Goal: Task Accomplishment & Management: Manage account settings

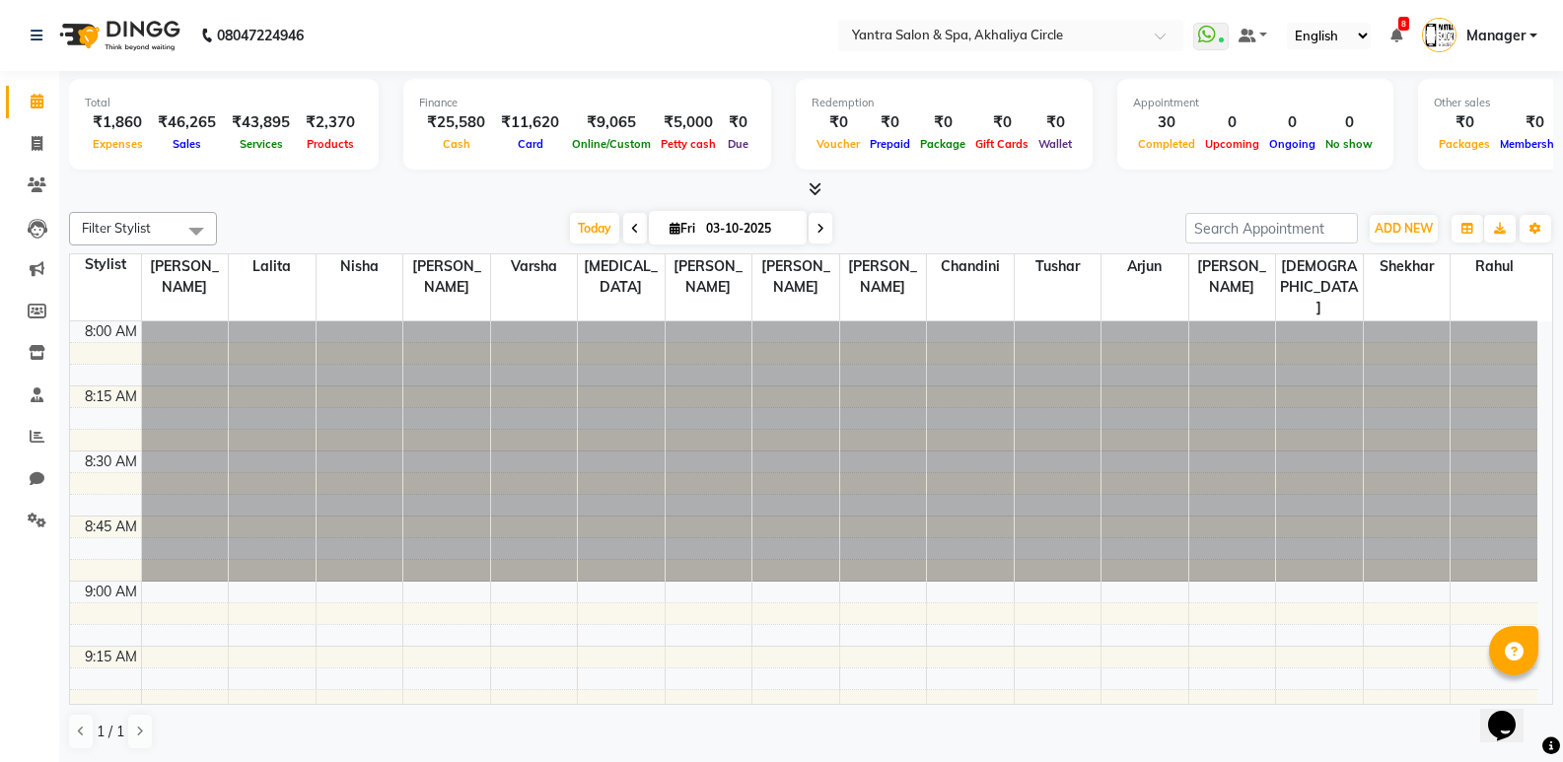
scroll to position [394, 0]
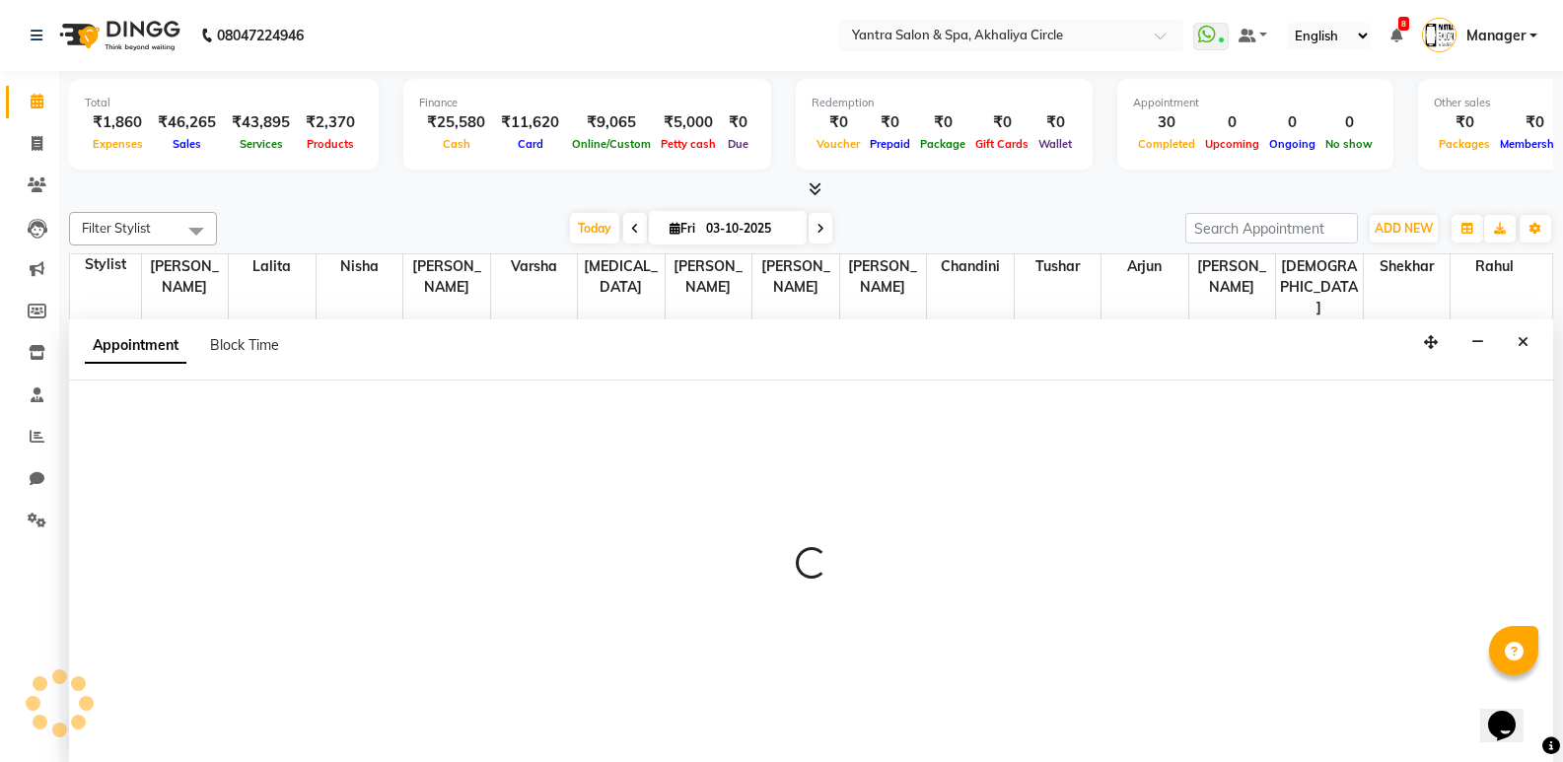
scroll to position [1, 0]
select select "7538"
select select "615"
select select "tentative"
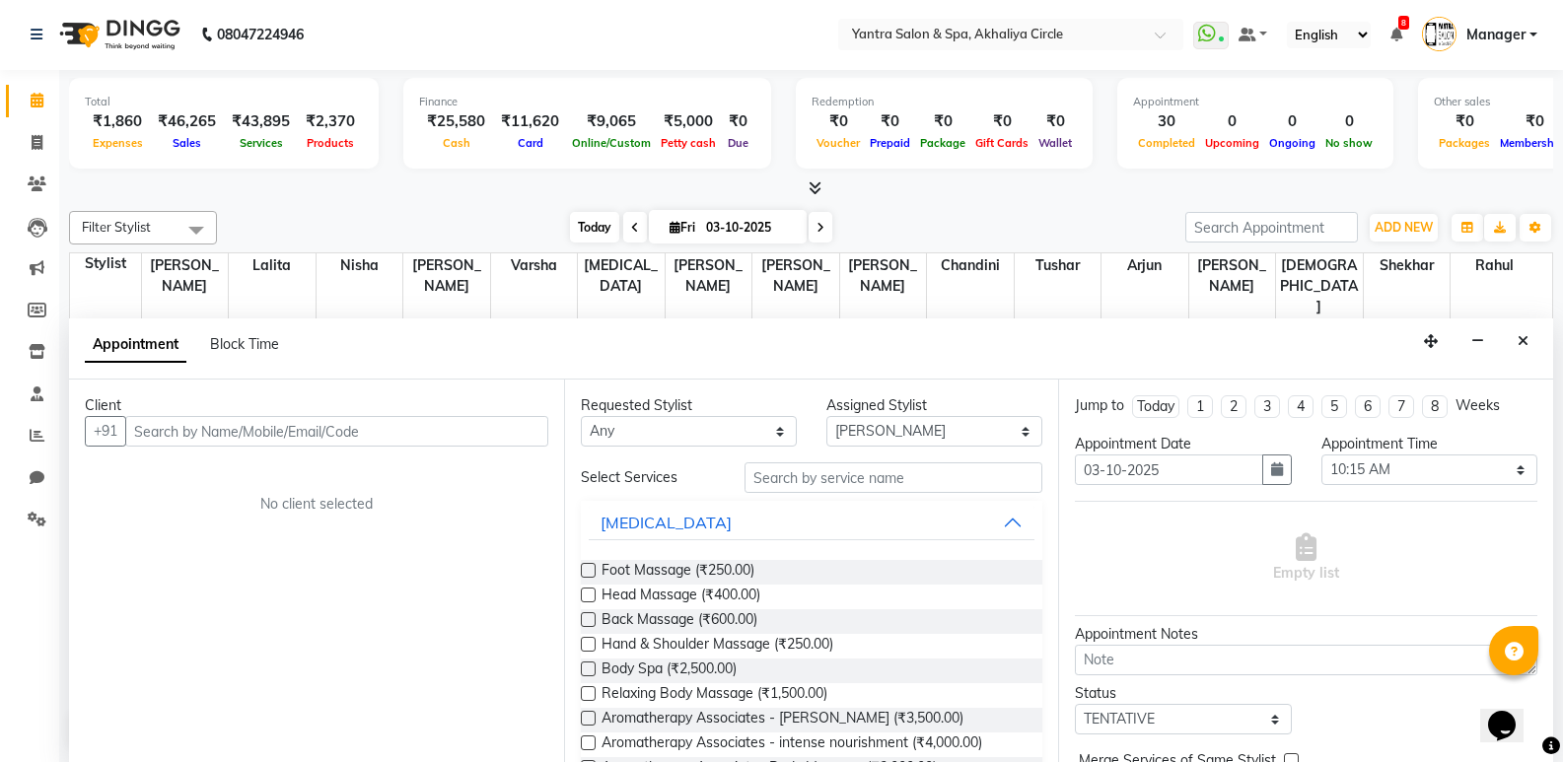
click at [598, 221] on span "Today" at bounding box center [594, 227] width 49 height 31
type input "04-10-2025"
select select "615"
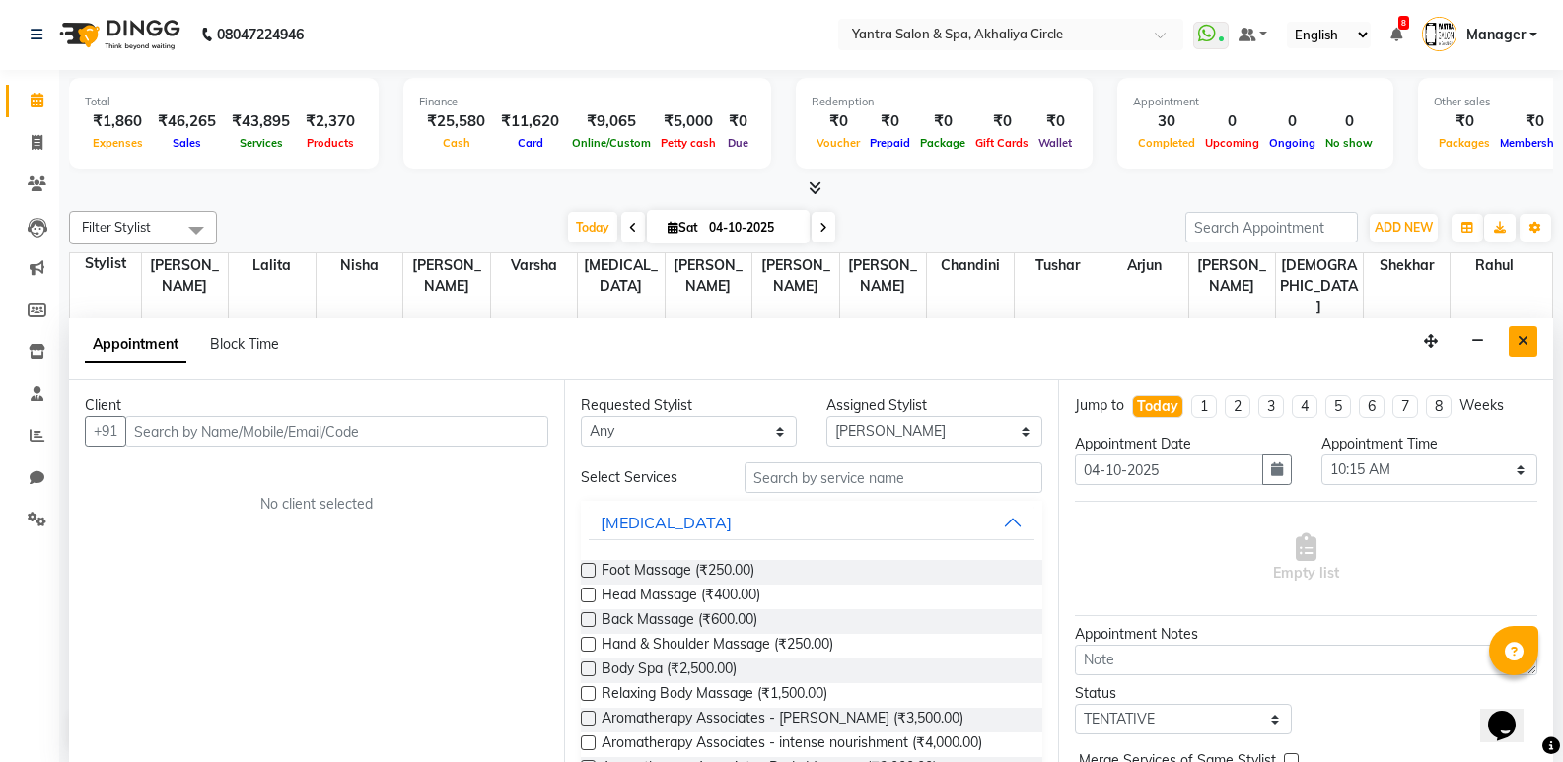
click at [1521, 339] on icon "Close" at bounding box center [1522, 341] width 11 height 14
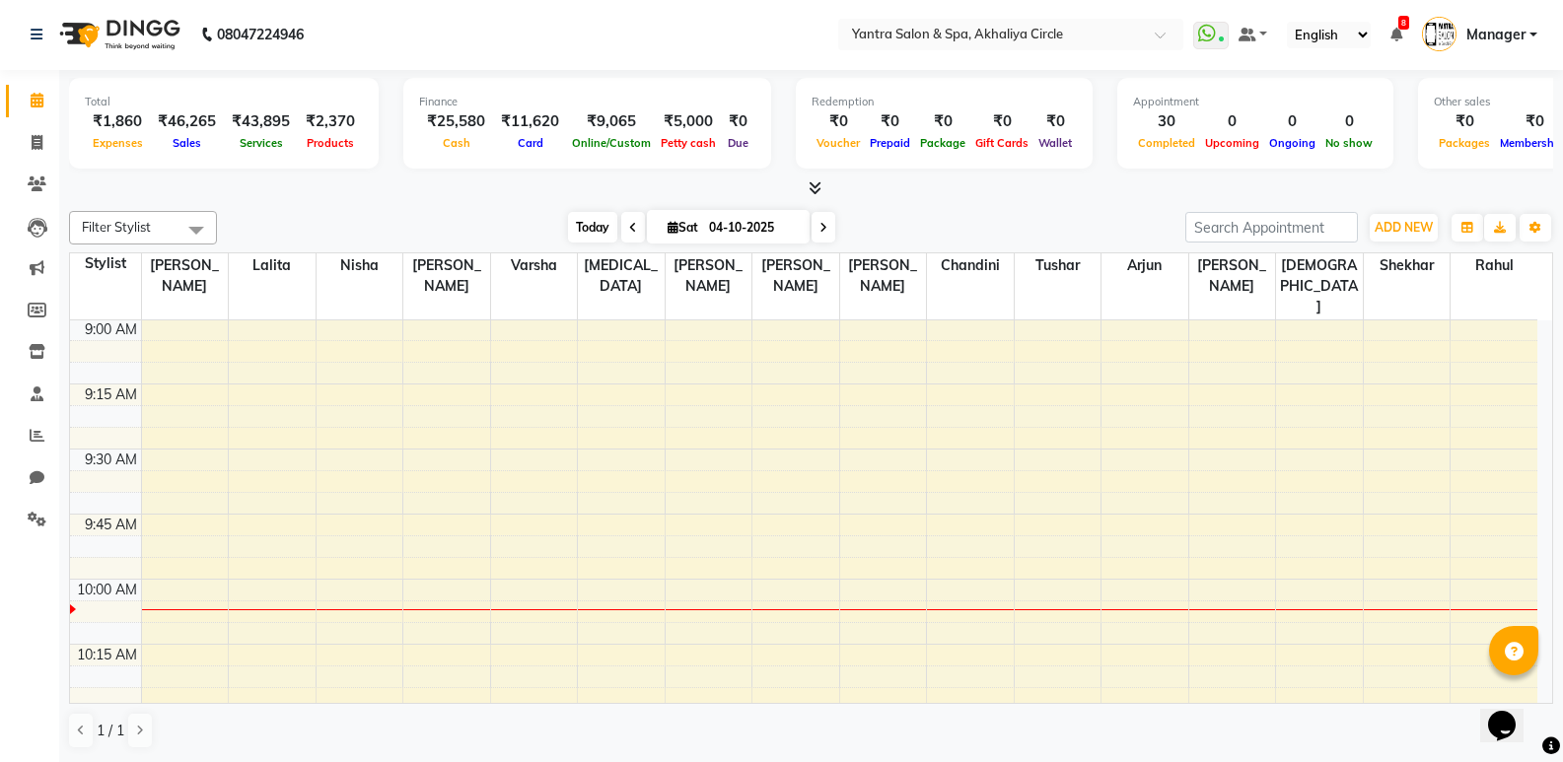
click at [571, 221] on span "Today" at bounding box center [592, 227] width 49 height 31
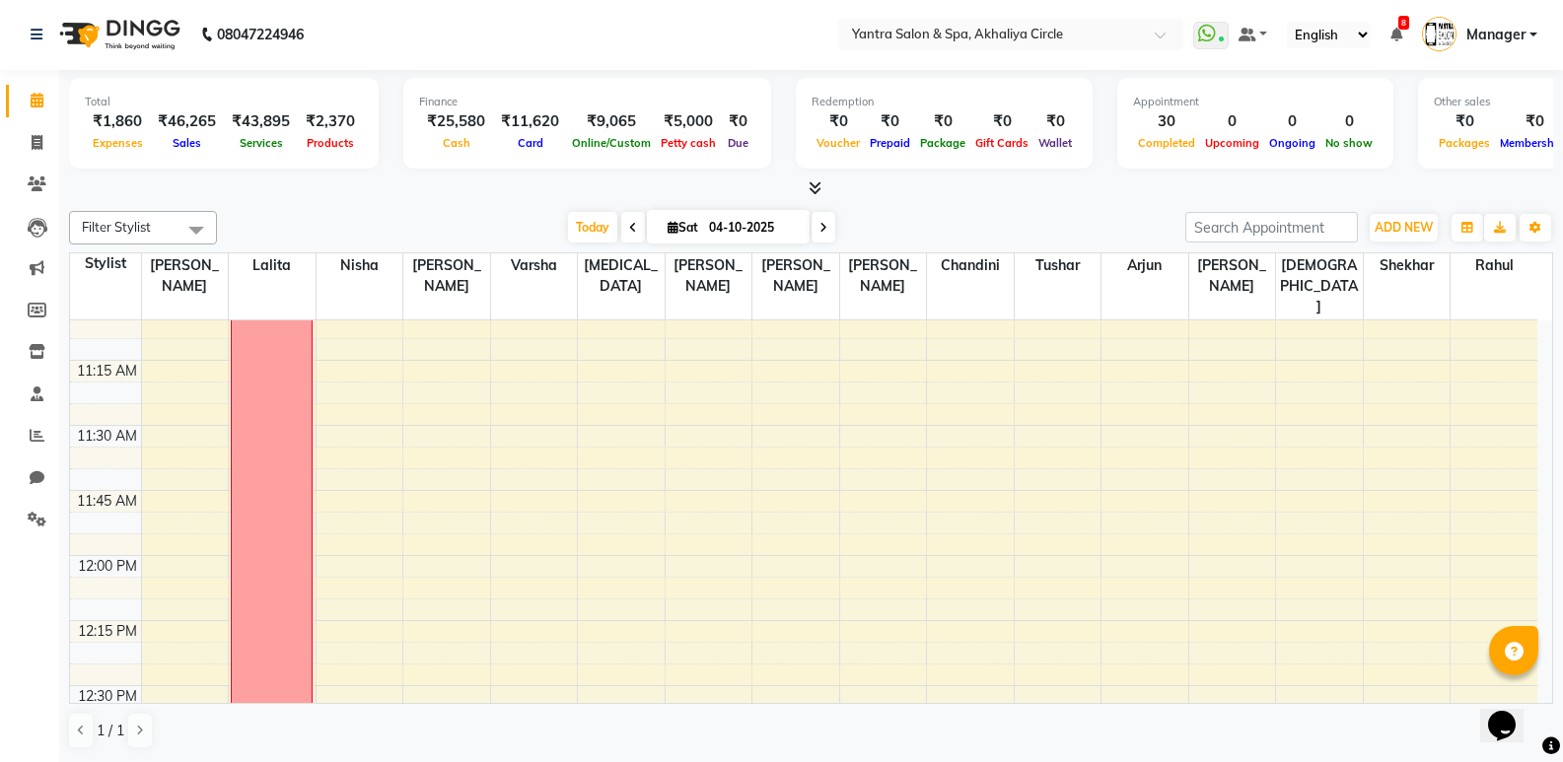
scroll to position [522, 0]
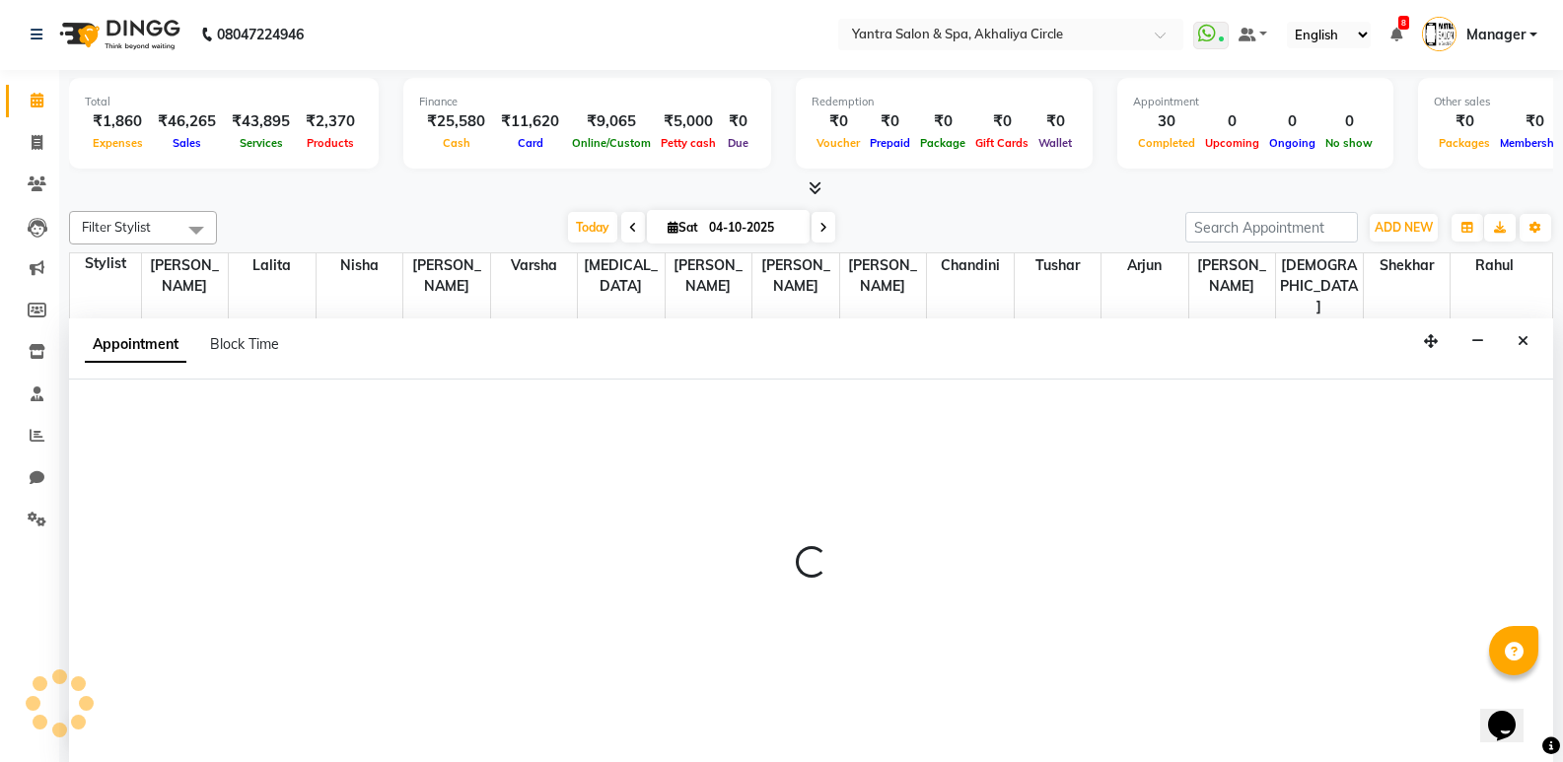
select select "4351"
select select "645"
select select "tentative"
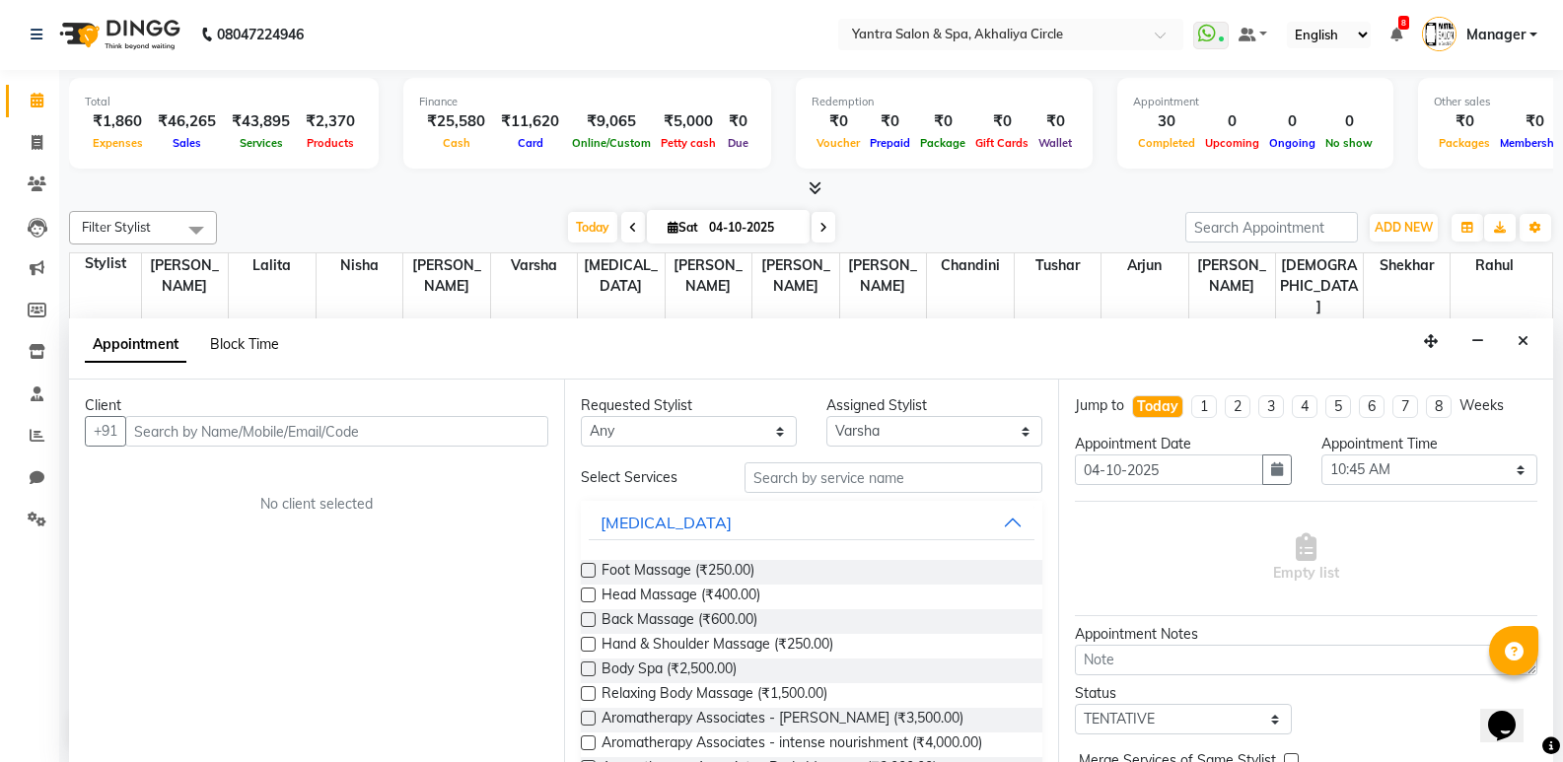
click at [241, 343] on span "Block Time" at bounding box center [244, 344] width 69 height 18
select select "4351"
select select "645"
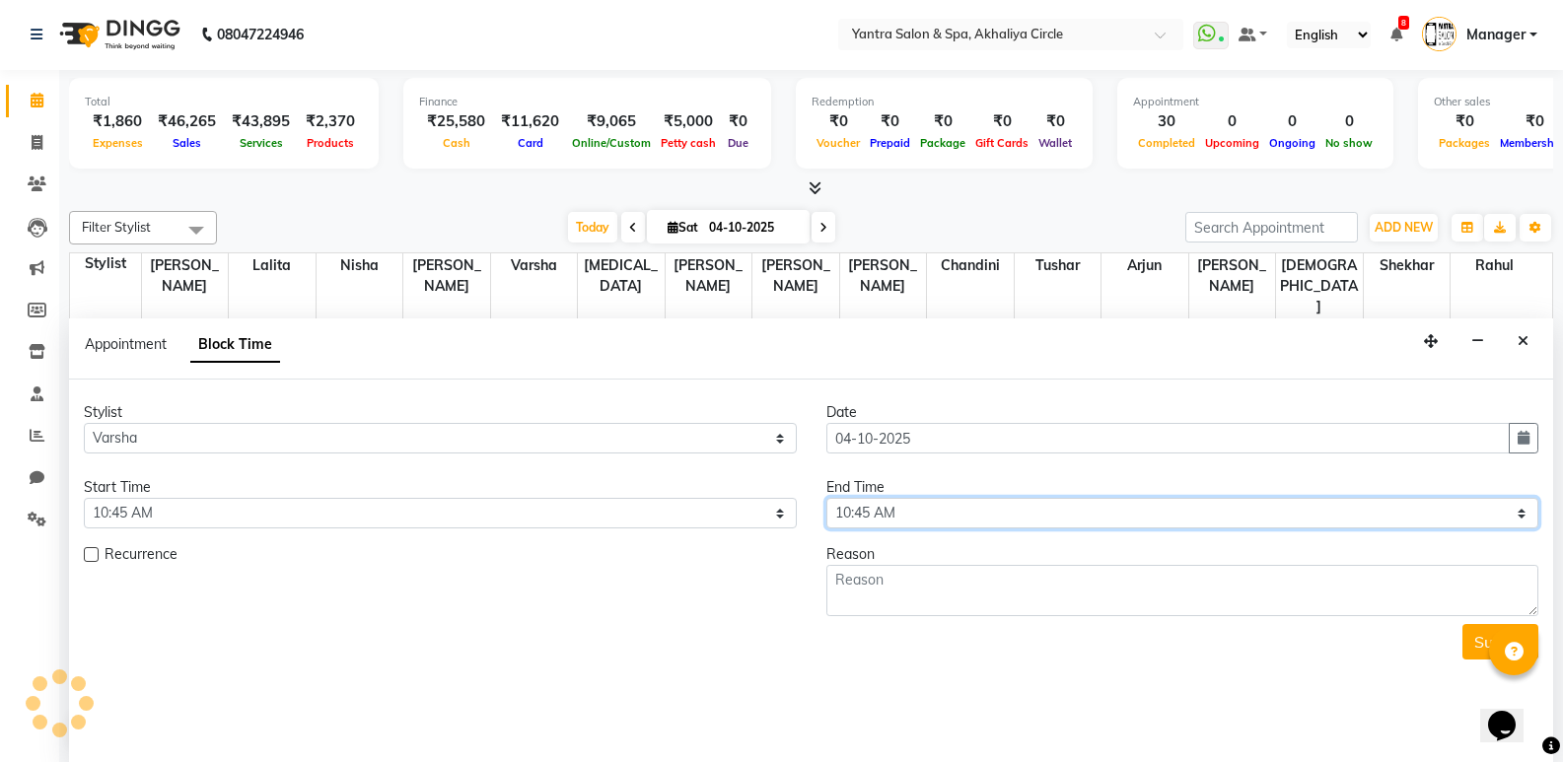
click at [960, 512] on select "Select 09:00 AM 09:15 AM 09:30 AM 09:45 AM 10:00 AM 10:15 AM 10:30 AM 10:45 AM …" at bounding box center [1182, 513] width 713 height 31
select select "1200"
click at [826, 498] on select "Select 09:00 AM 09:15 AM 09:30 AM 09:45 AM 10:00 AM 10:15 AM 10:30 AM 10:45 AM …" at bounding box center [1182, 513] width 713 height 31
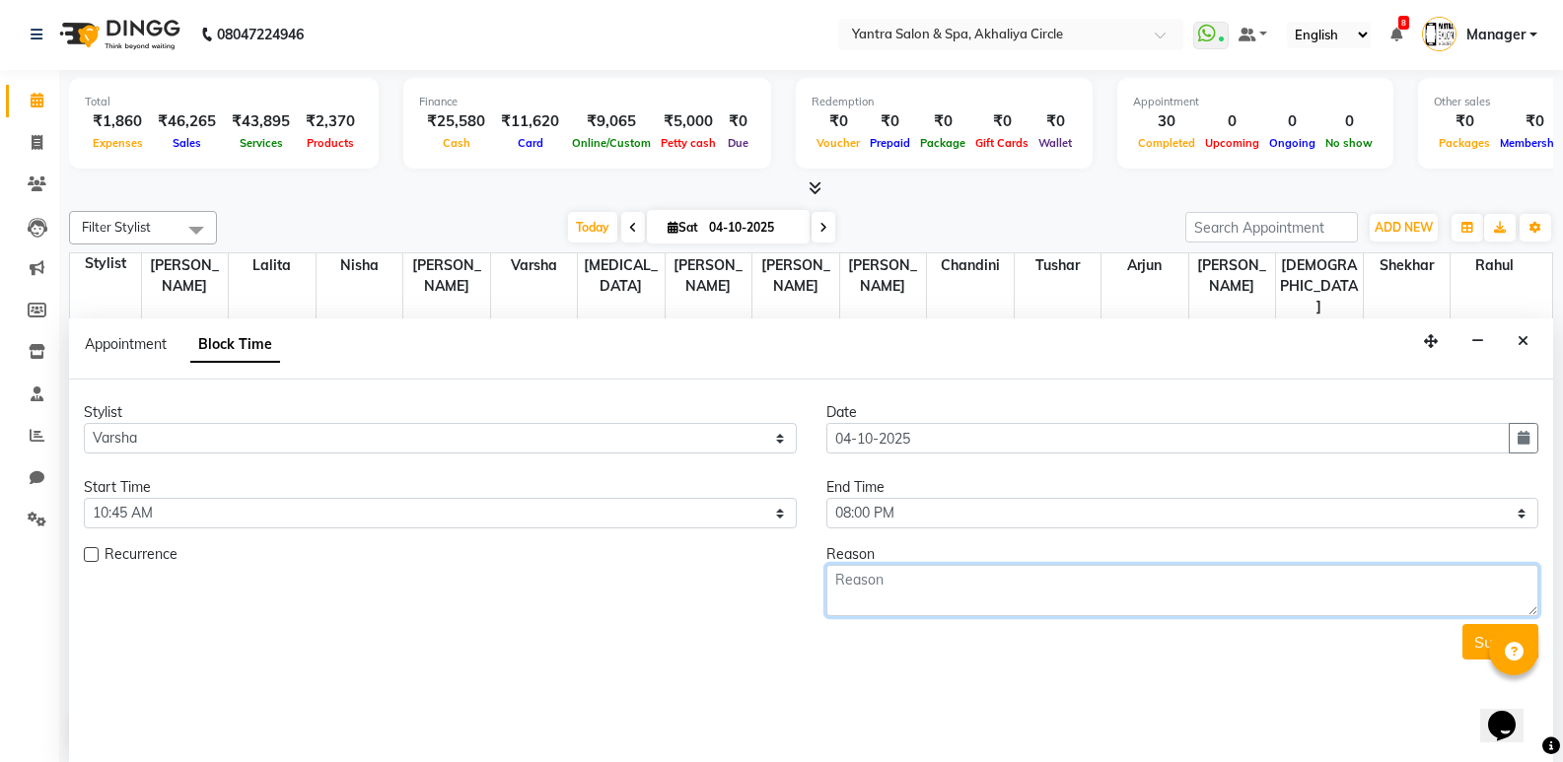
click at [931, 584] on textarea at bounding box center [1182, 590] width 713 height 51
type textarea "Leave"
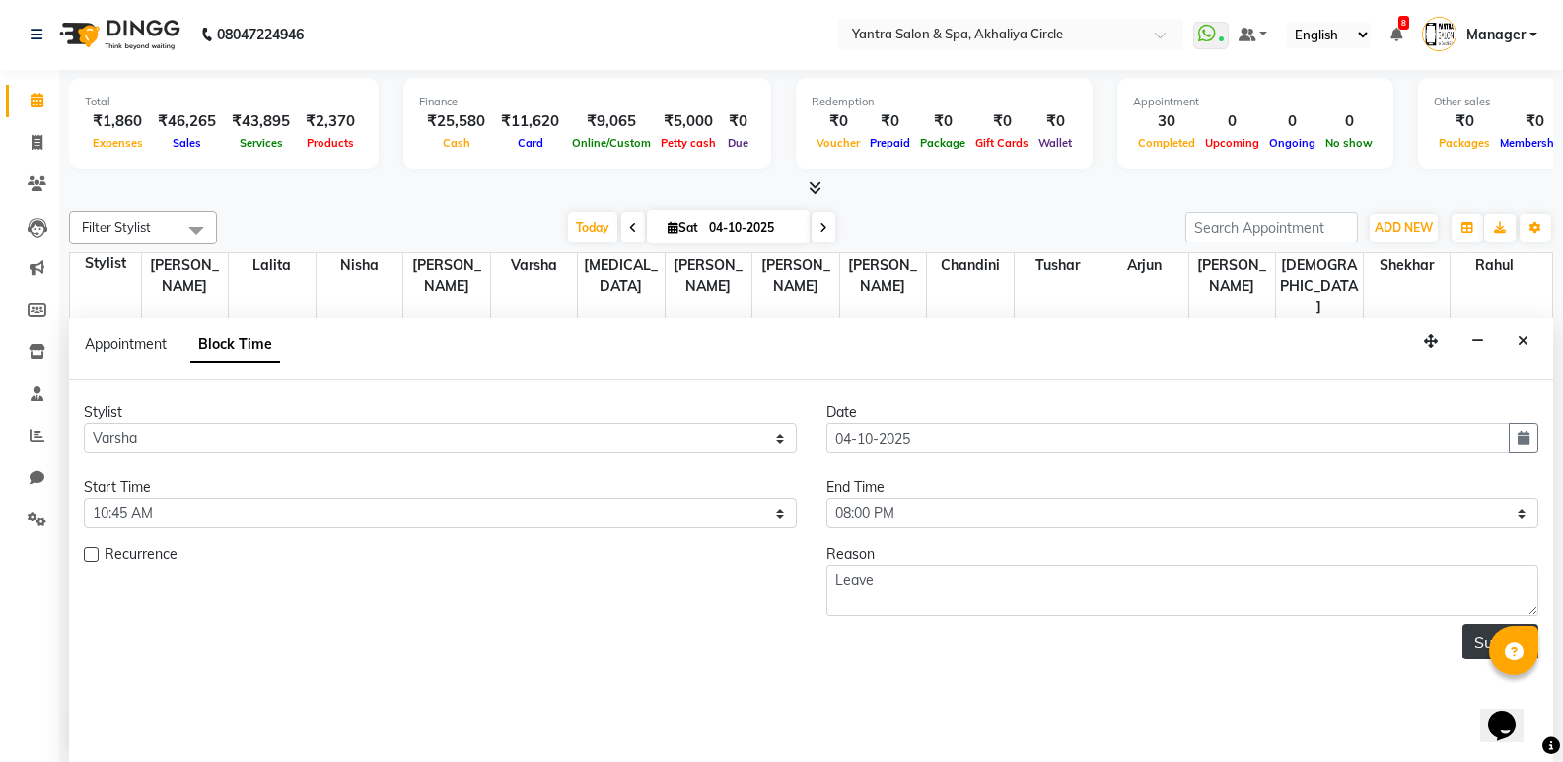
click at [1484, 644] on button "Submit" at bounding box center [1500, 641] width 76 height 35
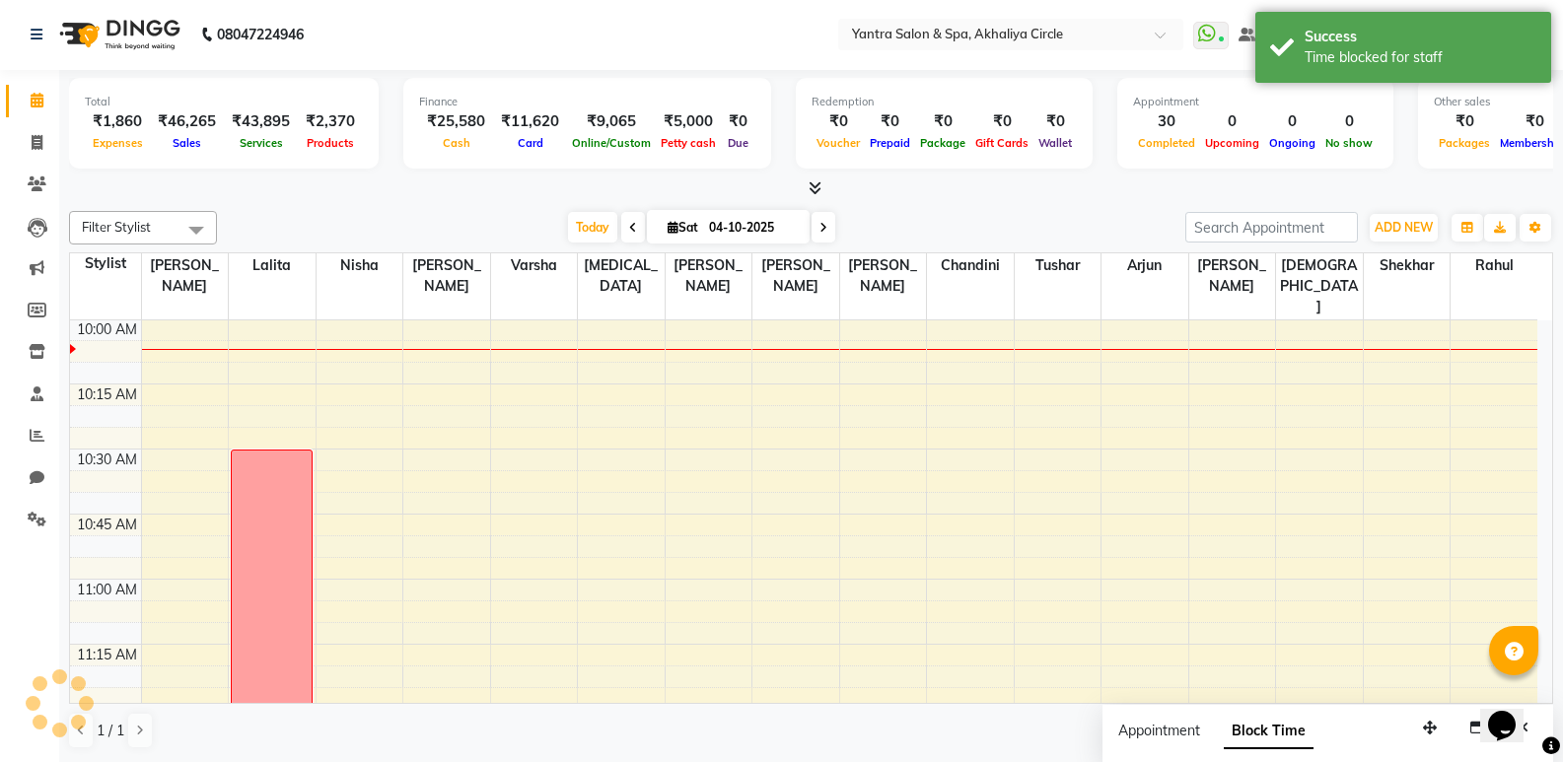
scroll to position [0, 0]
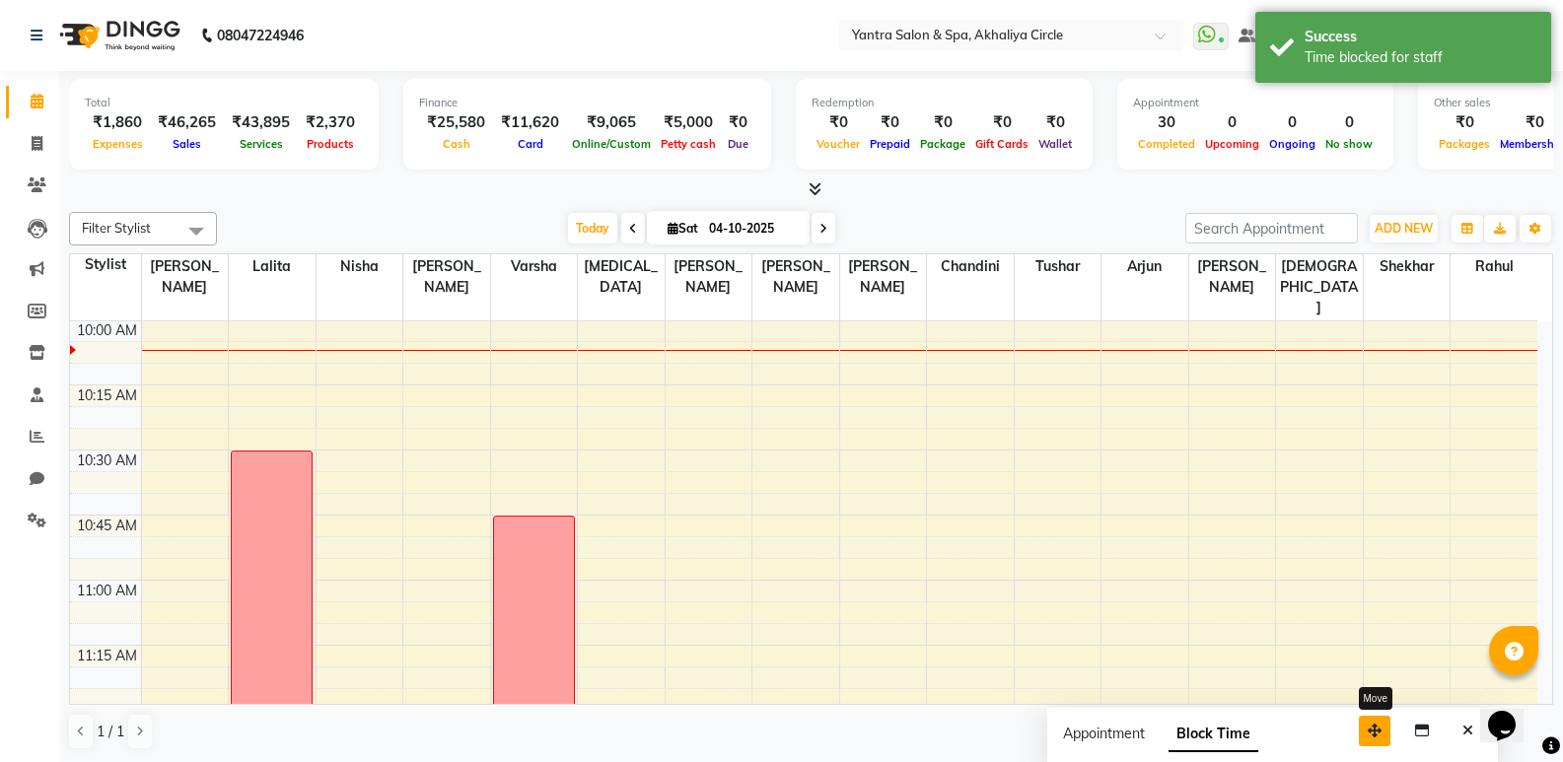
drag, startPoint x: 1442, startPoint y: 731, endPoint x: 1282, endPoint y: 733, distance: 160.7
click at [1359, 733] on button "button" at bounding box center [1375, 731] width 32 height 31
click at [1350, 730] on button "Close" at bounding box center [1362, 731] width 29 height 31
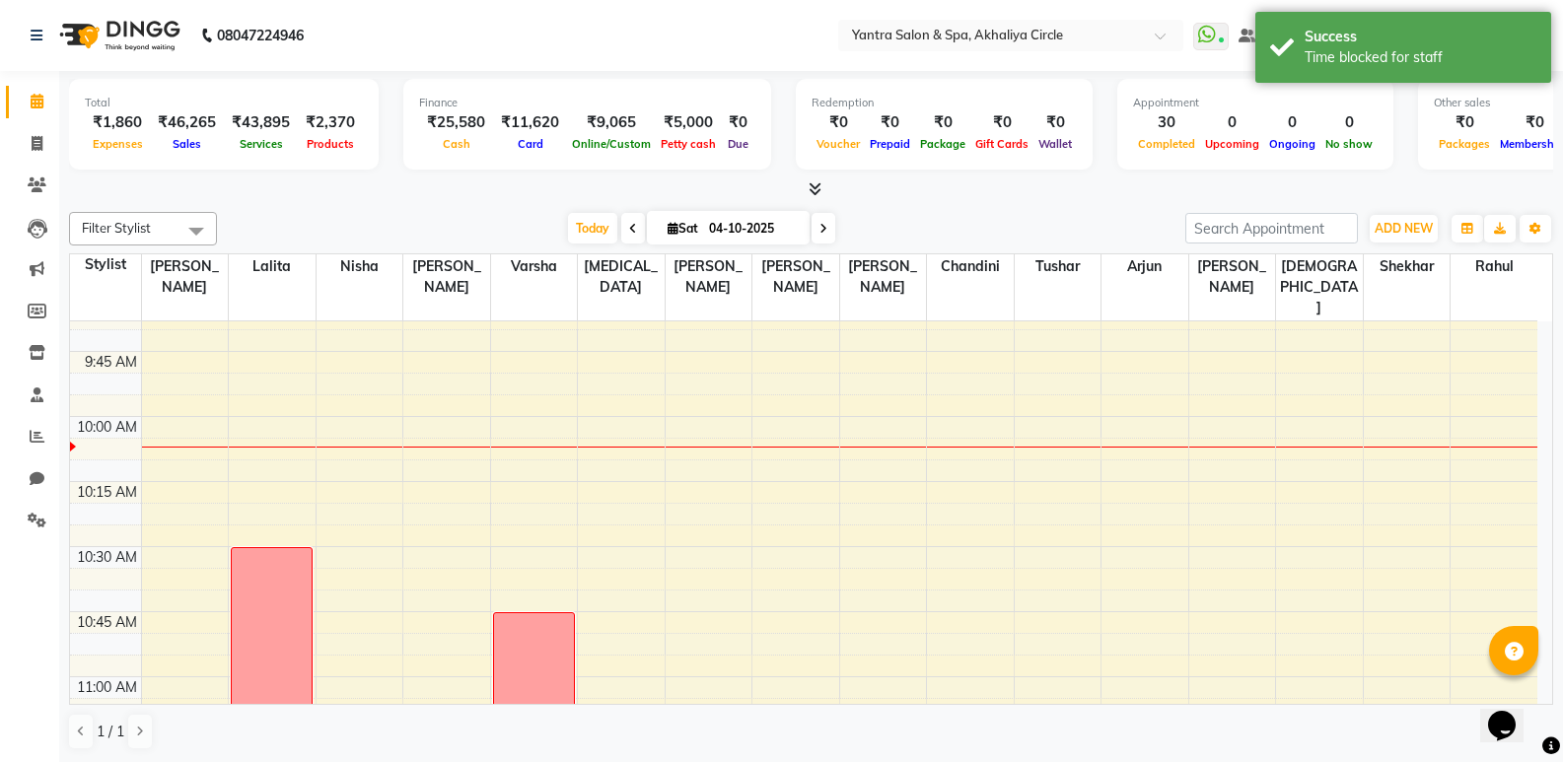
scroll to position [423, 0]
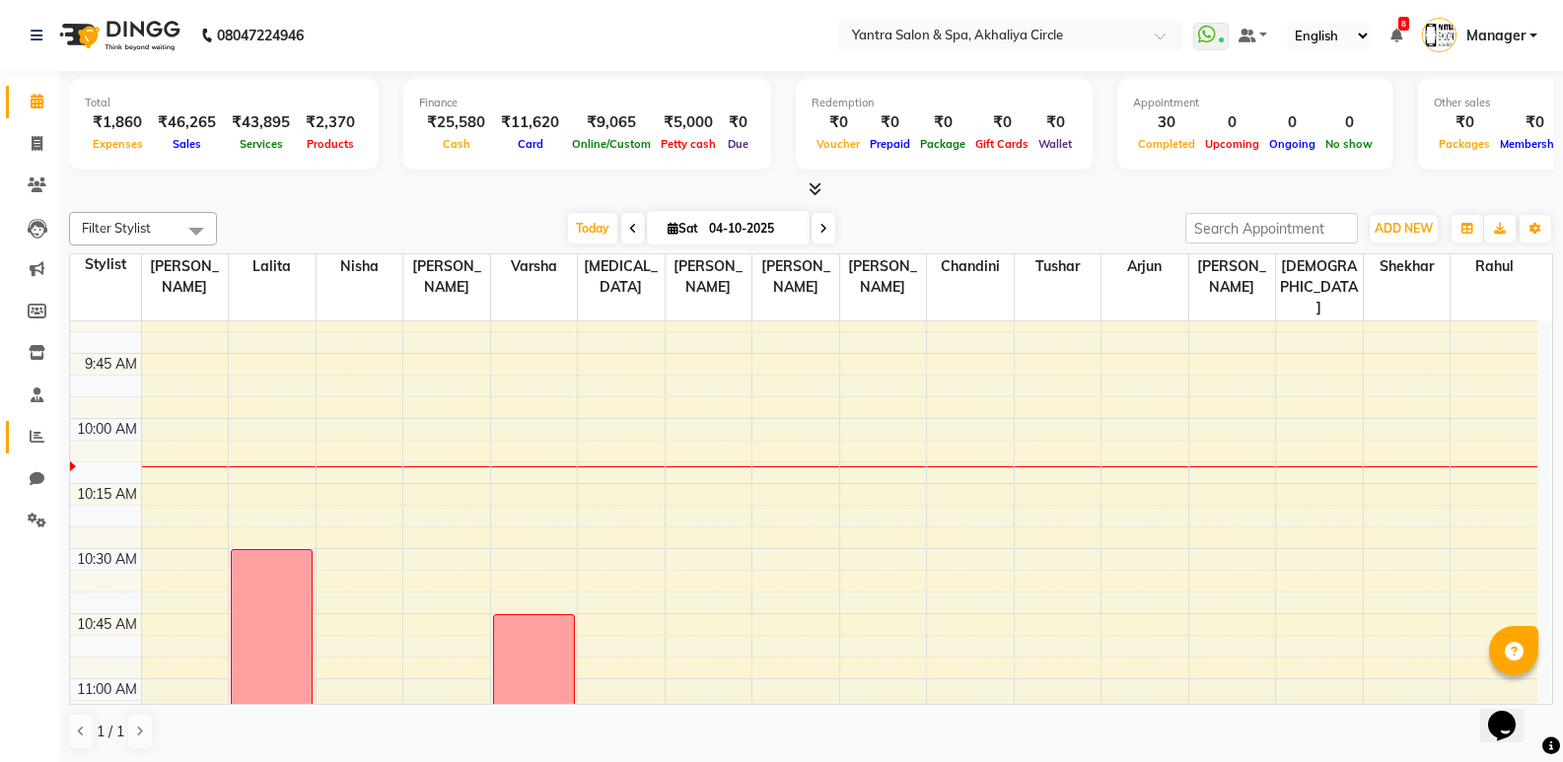
click at [19, 433] on link "Reports" at bounding box center [29, 437] width 47 height 33
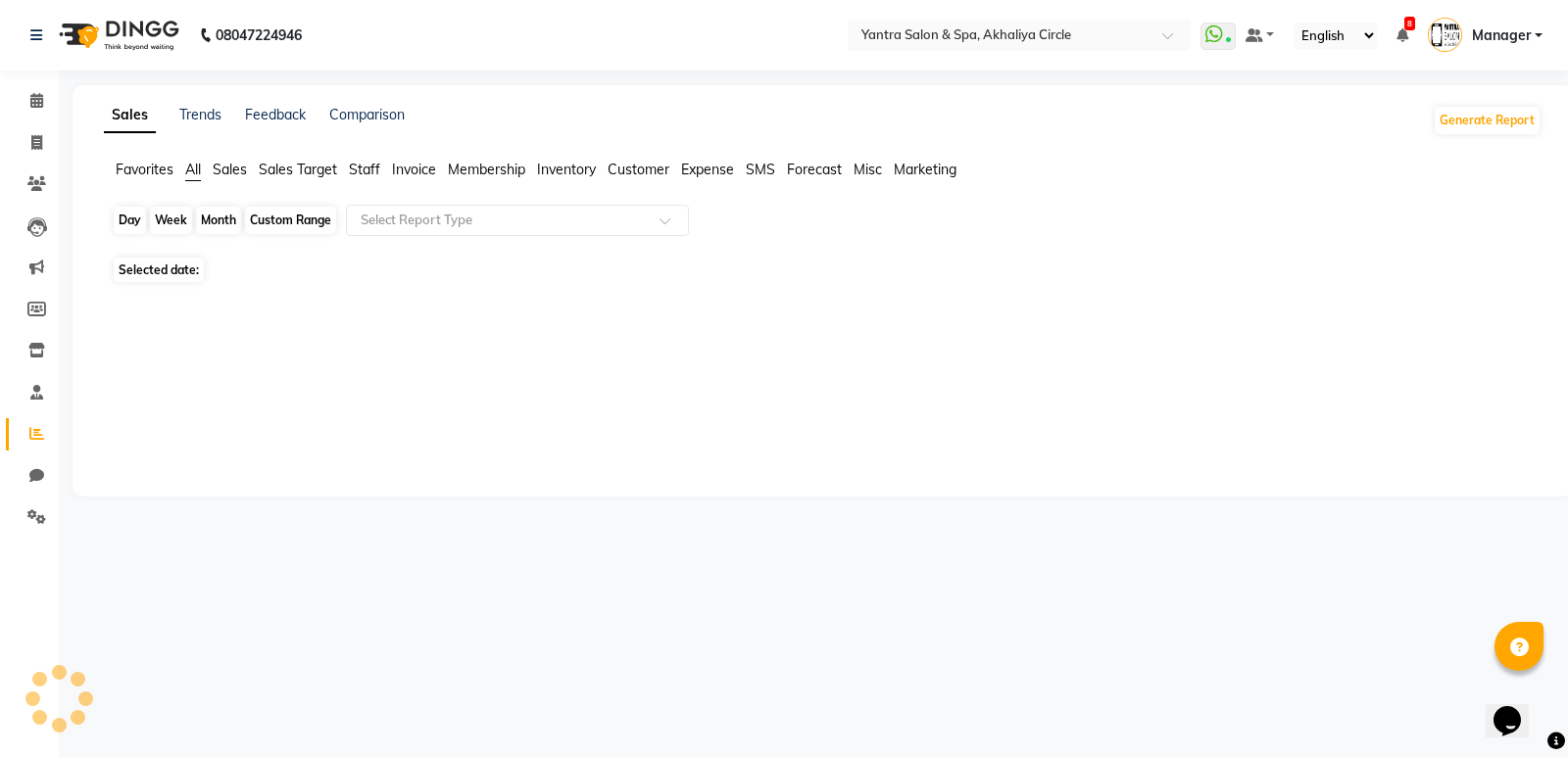
click at [131, 230] on div "Day" at bounding box center [129, 221] width 33 height 28
select select "10"
select select "2025"
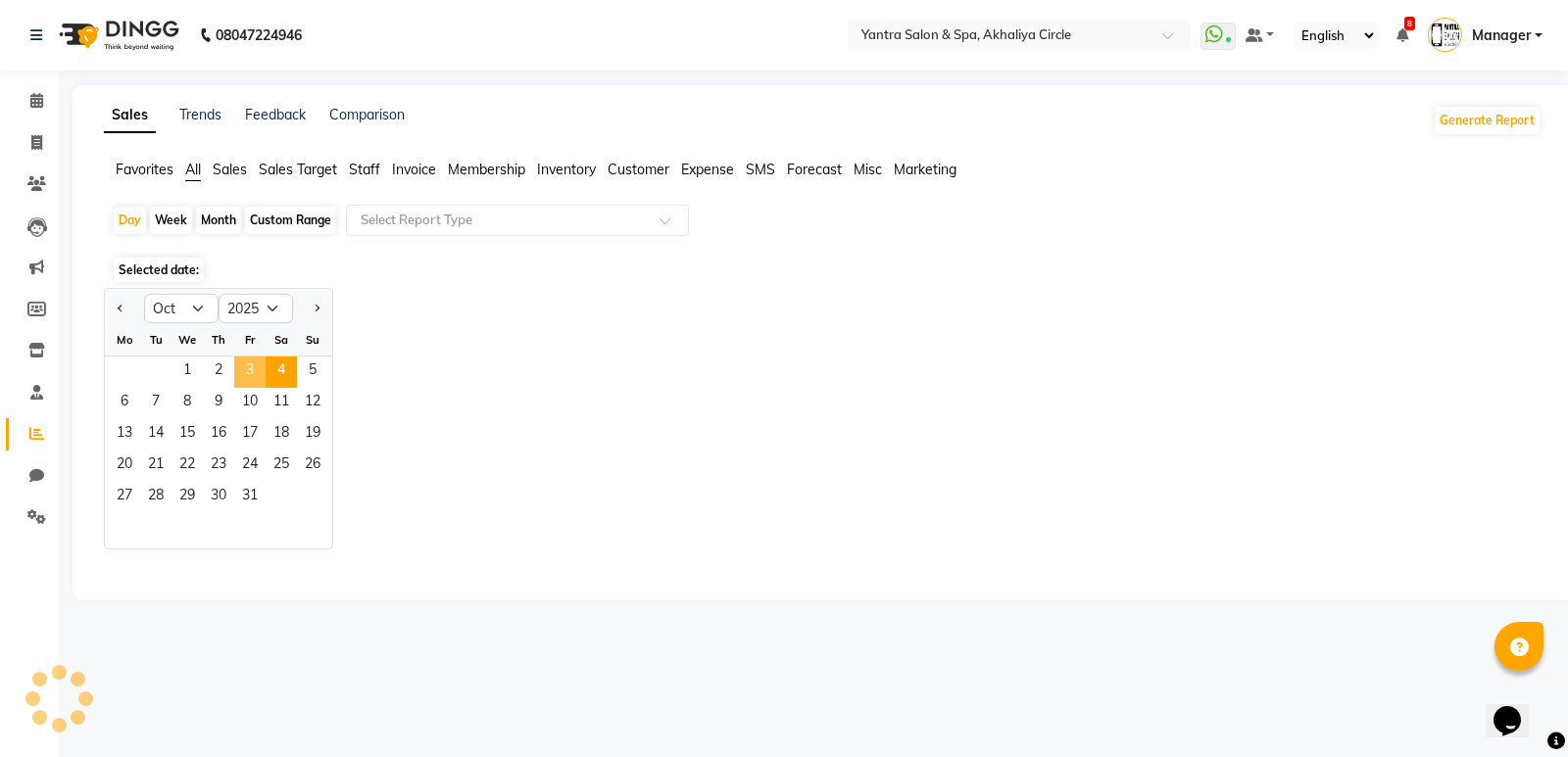
click at [241, 378] on span "3" at bounding box center [250, 373] width 32 height 32
click at [519, 226] on input "text" at bounding box center [498, 221] width 282 height 20
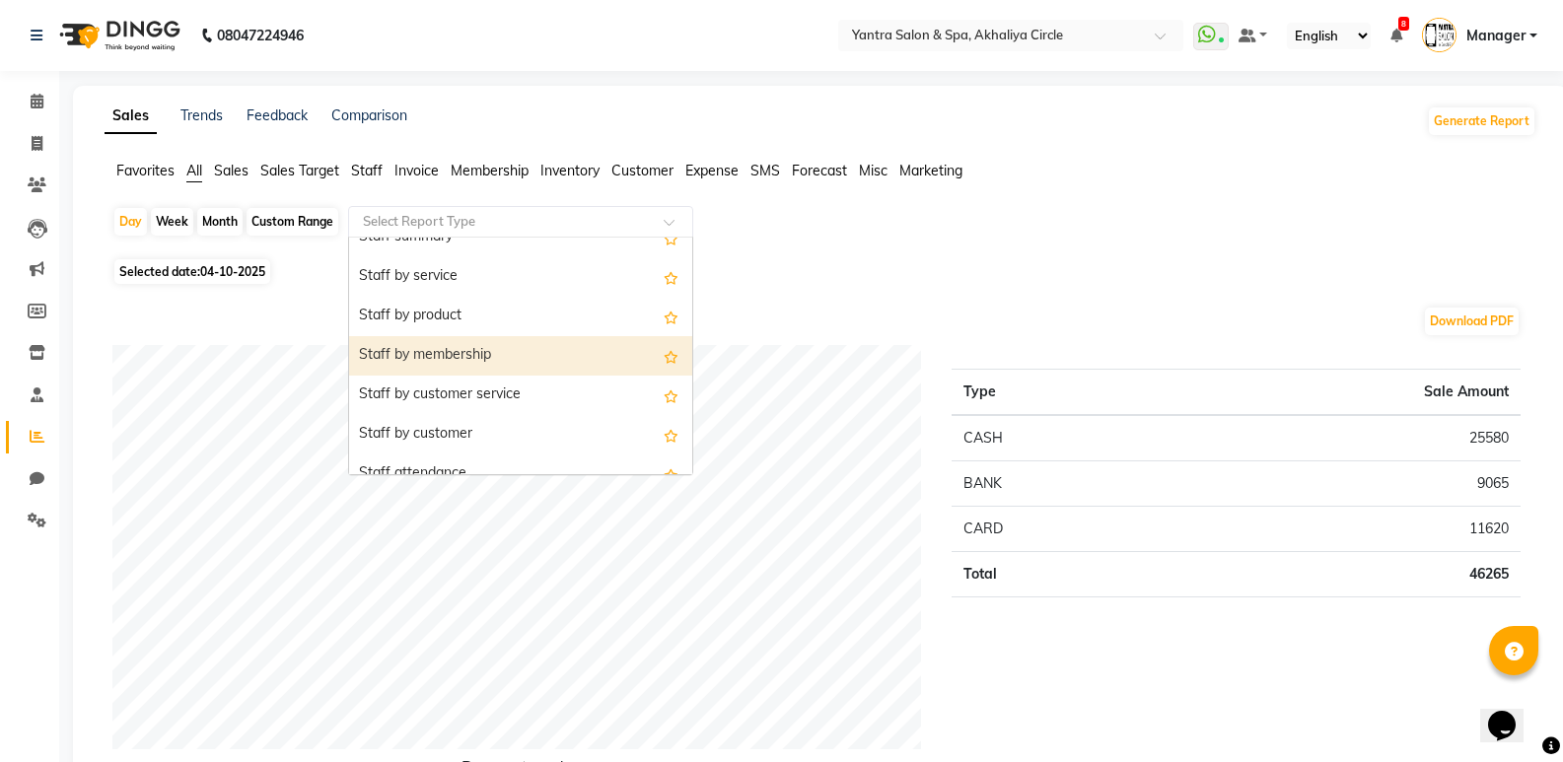
scroll to position [592, 0]
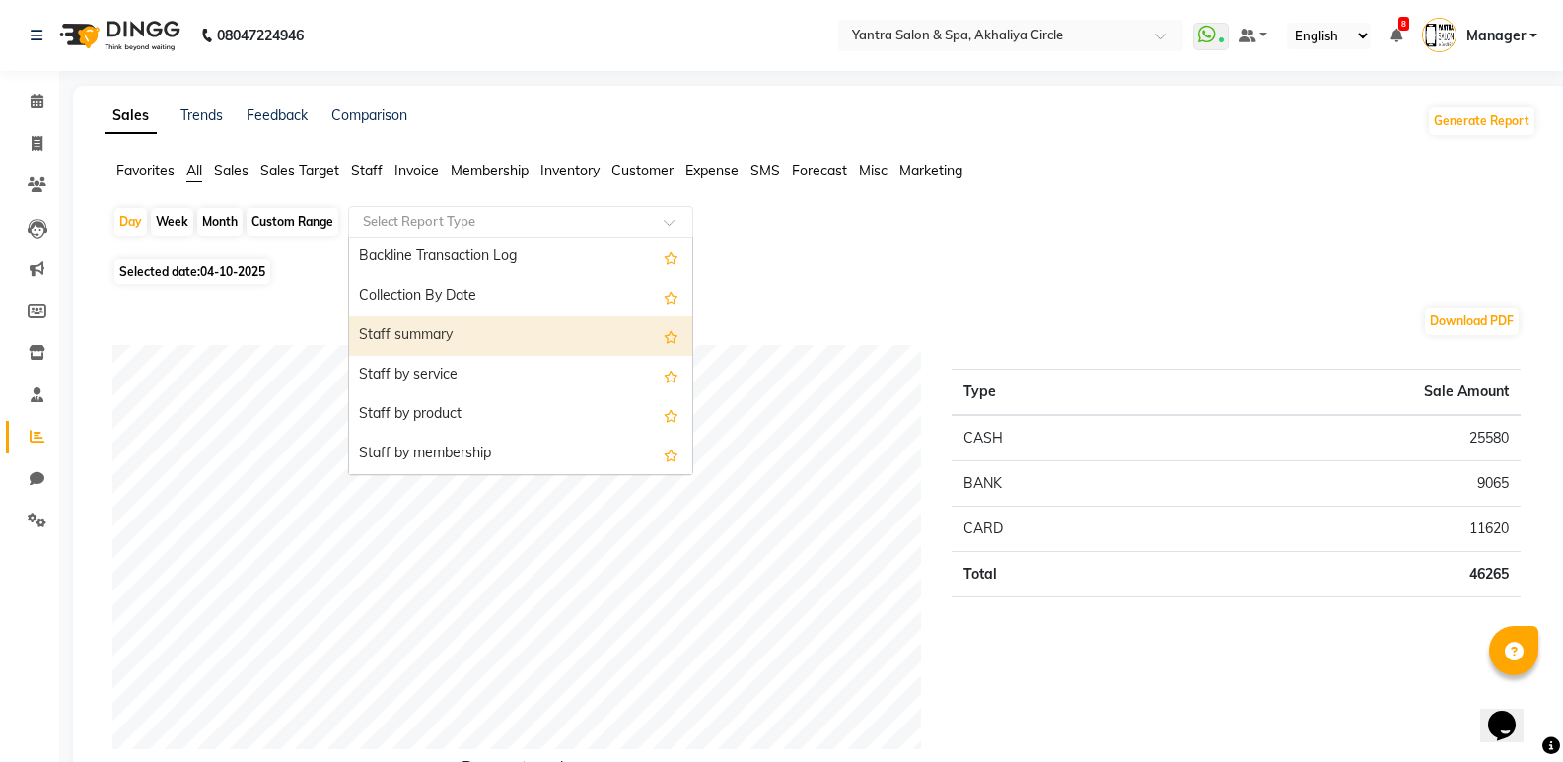
click at [528, 334] on div "Staff summary" at bounding box center [520, 336] width 343 height 39
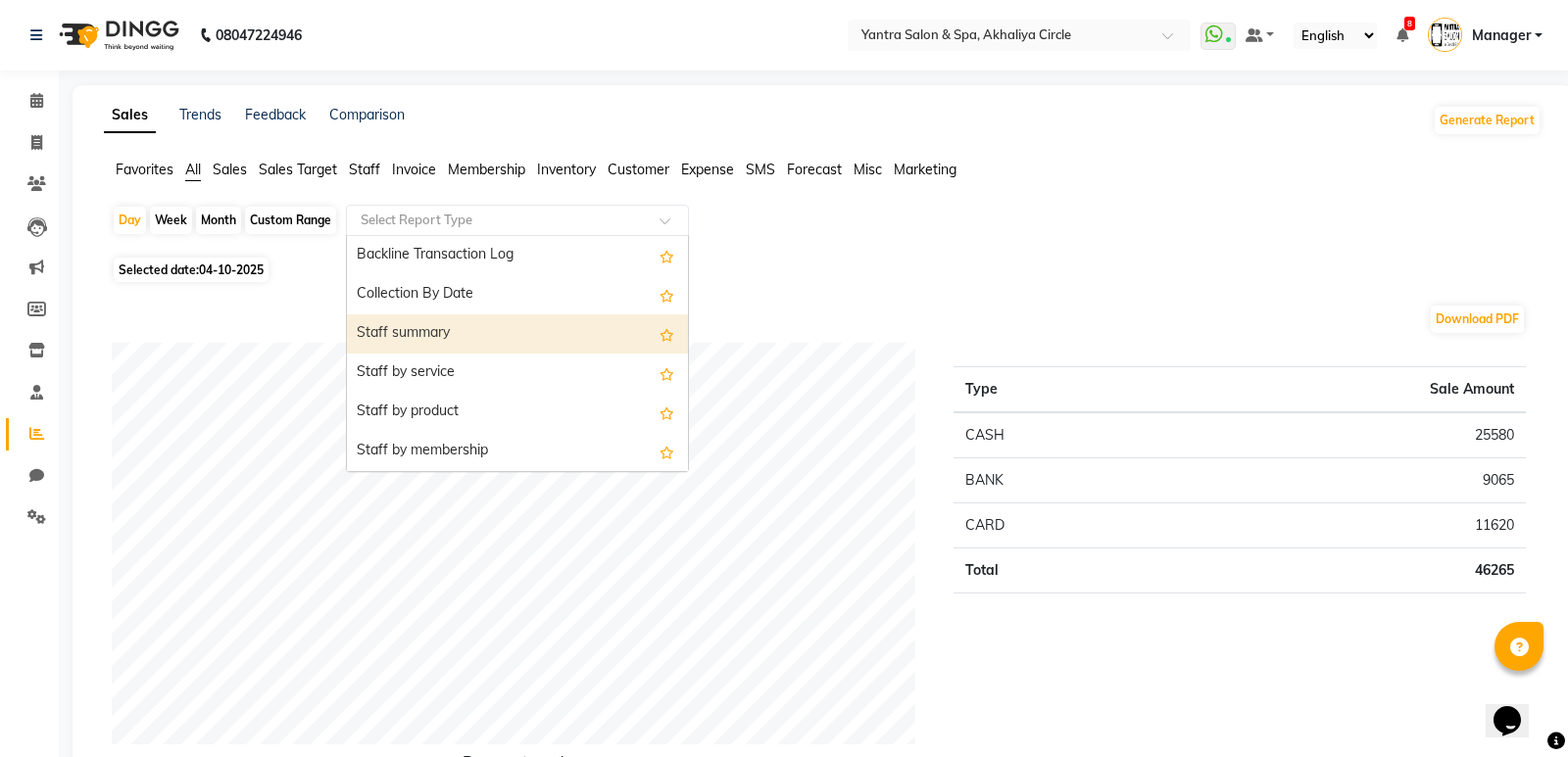
select select "full_report"
select select "pdf"
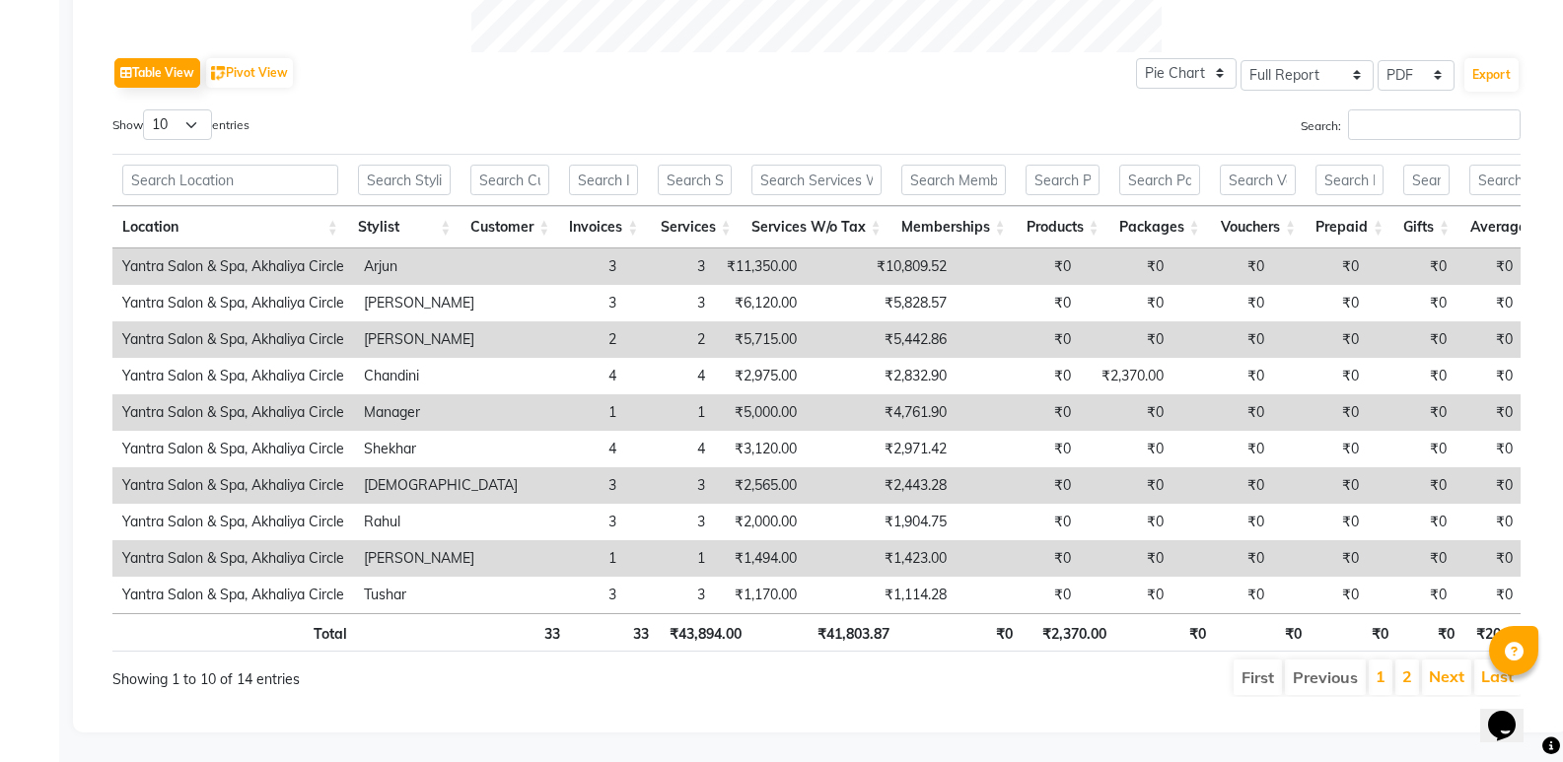
scroll to position [997, 0]
click at [178, 109] on select "10 25 50 100" at bounding box center [177, 124] width 69 height 31
select select "100"
click at [146, 109] on select "10 25 50 100" at bounding box center [177, 124] width 69 height 31
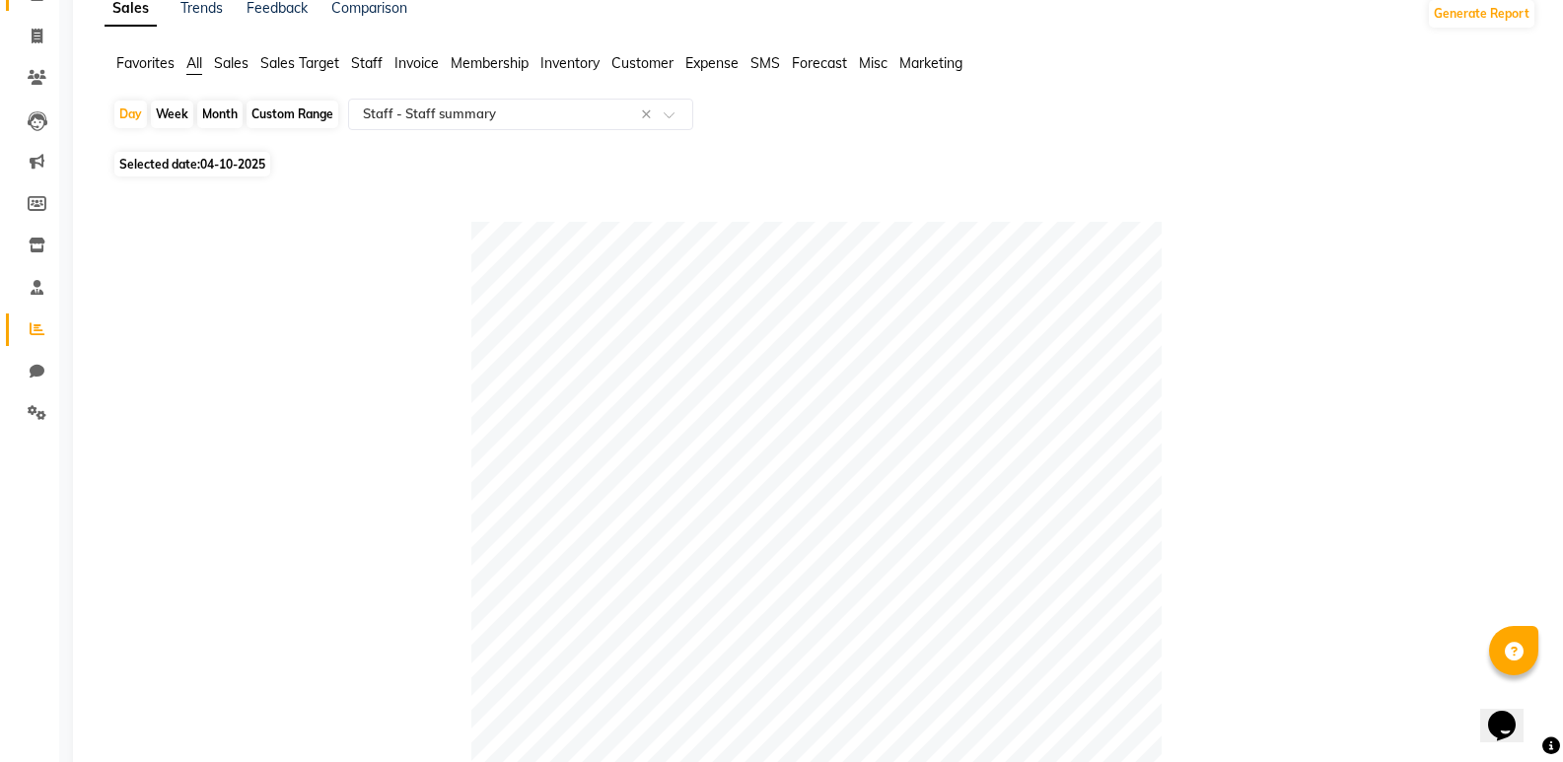
scroll to position [0, 0]
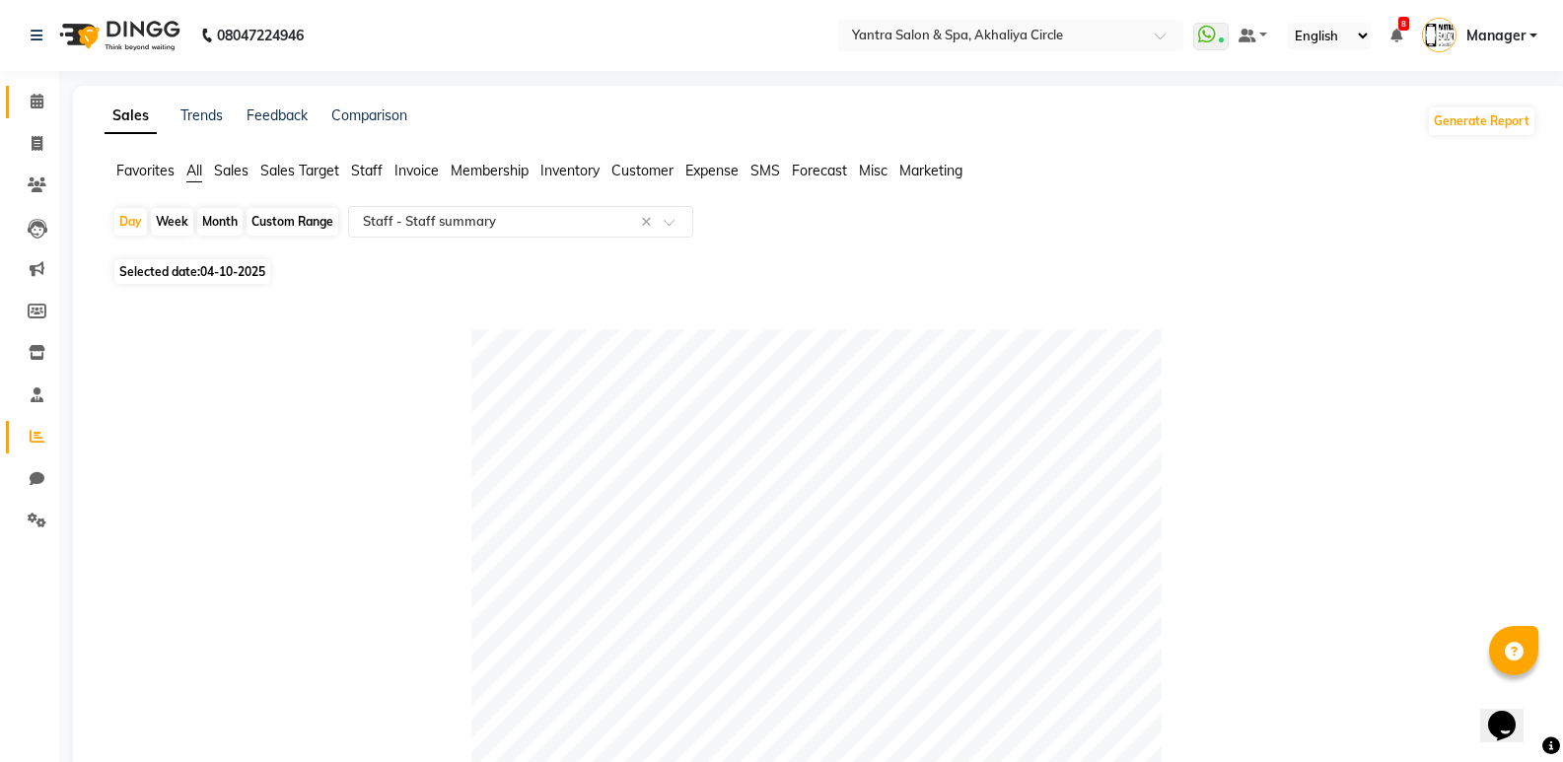
click at [28, 115] on link "Calendar" at bounding box center [29, 102] width 47 height 33
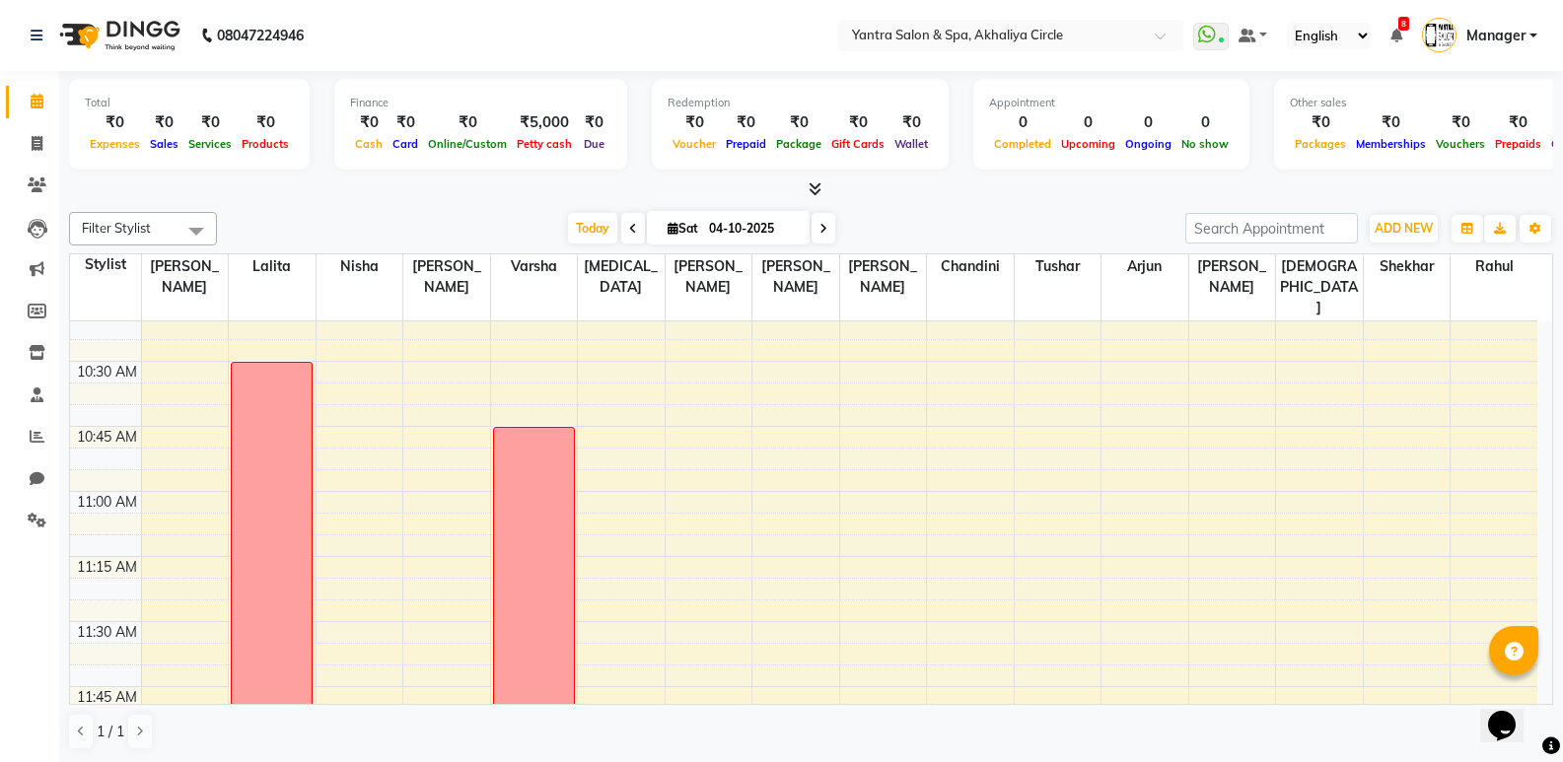
scroll to position [493, 0]
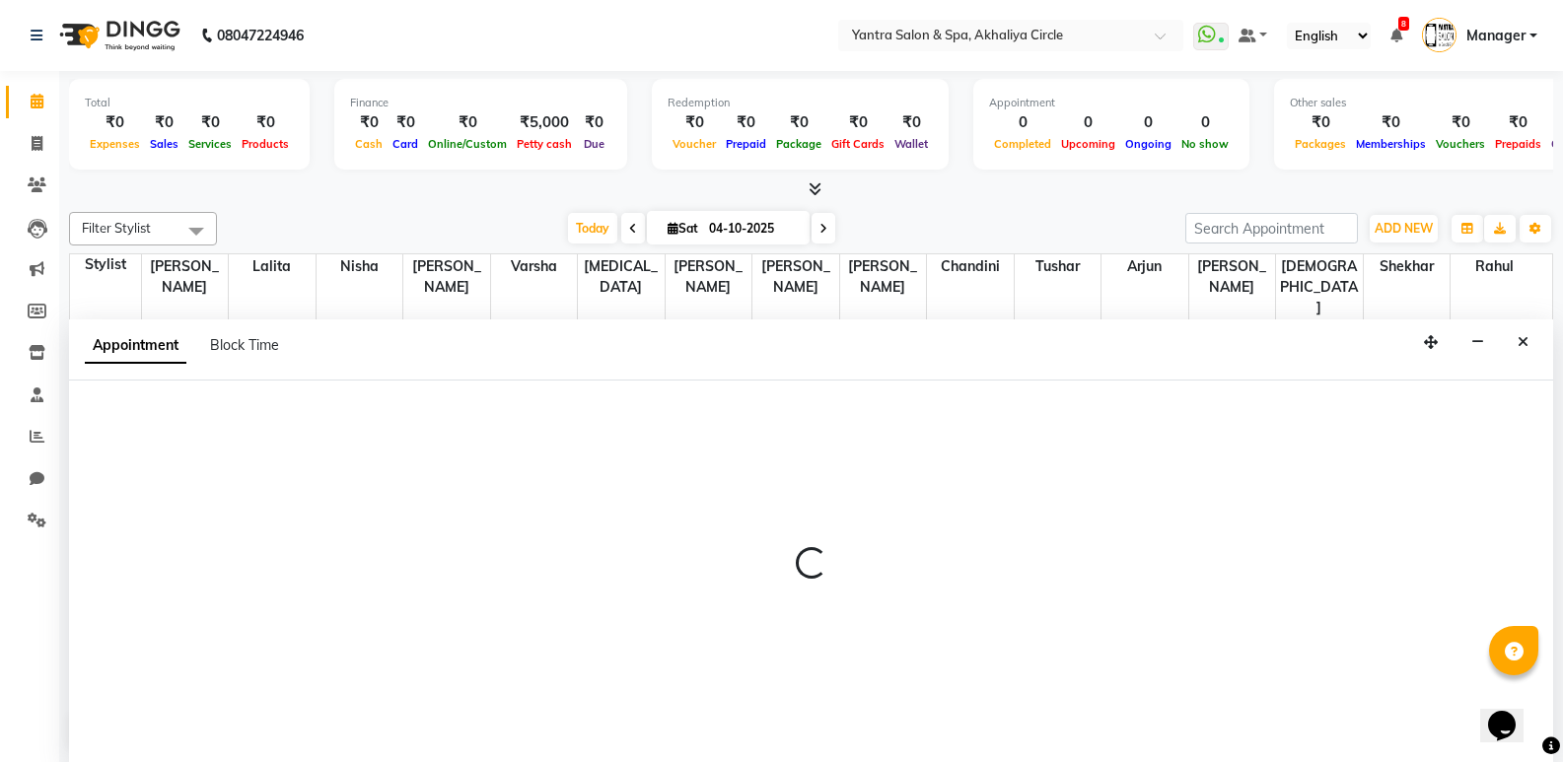
scroll to position [1, 0]
select select "4350"
select select "645"
select select "tentative"
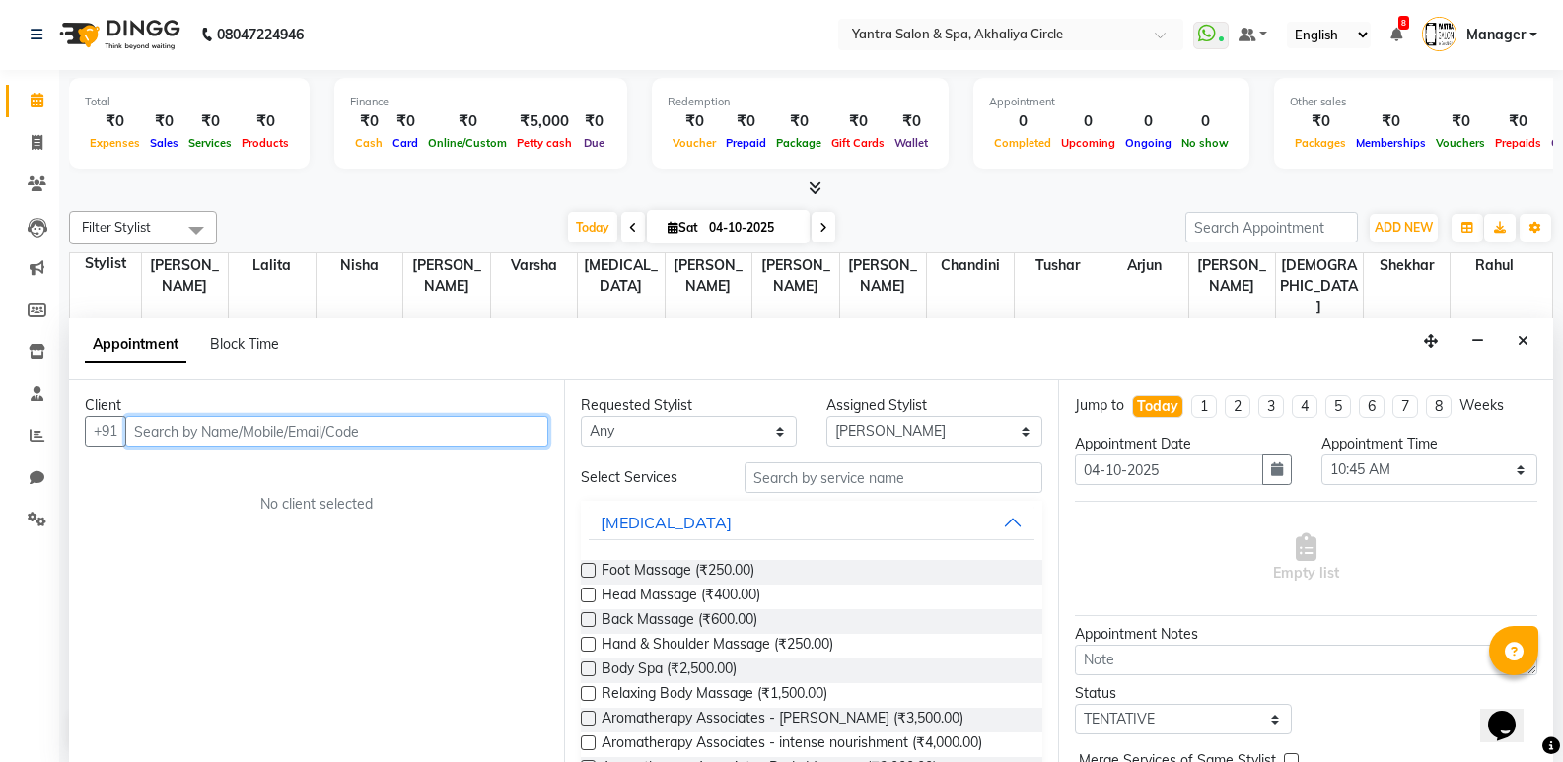
click at [354, 421] on input "text" at bounding box center [336, 431] width 423 height 31
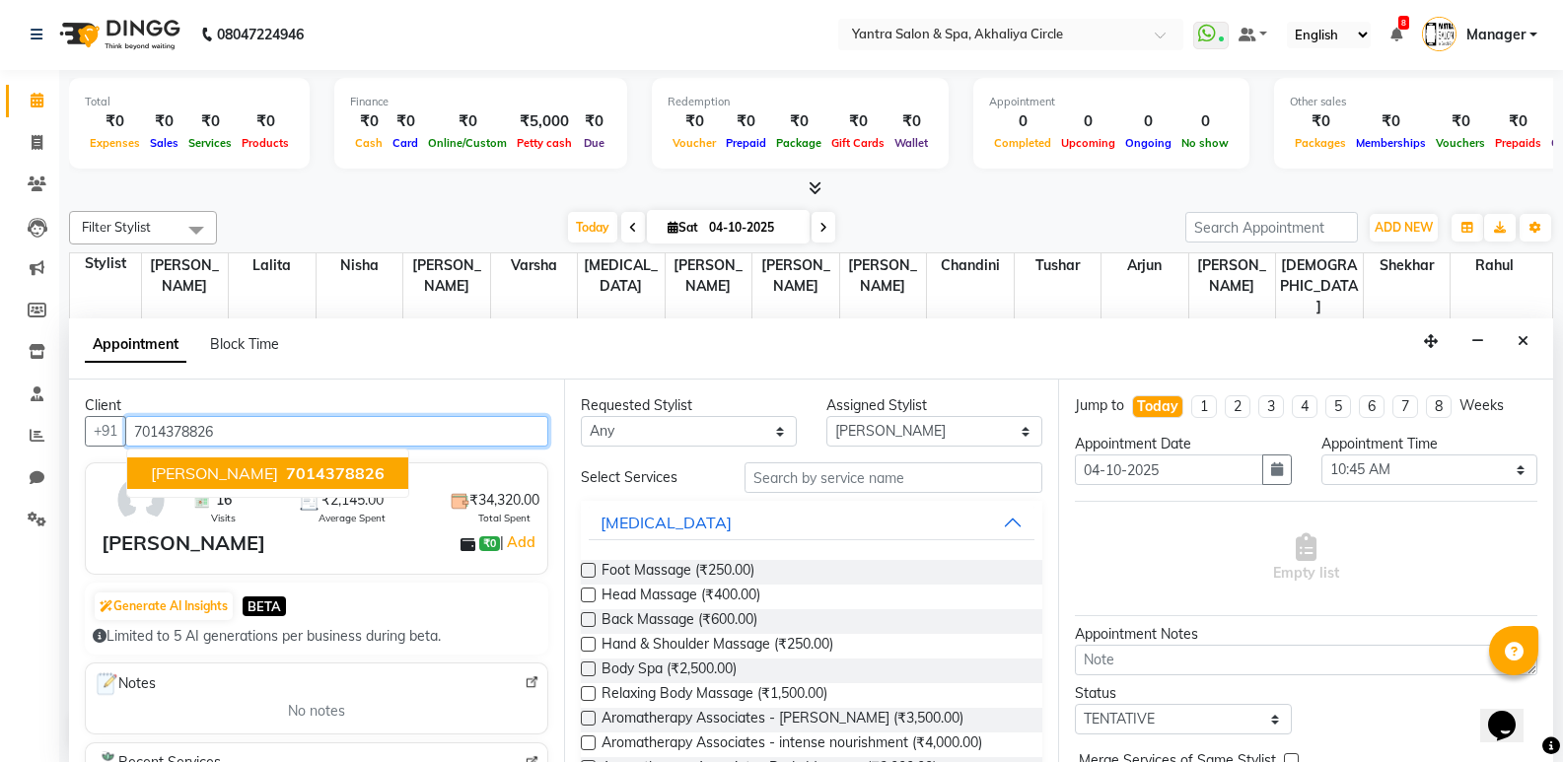
click at [236, 467] on button "[PERSON_NAME] 7014378826" at bounding box center [267, 473] width 281 height 32
type input "7014378826"
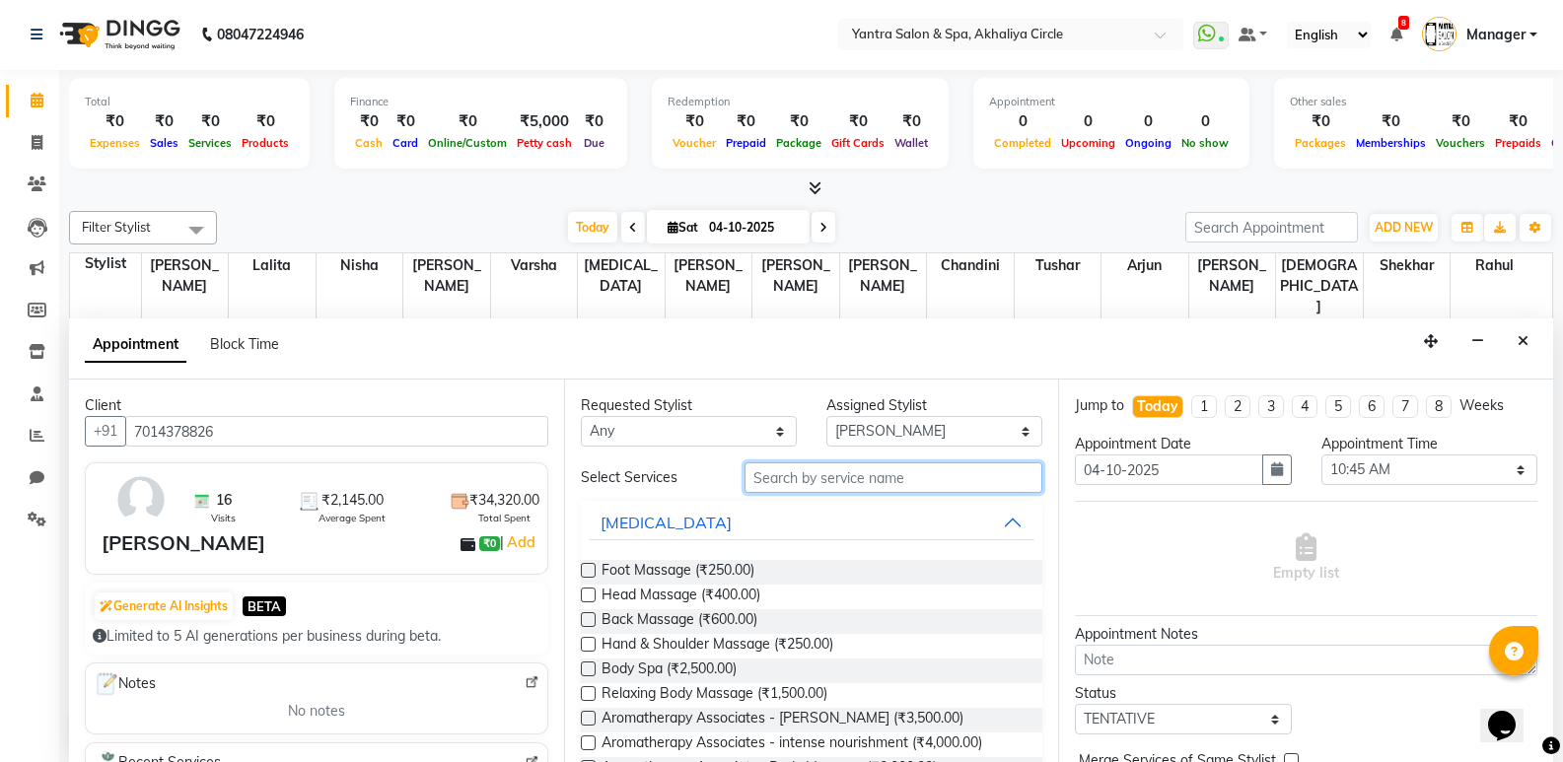
click at [876, 475] on input "text" at bounding box center [893, 477] width 298 height 31
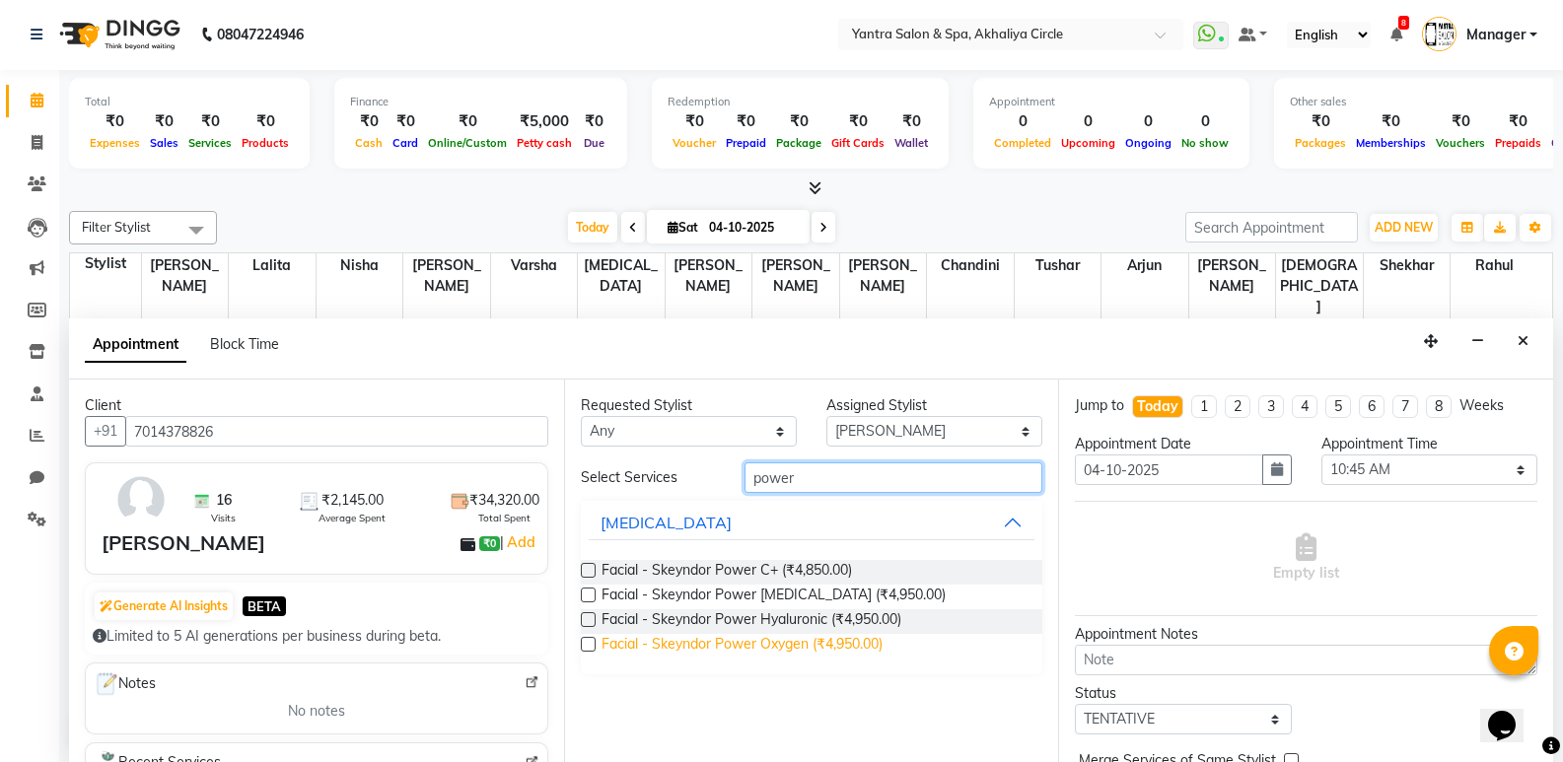
type input "power"
click at [789, 655] on span "Facial - Skeyndor Power Oxygen (₹4,950.00)" at bounding box center [741, 646] width 281 height 25
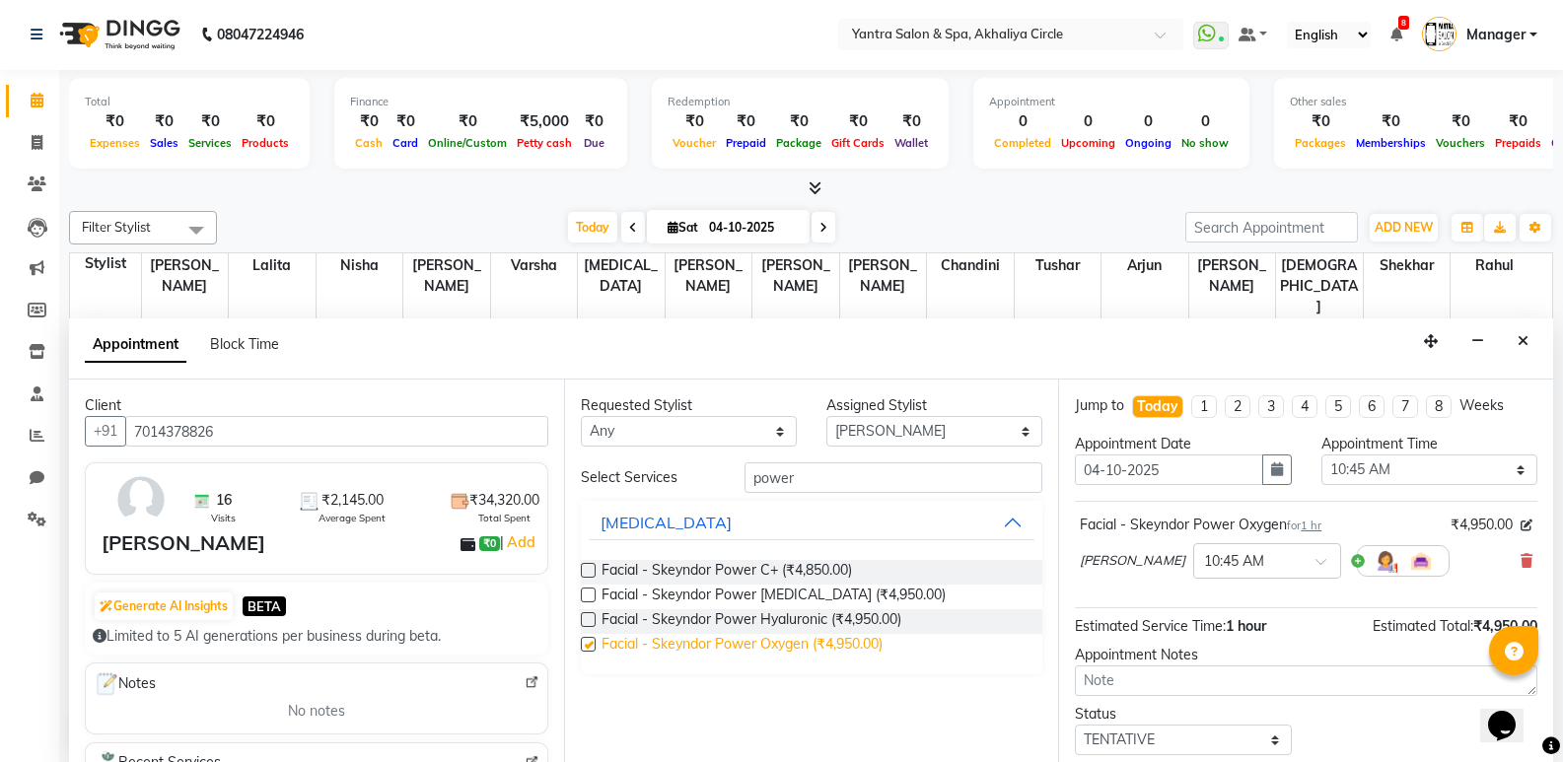
checkbox input "false"
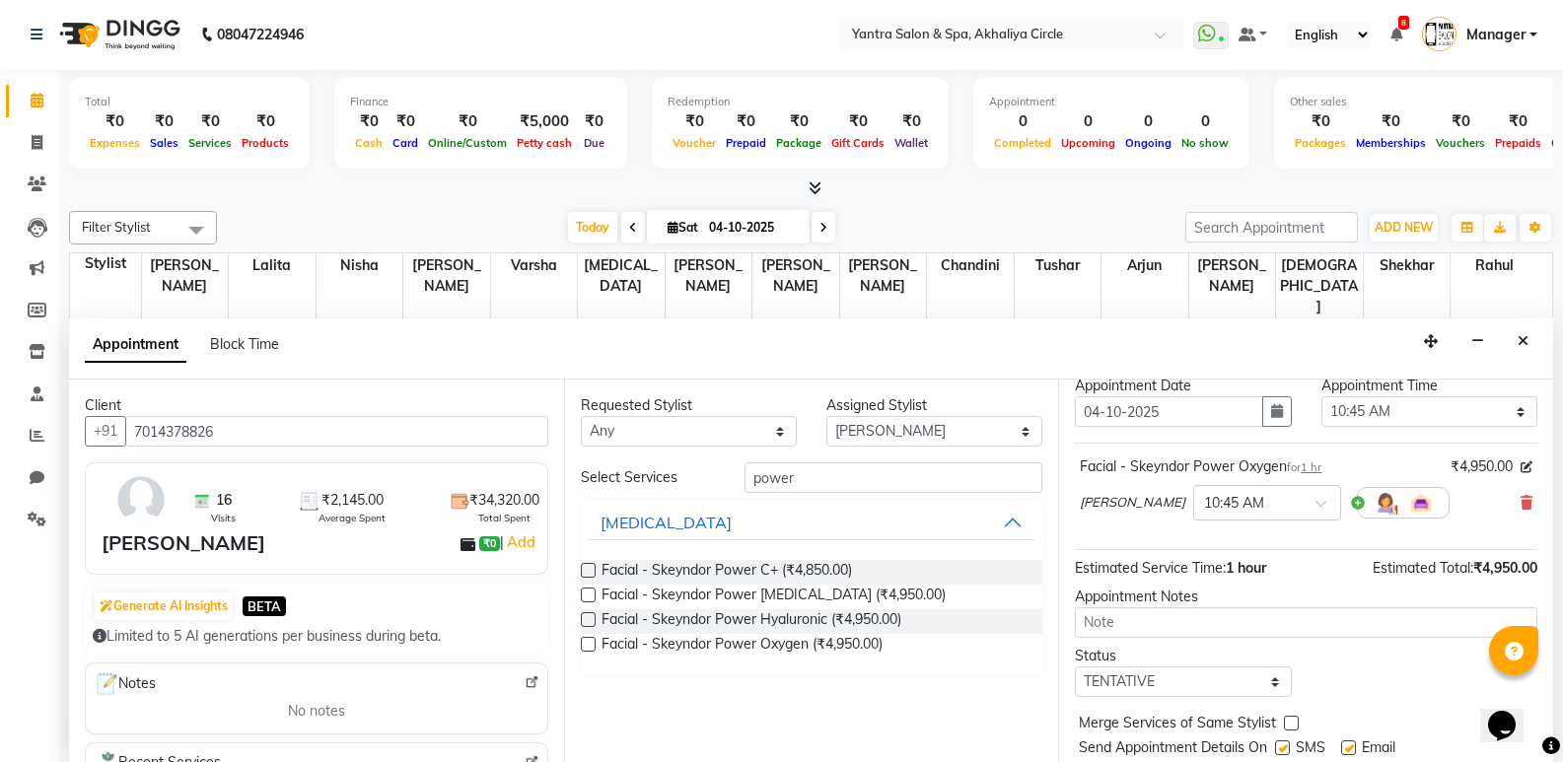
scroll to position [117, 0]
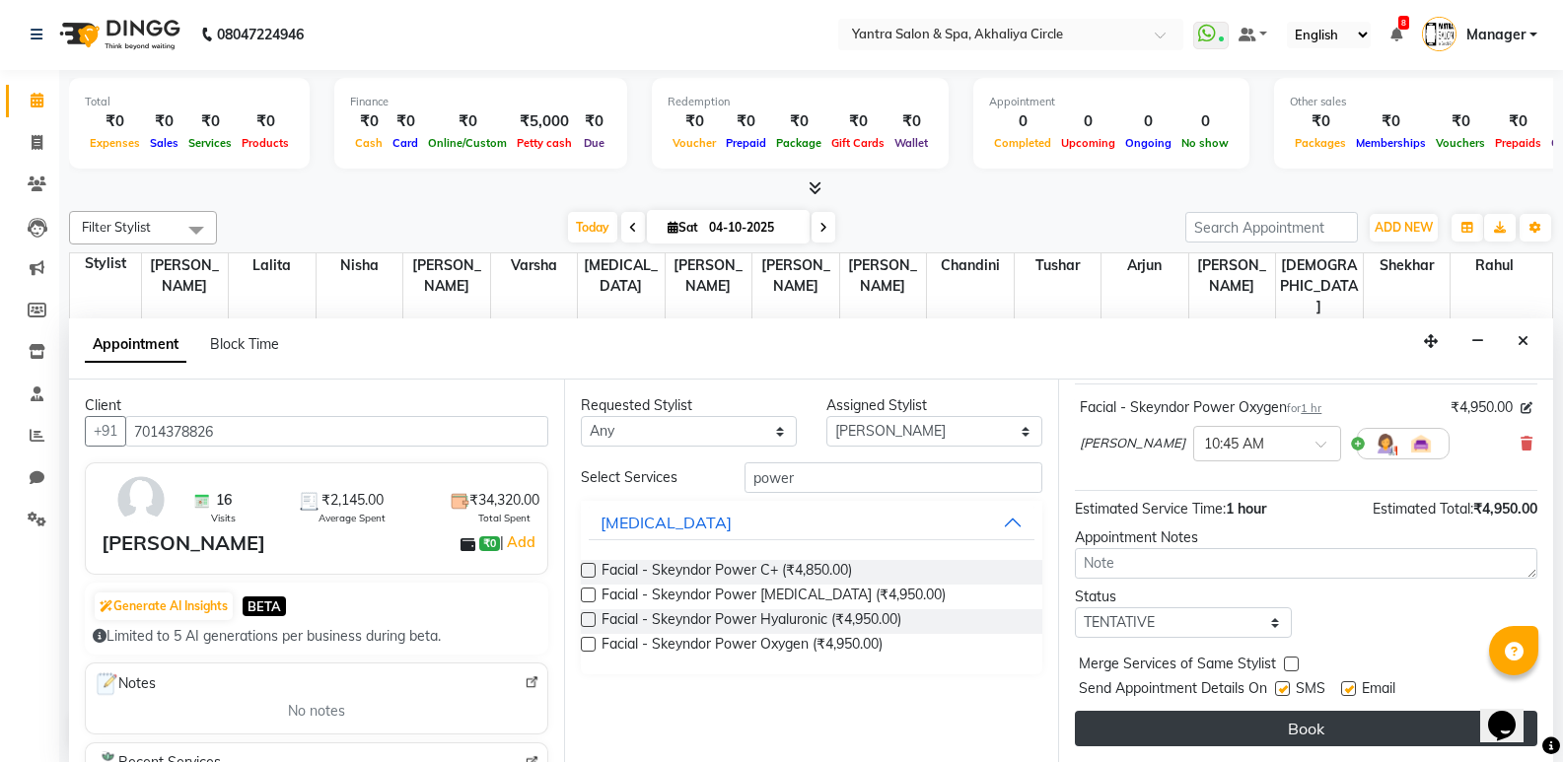
click at [1274, 724] on button "Book" at bounding box center [1306, 728] width 462 height 35
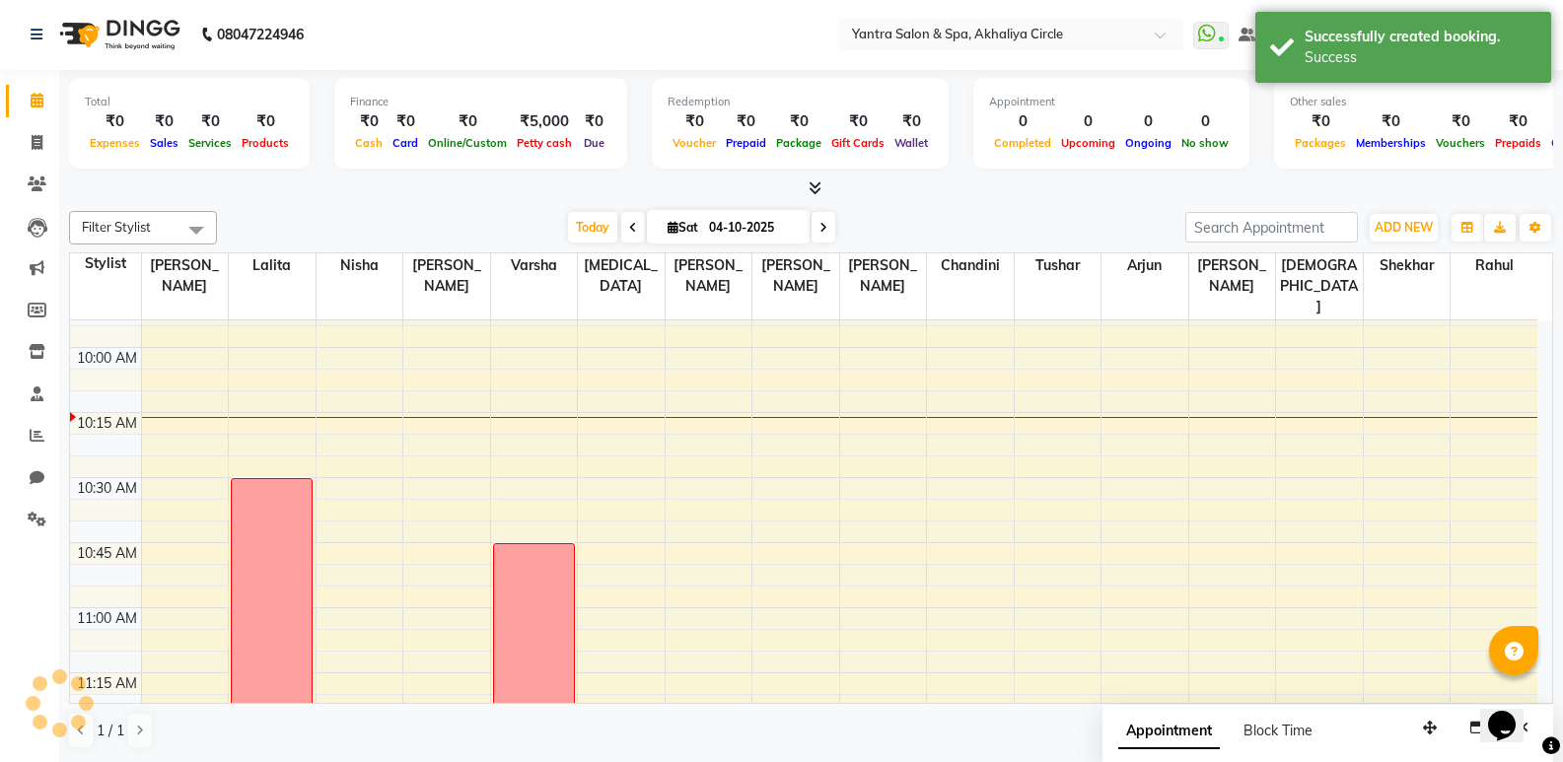
scroll to position [0, 0]
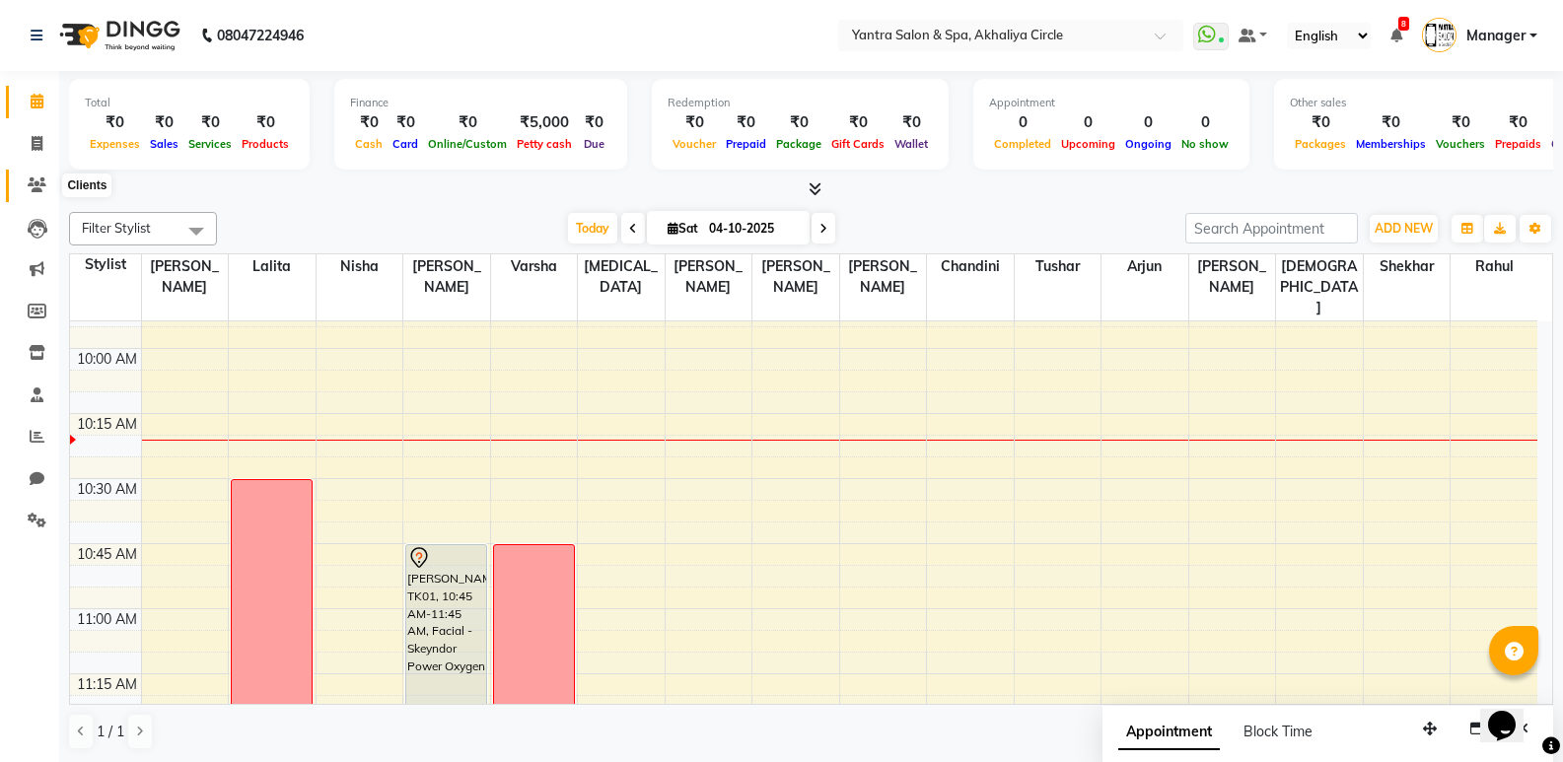
click at [31, 178] on icon at bounding box center [37, 184] width 19 height 15
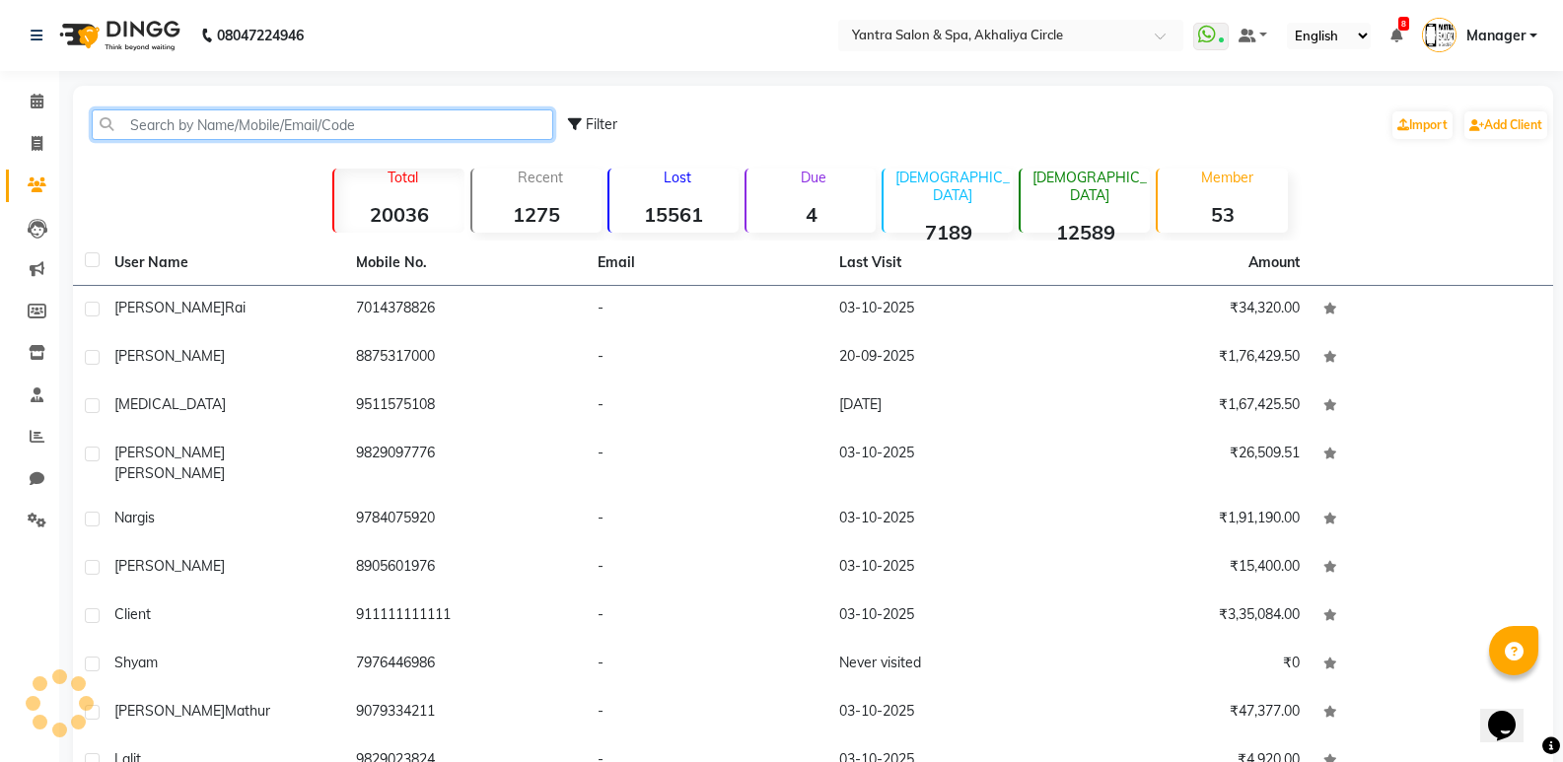
click at [357, 116] on input "text" at bounding box center [322, 124] width 461 height 31
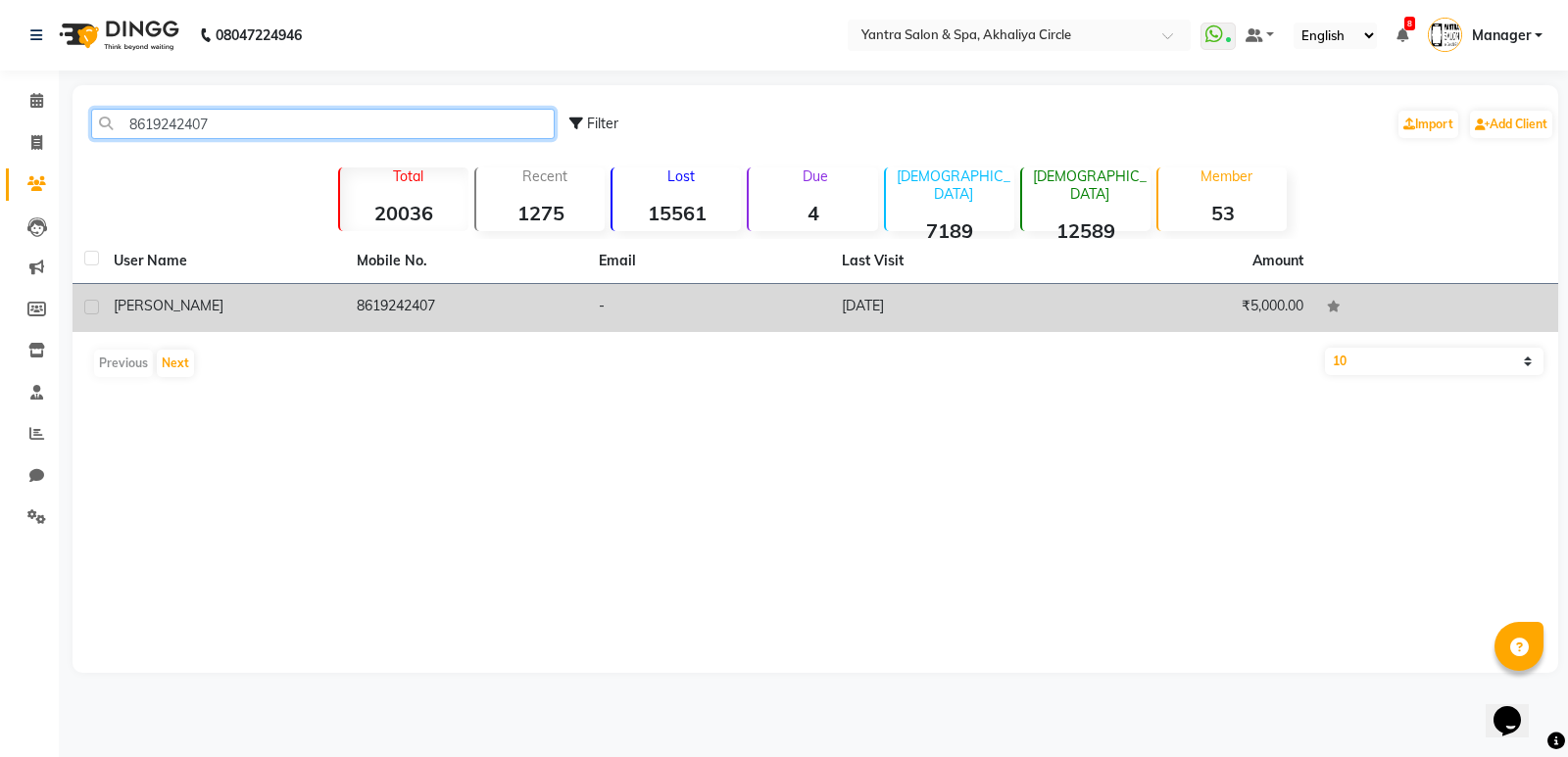
type input "8619242407"
click at [141, 308] on span "[PERSON_NAME]" at bounding box center [168, 306] width 109 height 18
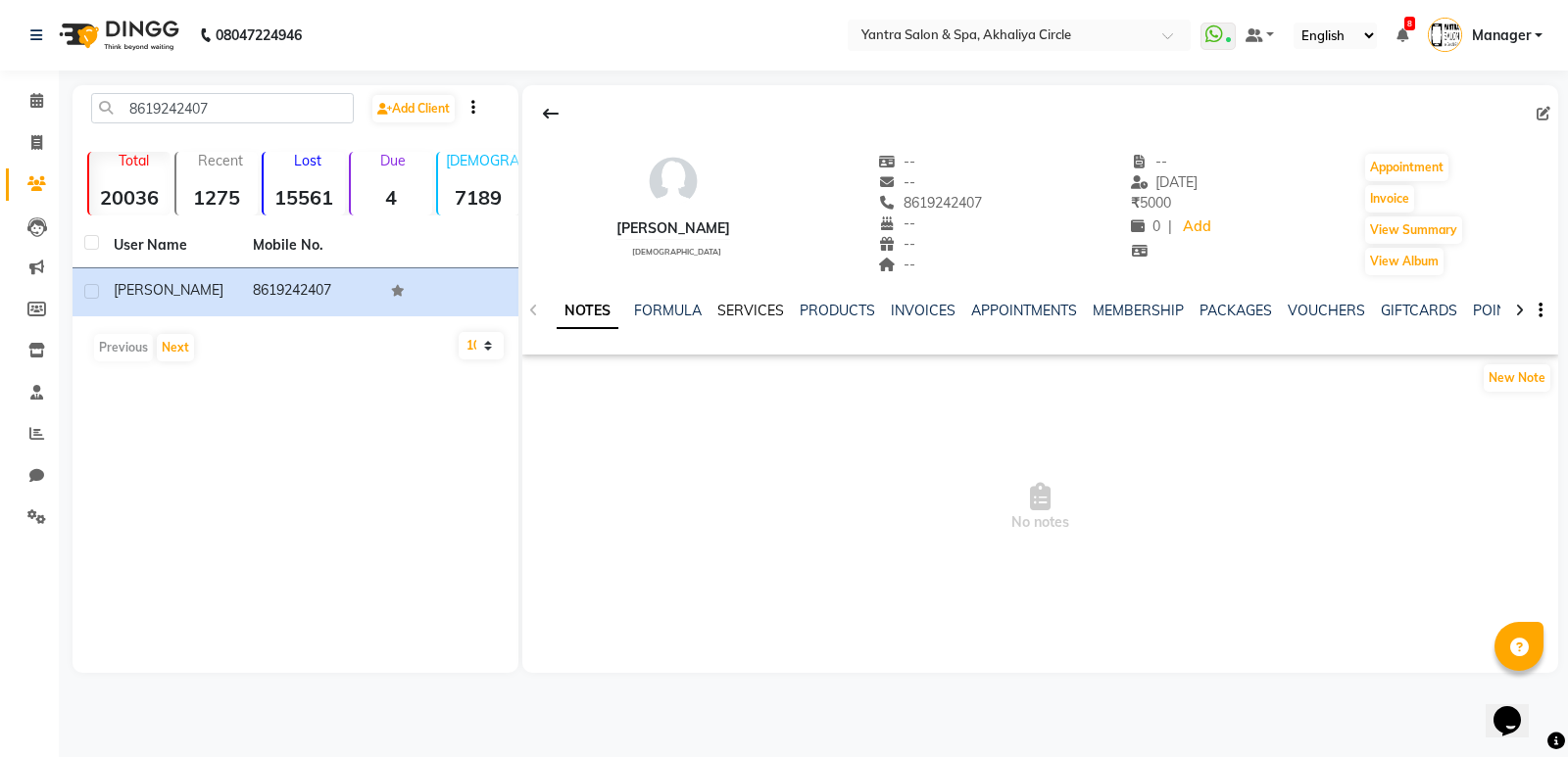
click at [780, 310] on link "SERVICES" at bounding box center [750, 311] width 67 height 18
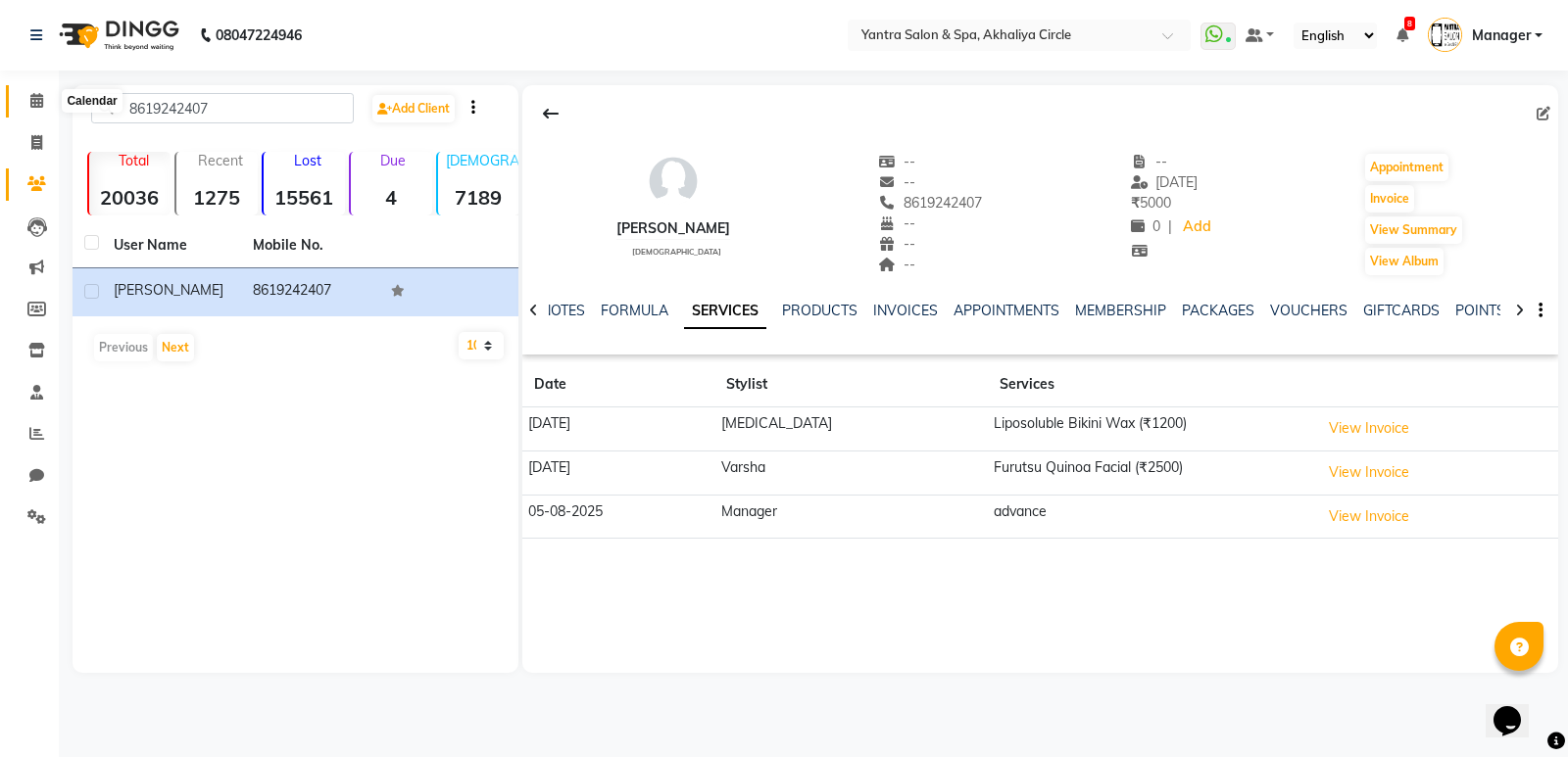
click at [25, 106] on span at bounding box center [37, 101] width 35 height 23
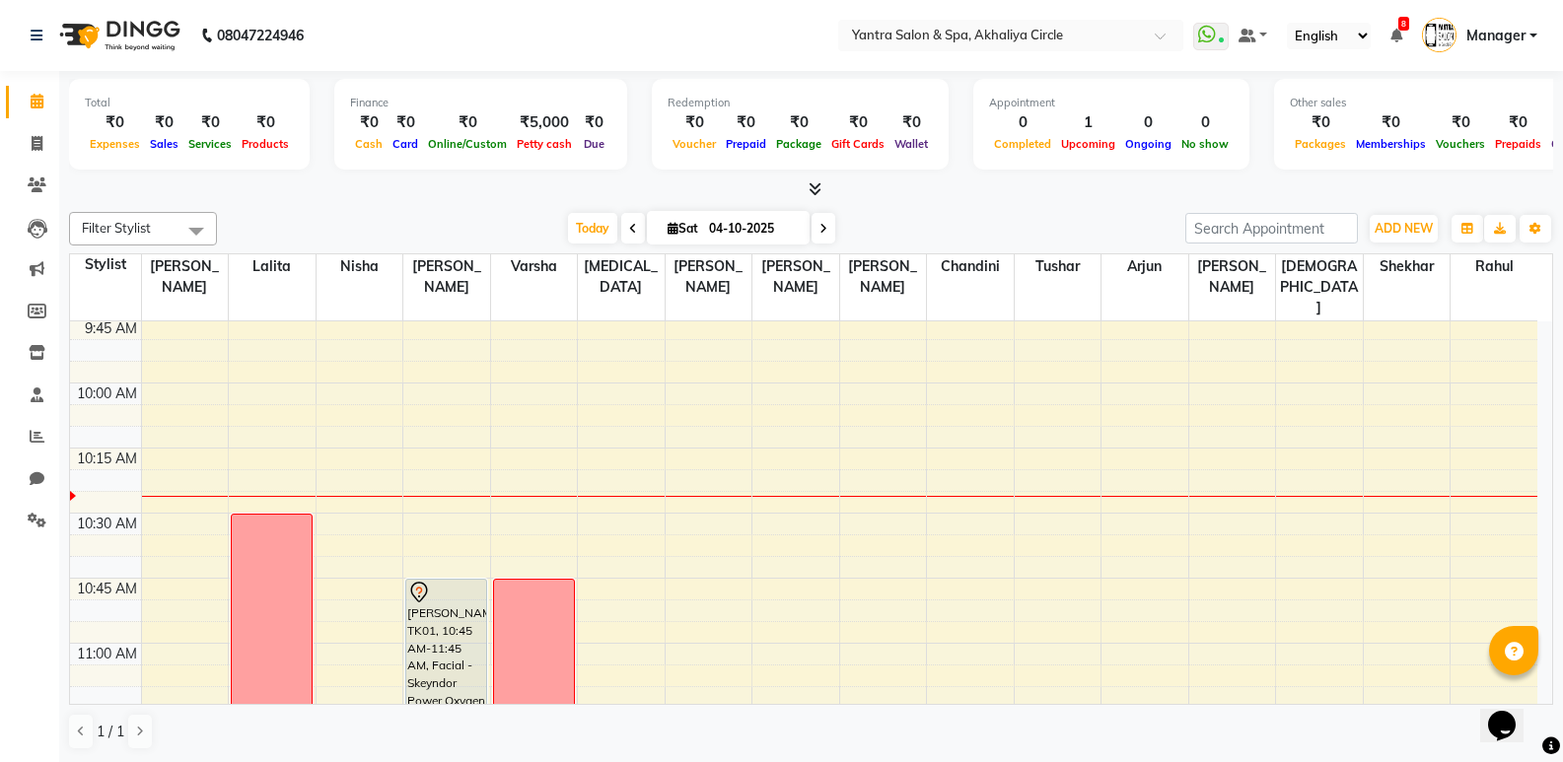
scroll to position [493, 0]
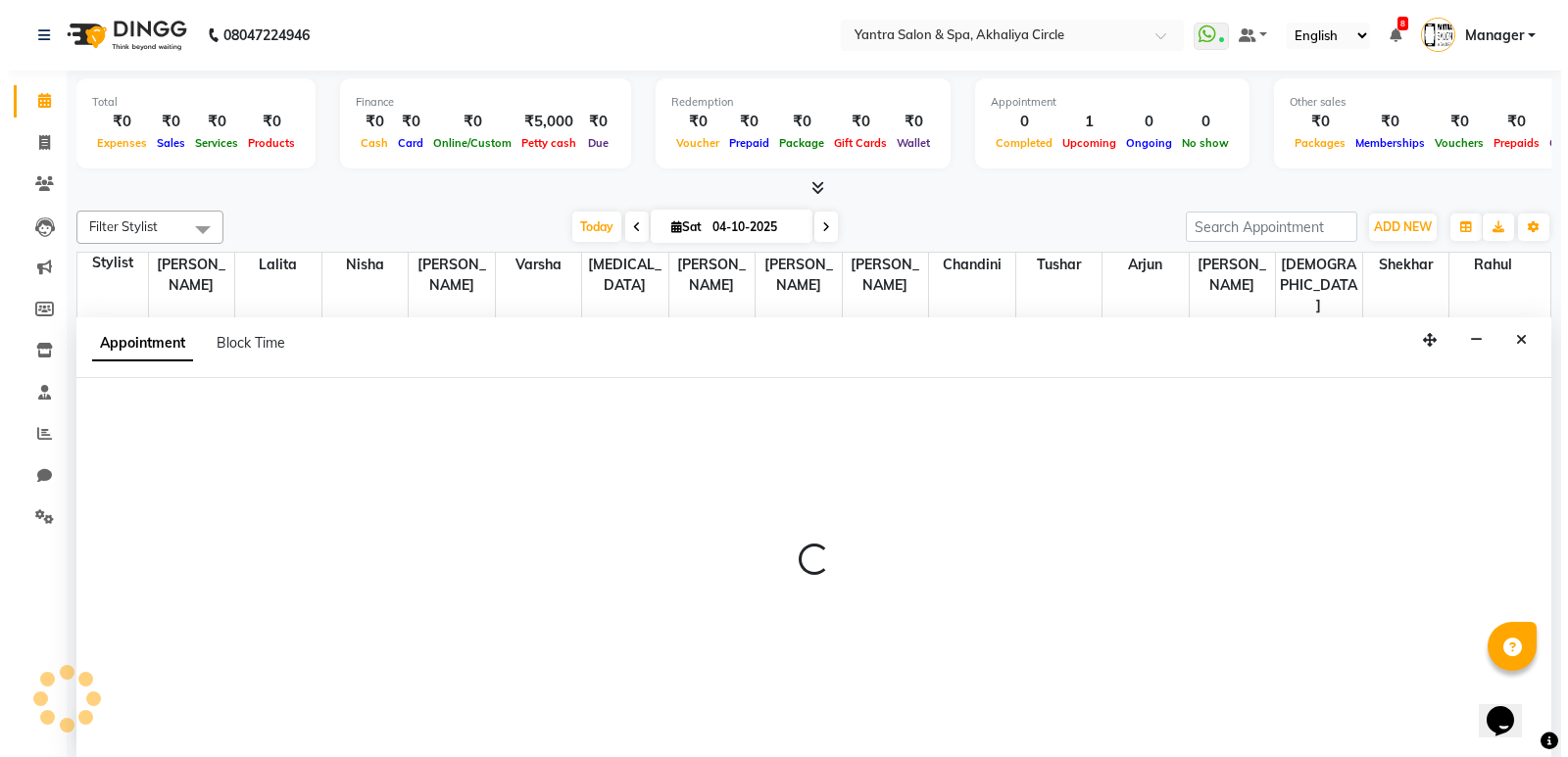
scroll to position [1, 0]
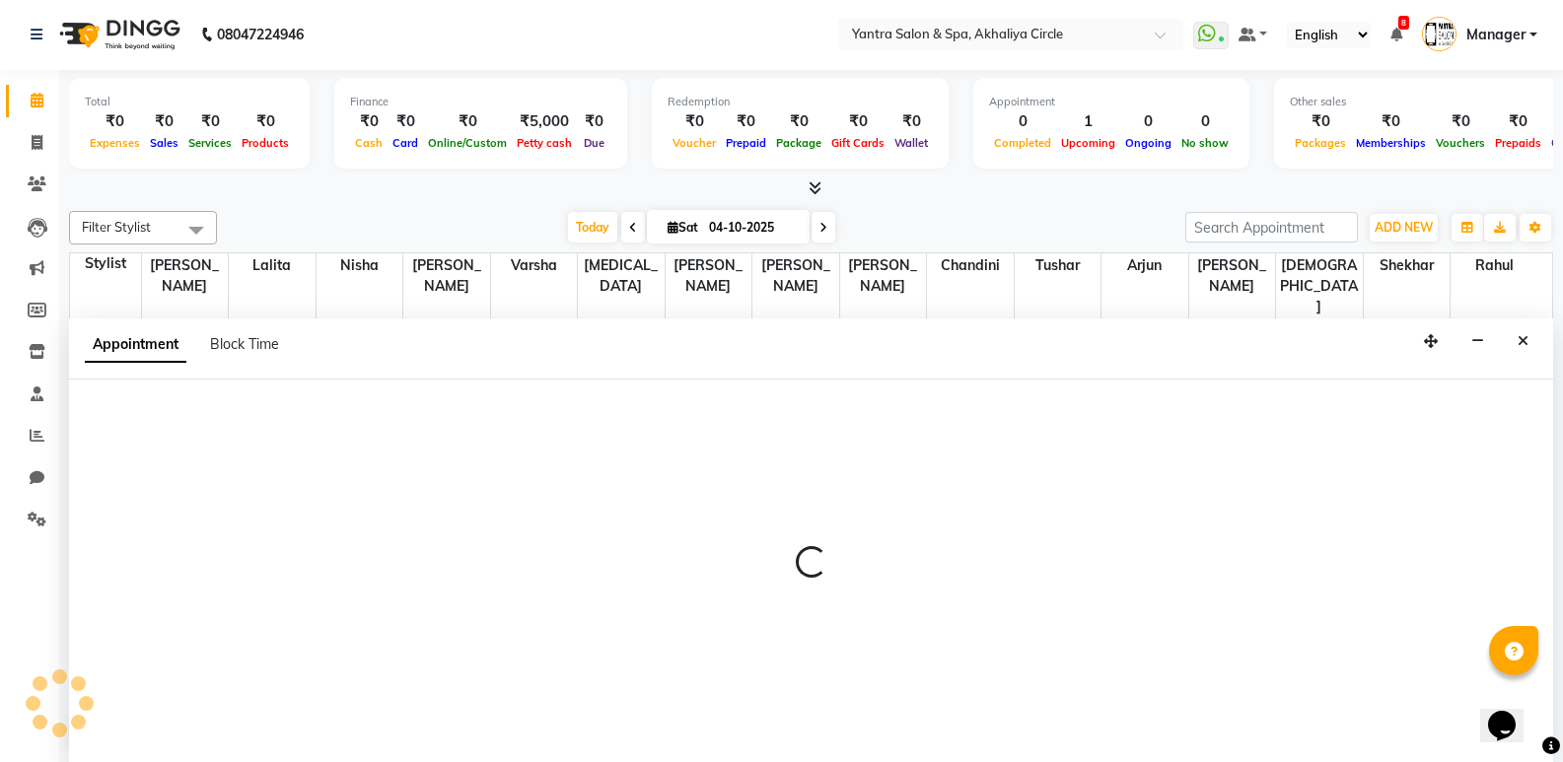
select select "7538"
select select "tentative"
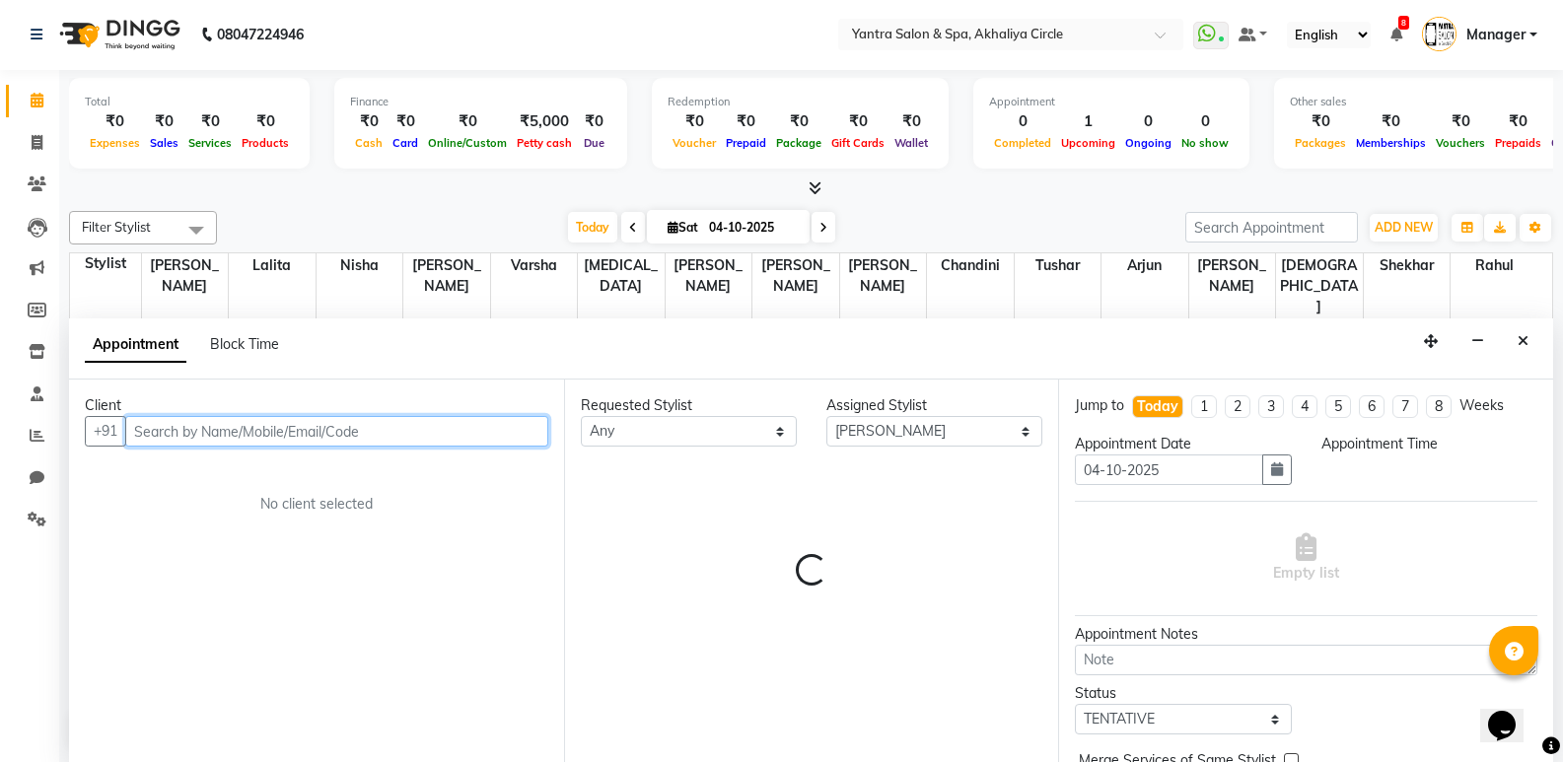
select select "630"
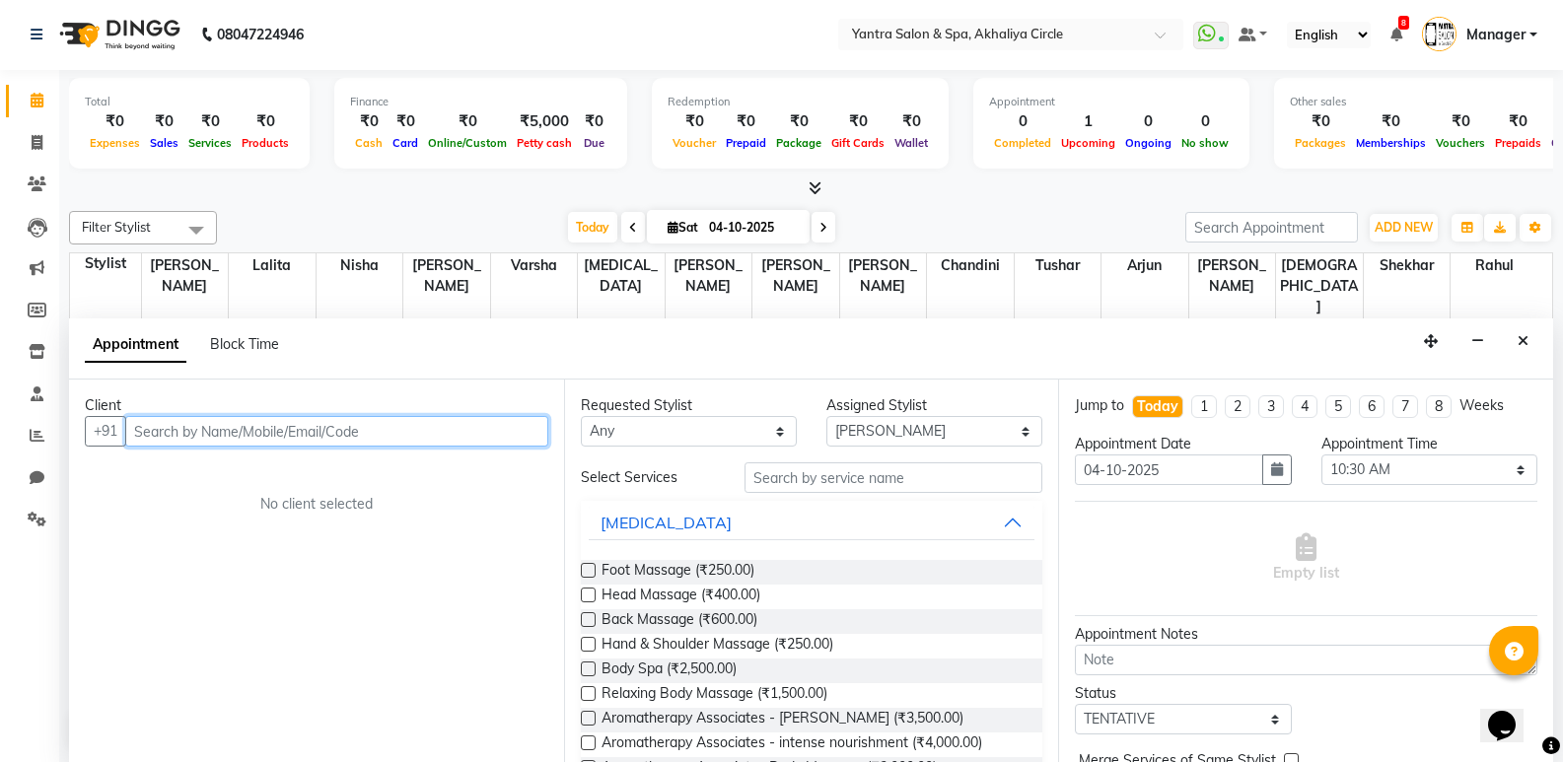
click at [277, 426] on input "text" at bounding box center [336, 431] width 423 height 31
type input "9829227796"
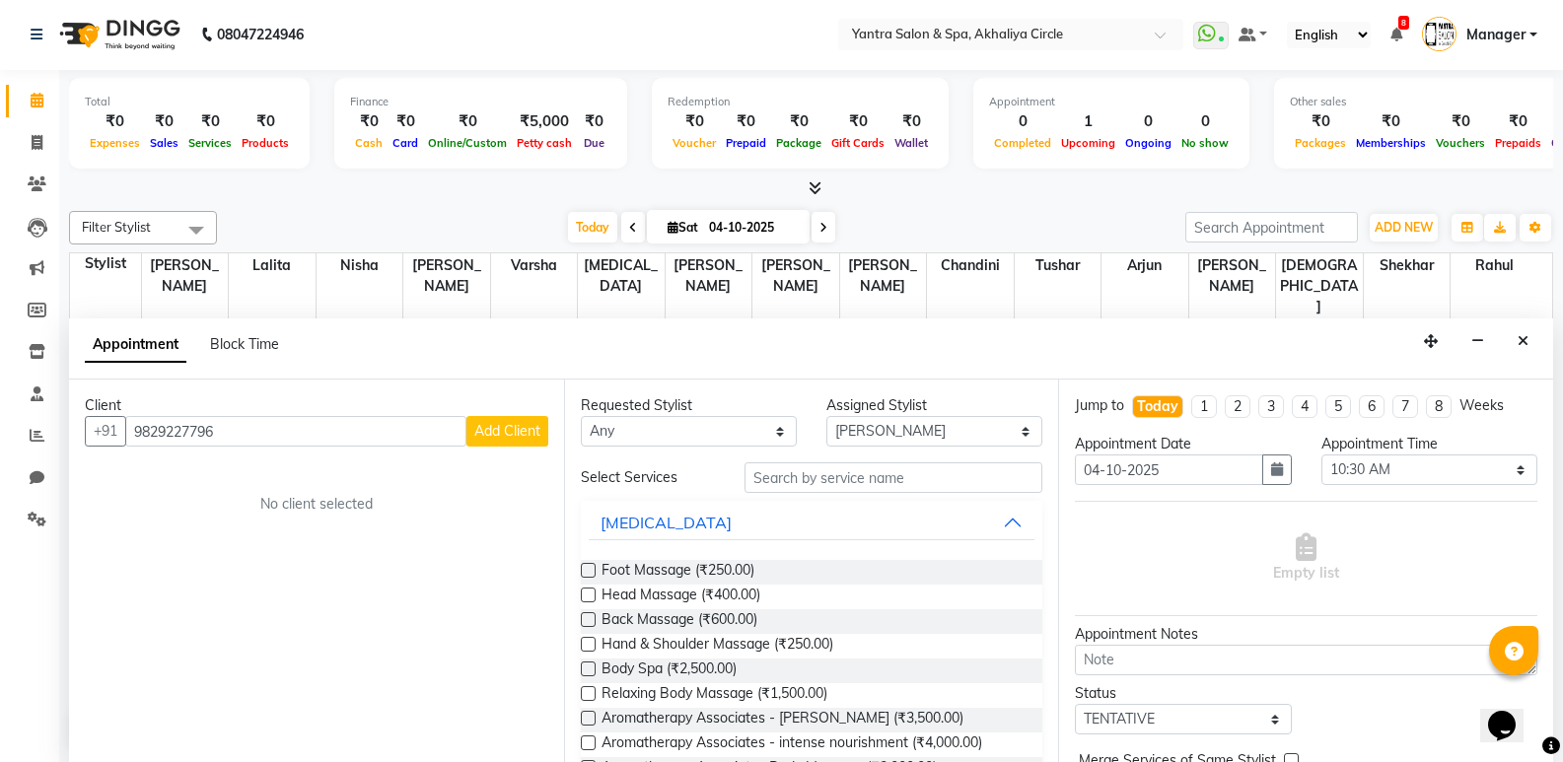
click at [537, 434] on span "Add Client" at bounding box center [507, 431] width 66 height 18
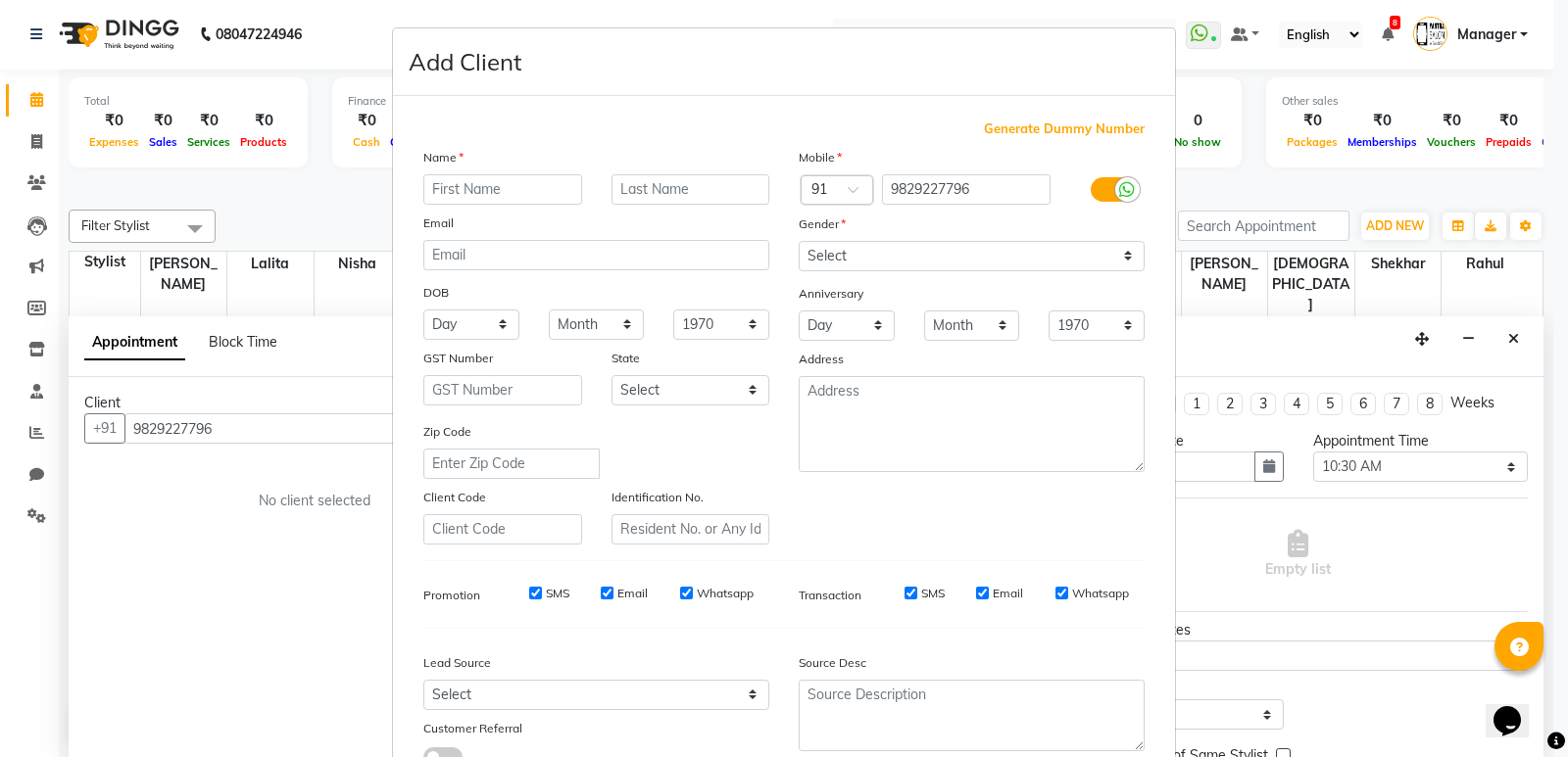
click at [520, 196] on input "text" at bounding box center [503, 190] width 159 height 31
type input "[PERSON_NAME]"
click at [827, 248] on select "Select [DEMOGRAPHIC_DATA] [DEMOGRAPHIC_DATA] Other Prefer Not To Say" at bounding box center [972, 256] width 346 height 31
select select "[DEMOGRAPHIC_DATA]"
click at [799, 241] on select "Select [DEMOGRAPHIC_DATA] [DEMOGRAPHIC_DATA] Other Prefer Not To Say" at bounding box center [972, 256] width 346 height 31
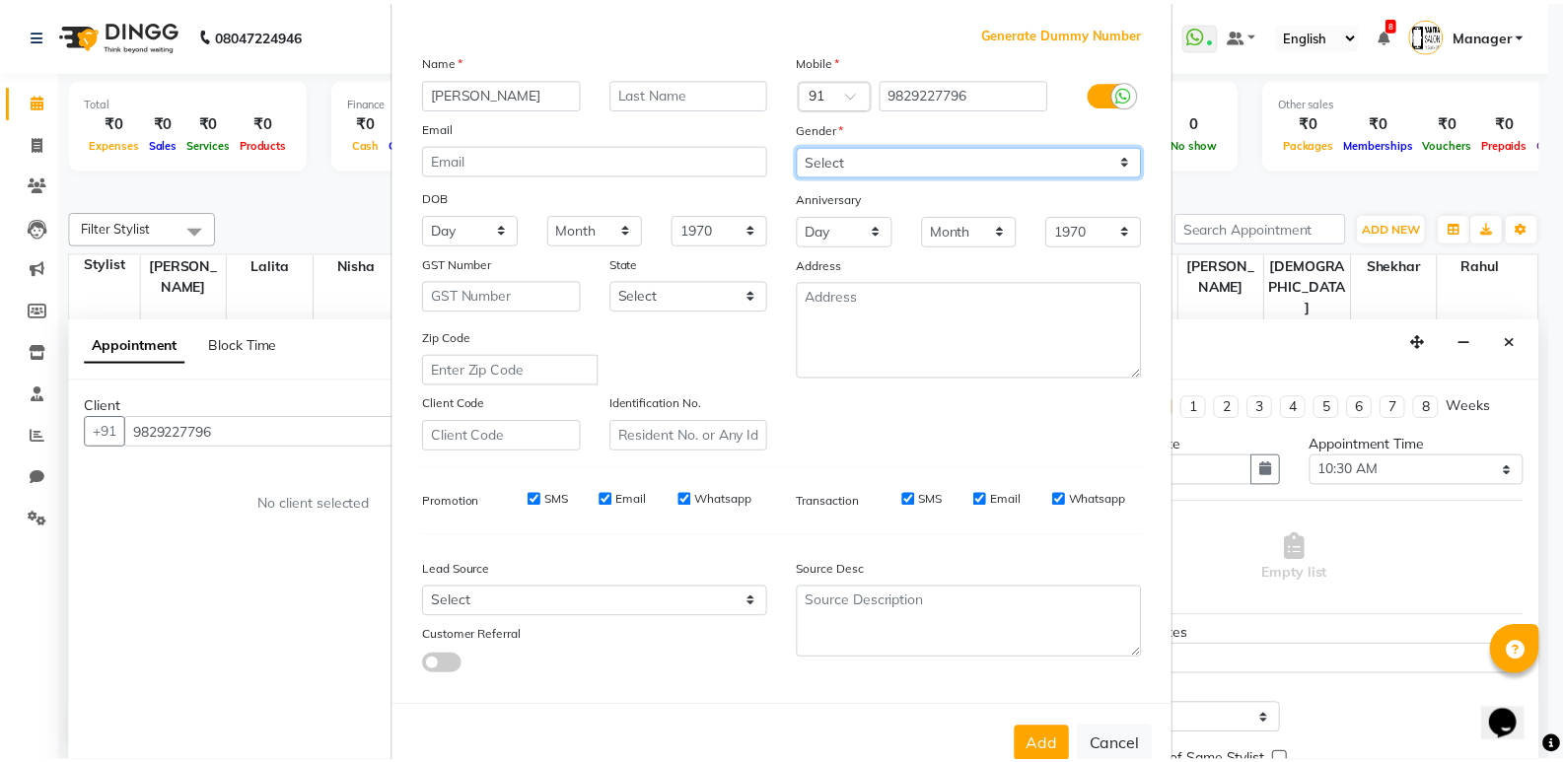
scroll to position [99, 0]
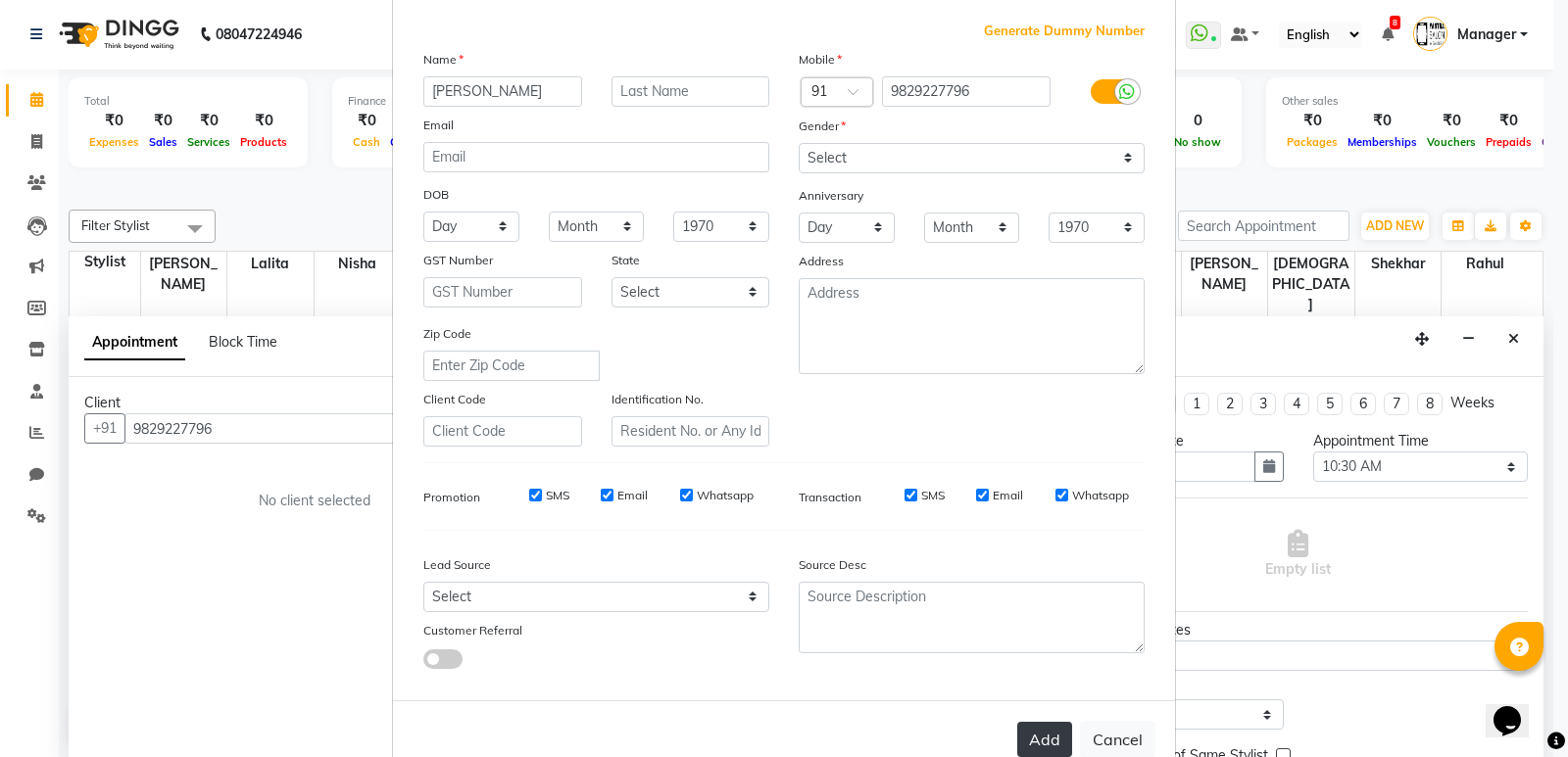
click at [1033, 729] on button "Add" at bounding box center [1043, 739] width 55 height 35
select select
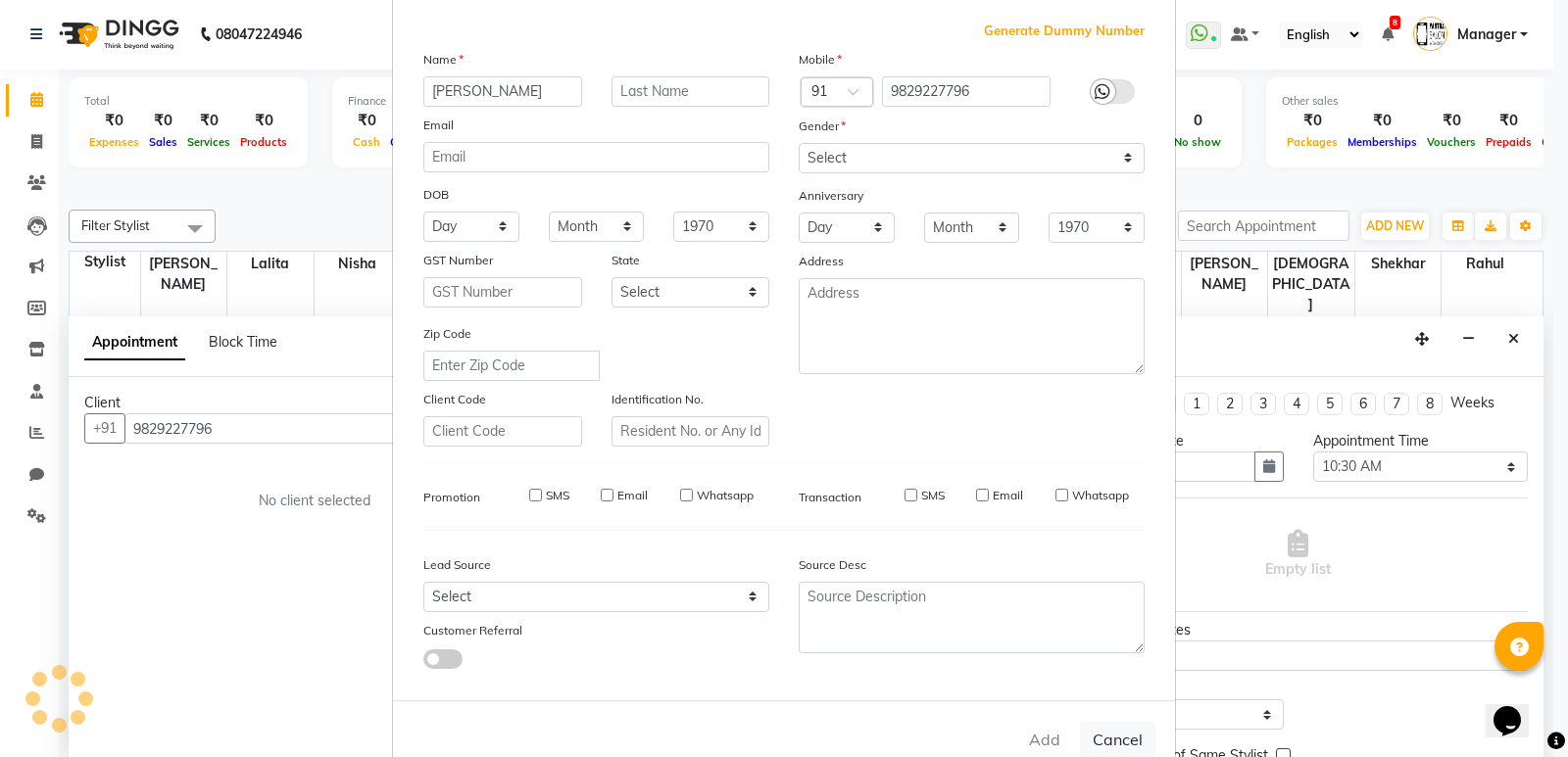
select select
checkbox input "false"
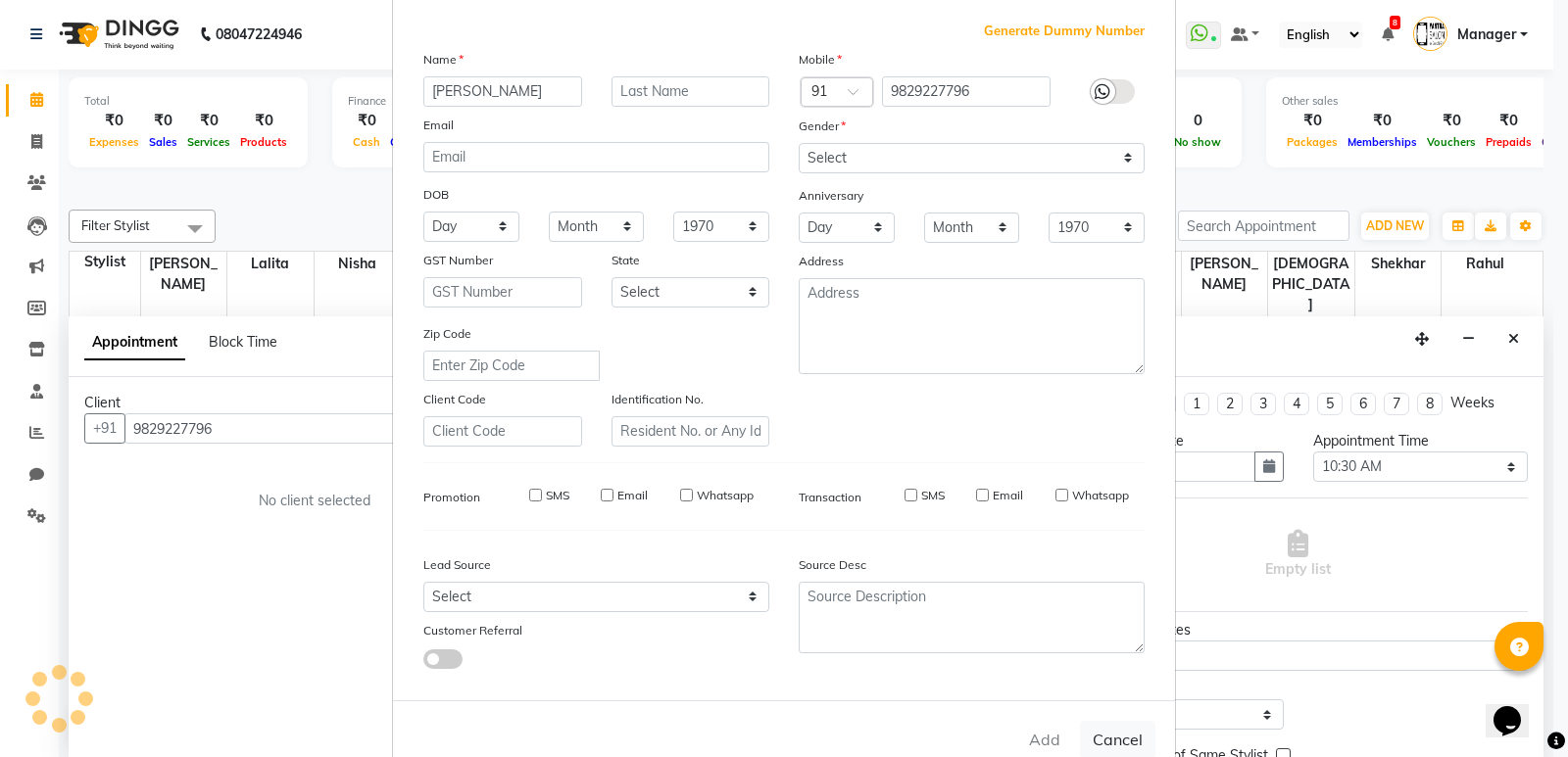
checkbox input "false"
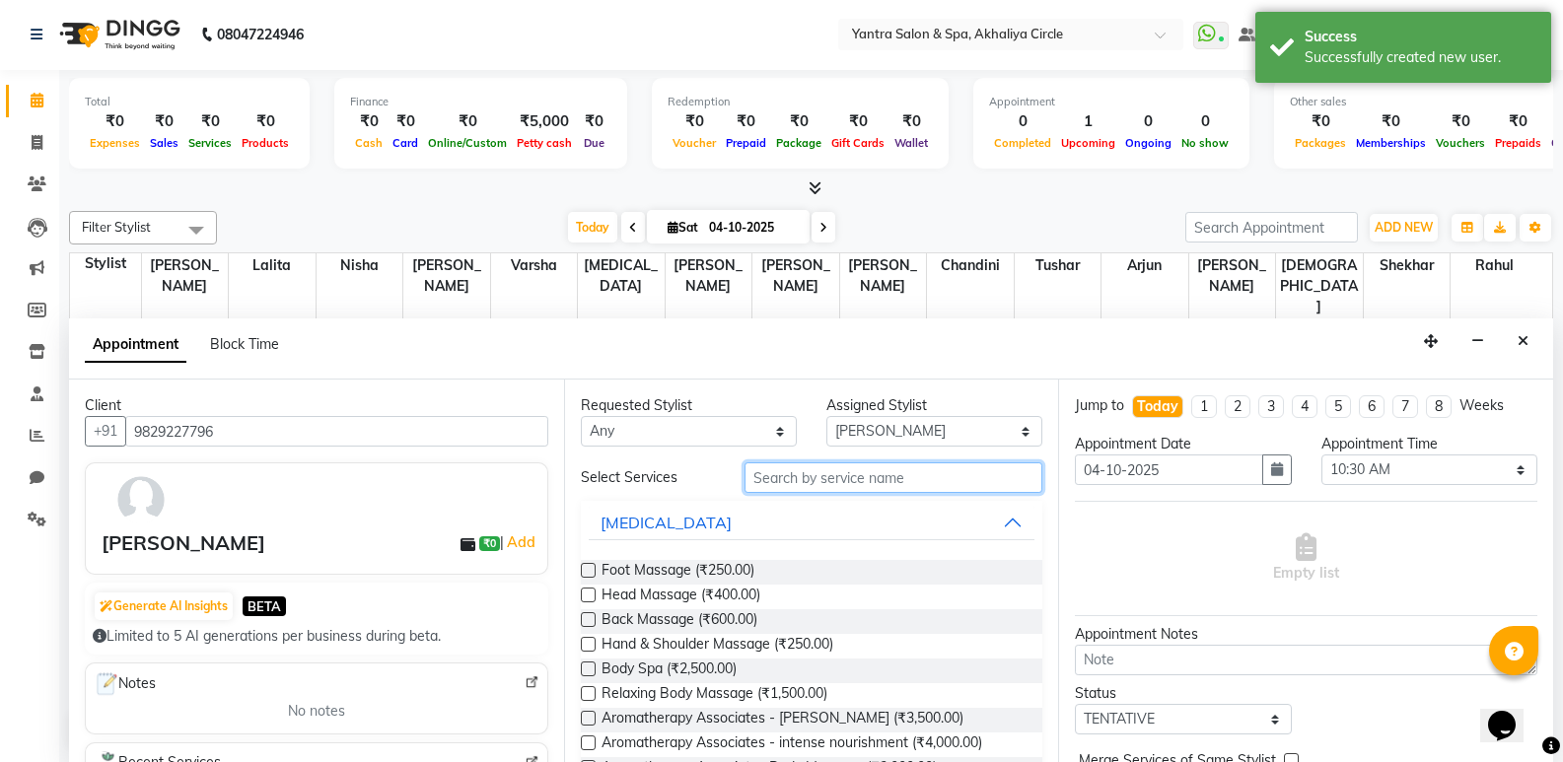
click at [778, 479] on input "text" at bounding box center [893, 477] width 298 height 31
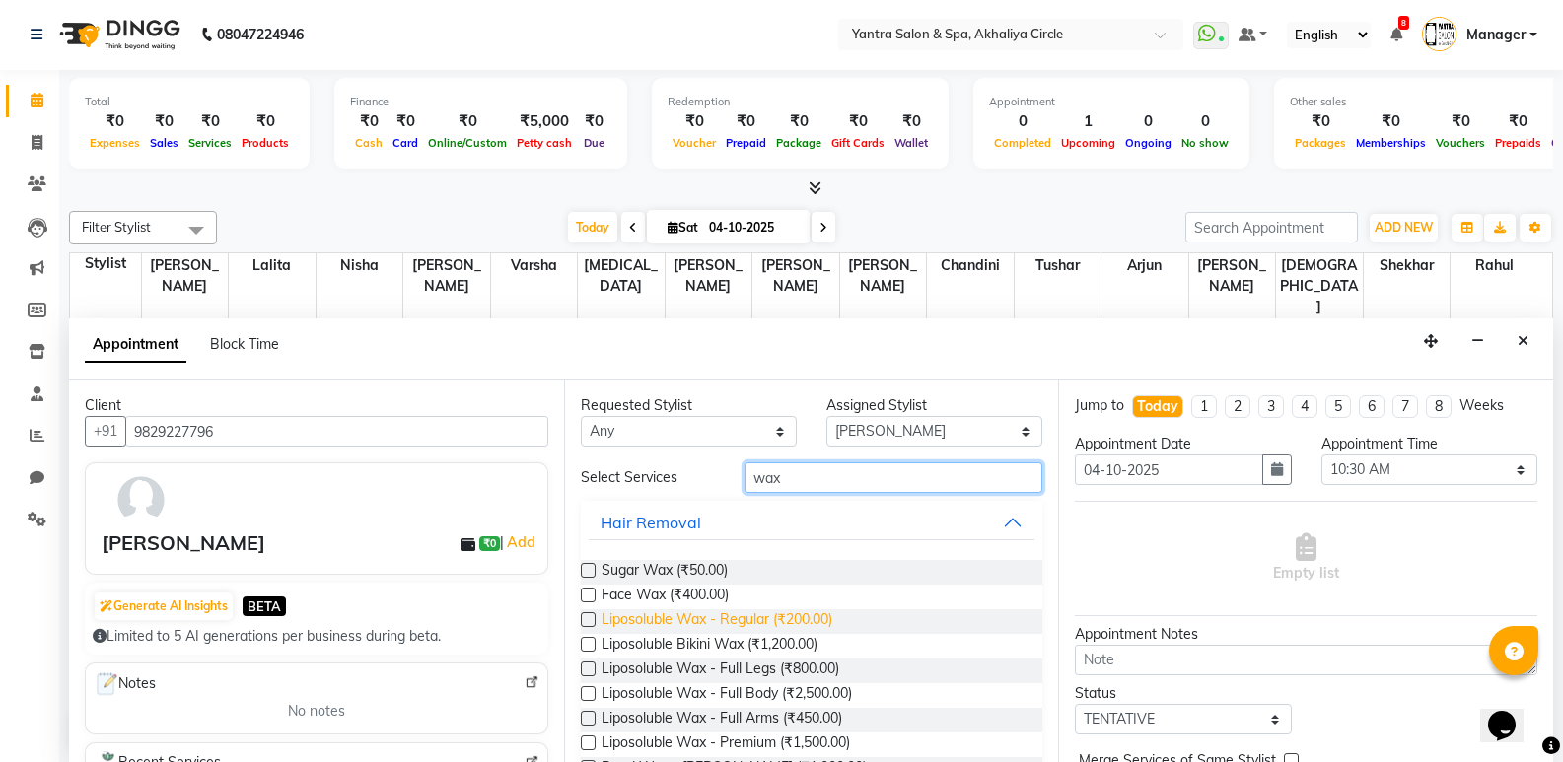
type input "wax"
click at [759, 623] on span "Liposoluble Wax - Regular (₹200.00)" at bounding box center [716, 621] width 231 height 25
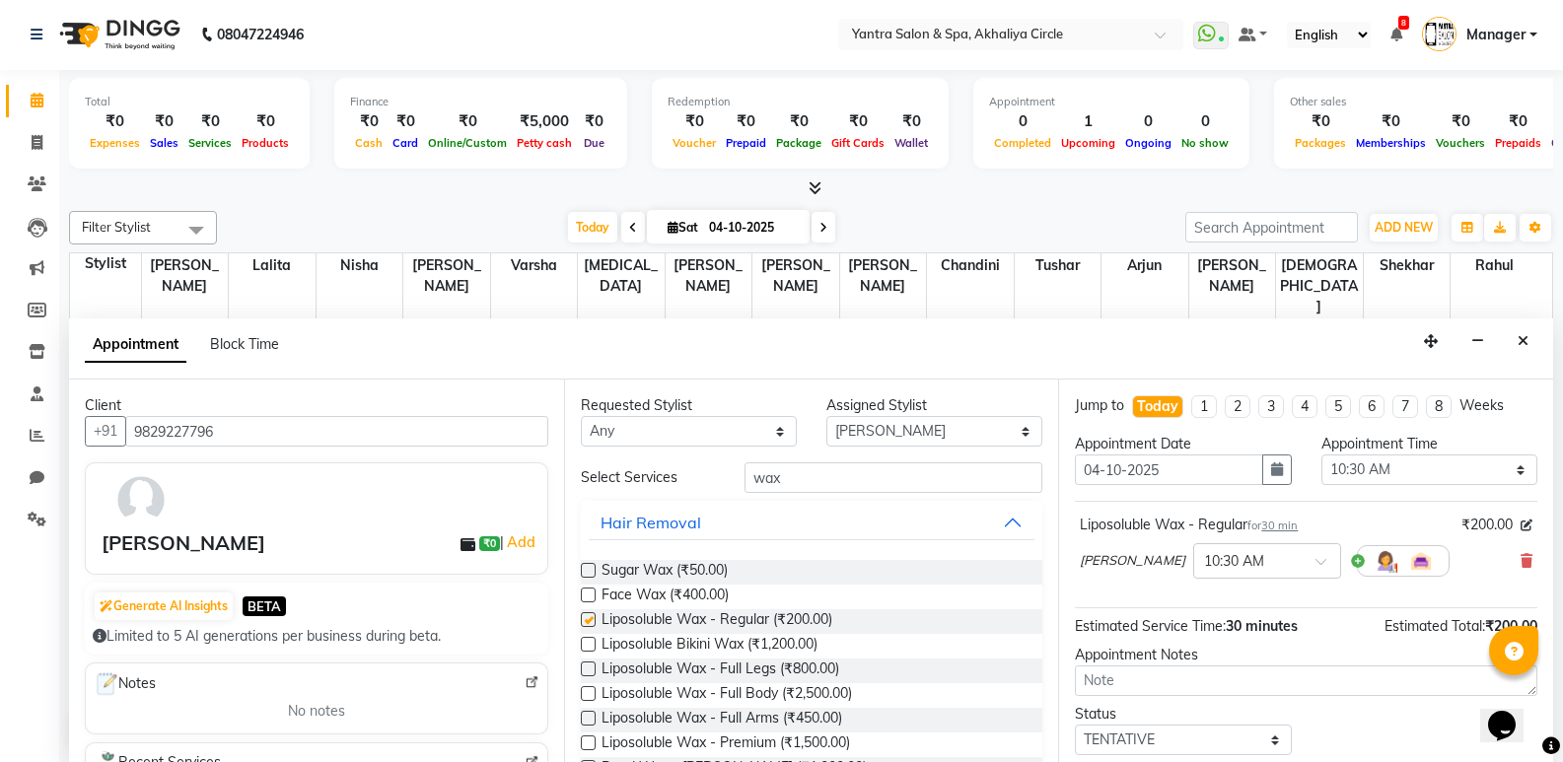
checkbox input "false"
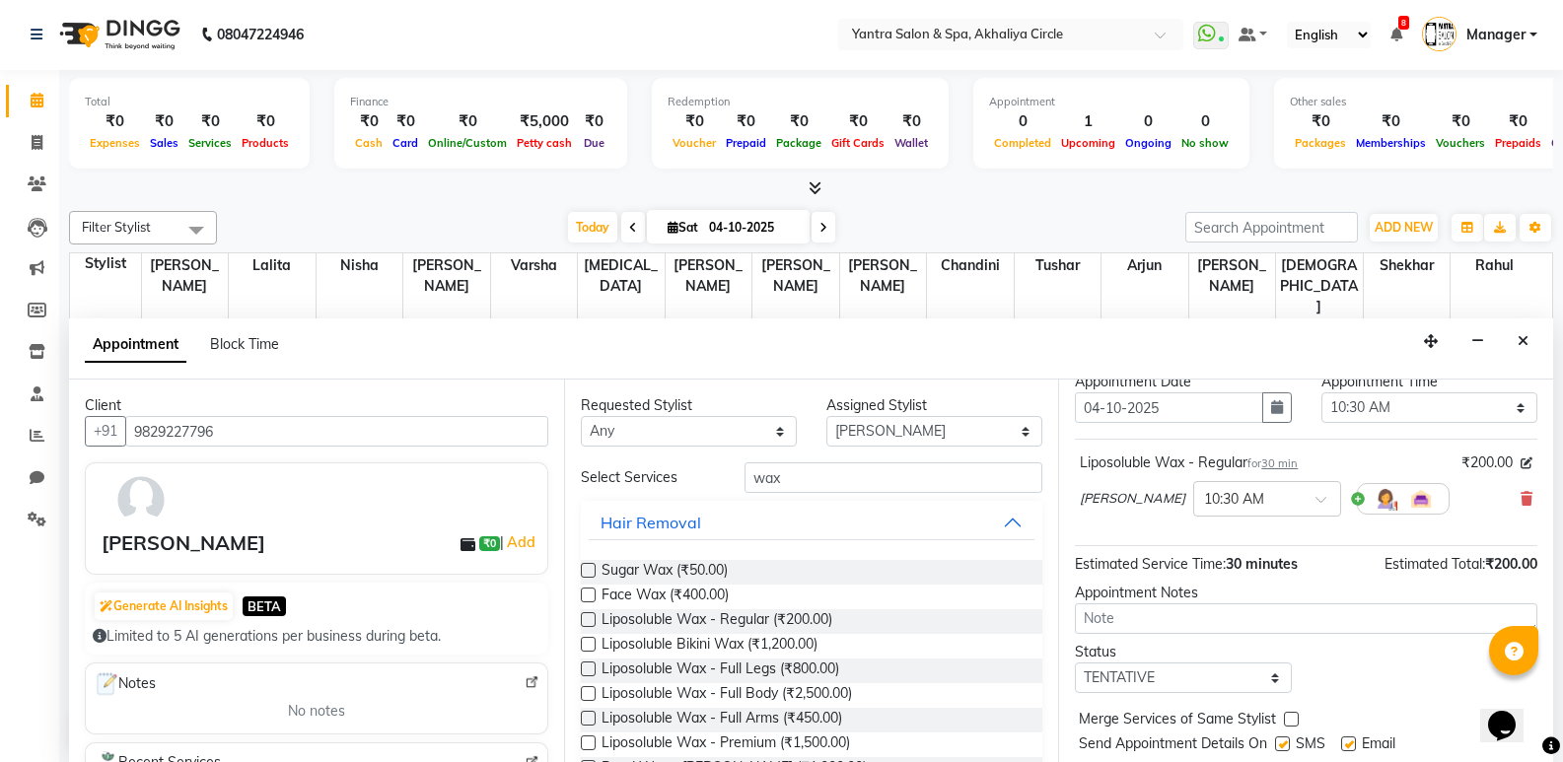
scroll to position [117, 0]
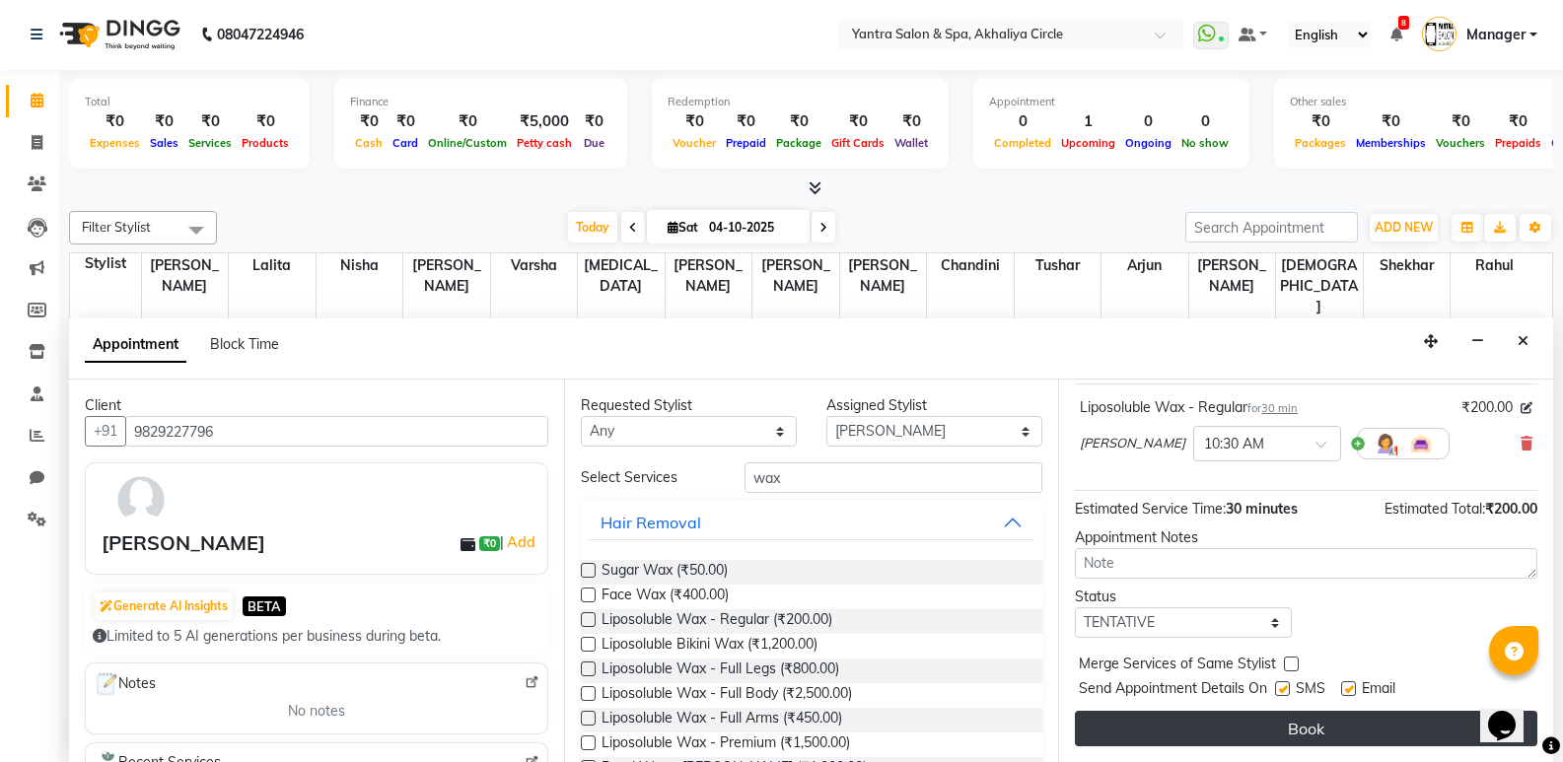
click at [1201, 714] on button "Book" at bounding box center [1306, 728] width 462 height 35
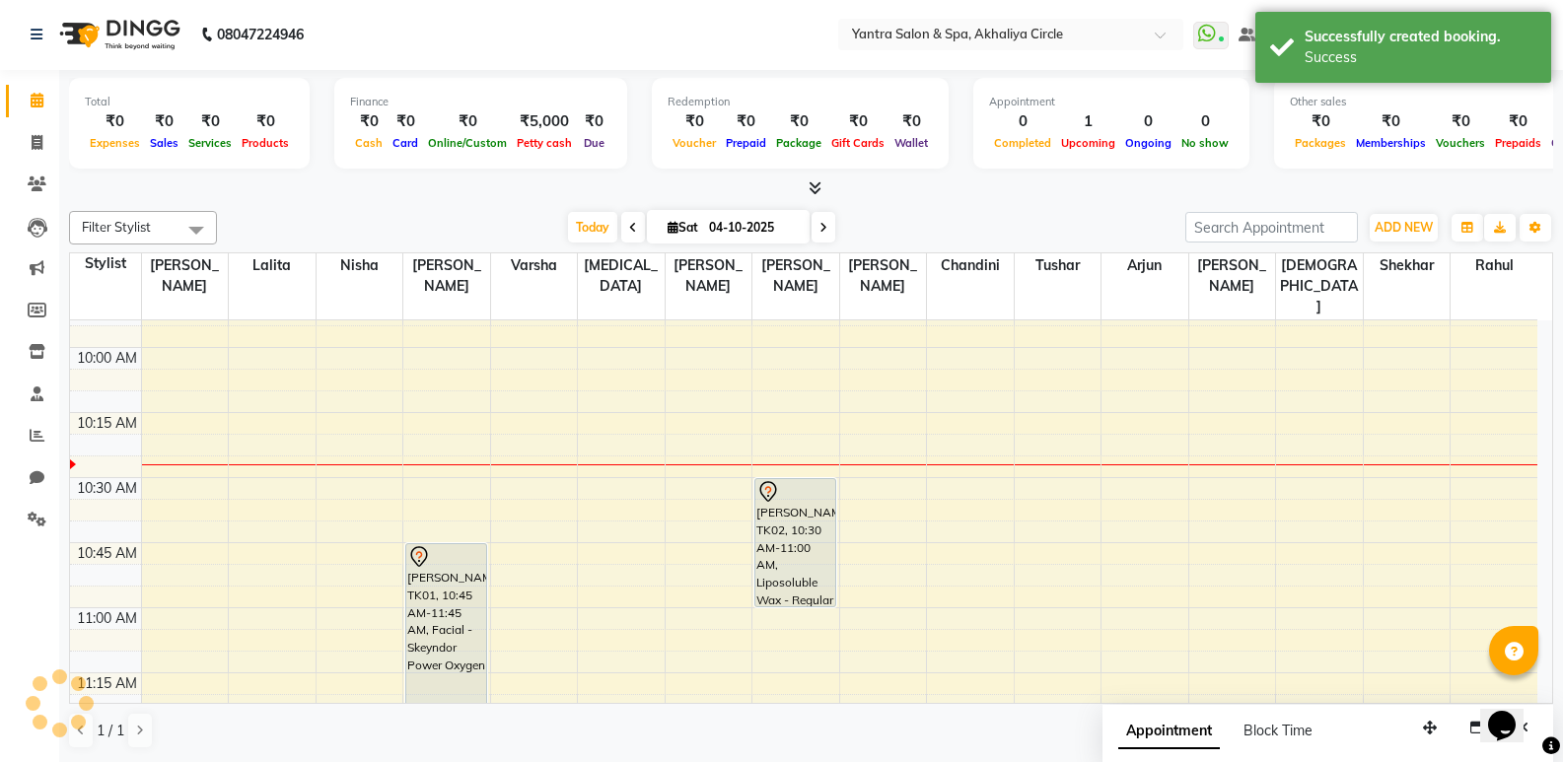
scroll to position [0, 0]
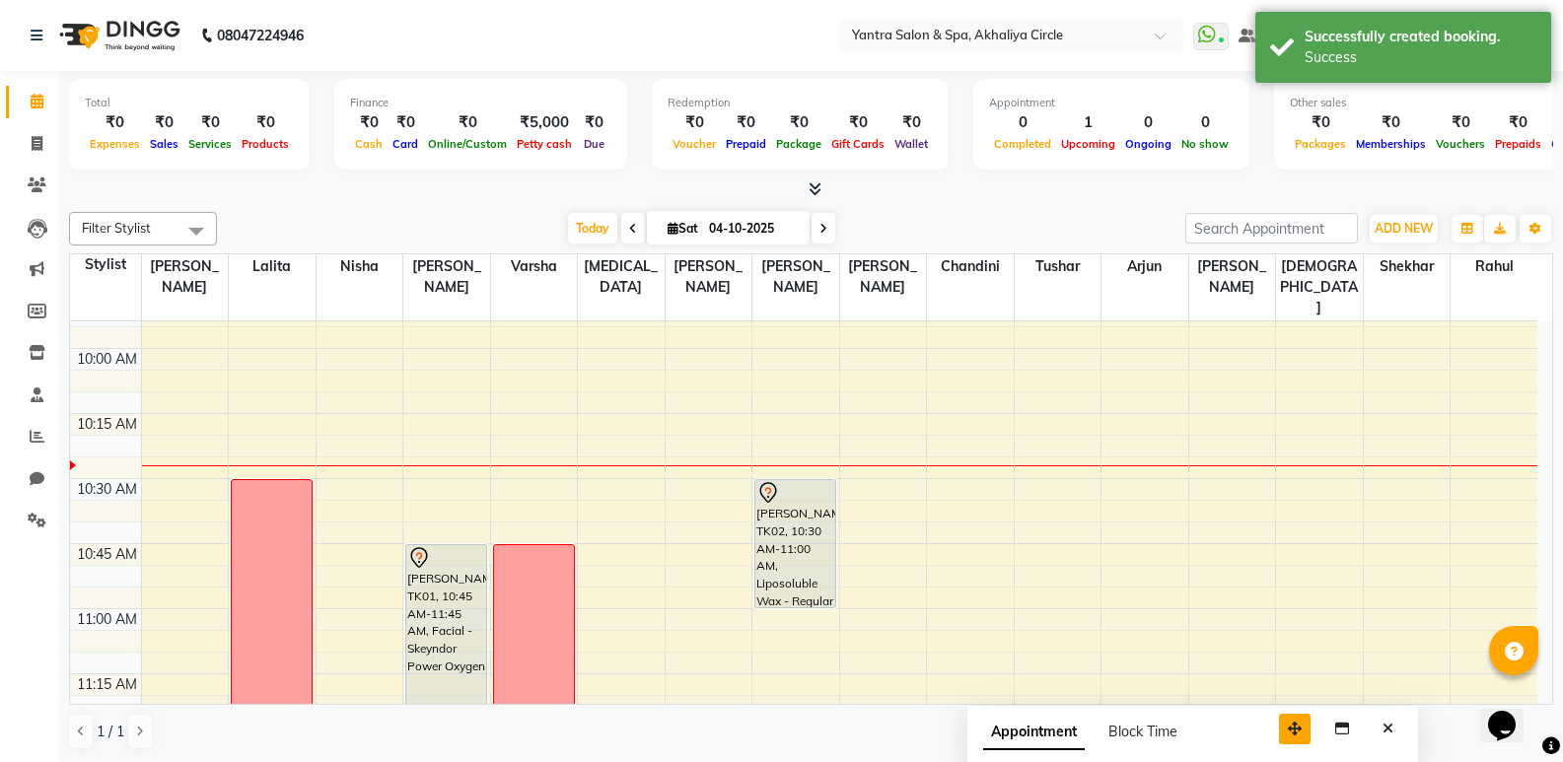
drag, startPoint x: 1423, startPoint y: 741, endPoint x: 1211, endPoint y: 741, distance: 212.0
click at [1279, 741] on button "button" at bounding box center [1295, 729] width 32 height 31
click at [1299, 727] on button "Close" at bounding box center [1311, 729] width 29 height 31
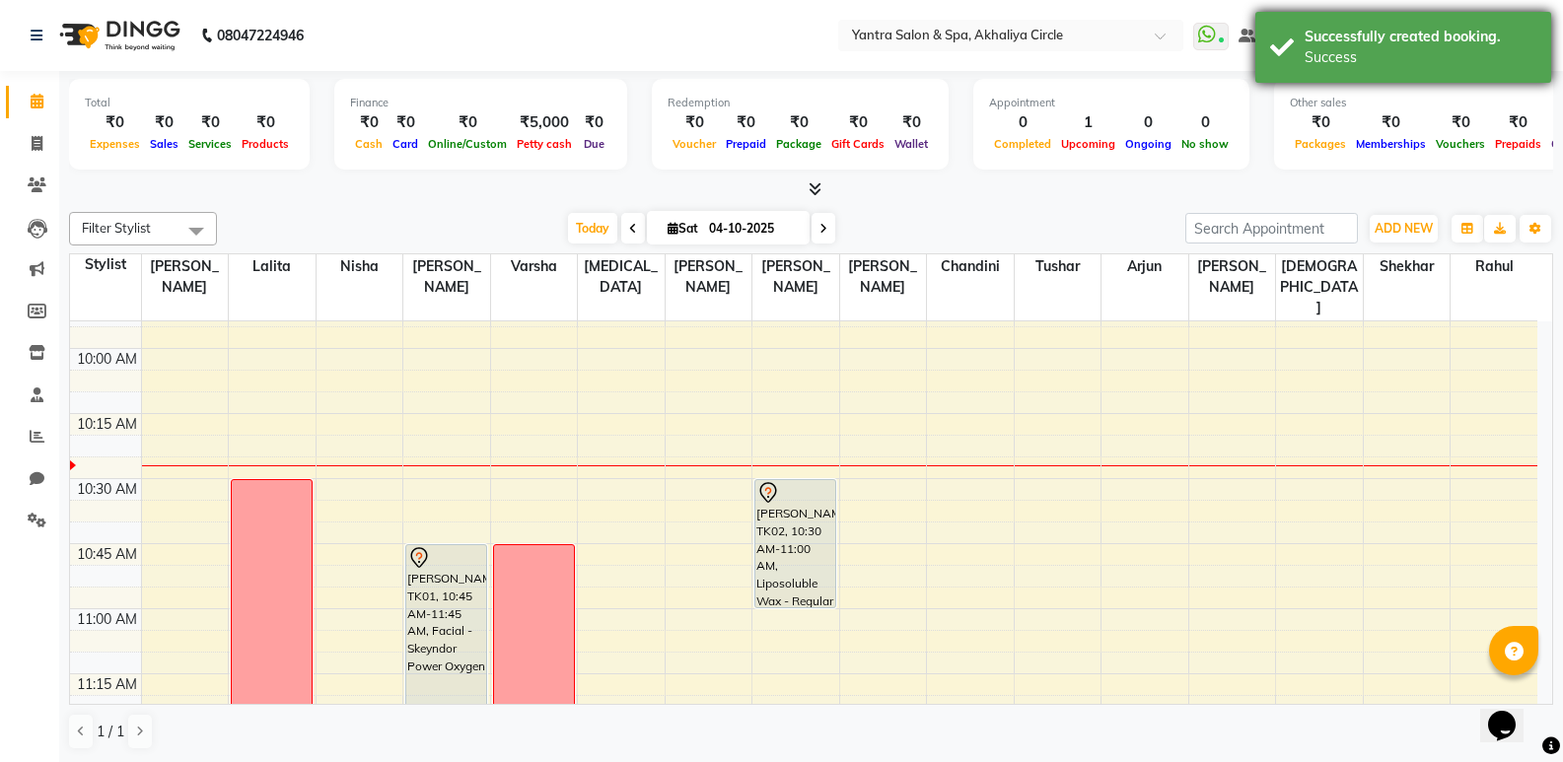
click at [1293, 49] on div "Successfully created booking. Success" at bounding box center [1403, 47] width 296 height 71
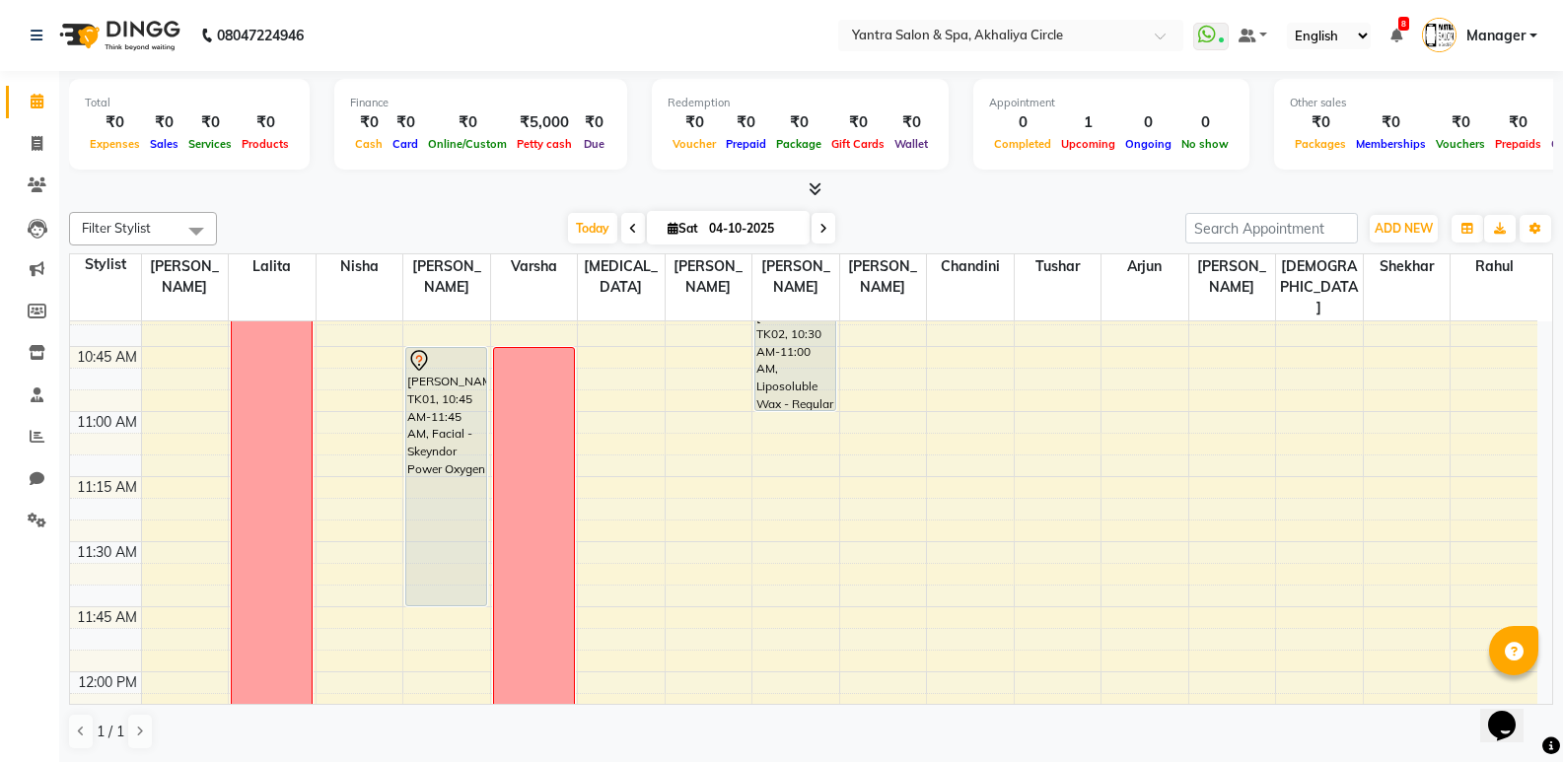
scroll to position [493, 0]
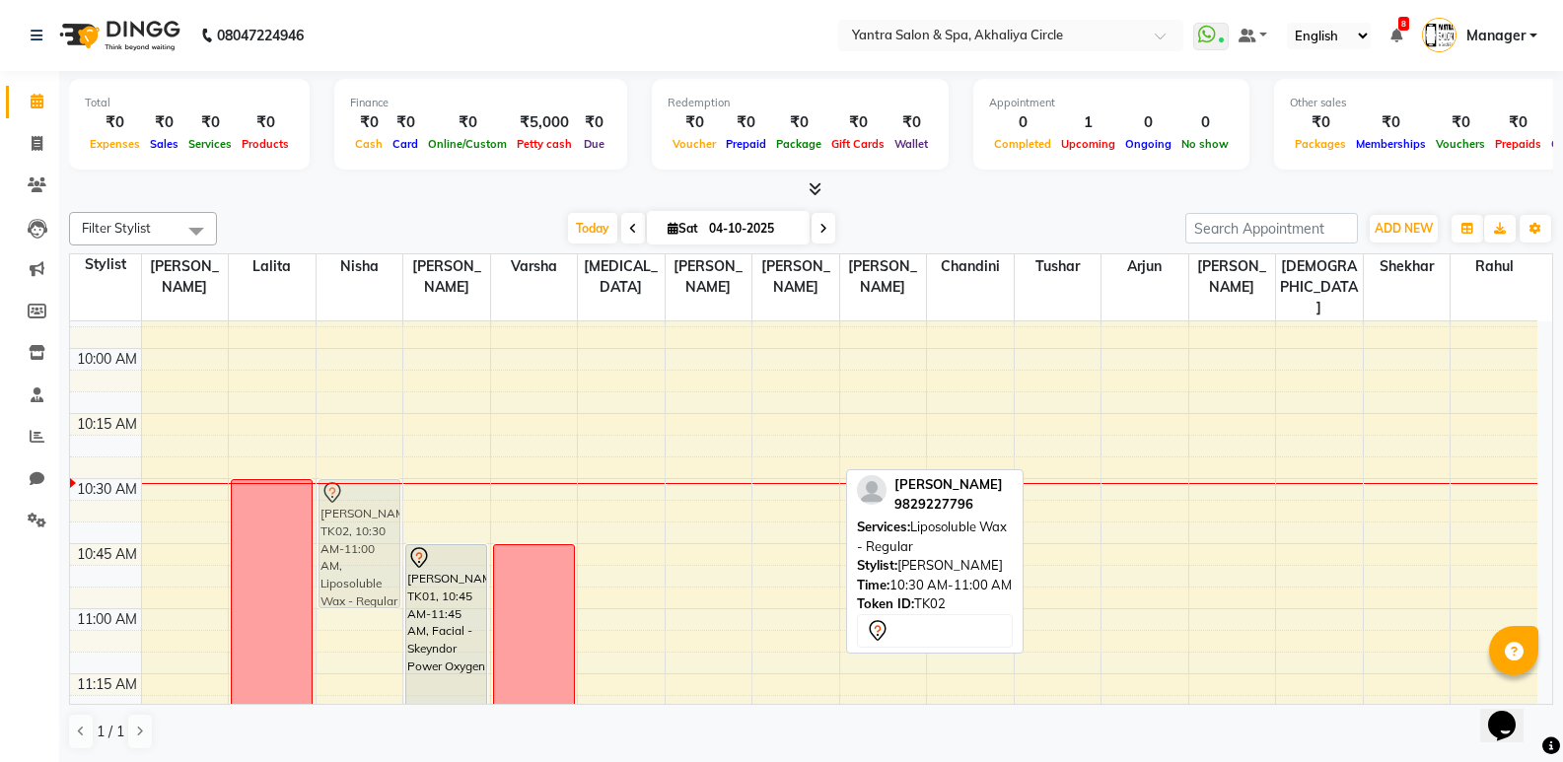
drag, startPoint x: 793, startPoint y: 472, endPoint x: 335, endPoint y: 470, distance: 457.5
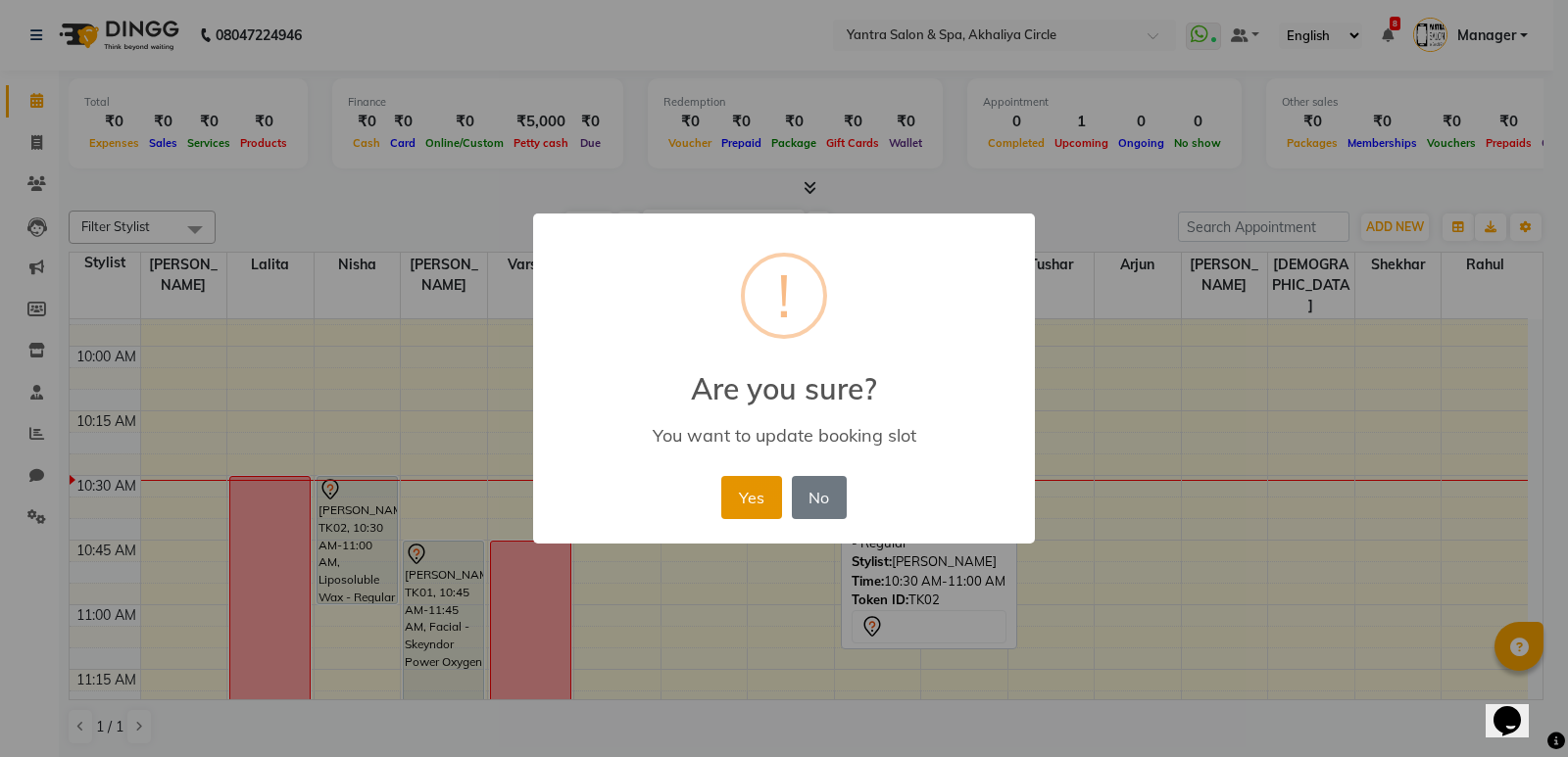
click at [753, 496] on button "Yes" at bounding box center [751, 497] width 60 height 43
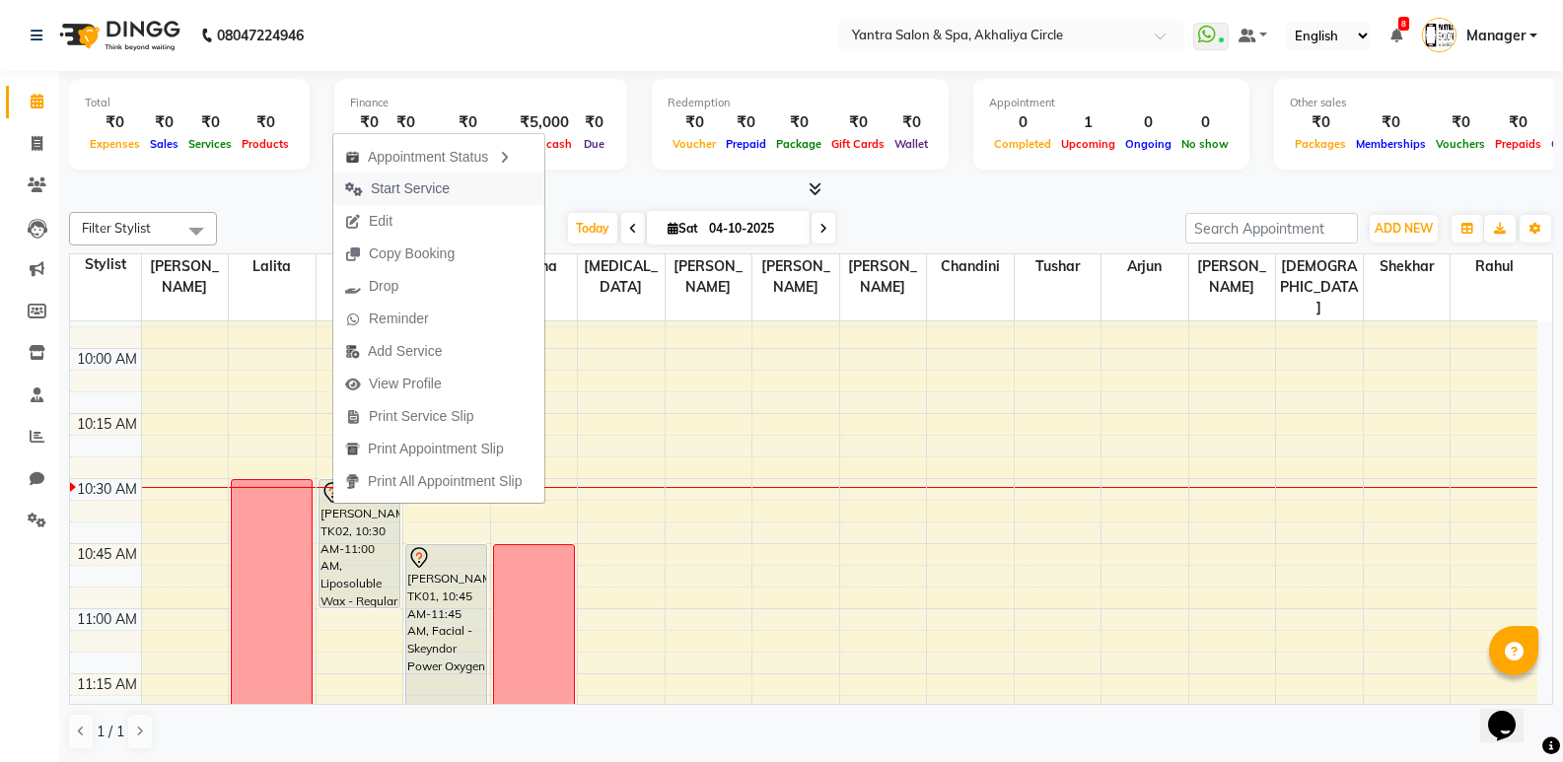
click at [426, 181] on span "Start Service" at bounding box center [410, 188] width 79 height 21
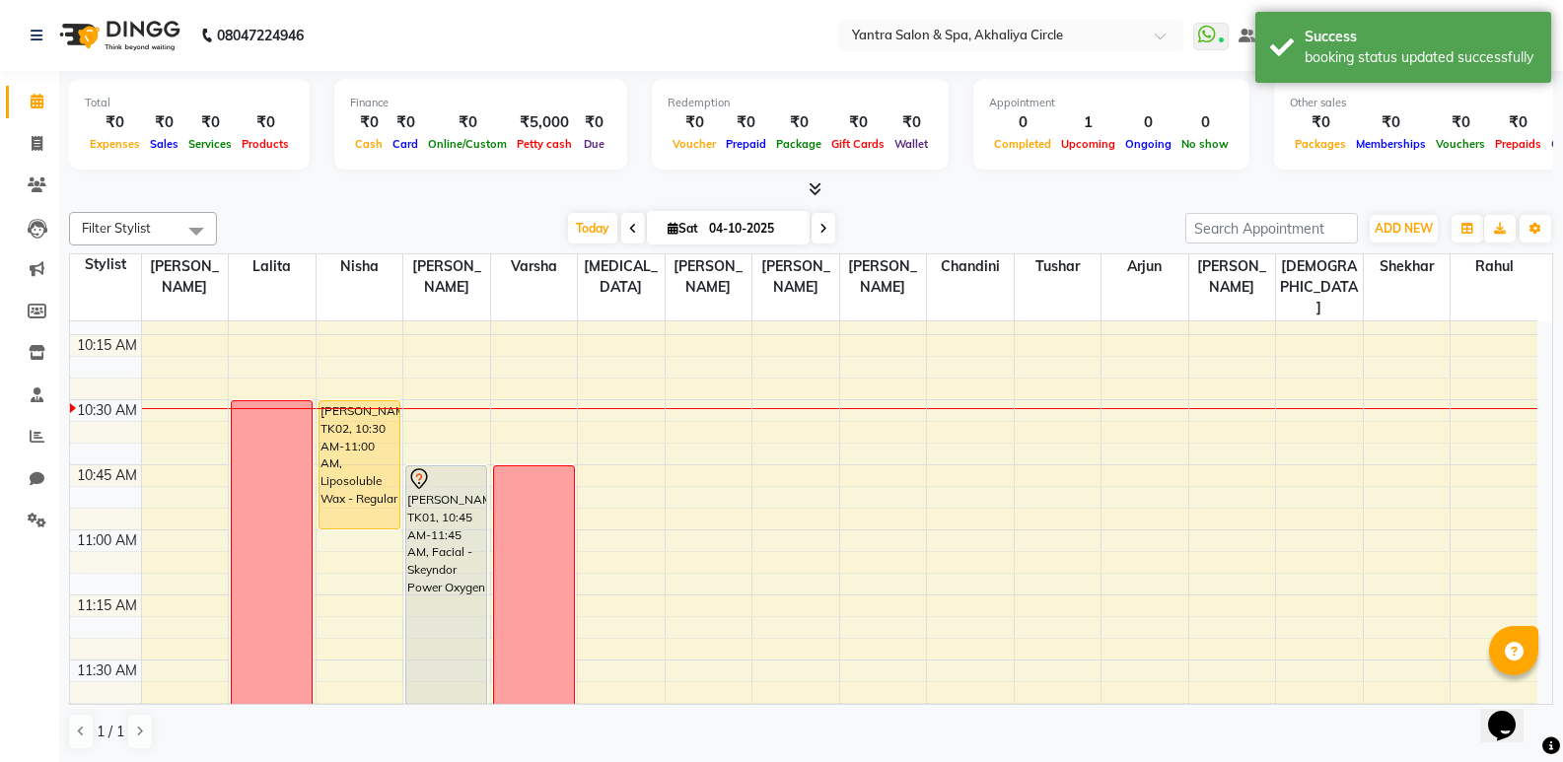
scroll to position [592, 0]
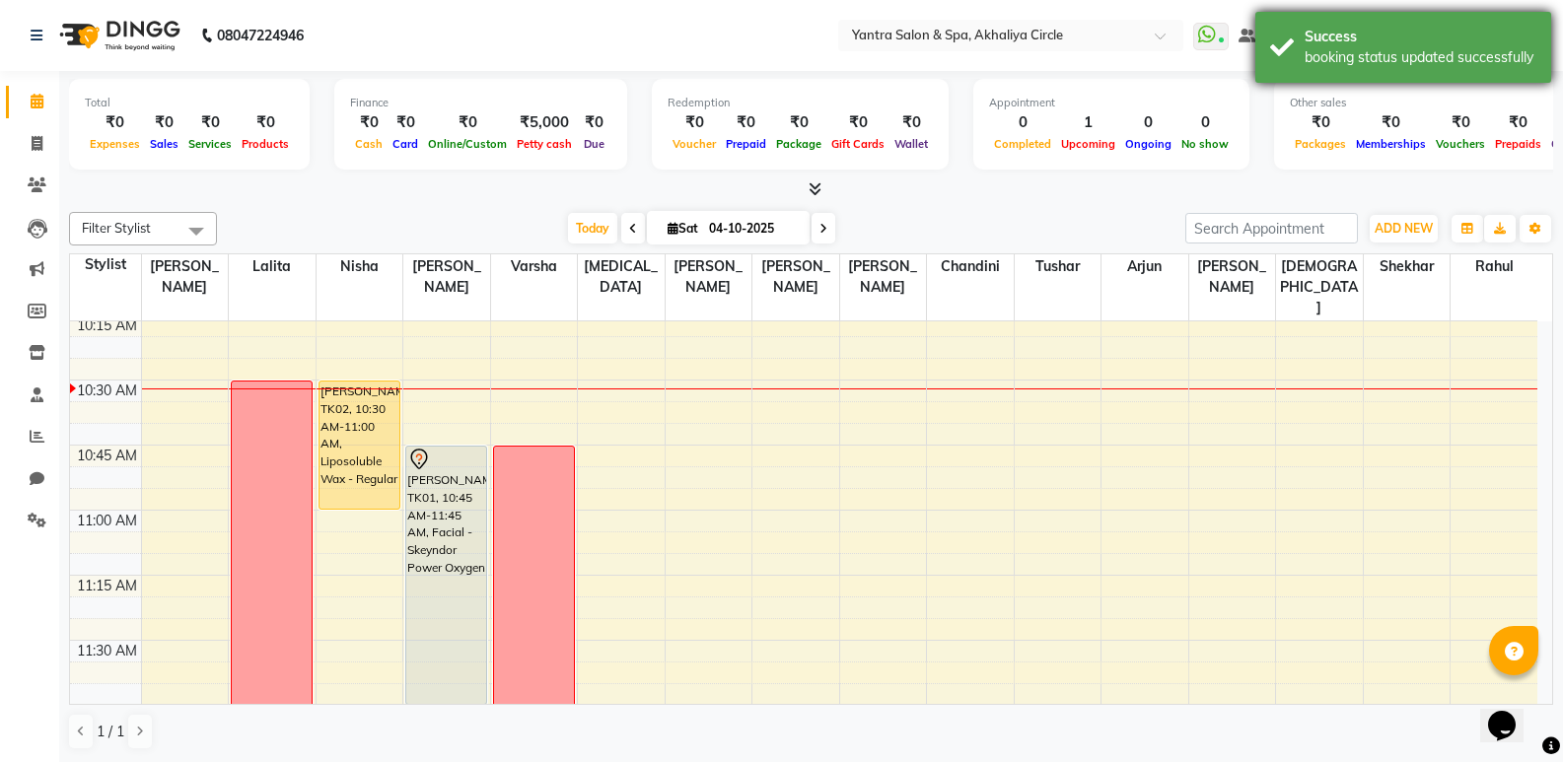
click at [1421, 37] on div "Success" at bounding box center [1420, 37] width 232 height 21
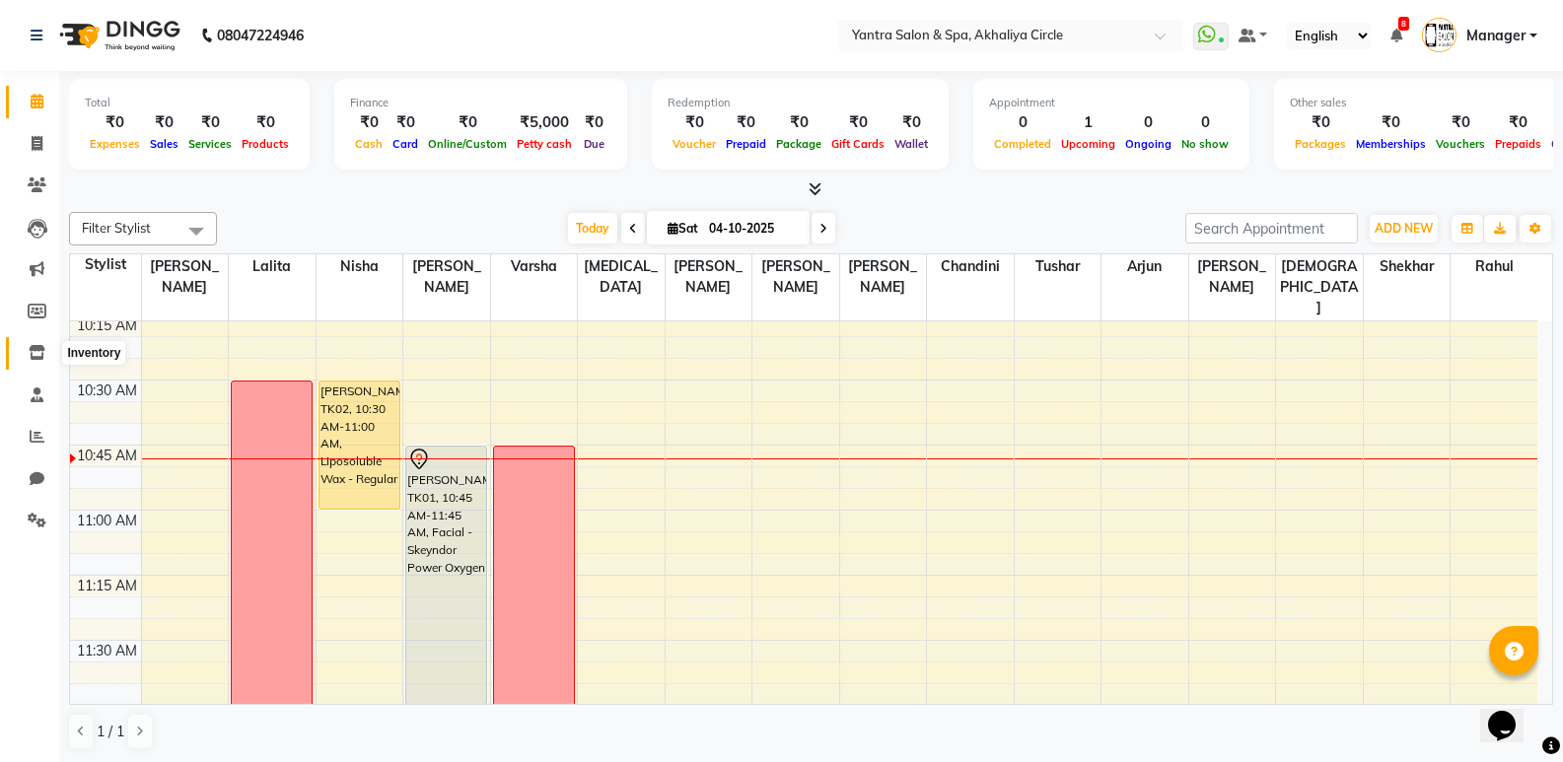
click at [26, 350] on span at bounding box center [37, 353] width 35 height 23
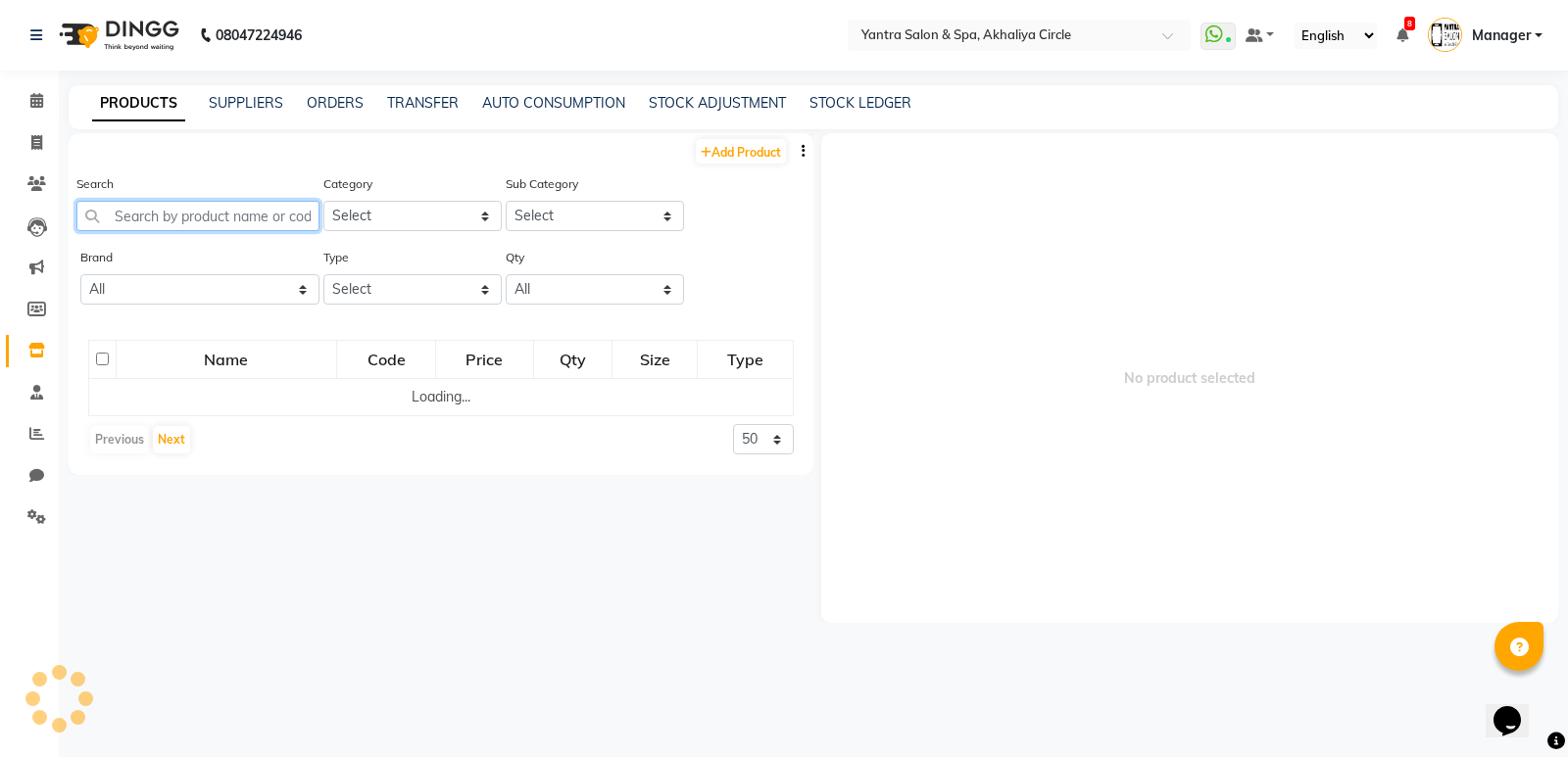
click at [219, 218] on input "text" at bounding box center [198, 216] width 243 height 31
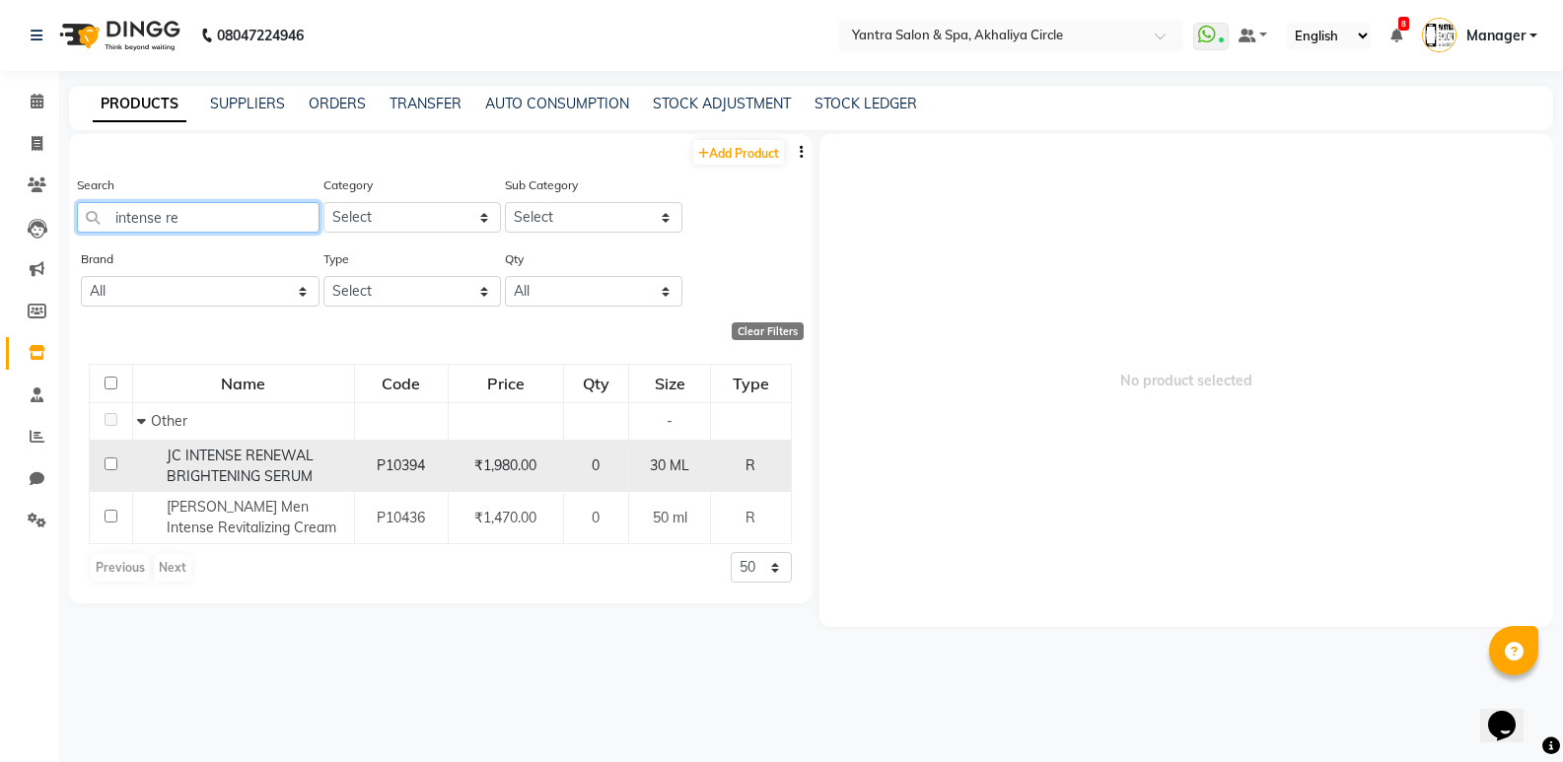
type input "intense re"
click at [251, 460] on span "JC INTENSE RENEWAL BRIGHTENING SERUM" at bounding box center [240, 466] width 147 height 38
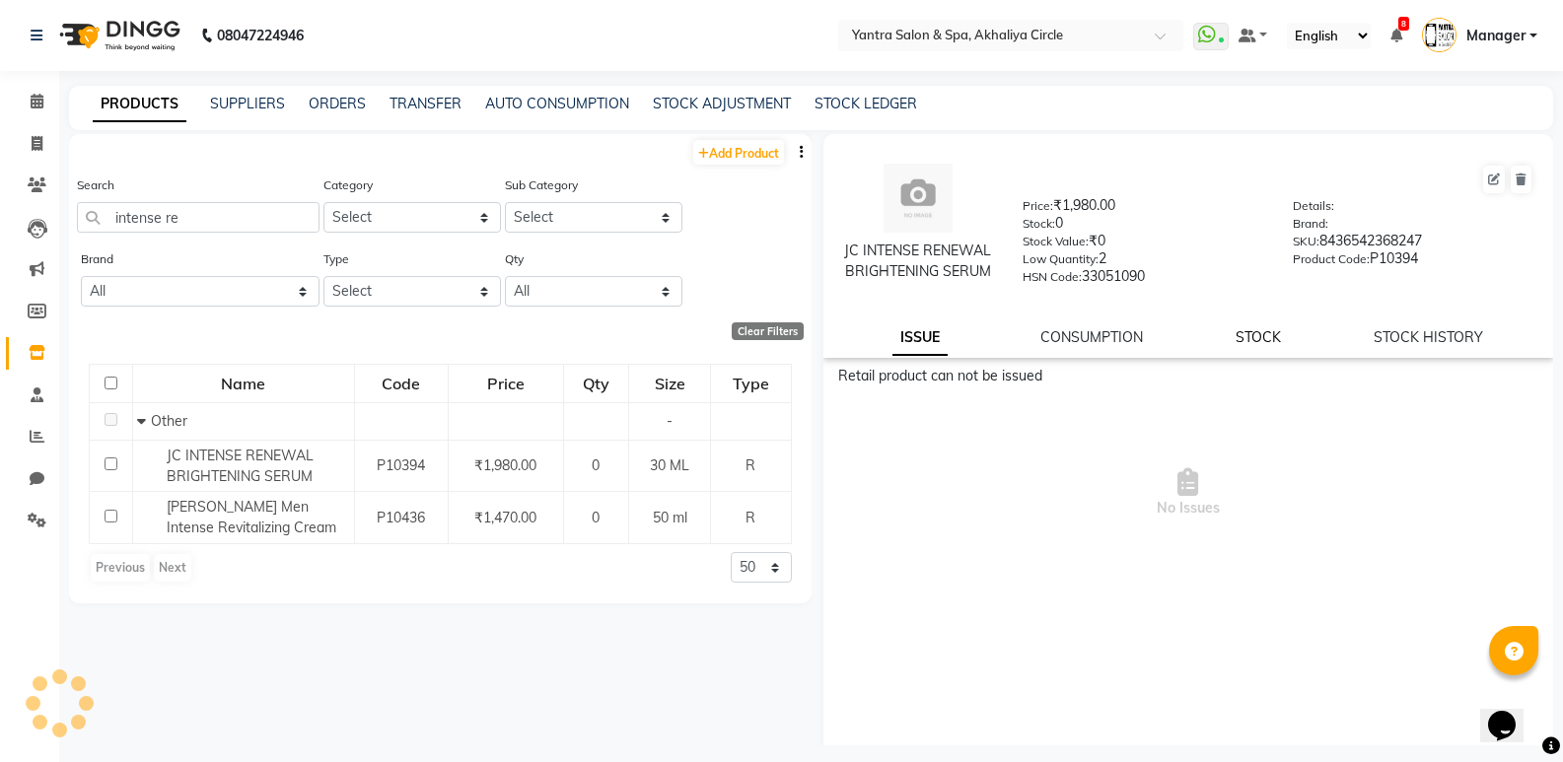
click at [1239, 338] on link "STOCK" at bounding box center [1257, 337] width 45 height 18
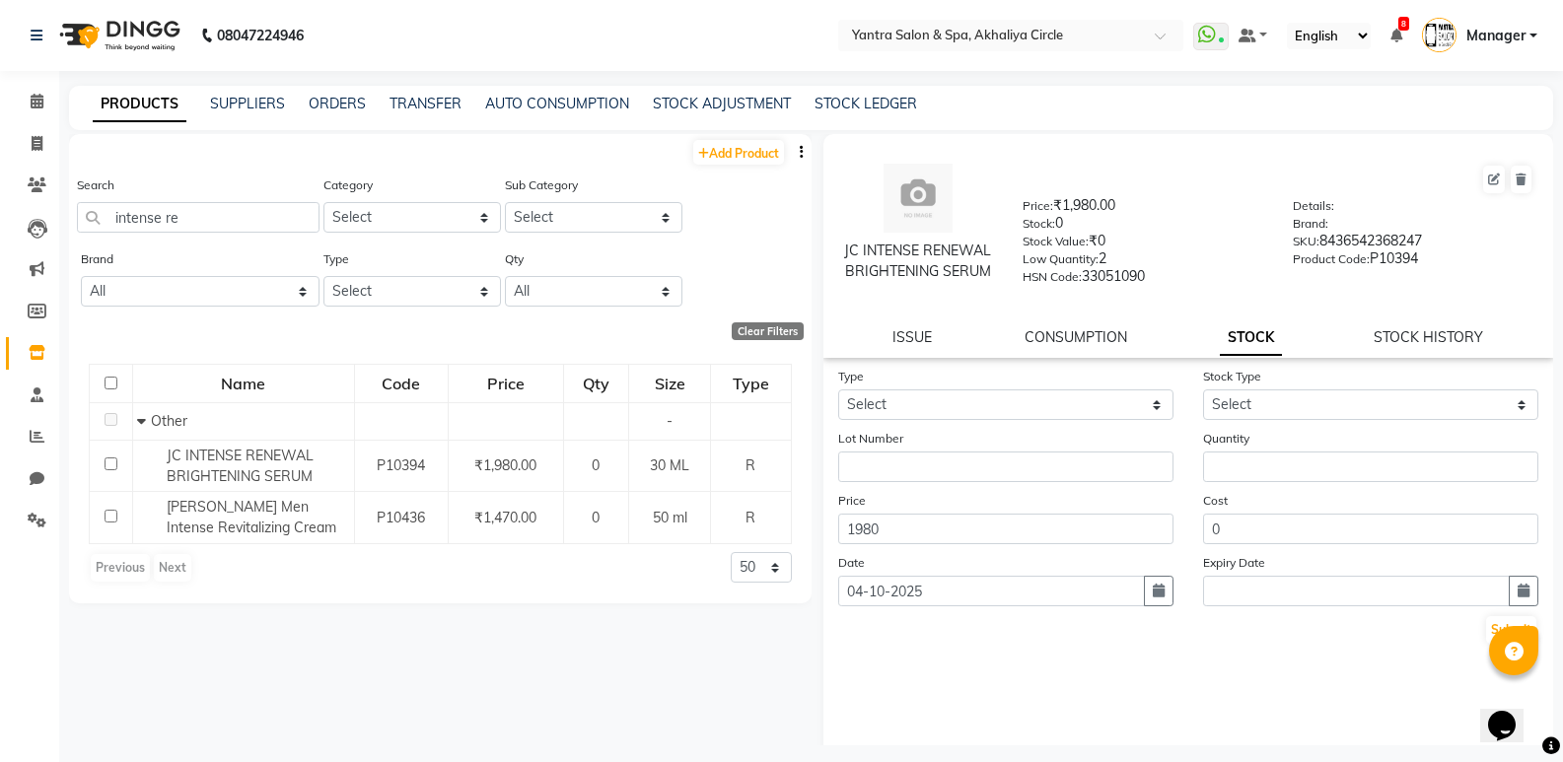
click at [1073, 420] on form "Type Select In Out Stock Type Select Lot Number Quantity Price 1980 Cost 0 Date…" at bounding box center [1188, 506] width 701 height 280
click at [1073, 411] on select "Select In Out" at bounding box center [1005, 404] width 335 height 31
select select "in"
click at [838, 389] on select "Select In Out" at bounding box center [1005, 404] width 335 height 31
drag, startPoint x: 1211, startPoint y: 399, endPoint x: 1221, endPoint y: 419, distance: 22.0
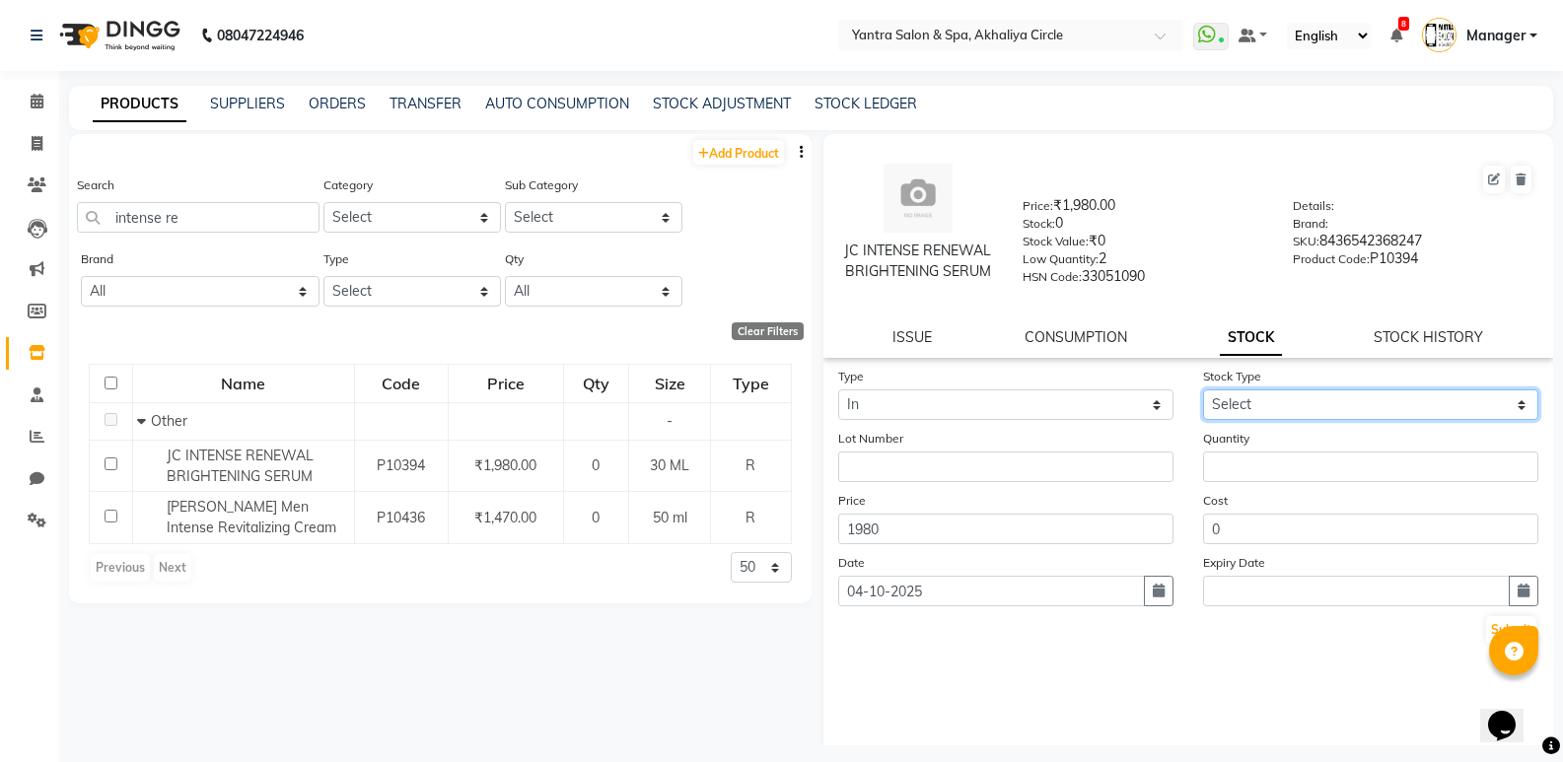
click at [1212, 399] on select "Select New Stock Adjustment Return Other" at bounding box center [1370, 404] width 335 height 31
select select "adjustment"
click at [1203, 389] on select "Select New Stock Adjustment Return Other" at bounding box center [1370, 404] width 335 height 31
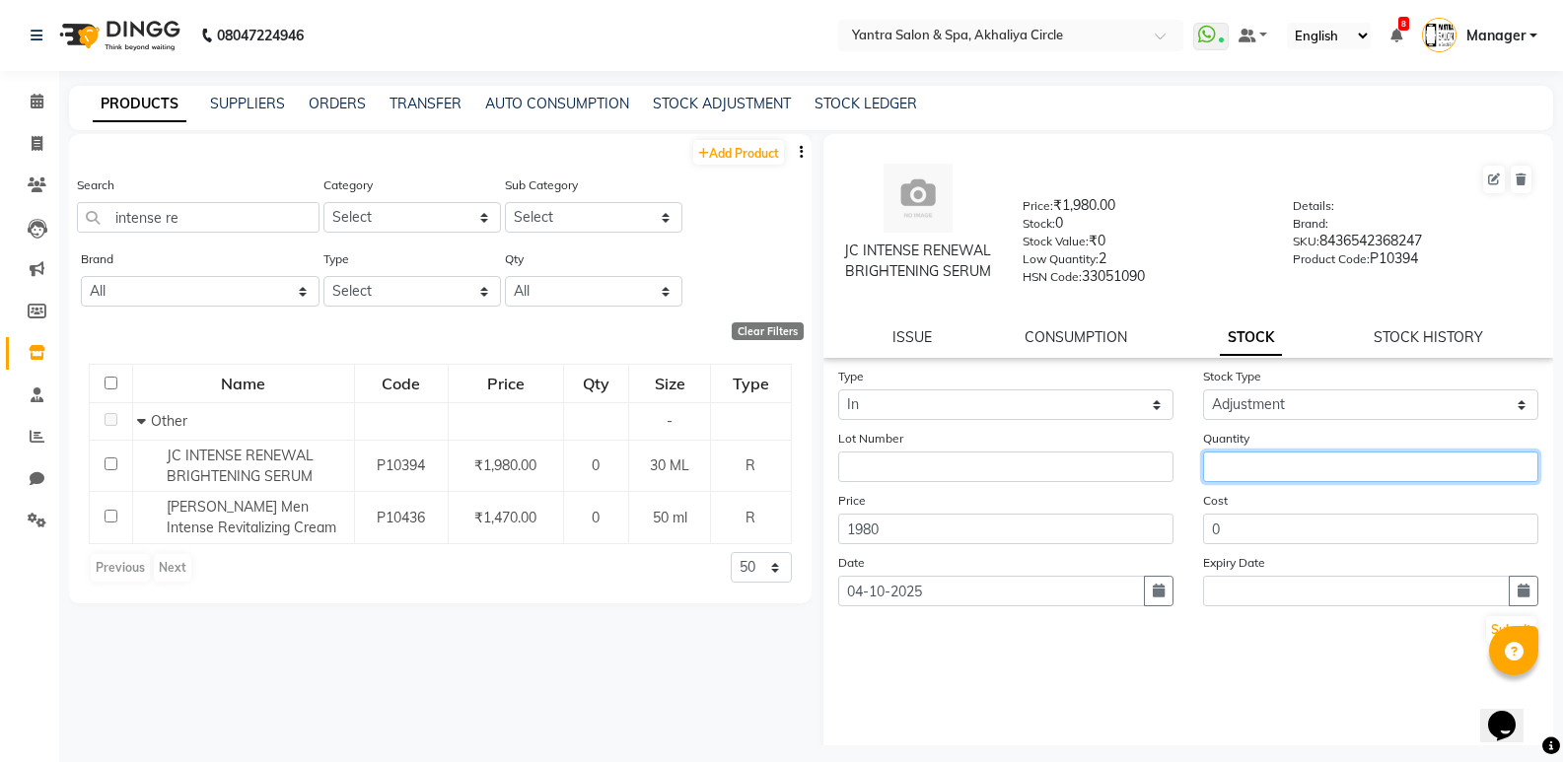
click at [1265, 462] on input "number" at bounding box center [1370, 467] width 335 height 31
click at [1258, 469] on input "number" at bounding box center [1370, 467] width 335 height 31
type input "1"
click at [1488, 625] on button "Submit" at bounding box center [1511, 630] width 50 height 28
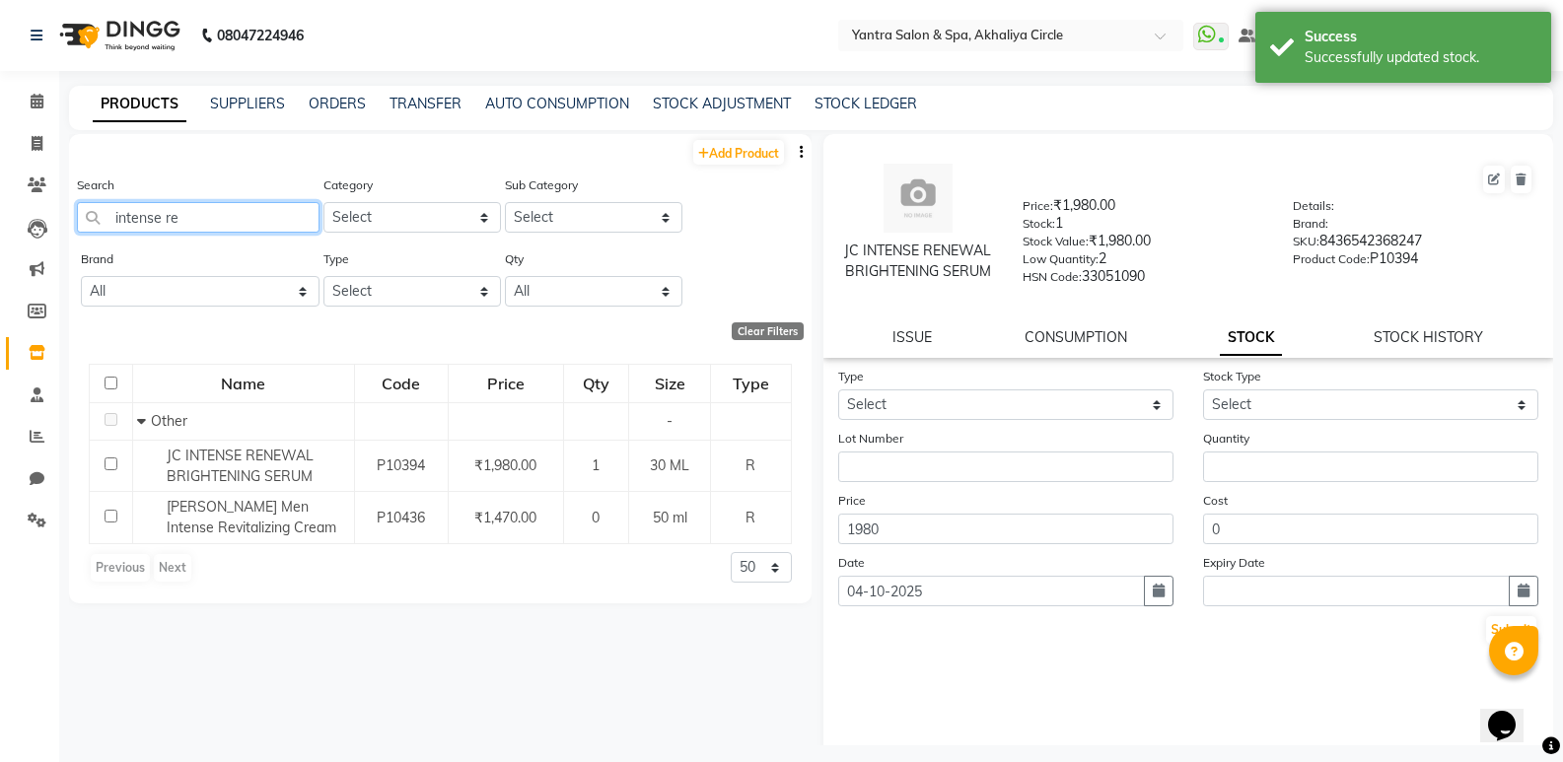
click at [247, 221] on input "intense re" at bounding box center [198, 217] width 243 height 31
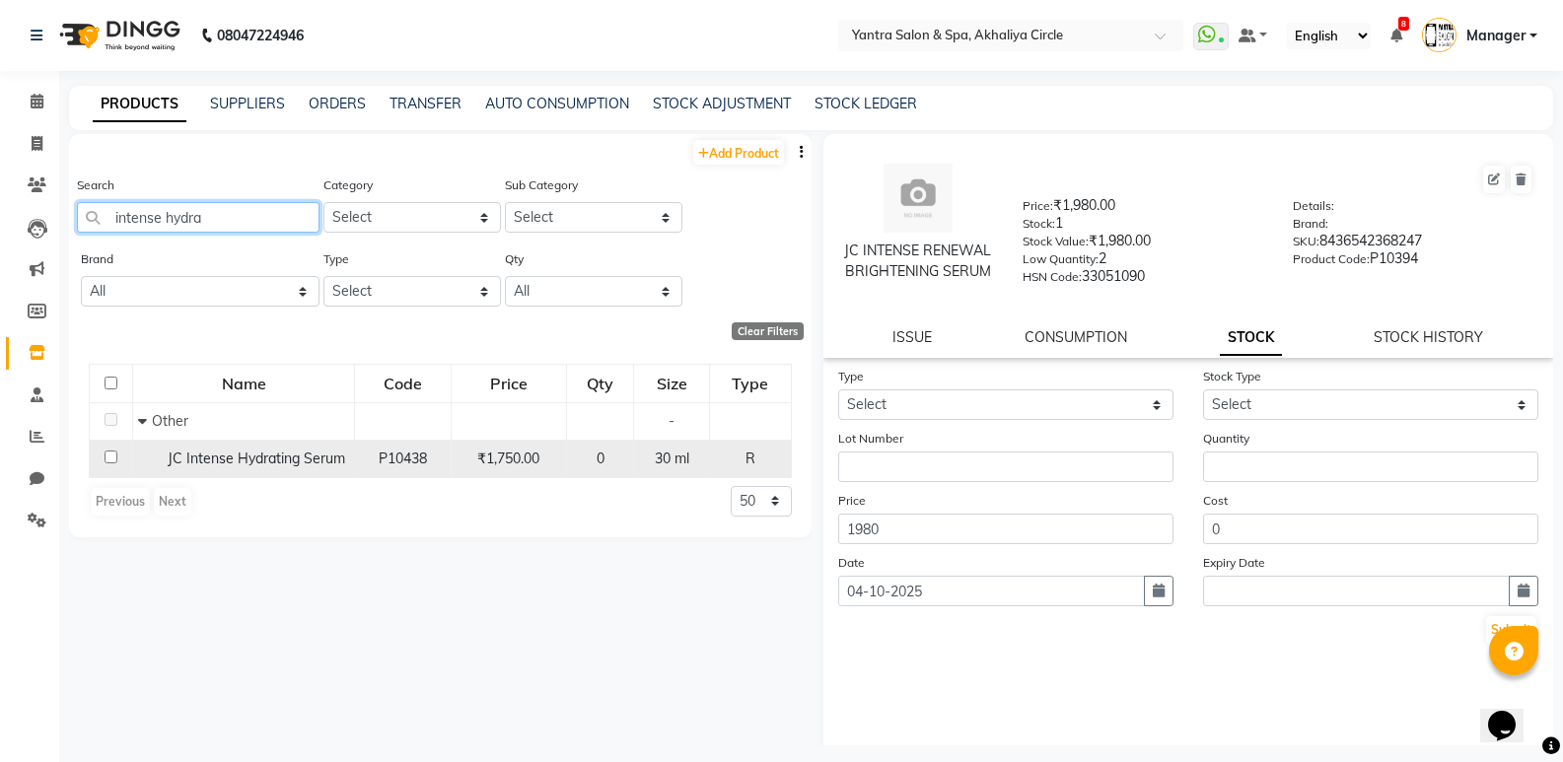
type input "intense hydra"
click at [199, 458] on span "JC Intense Hydrating Serum" at bounding box center [256, 459] width 177 height 18
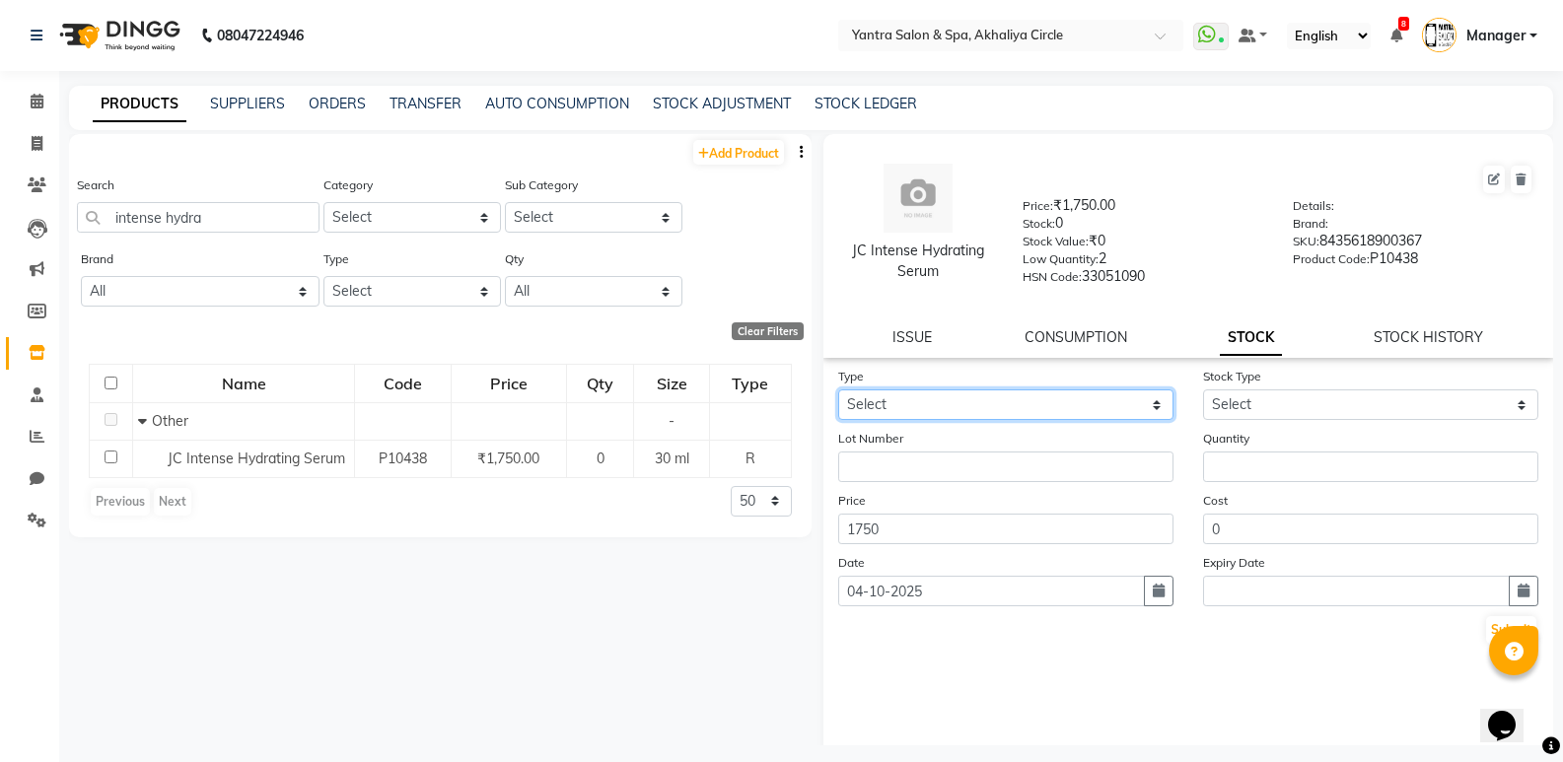
drag, startPoint x: 1049, startPoint y: 404, endPoint x: 1044, endPoint y: 417, distance: 13.7
click at [1049, 404] on select "Select In Out" at bounding box center [1005, 404] width 335 height 31
select select "in"
click at [838, 389] on select "Select In Out" at bounding box center [1005, 404] width 335 height 31
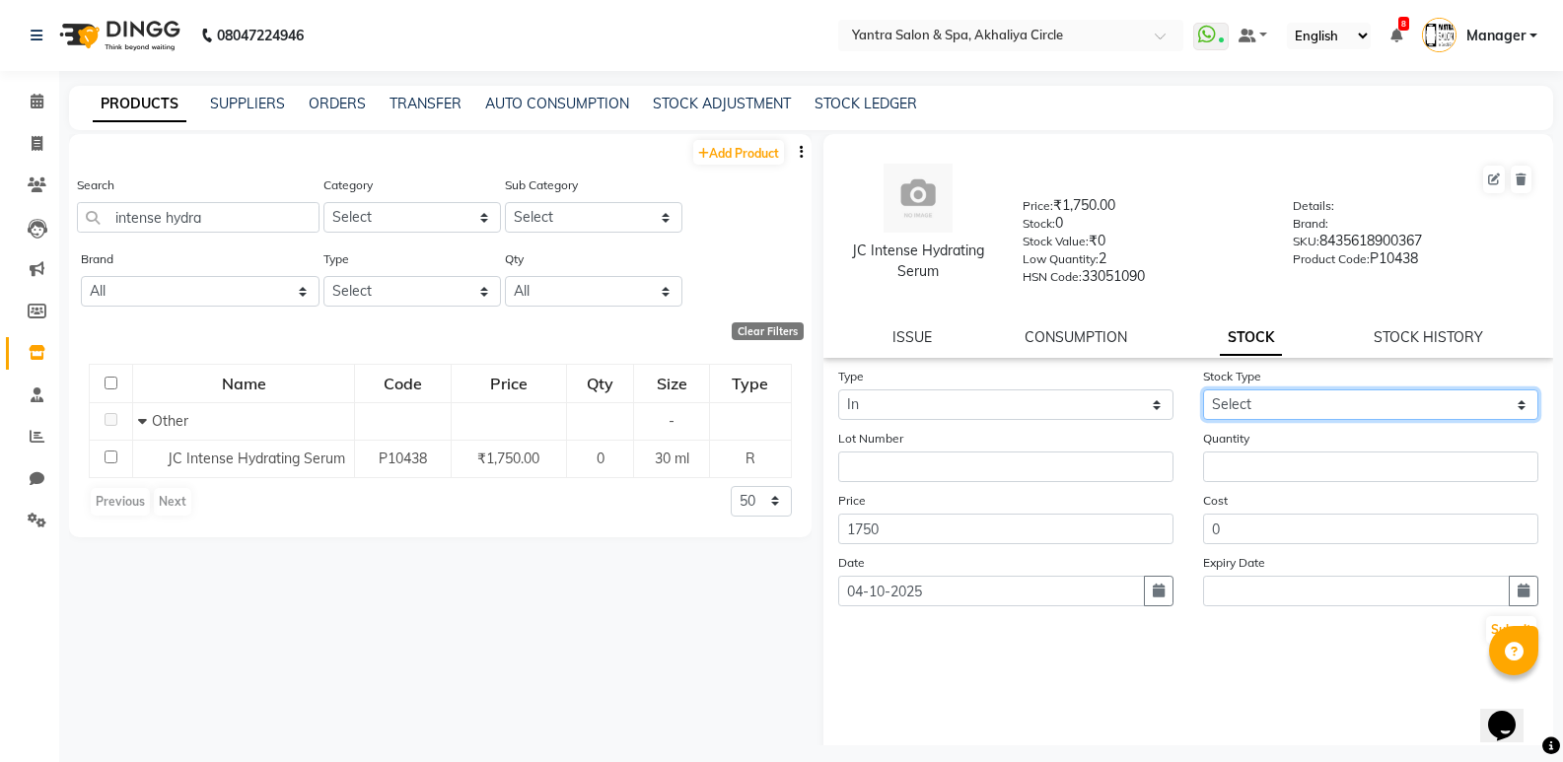
click at [1269, 404] on select "Select New Stock Adjustment Return Other" at bounding box center [1370, 404] width 335 height 31
select select "adjustment"
click at [1203, 389] on select "Select New Stock Adjustment Return Other" at bounding box center [1370, 404] width 335 height 31
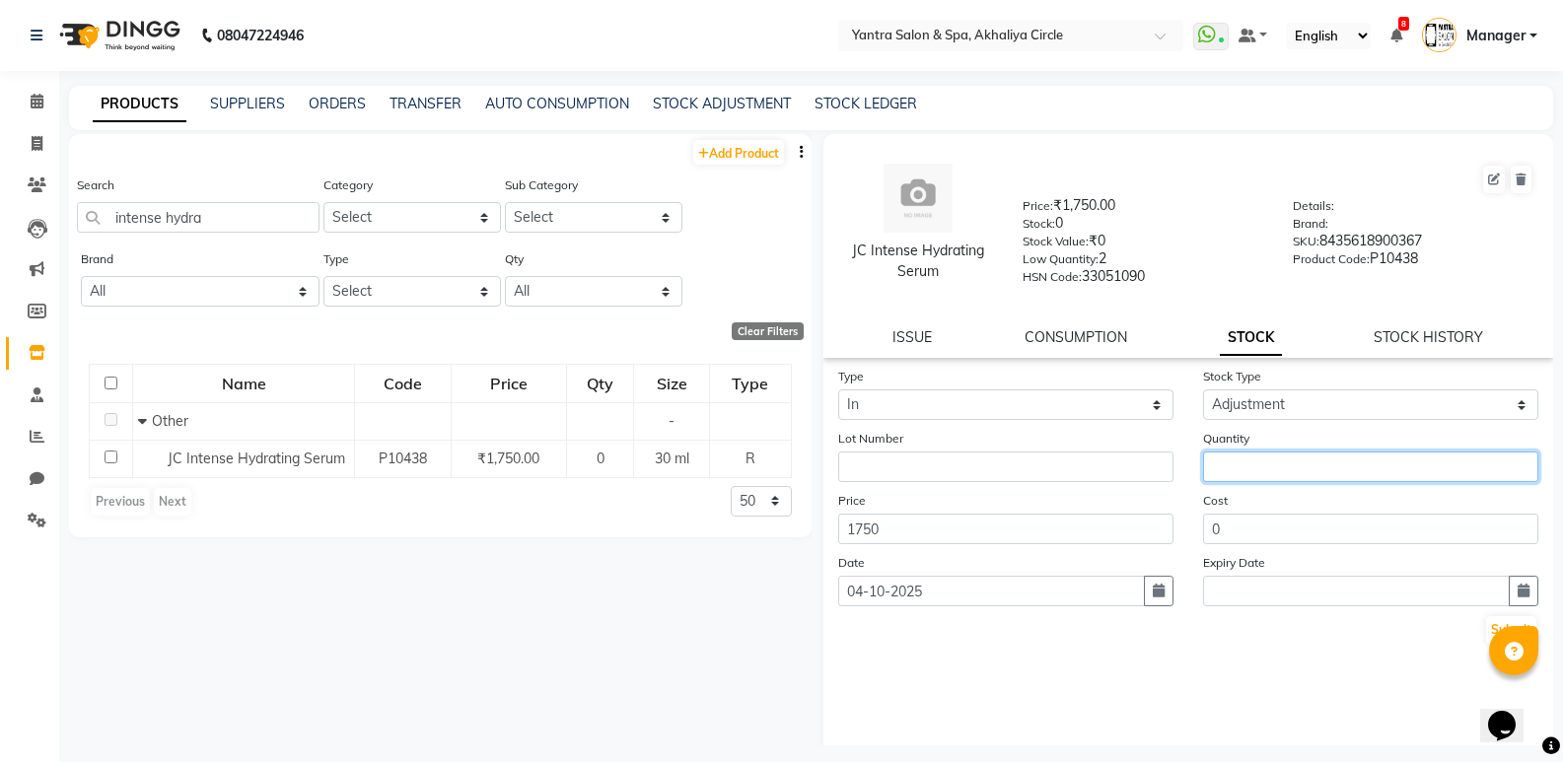
click at [1266, 458] on input "number" at bounding box center [1370, 467] width 335 height 31
type input "1"
click at [1493, 622] on button "Submit" at bounding box center [1511, 630] width 50 height 28
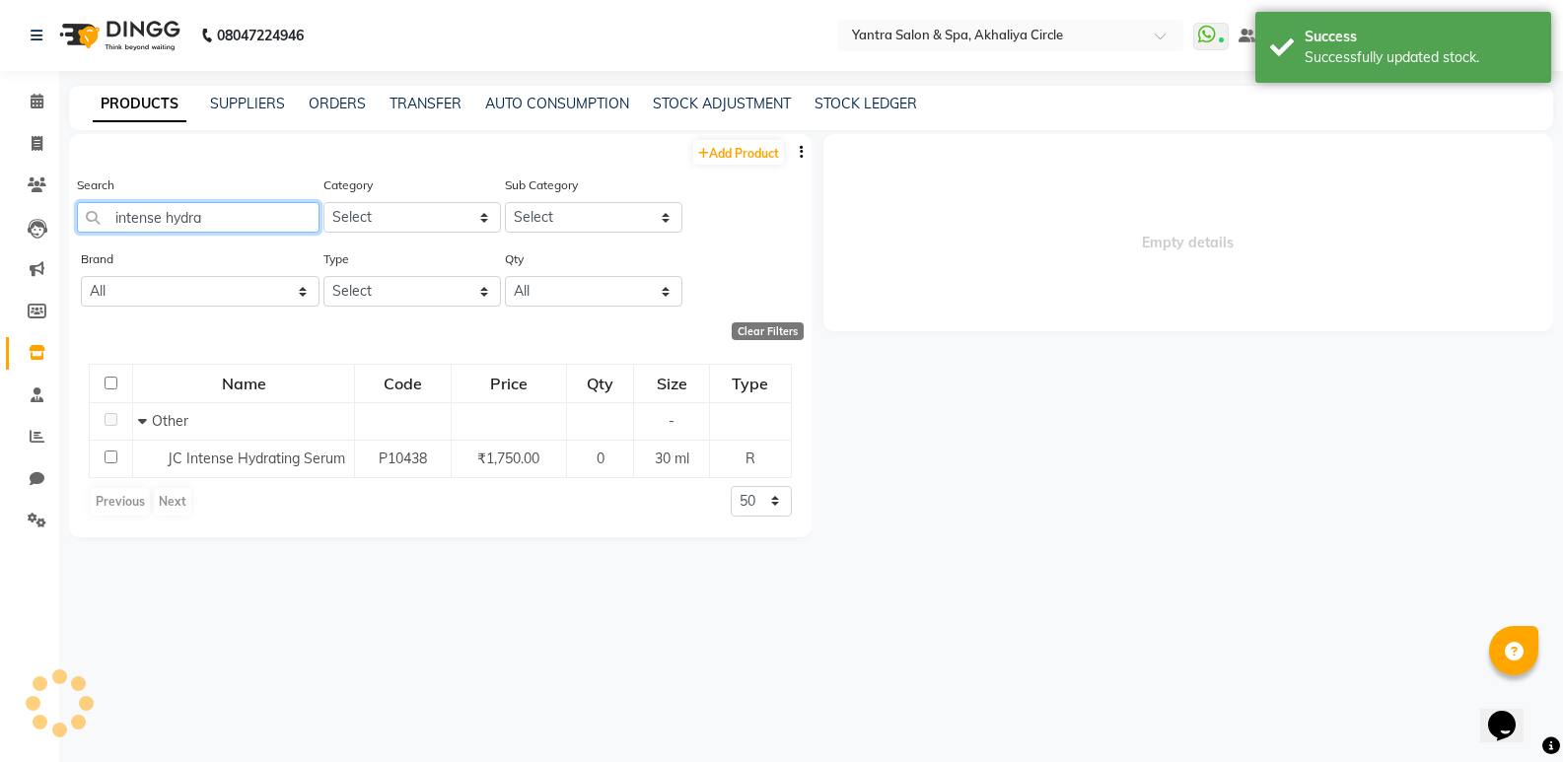
click at [292, 227] on input "intense hydra" at bounding box center [198, 217] width 243 height 31
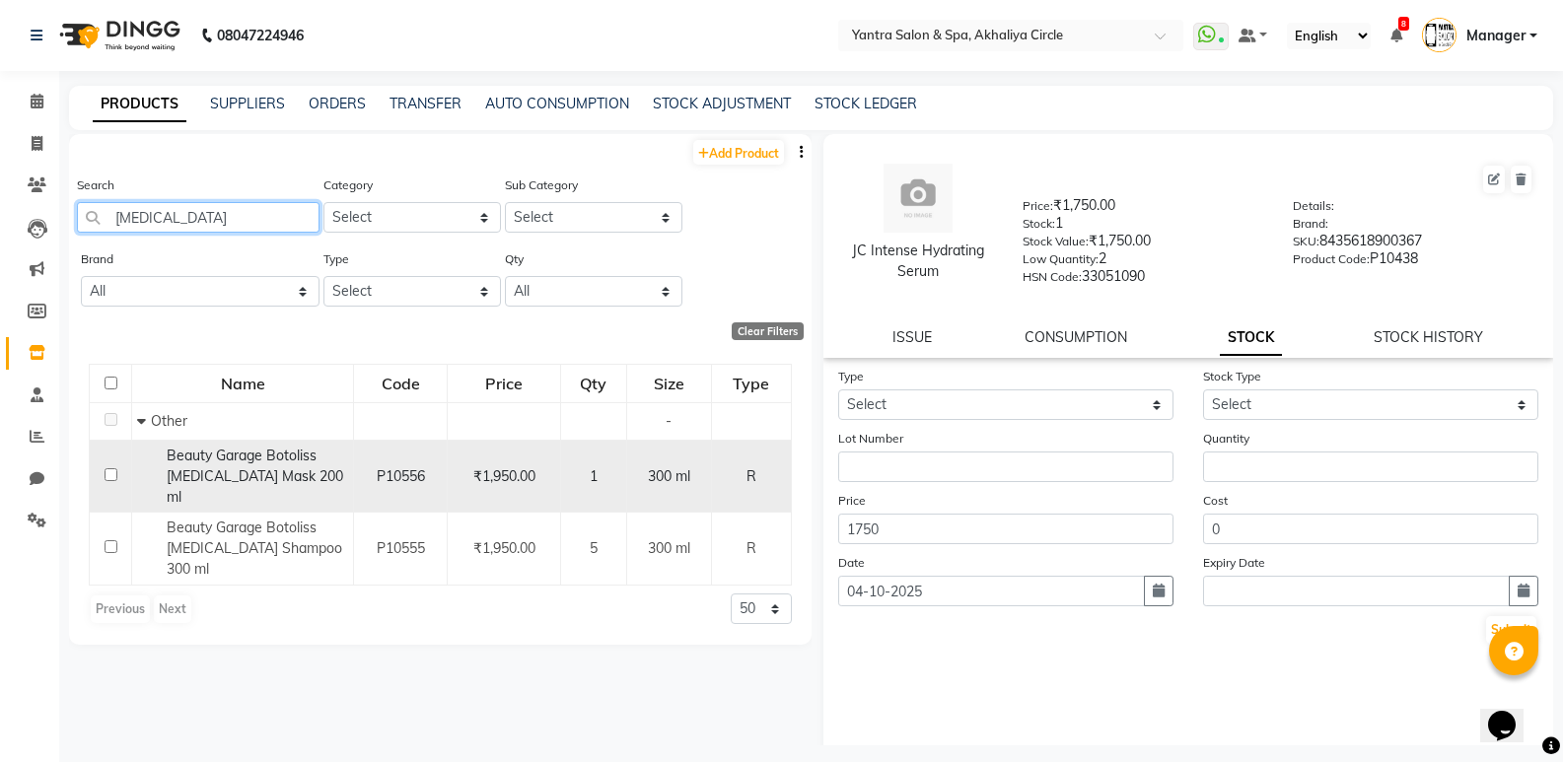
type input "[MEDICAL_DATA]"
click at [248, 465] on div "Beauty Garage Botoliss [MEDICAL_DATA] Mask 200 ml" at bounding box center [242, 477] width 211 height 62
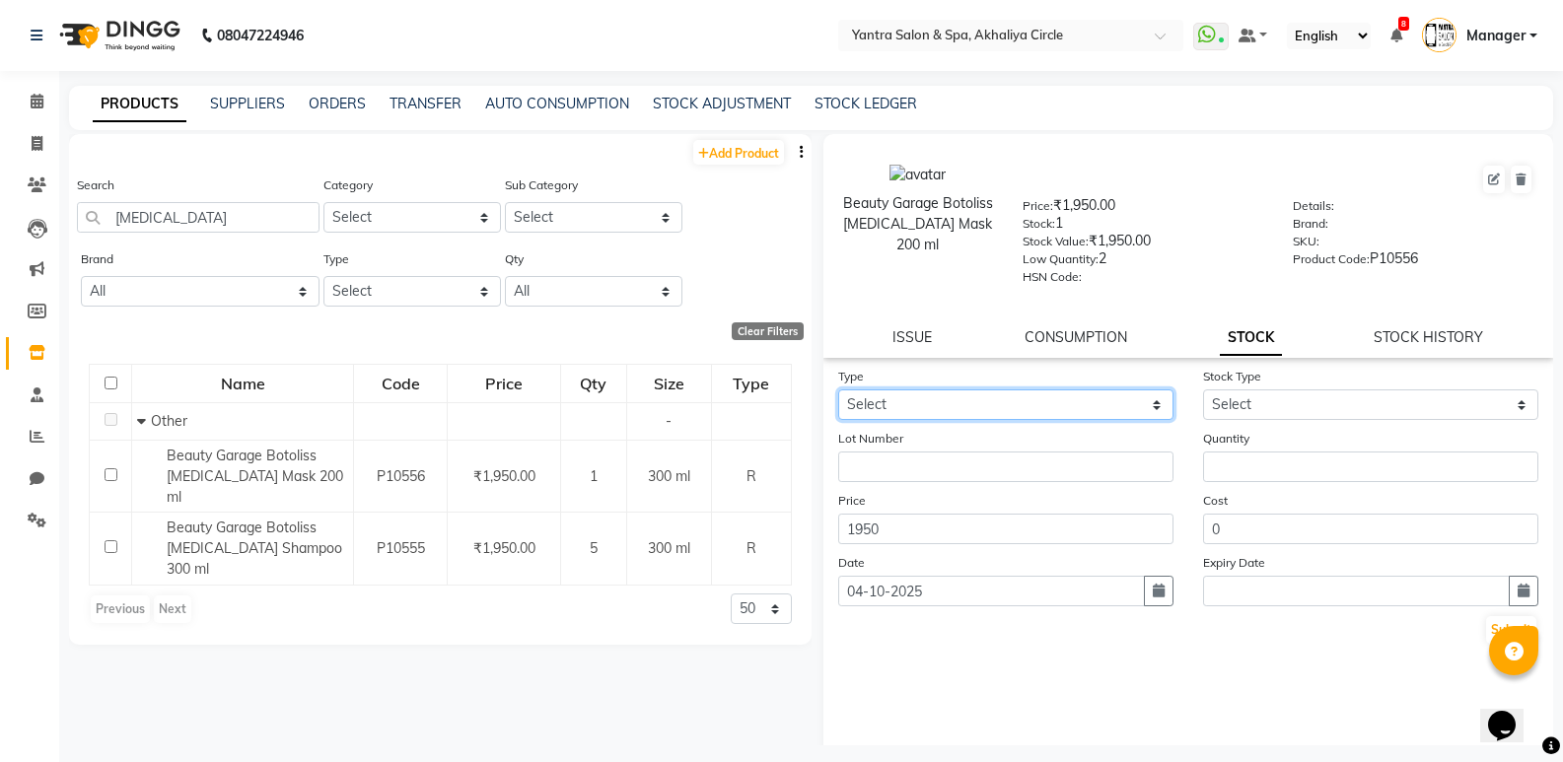
click at [1003, 416] on select "Select In Out" at bounding box center [1005, 404] width 335 height 31
select select "out"
click at [838, 389] on select "Select In Out" at bounding box center [1005, 404] width 335 height 31
select select
drag, startPoint x: 1096, startPoint y: 407, endPoint x: 1078, endPoint y: 418, distance: 21.6
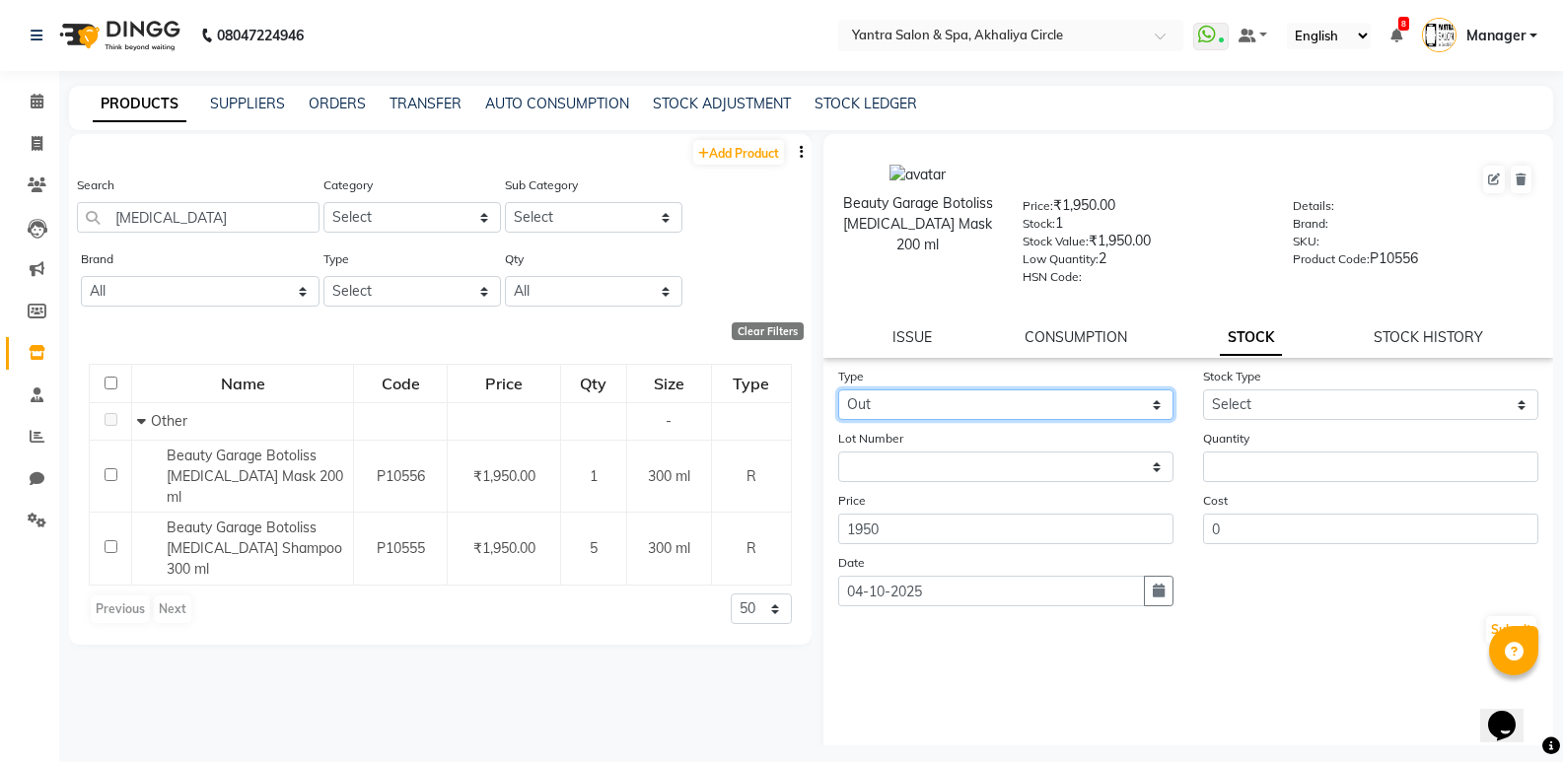
click at [1096, 407] on select "Select In Out" at bounding box center [1005, 404] width 335 height 31
select select "in"
click at [838, 389] on select "Select In Out" at bounding box center [1005, 404] width 335 height 31
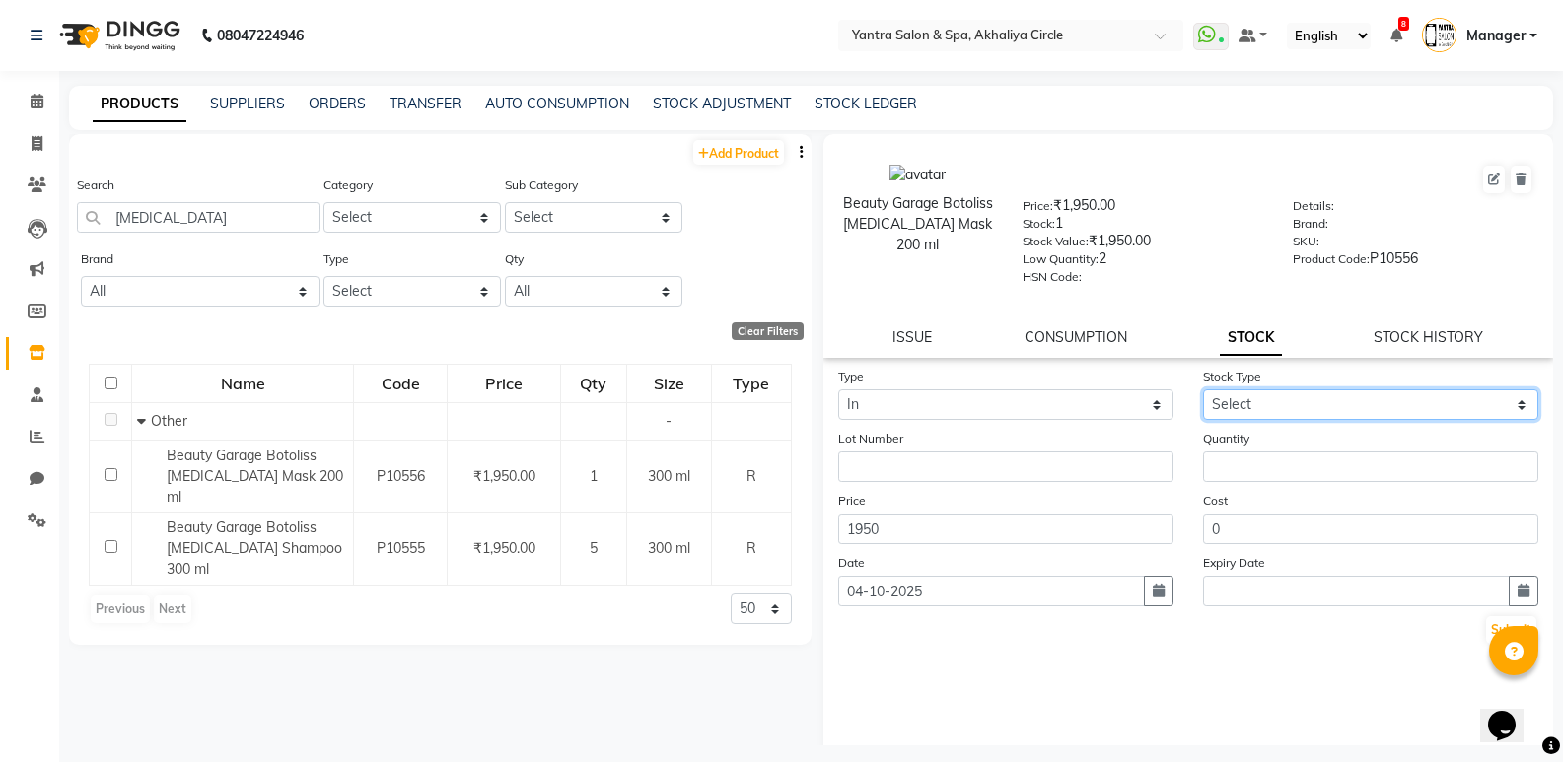
click at [1264, 410] on select "Select New Stock Adjustment Return Other" at bounding box center [1370, 404] width 335 height 31
select select "adjustment"
click at [1203, 389] on select "Select New Stock Adjustment Return Other" at bounding box center [1370, 404] width 335 height 31
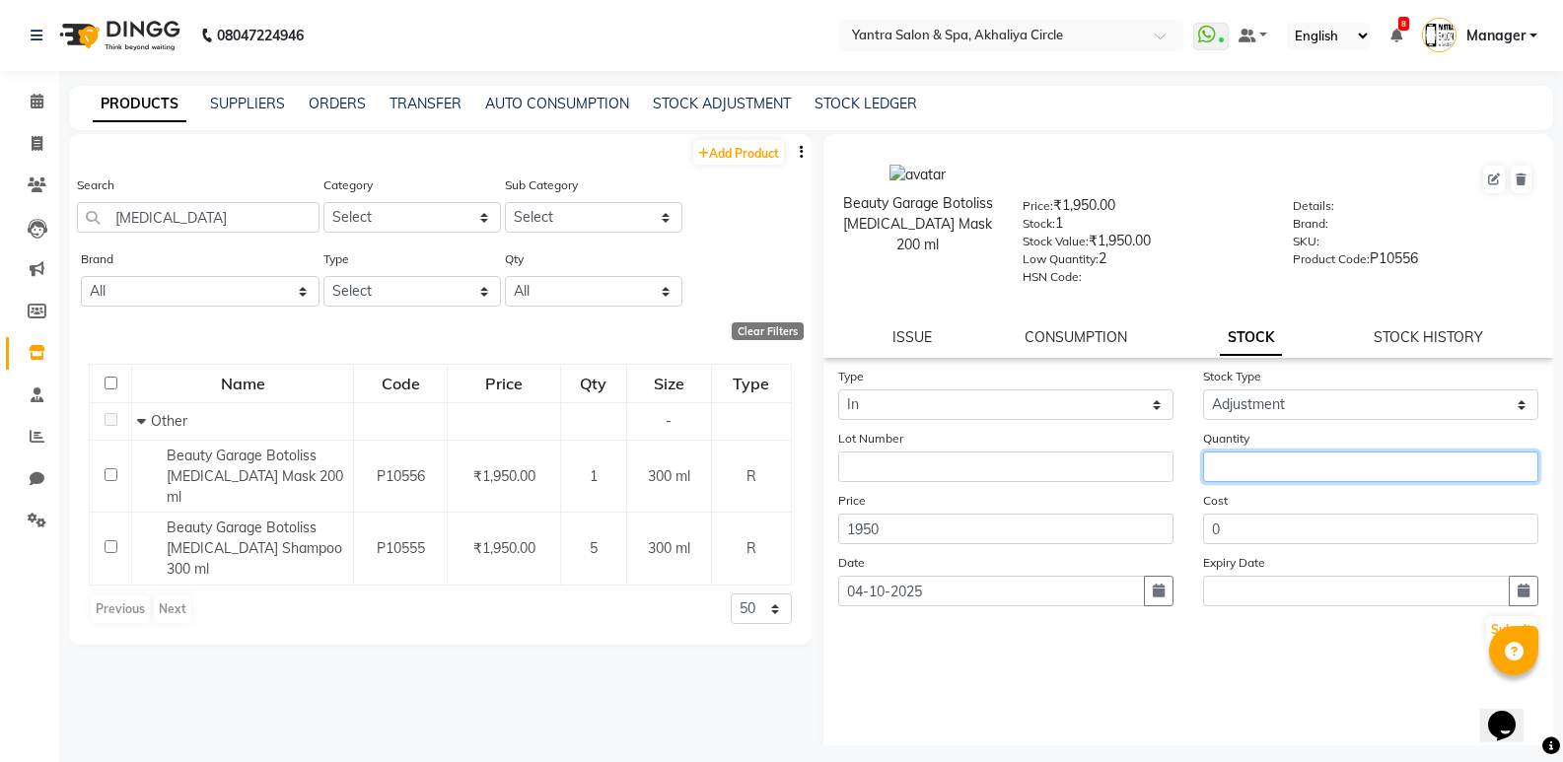
click at [1249, 471] on input "number" at bounding box center [1370, 467] width 335 height 31
type input "1"
click at [1486, 619] on button "Submit" at bounding box center [1511, 630] width 50 height 28
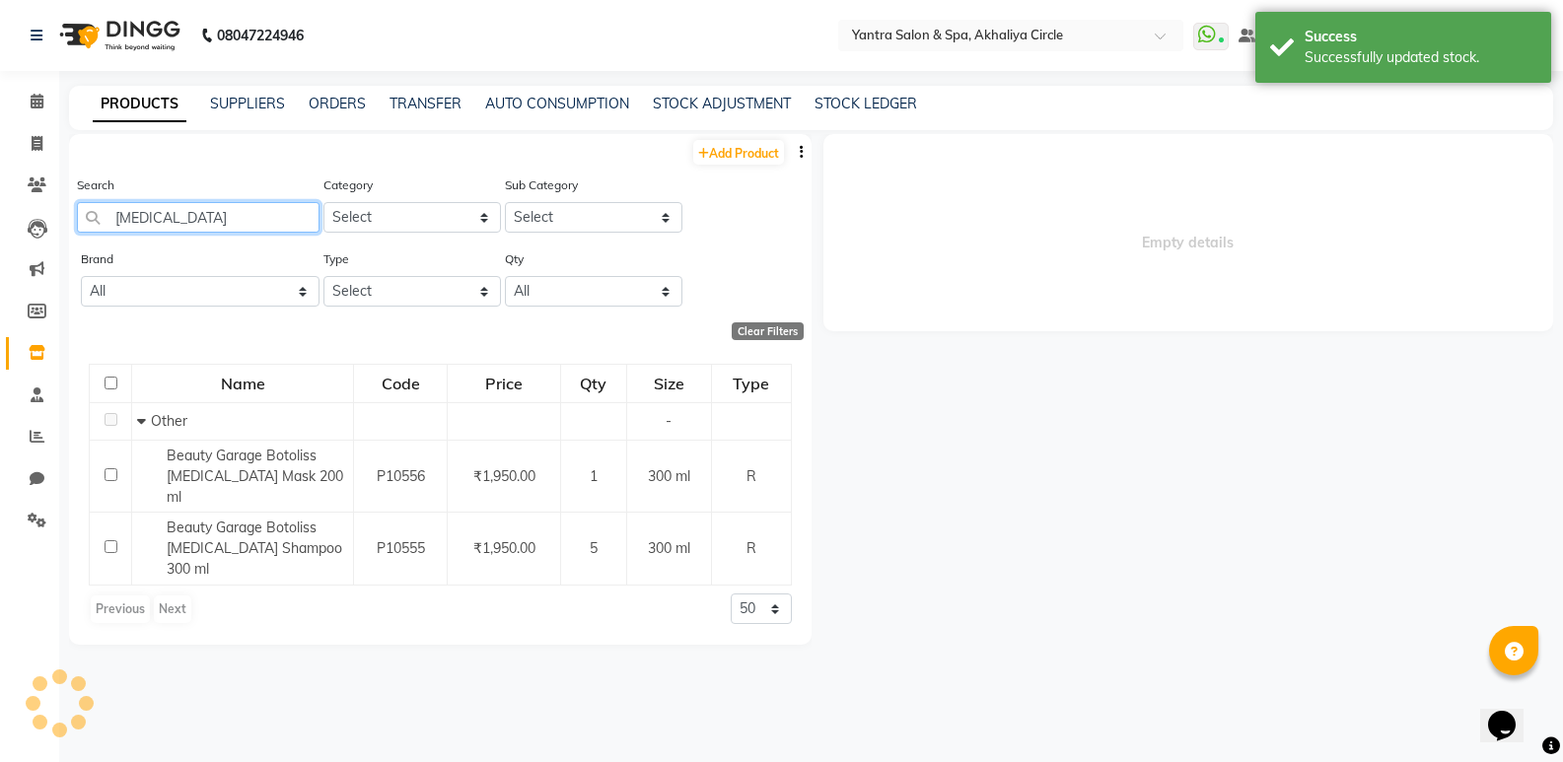
click at [238, 213] on input "[MEDICAL_DATA]" at bounding box center [198, 217] width 243 height 31
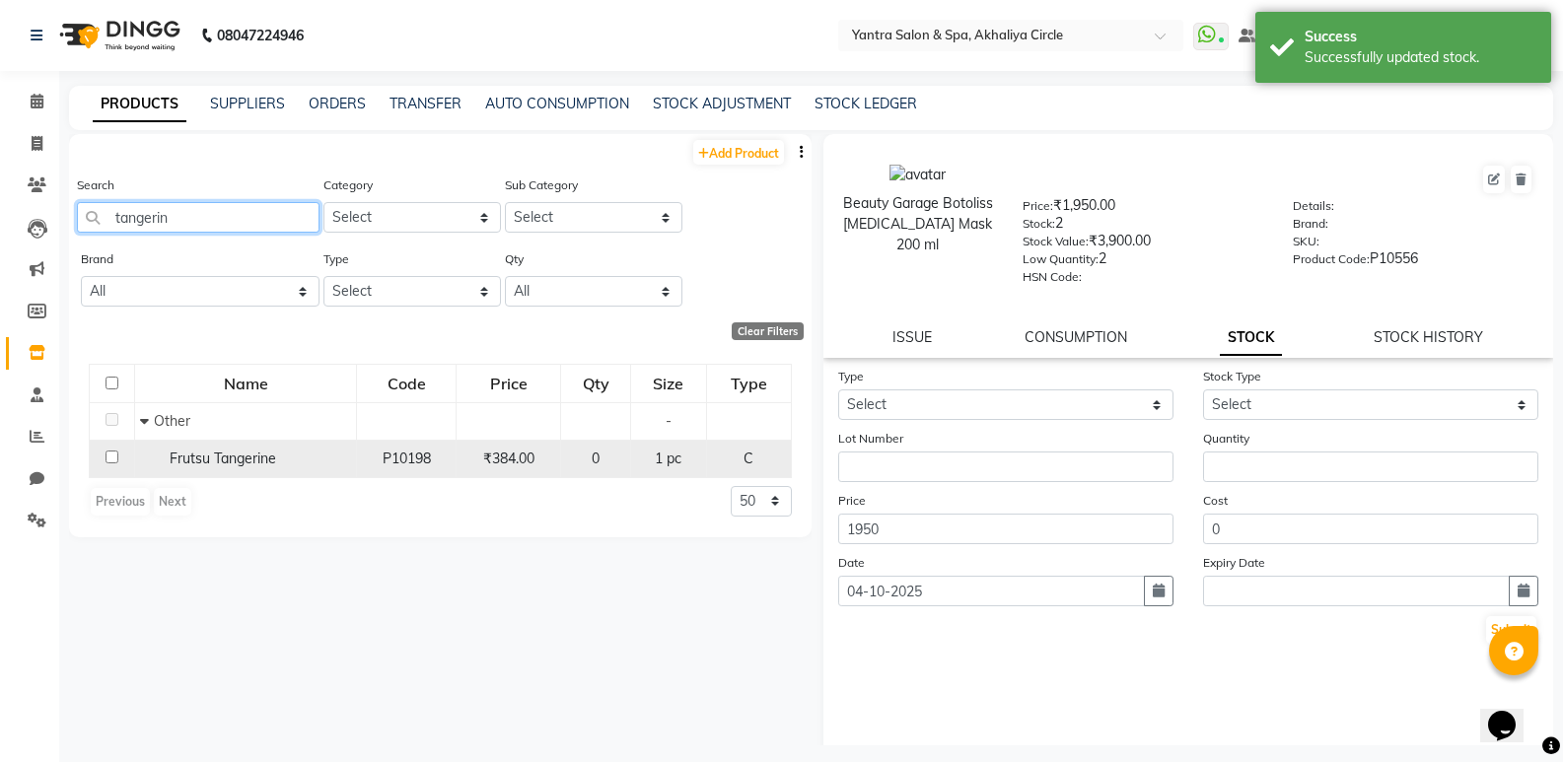
type input "tangerin"
click at [263, 457] on span "Frutsu Tangerine" at bounding box center [223, 459] width 106 height 18
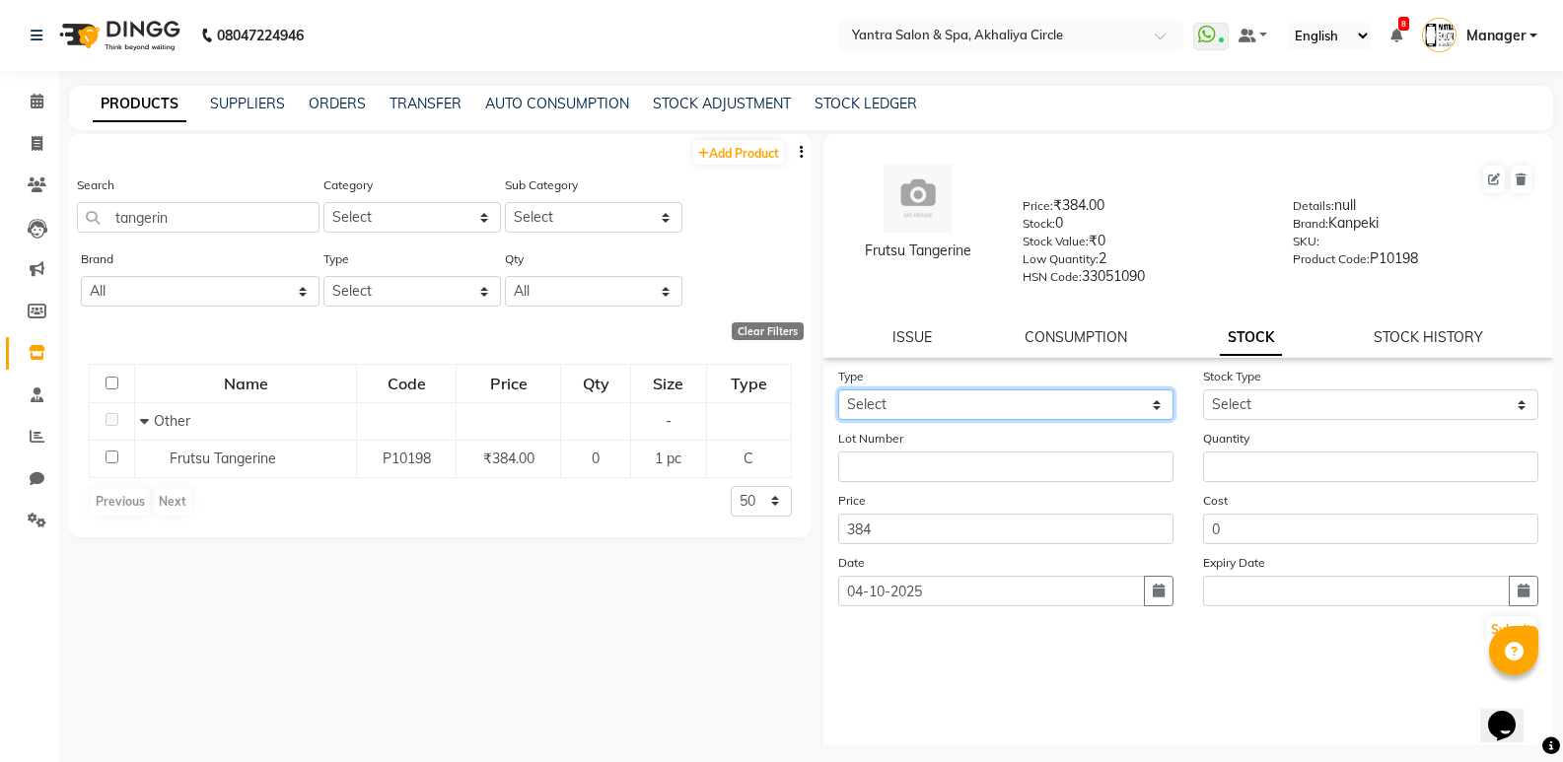
drag, startPoint x: 957, startPoint y: 394, endPoint x: 960, endPoint y: 419, distance: 24.8
click at [957, 394] on select "Select In Out" at bounding box center [1005, 404] width 335 height 31
select select "in"
click at [838, 389] on select "Select In Out" at bounding box center [1005, 404] width 335 height 31
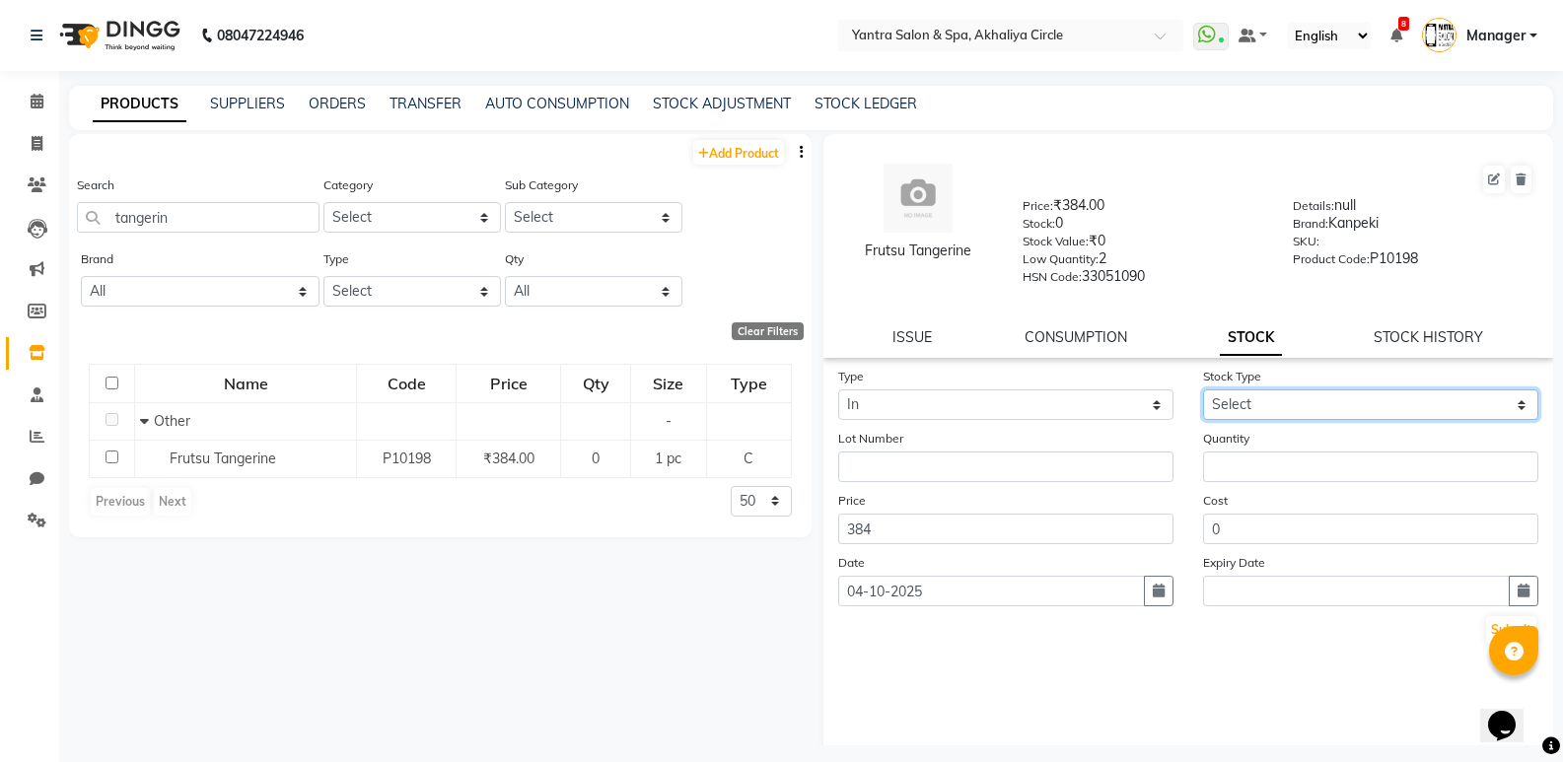
click at [1352, 399] on select "Select New Stock Adjustment Return Other" at bounding box center [1370, 404] width 335 height 31
select select "adjustment"
click at [1203, 389] on select "Select New Stock Adjustment Return Other" at bounding box center [1370, 404] width 335 height 31
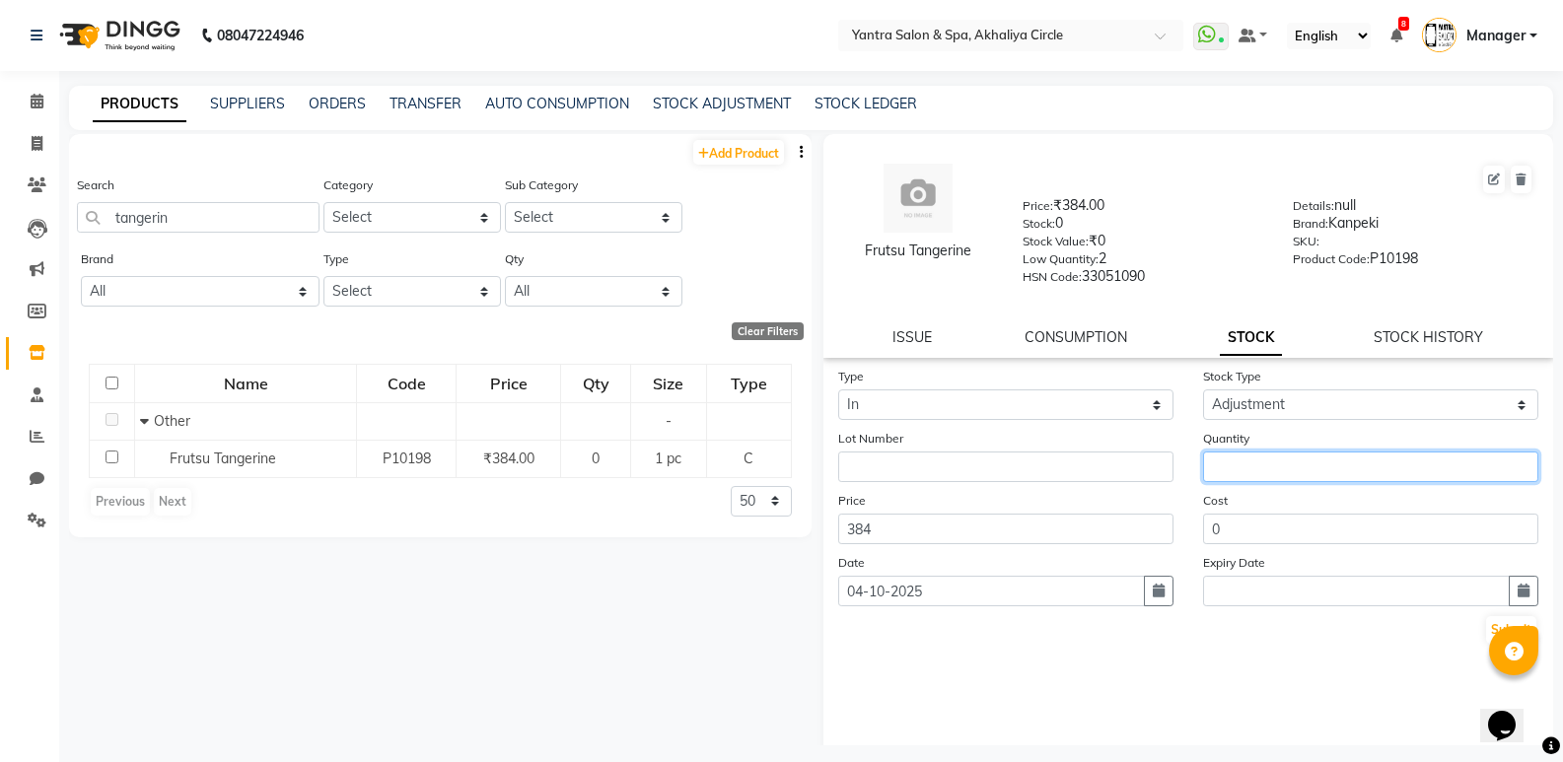
click at [1277, 457] on input "number" at bounding box center [1370, 467] width 335 height 31
type input "2"
click at [1486, 626] on button "Submit" at bounding box center [1511, 630] width 50 height 28
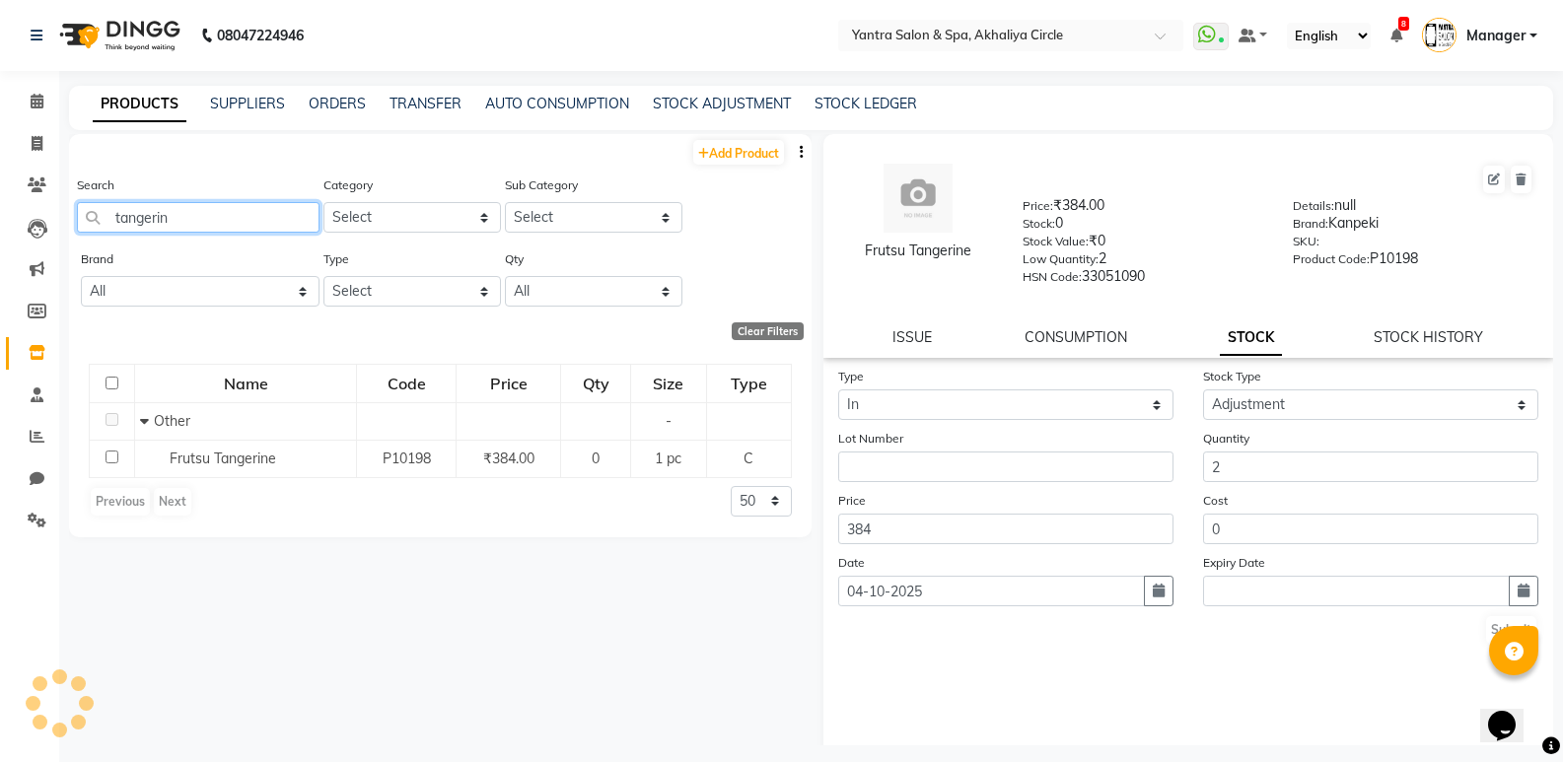
click at [224, 228] on input "tangerin" at bounding box center [198, 217] width 243 height 31
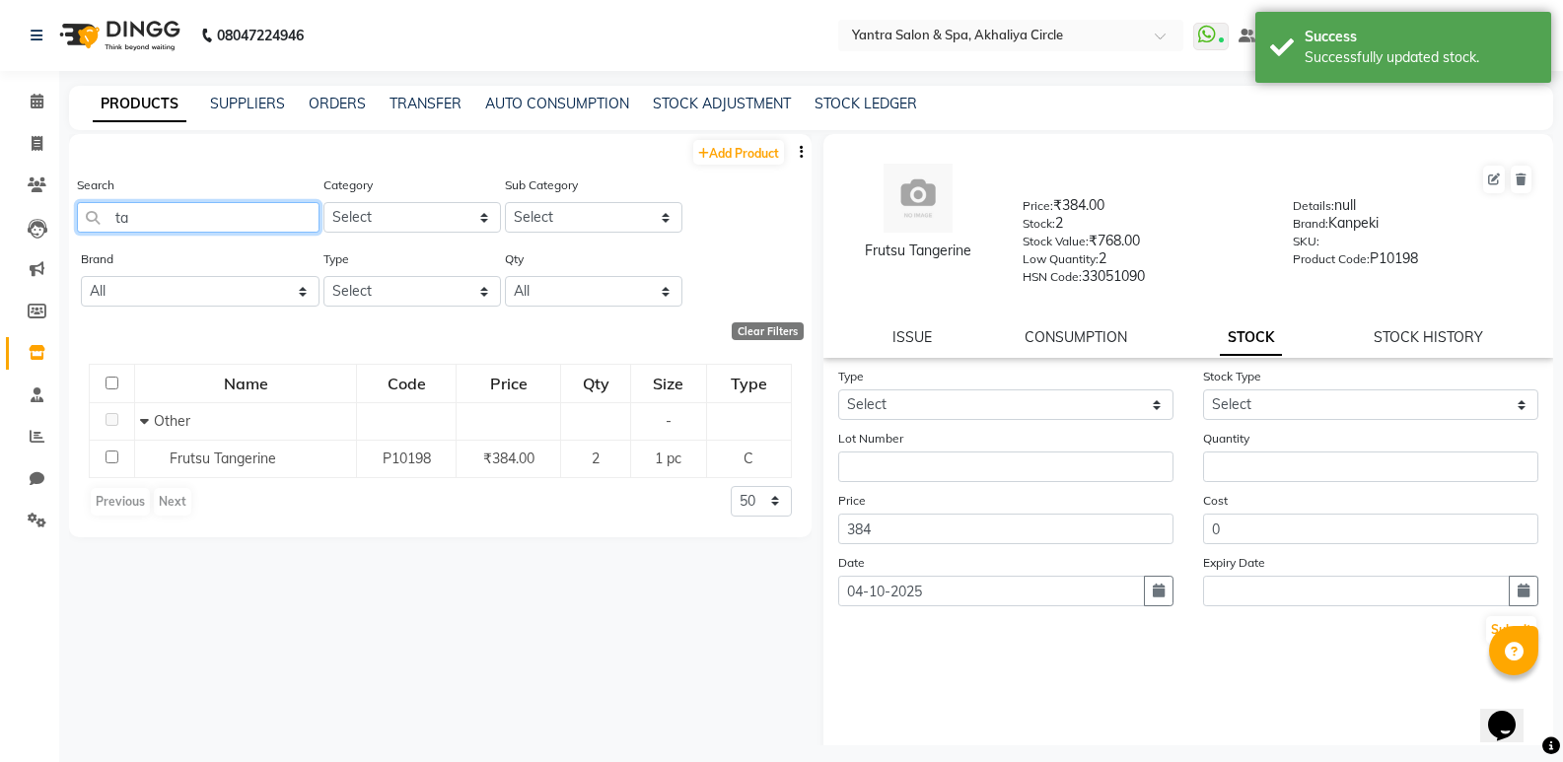
type input "t"
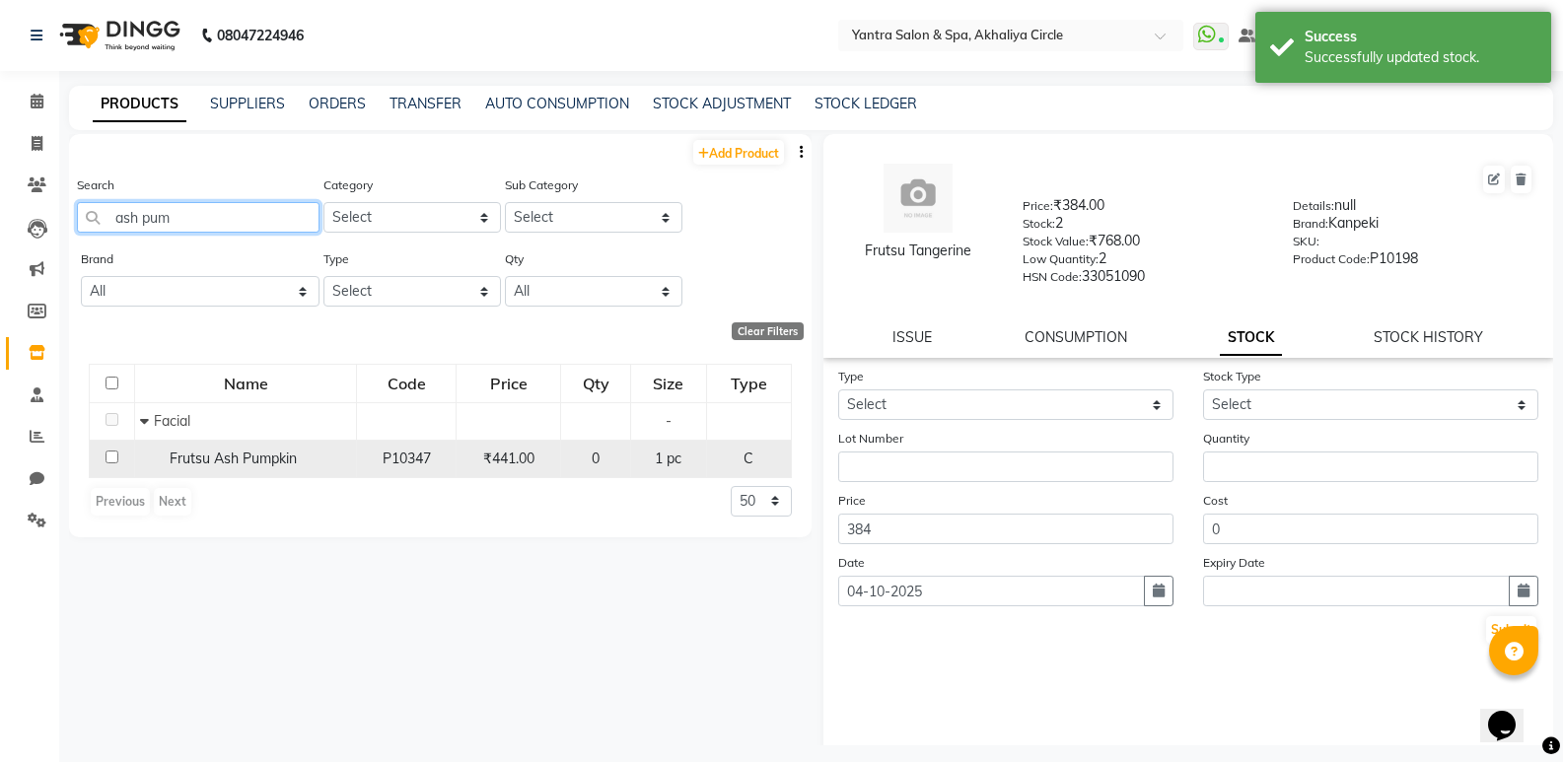
type input "ash pum"
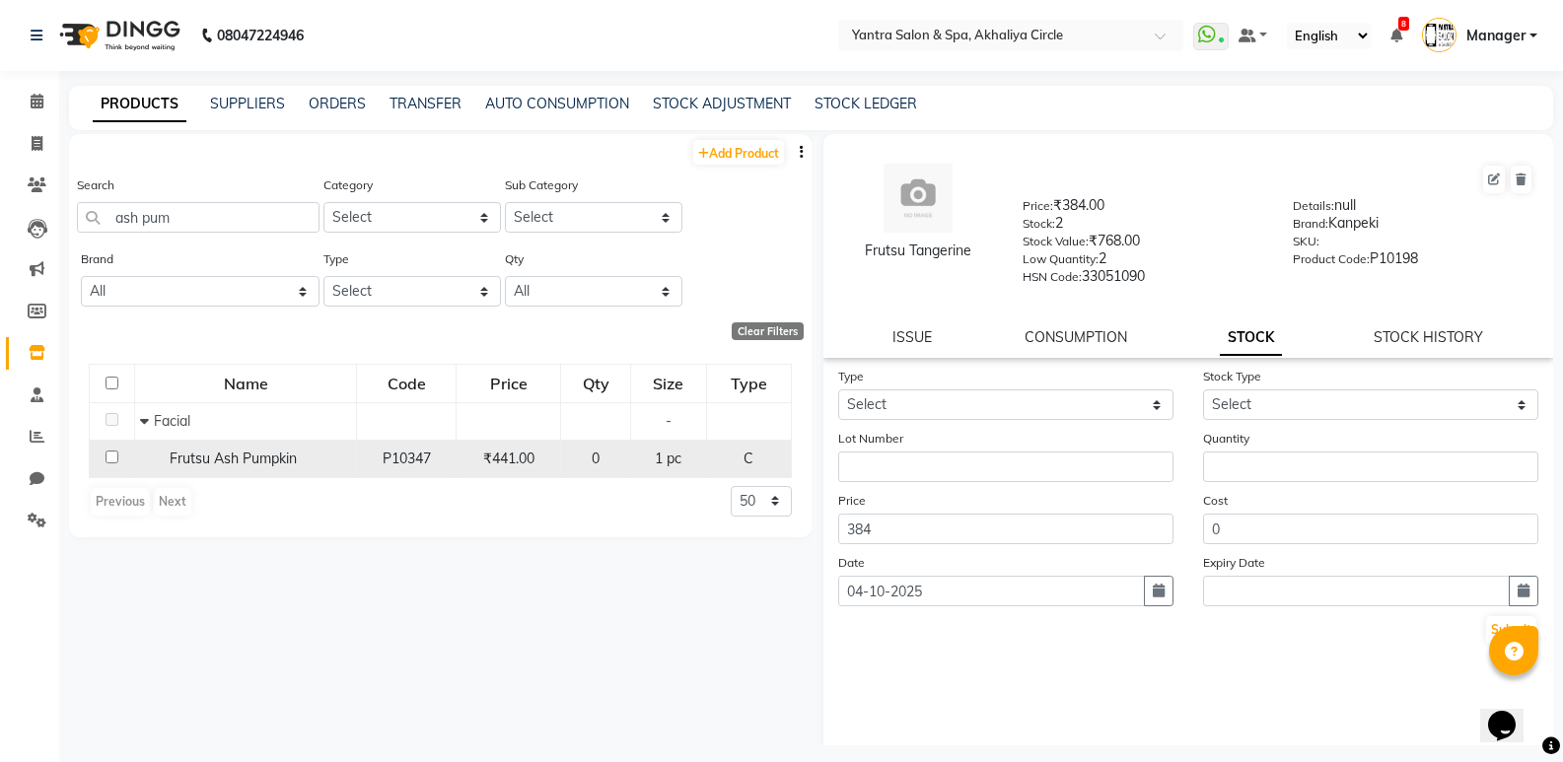
click at [235, 453] on span "Frutsu Ash Pumpkin" at bounding box center [233, 459] width 127 height 18
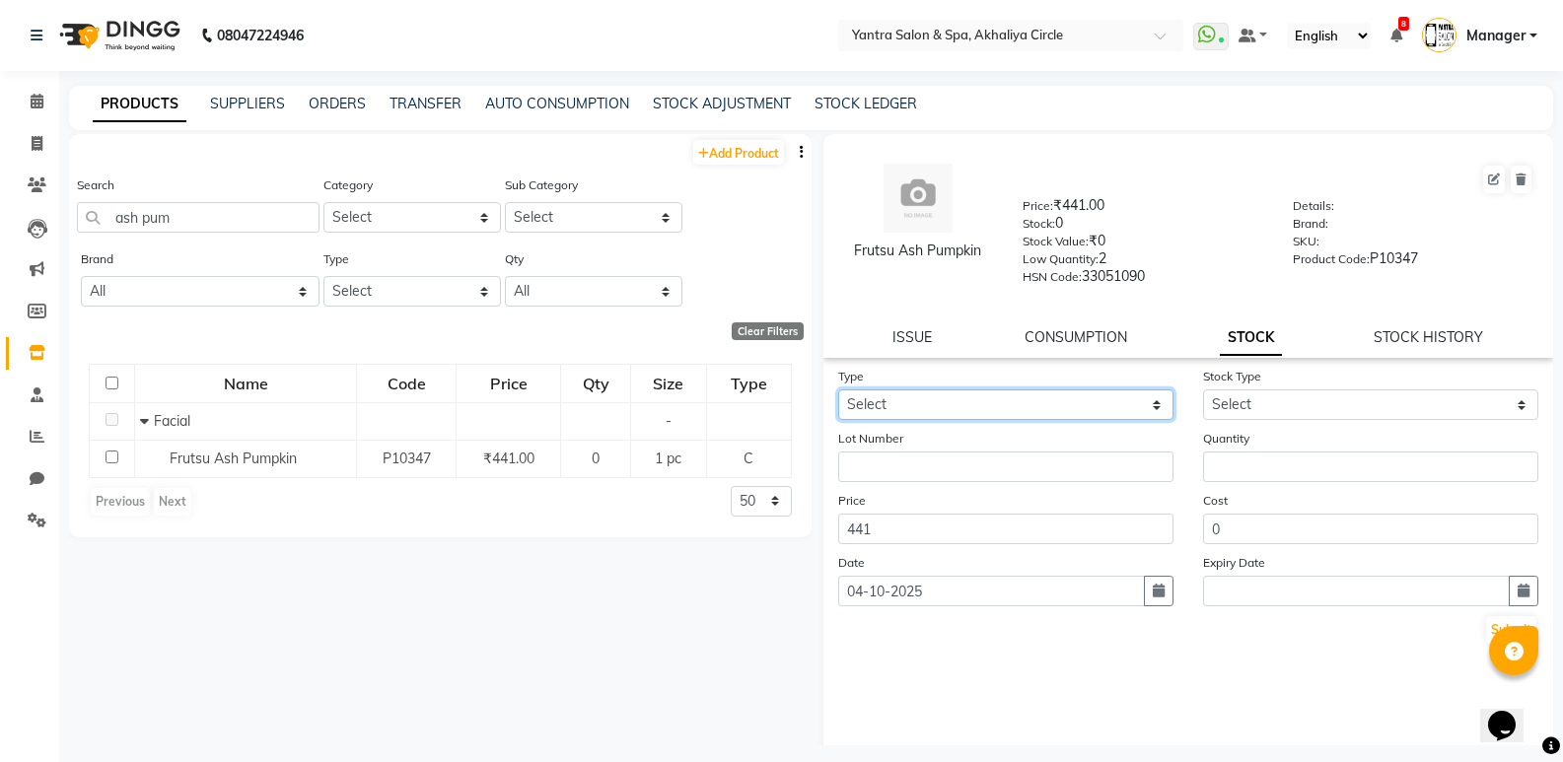
click at [951, 397] on select "Select In Out" at bounding box center [1005, 404] width 335 height 31
select select "in"
click at [838, 389] on select "Select In Out" at bounding box center [1005, 404] width 335 height 31
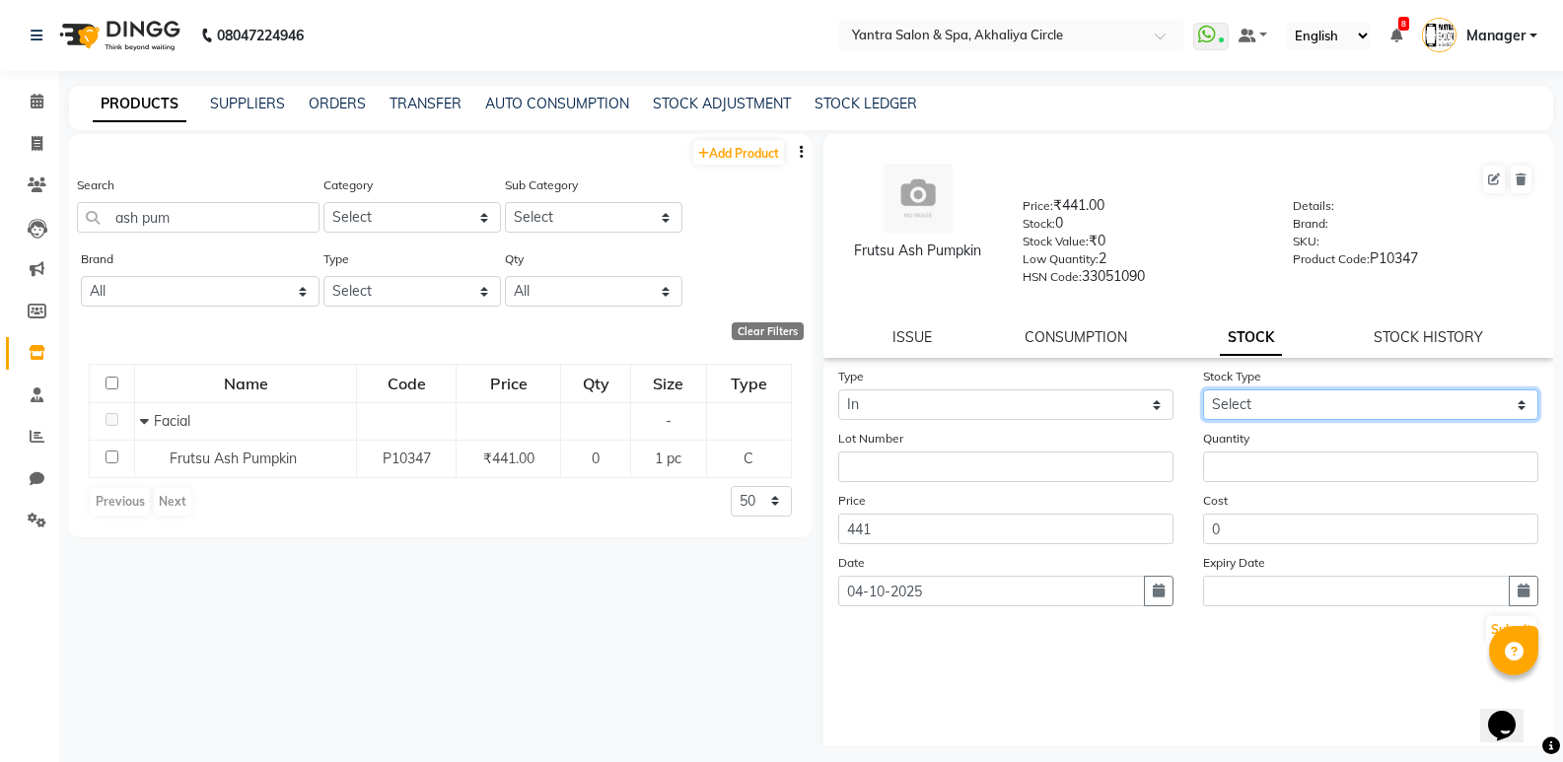
click at [1326, 419] on select "Select New Stock Adjustment Return Other" at bounding box center [1370, 404] width 335 height 31
select select "adjustment"
click at [1203, 389] on select "Select New Stock Adjustment Return Other" at bounding box center [1370, 404] width 335 height 31
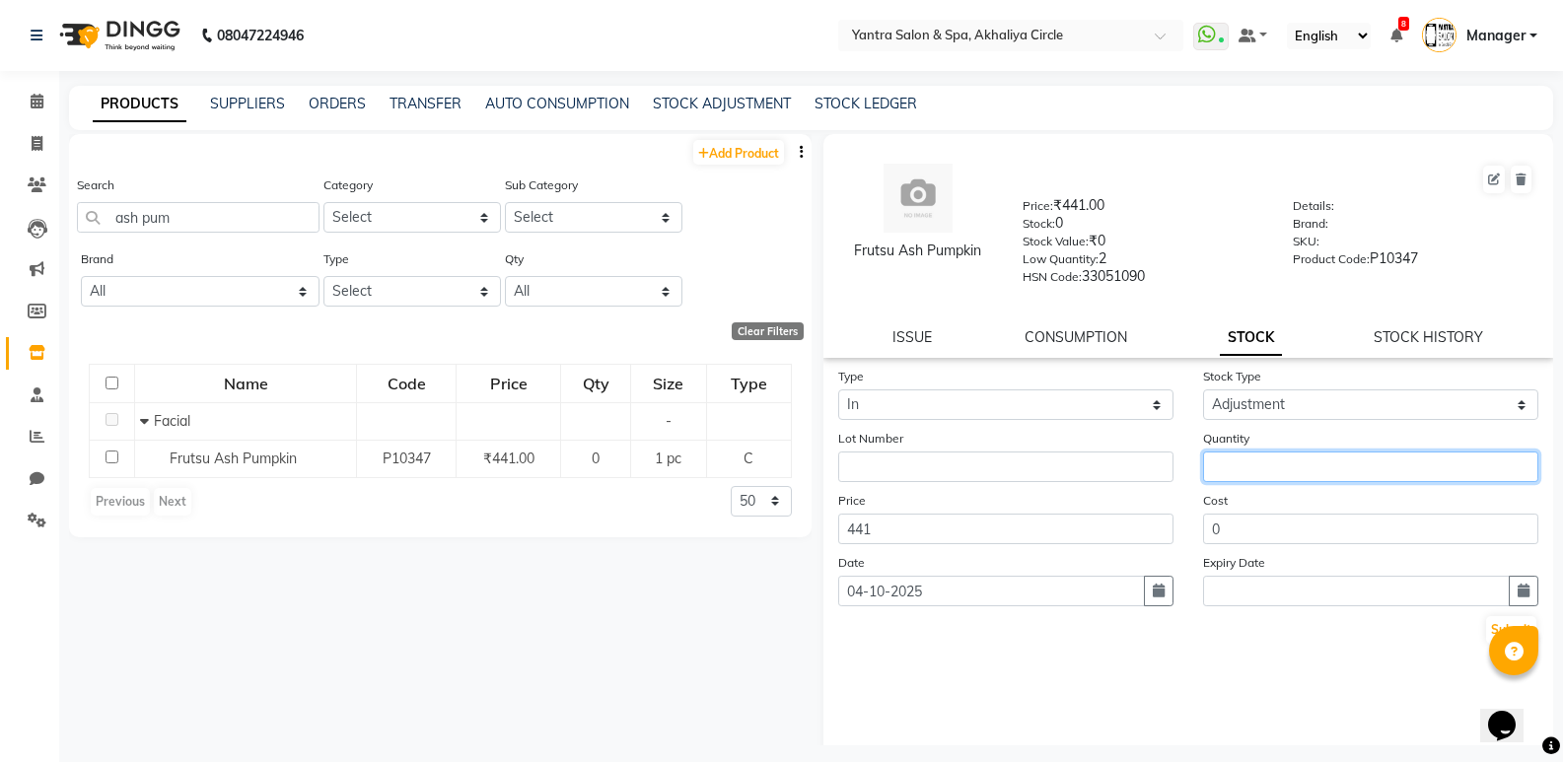
click at [1280, 455] on input "number" at bounding box center [1370, 467] width 335 height 31
type input "1"
click at [1493, 625] on button "Submit" at bounding box center [1511, 630] width 50 height 28
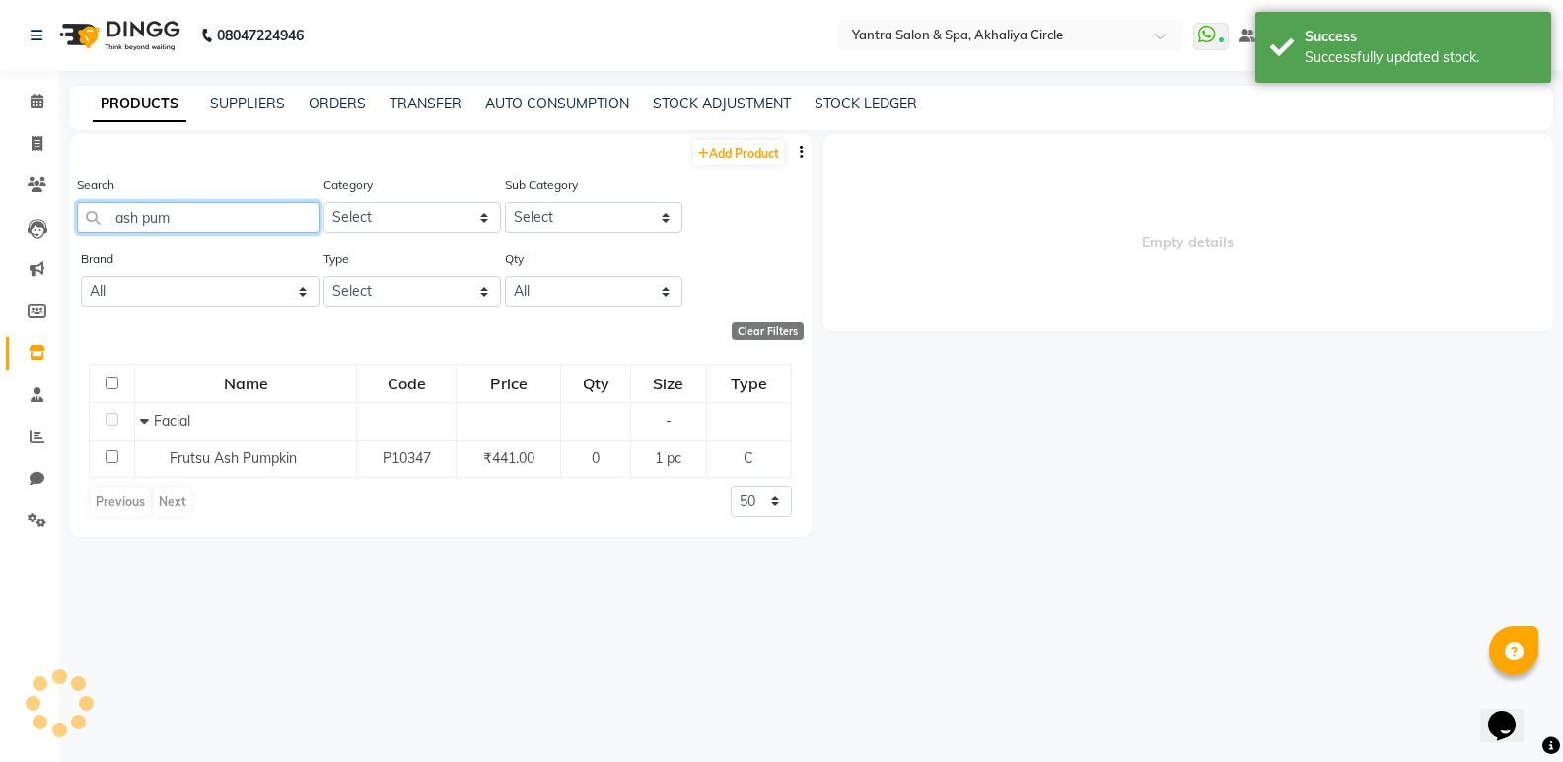
click at [247, 216] on input "ash pum" at bounding box center [198, 217] width 243 height 31
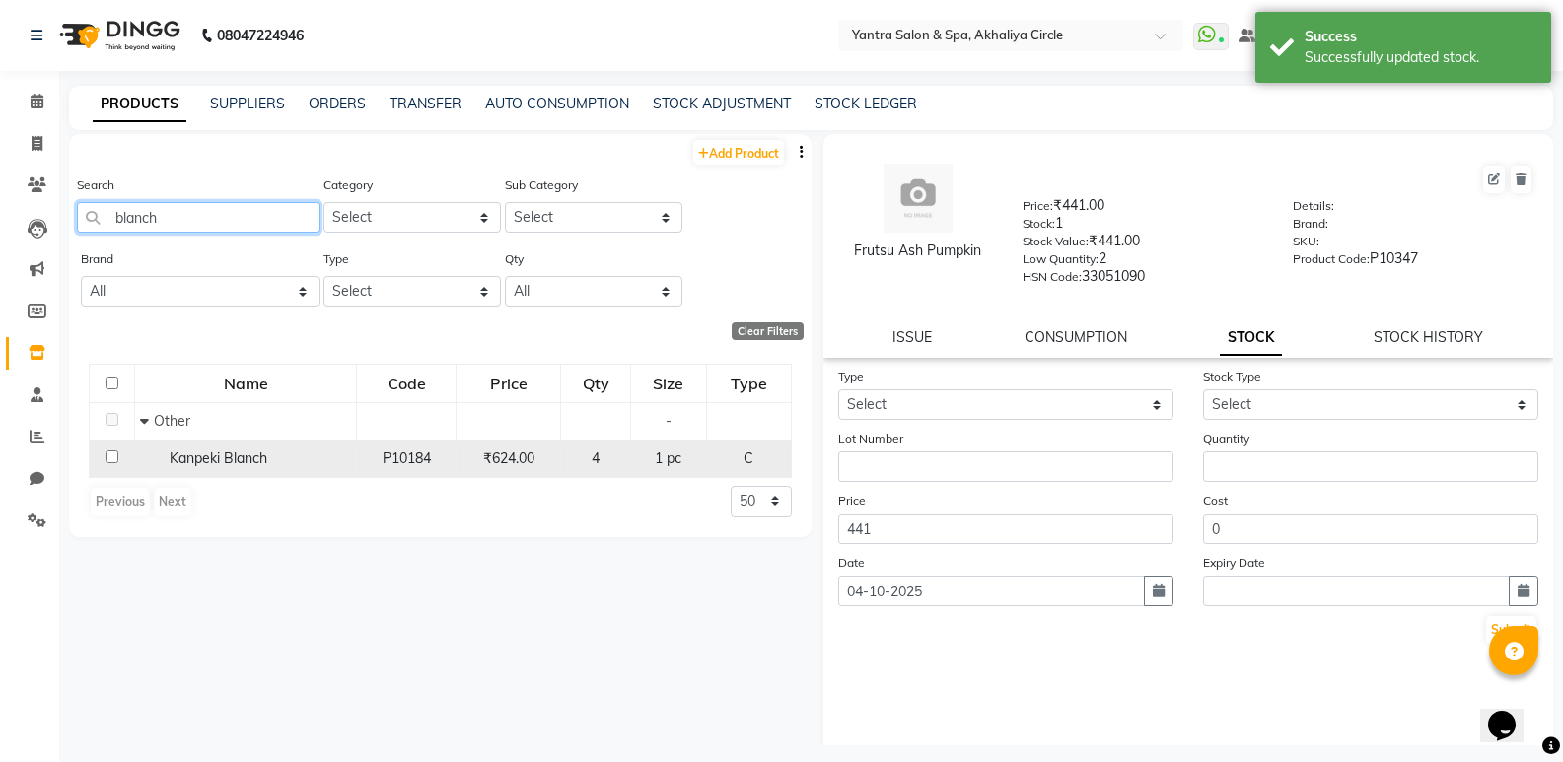
type input "blanch"
click at [227, 464] on span "Kanpeki Blanch" at bounding box center [219, 459] width 98 height 18
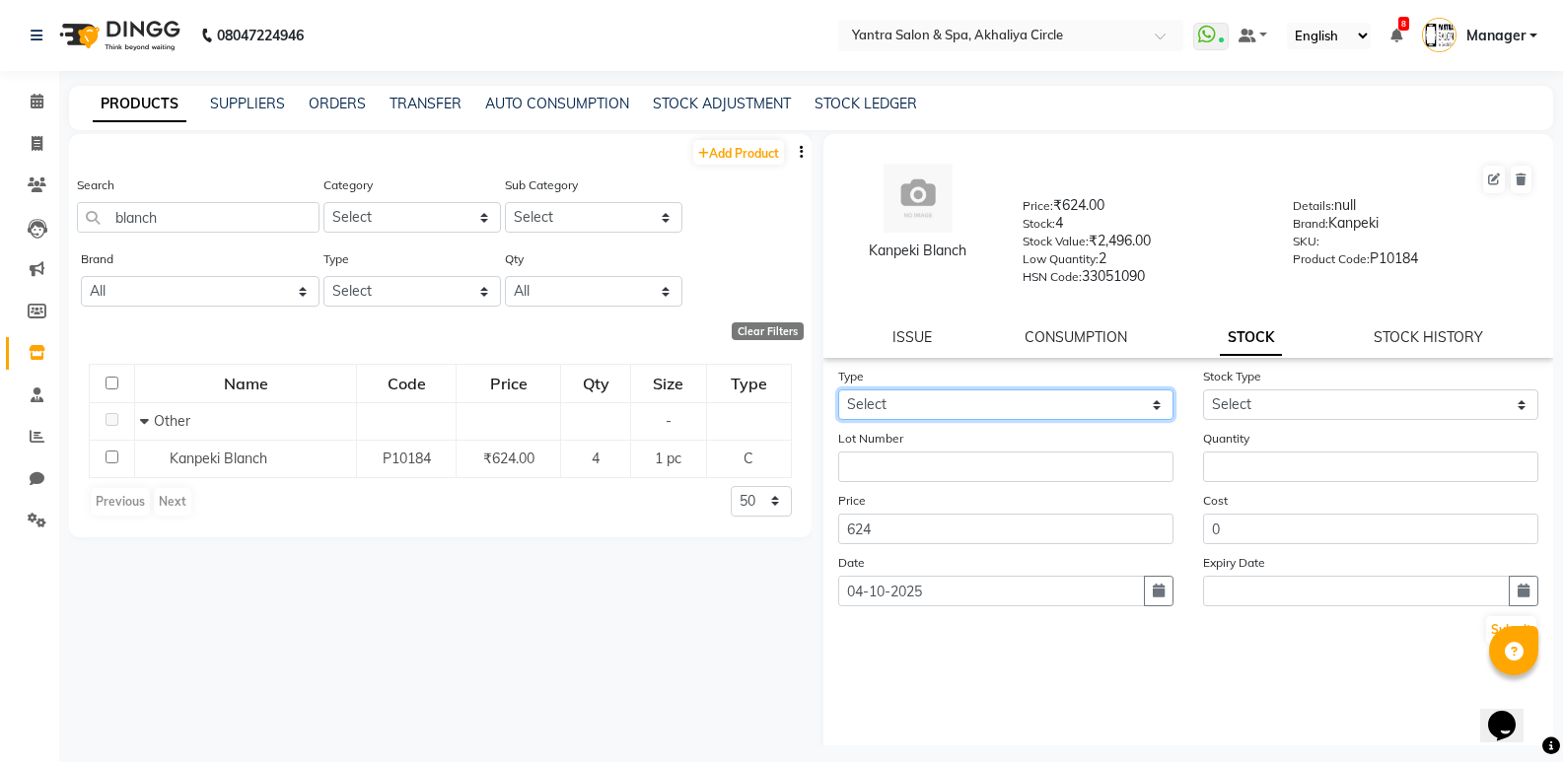
click at [1017, 407] on select "Select In Out" at bounding box center [1005, 404] width 335 height 31
select select "in"
click at [838, 389] on select "Select In Out" at bounding box center [1005, 404] width 335 height 31
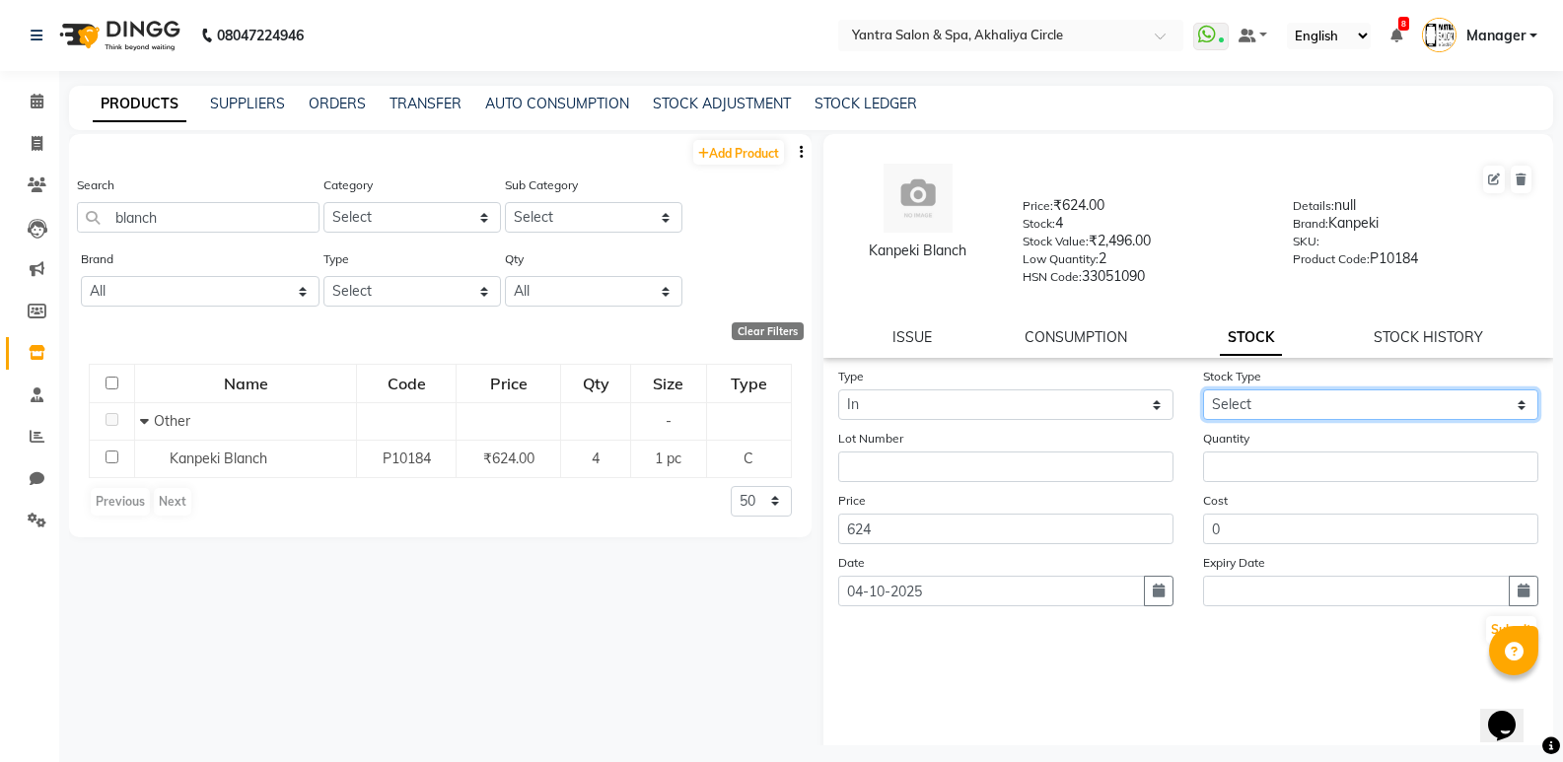
click at [1318, 414] on select "Select New Stock Adjustment Return Other" at bounding box center [1370, 404] width 335 height 31
select select "adjustment"
click at [1203, 389] on select "Select New Stock Adjustment Return Other" at bounding box center [1370, 404] width 335 height 31
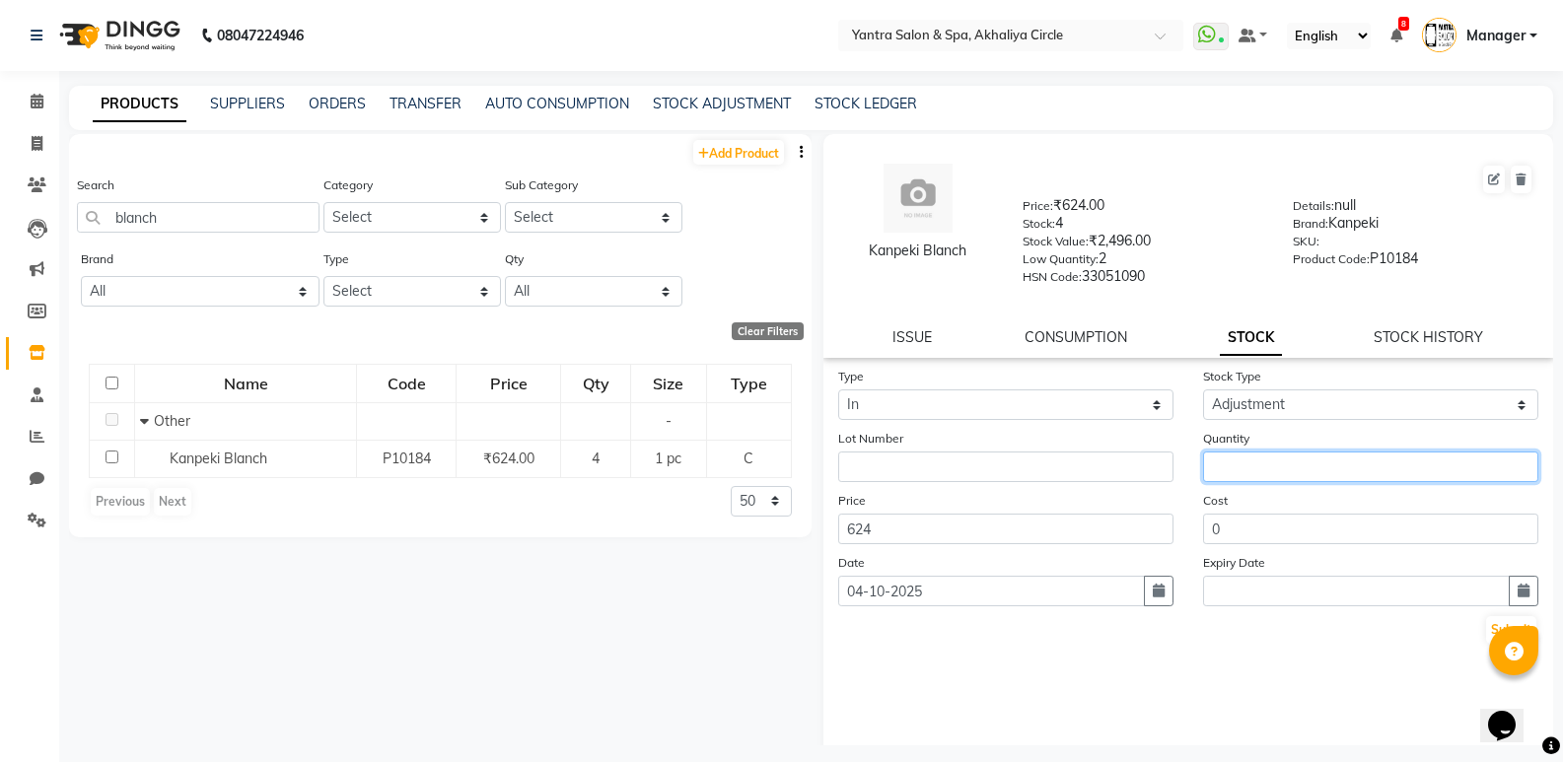
click at [1280, 474] on input "number" at bounding box center [1370, 467] width 335 height 31
type input "1"
click at [1486, 621] on button "Submit" at bounding box center [1511, 630] width 50 height 28
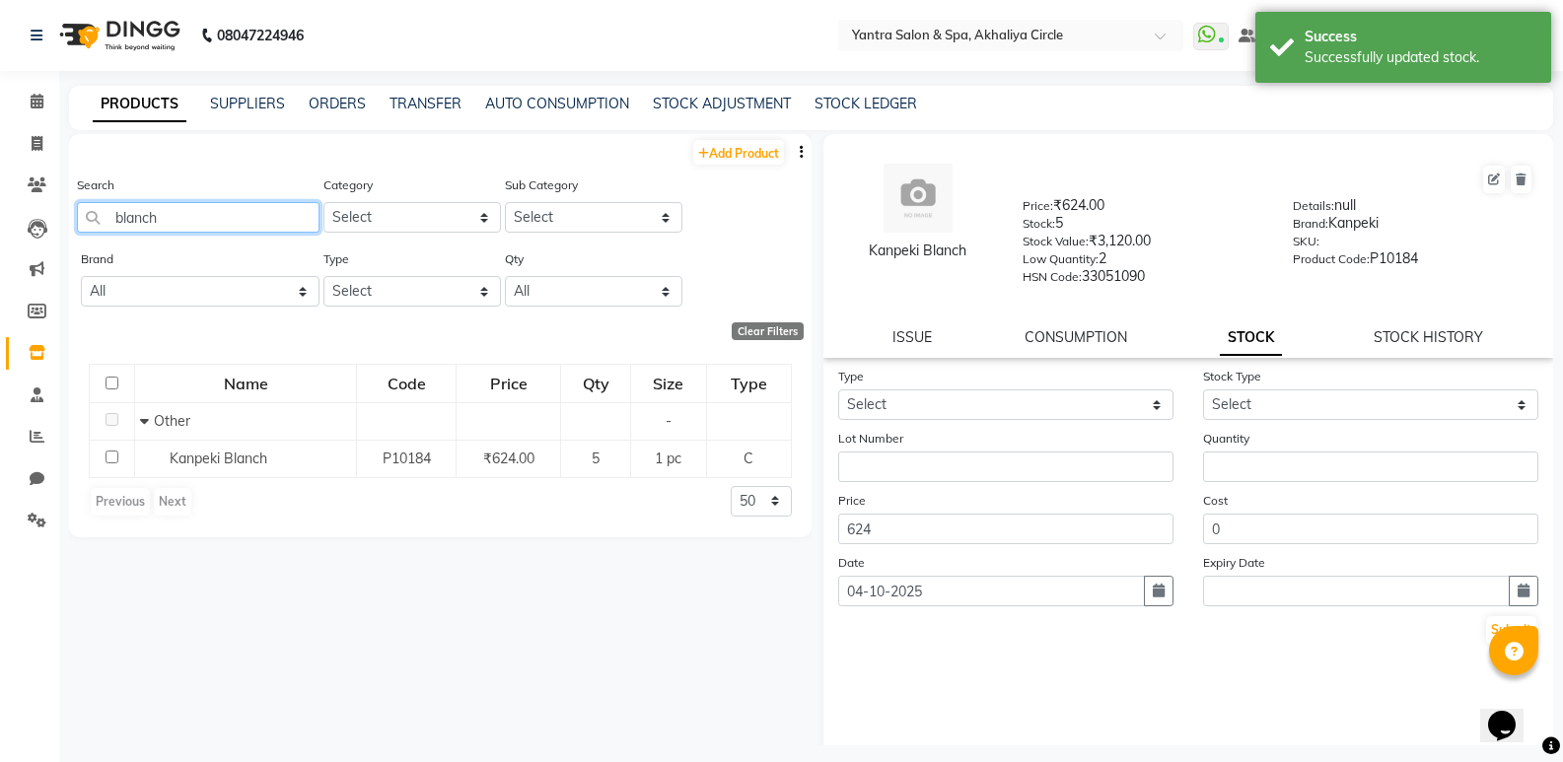
click at [250, 217] on input "blanch" at bounding box center [198, 217] width 243 height 31
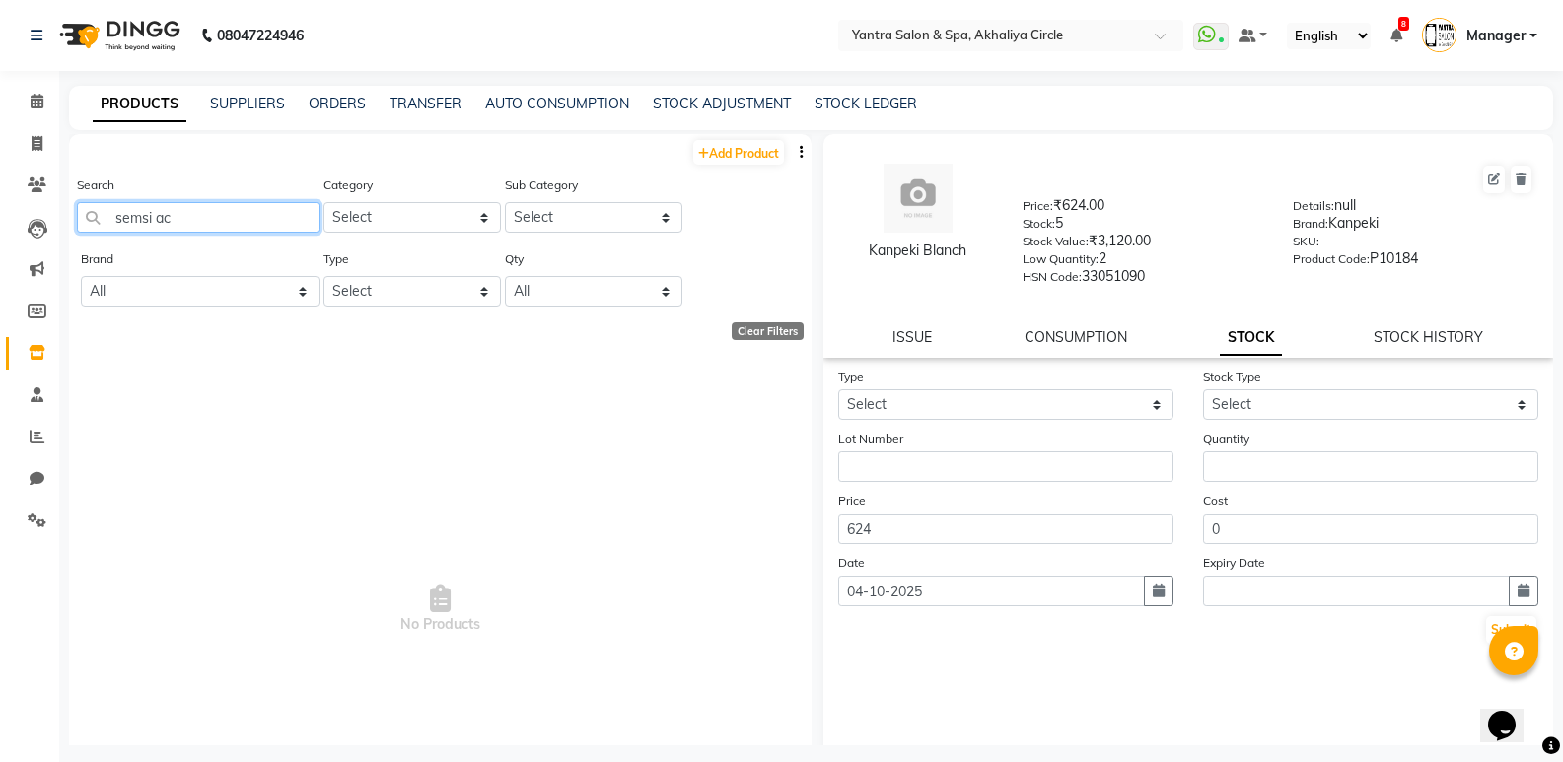
click at [233, 227] on input "semsi ac" at bounding box center [198, 217] width 243 height 31
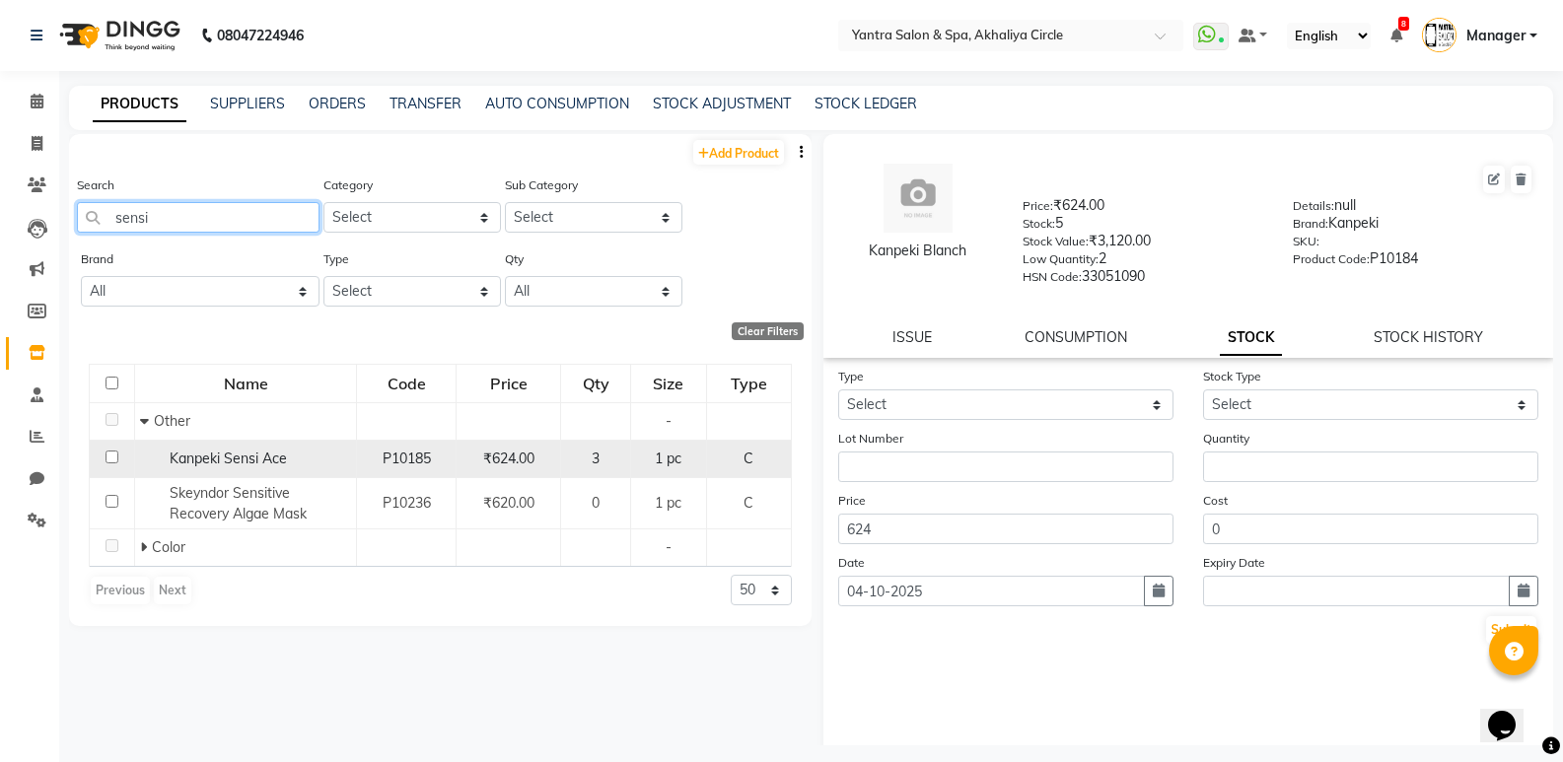
type input "sensi"
click at [229, 463] on span "Kanpeki Sensi Ace" at bounding box center [228, 459] width 117 height 18
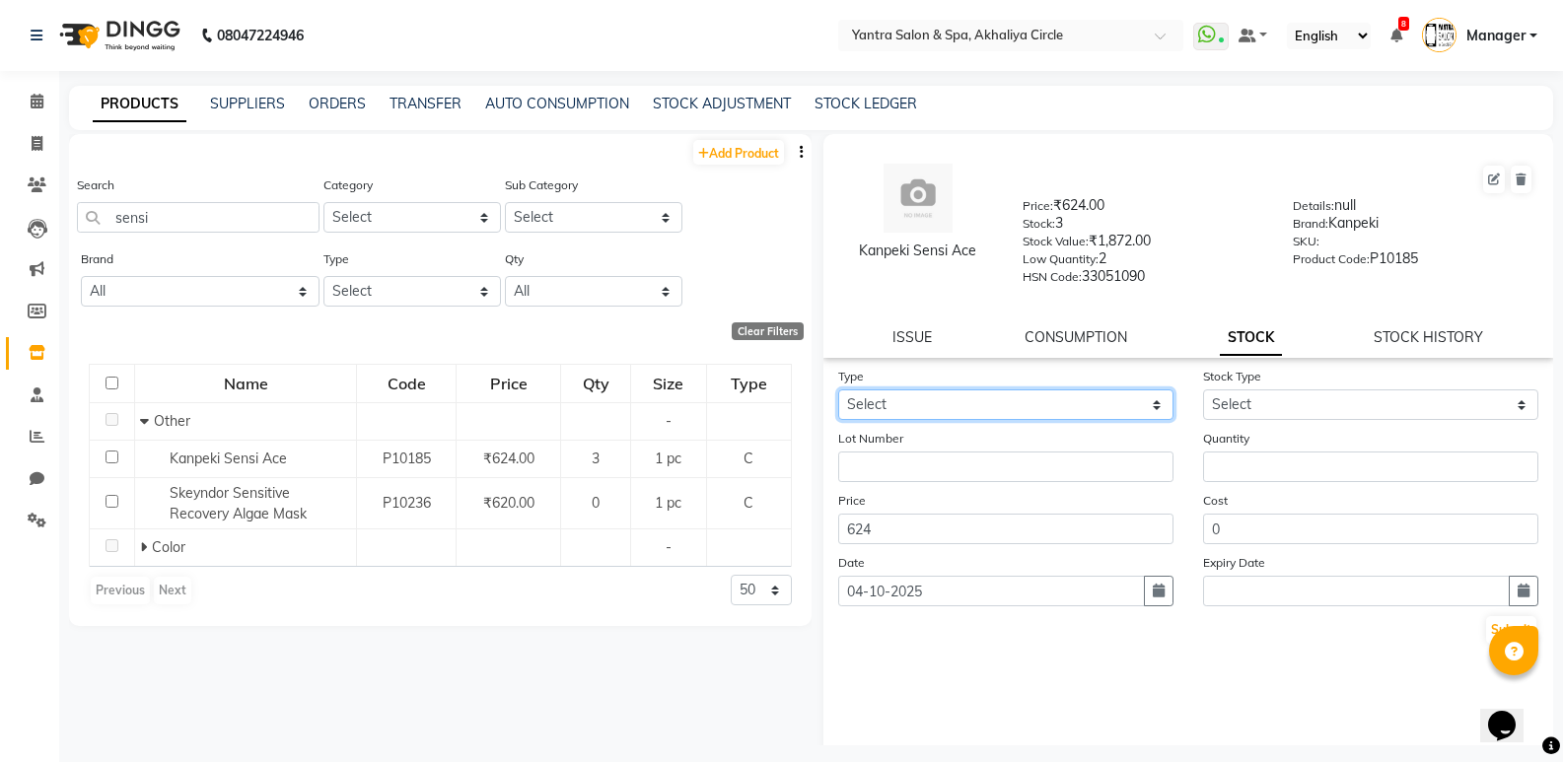
click at [980, 402] on select "Select In Out" at bounding box center [1005, 404] width 335 height 31
select select "in"
click at [838, 389] on select "Select In Out" at bounding box center [1005, 404] width 335 height 31
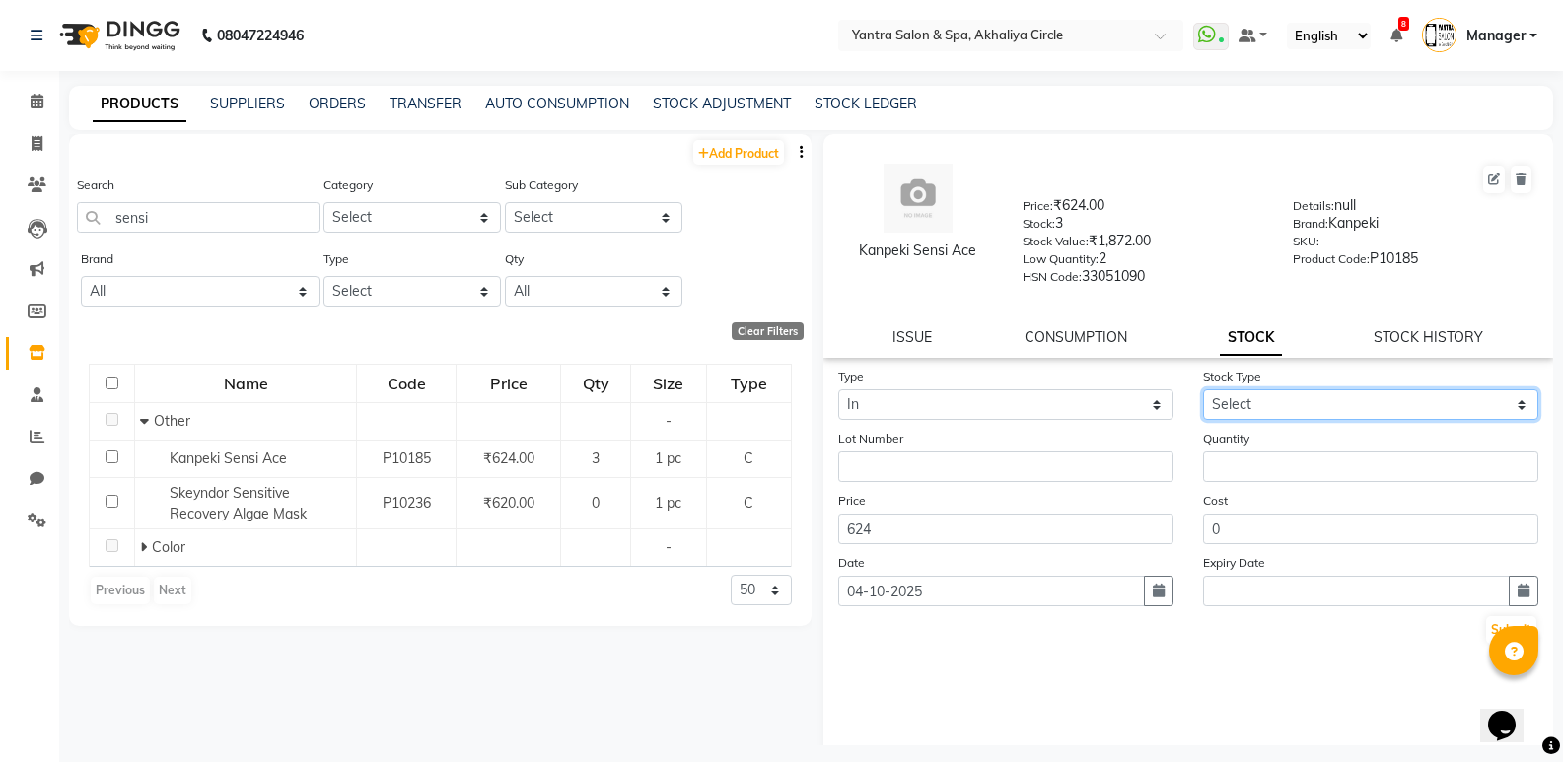
click at [1262, 406] on select "Select New Stock Adjustment Return Other" at bounding box center [1370, 404] width 335 height 31
select select "adjustment"
click at [1203, 389] on select "Select New Stock Adjustment Return Other" at bounding box center [1370, 404] width 335 height 31
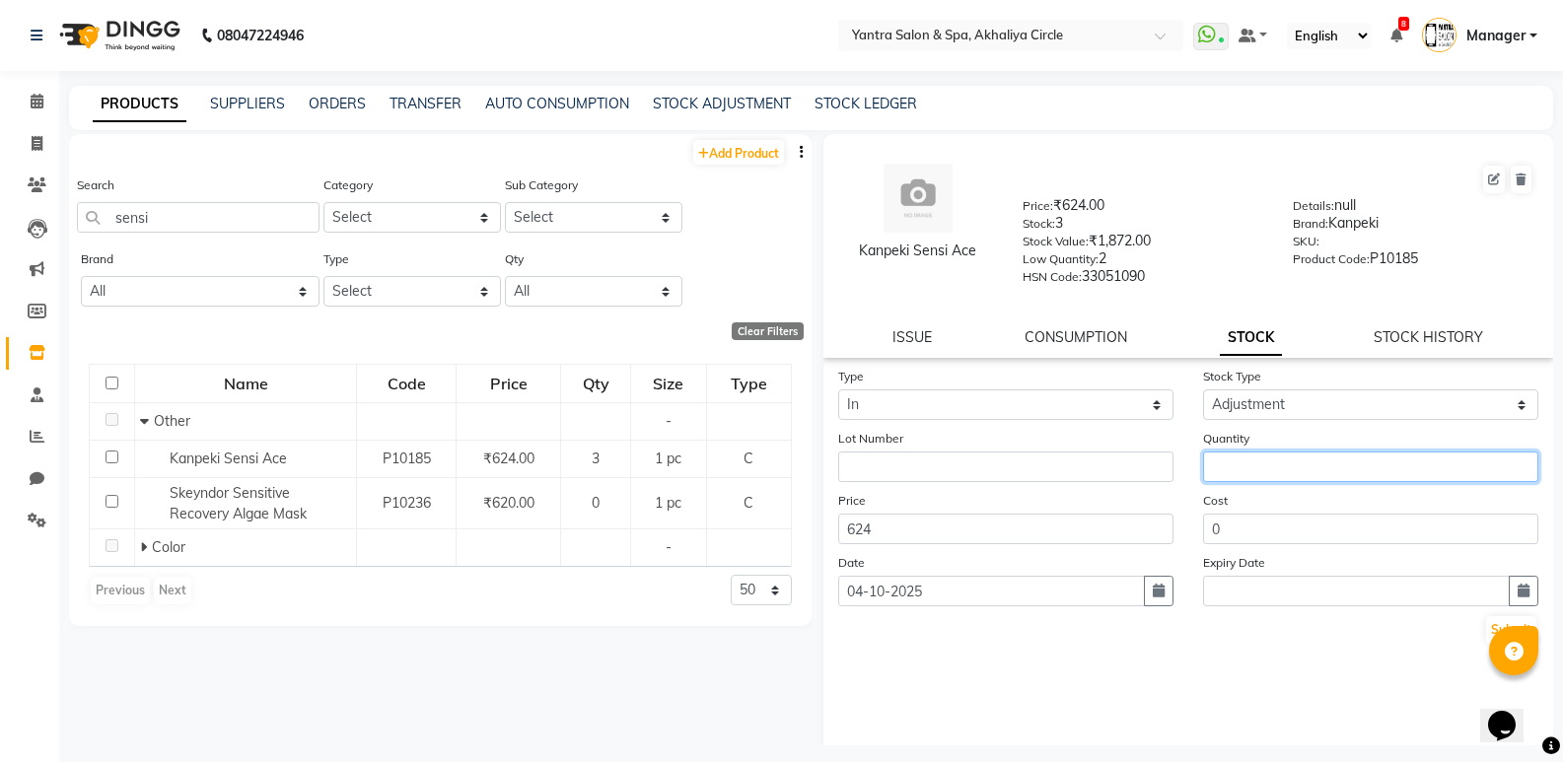
click at [1277, 479] on input "number" at bounding box center [1370, 467] width 335 height 31
type input "1"
click at [1486, 625] on button "Submit" at bounding box center [1511, 630] width 50 height 28
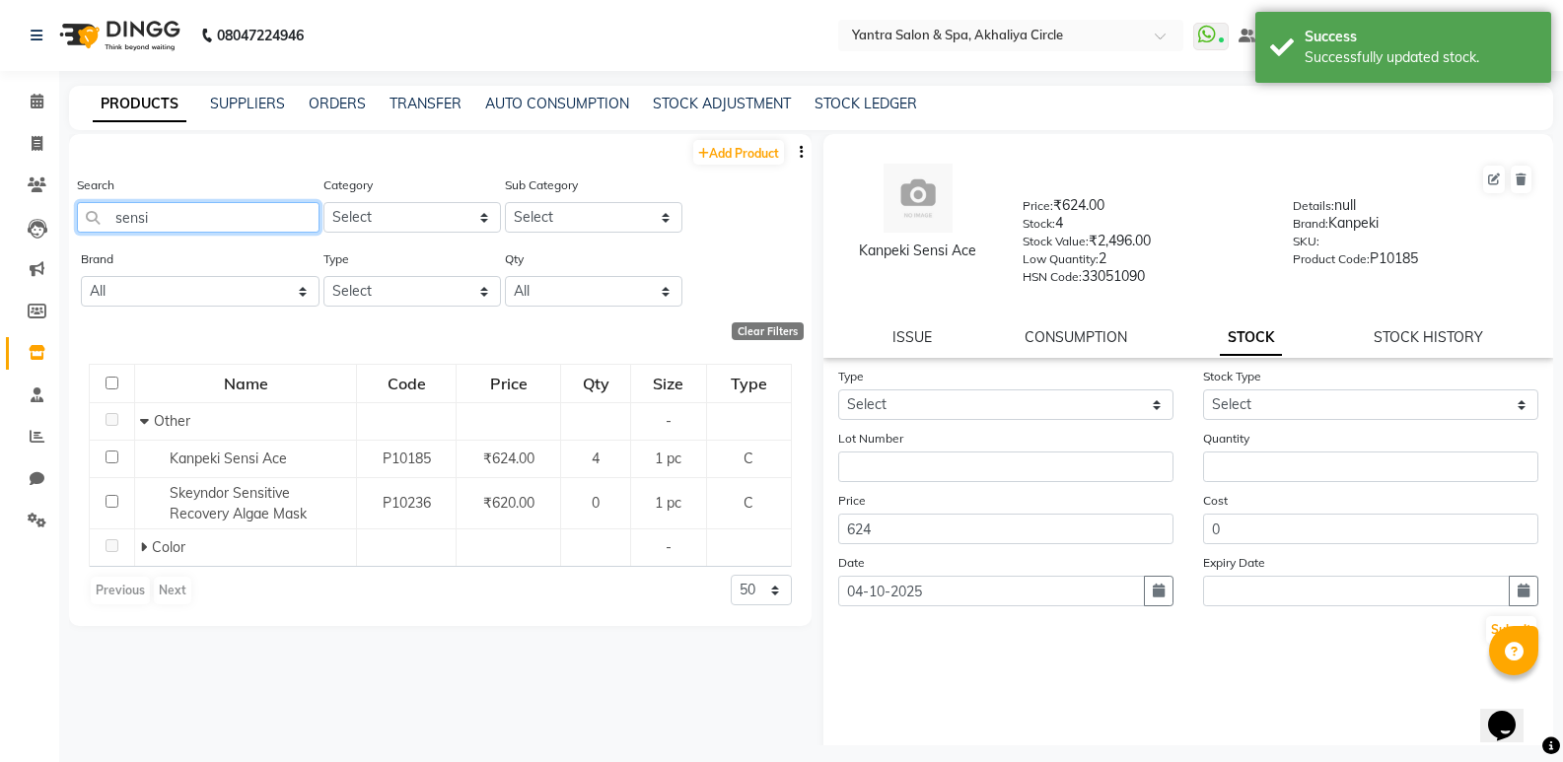
click at [250, 227] on input "sensi" at bounding box center [198, 217] width 243 height 31
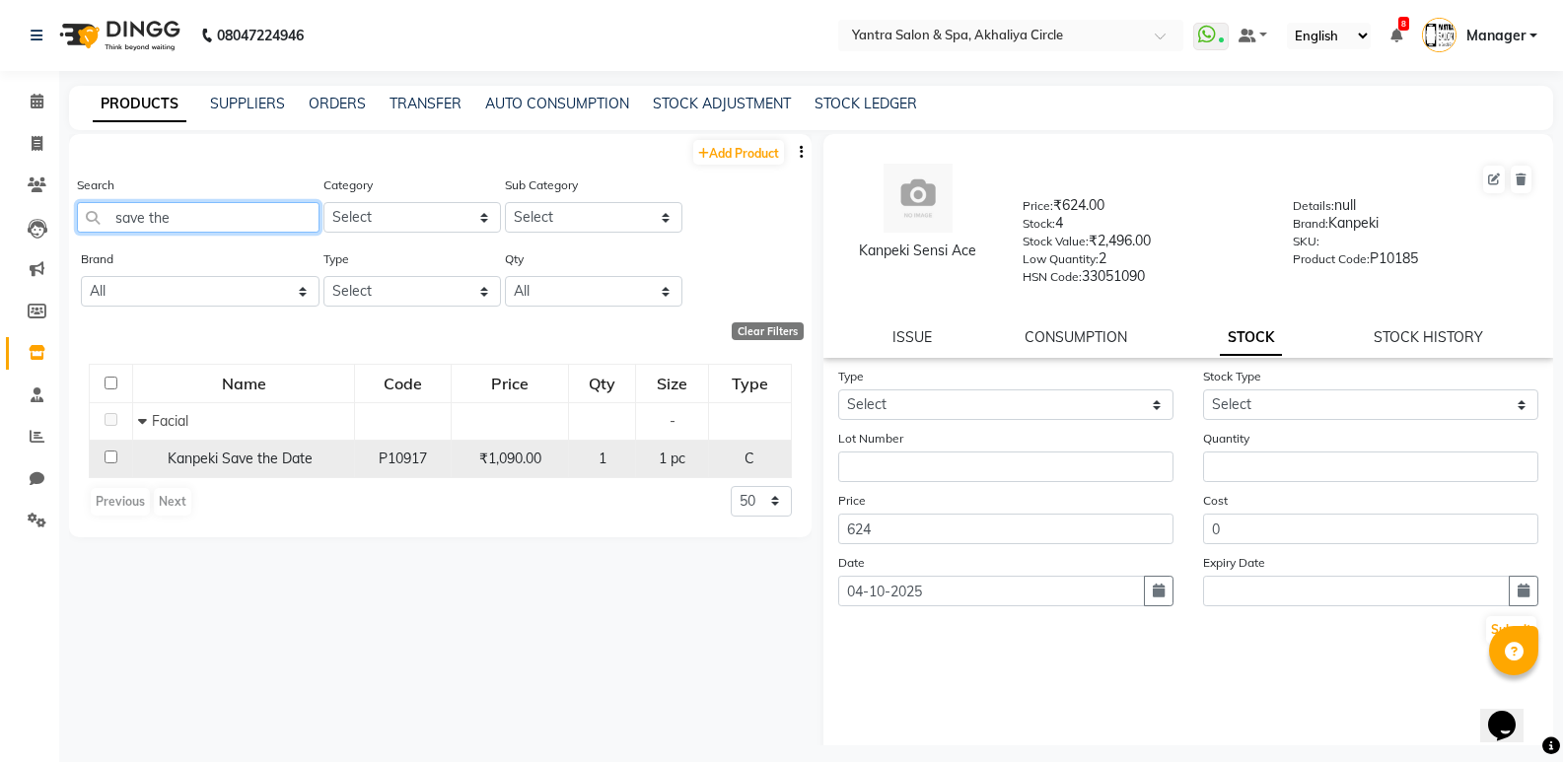
type input "save the"
click at [221, 457] on span "Kanpeki Save the Date" at bounding box center [240, 459] width 145 height 18
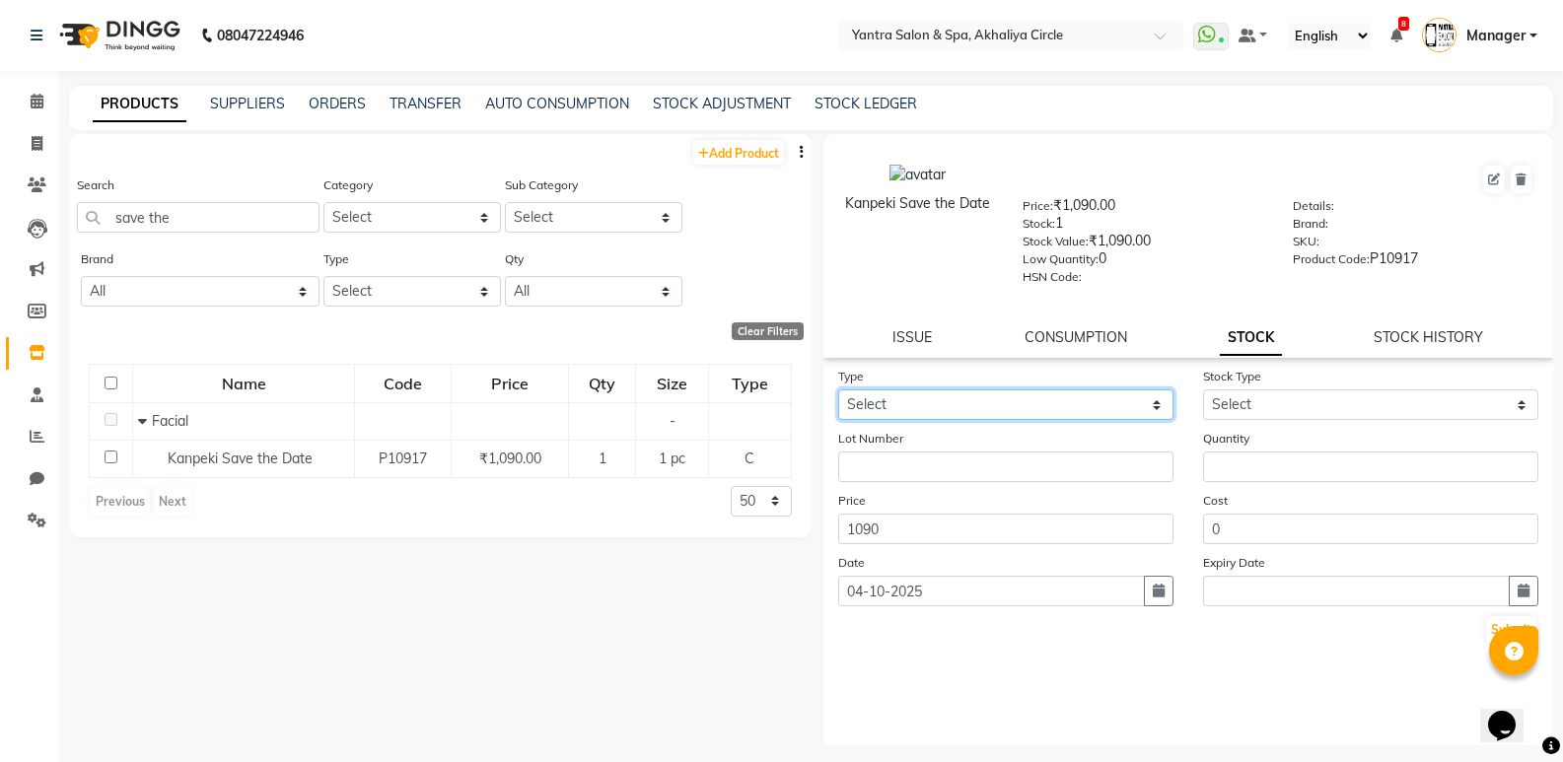
drag, startPoint x: 1010, startPoint y: 394, endPoint x: 1012, endPoint y: 409, distance: 14.9
click at [1010, 394] on select "Select In Out" at bounding box center [1005, 404] width 335 height 31
select select "in"
click at [838, 389] on select "Select In Out" at bounding box center [1005, 404] width 335 height 31
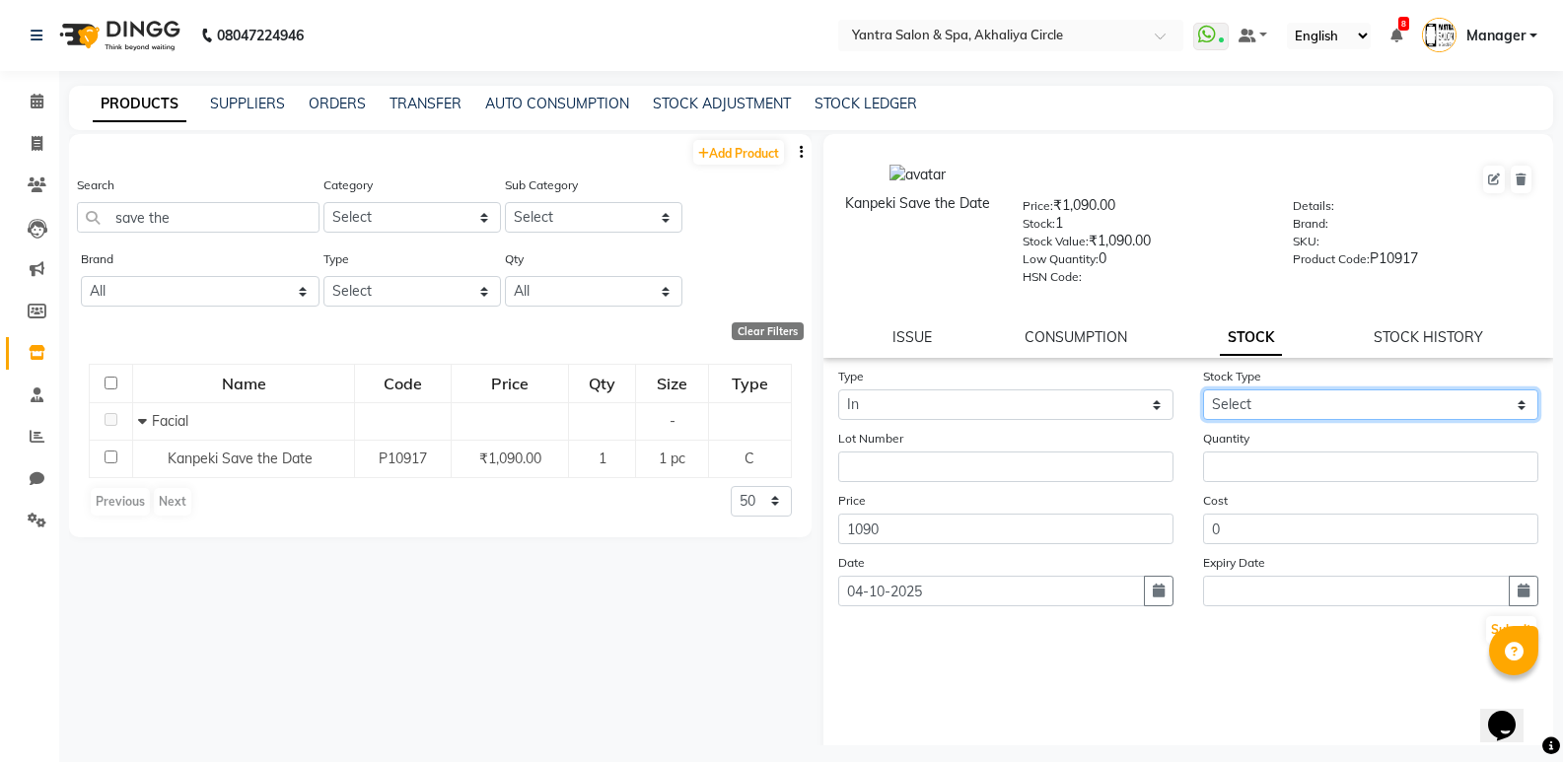
click at [1268, 400] on select "Select New Stock Adjustment Return Other" at bounding box center [1370, 404] width 335 height 31
select select "adjustment"
click at [1203, 389] on select "Select New Stock Adjustment Return Other" at bounding box center [1370, 404] width 335 height 31
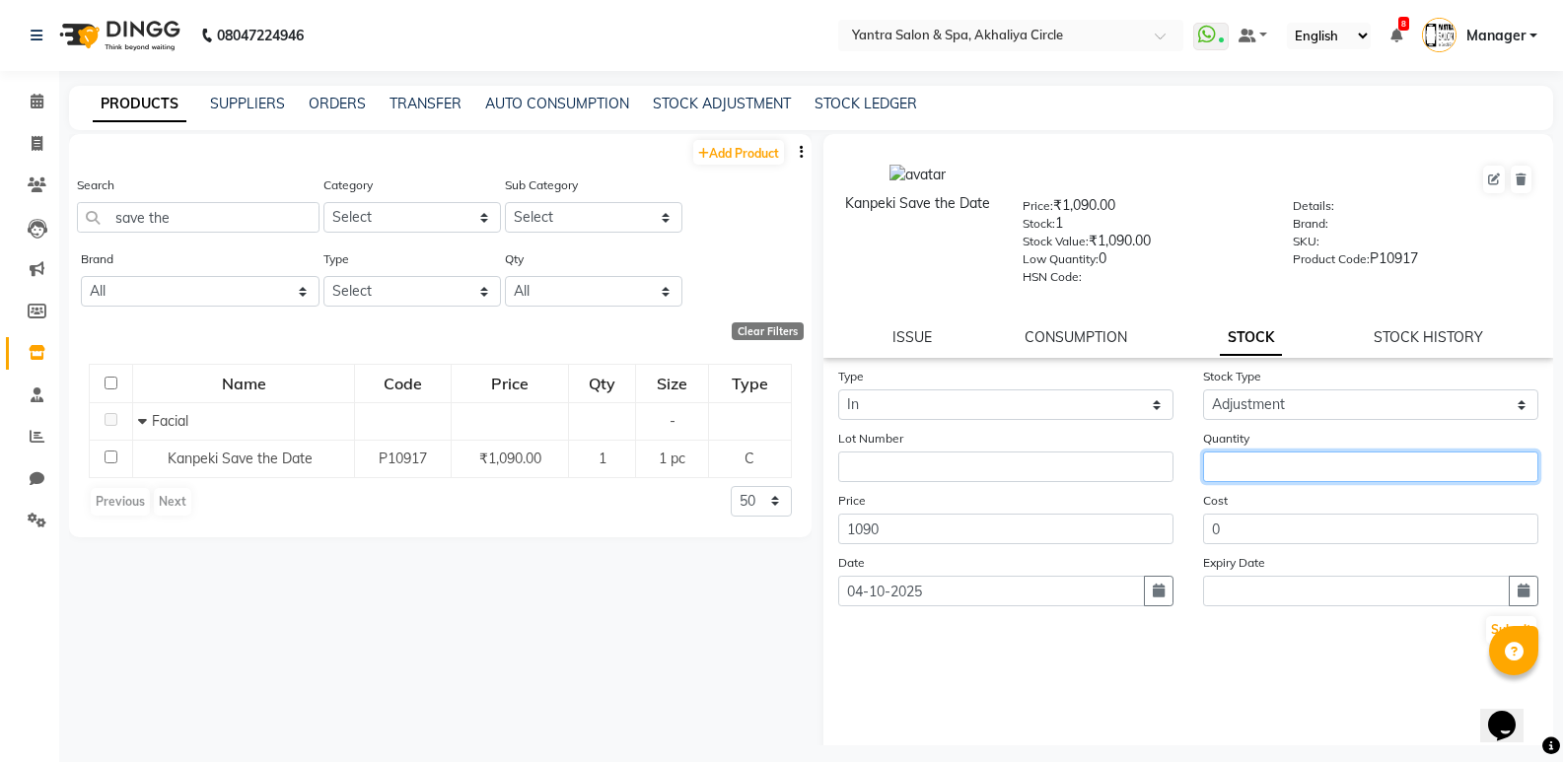
click at [1272, 460] on input "number" at bounding box center [1370, 467] width 335 height 31
type input "1"
click at [1486, 623] on button "Submit" at bounding box center [1511, 630] width 50 height 28
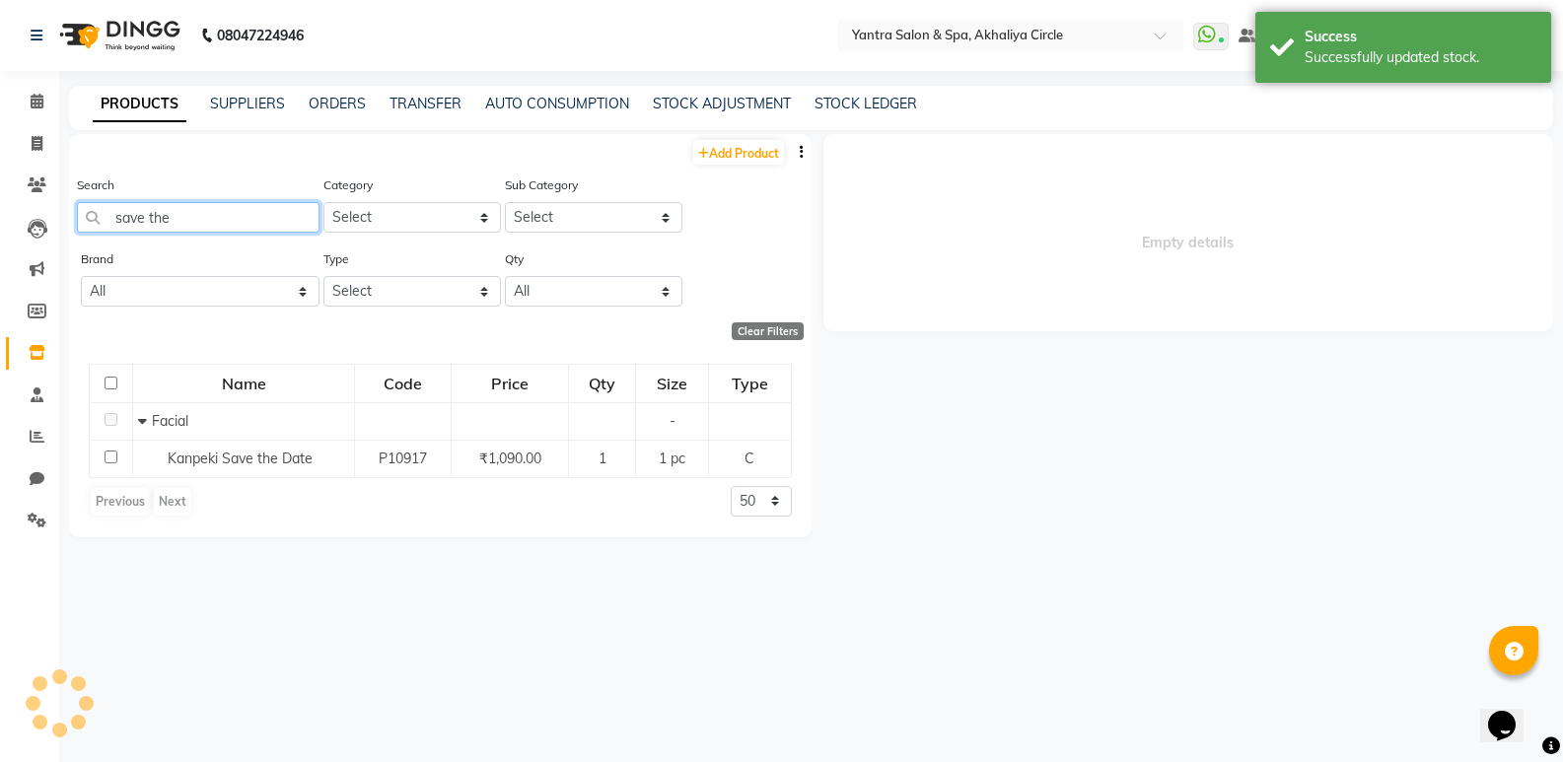
click at [240, 219] on input "save the" at bounding box center [198, 217] width 243 height 31
click at [240, 218] on input "save the" at bounding box center [198, 217] width 243 height 31
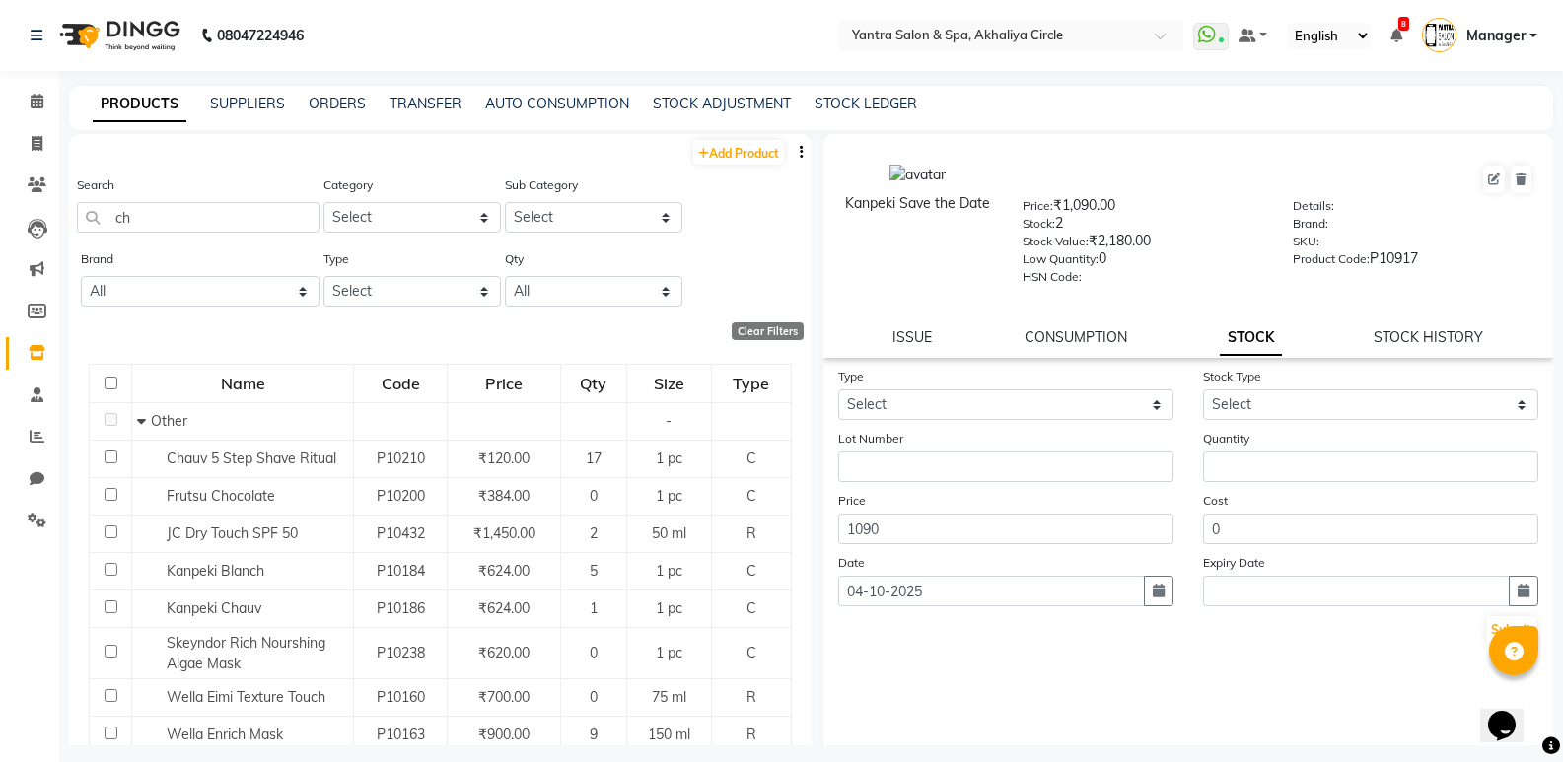
click at [281, 333] on div "Clear Filters" at bounding box center [436, 331] width 735 height 18
click at [253, 219] on input "ch" at bounding box center [198, 217] width 243 height 31
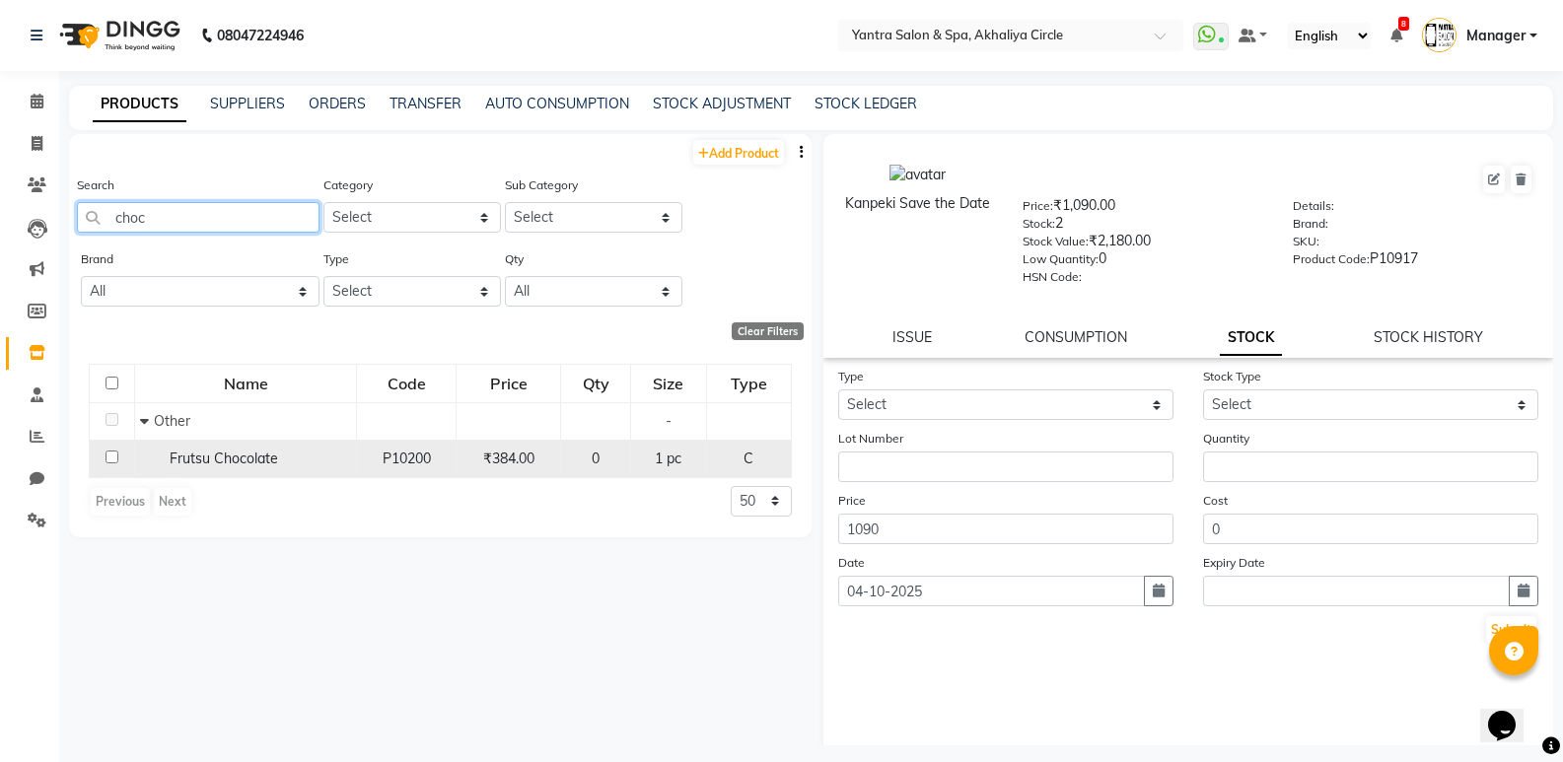
type input "choc"
click at [204, 464] on span "Frutsu Chocolate" at bounding box center [224, 459] width 108 height 18
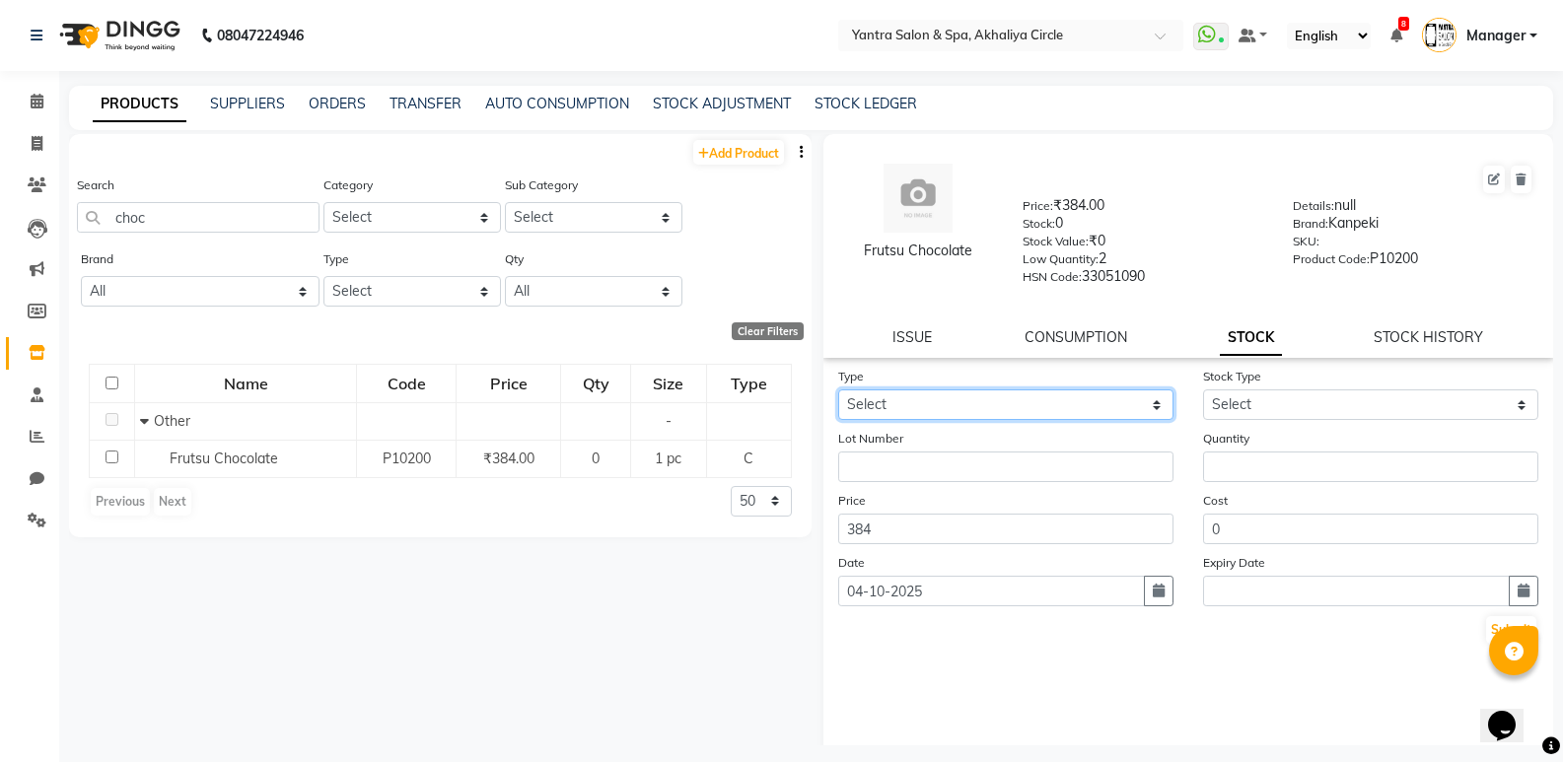
click at [1030, 395] on select "Select In Out" at bounding box center [1005, 404] width 335 height 31
select select "in"
click at [838, 389] on select "Select In Out" at bounding box center [1005, 404] width 335 height 31
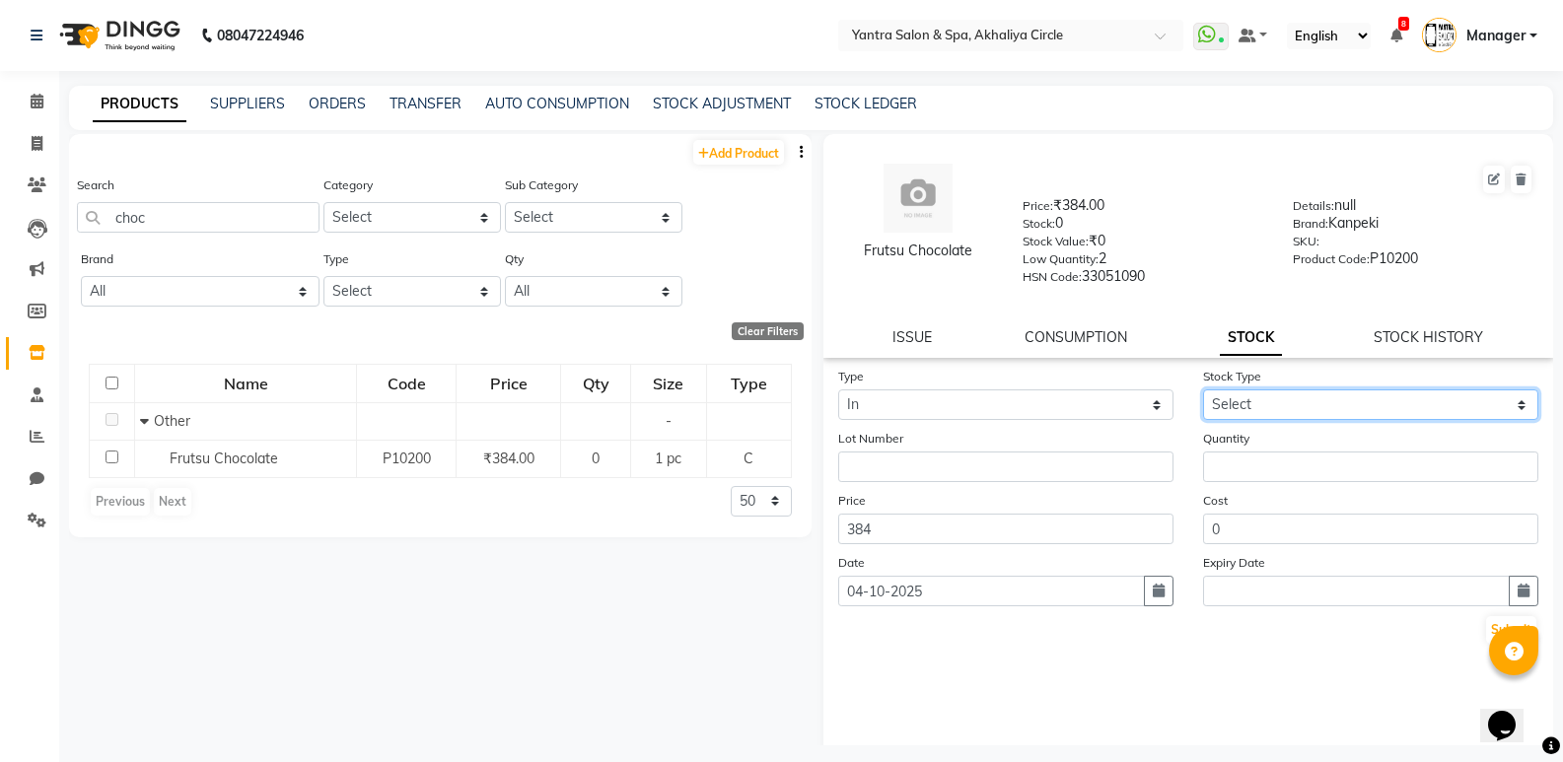
click at [1303, 392] on select "Select New Stock Adjustment Return Other" at bounding box center [1370, 404] width 335 height 31
select select "adjustment"
click at [1203, 389] on select "Select New Stock Adjustment Return Other" at bounding box center [1370, 404] width 335 height 31
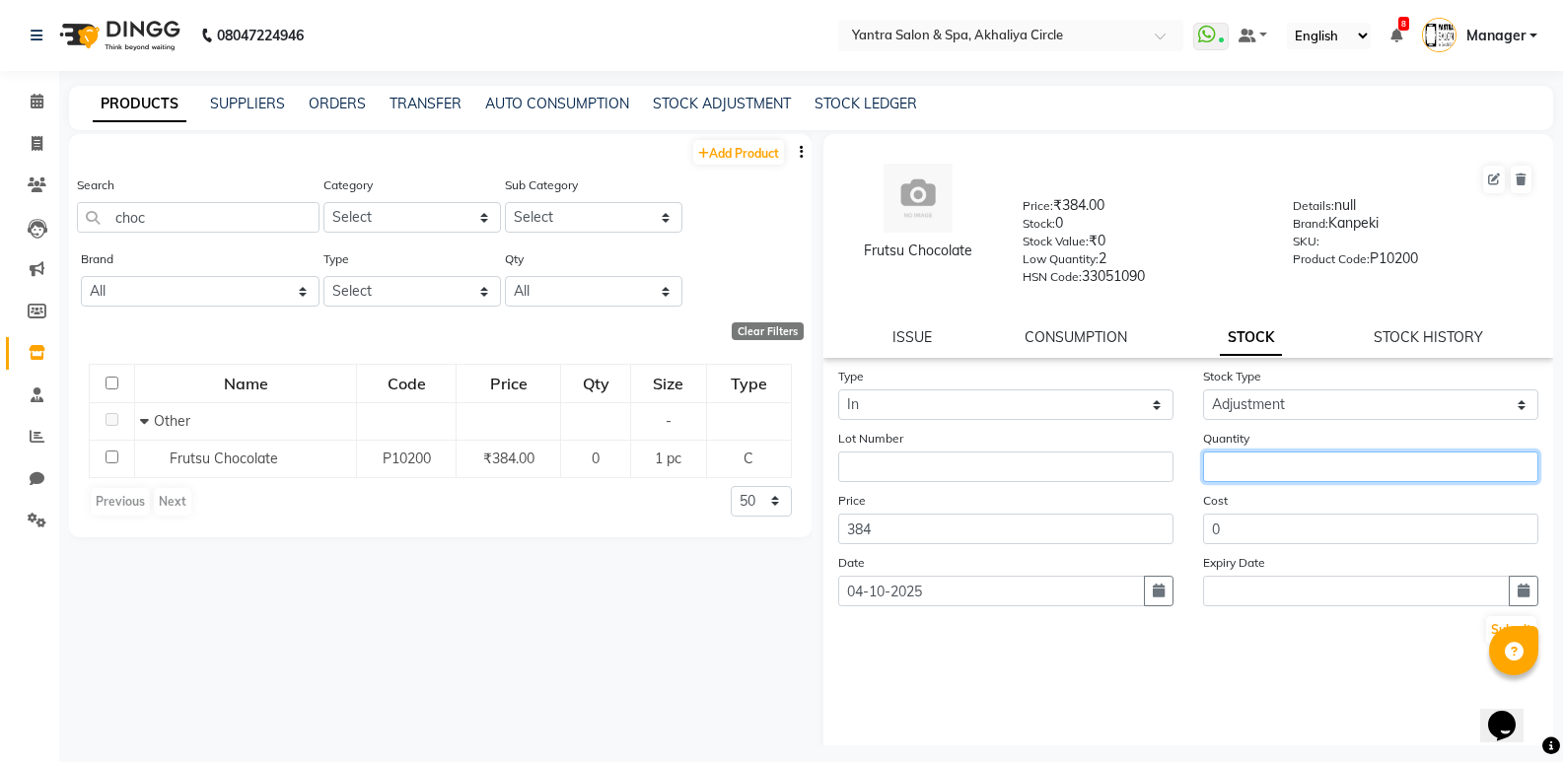
click at [1289, 465] on input "number" at bounding box center [1370, 467] width 335 height 31
type input "1"
click at [1491, 625] on button "Submit" at bounding box center [1511, 630] width 50 height 28
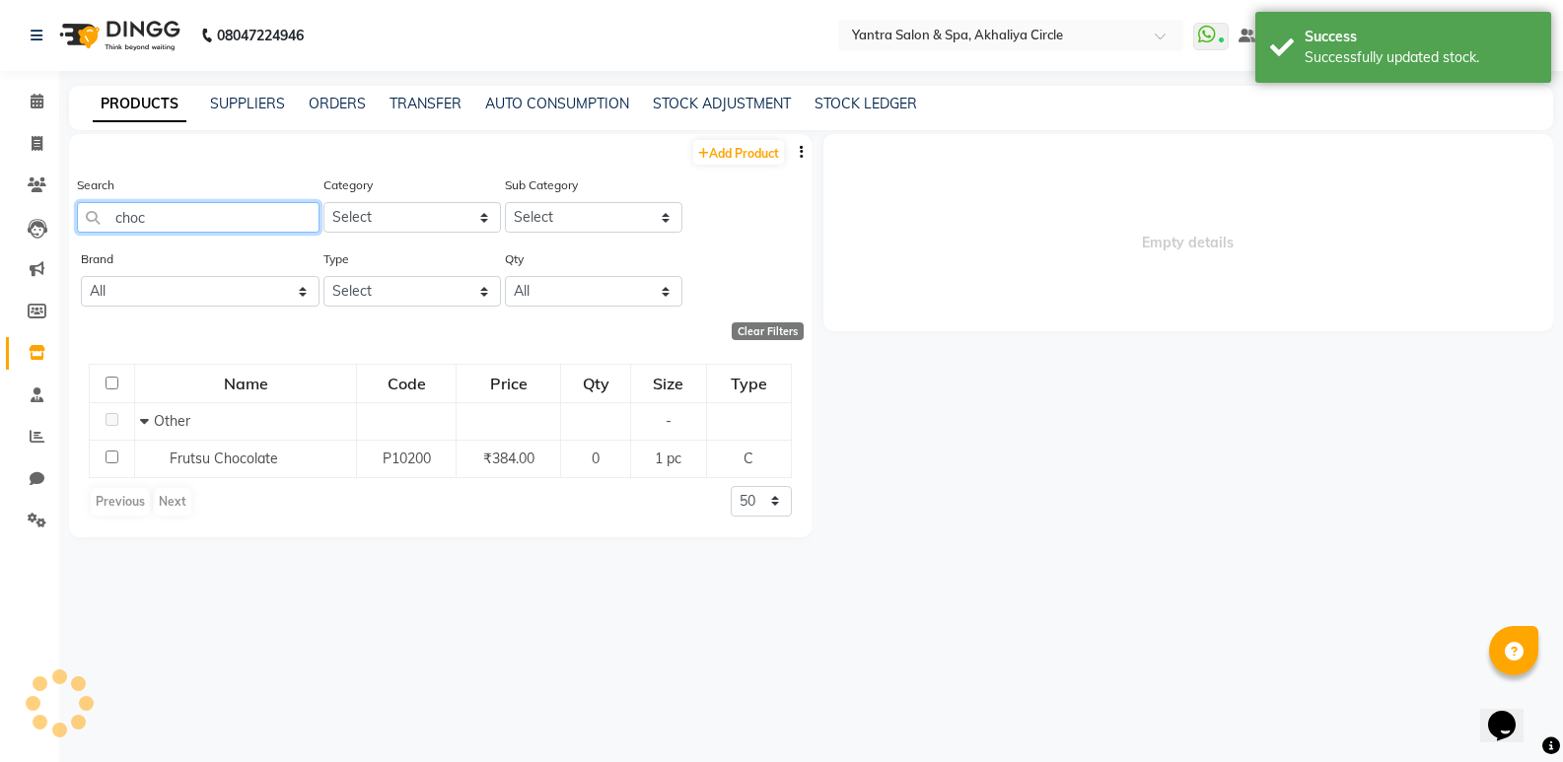
click at [228, 220] on input "choc" at bounding box center [198, 217] width 243 height 31
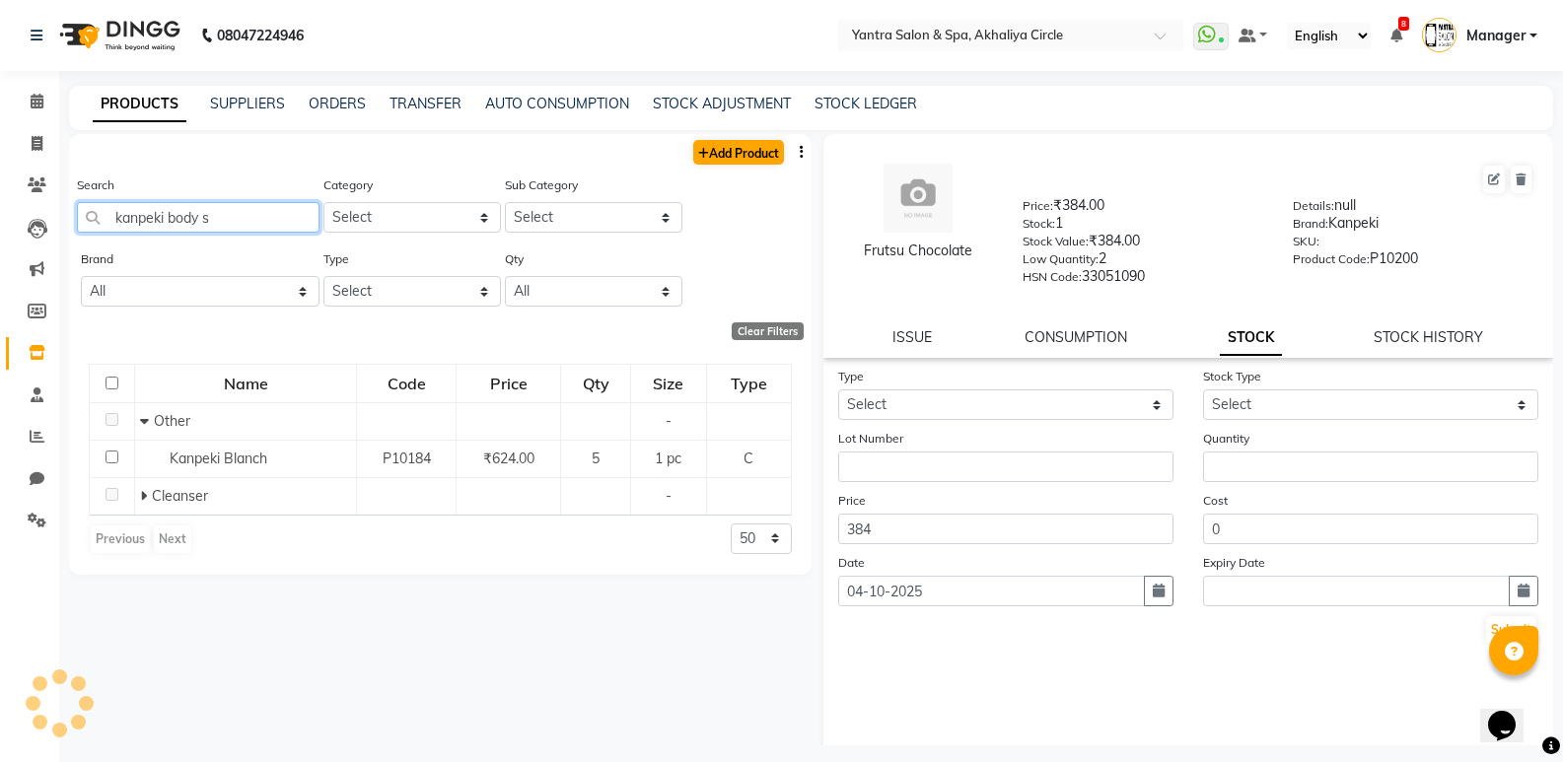
type input "kanpeki body s"
click at [711, 156] on link "Add Product" at bounding box center [738, 152] width 91 height 25
select select "true"
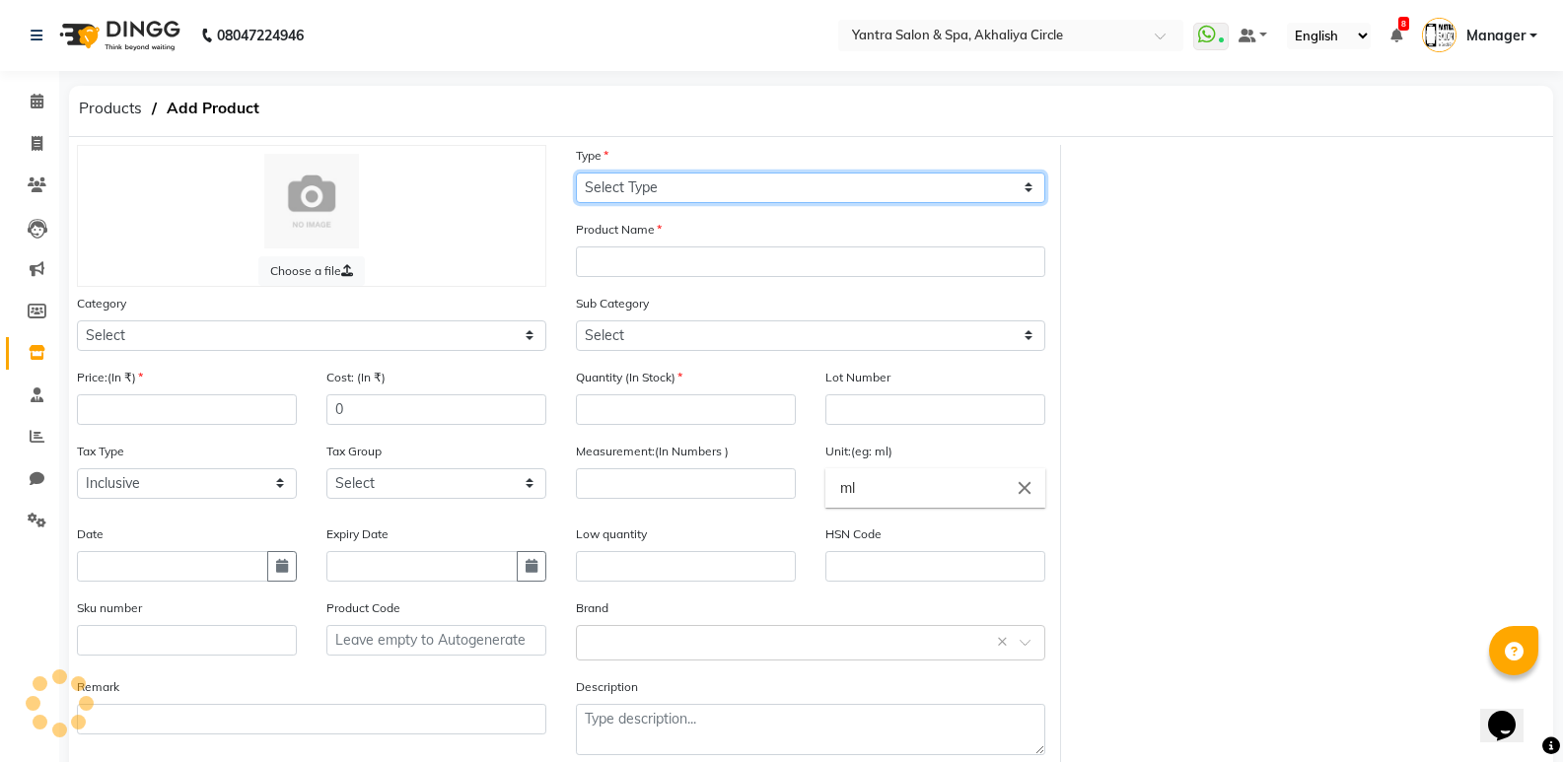
click at [688, 188] on select "Select Type Both Retail Consumable" at bounding box center [810, 188] width 469 height 31
select select "C"
click at [576, 173] on select "Select Type Both Retail Consumable" at bounding box center [810, 188] width 469 height 31
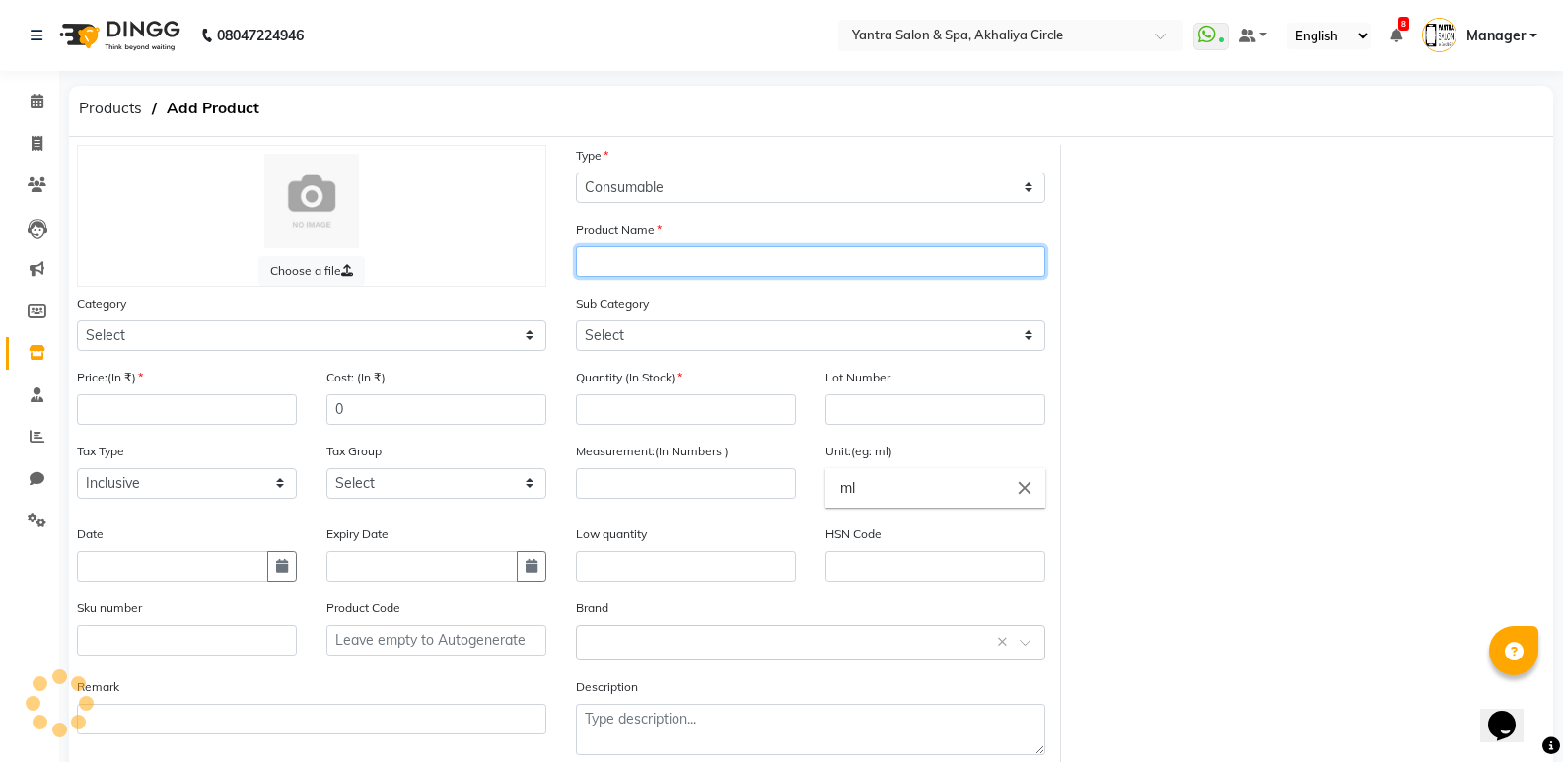
click at [643, 251] on input "text" at bounding box center [810, 261] width 469 height 31
type input "Kanpeki body spa"
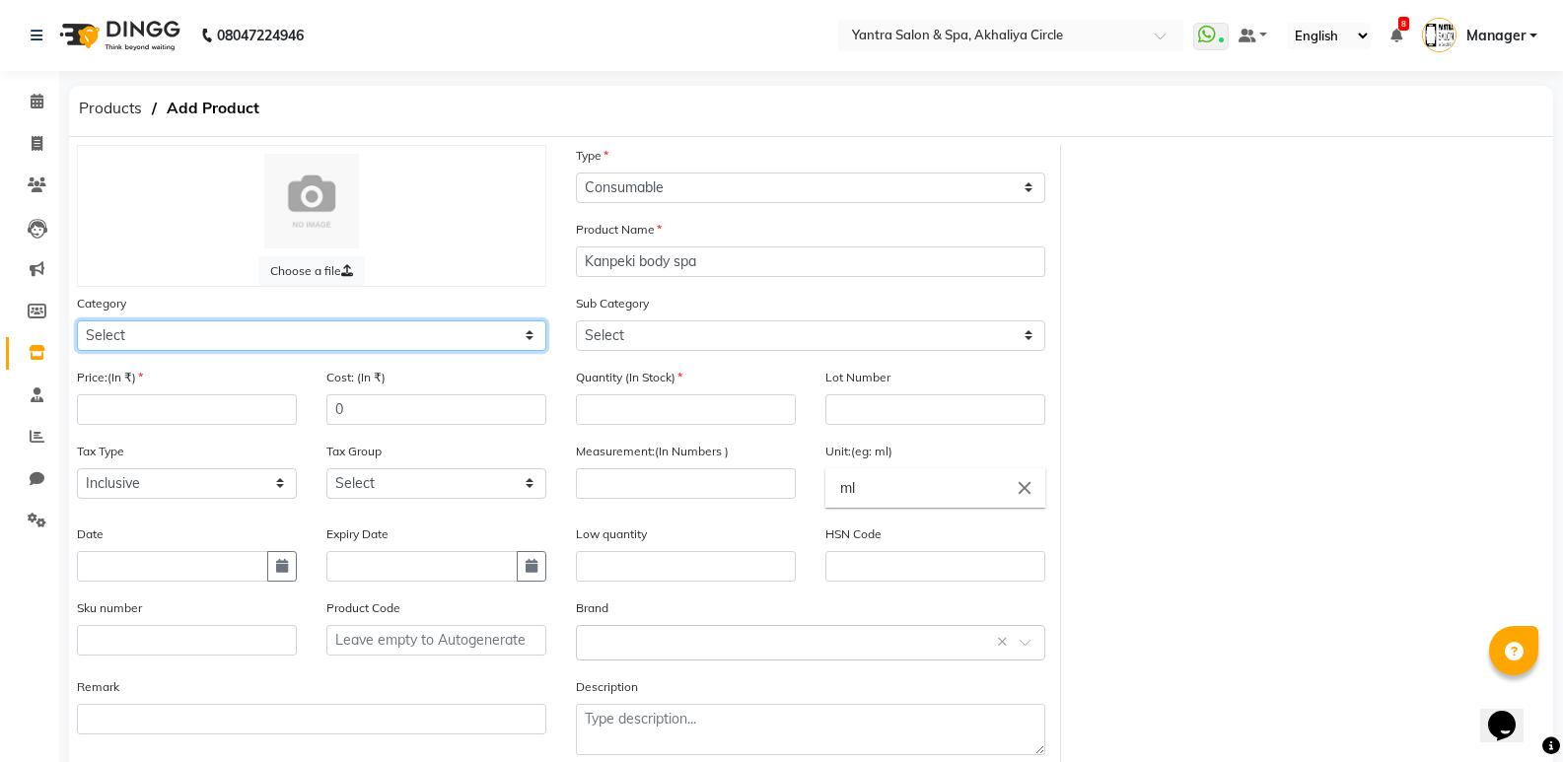
drag, startPoint x: 487, startPoint y: 331, endPoint x: 484, endPoint y: 345, distance: 14.1
click at [487, 334] on select "Select Hair Skin Makeup Personal Care Appliances [PERSON_NAME] Waxing Disposabl…" at bounding box center [311, 335] width 469 height 31
click at [77, 320] on select "Select Hair Skin Makeup Personal Care Appliances [PERSON_NAME] Waxing Disposabl…" at bounding box center [311, 335] width 469 height 31
click at [473, 349] on select "Select Hair Skin Makeup Personal Care Appliances [PERSON_NAME] Waxing Disposabl…" at bounding box center [311, 335] width 469 height 31
select select "144701150"
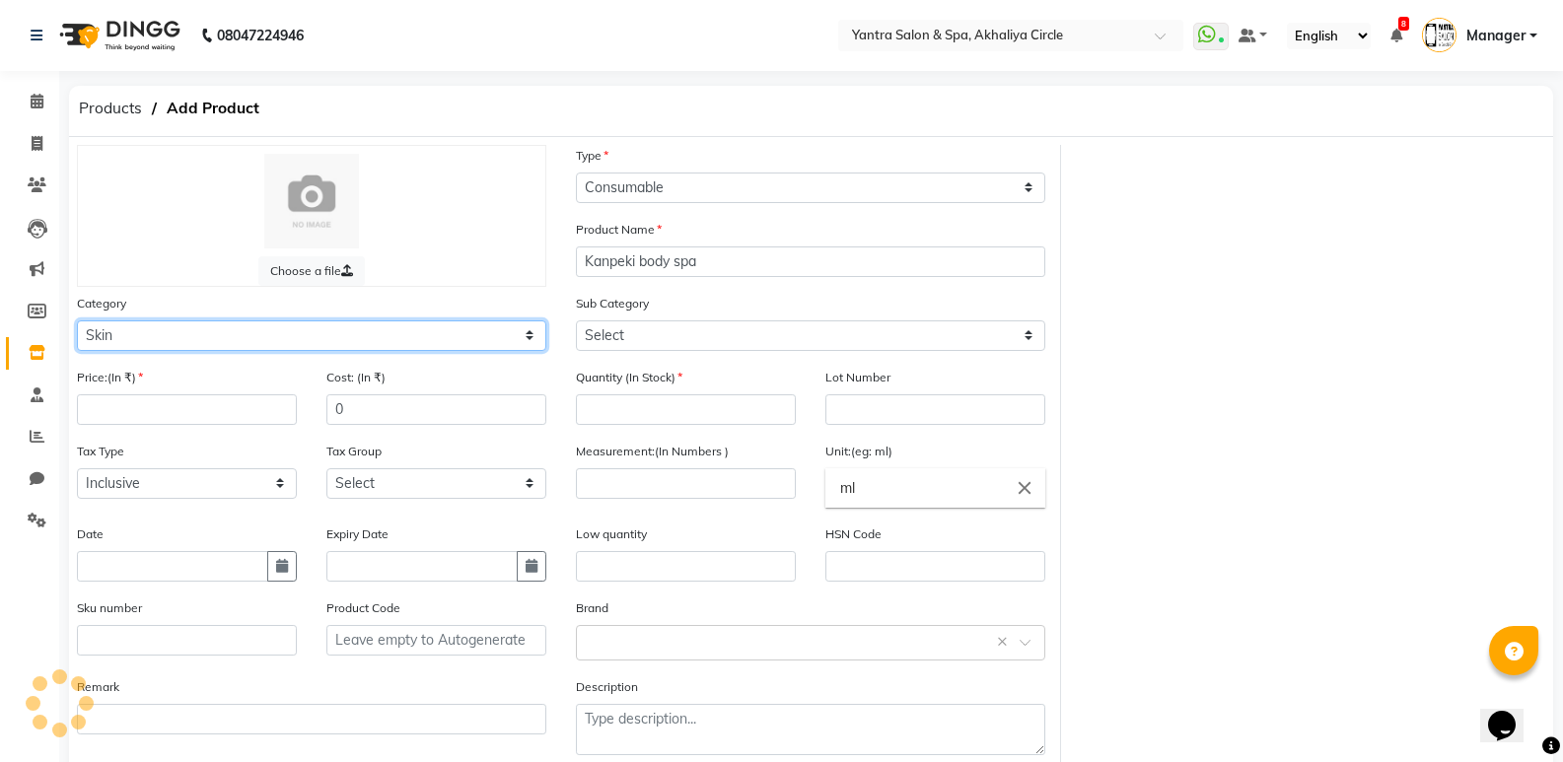
click at [77, 320] on select "Select Hair Skin Makeup Personal Care Appliances [PERSON_NAME] Waxing Disposabl…" at bounding box center [311, 335] width 469 height 31
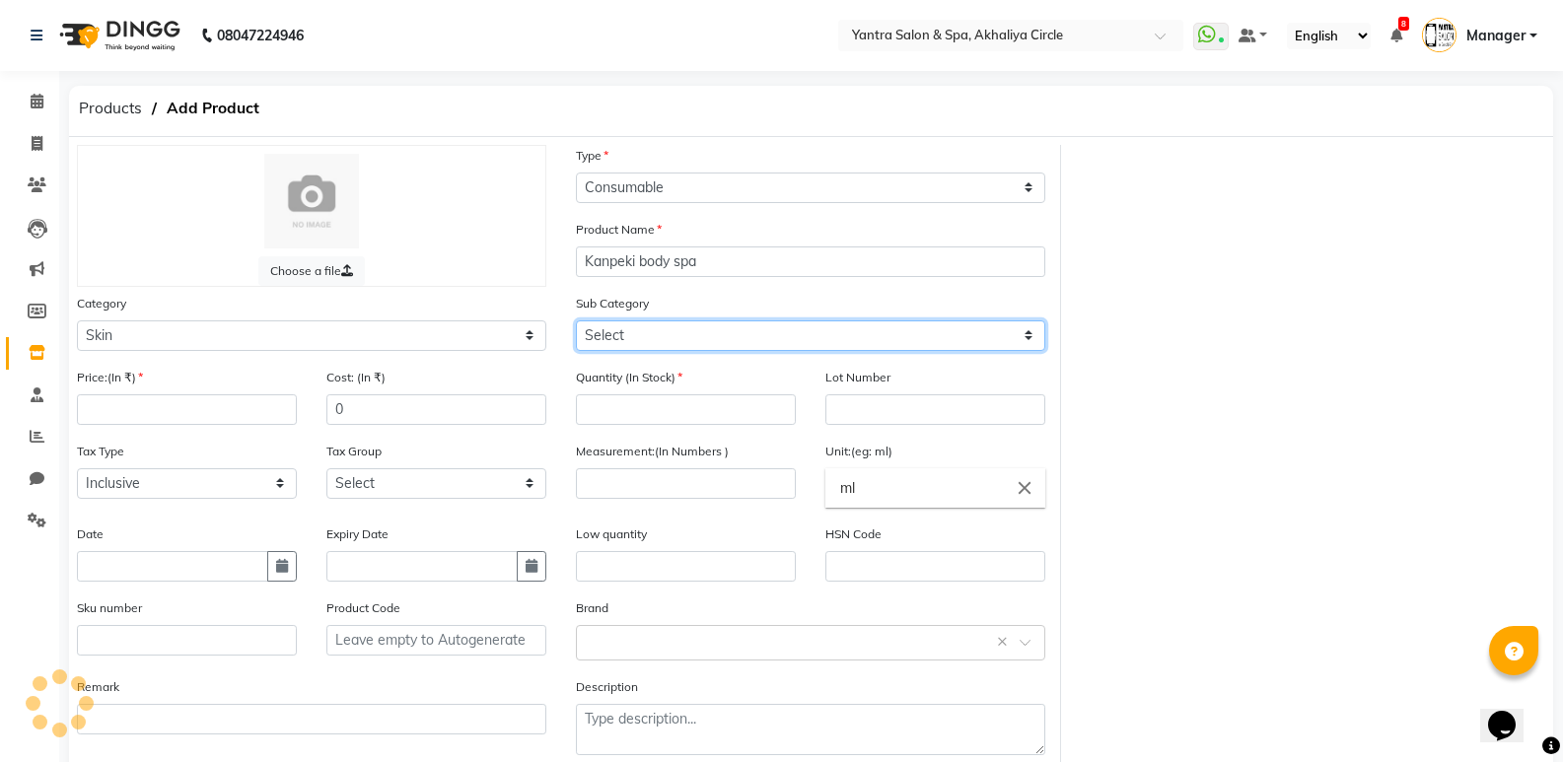
drag, startPoint x: 711, startPoint y: 329, endPoint x: 705, endPoint y: 342, distance: 14.1
click at [711, 329] on select "Select" at bounding box center [810, 335] width 469 height 31
select select "144701162"
click at [576, 320] on select "Select Cleanser Facial Moisturiser Serum Toner Sun Care Masks Lip Care Eye Care…" at bounding box center [810, 335] width 469 height 31
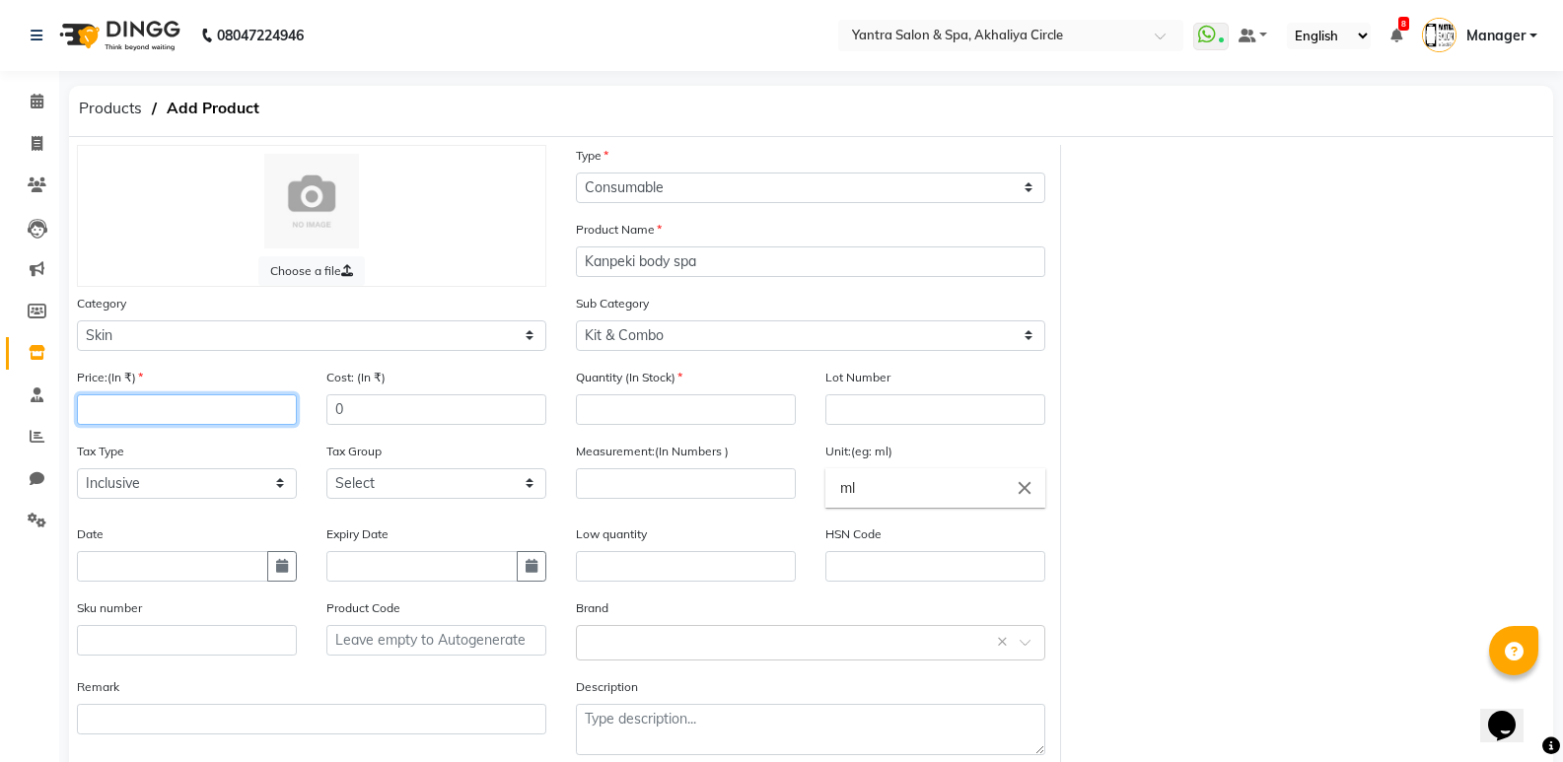
click at [206, 411] on input "number" at bounding box center [187, 409] width 220 height 31
type input "5000"
click at [687, 408] on input "number" at bounding box center [686, 409] width 220 height 31
type input "3"
click at [698, 474] on input "number" at bounding box center [686, 483] width 220 height 31
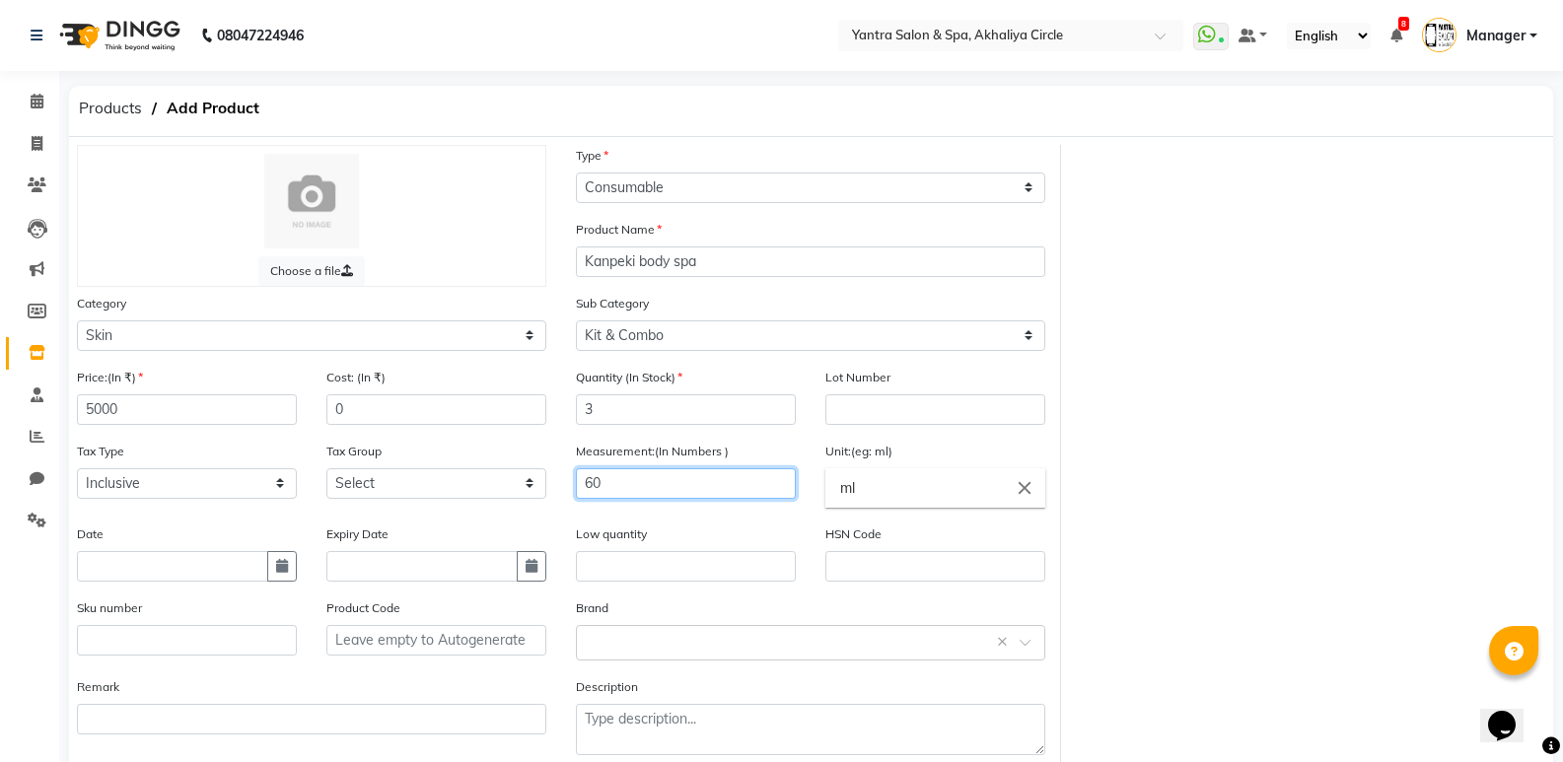
scroll to position [99, 0]
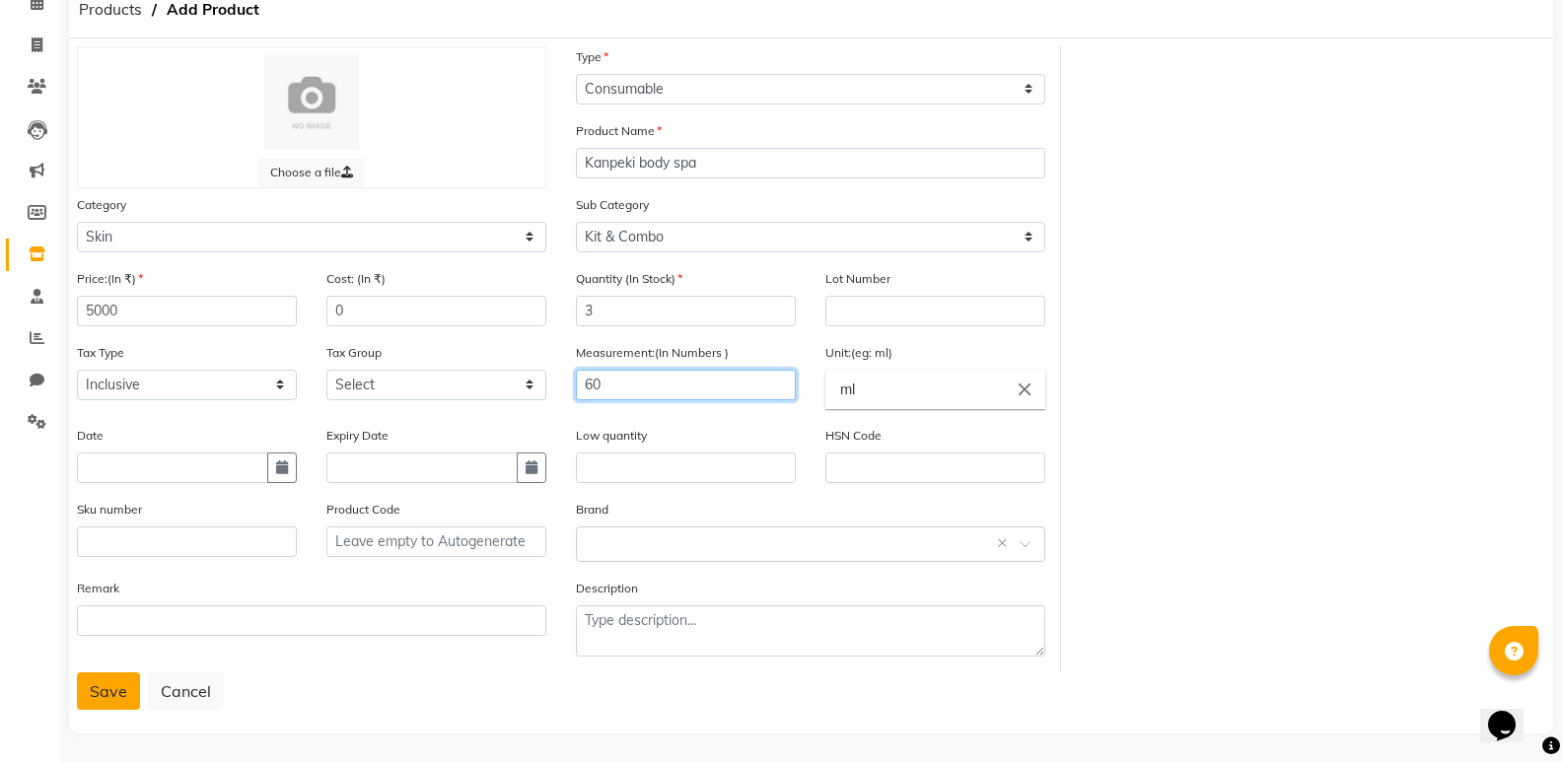
type input "60"
click at [91, 684] on button "Save" at bounding box center [108, 690] width 63 height 37
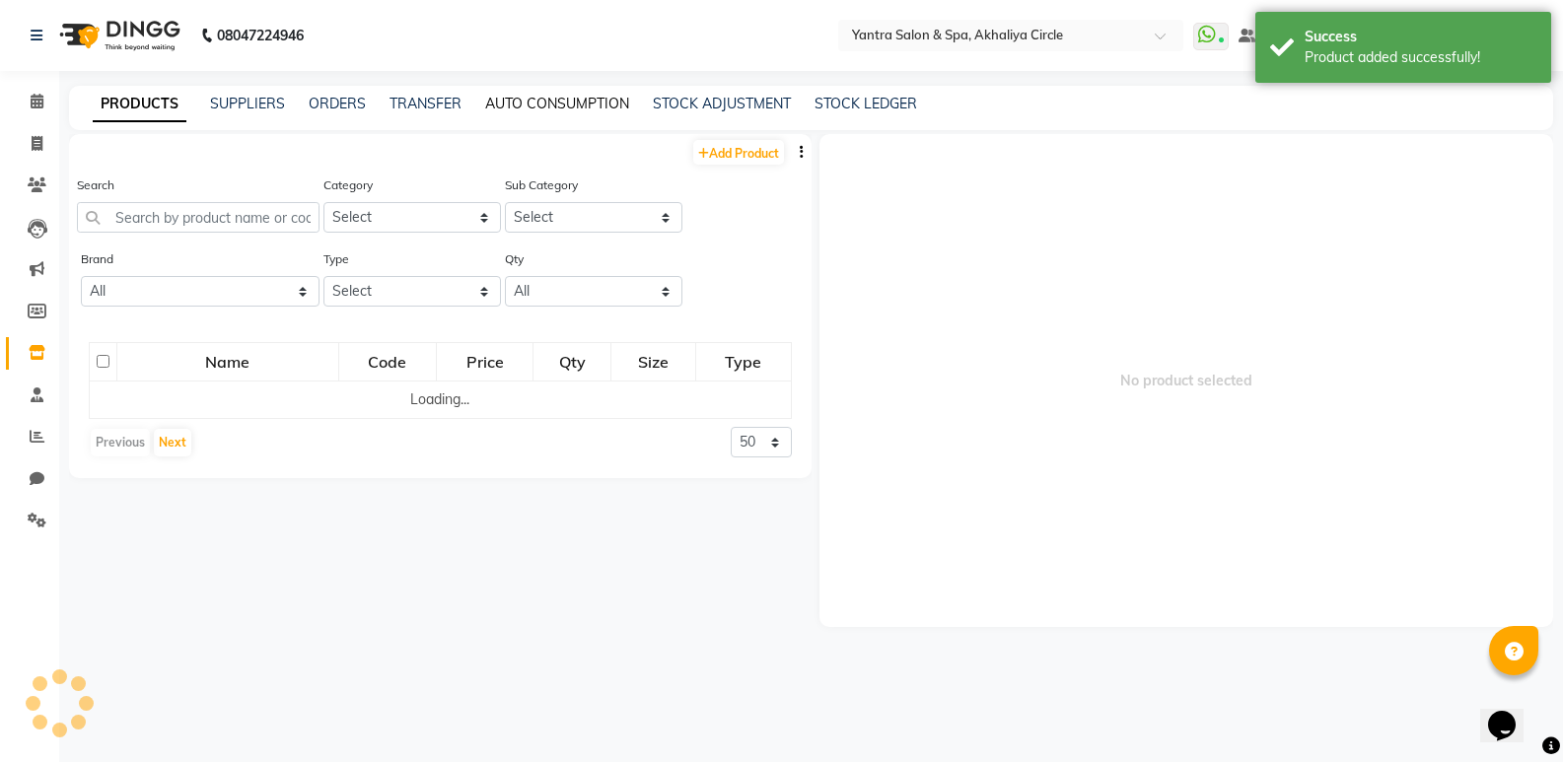
click at [576, 99] on link "AUTO CONSUMPTION" at bounding box center [557, 104] width 144 height 18
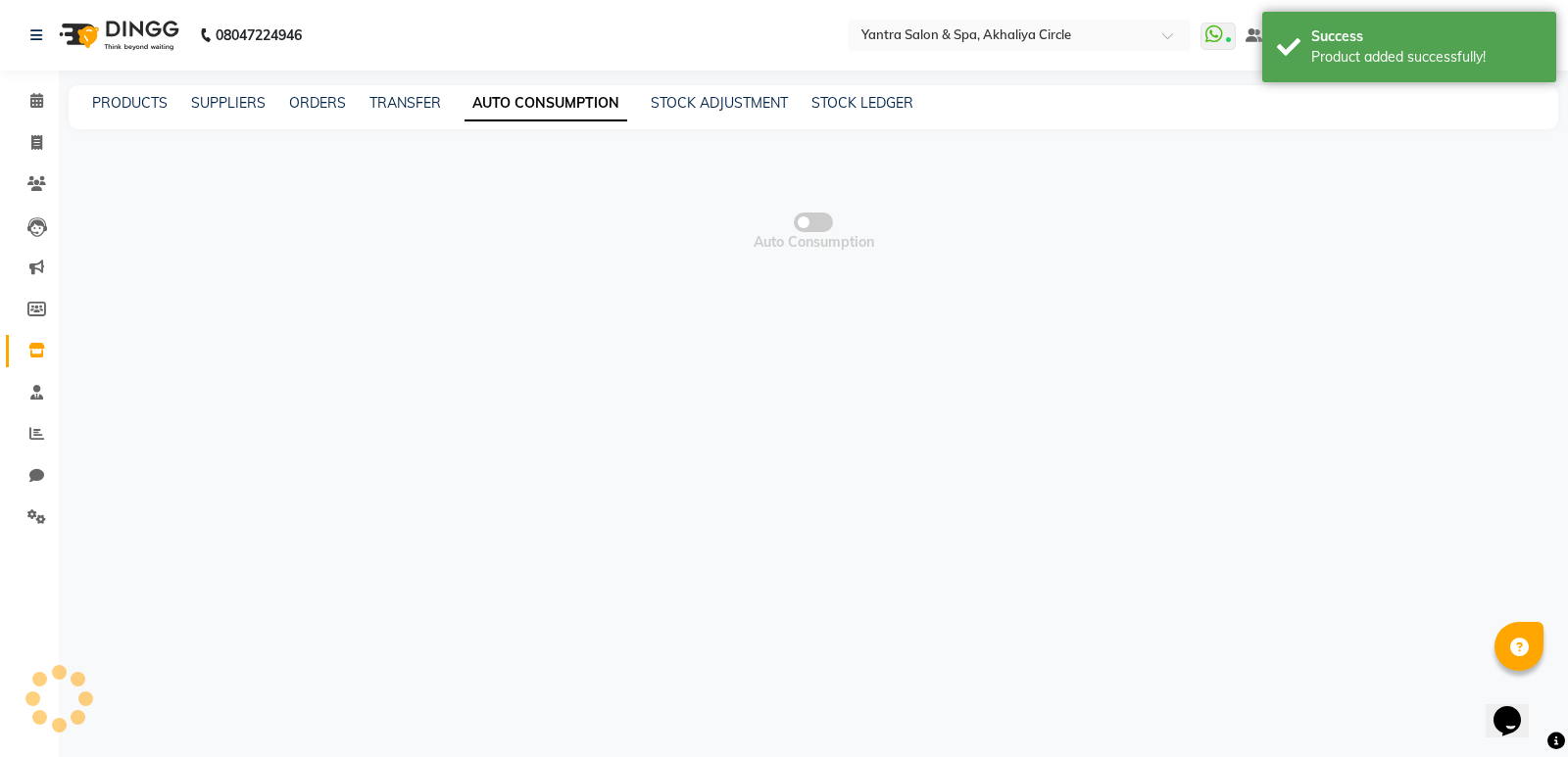
click at [826, 221] on span at bounding box center [813, 223] width 39 height 20
click at [813, 226] on input "checkbox" at bounding box center [813, 226] width 0 height 0
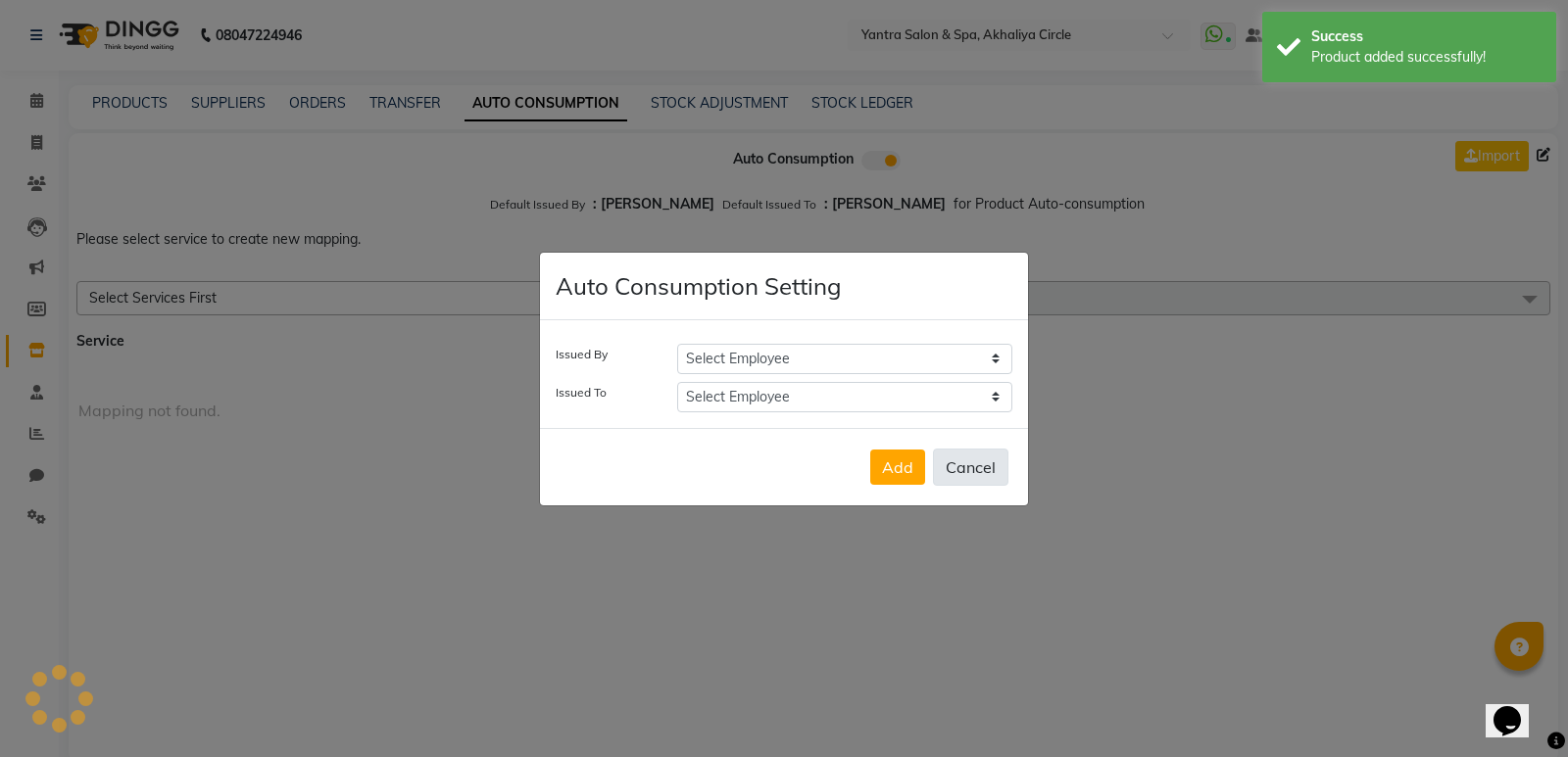
click at [969, 465] on button "Cancel" at bounding box center [971, 467] width 76 height 37
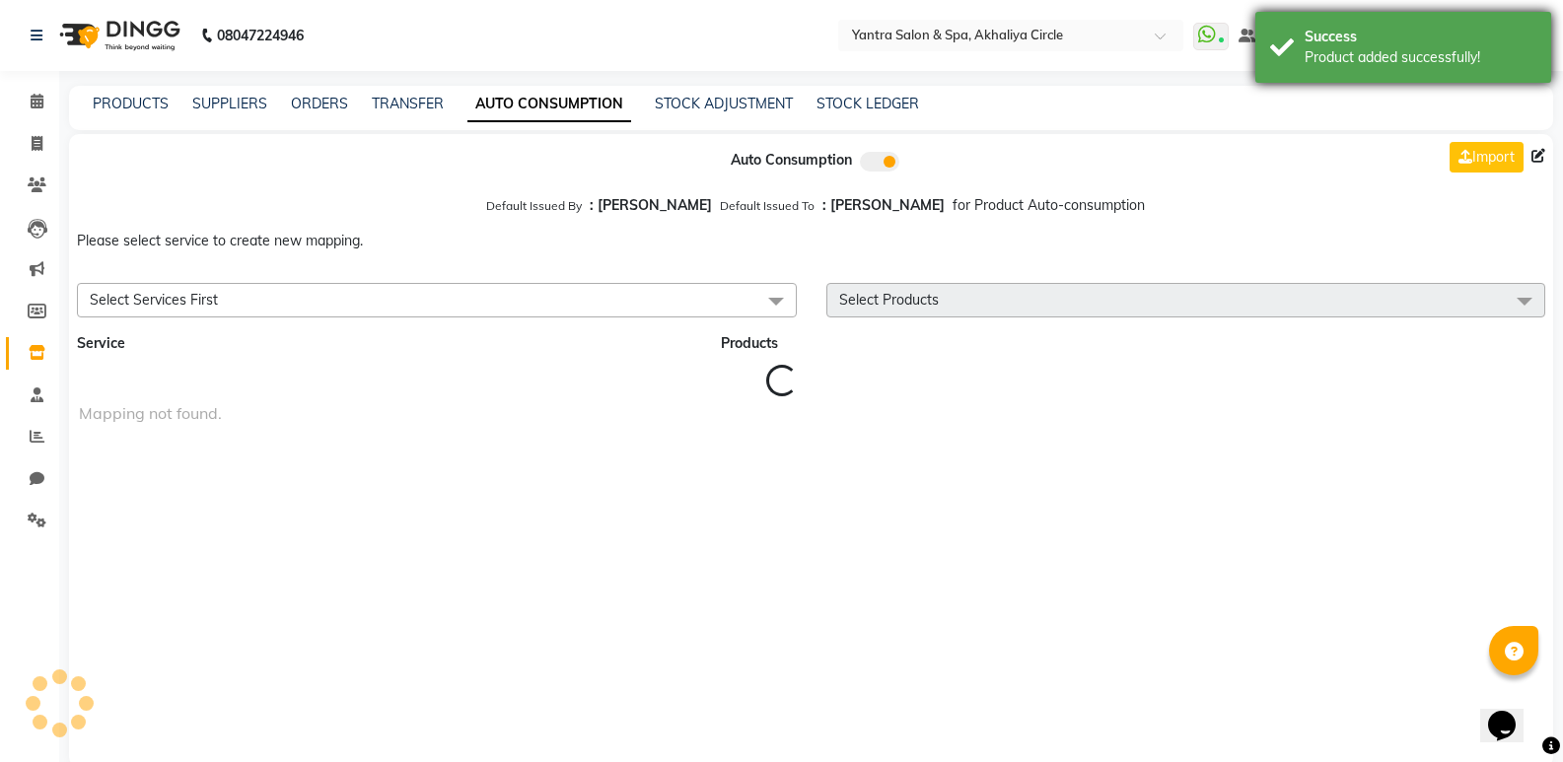
click at [1293, 37] on div "Success Product added successfully!" at bounding box center [1403, 47] width 296 height 71
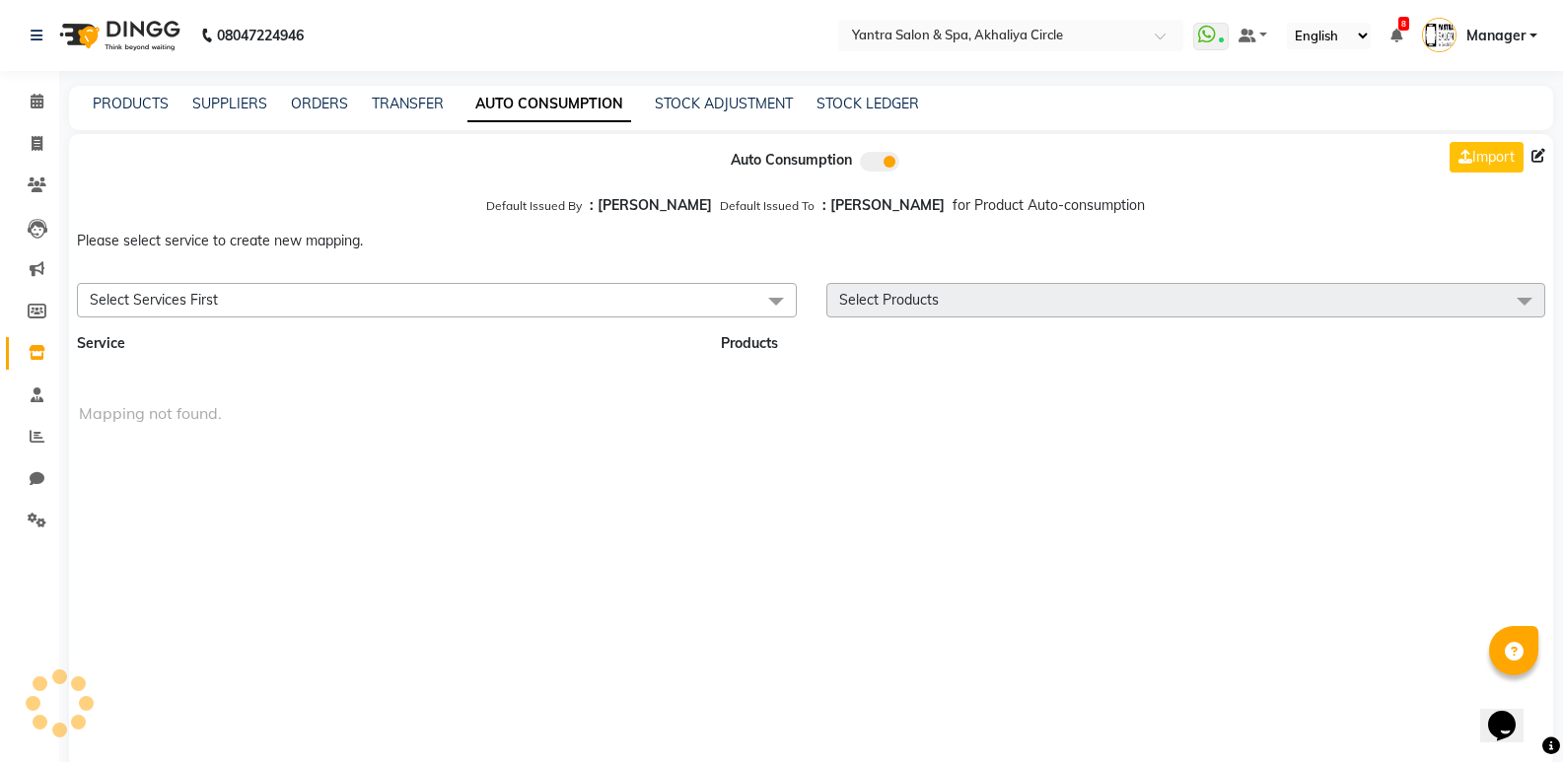
click at [355, 304] on span "Select Services First" at bounding box center [437, 300] width 720 height 35
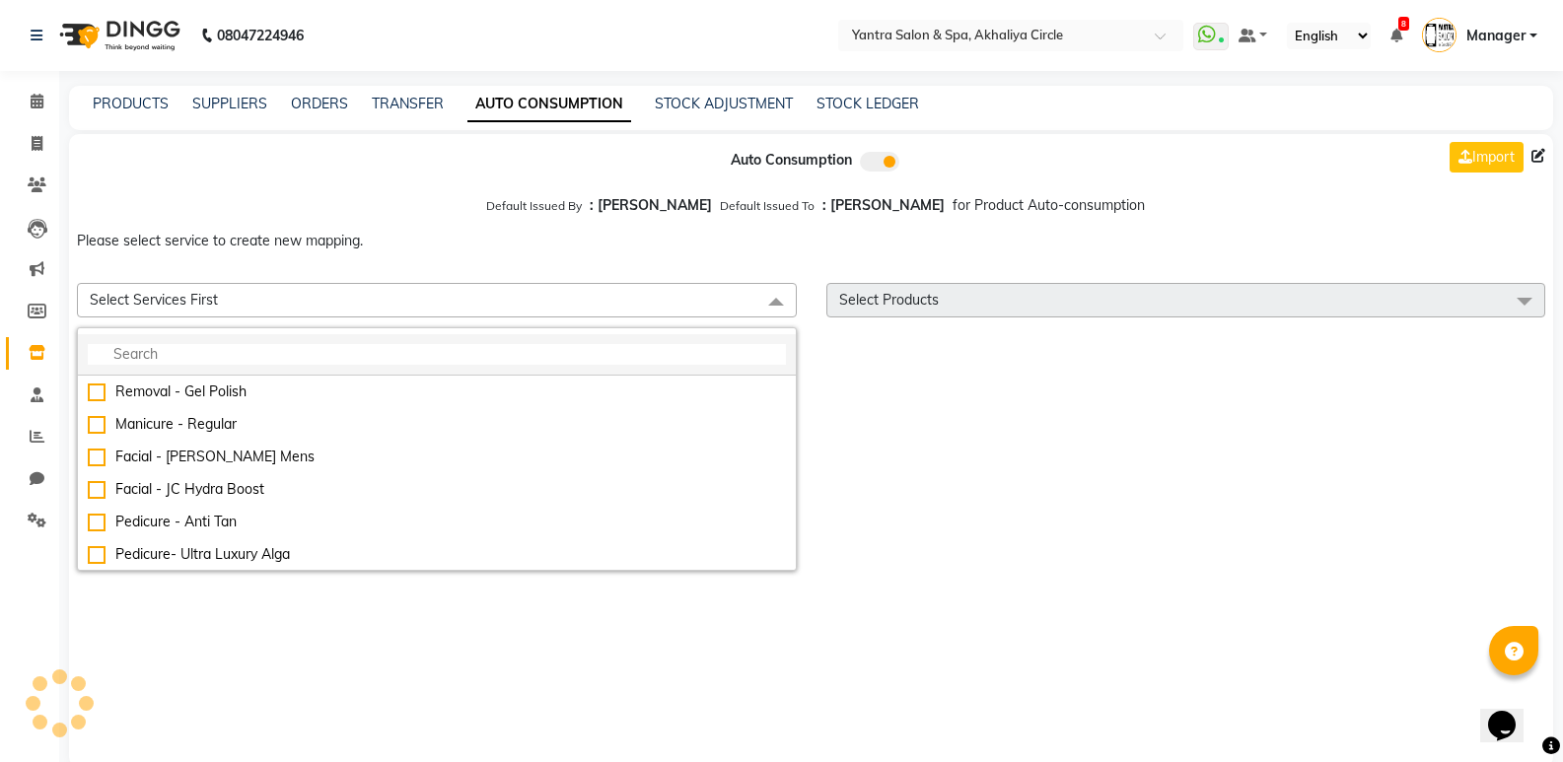
click at [316, 352] on input "multiselect-search" at bounding box center [437, 354] width 698 height 21
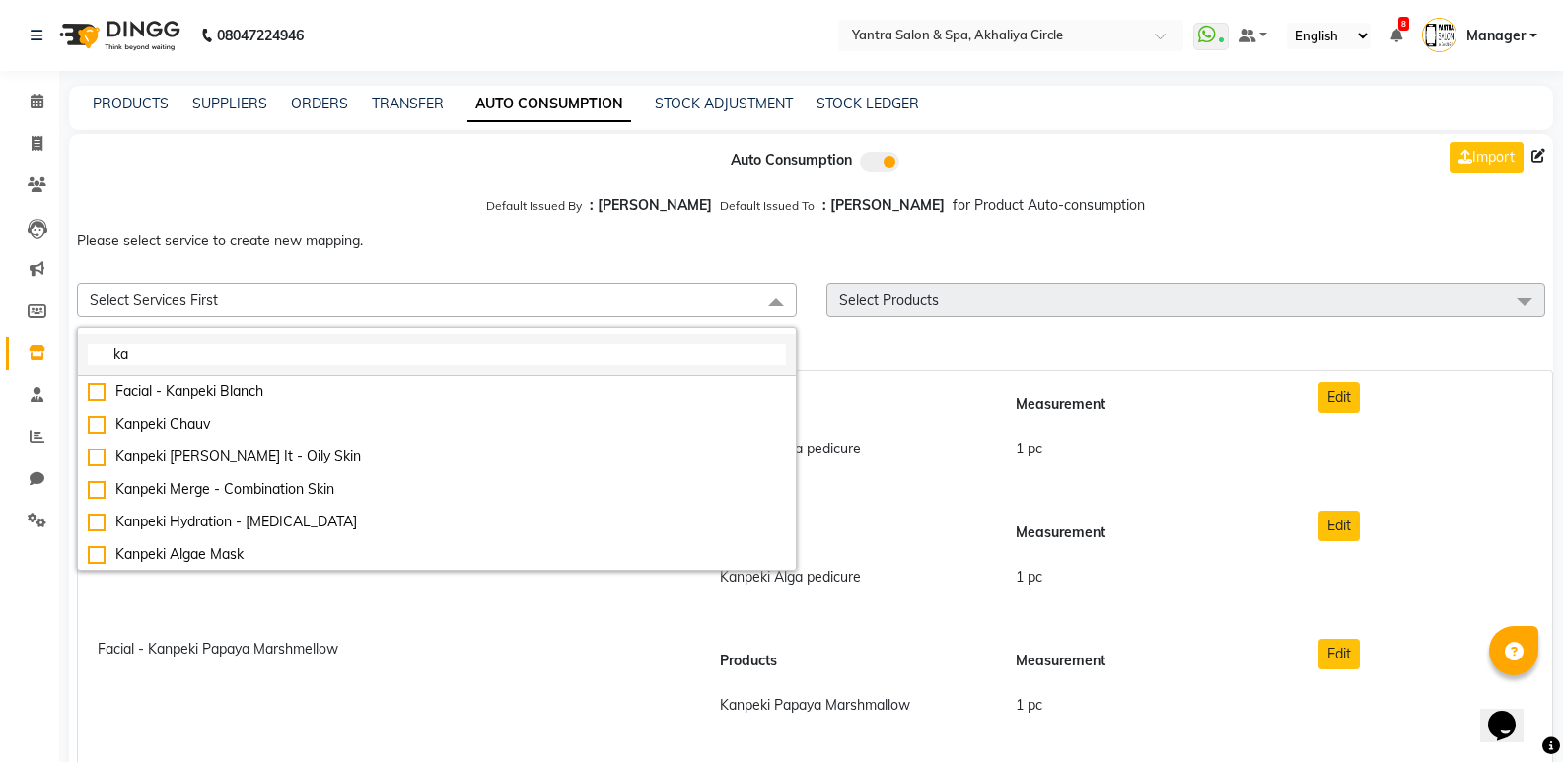
type input "k"
click at [232, 156] on div at bounding box center [306, 160] width 505 height 53
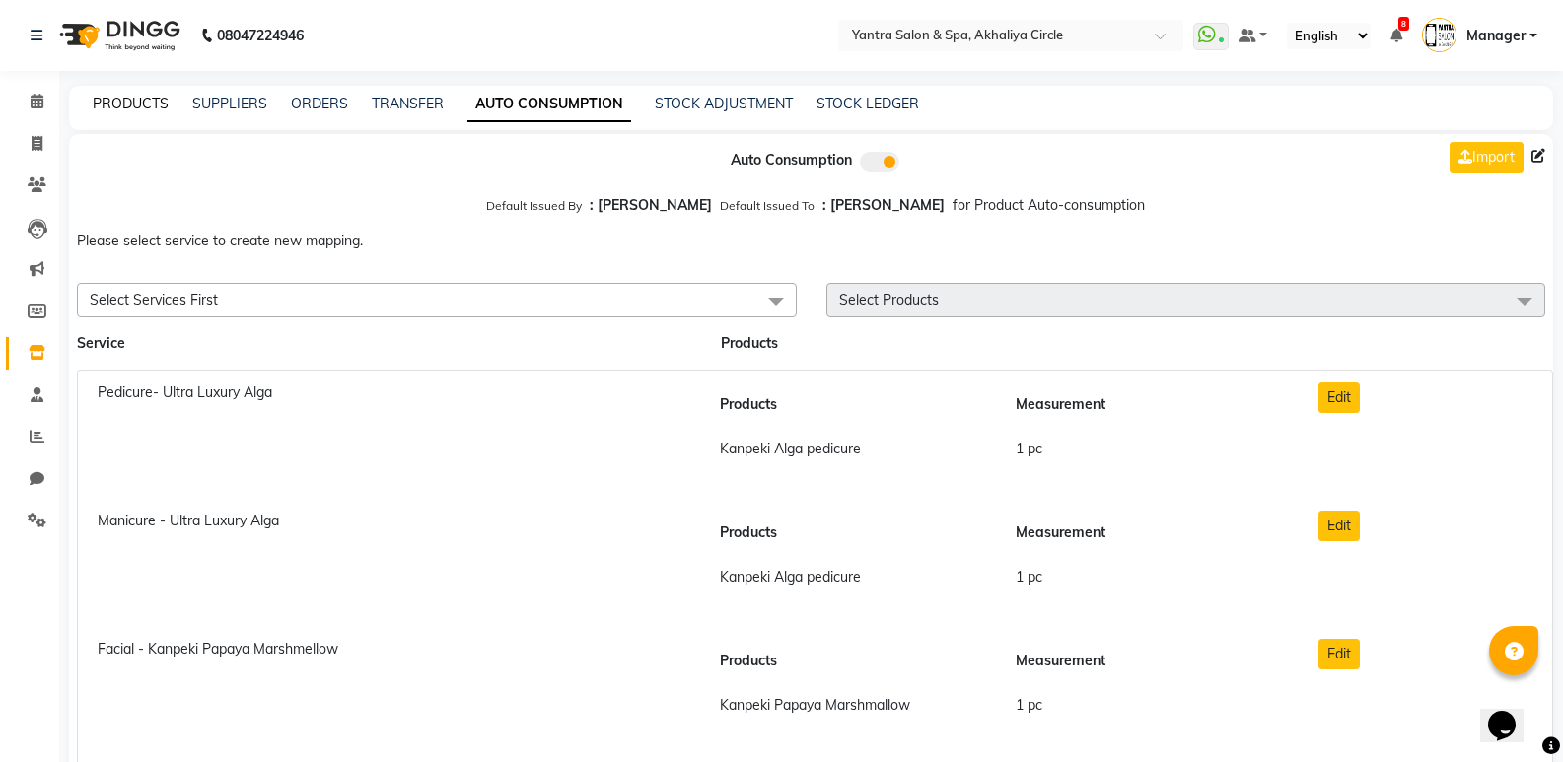
click at [118, 100] on link "PRODUCTS" at bounding box center [131, 104] width 76 height 18
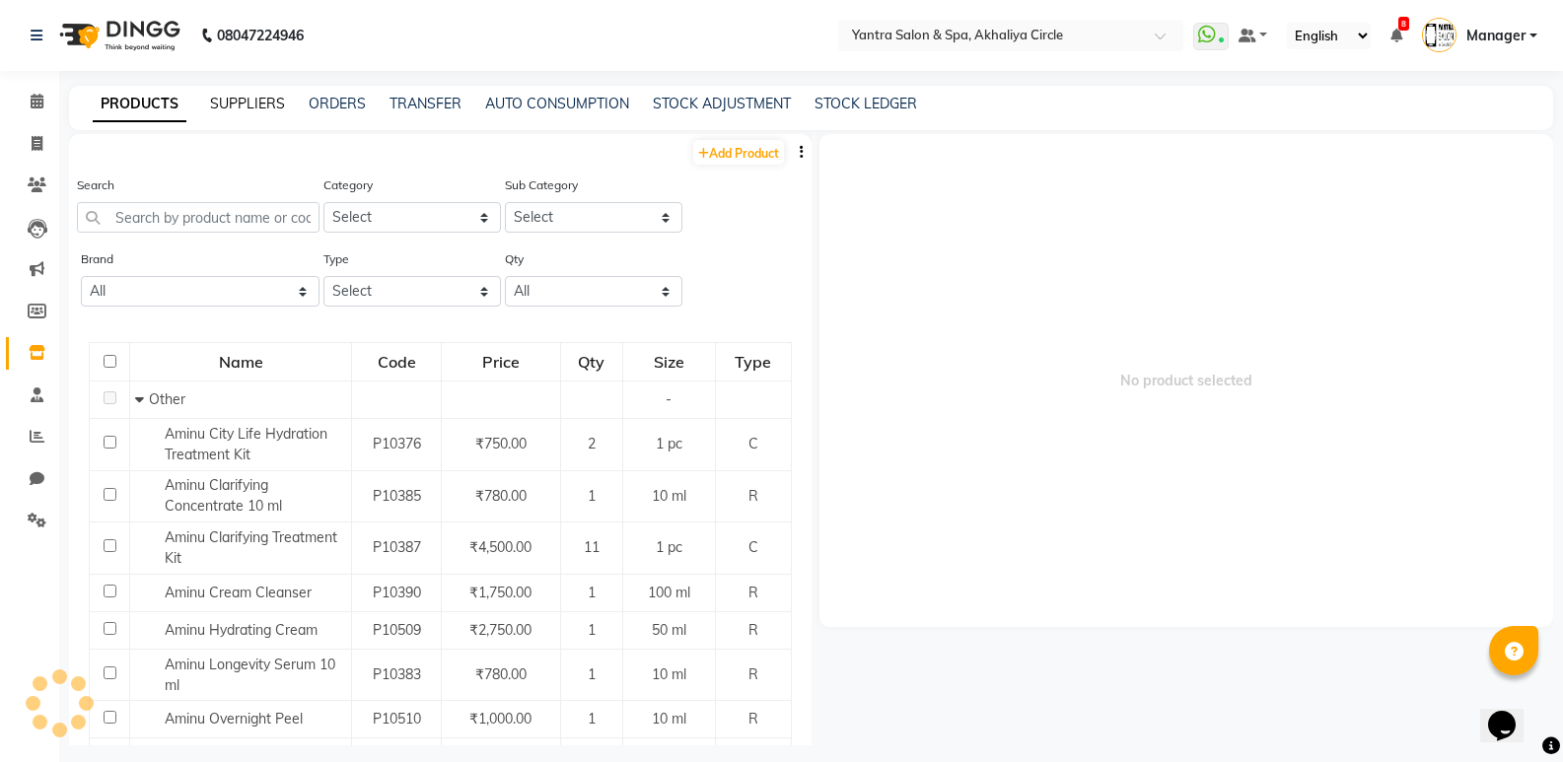
click at [266, 104] on link "SUPPLIERS" at bounding box center [247, 104] width 75 height 18
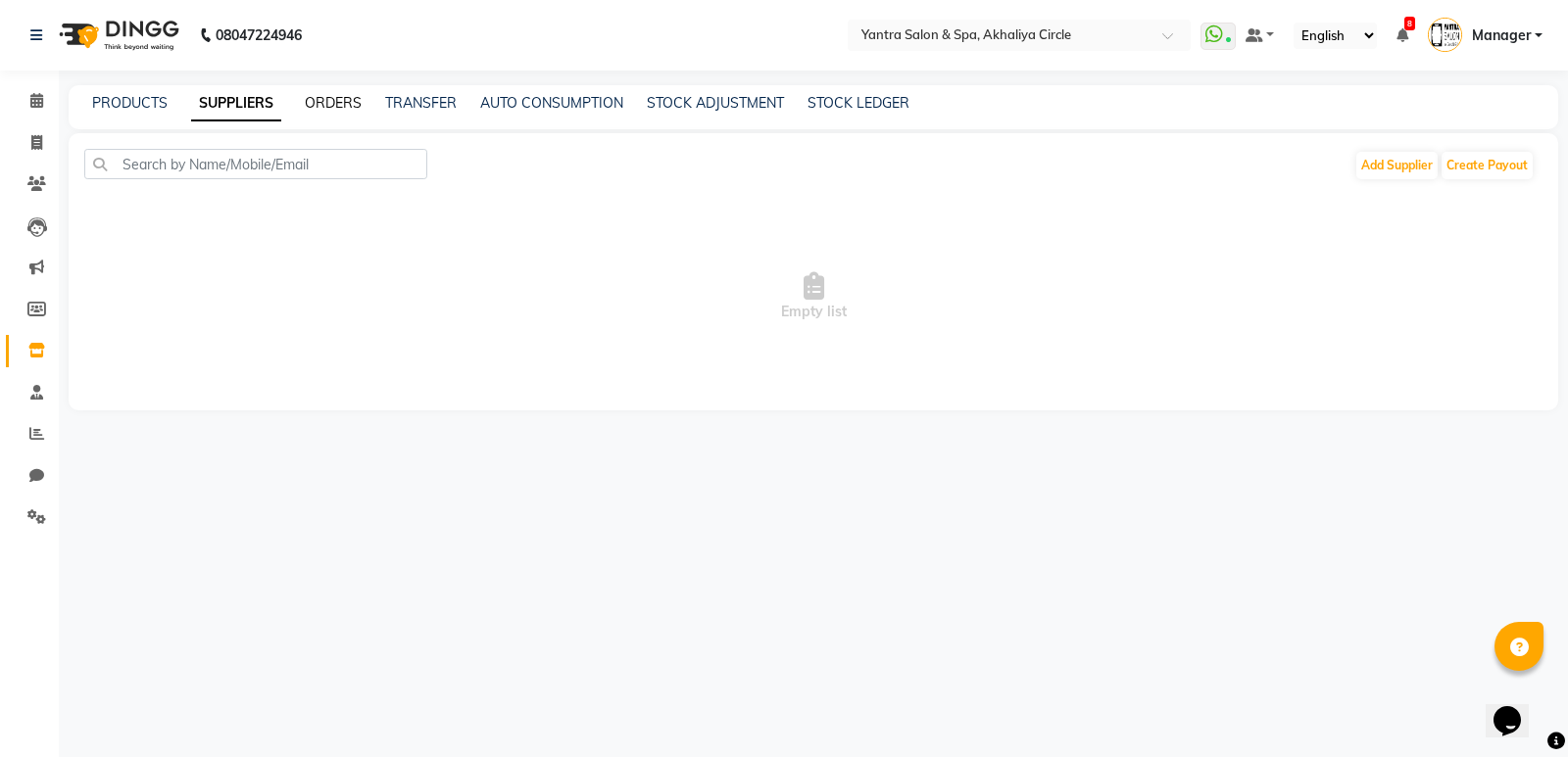
click at [354, 102] on link "ORDERS" at bounding box center [333, 103] width 57 height 18
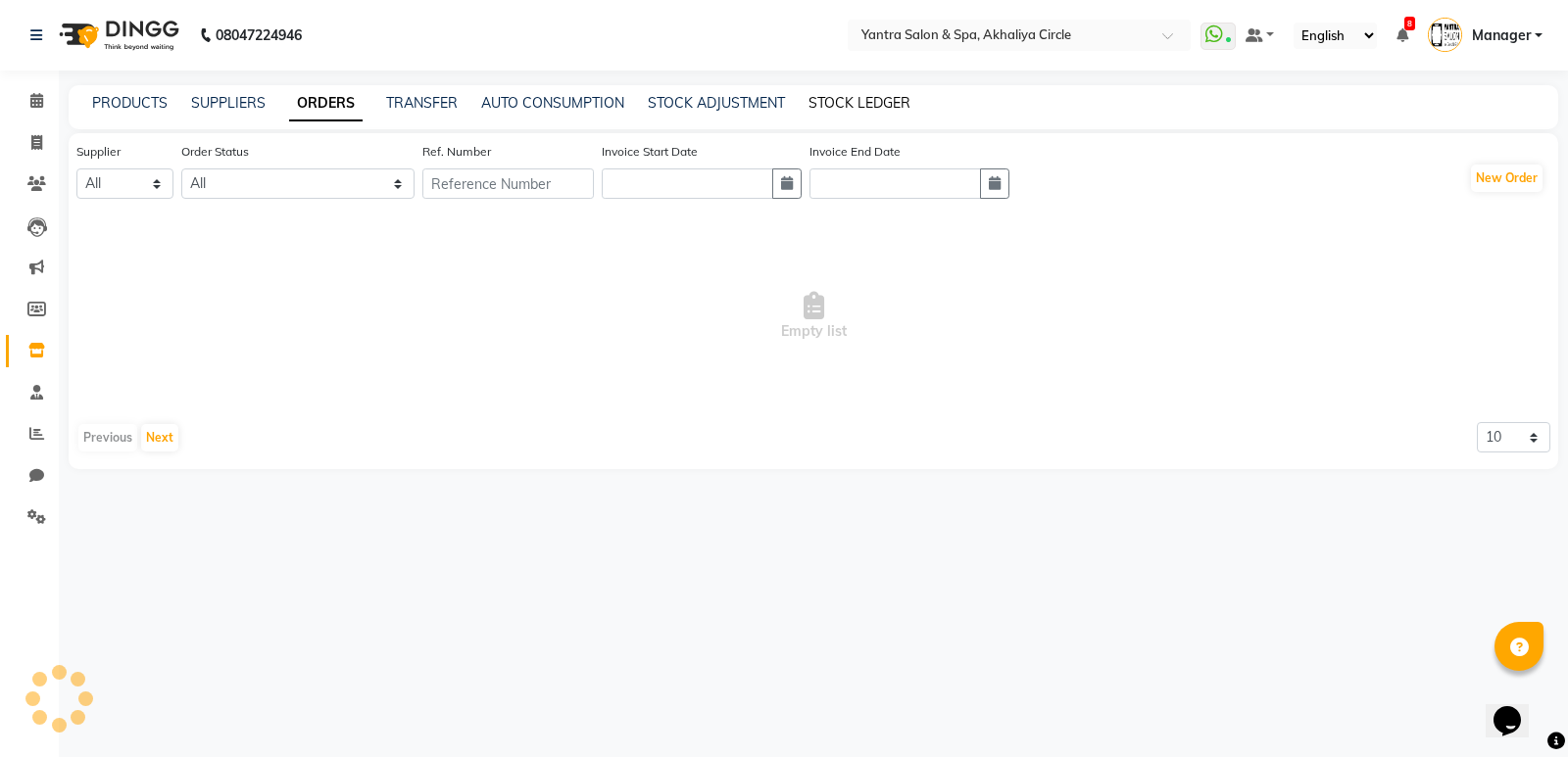
click at [845, 106] on link "STOCK LEDGER" at bounding box center [859, 103] width 102 height 18
select select "all"
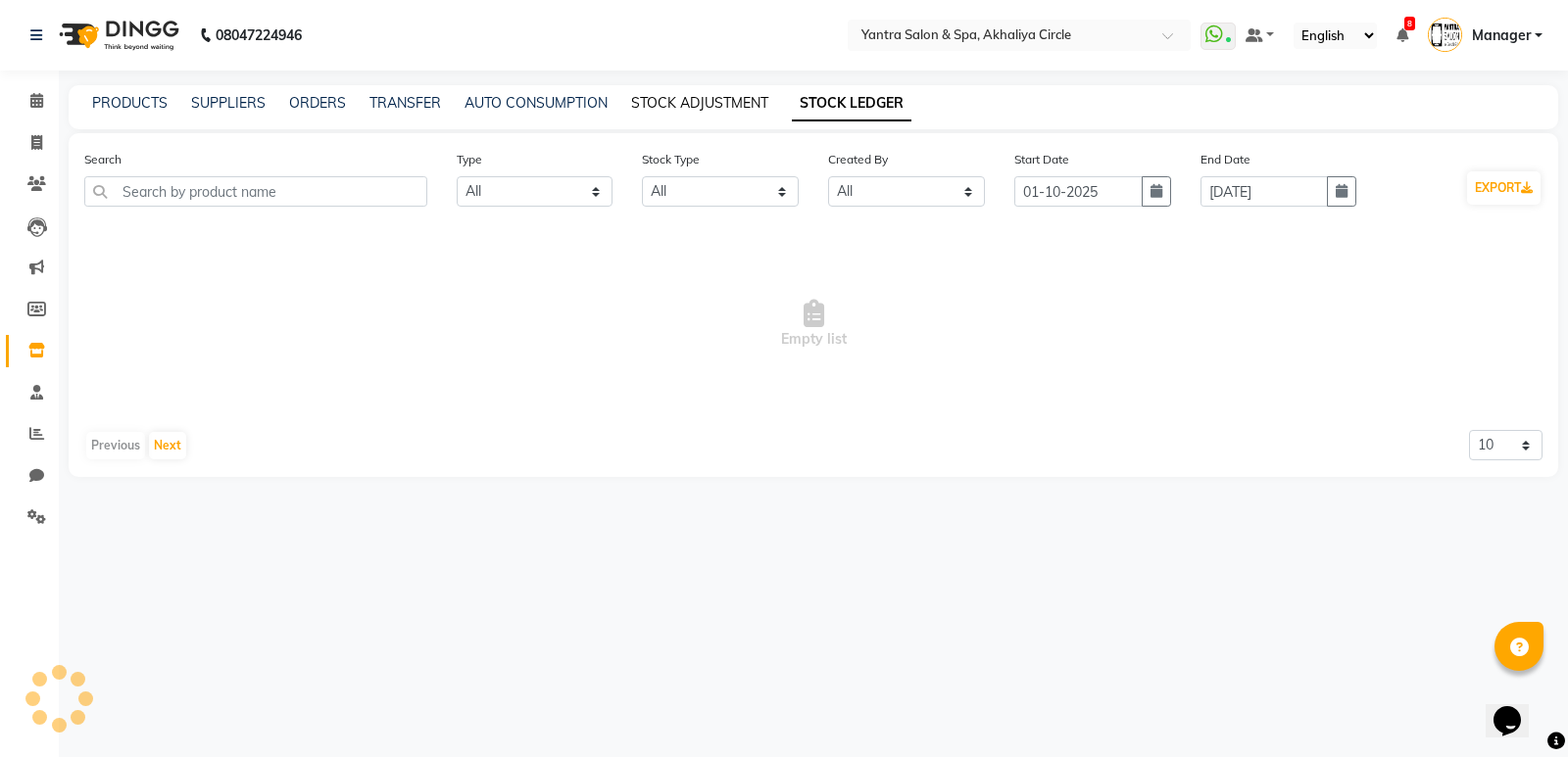
click at [698, 101] on link "STOCK ADJUSTMENT" at bounding box center [700, 103] width 137 height 18
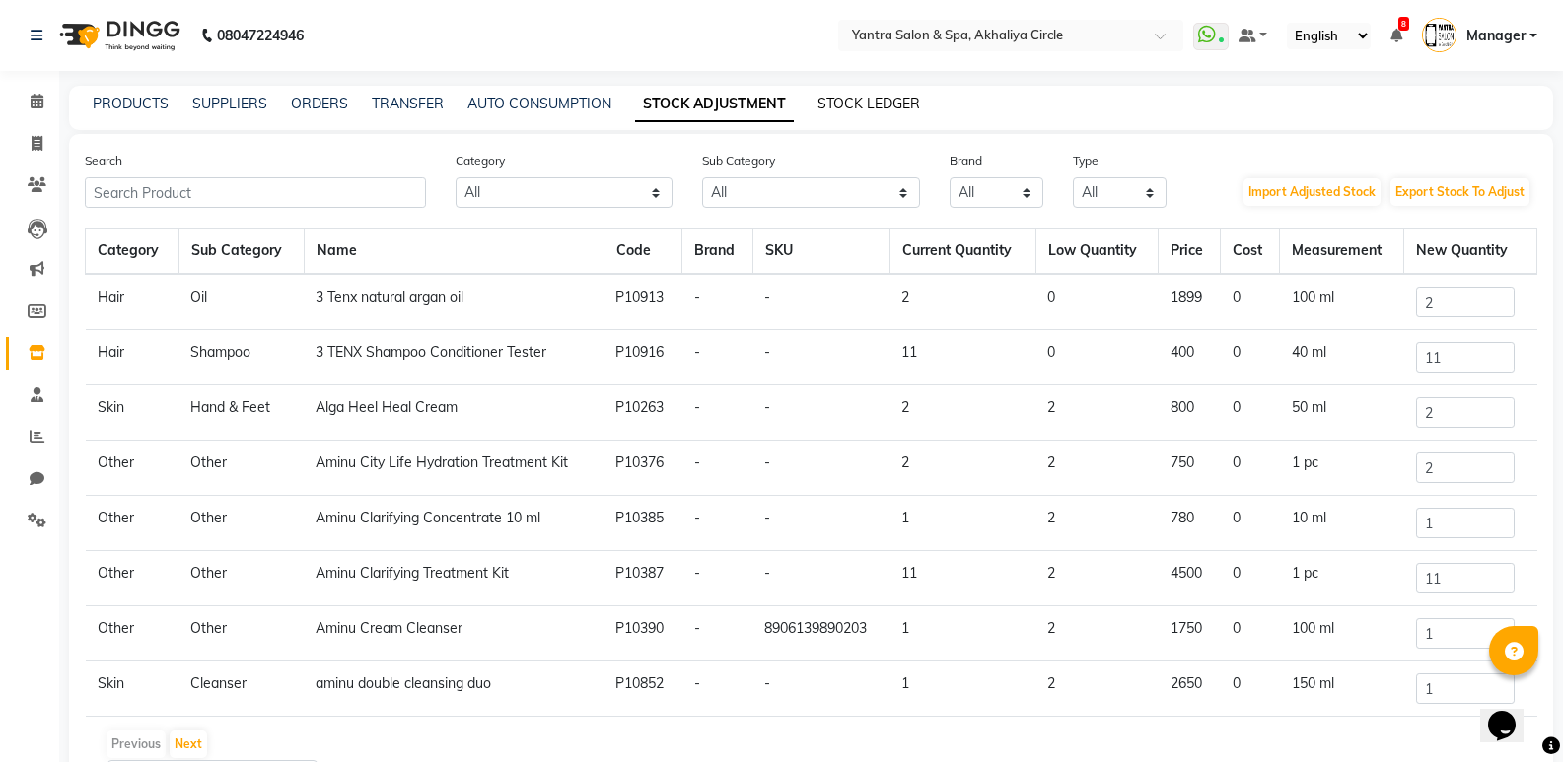
click at [889, 99] on link "STOCK LEDGER" at bounding box center [868, 104] width 103 height 18
select select "all"
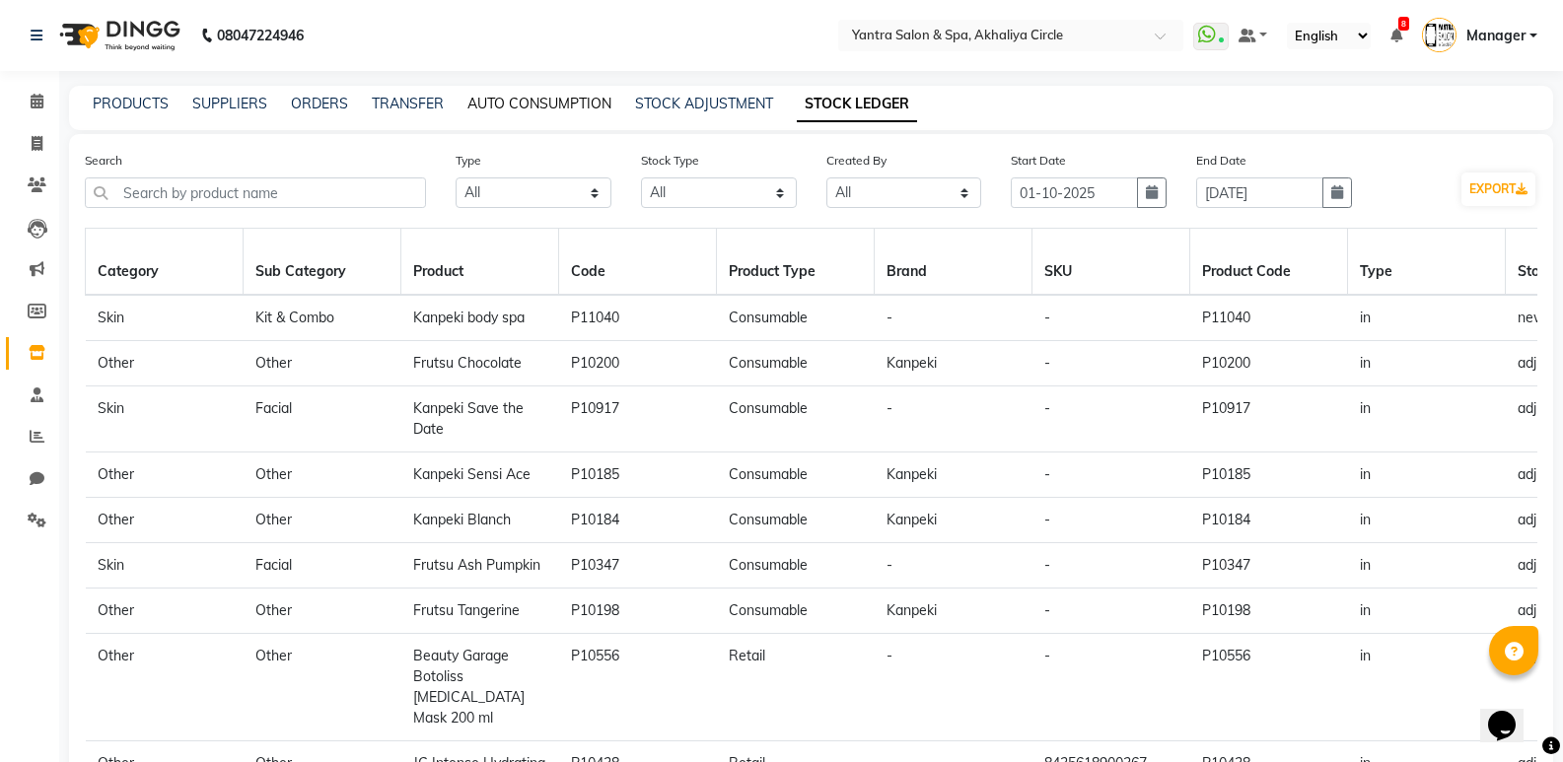
click at [562, 106] on link "AUTO CONSUMPTION" at bounding box center [539, 104] width 144 height 18
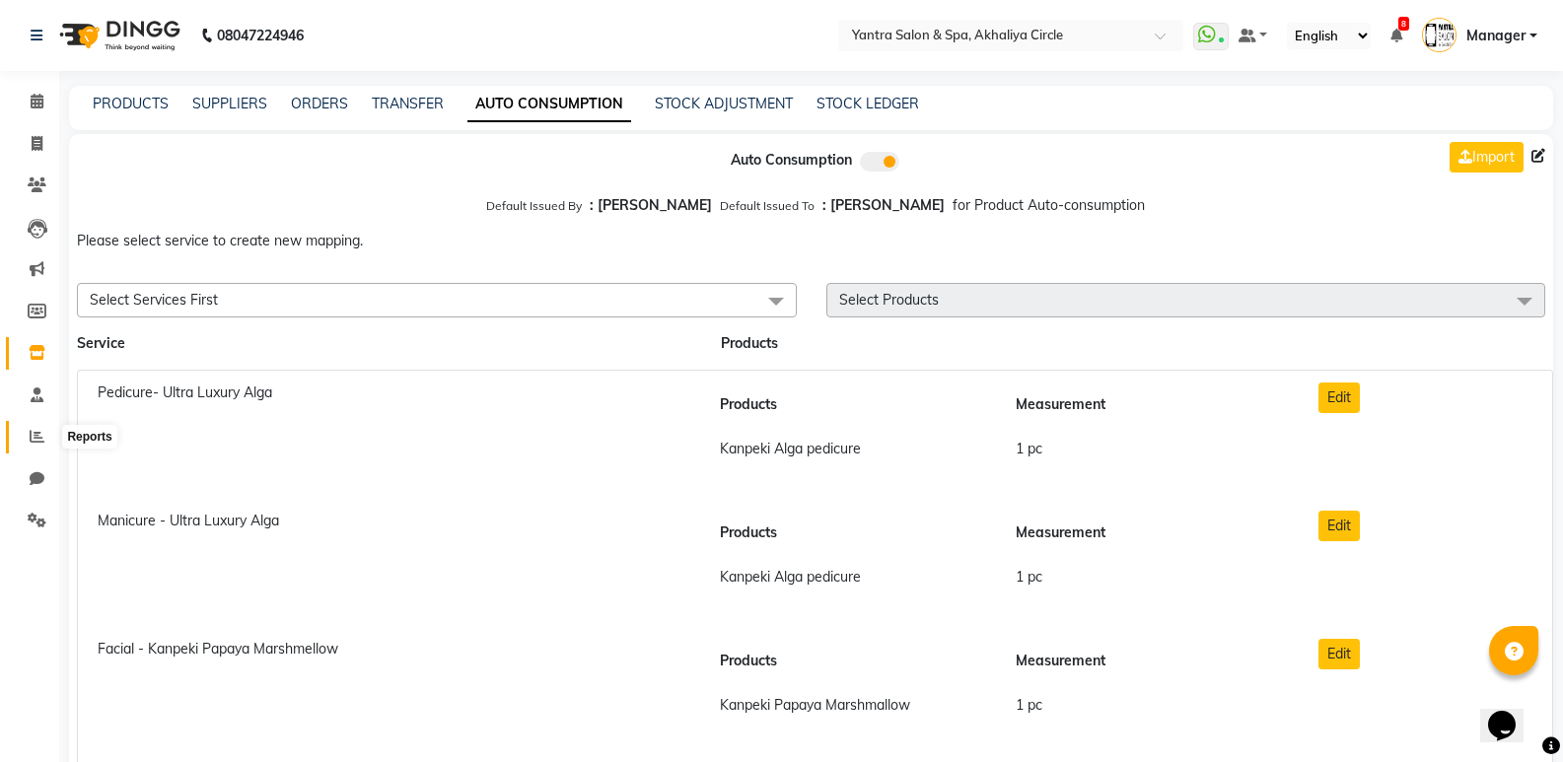
click at [33, 434] on icon at bounding box center [37, 436] width 15 height 15
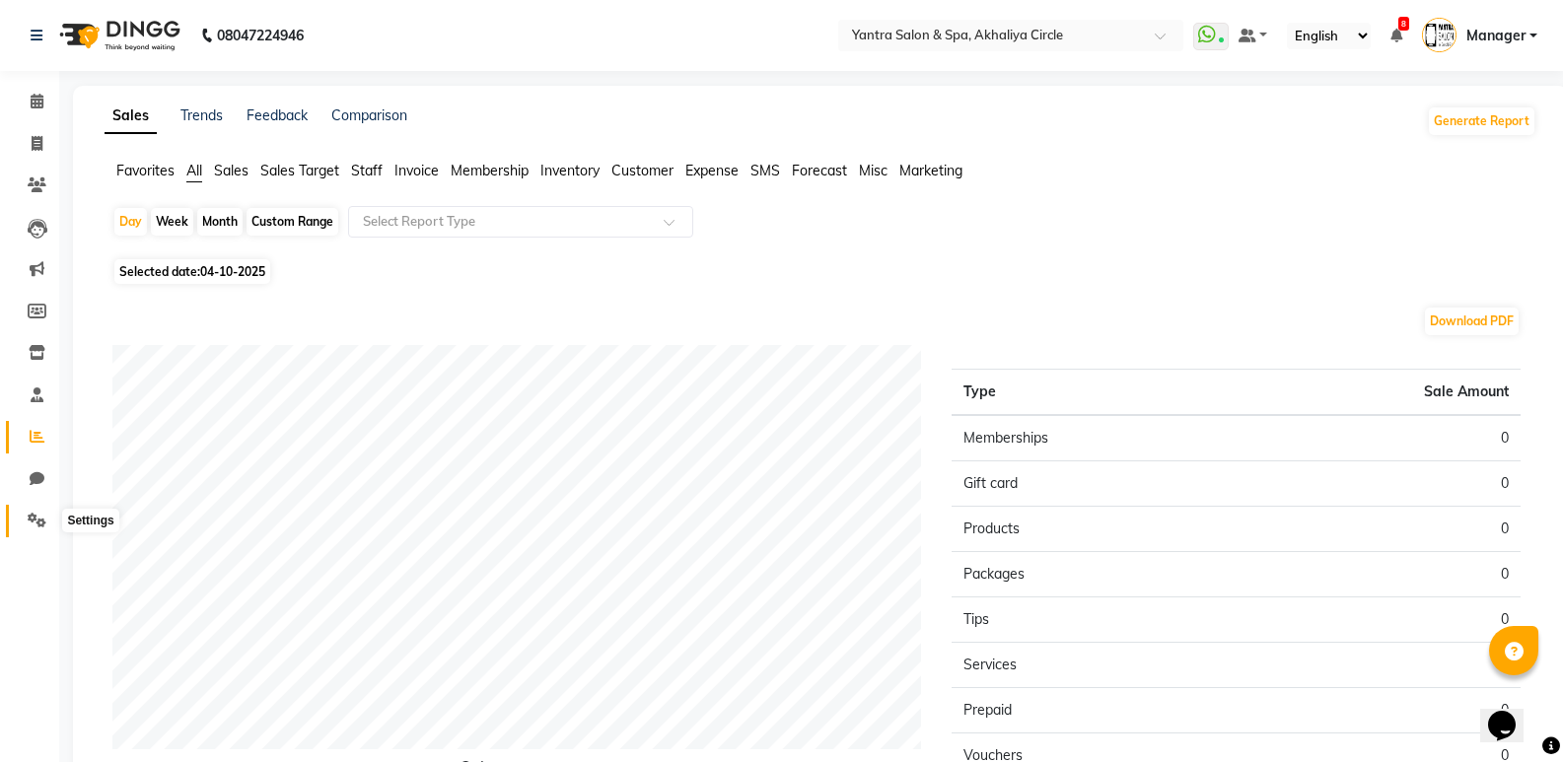
click at [33, 528] on span at bounding box center [37, 521] width 35 height 23
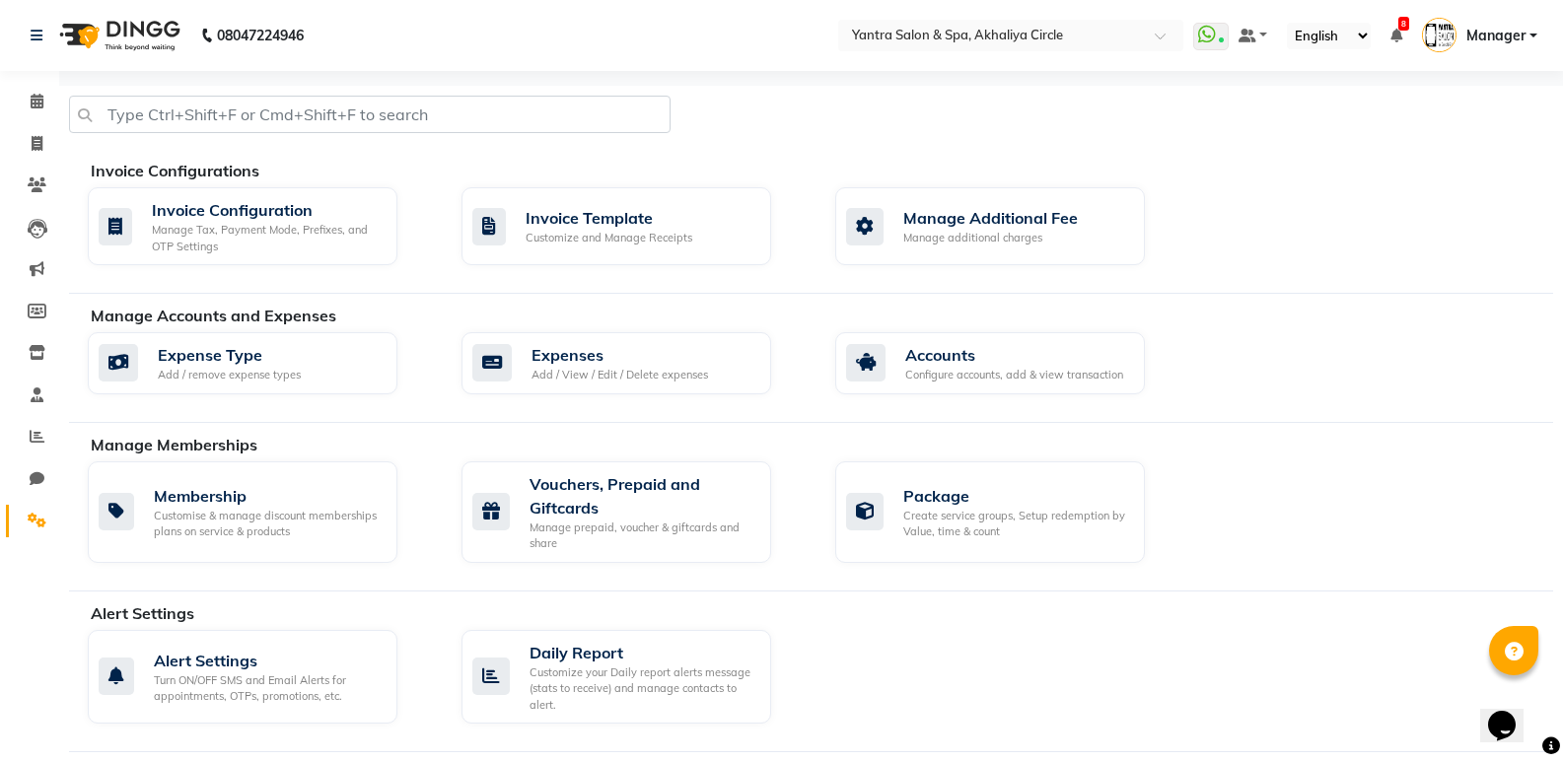
scroll to position [394, 0]
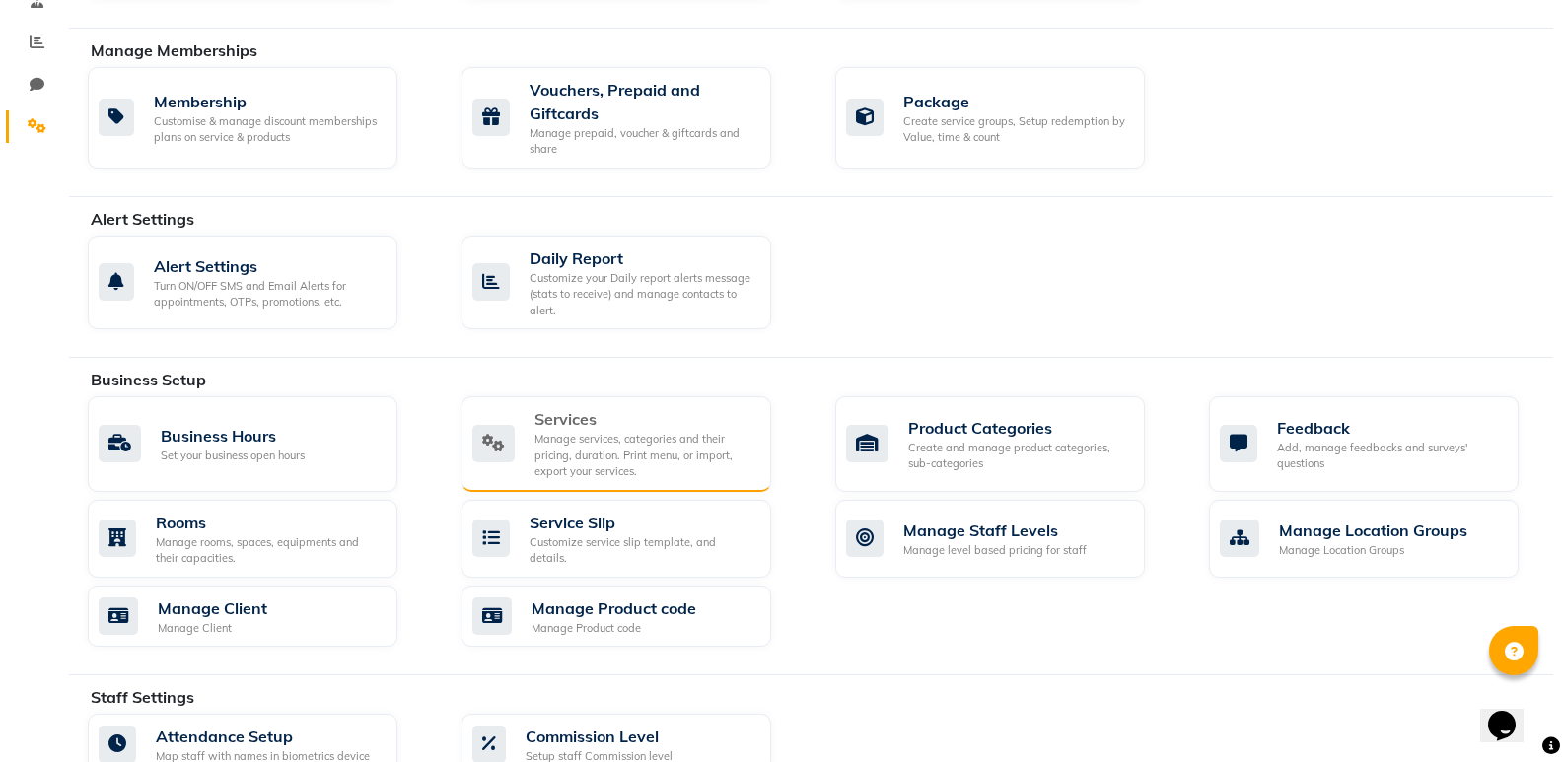
click at [683, 472] on div "Manage services, categories and their pricing, duration. Print menu, or import,…" at bounding box center [644, 455] width 221 height 49
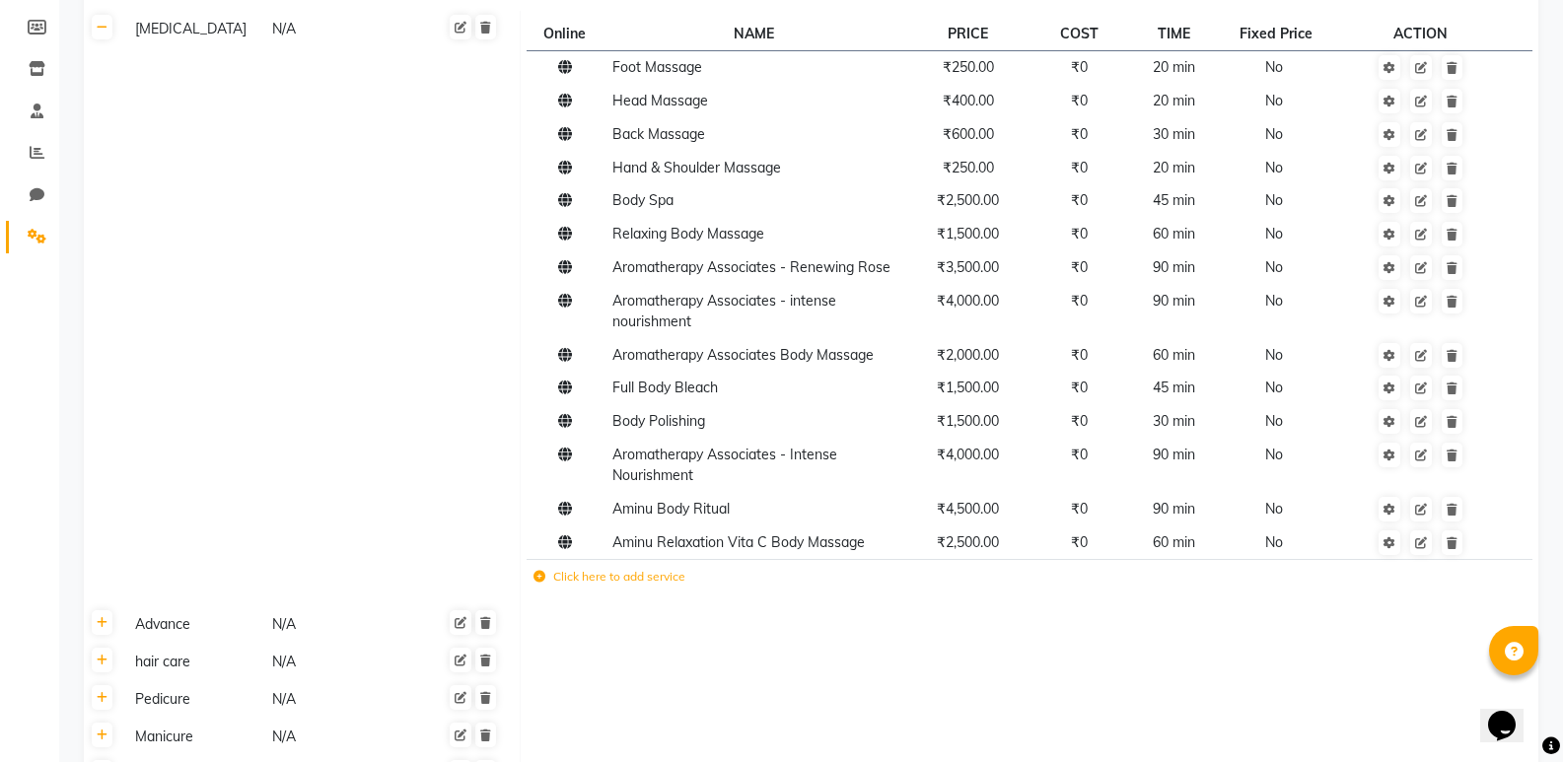
scroll to position [613, 0]
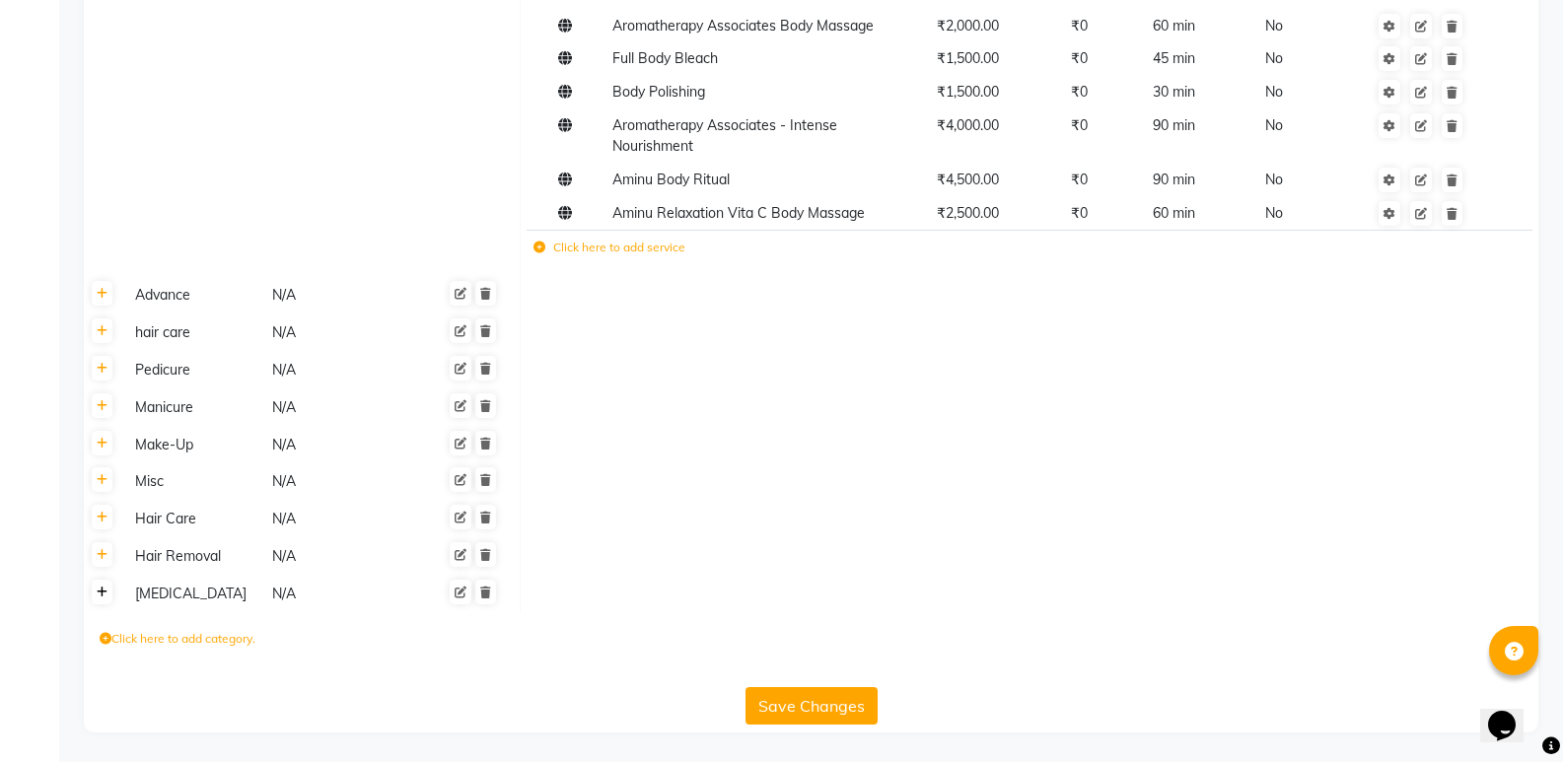
click at [102, 598] on link at bounding box center [102, 592] width 21 height 25
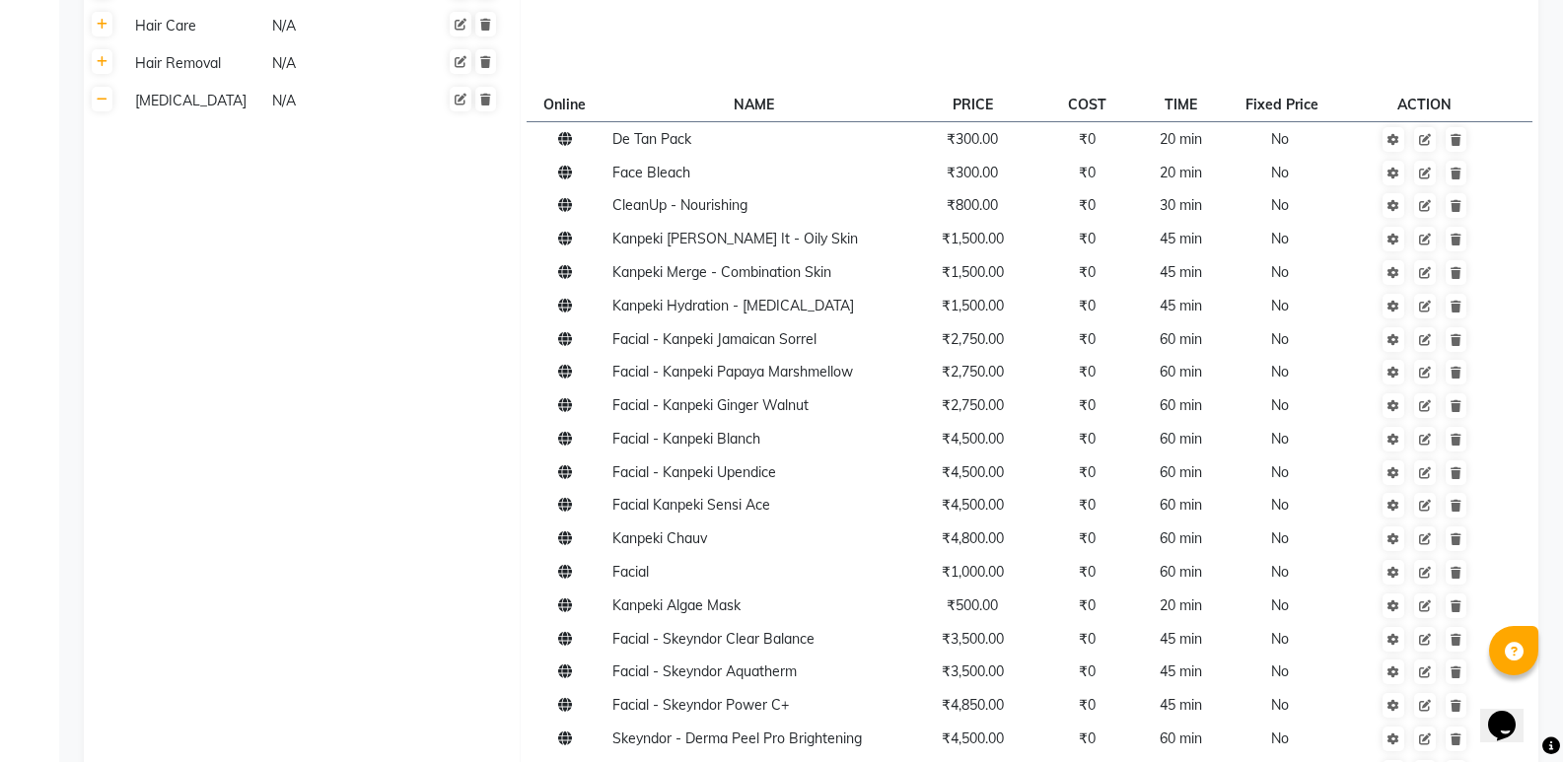
scroll to position [3004, 0]
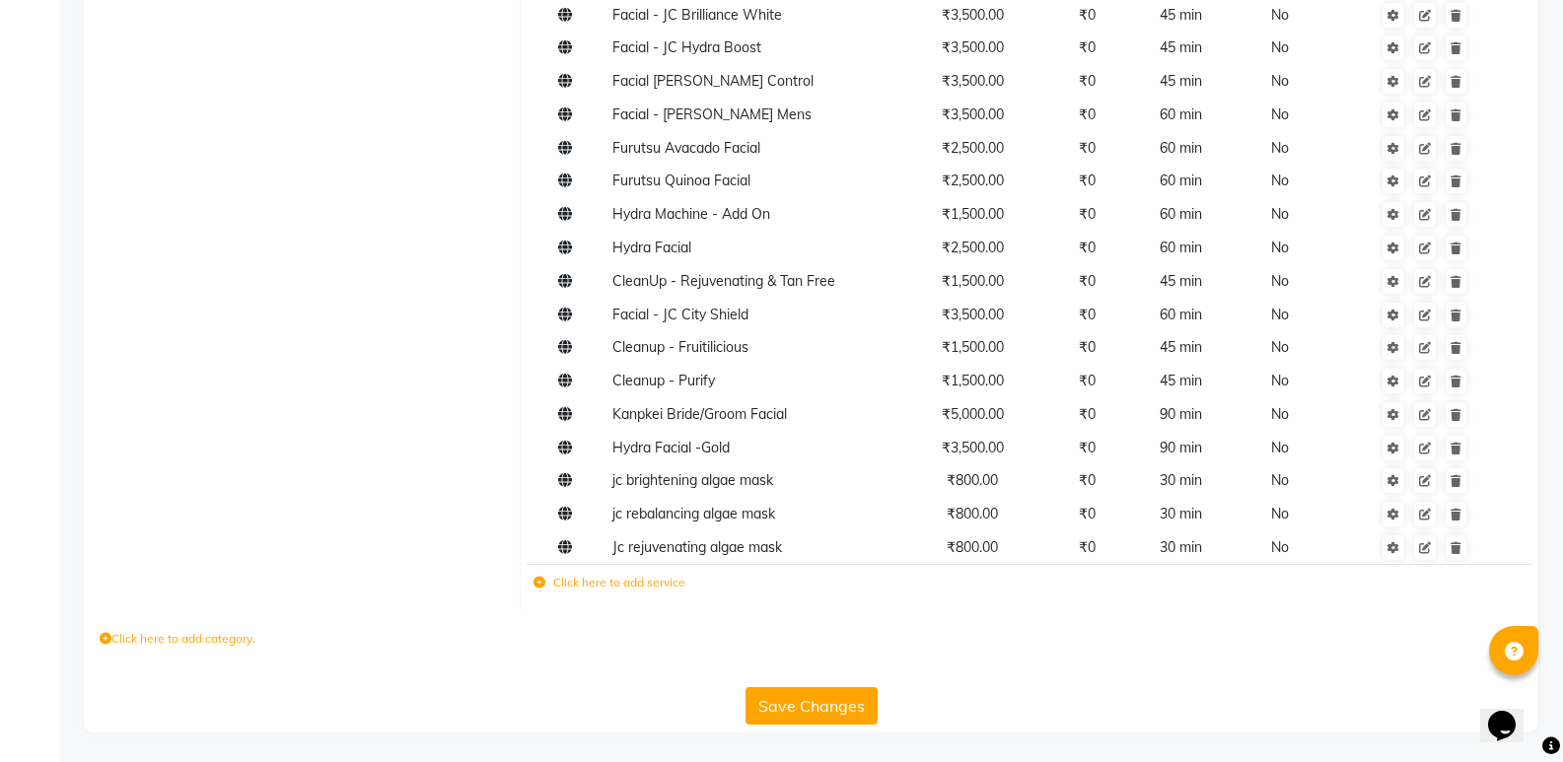
click at [534, 578] on icon at bounding box center [539, 583] width 12 height 12
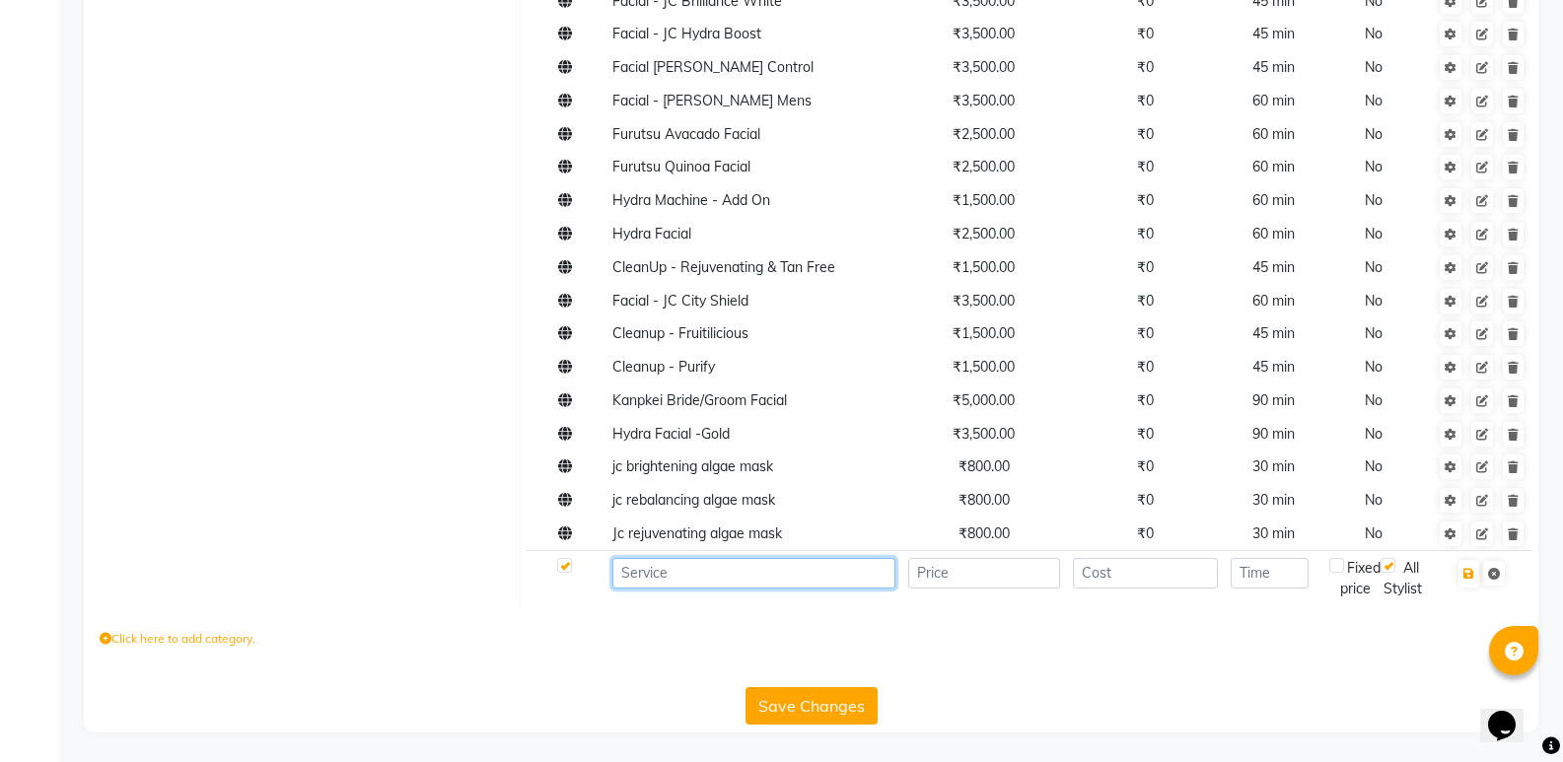
click at [799, 589] on input at bounding box center [753, 573] width 283 height 31
type input "kanpeki body spa"
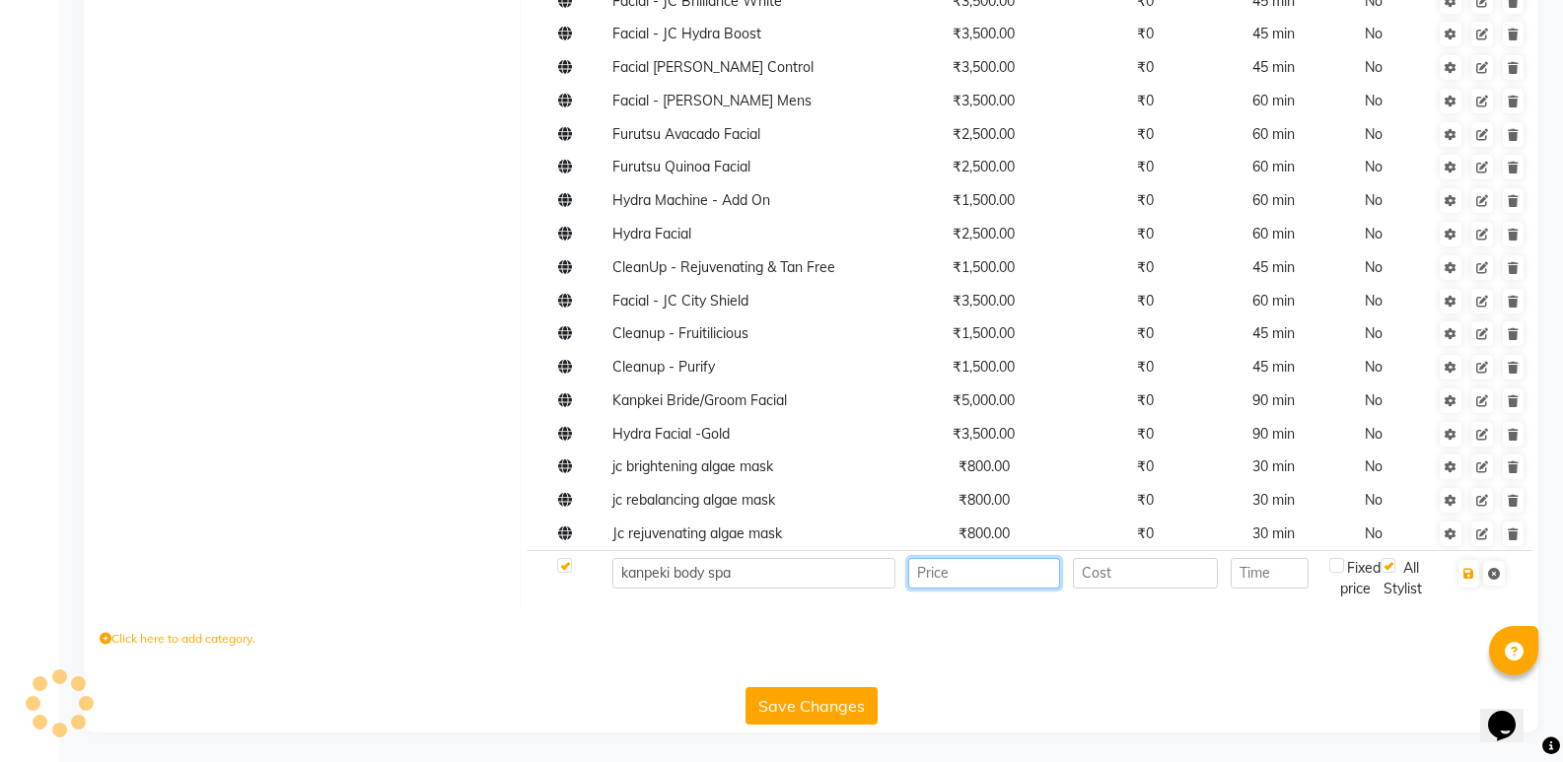
click at [998, 583] on input "number" at bounding box center [984, 573] width 152 height 31
type input "5000"
click at [1156, 589] on input "number" at bounding box center [1146, 573] width 146 height 31
click at [1251, 585] on input "number" at bounding box center [1270, 573] width 78 height 31
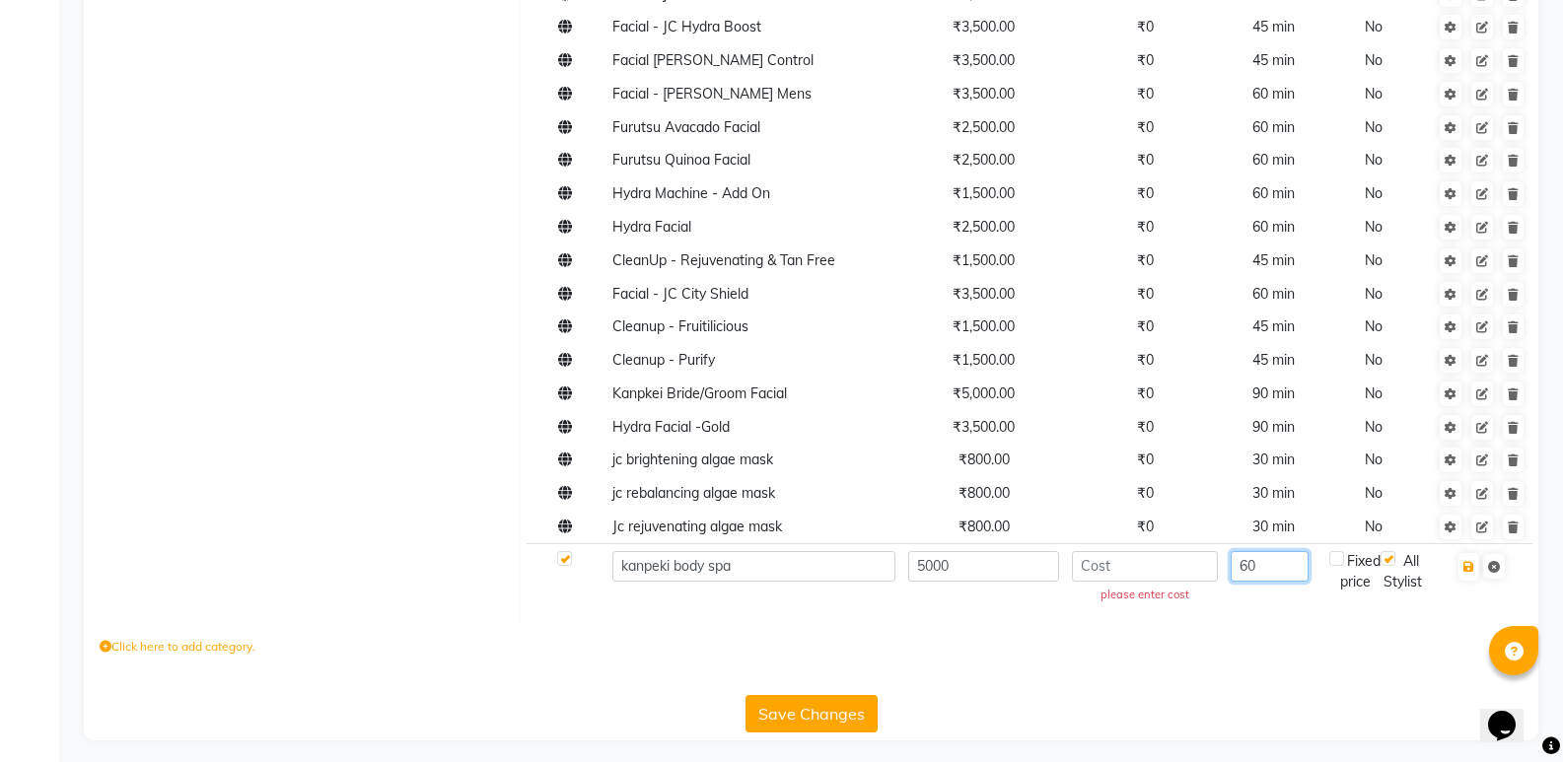
type input "60"
click at [1274, 679] on div "Click here to add category." at bounding box center [811, 649] width 1454 height 59
click at [1470, 573] on icon "button" at bounding box center [1468, 567] width 11 height 12
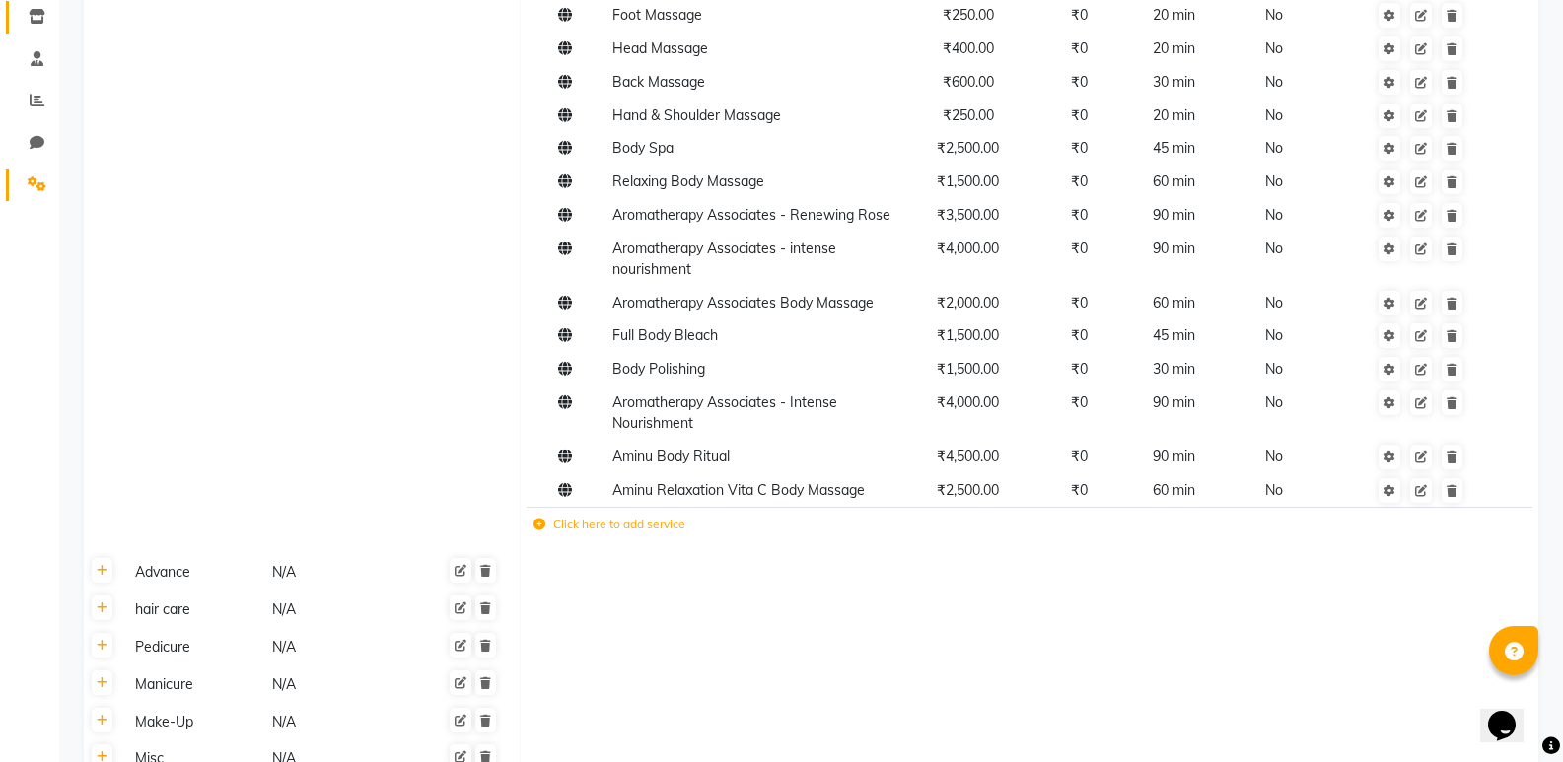
scroll to position [0, 0]
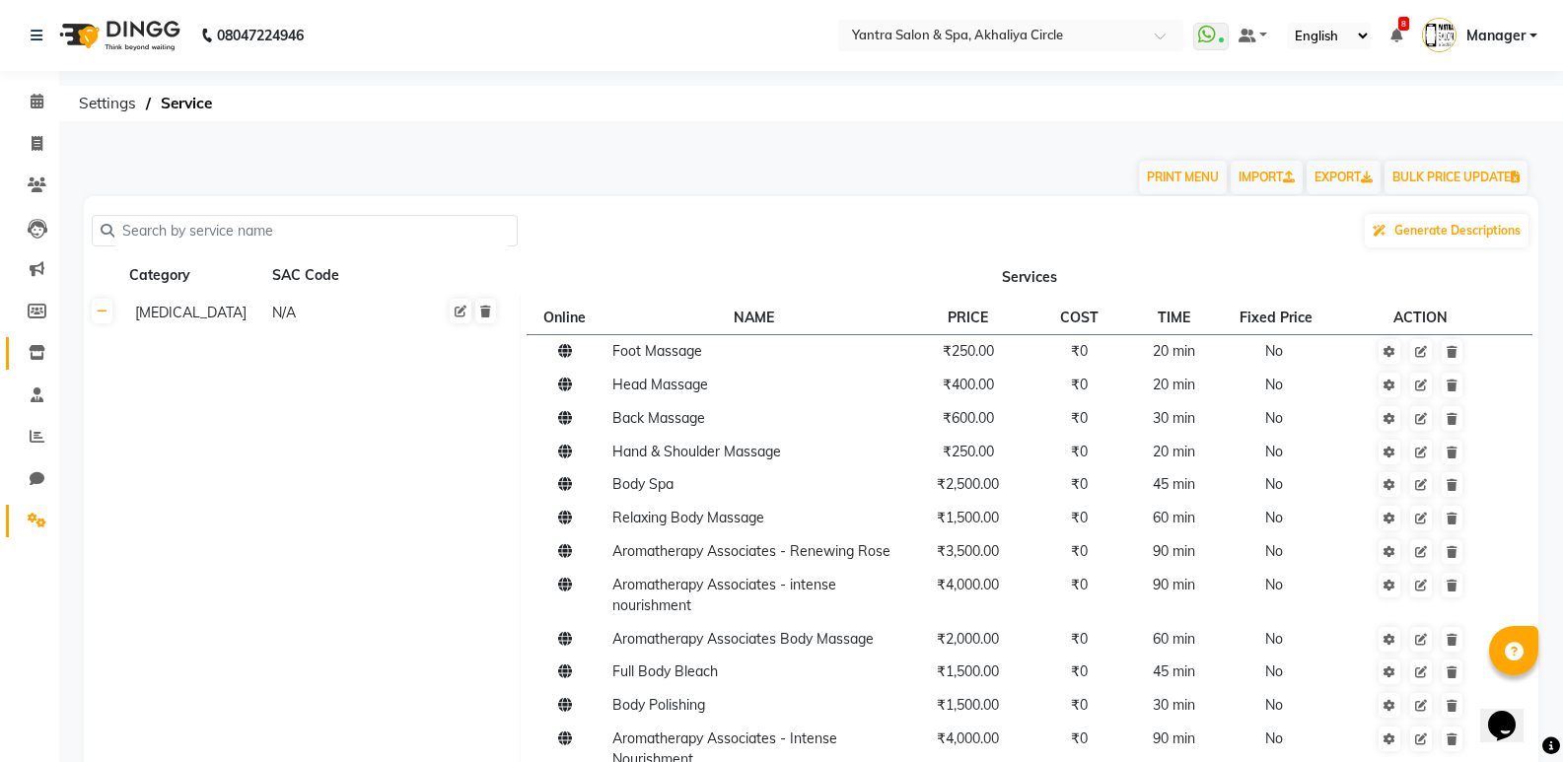
click at [24, 367] on link "Inventory" at bounding box center [29, 353] width 47 height 33
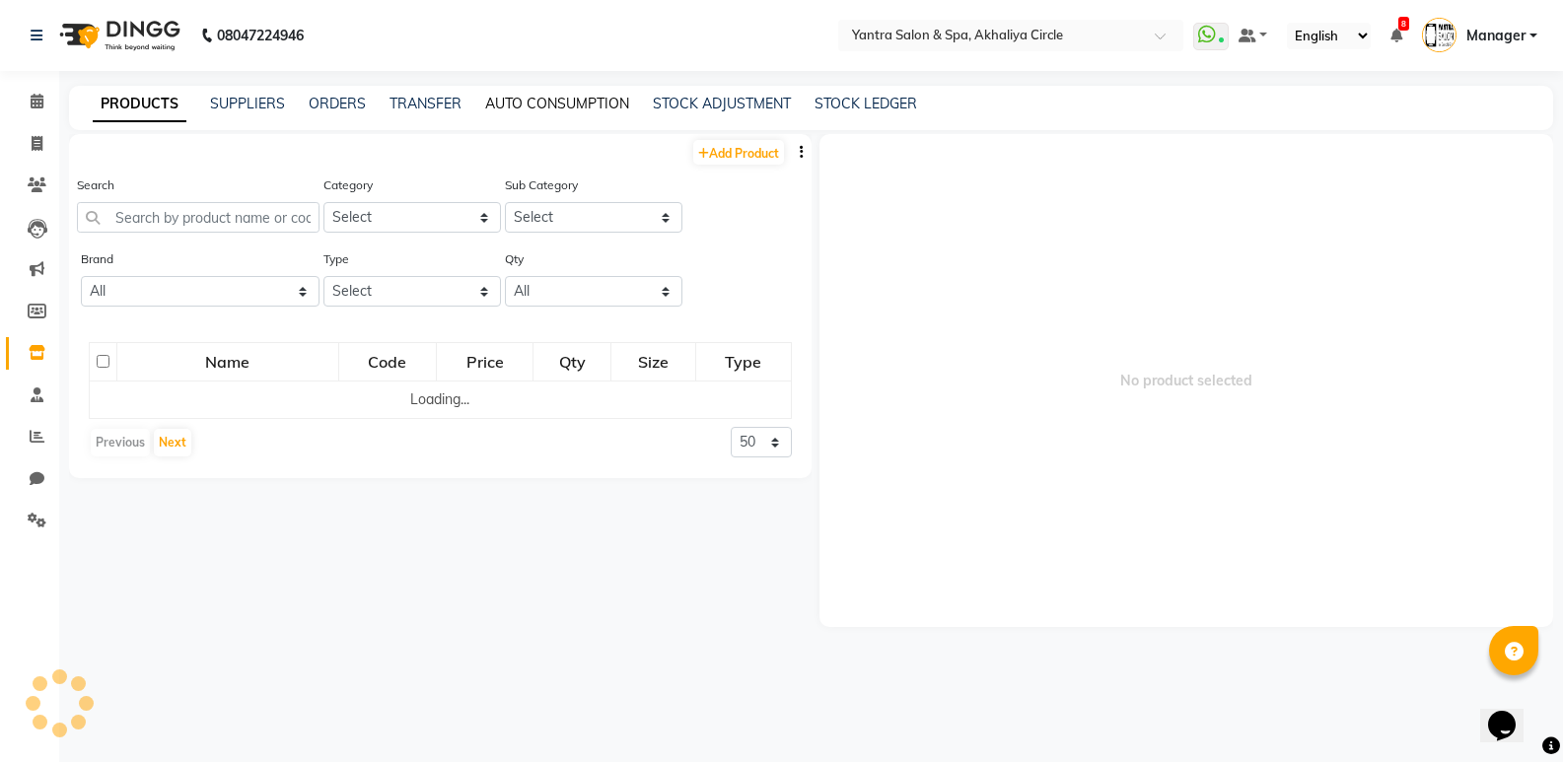
click at [602, 95] on link "AUTO CONSUMPTION" at bounding box center [557, 104] width 144 height 18
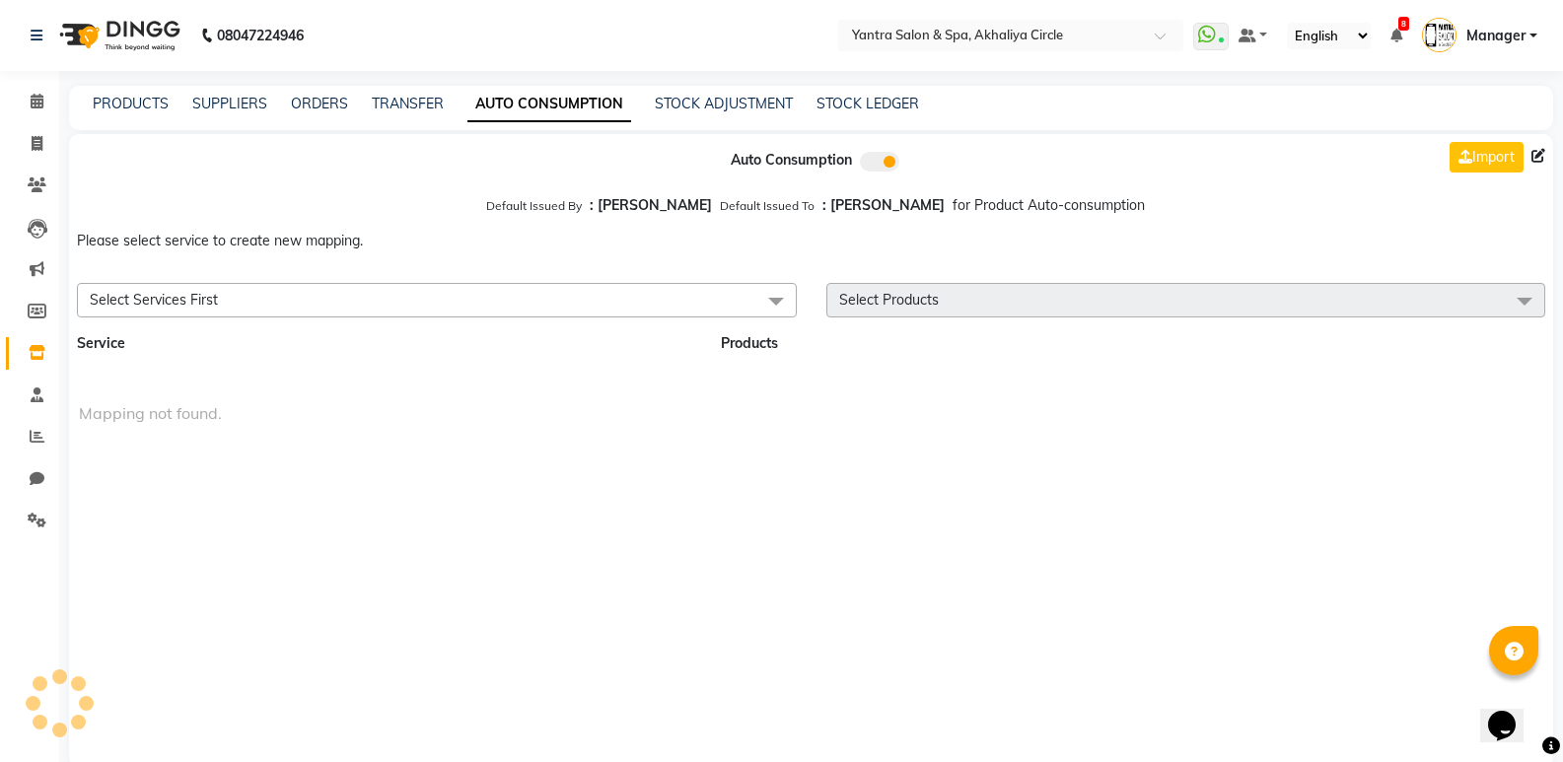
click at [528, 313] on span "Select Services First" at bounding box center [437, 300] width 720 height 35
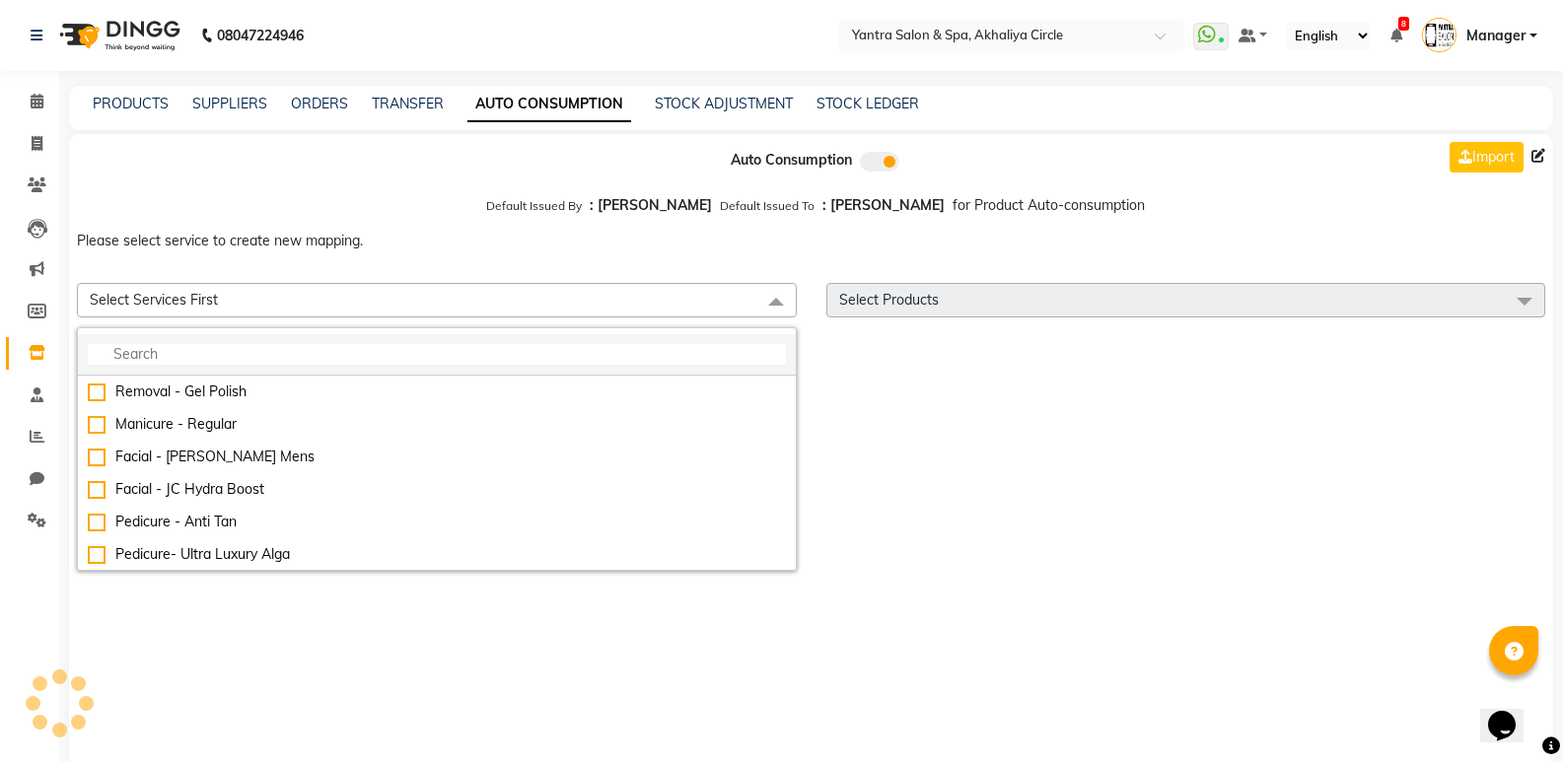
click at [435, 353] on input "multiselect-search" at bounding box center [437, 354] width 698 height 21
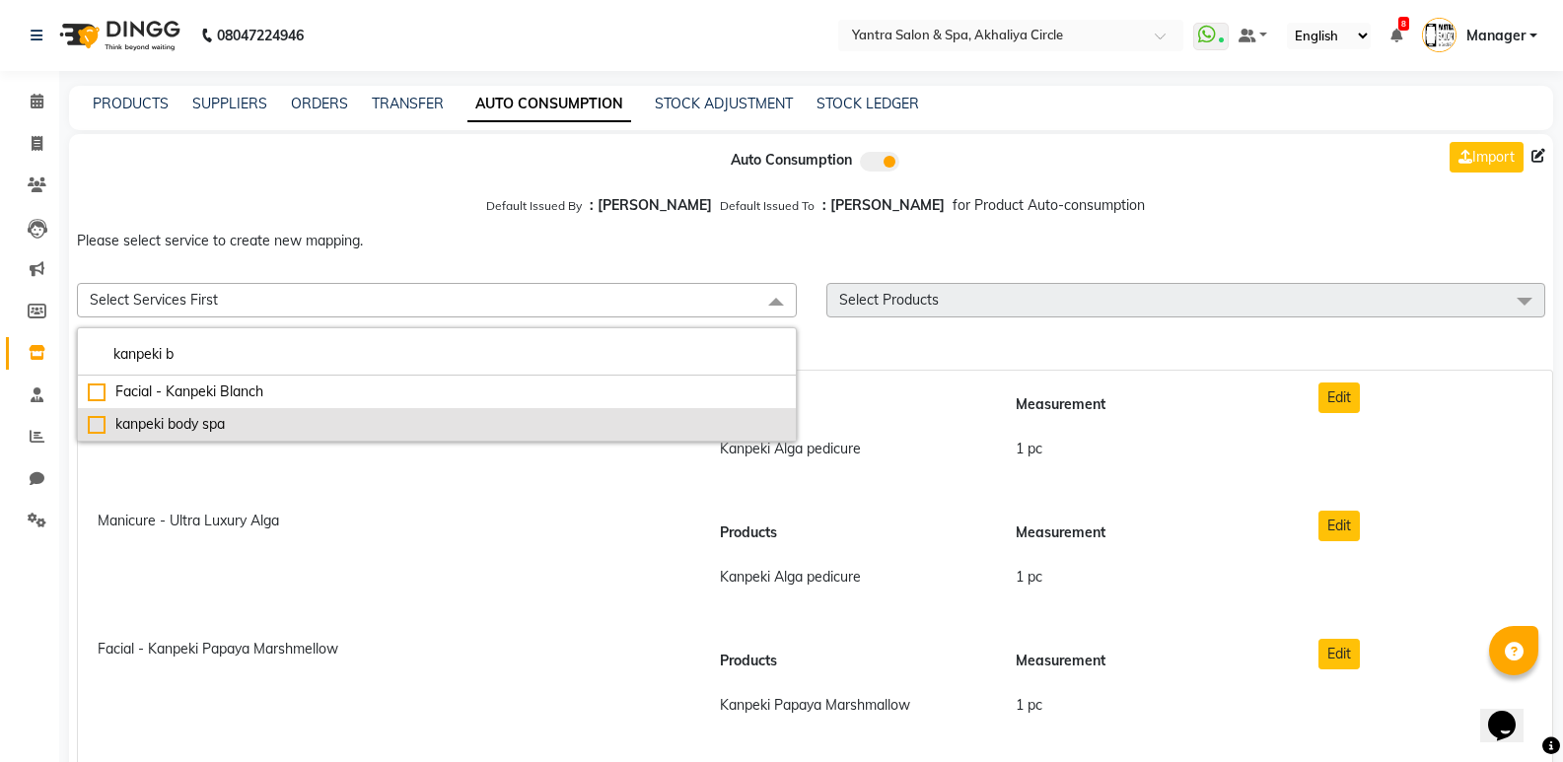
type input "kanpeki b"
click at [179, 427] on div "kanpeki body spa" at bounding box center [437, 424] width 698 height 21
checkbox input "true"
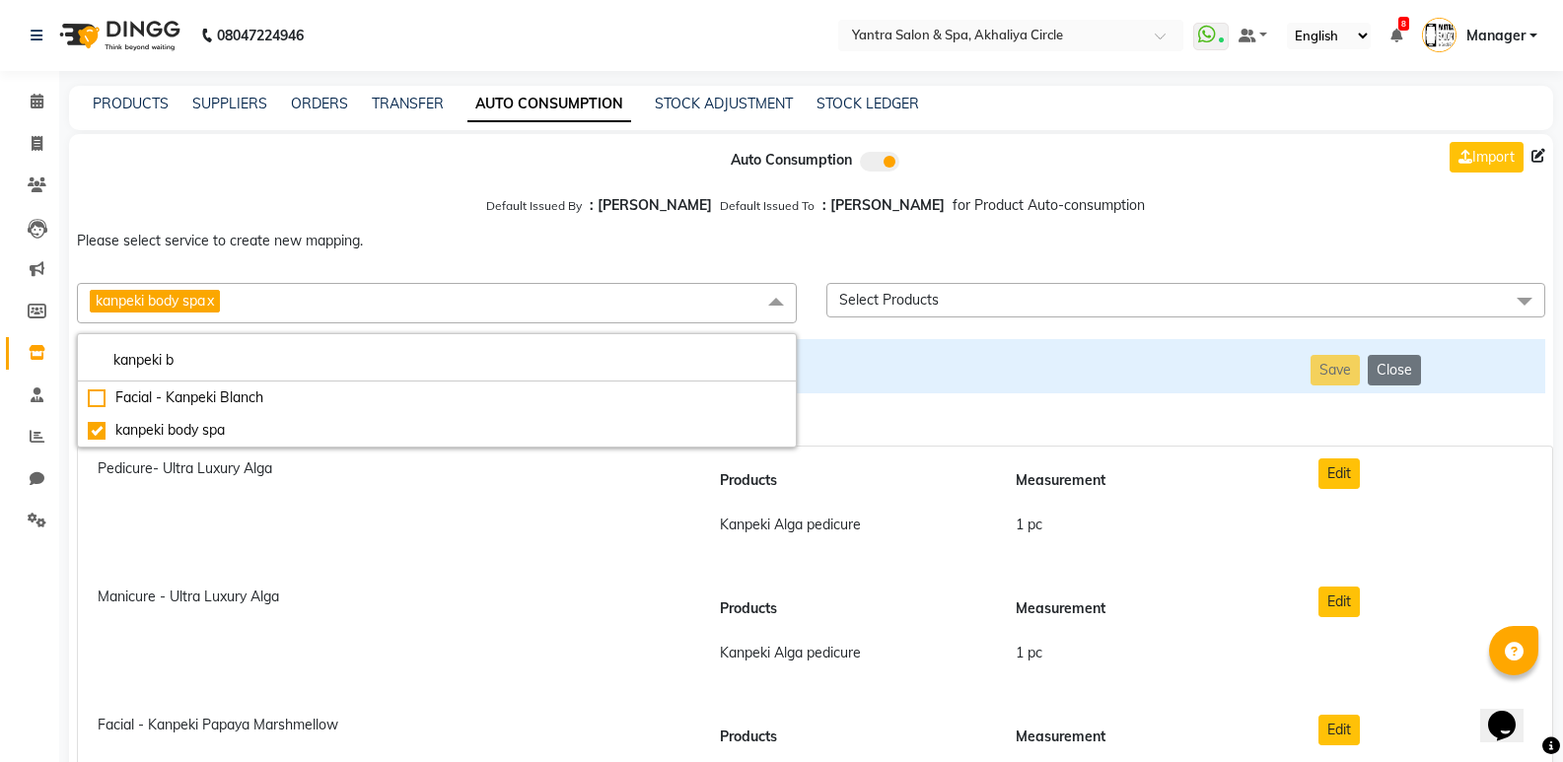
click at [1108, 307] on span "Select Products" at bounding box center [1186, 300] width 720 height 35
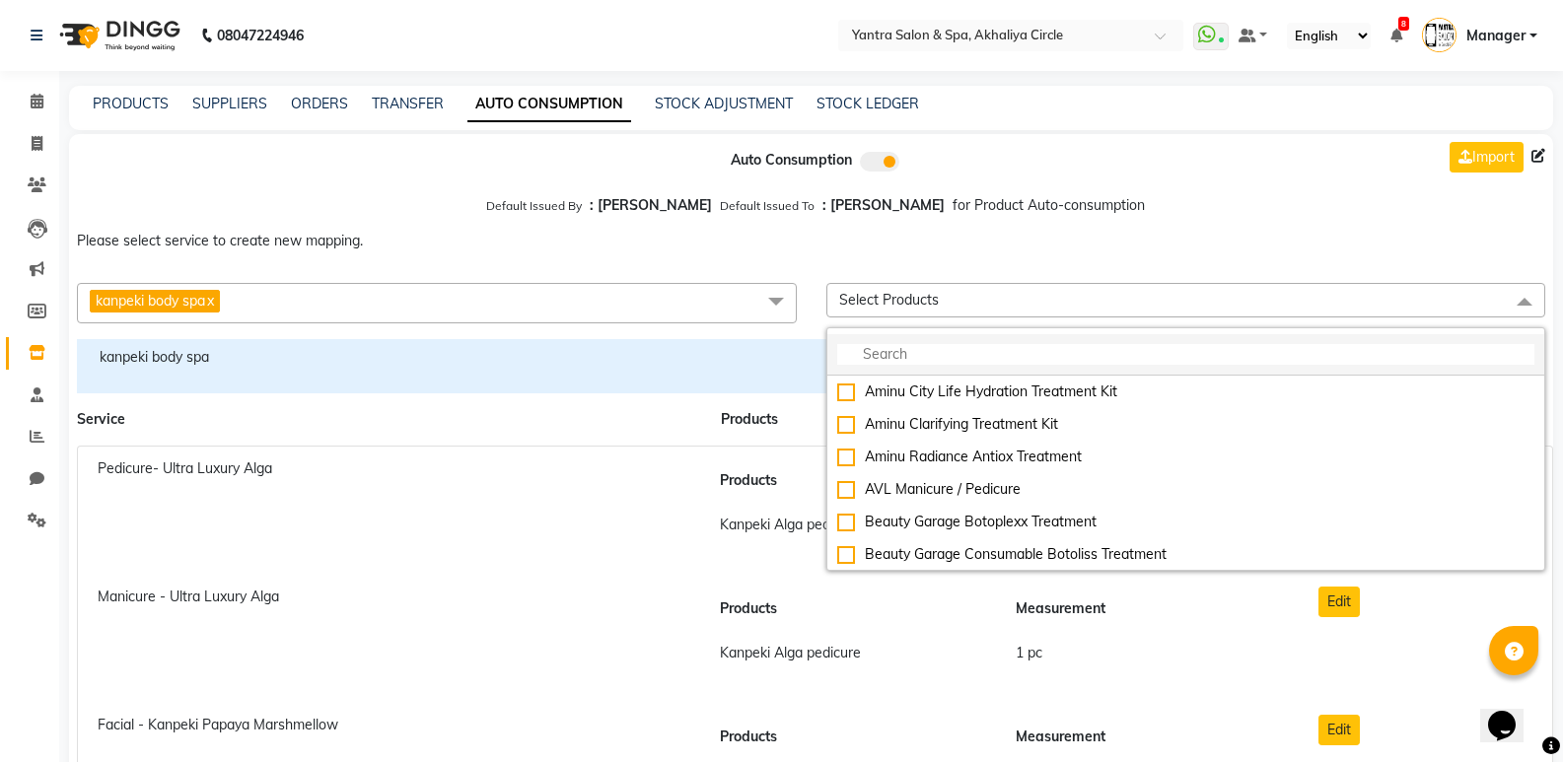
click at [1007, 354] on input "multiselect-search" at bounding box center [1186, 354] width 698 height 21
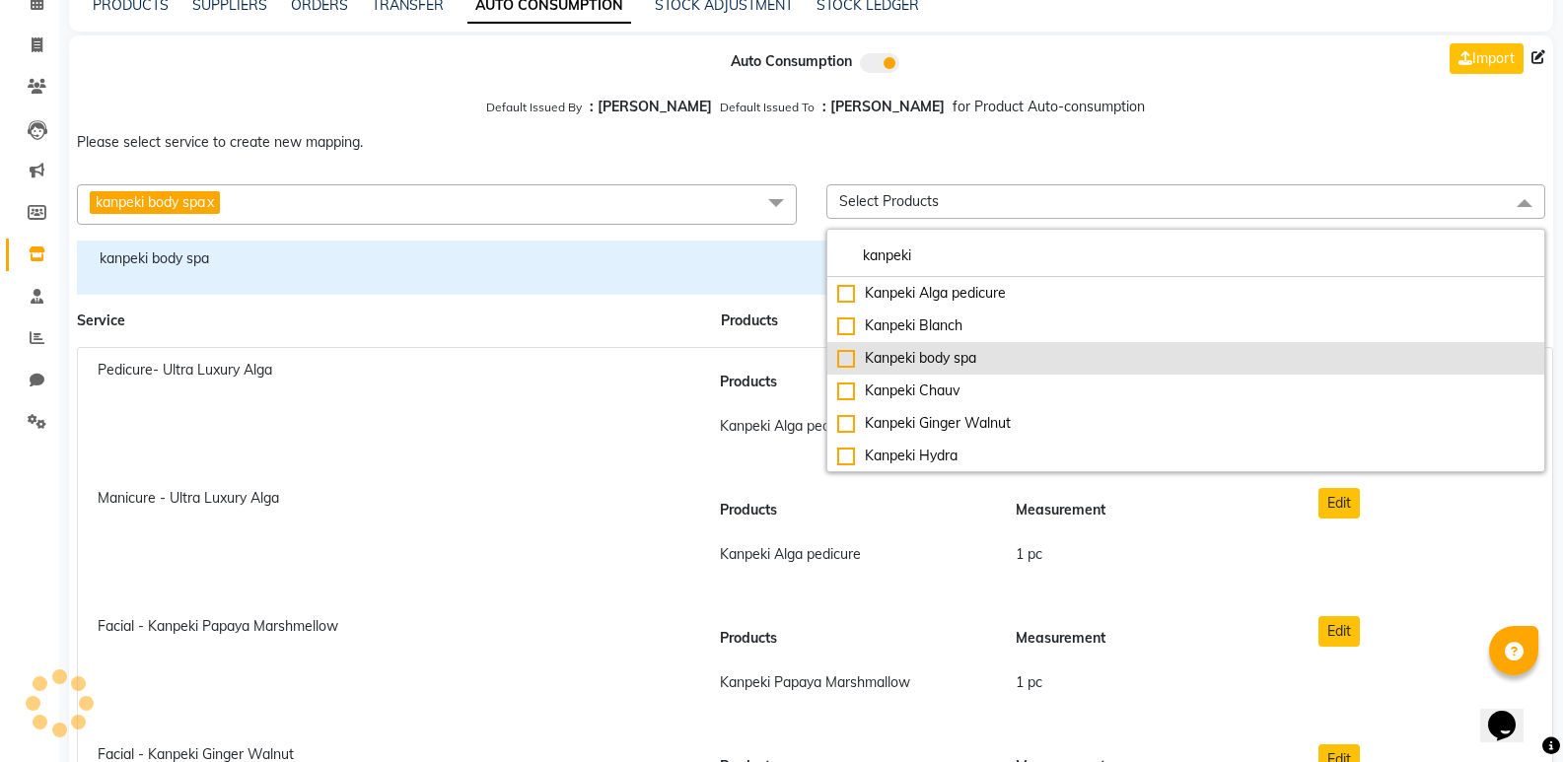
type input "kanpeki"
click at [950, 357] on div "Kanpeki body spa" at bounding box center [1186, 358] width 698 height 21
checkbox input "true"
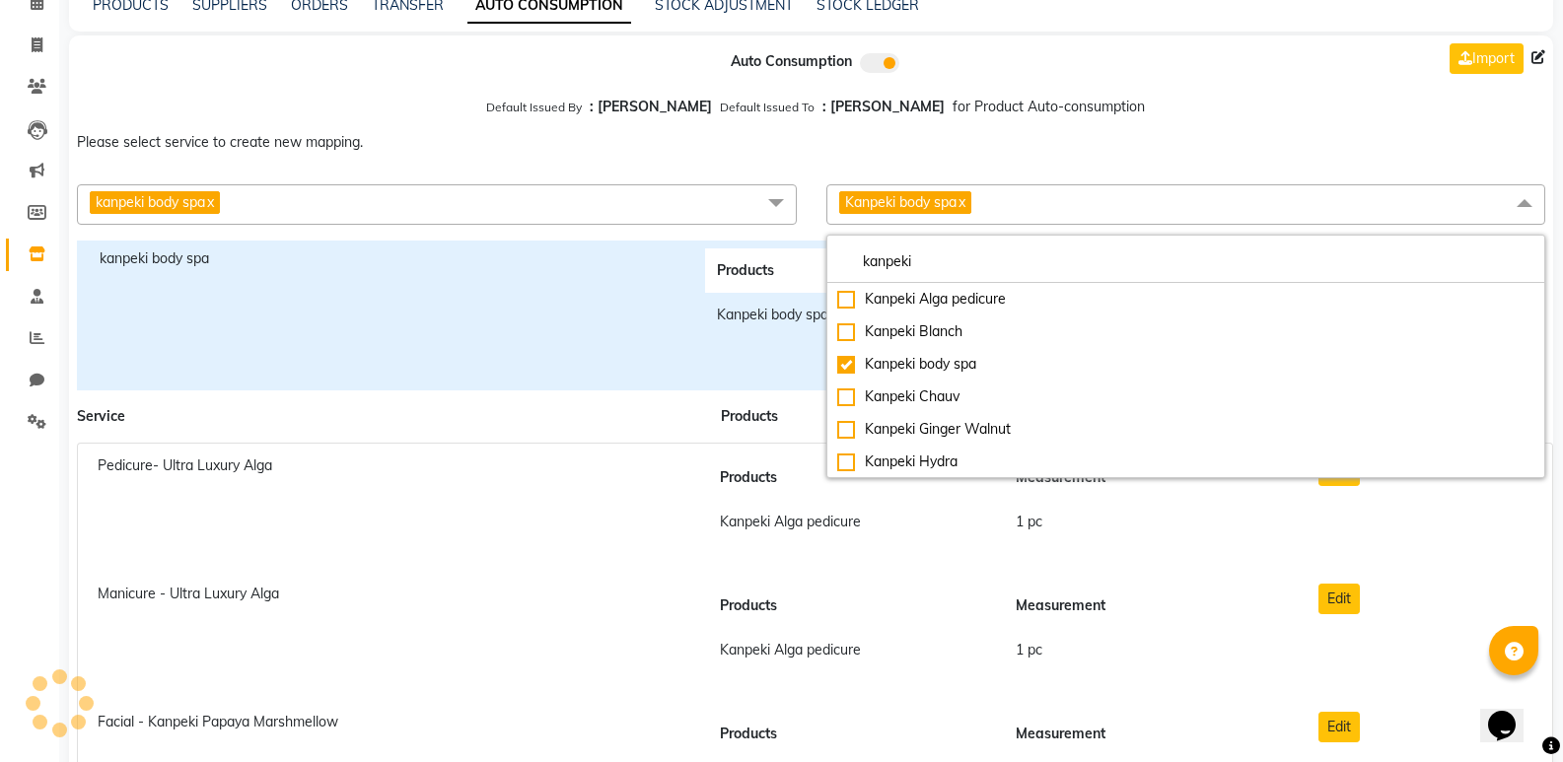
click at [807, 224] on div "kanpeki body spa x Removal - Gel Polish Manicure - Regular Facial - [PERSON_NAM…" at bounding box center [436, 204] width 749 height 40
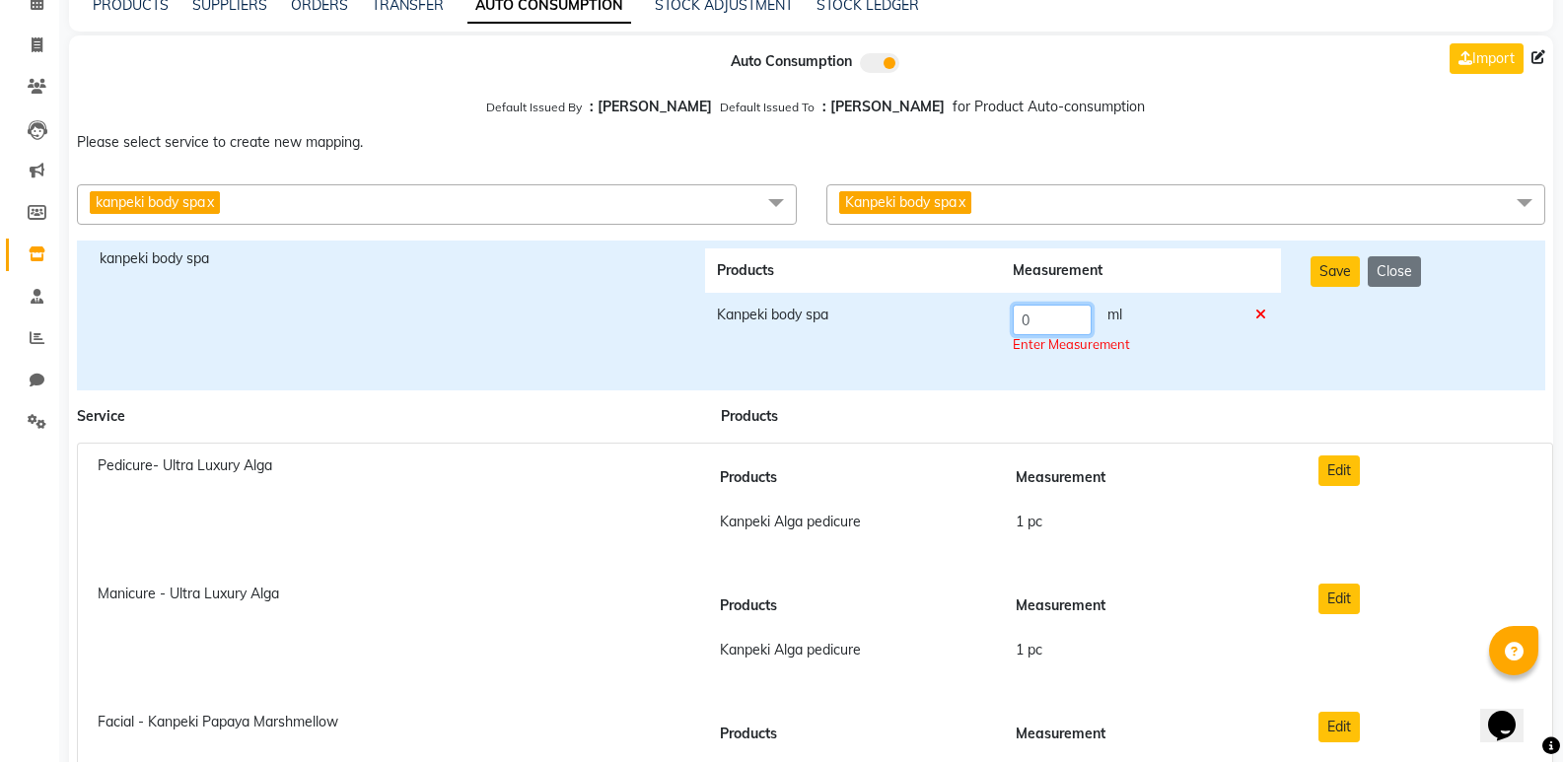
click at [1052, 316] on input "0" at bounding box center [1052, 320] width 79 height 31
type input "1"
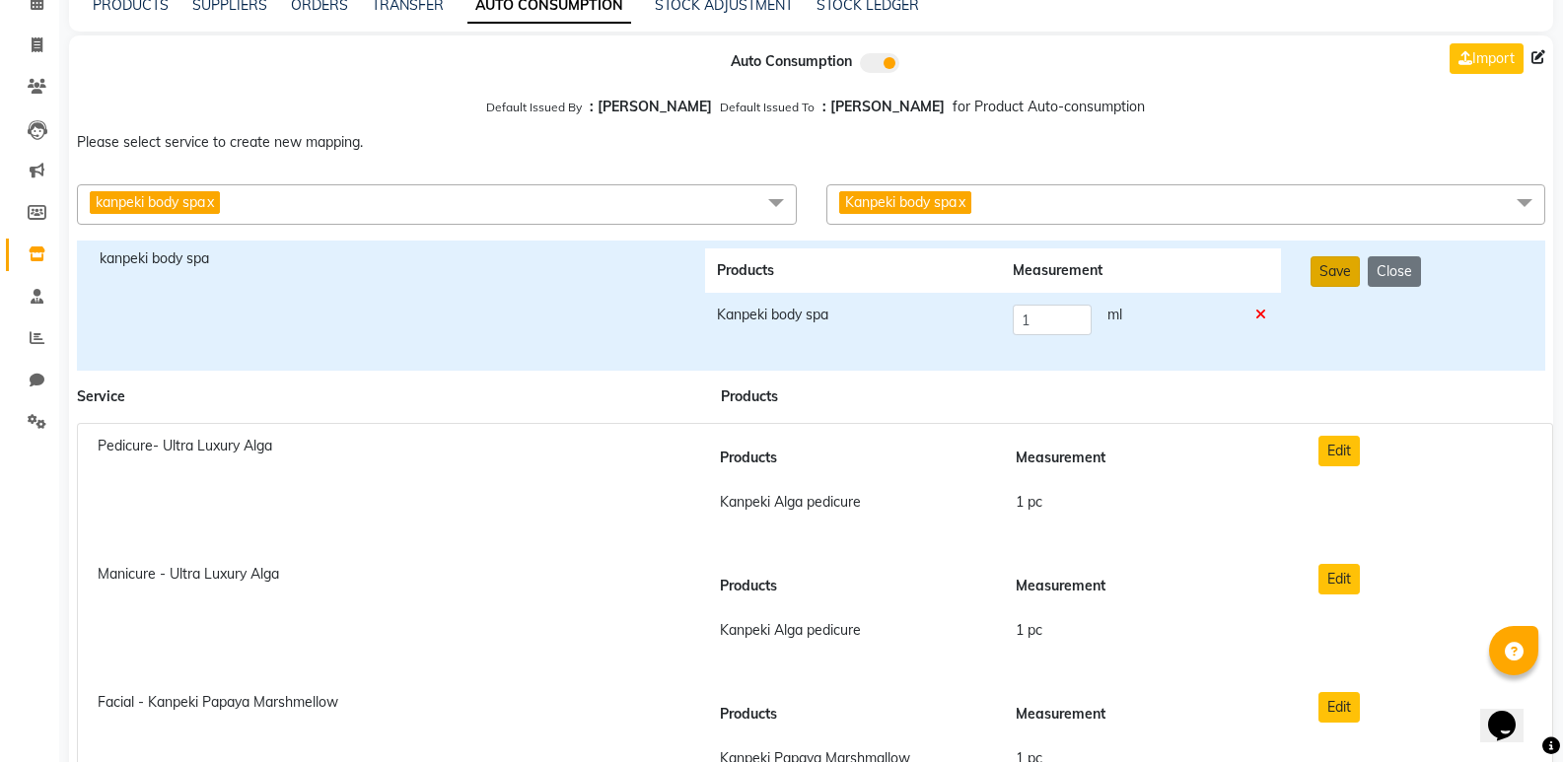
click at [1324, 266] on button "Save" at bounding box center [1334, 271] width 49 height 31
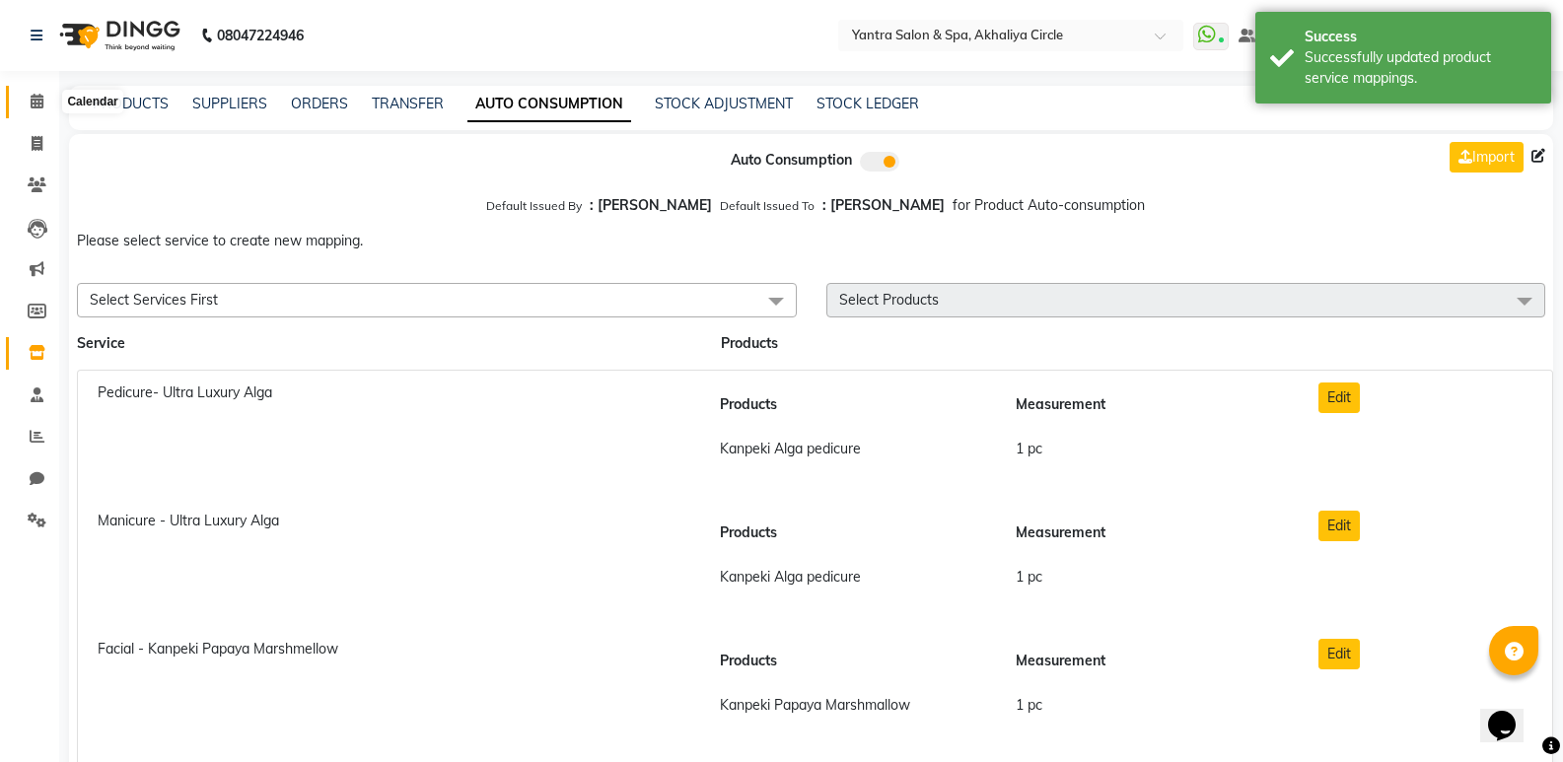
click at [26, 102] on span at bounding box center [37, 102] width 35 height 23
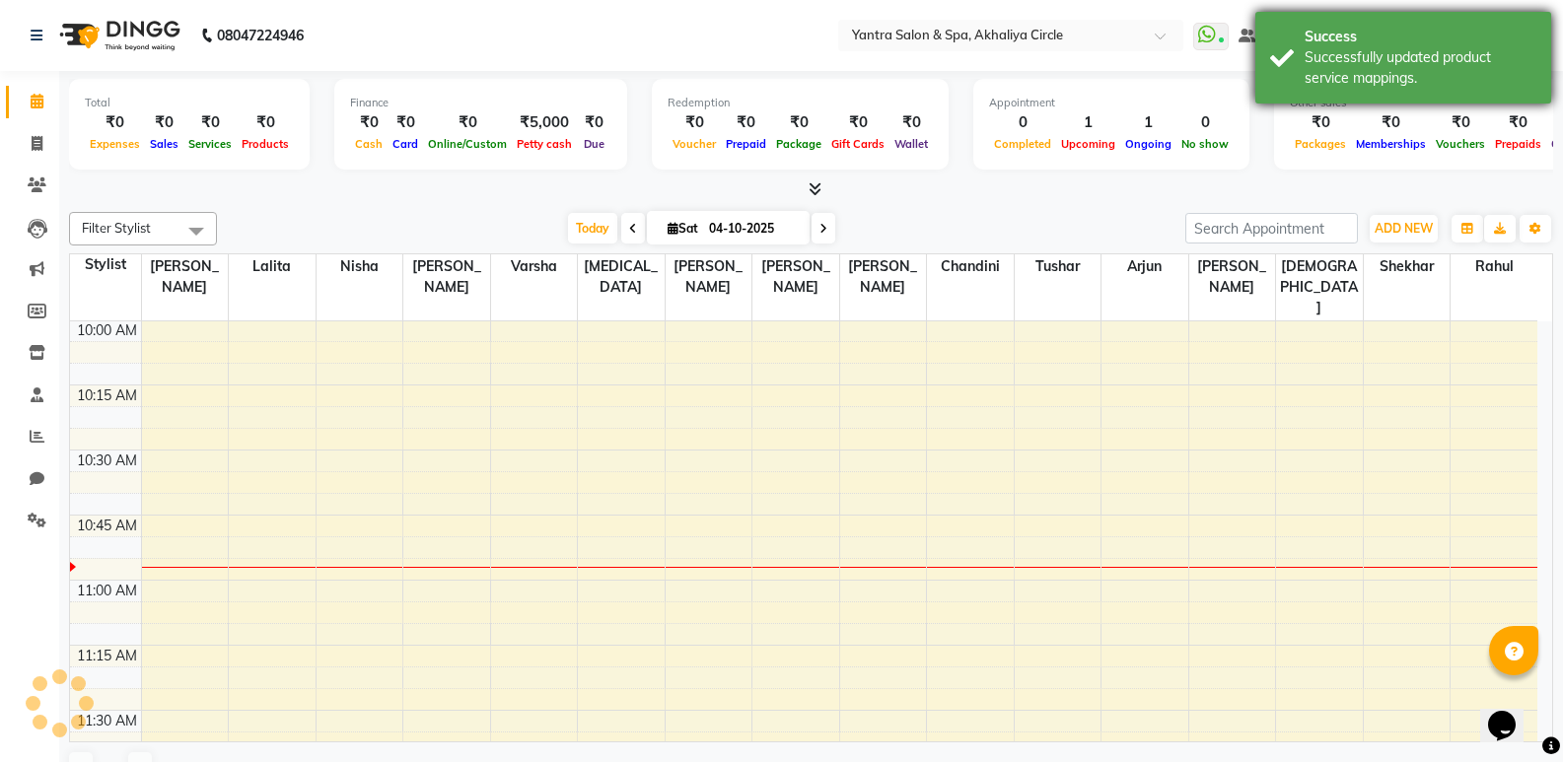
click at [1345, 37] on div "Success" at bounding box center [1420, 37] width 232 height 21
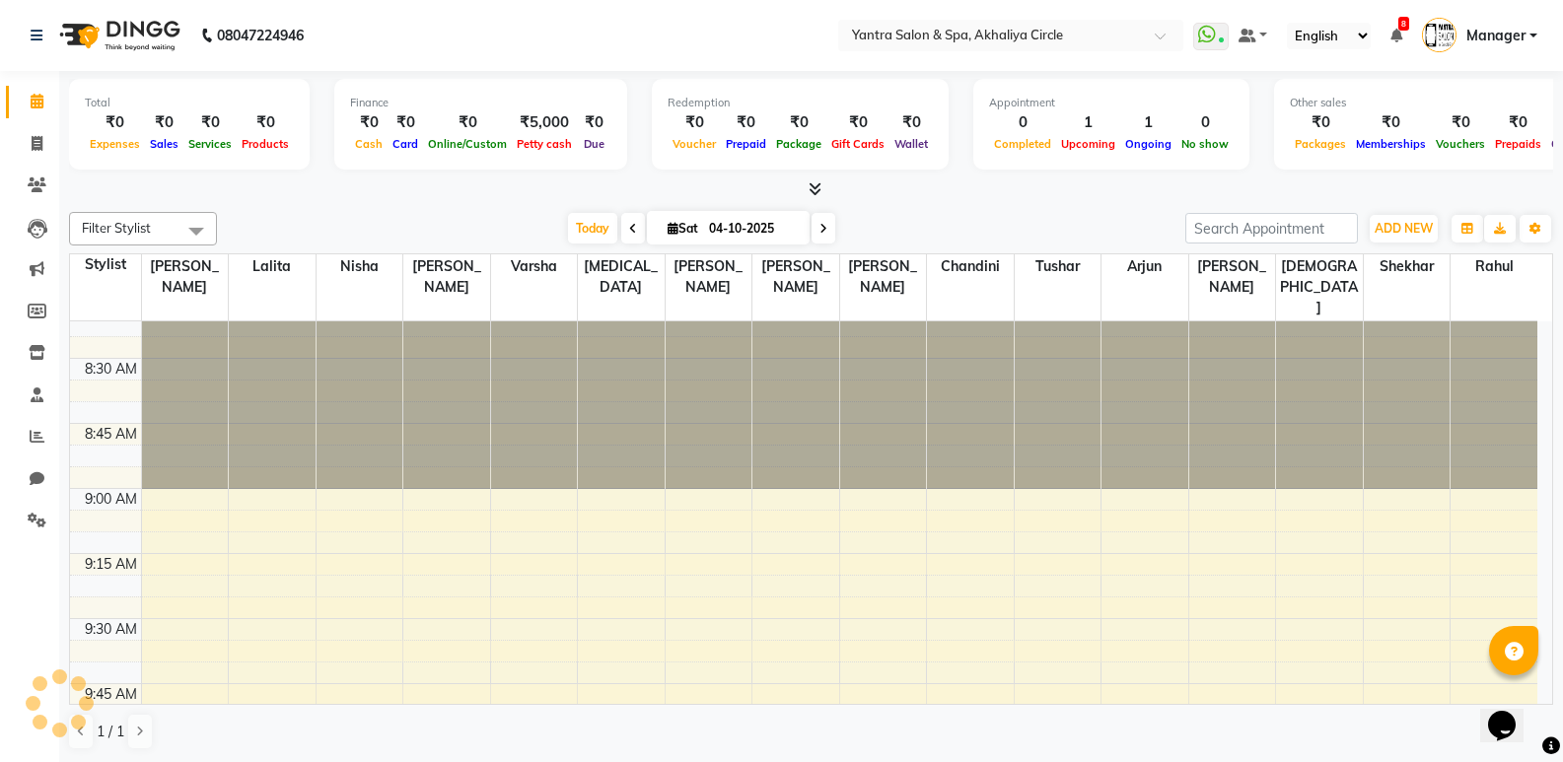
scroll to position [388, 0]
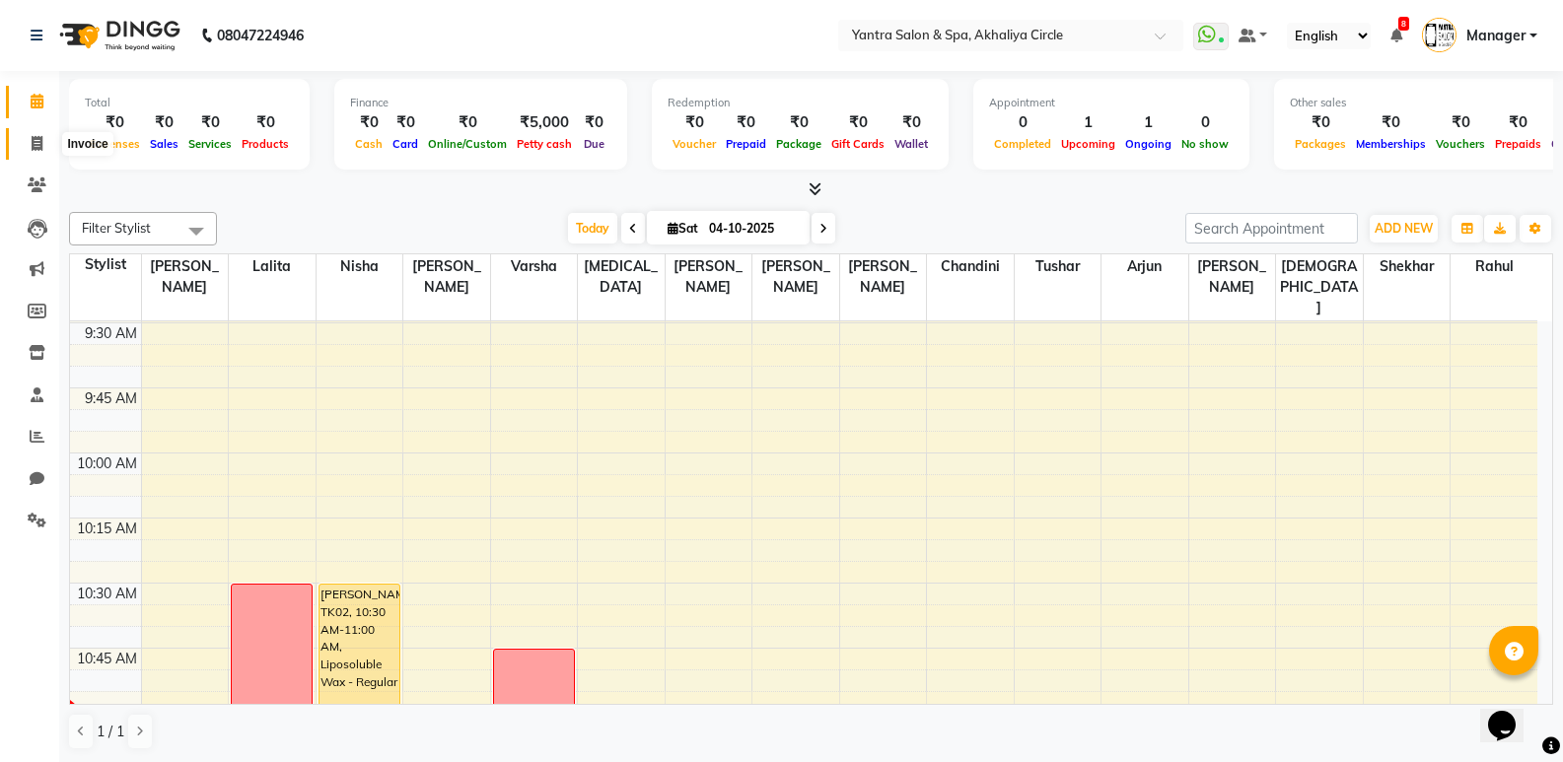
click at [31, 153] on span at bounding box center [37, 144] width 35 height 23
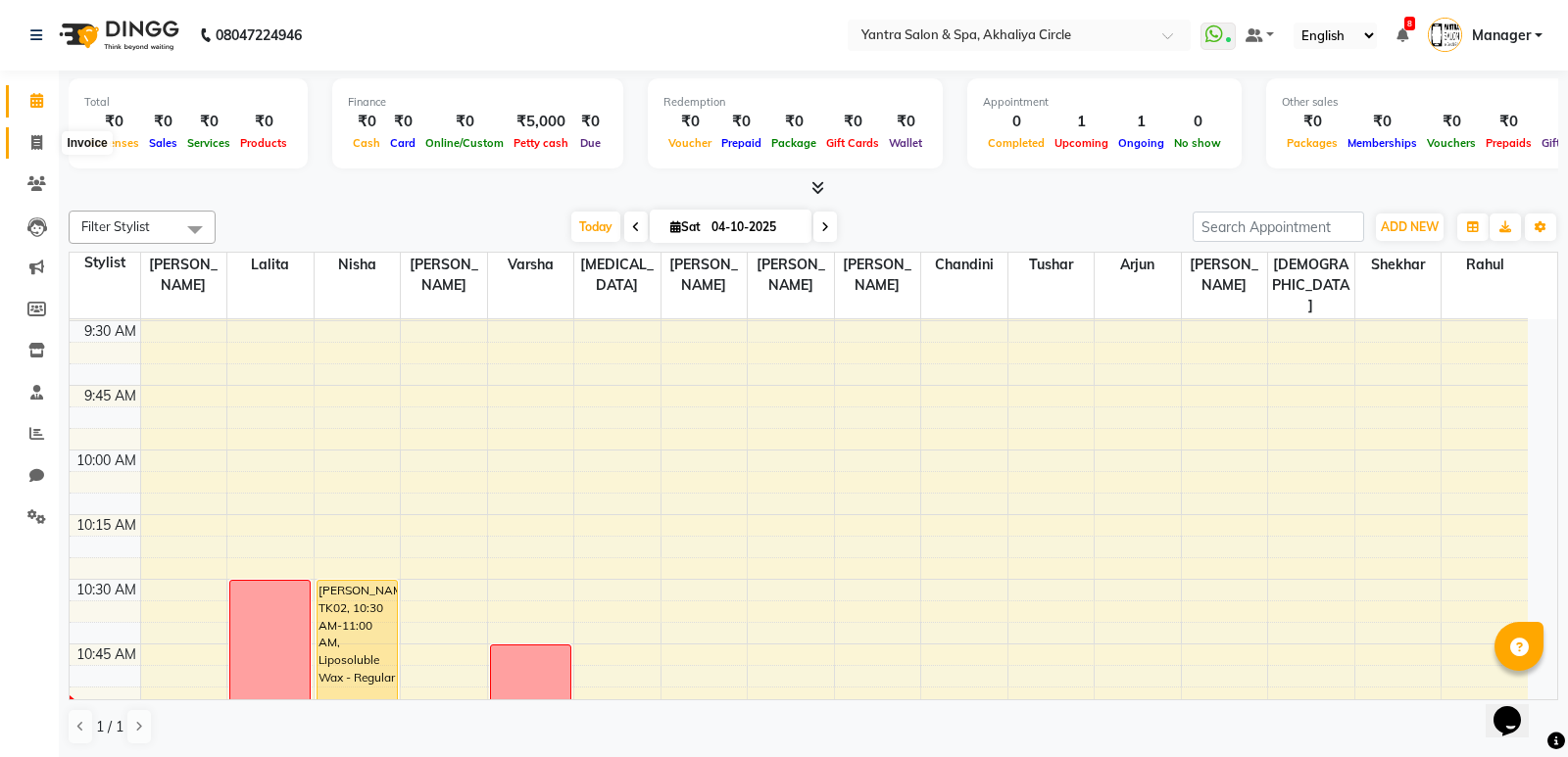
select select "service"
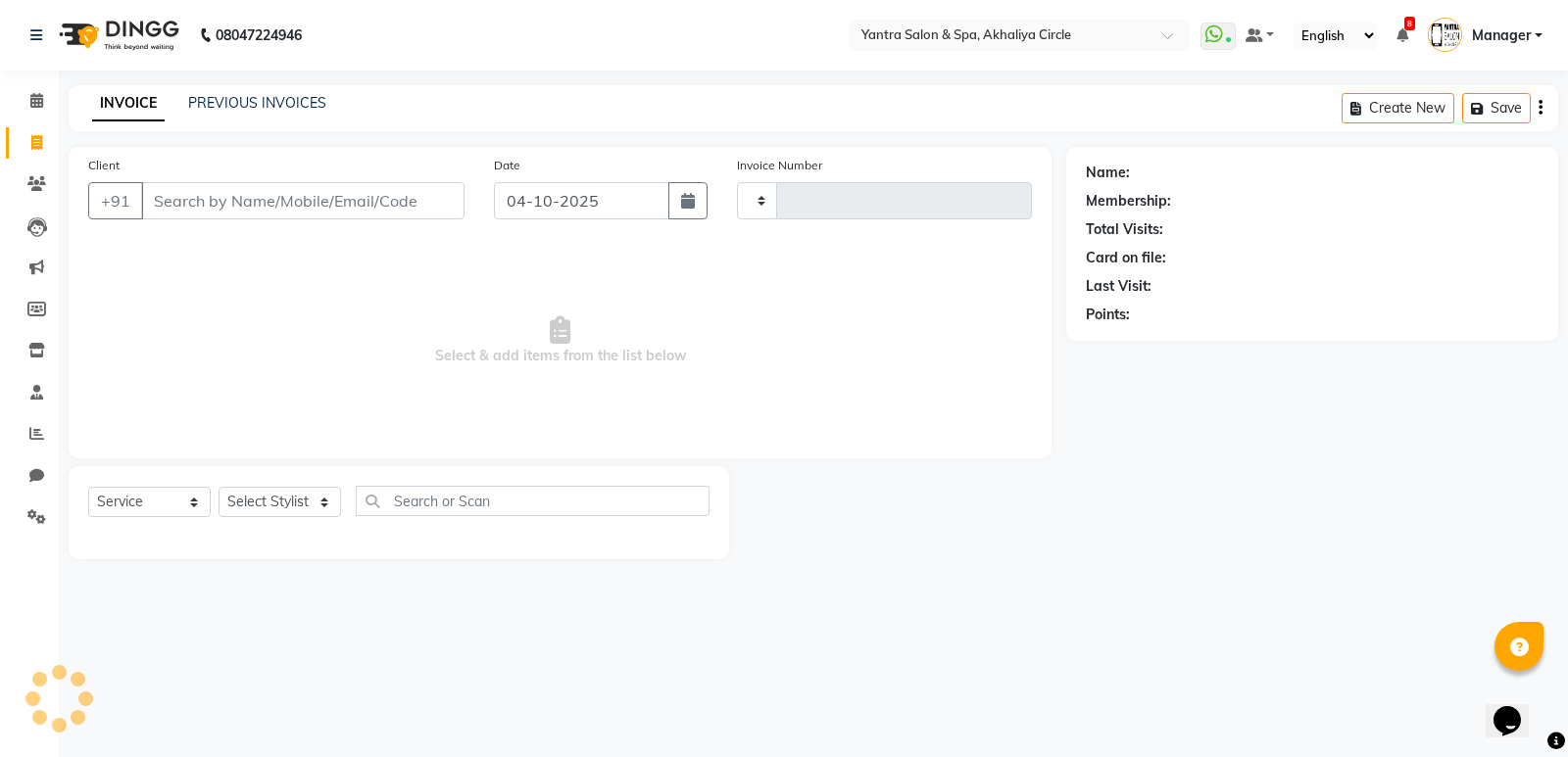
click at [285, 207] on input "Client" at bounding box center [302, 200] width 323 height 37
type input "111111"
type input "4604"
select select "152"
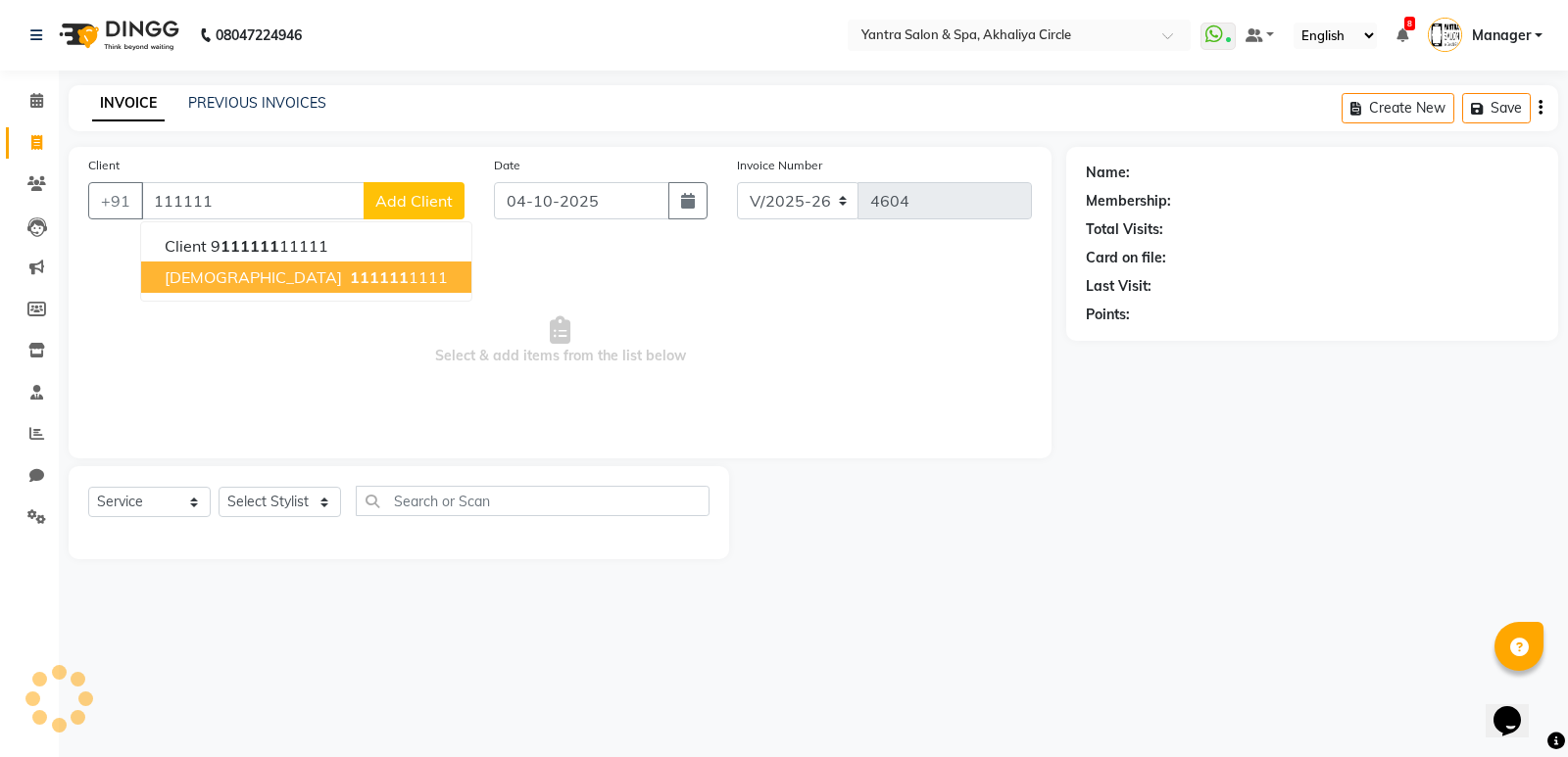
click at [350, 273] on span "111111" at bounding box center [379, 277] width 59 height 20
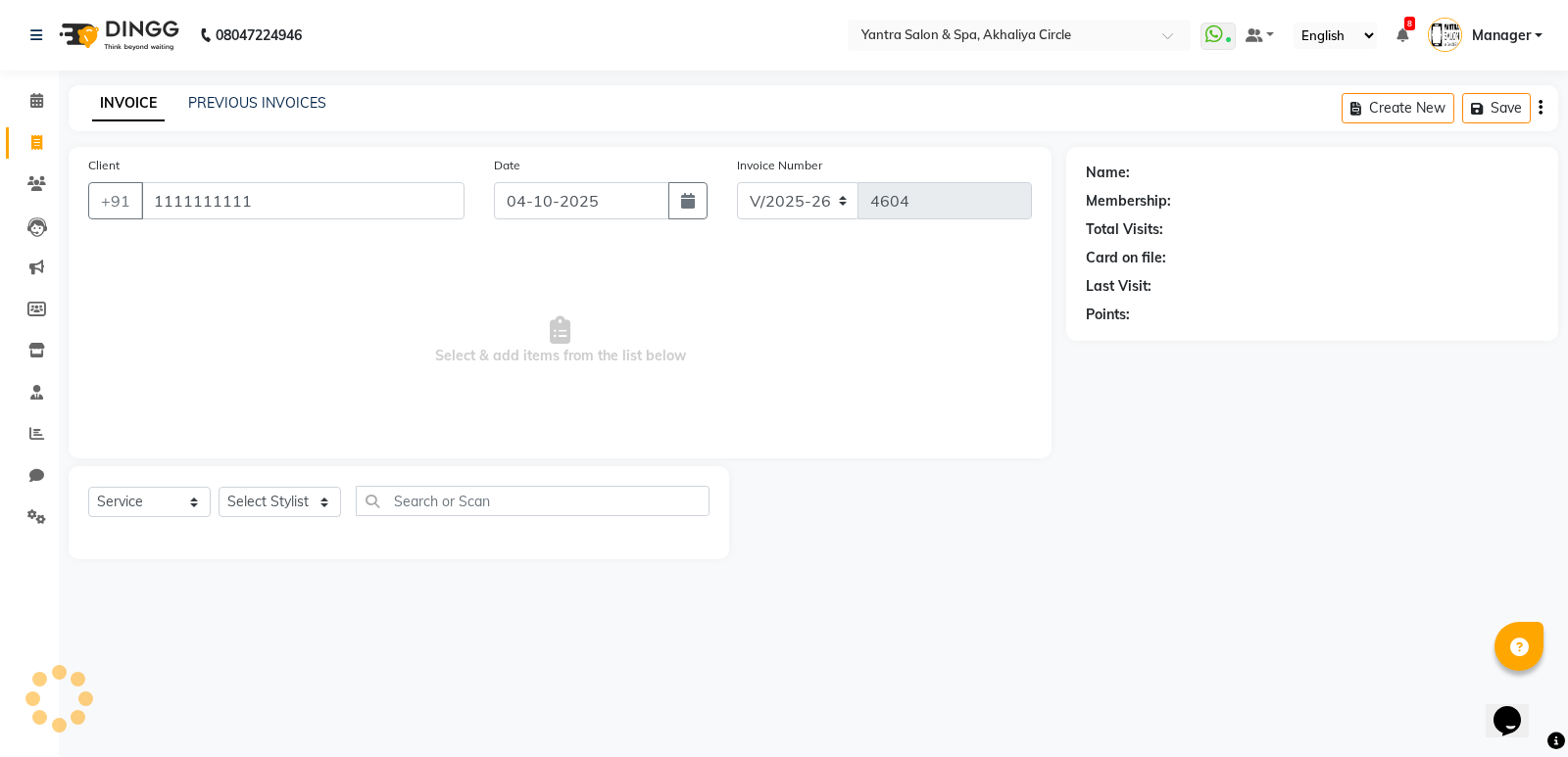
type input "1111111111"
click at [260, 493] on select "Select Stylist" at bounding box center [279, 502] width 122 height 31
click at [269, 506] on select "Select Stylist" at bounding box center [279, 502] width 122 height 31
click at [270, 506] on select "Select Stylist" at bounding box center [279, 502] width 122 height 31
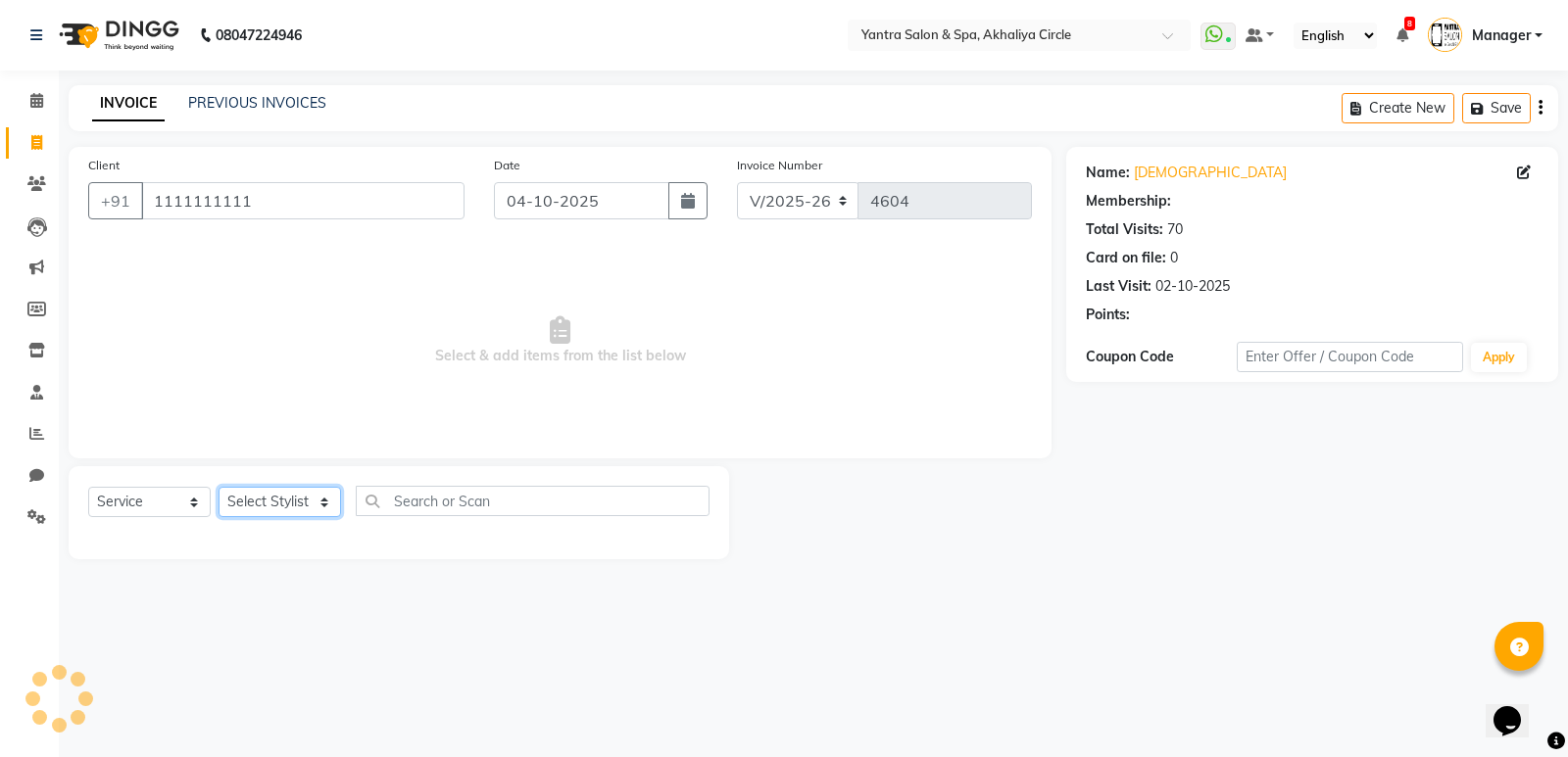
click at [270, 506] on select "Select Stylist" at bounding box center [279, 502] width 122 height 31
click at [270, 506] on select "Select Stylist [PERSON_NAME] [PERSON_NAME] [PERSON_NAME] [PERSON_NAME] Manager …" at bounding box center [279, 502] width 122 height 31
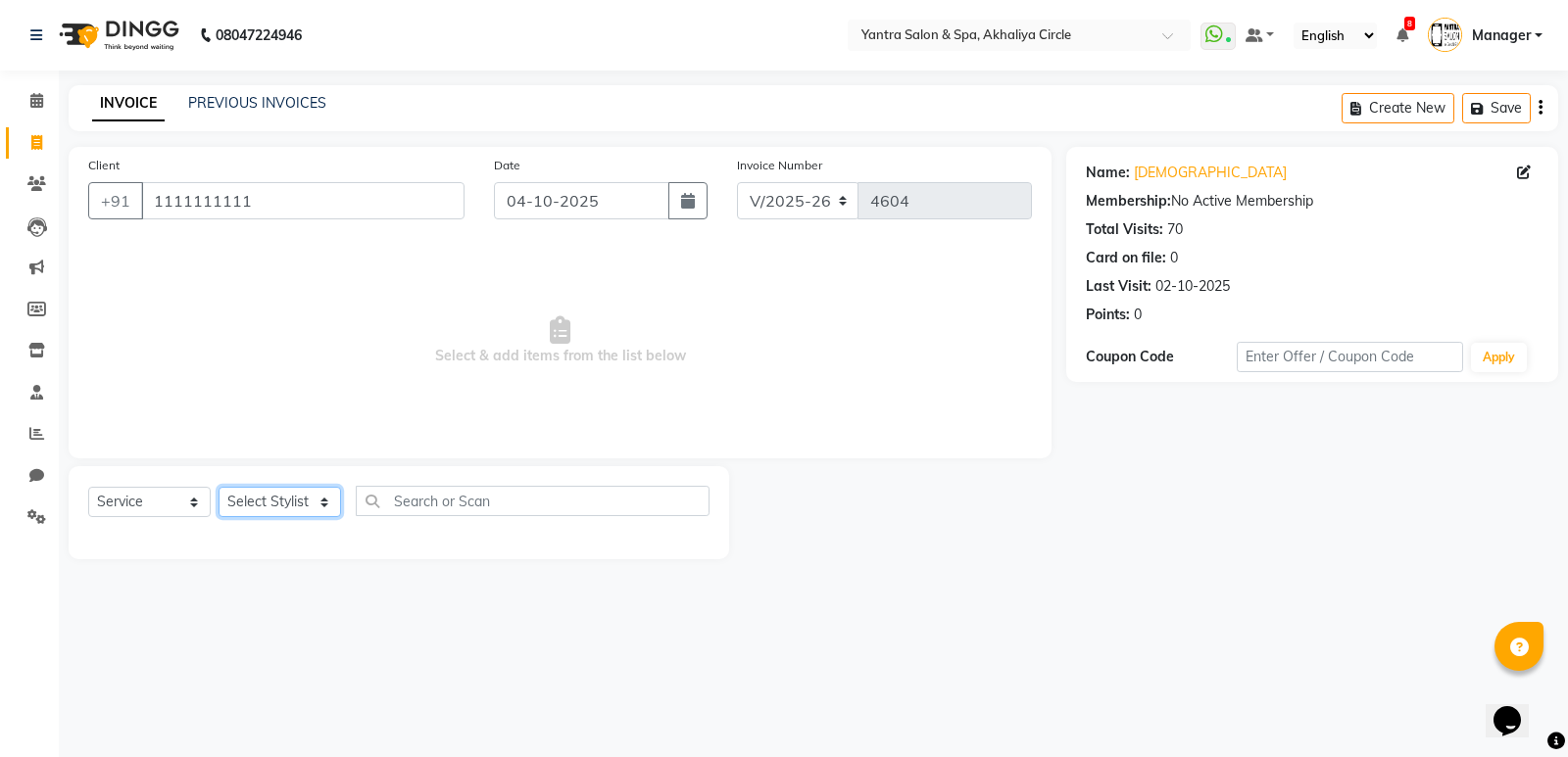
click at [270, 506] on select "Select Stylist [PERSON_NAME] [PERSON_NAME] [PERSON_NAME] [PERSON_NAME] Manager …" at bounding box center [279, 502] width 122 height 31
select select "4341"
click at [219, 487] on select "Select Stylist [PERSON_NAME] [PERSON_NAME] [PERSON_NAME] [PERSON_NAME] Manager …" at bounding box center [279, 502] width 122 height 31
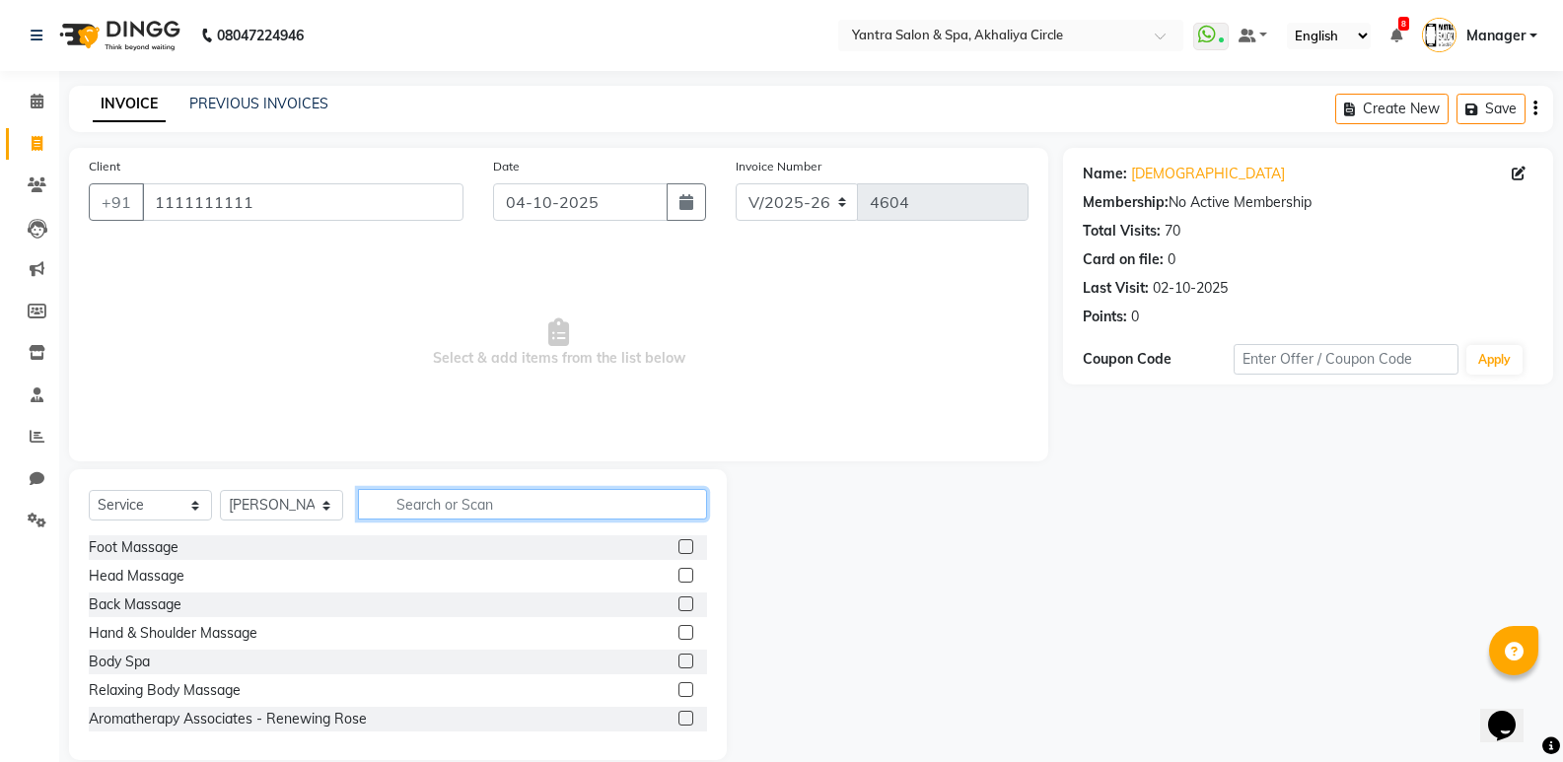
drag, startPoint x: 434, startPoint y: 505, endPoint x: 407, endPoint y: 504, distance: 26.6
click at [434, 504] on input "text" at bounding box center [532, 504] width 349 height 31
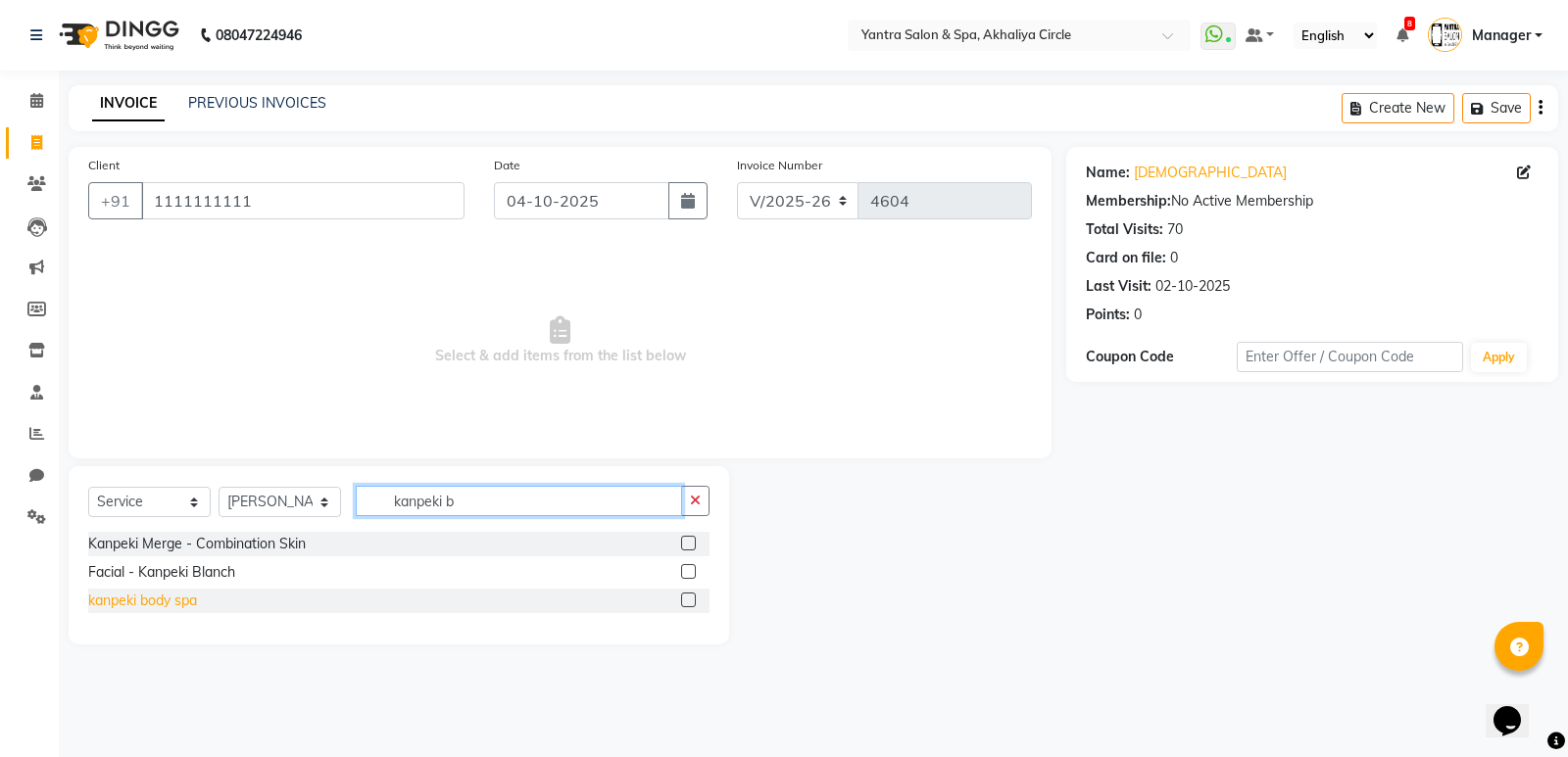
type input "kanpeki b"
click at [171, 603] on div "kanpeki body spa" at bounding box center [142, 601] width 108 height 21
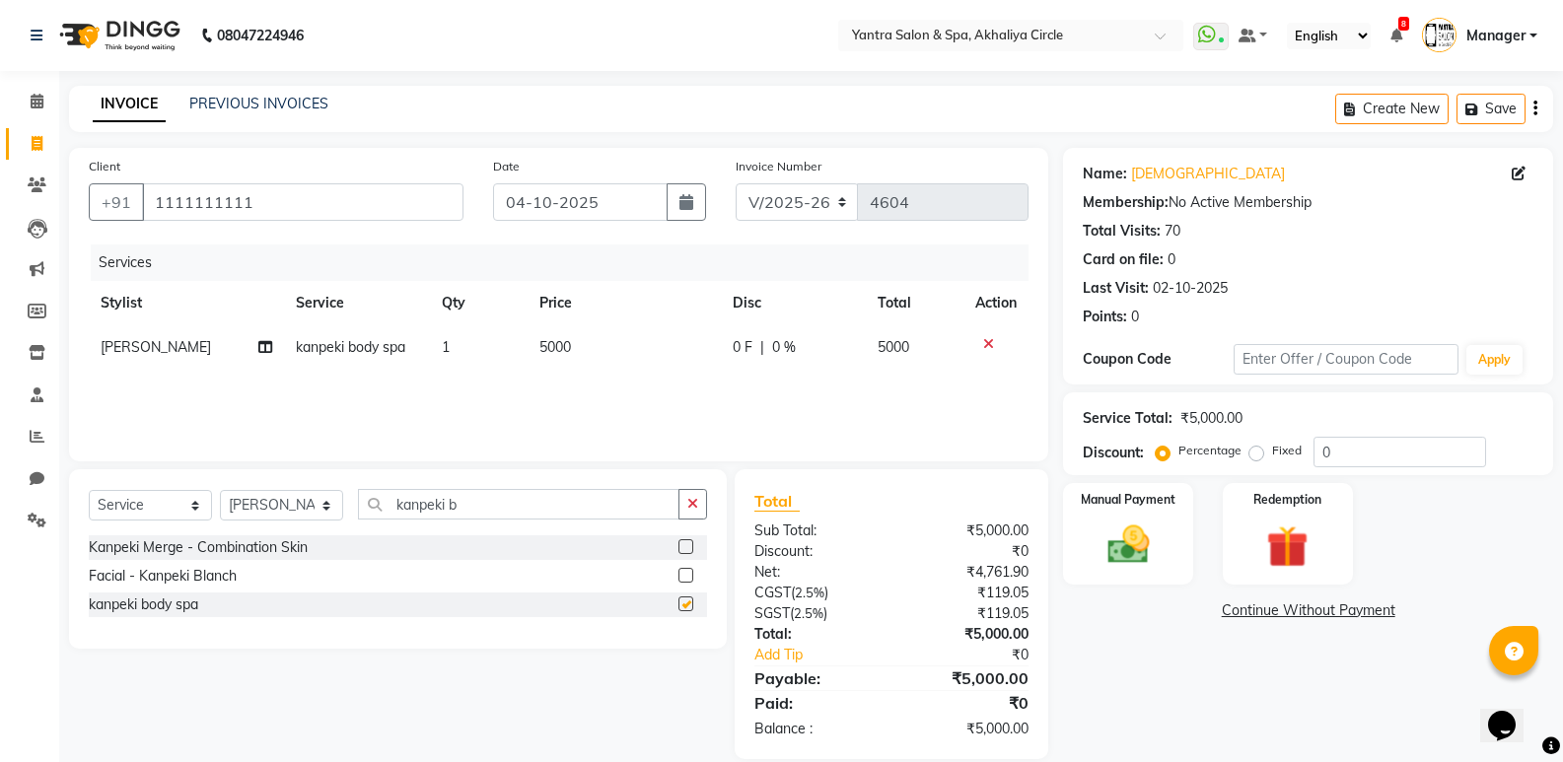
checkbox input "false"
click at [34, 96] on icon at bounding box center [37, 101] width 13 height 15
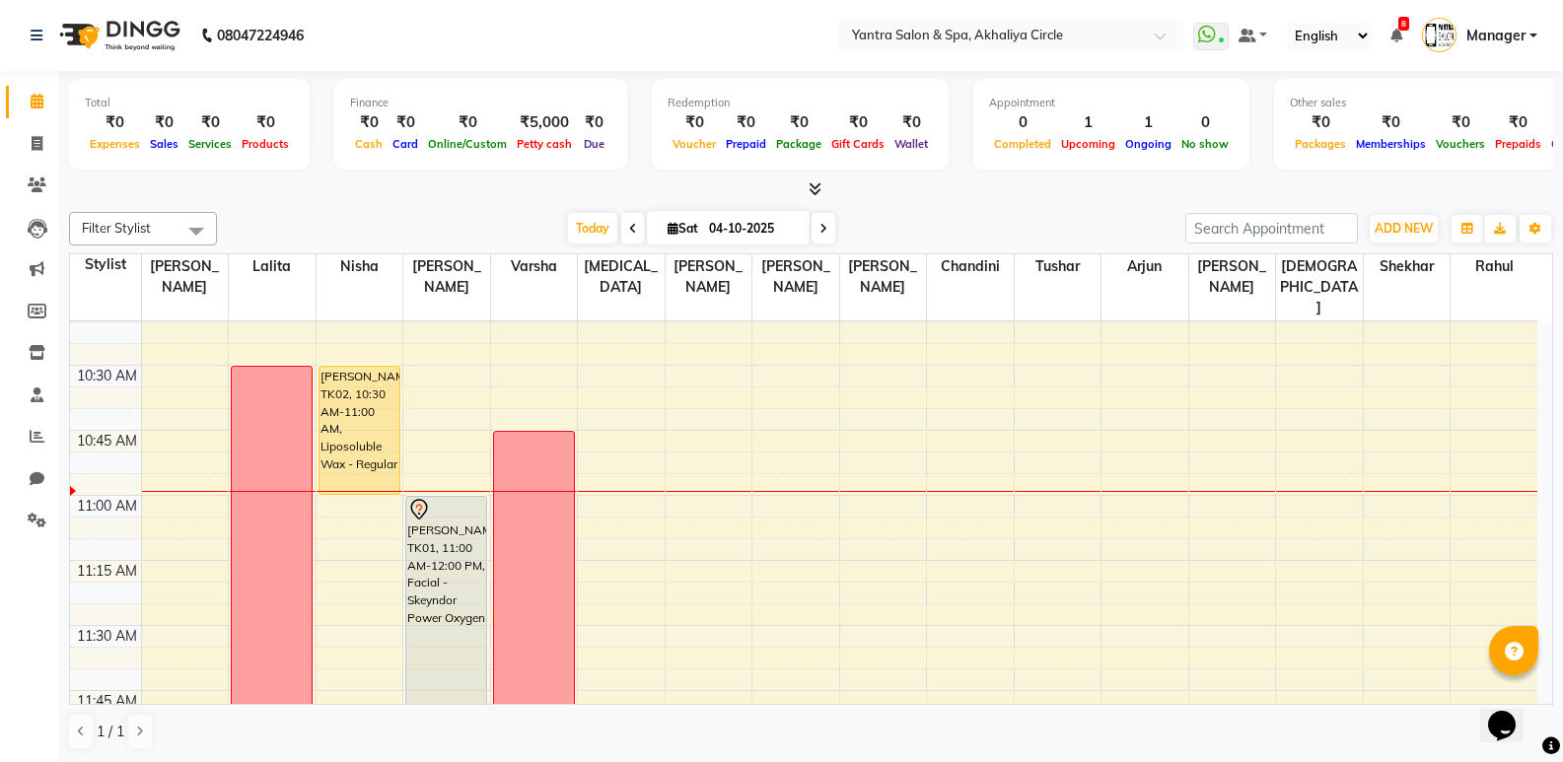
scroll to position [719, 0]
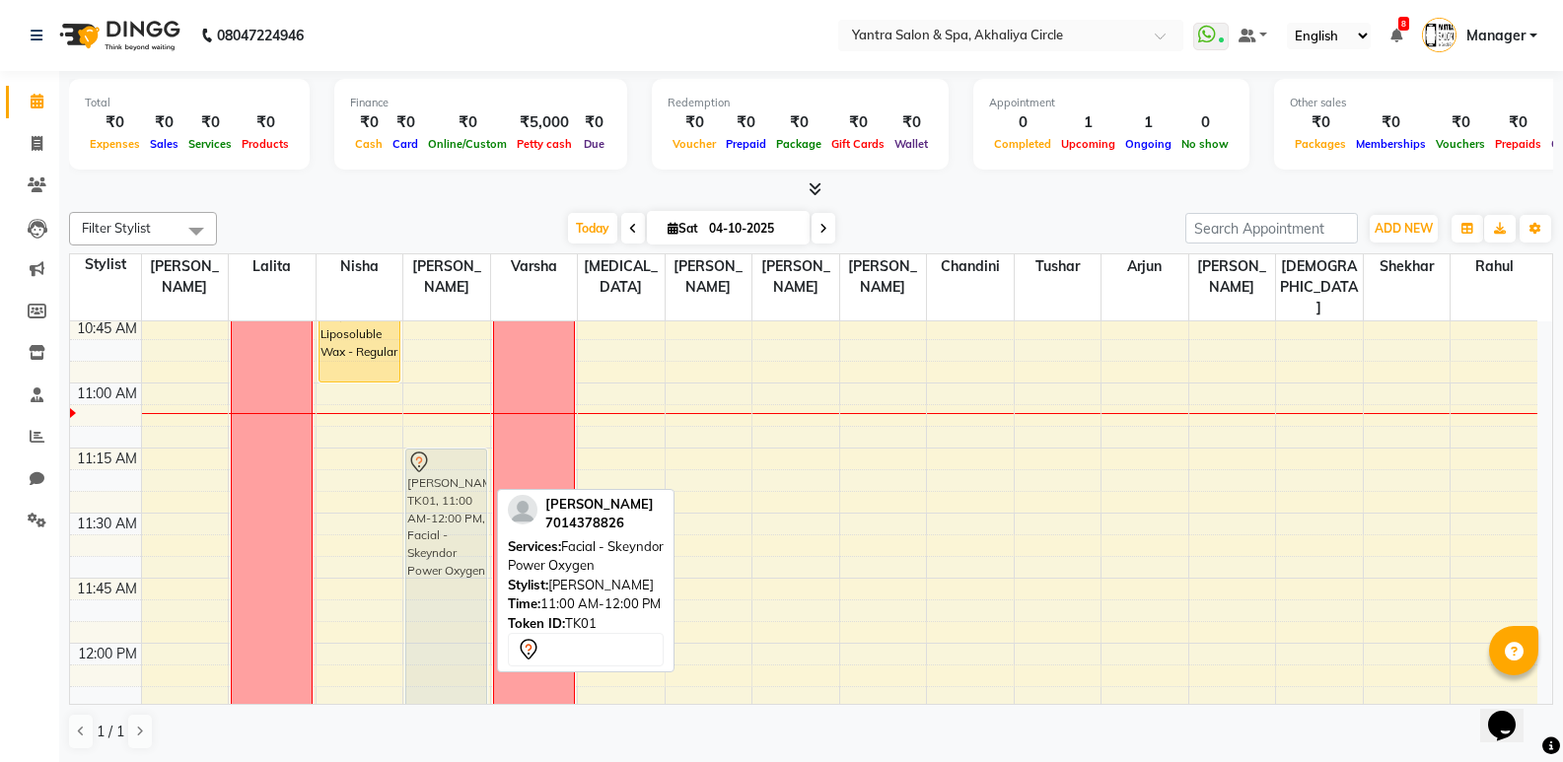
drag, startPoint x: 450, startPoint y: 431, endPoint x: 446, endPoint y: 498, distance: 67.2
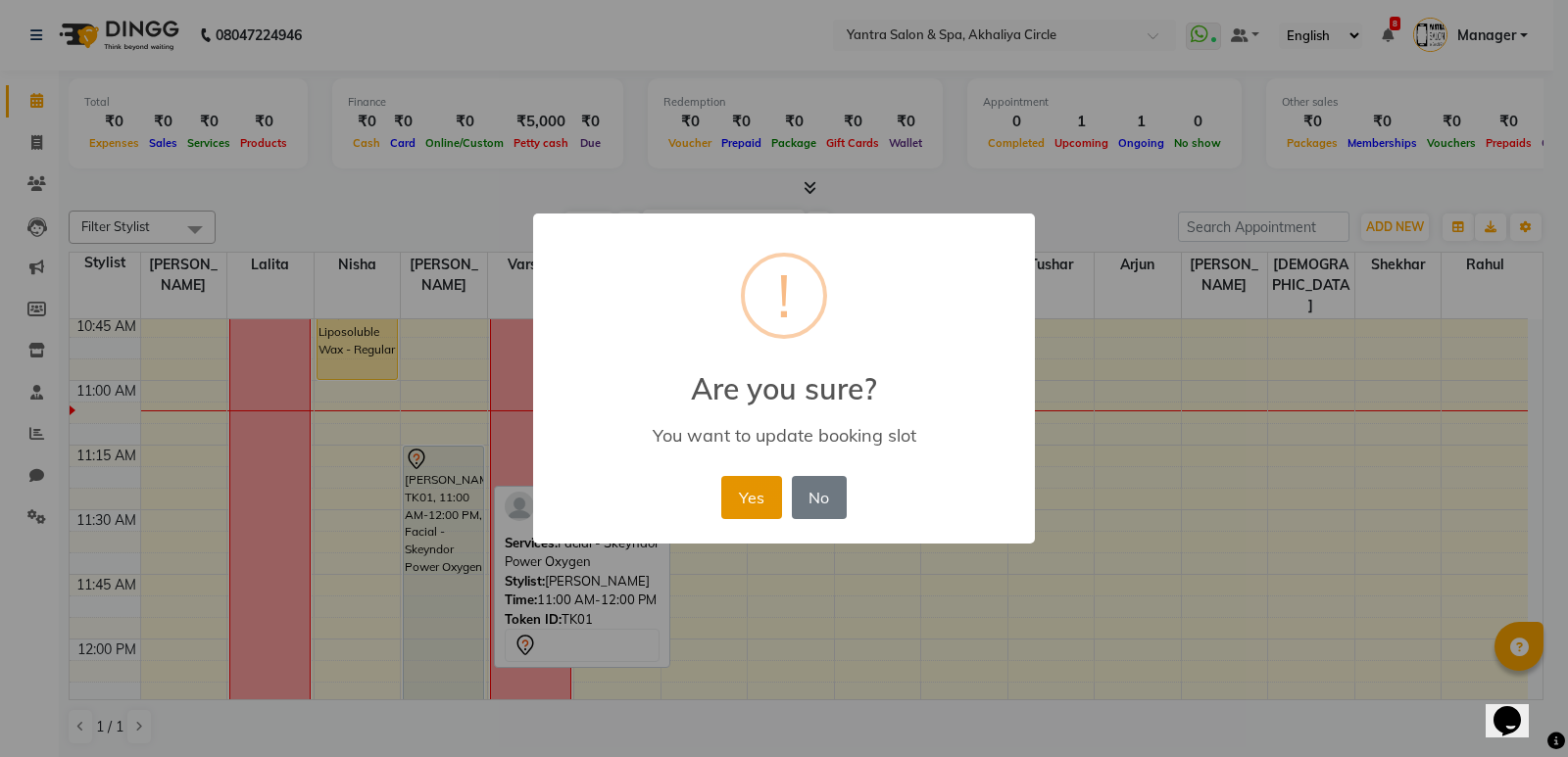
click at [739, 507] on button "Yes" at bounding box center [751, 497] width 60 height 43
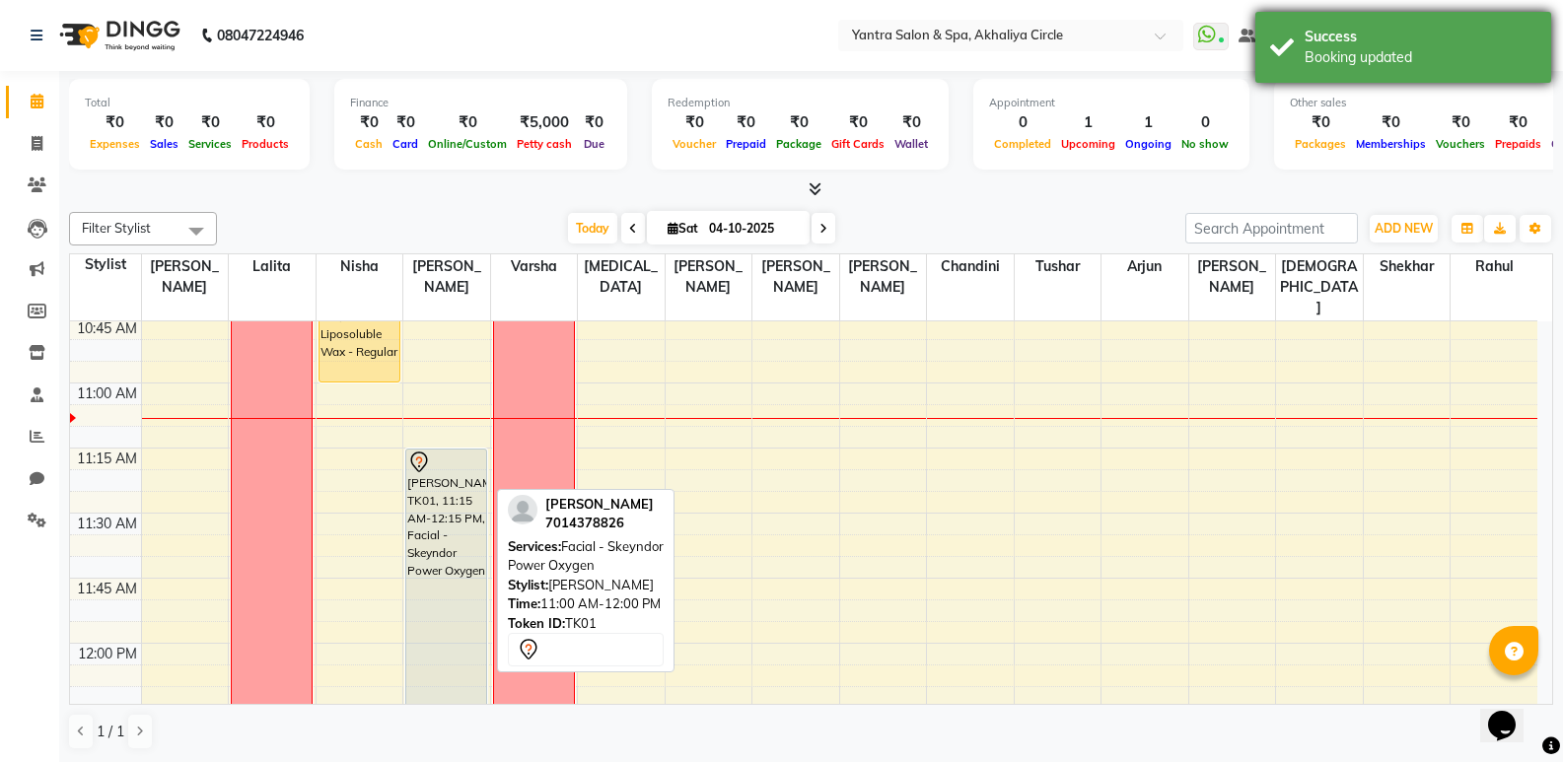
click at [1316, 35] on div "Success" at bounding box center [1420, 37] width 232 height 21
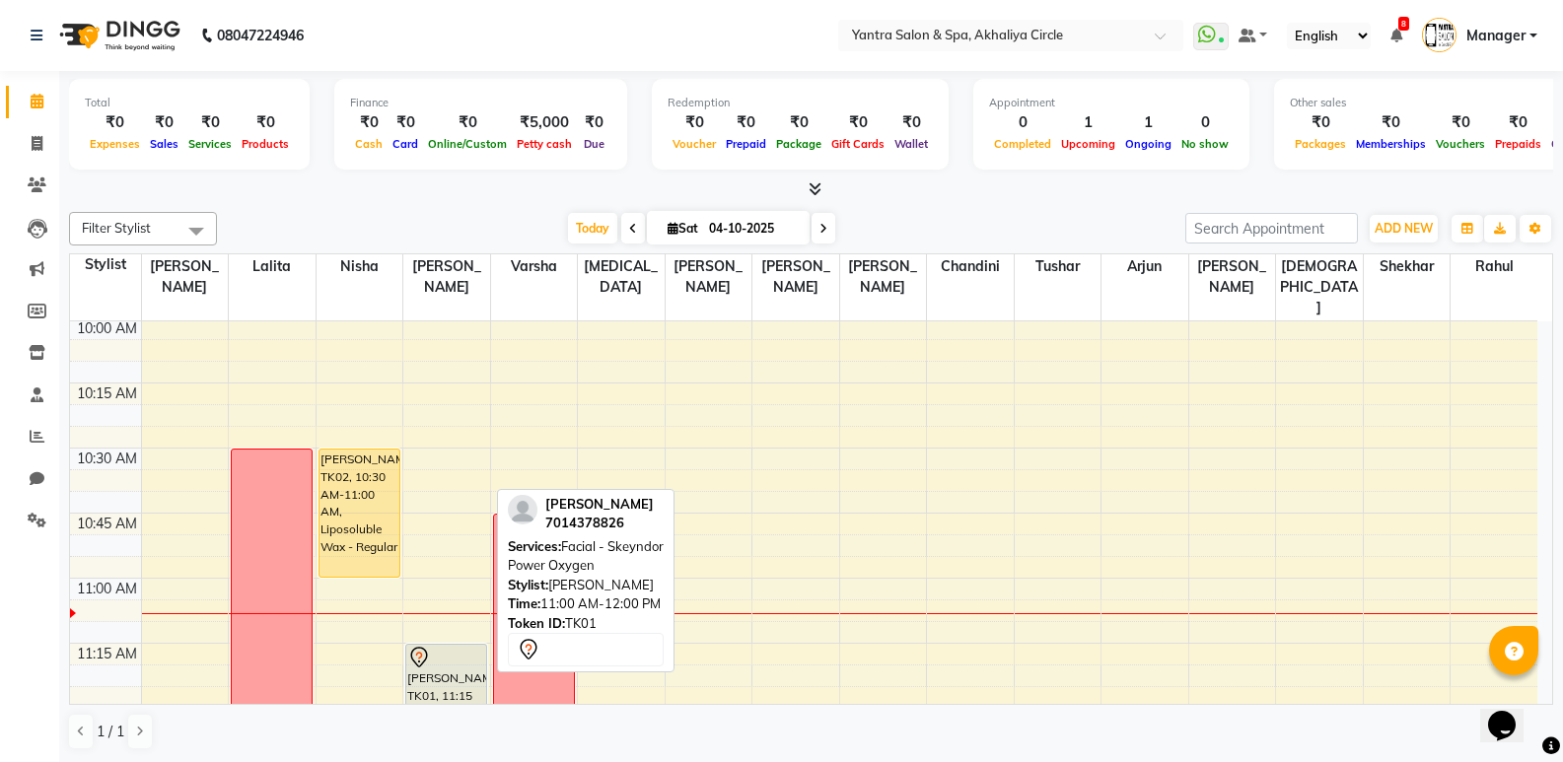
scroll to position [522, 0]
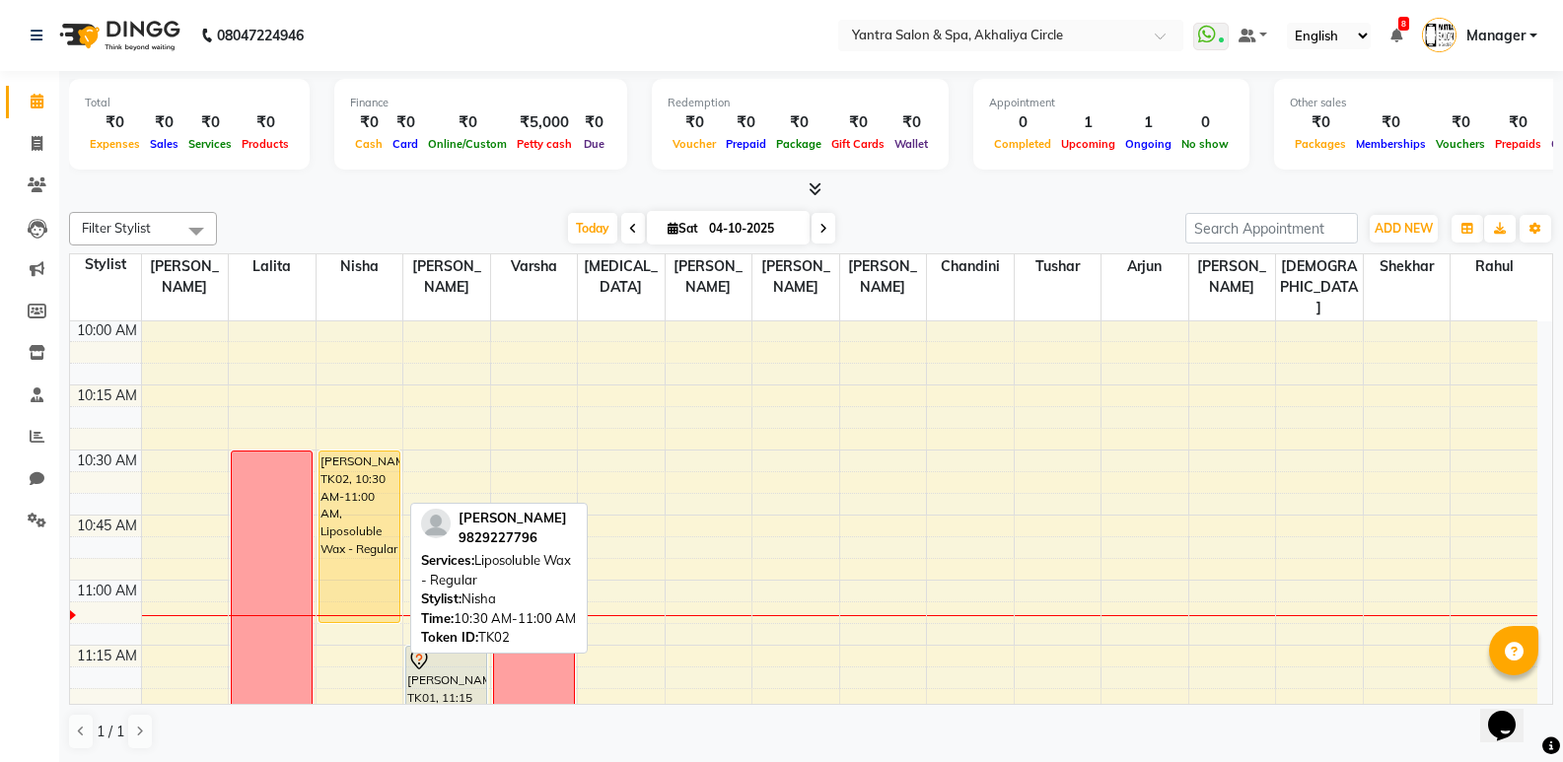
drag, startPoint x: 362, startPoint y: 554, endPoint x: 362, endPoint y: 591, distance: 36.5
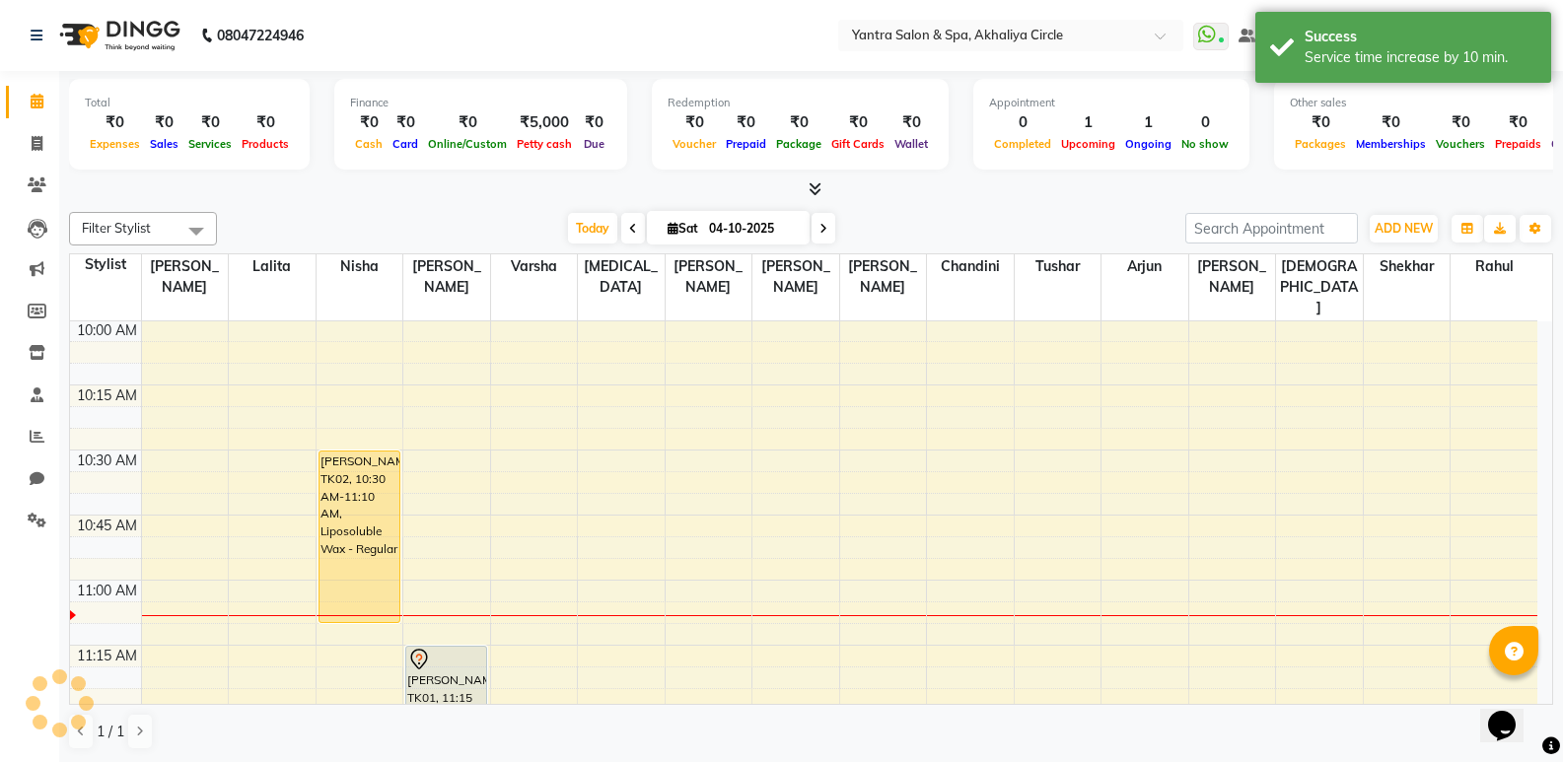
scroll to position [719, 0]
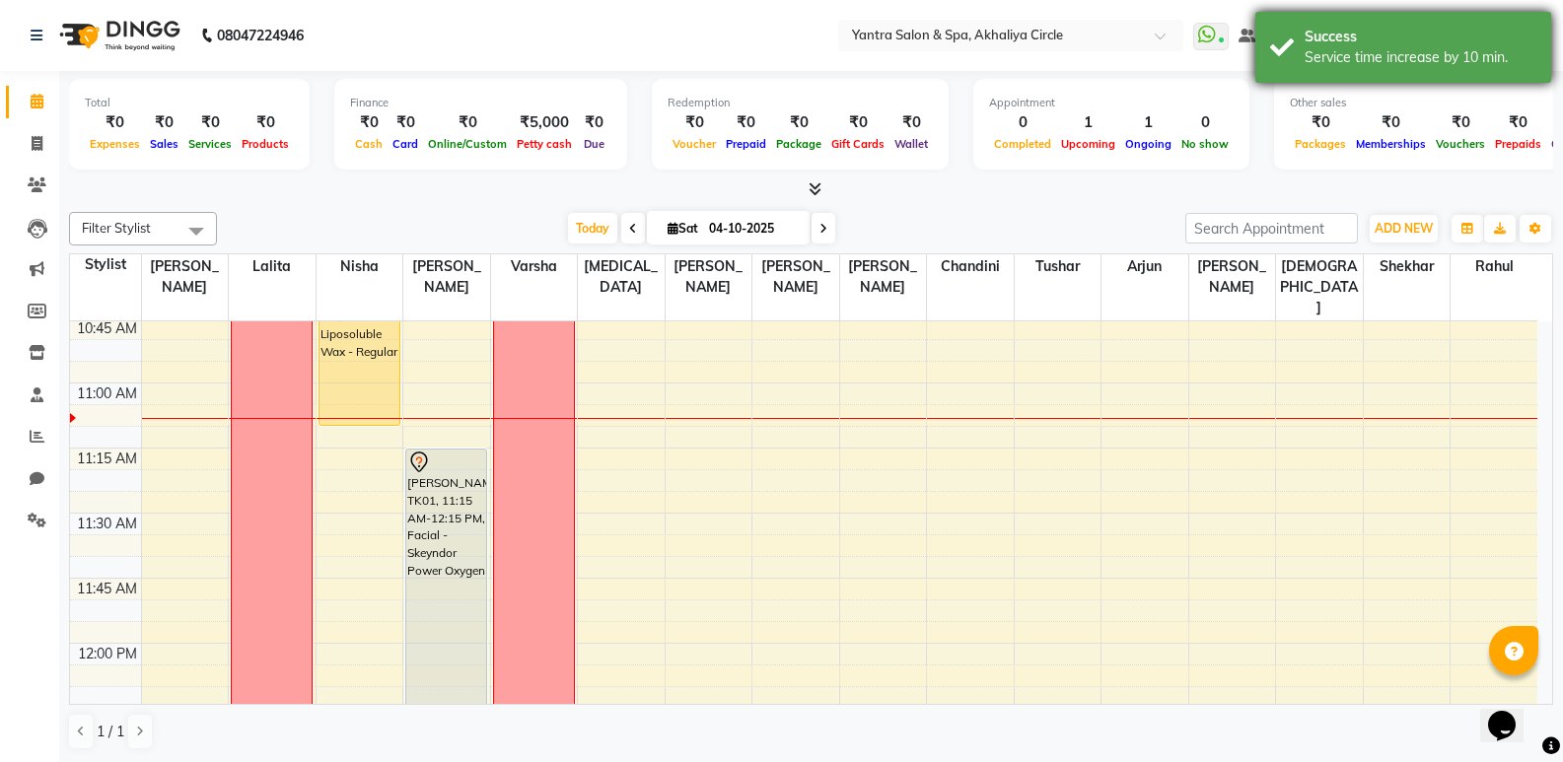
click at [1302, 55] on div "Success Service time increase by 10 min." at bounding box center [1403, 47] width 296 height 71
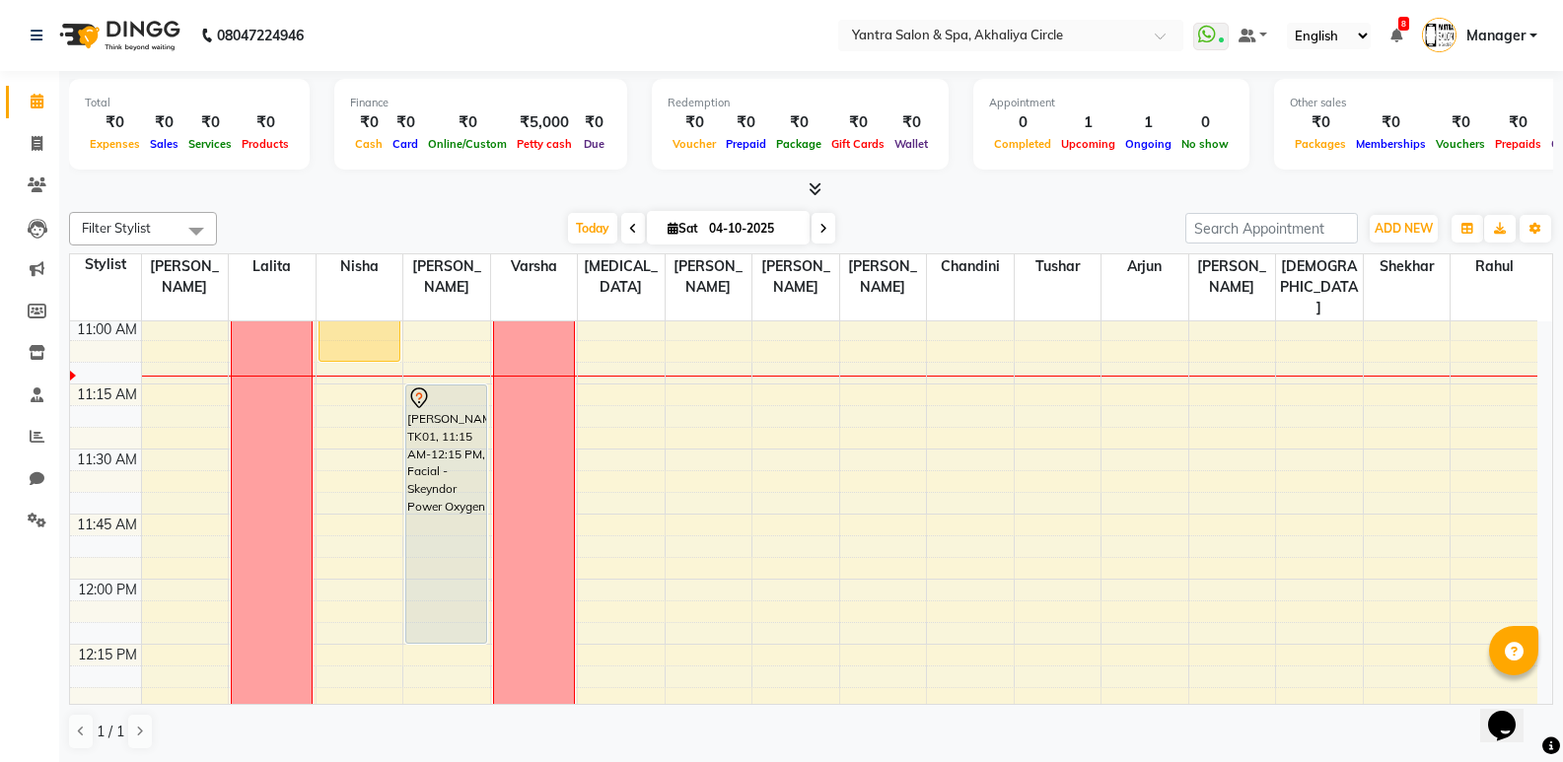
scroll to position [817, 0]
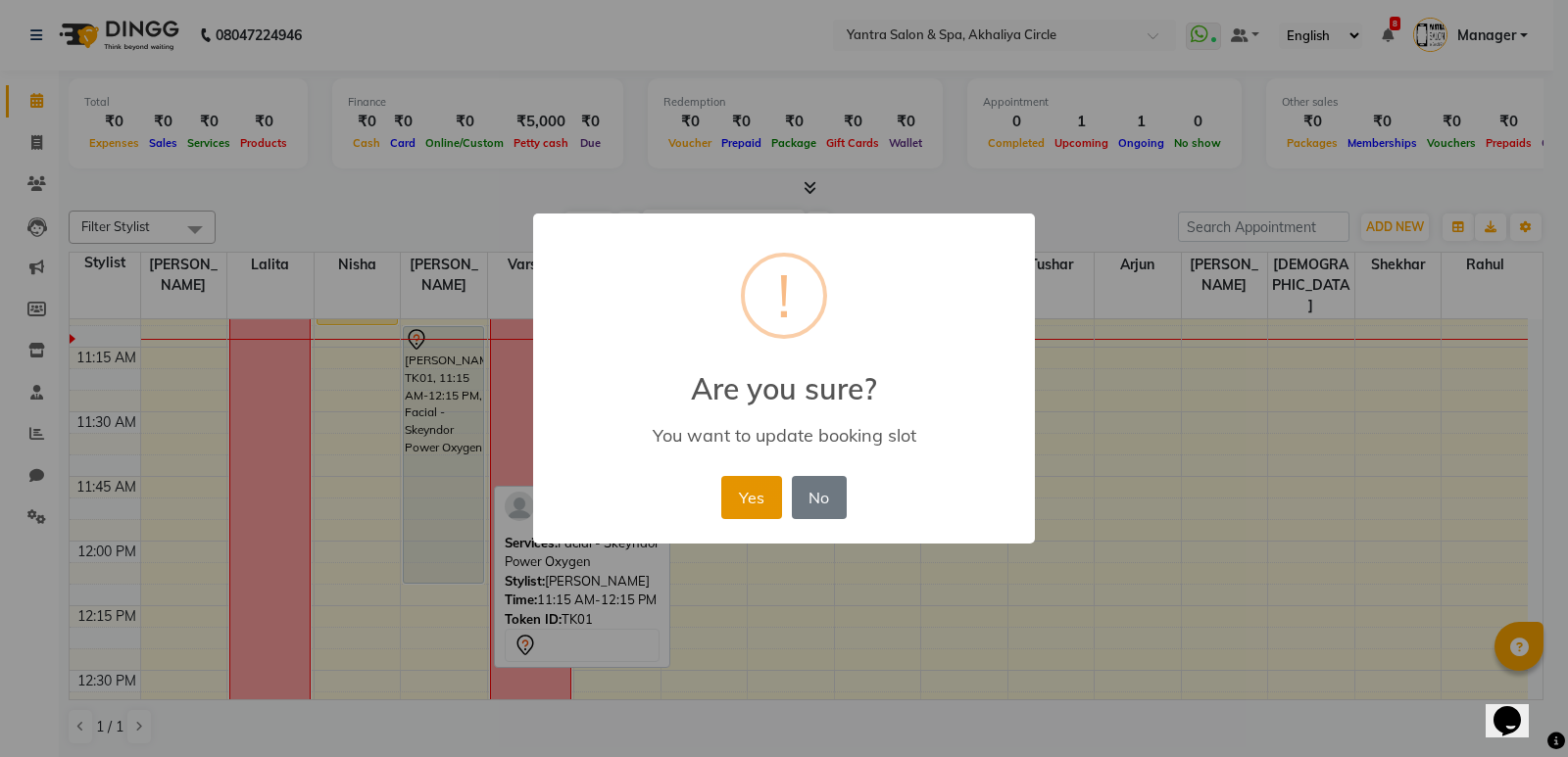
click at [753, 493] on button "Yes" at bounding box center [751, 497] width 60 height 43
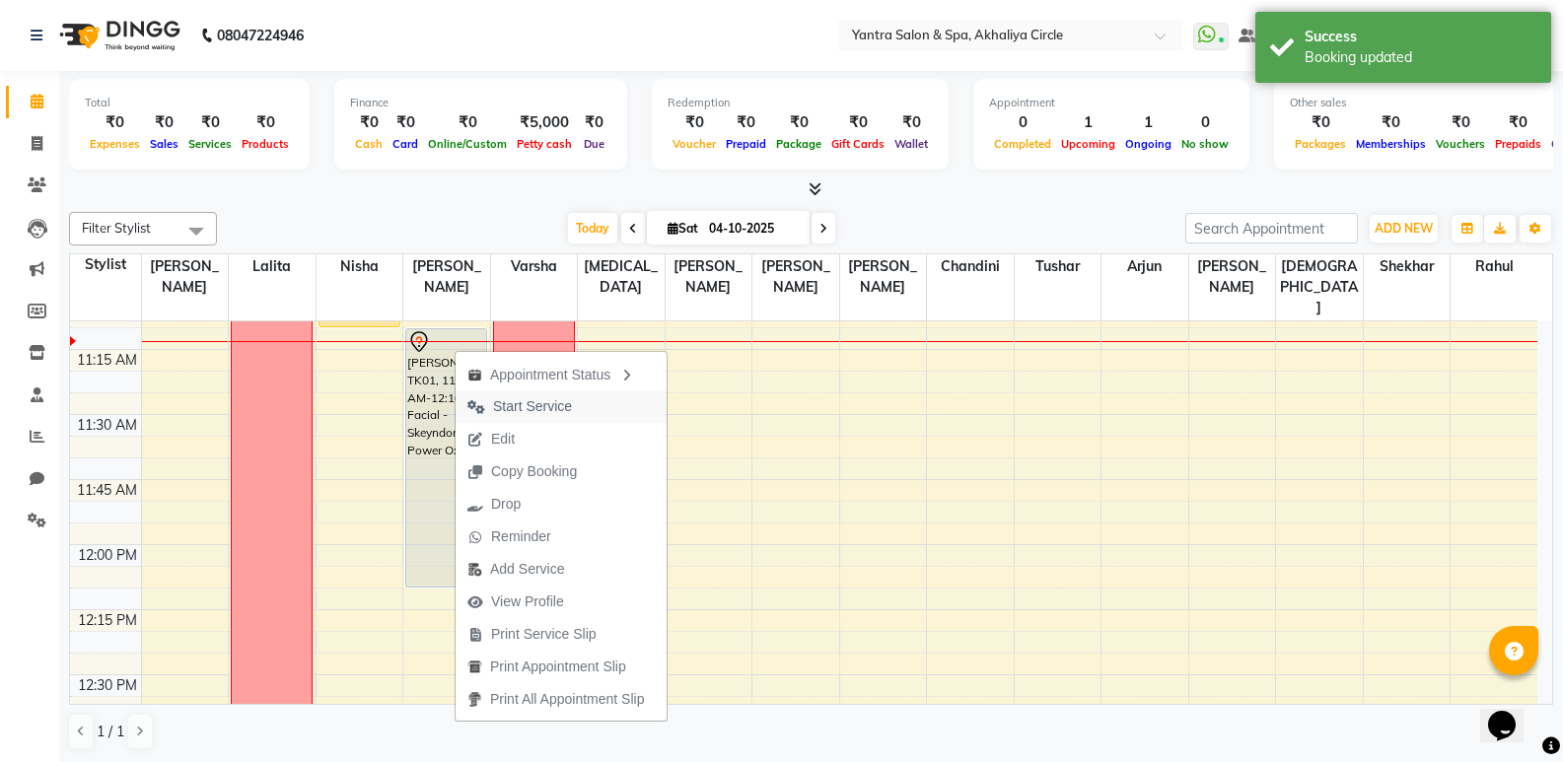
click at [570, 410] on span "Start Service" at bounding box center [532, 406] width 79 height 21
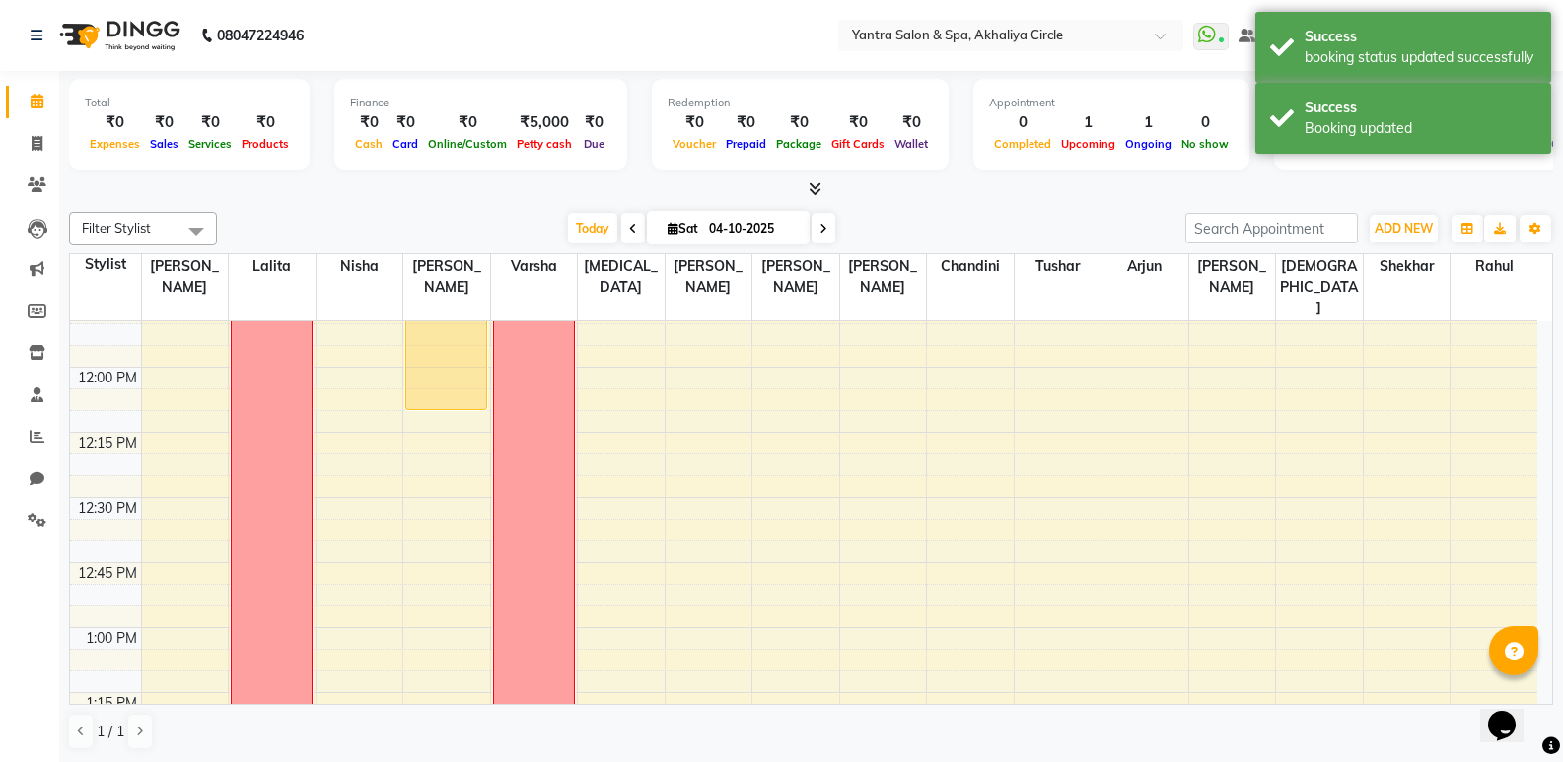
scroll to position [1015, 0]
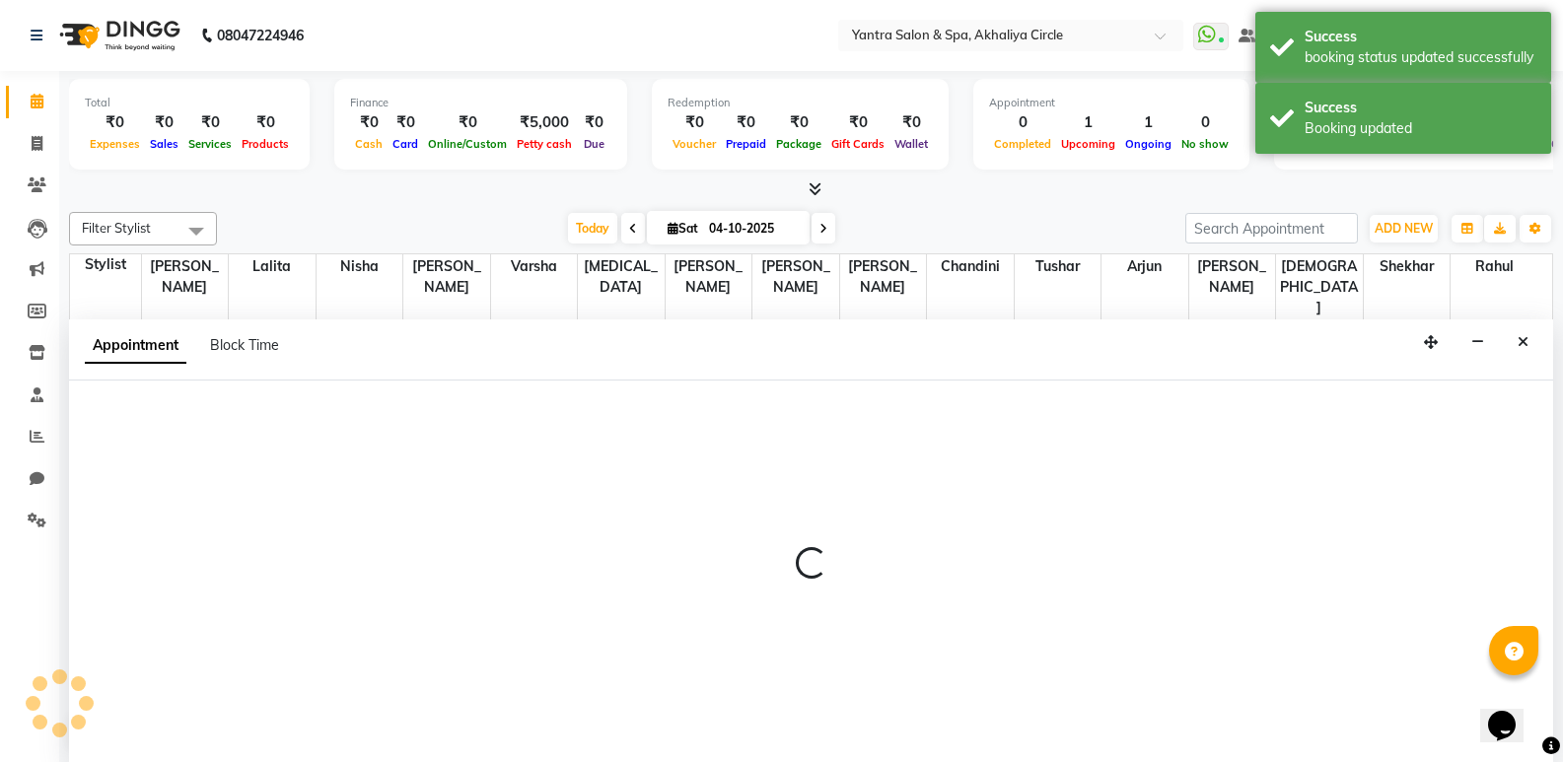
scroll to position [1, 0]
select select "4350"
select select "tentative"
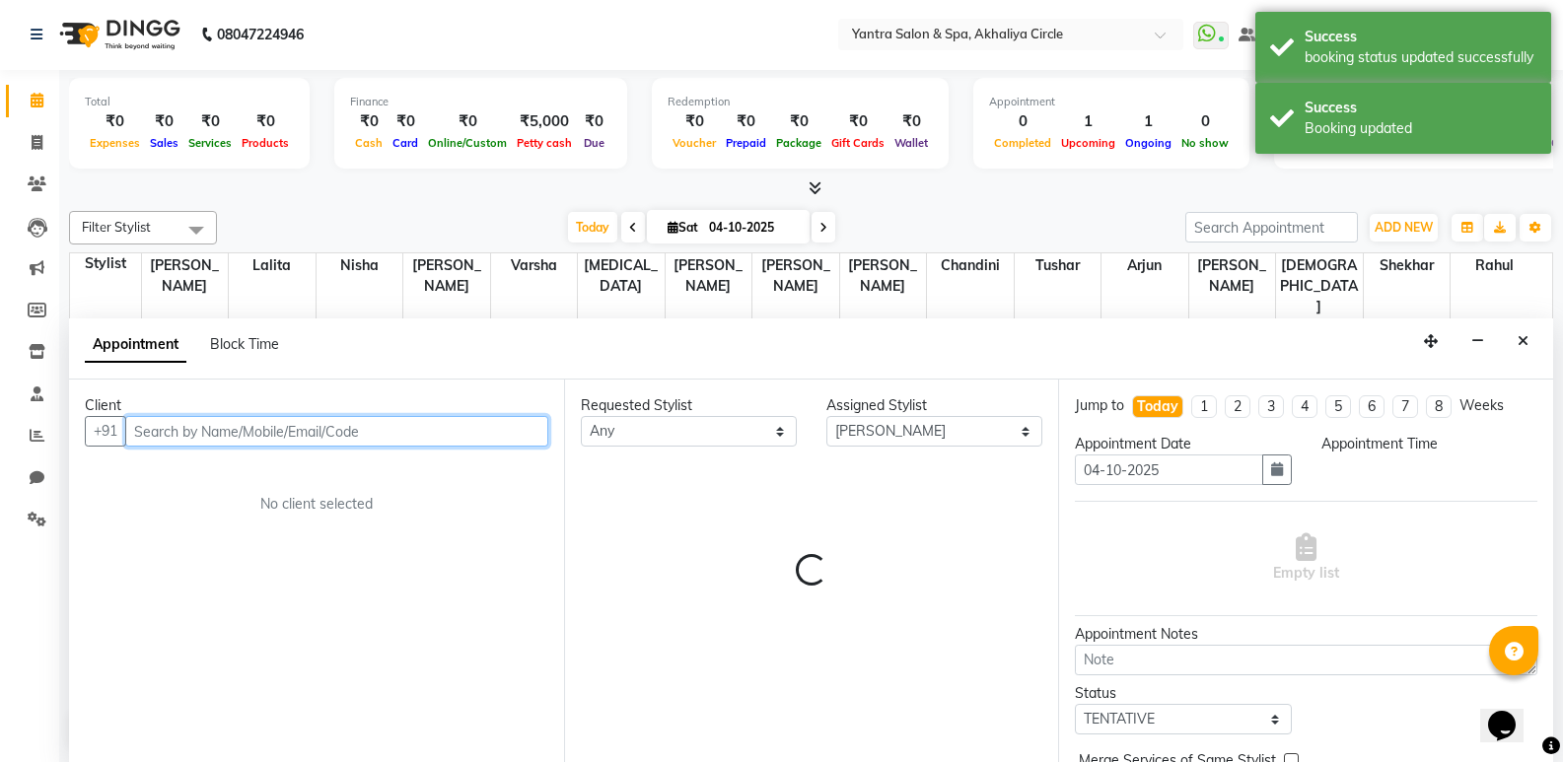
select select "750"
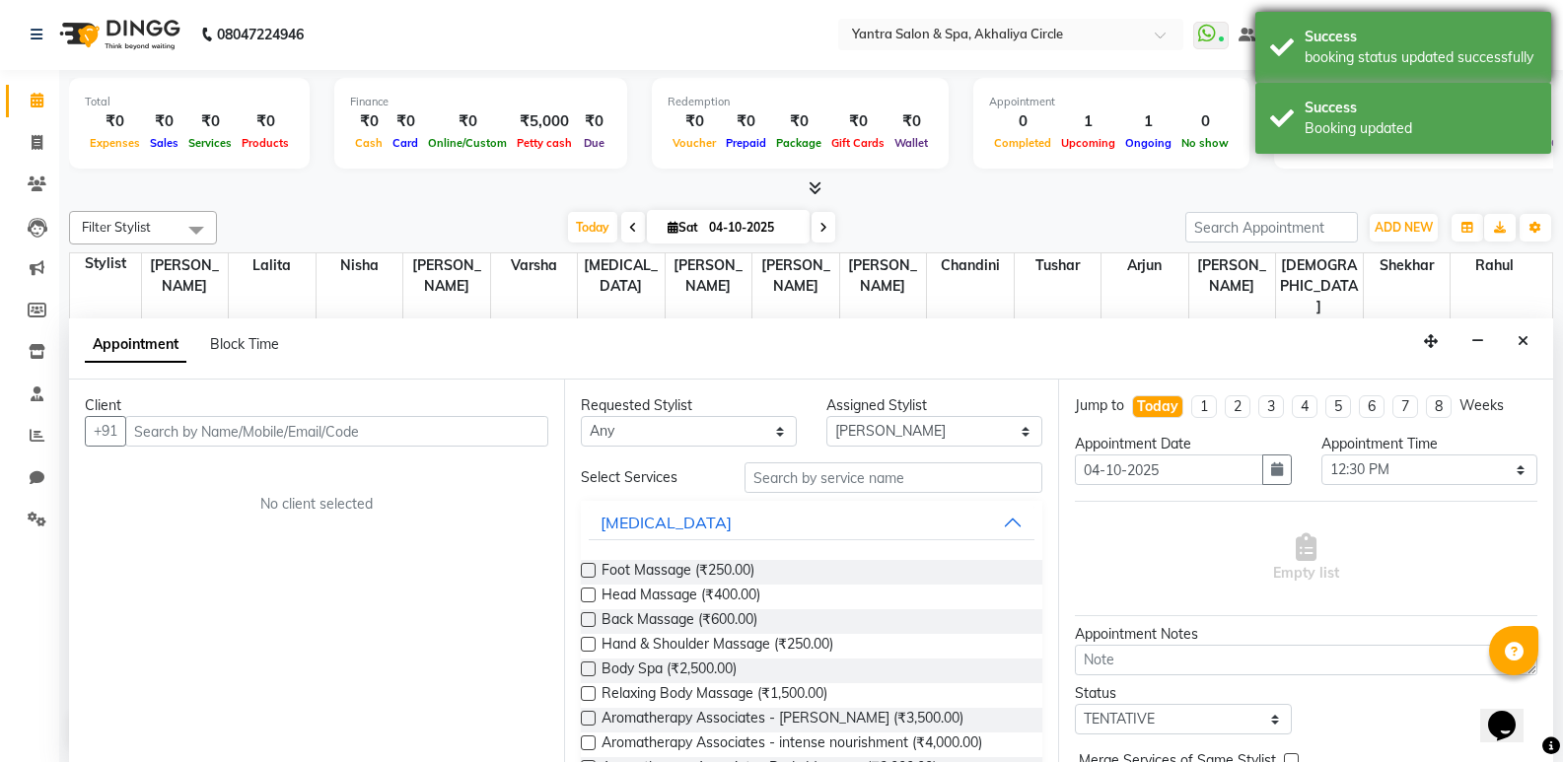
drag, startPoint x: 1313, startPoint y: 121, endPoint x: 1293, endPoint y: 75, distance: 50.8
click at [1305, 104] on div "Success Booking updated" at bounding box center [1403, 118] width 296 height 71
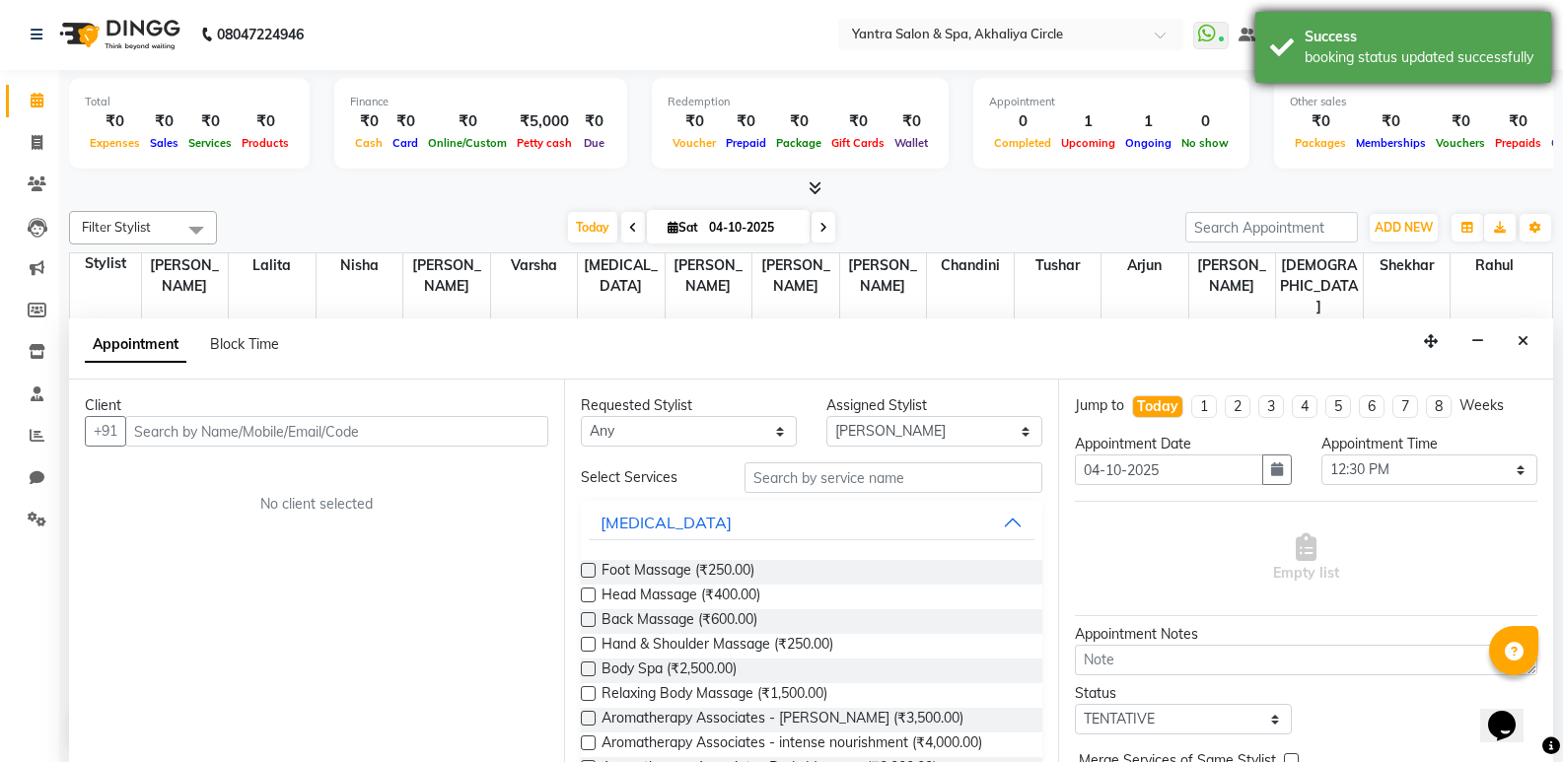
click at [1283, 45] on div "Success booking status updated successfully" at bounding box center [1403, 47] width 296 height 71
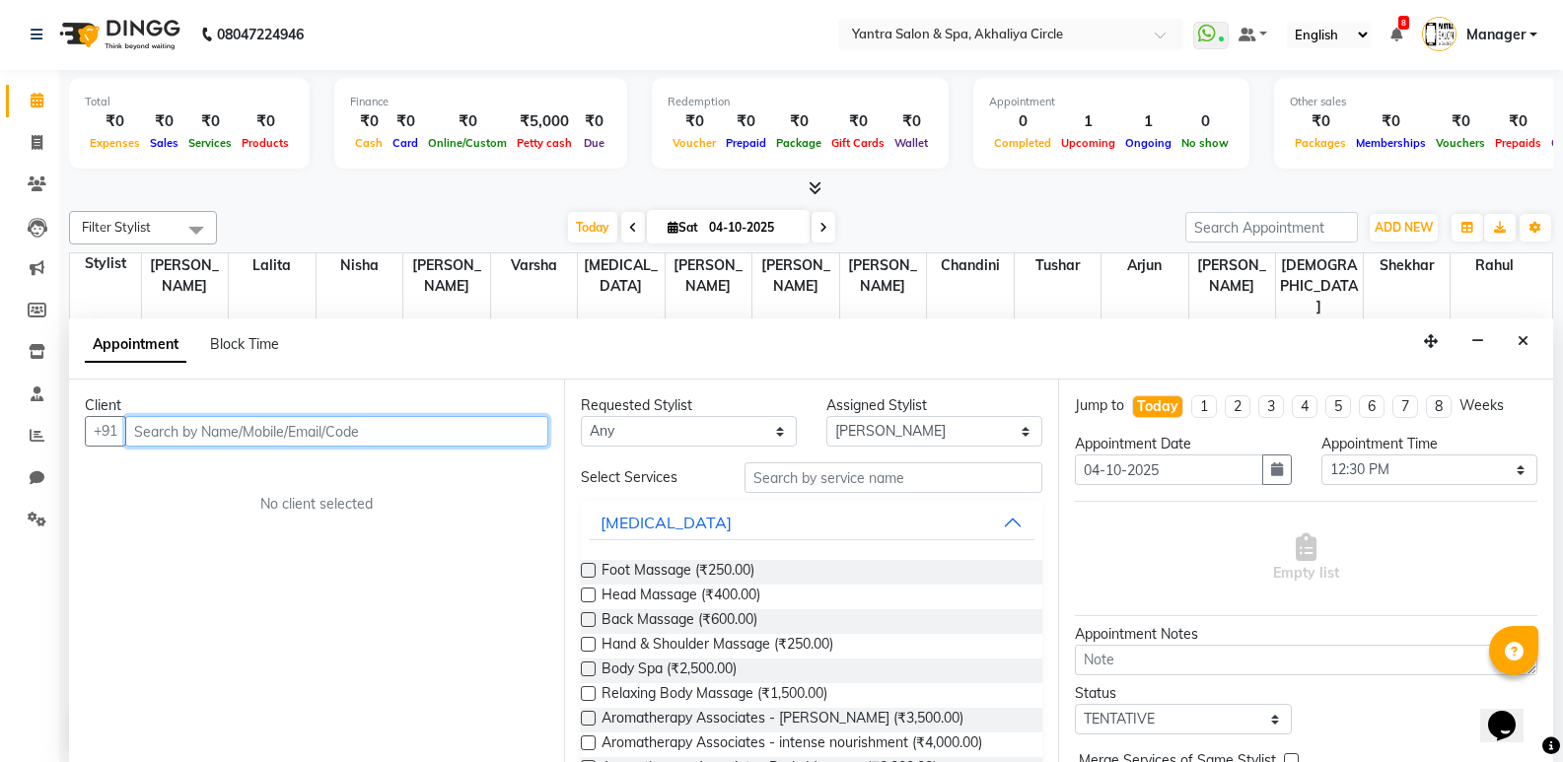
click at [487, 438] on input "text" at bounding box center [336, 431] width 423 height 31
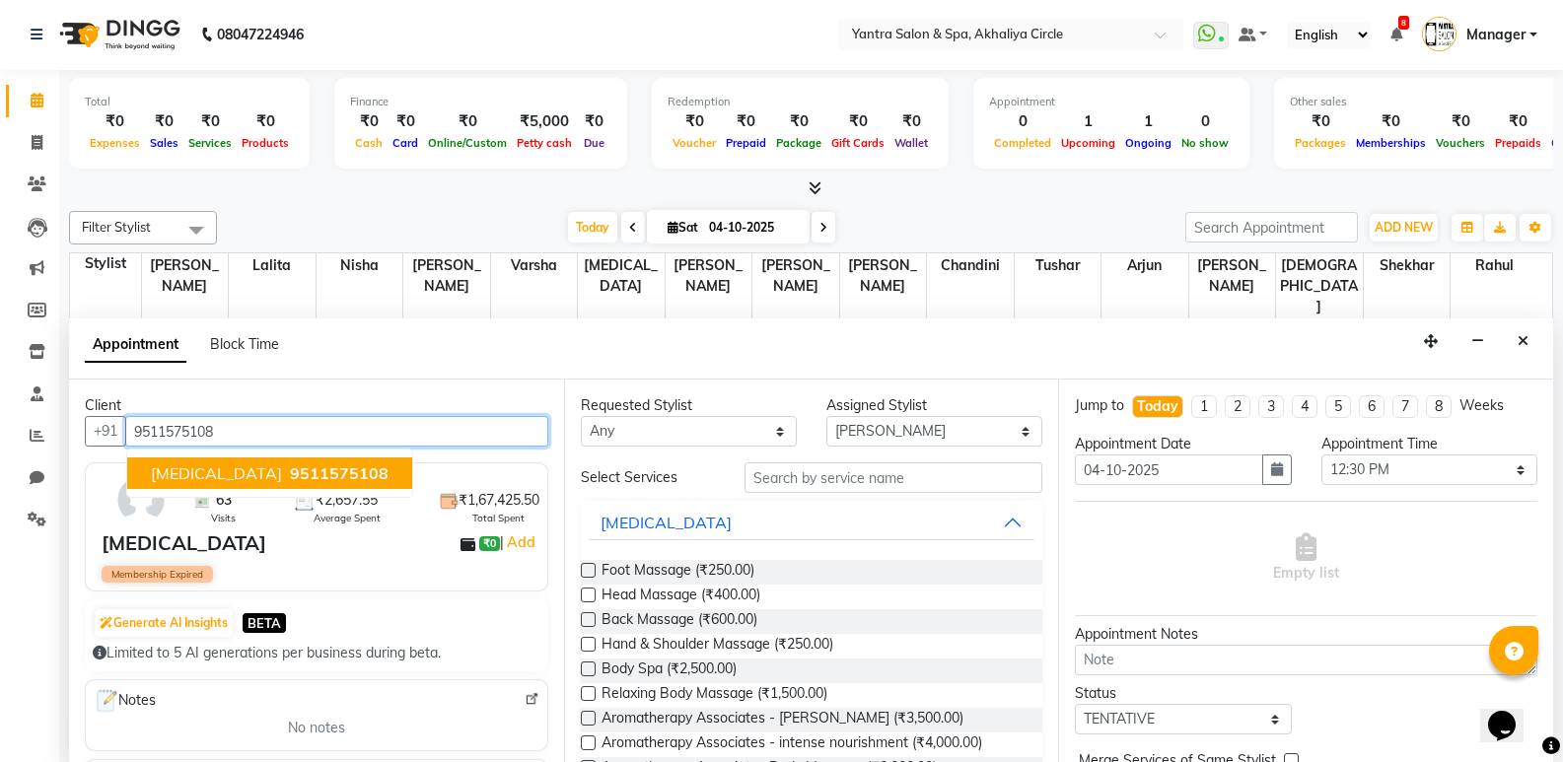
click at [271, 457] on button "[MEDICAL_DATA] 9511575108" at bounding box center [269, 473] width 285 height 32
type input "9511575108"
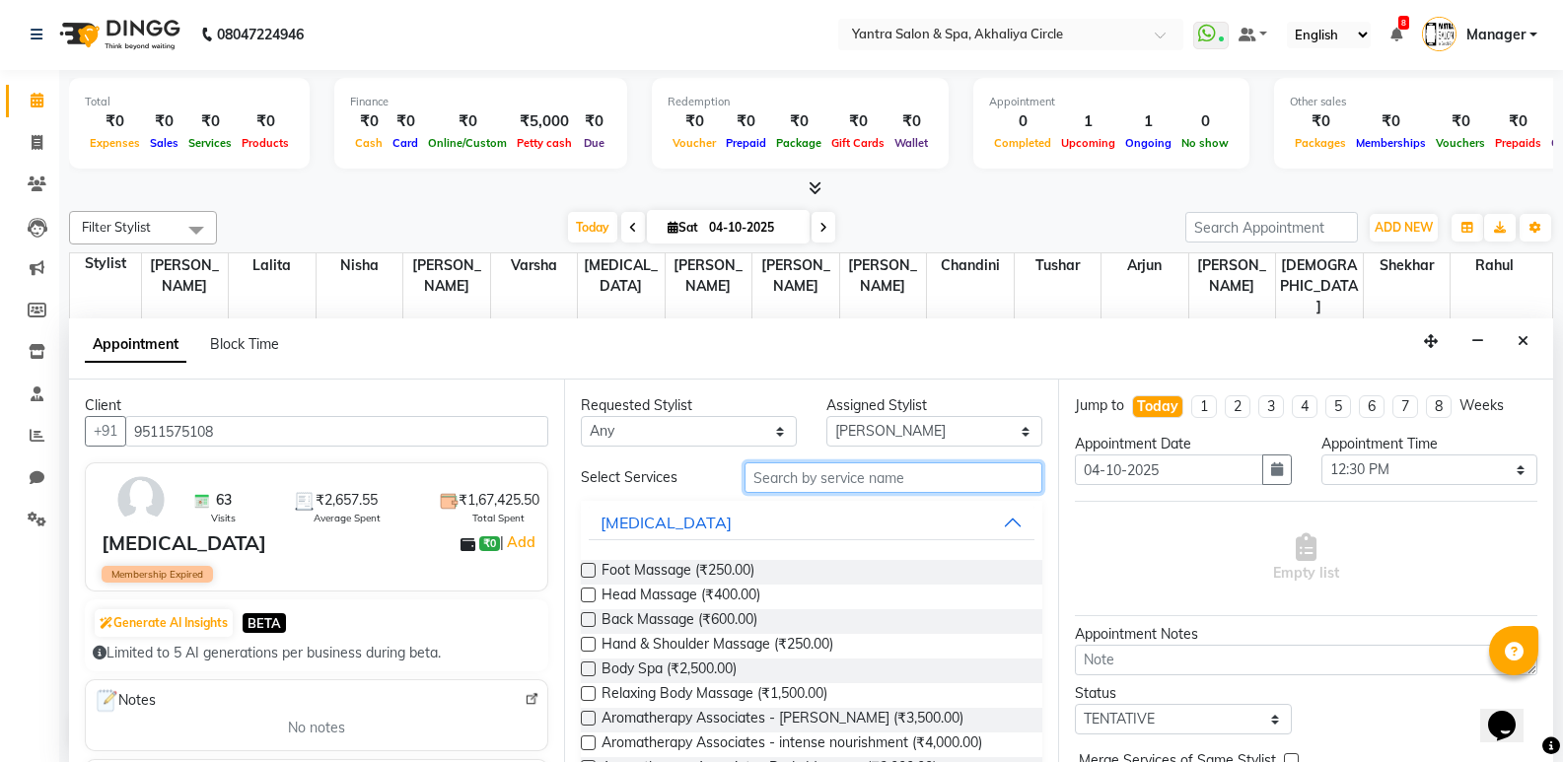
click at [873, 479] on input "text" at bounding box center [893, 477] width 298 height 31
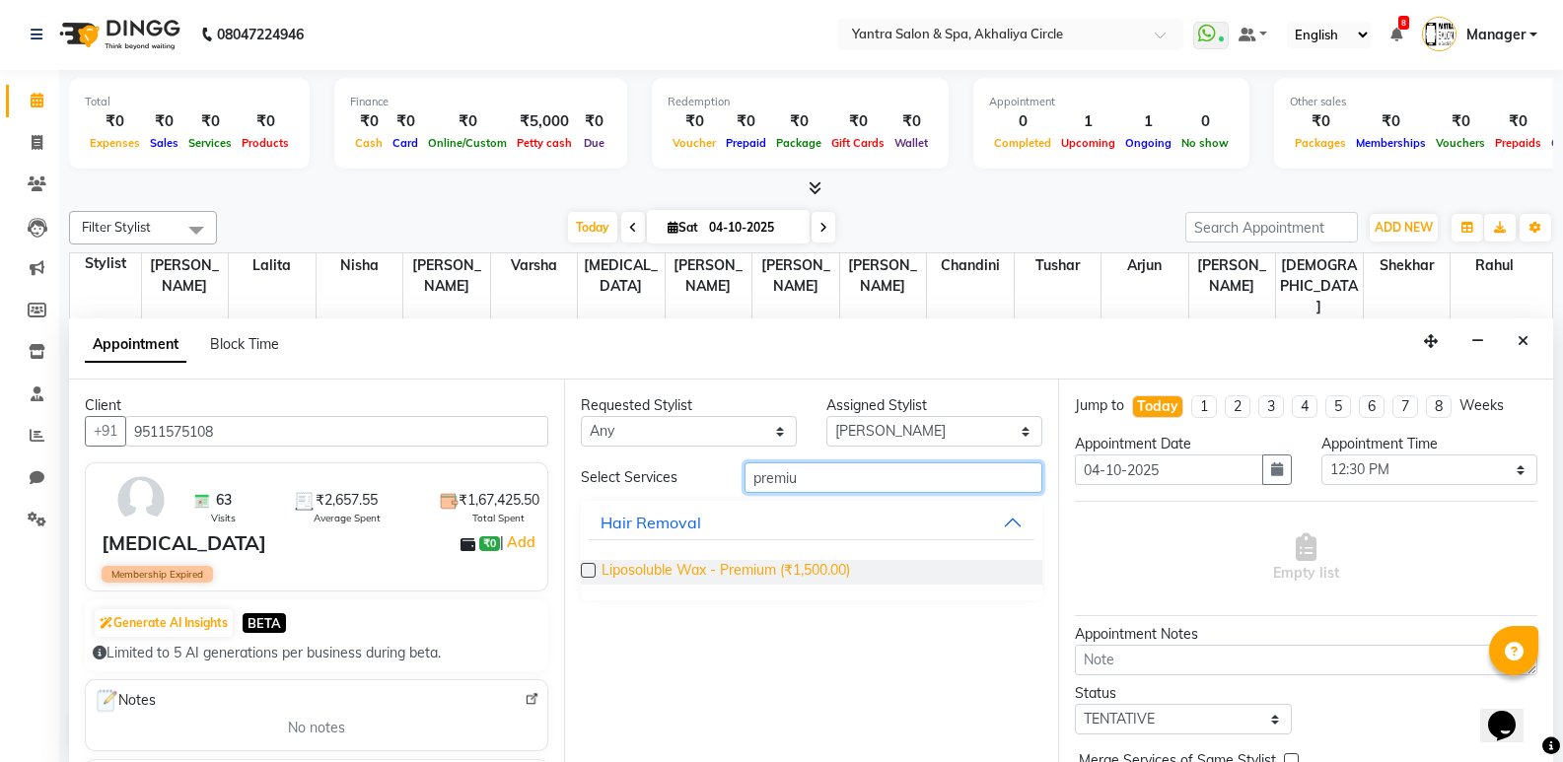
type input "premiu"
click at [818, 570] on span "Liposoluble Wax - Premium (₹1,500.00)" at bounding box center [725, 572] width 248 height 25
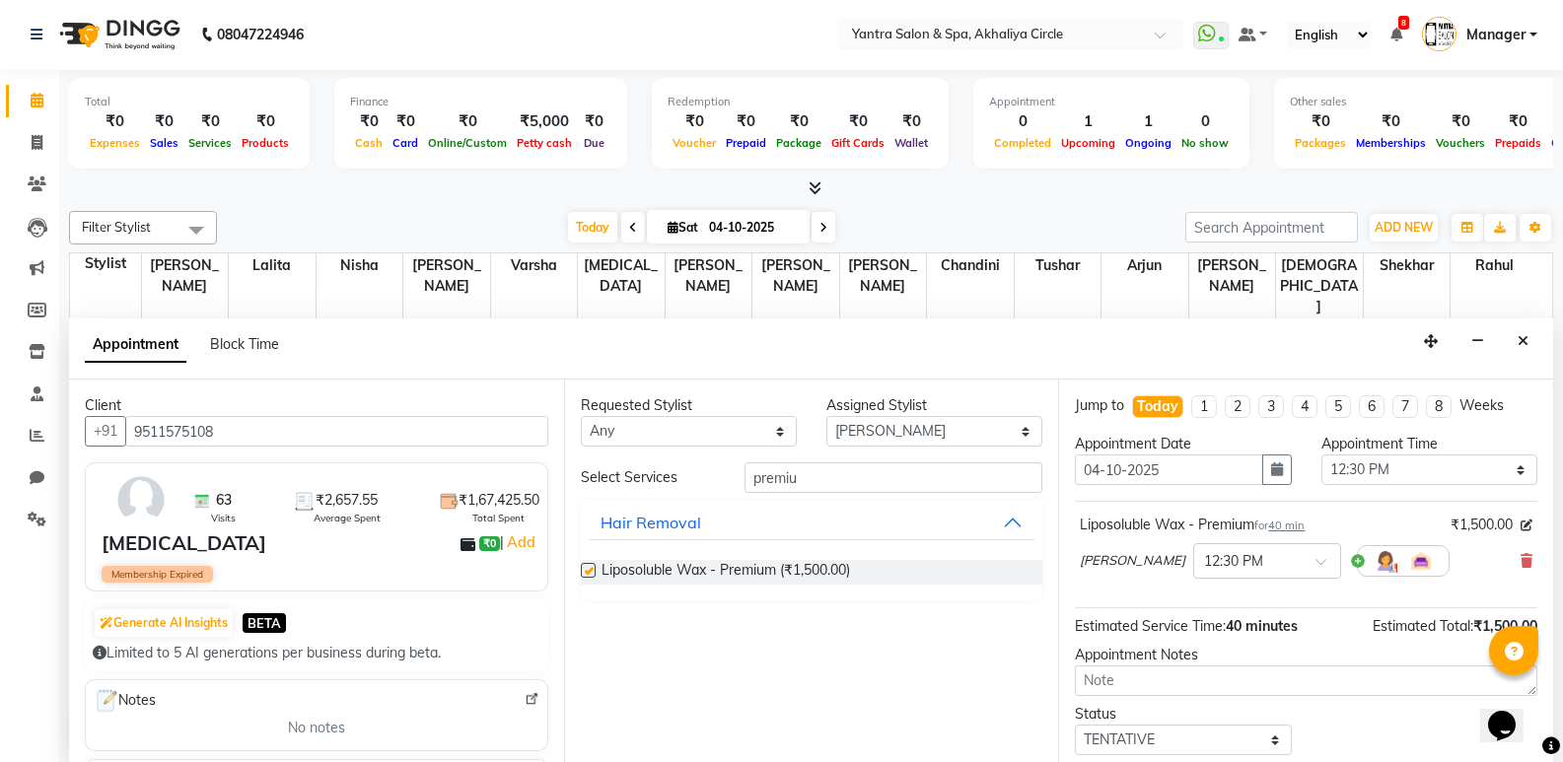
checkbox input "false"
click at [881, 479] on input "premiu" at bounding box center [893, 477] width 298 height 31
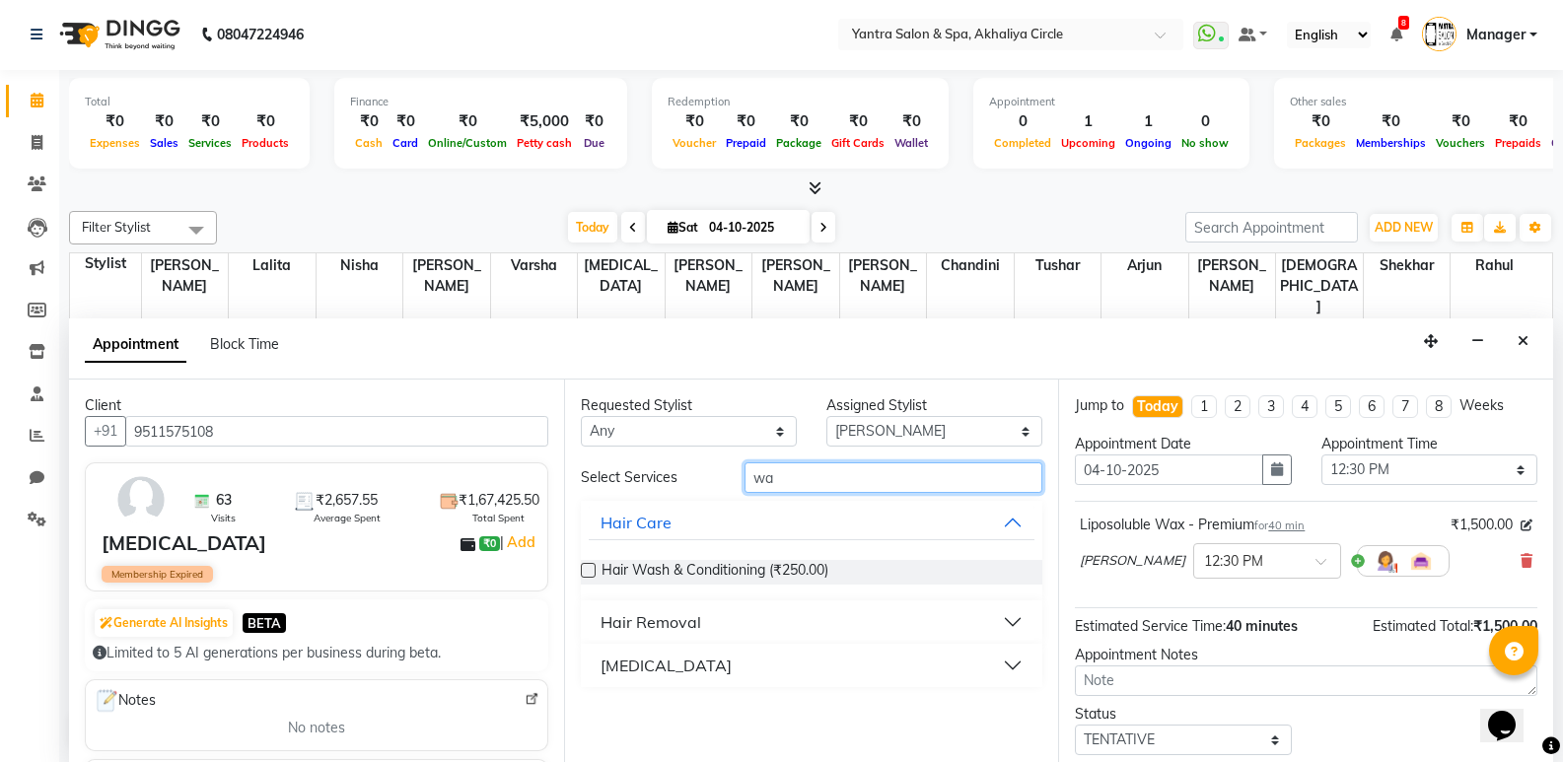
type input "w"
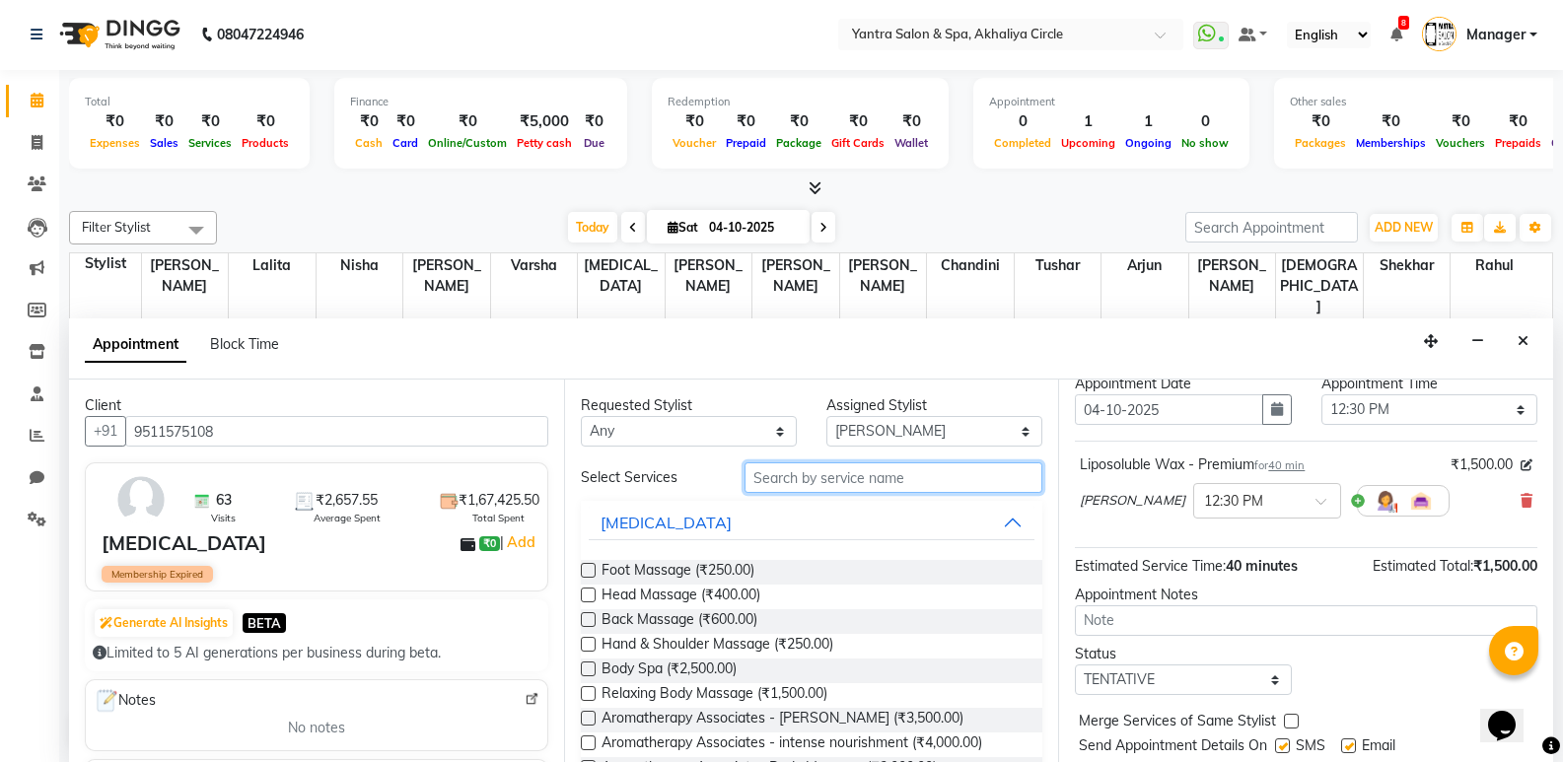
scroll to position [117, 0]
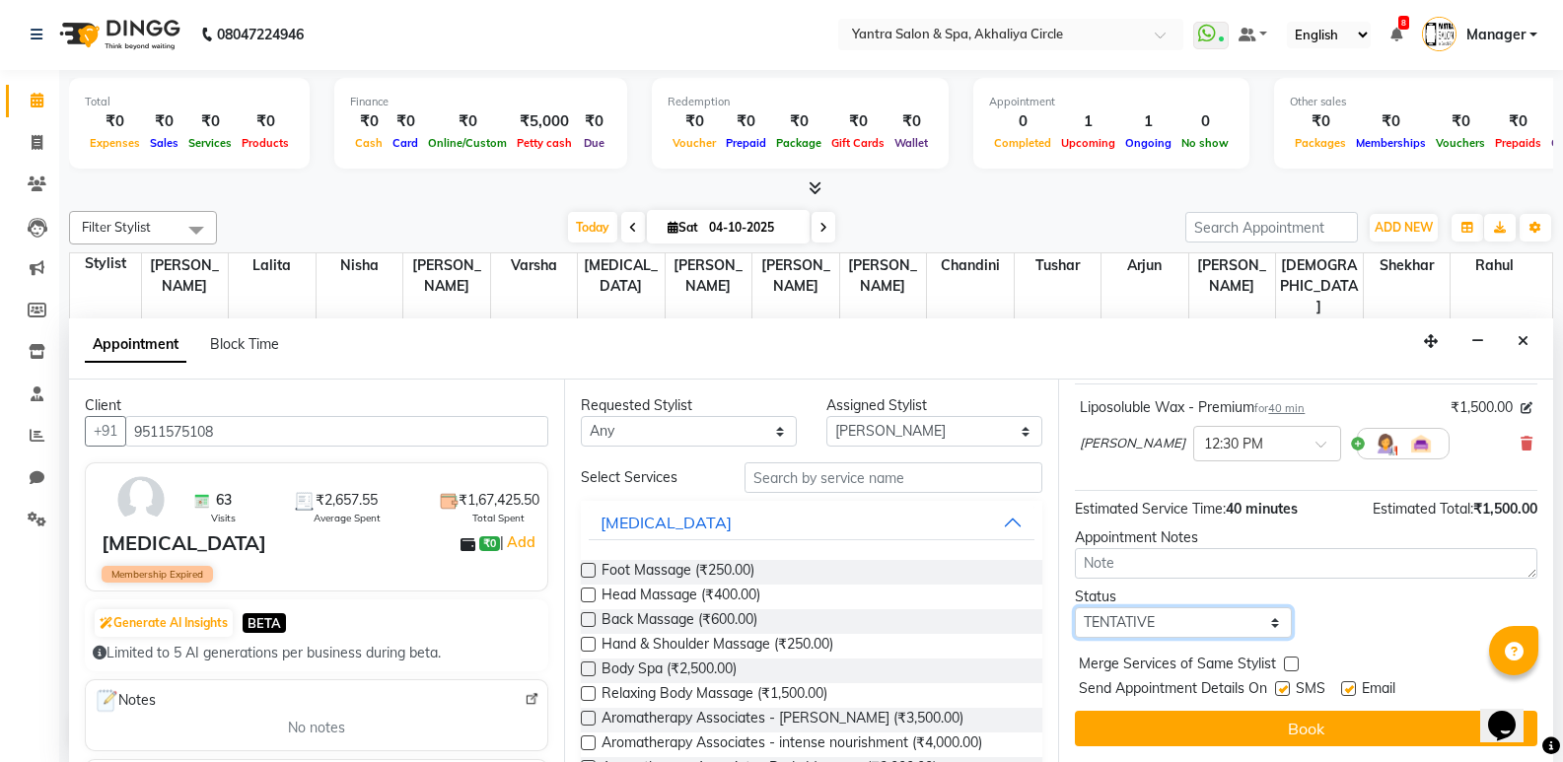
click at [1167, 610] on select "Select TENTATIVE CONFIRM CHECK-IN UPCOMING" at bounding box center [1183, 622] width 216 height 31
select select "confirm booking"
click at [1075, 607] on select "Select TENTATIVE CONFIRM CHECK-IN UPCOMING" at bounding box center [1183, 622] width 216 height 31
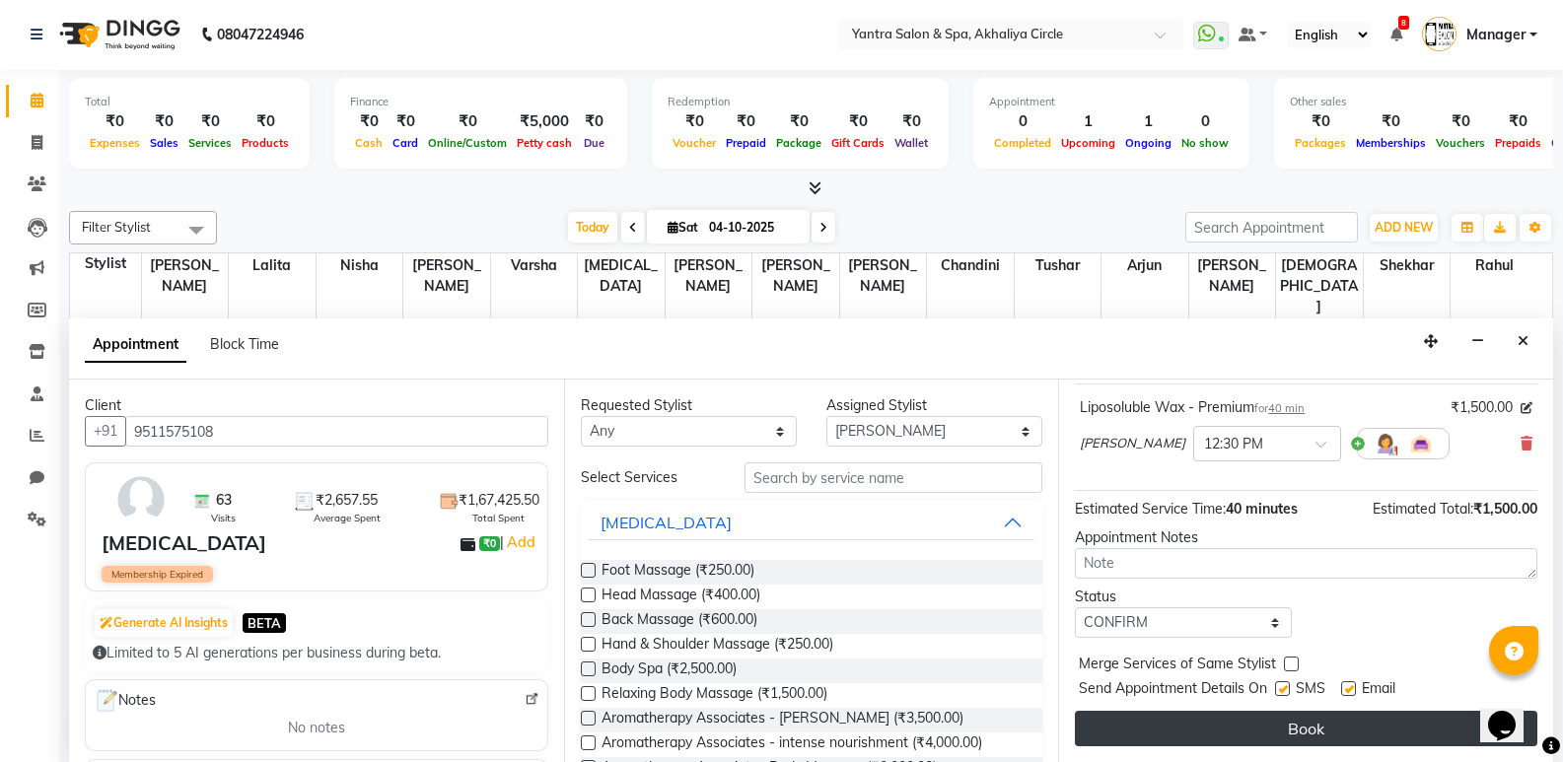
click at [1213, 719] on button "Book" at bounding box center [1306, 728] width 462 height 35
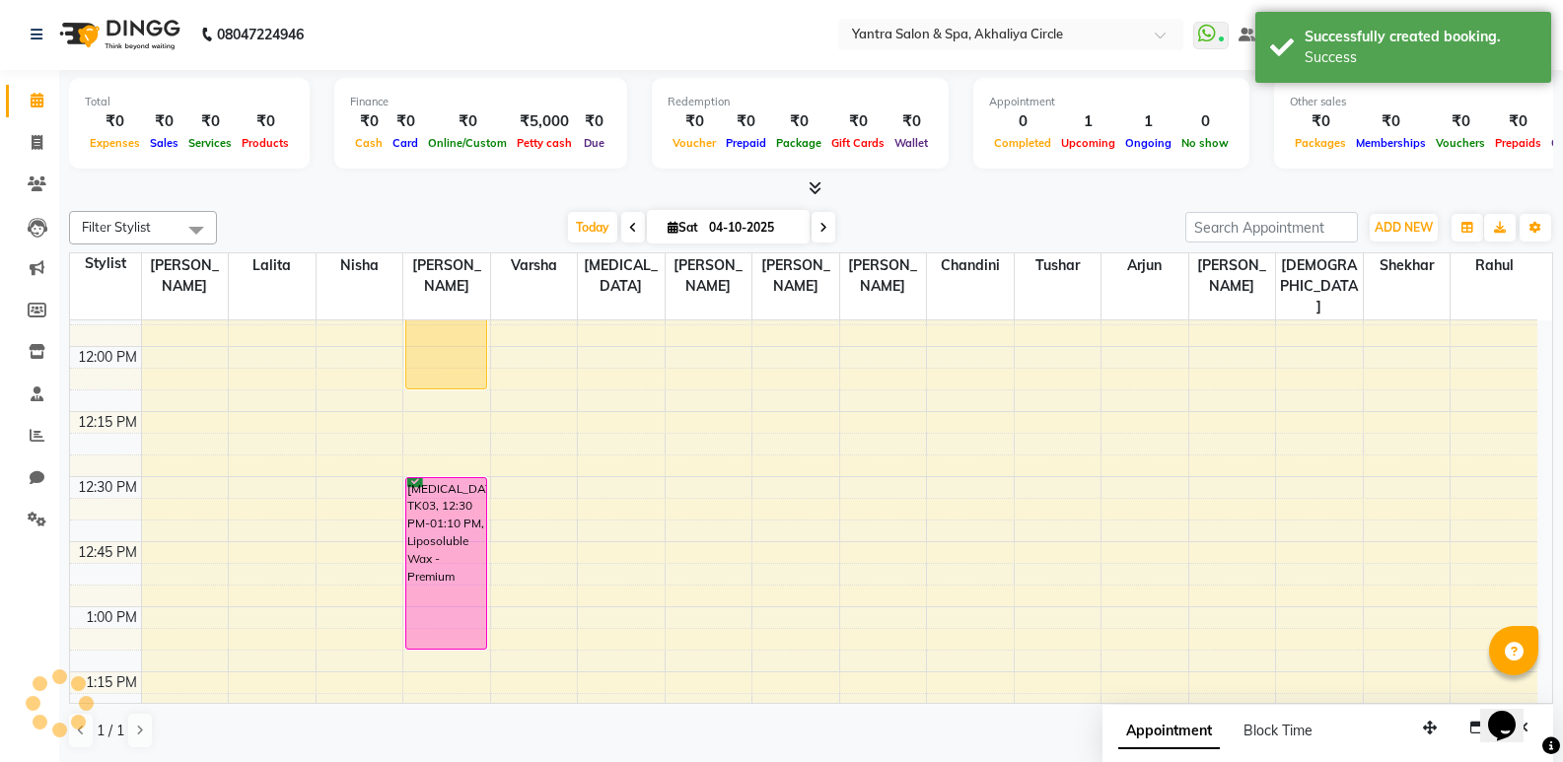
scroll to position [0, 0]
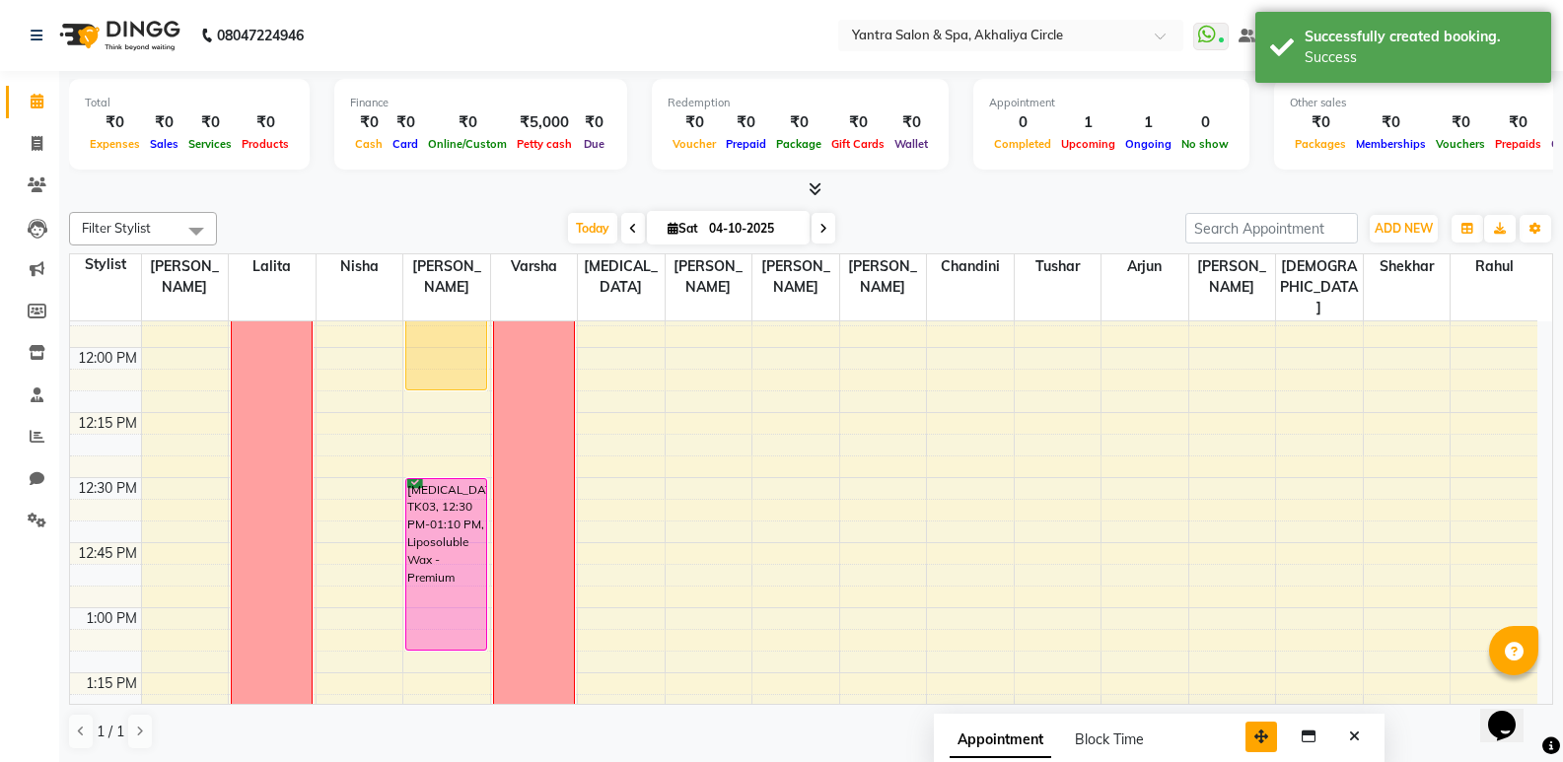
drag, startPoint x: 1429, startPoint y: 731, endPoint x: 1157, endPoint y: 745, distance: 272.5
click at [1254, 743] on icon "button" at bounding box center [1261, 737] width 14 height 14
click at [1248, 739] on icon "Close" at bounding box center [1250, 744] width 11 height 14
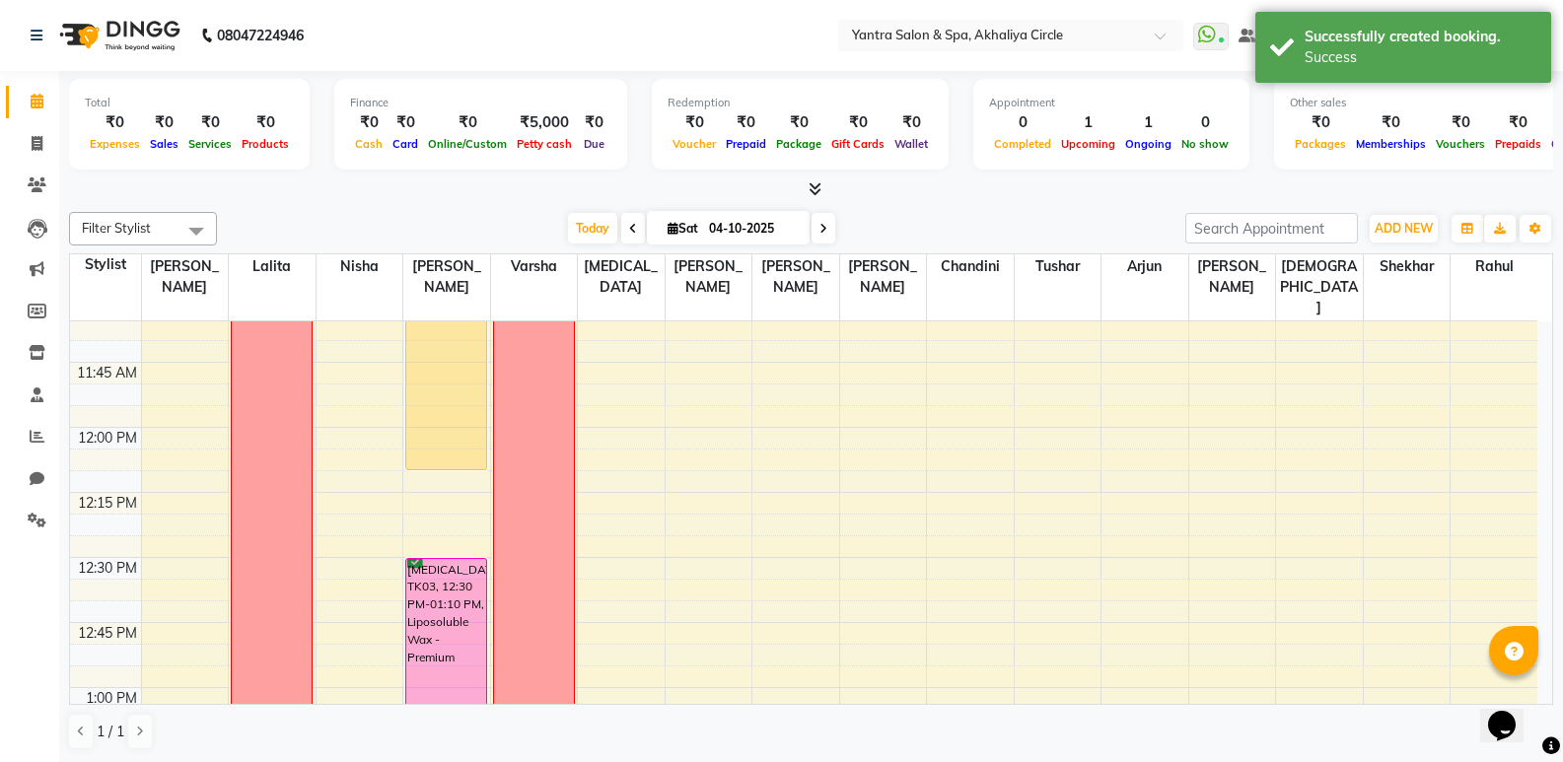
scroll to position [817, 0]
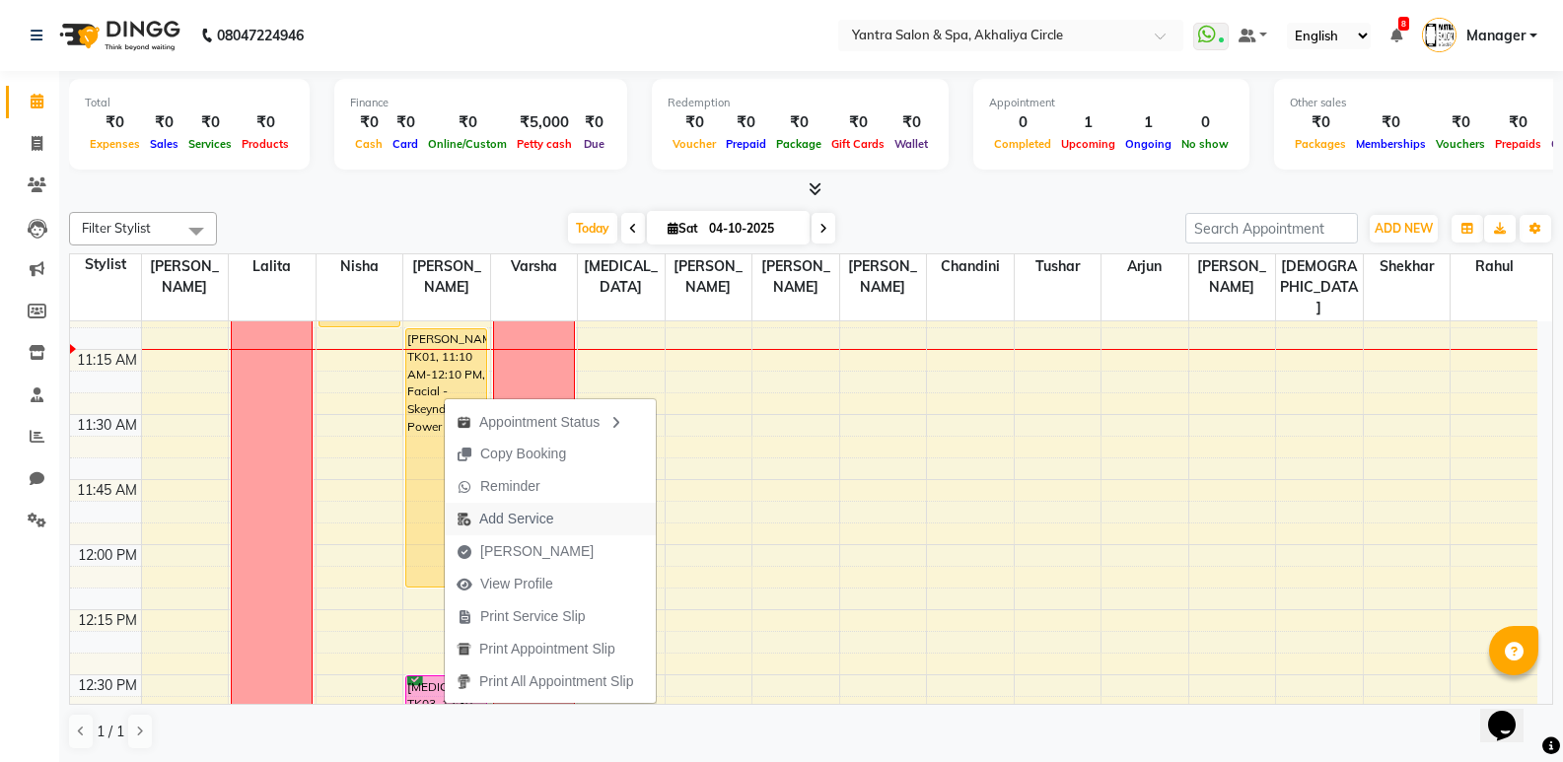
click at [521, 517] on span "Add Service" at bounding box center [516, 519] width 74 height 21
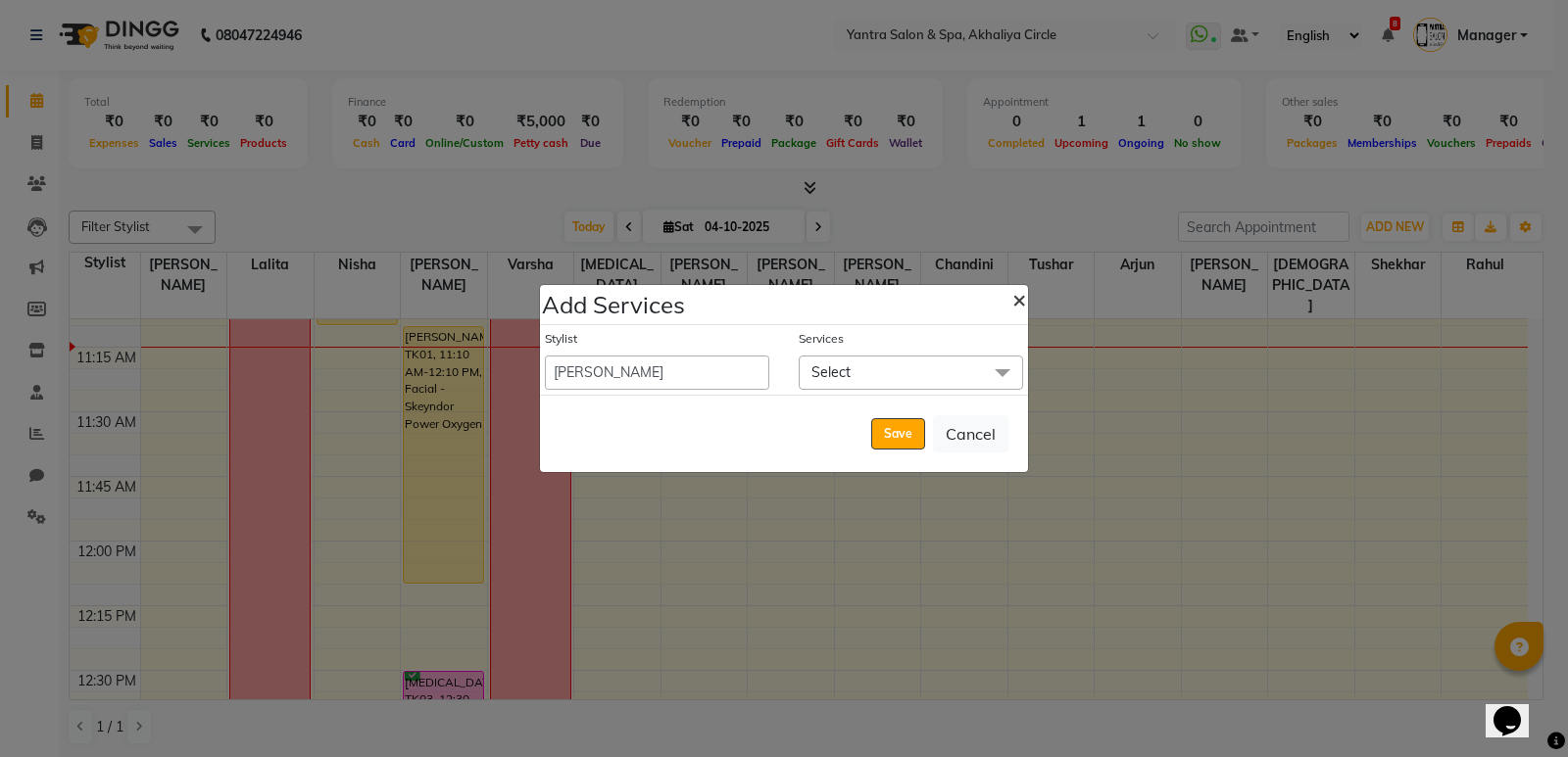
click at [1023, 290] on span "×" at bounding box center [1019, 299] width 14 height 30
select select "11925"
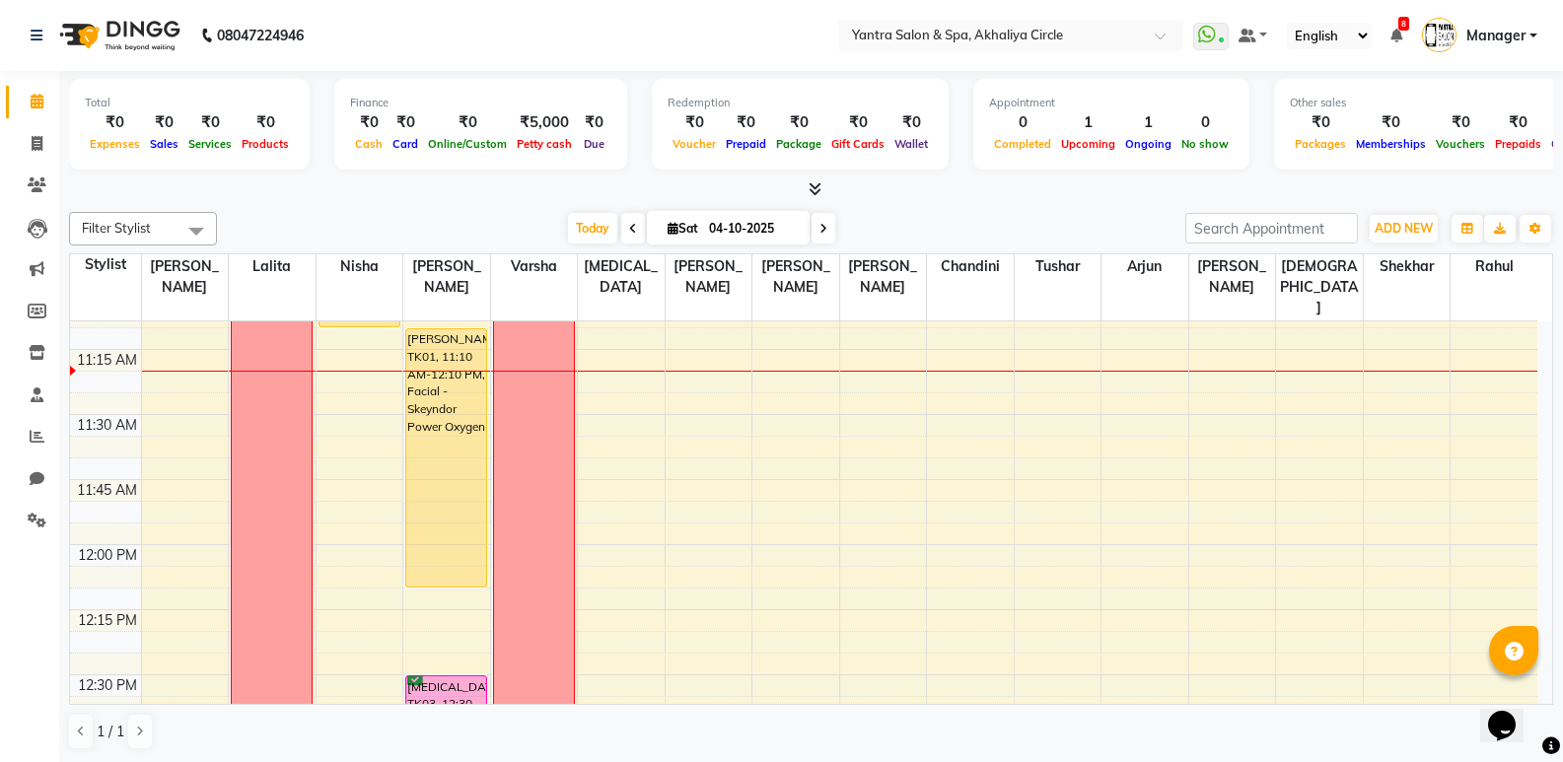
click at [629, 230] on icon at bounding box center [633, 229] width 8 height 12
type input "03-10-2025"
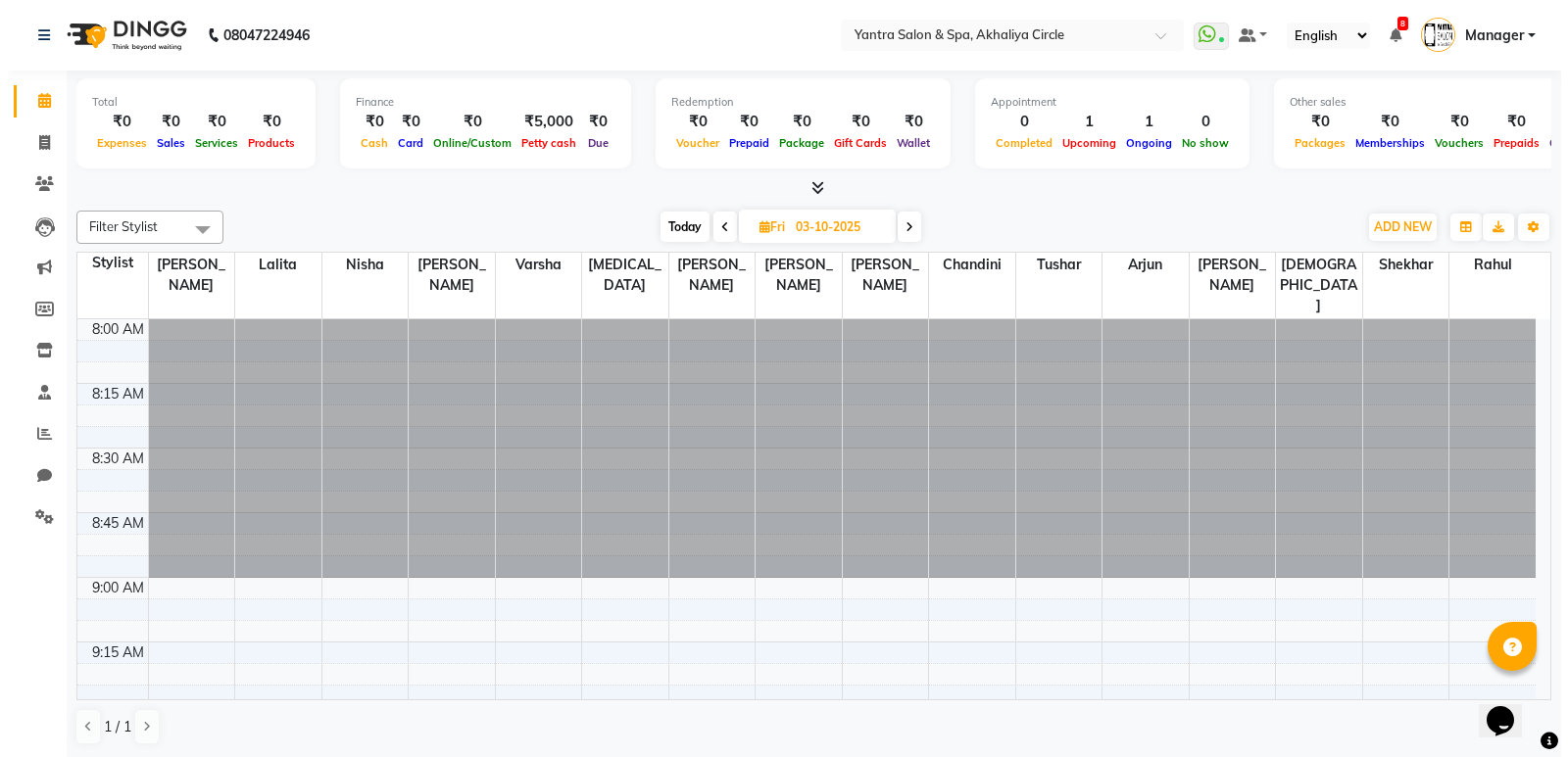
scroll to position [777, 0]
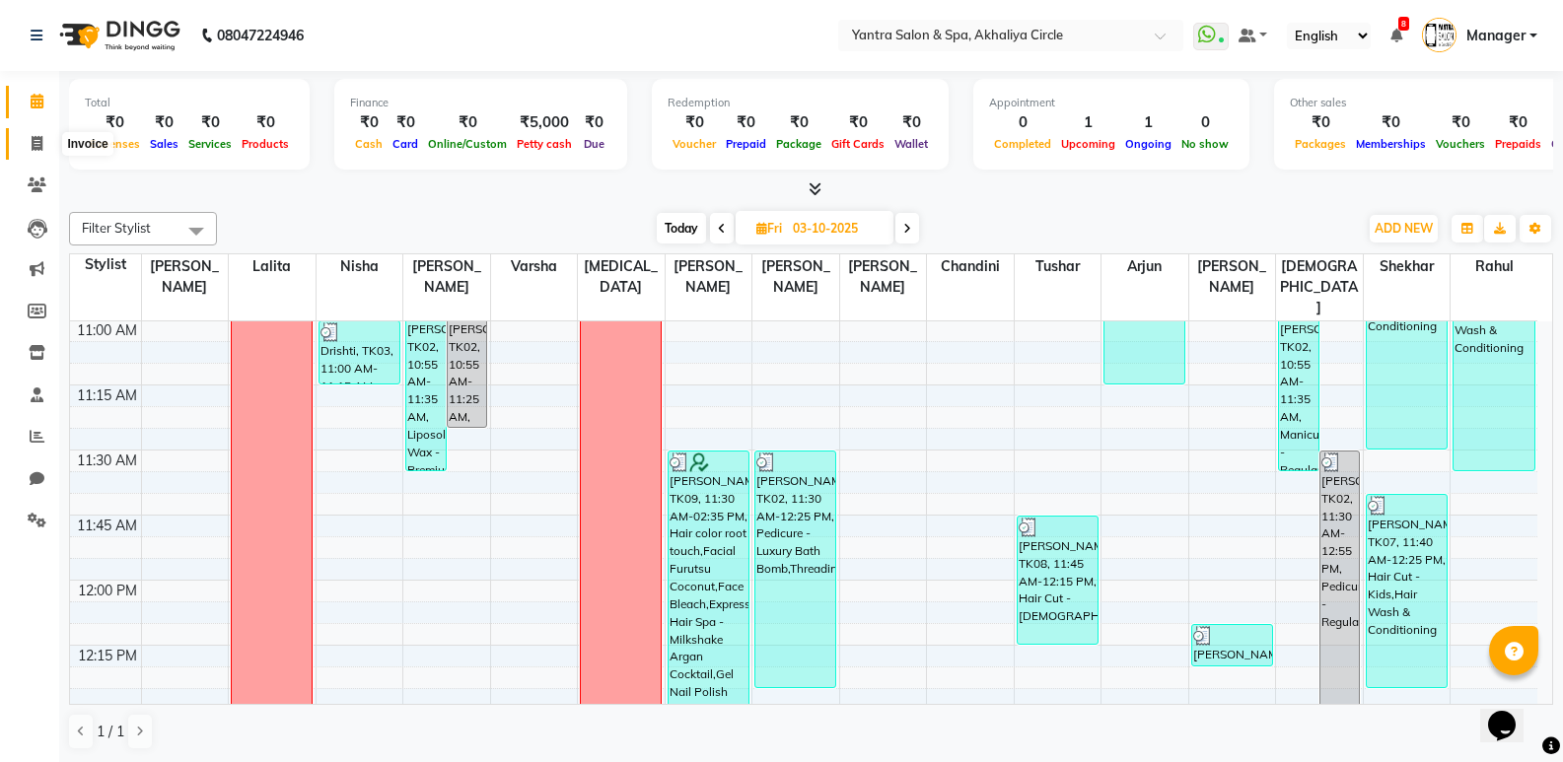
click at [37, 150] on icon at bounding box center [37, 143] width 11 height 15
select select "service"
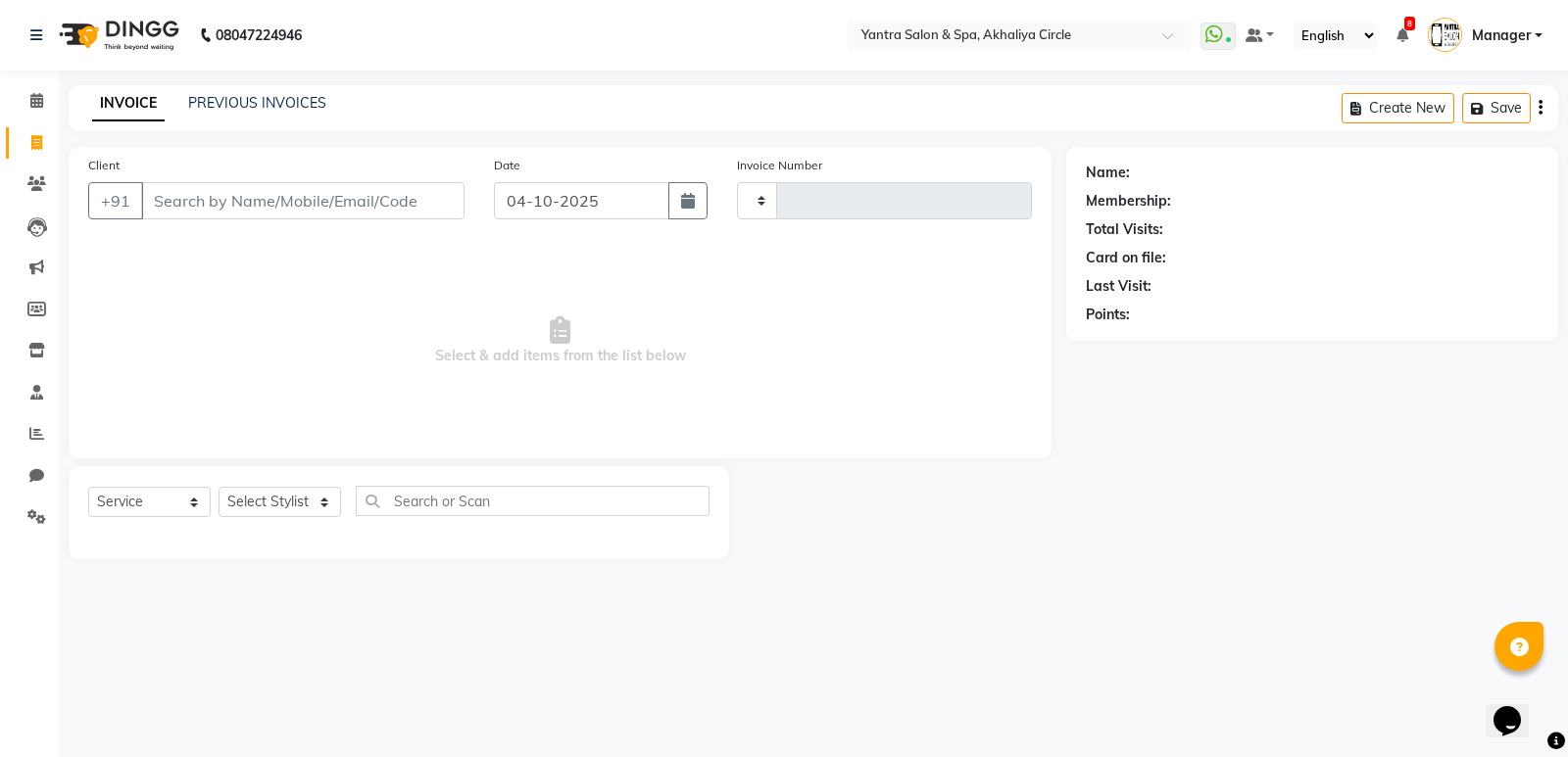
type input "4604"
select select "152"
click at [549, 206] on input "04-10-2025" at bounding box center [581, 200] width 175 height 37
select select "10"
select select "2025"
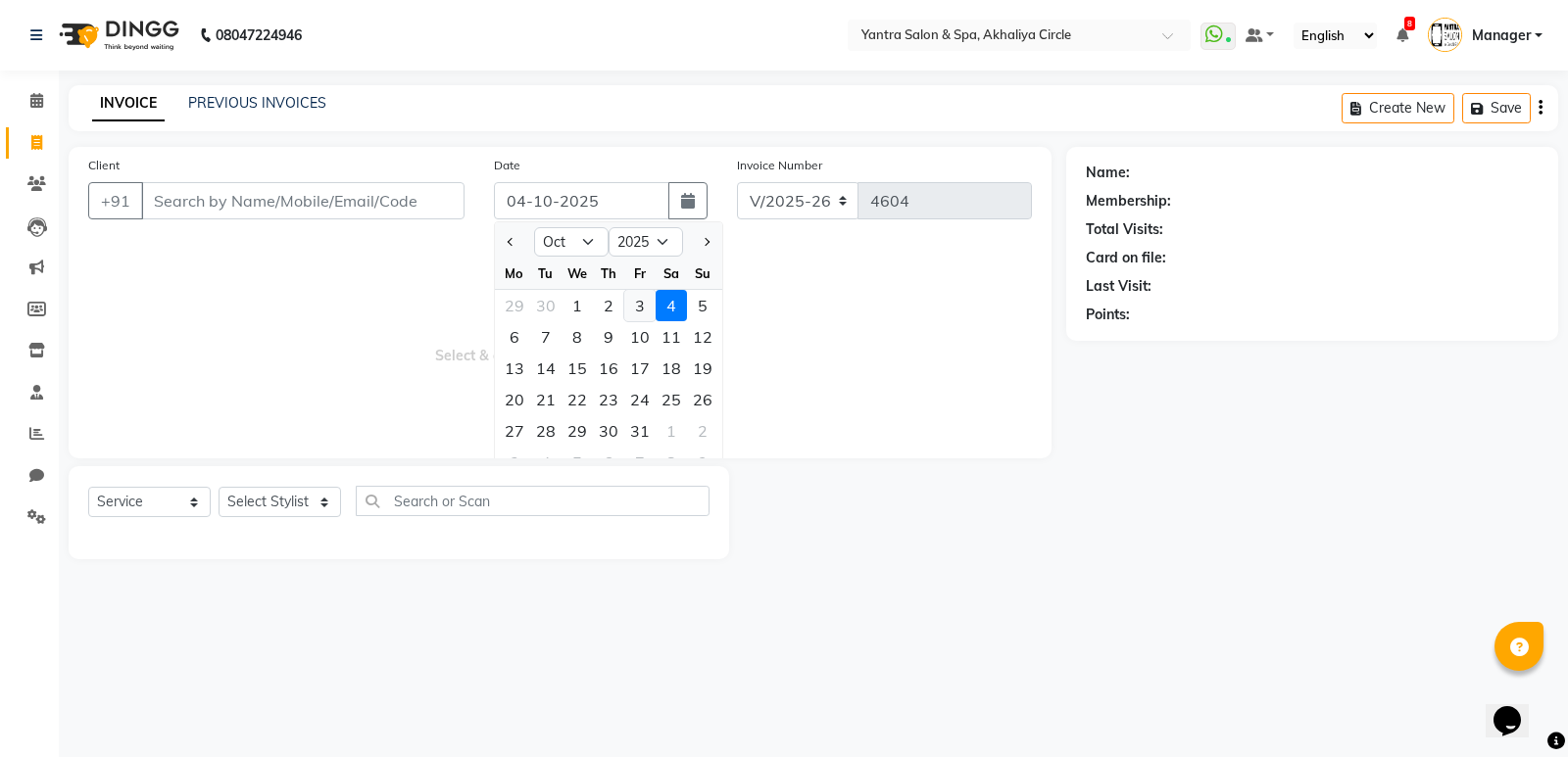
click at [638, 303] on div "3" at bounding box center [640, 306] width 32 height 32
type input "03-10-2025"
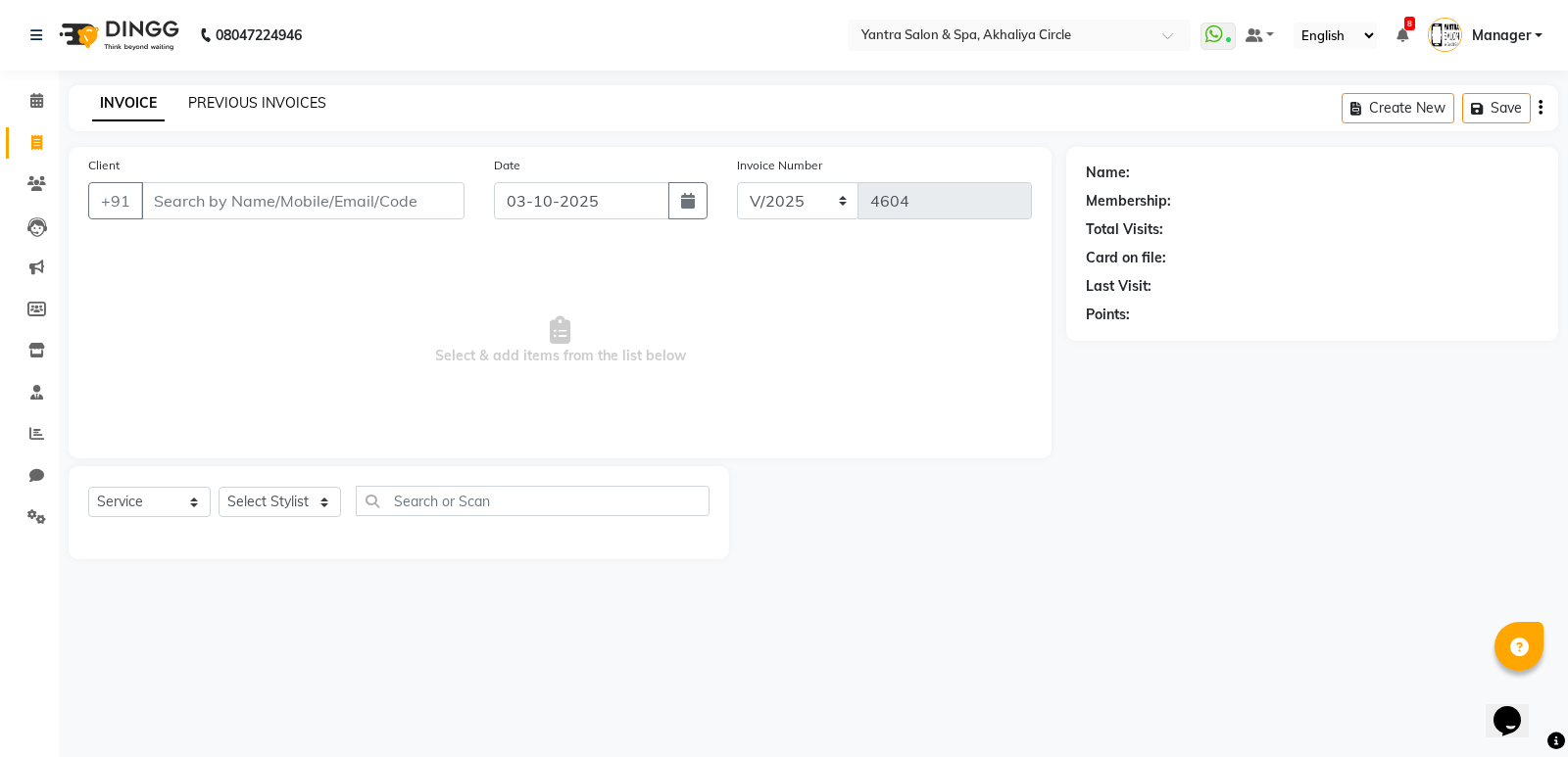
click at [286, 109] on link "PREVIOUS INVOICES" at bounding box center [256, 103] width 138 height 18
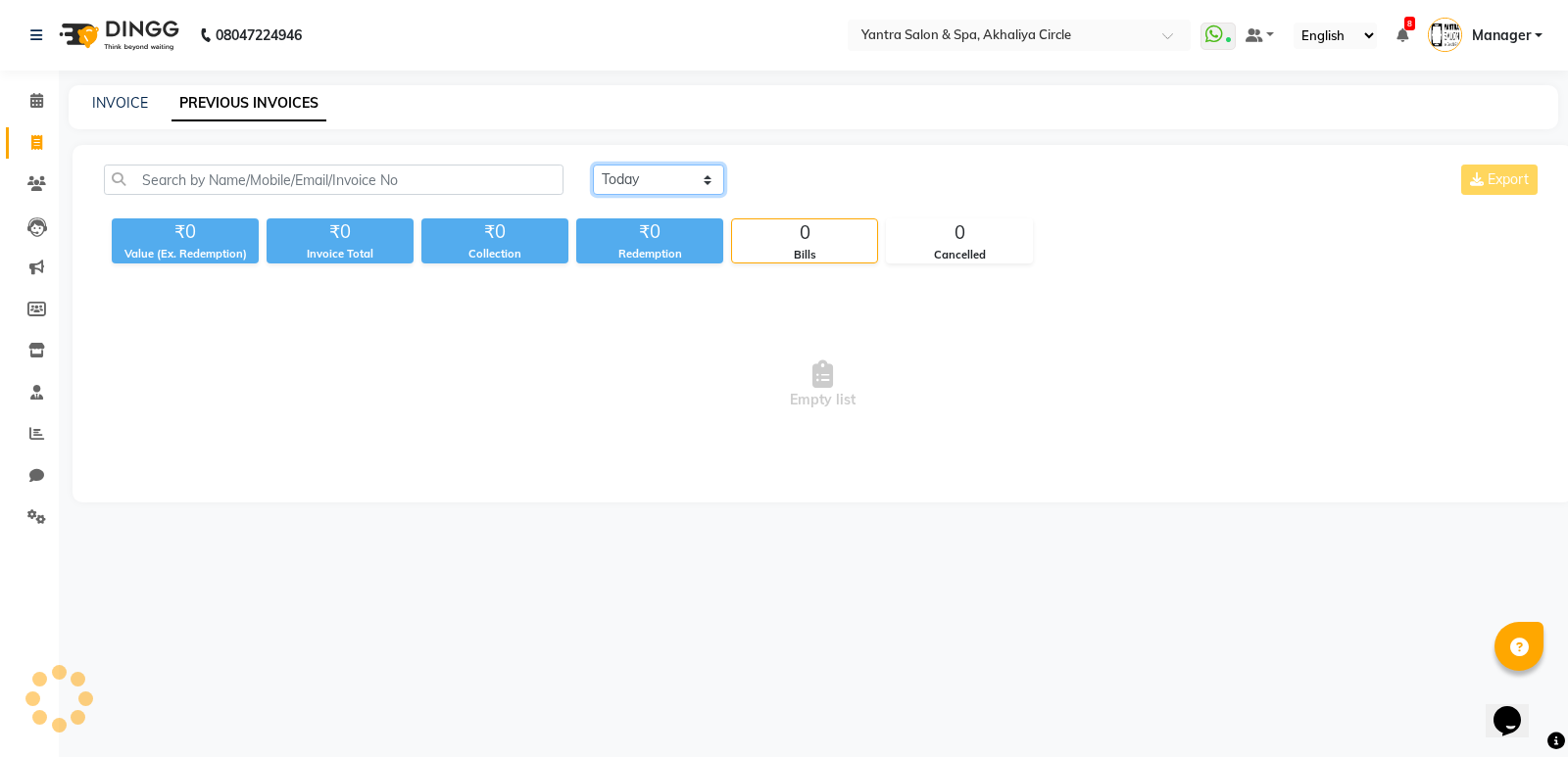
click at [706, 181] on select "[DATE] [DATE] Custom Range" at bounding box center [659, 180] width 131 height 31
select select "[DATE]"
click at [593, 165] on select "[DATE] [DATE] Custom Range" at bounding box center [659, 180] width 131 height 31
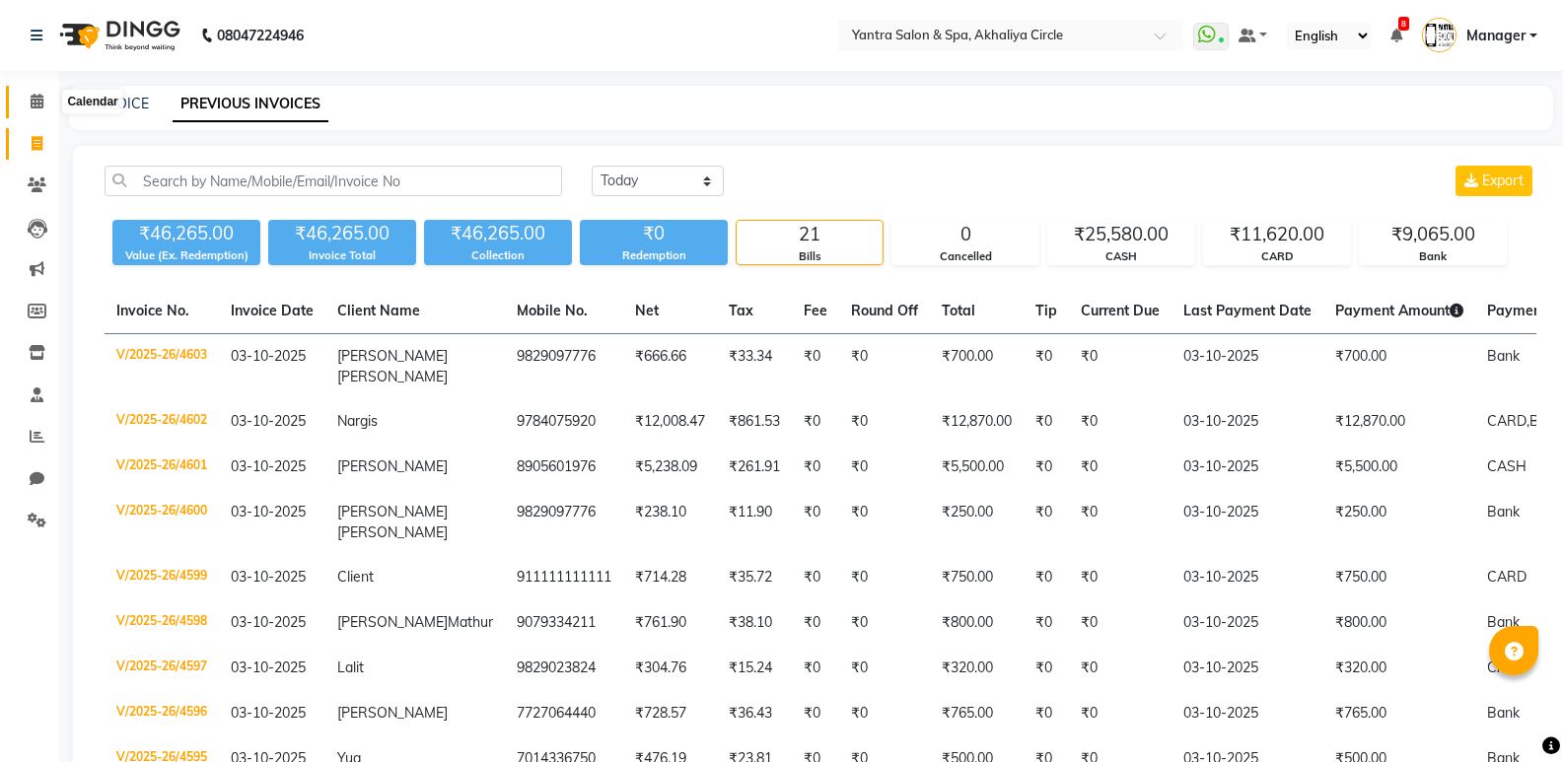
click at [35, 106] on icon at bounding box center [37, 101] width 13 height 15
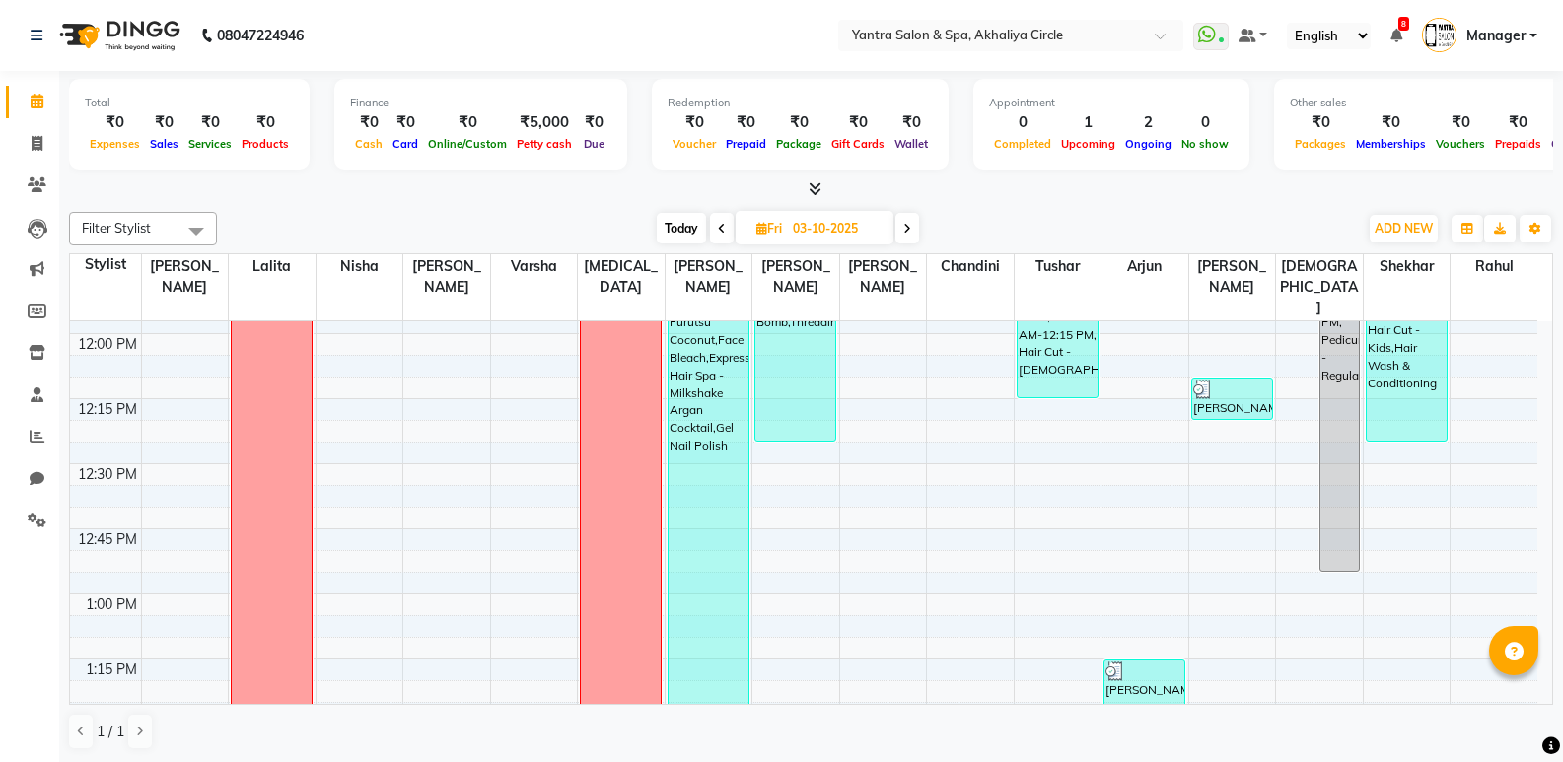
scroll to position [1282, 0]
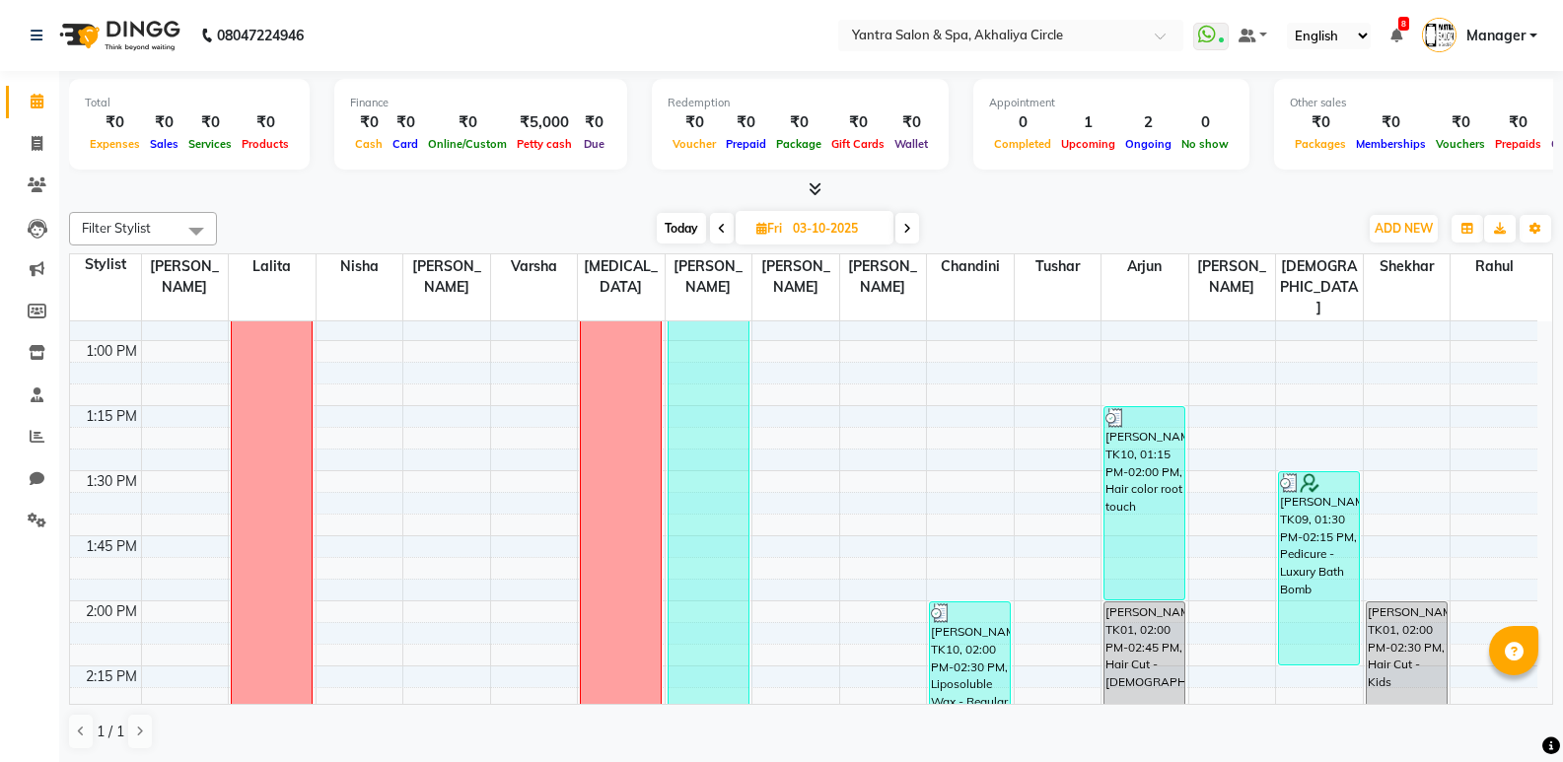
click at [690, 227] on span "Today" at bounding box center [681, 228] width 49 height 31
type input "04-10-2025"
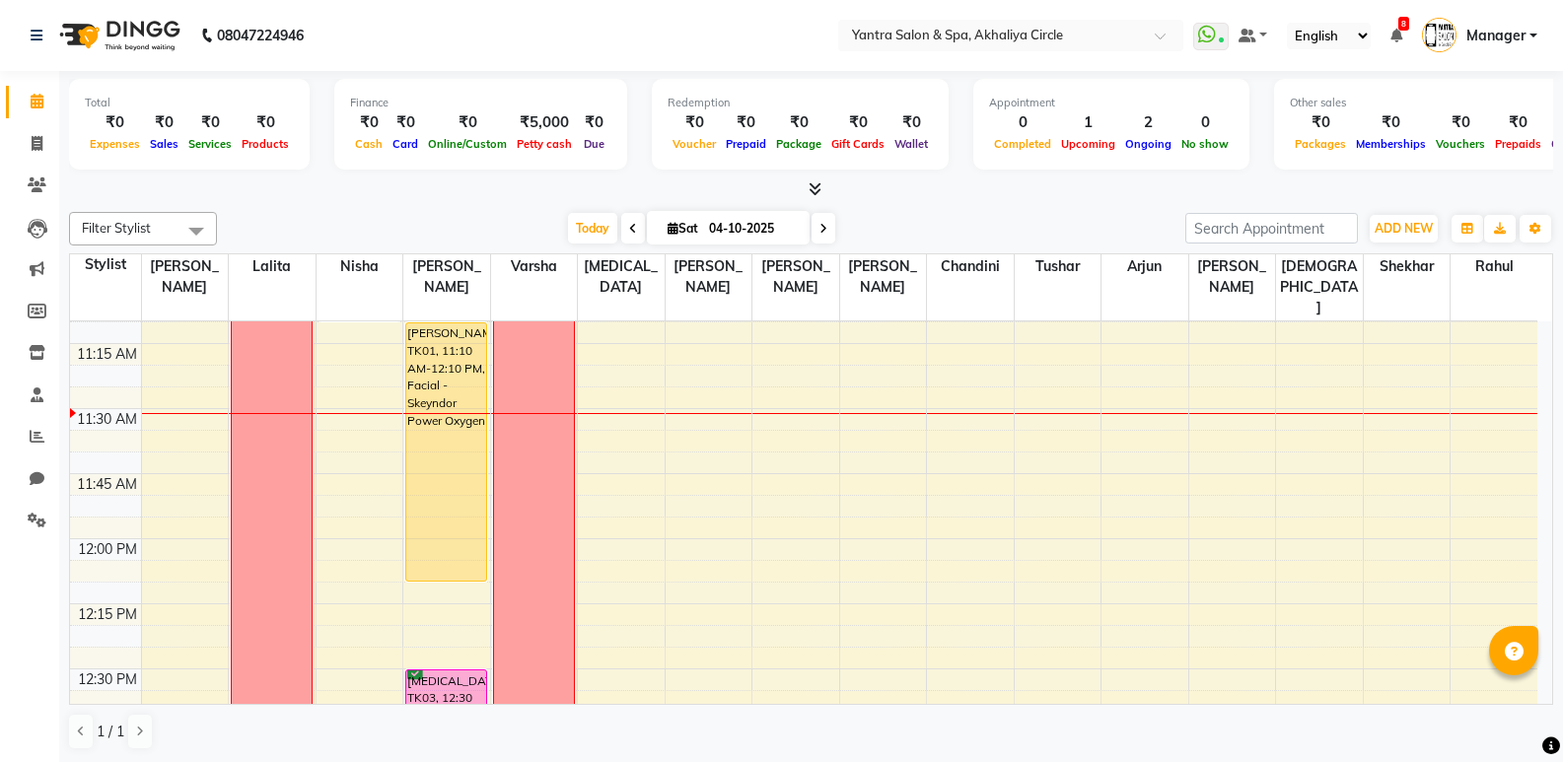
scroll to position [789, 0]
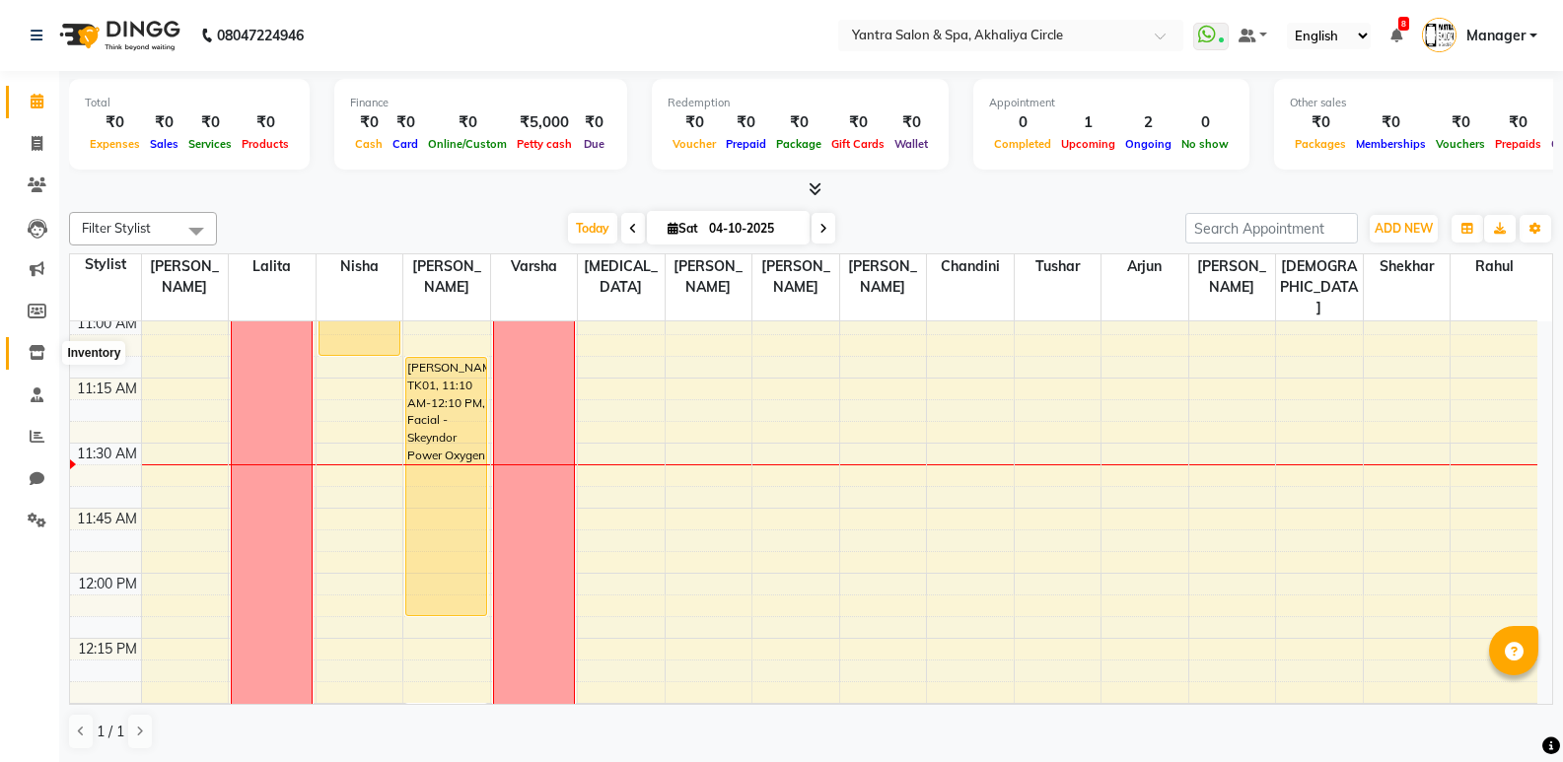
click at [34, 351] on icon at bounding box center [37, 352] width 17 height 15
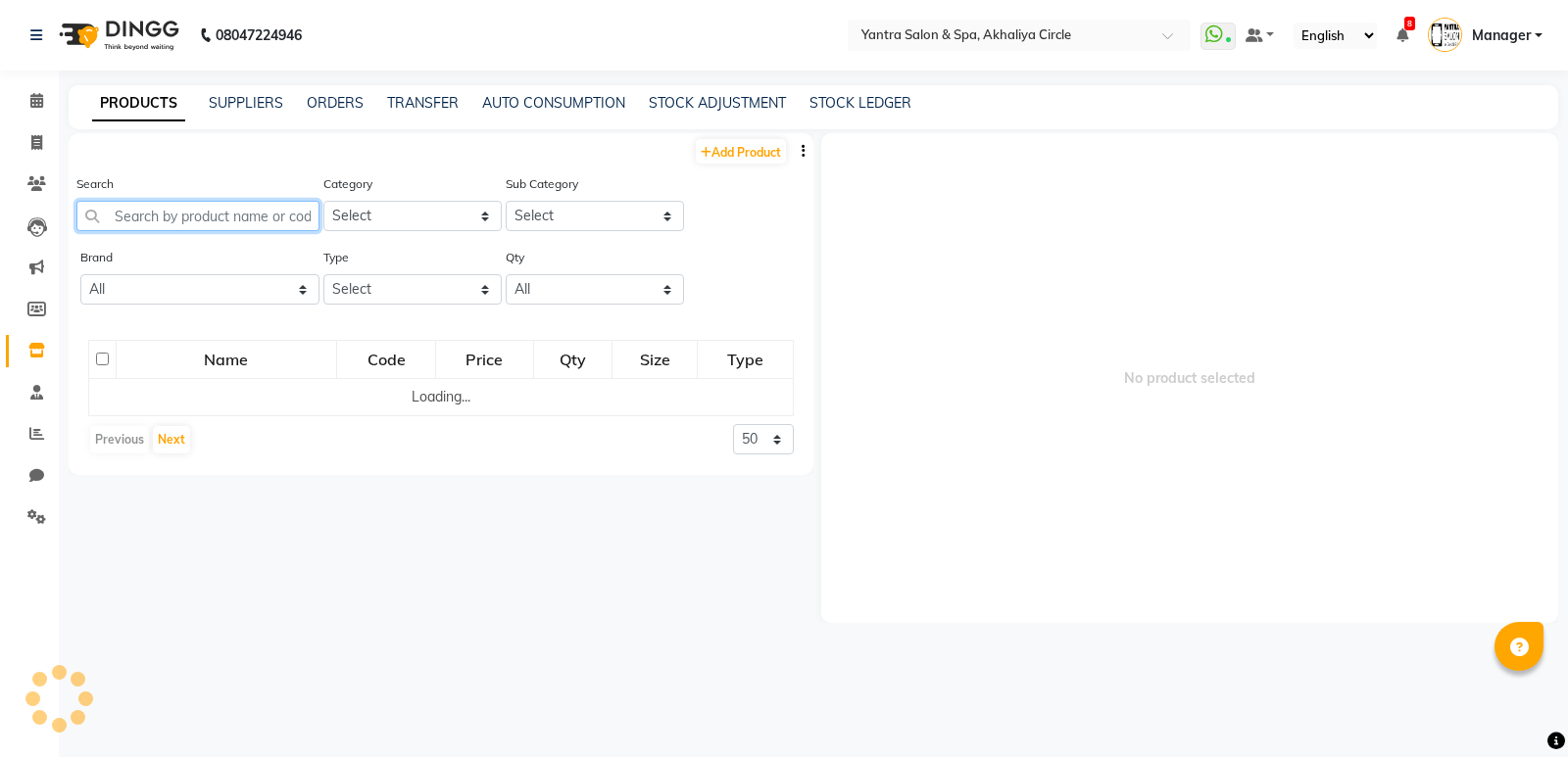
click at [136, 207] on input "text" at bounding box center [198, 216] width 243 height 31
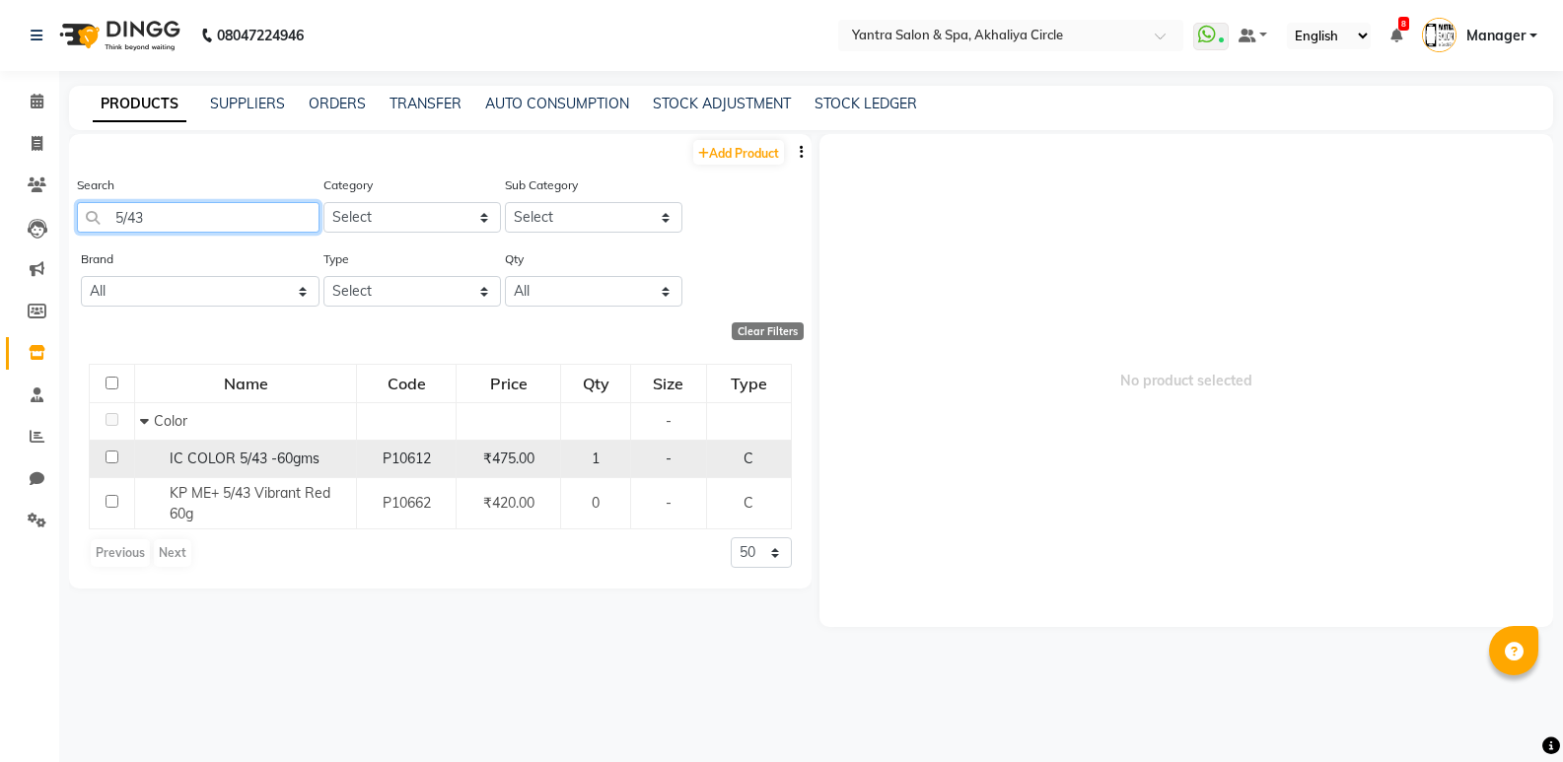
type input "5/43"
click at [111, 456] on input "checkbox" at bounding box center [112, 457] width 13 height 13
checkbox input "true"
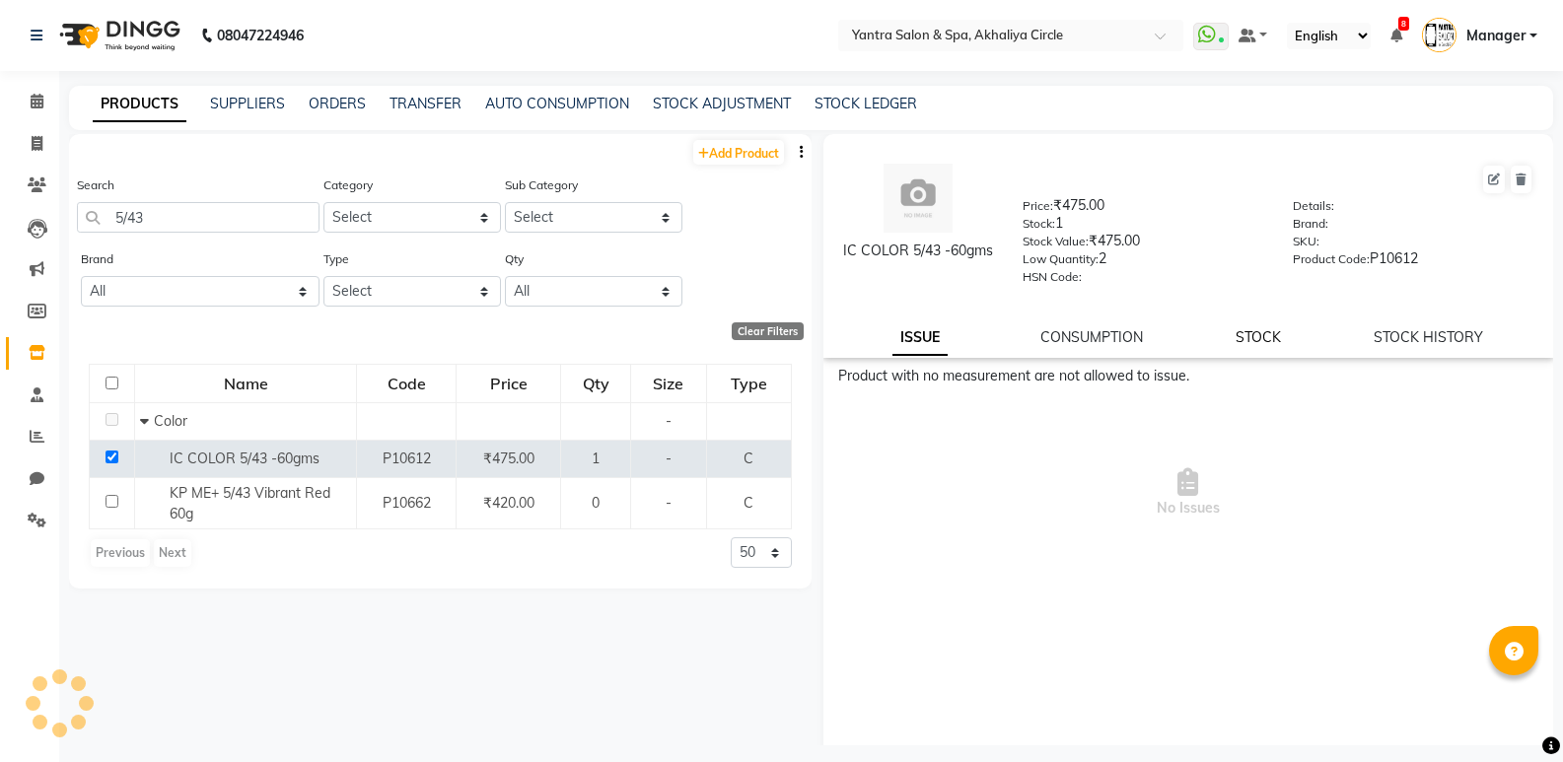
click at [1256, 333] on link "STOCK" at bounding box center [1257, 337] width 45 height 18
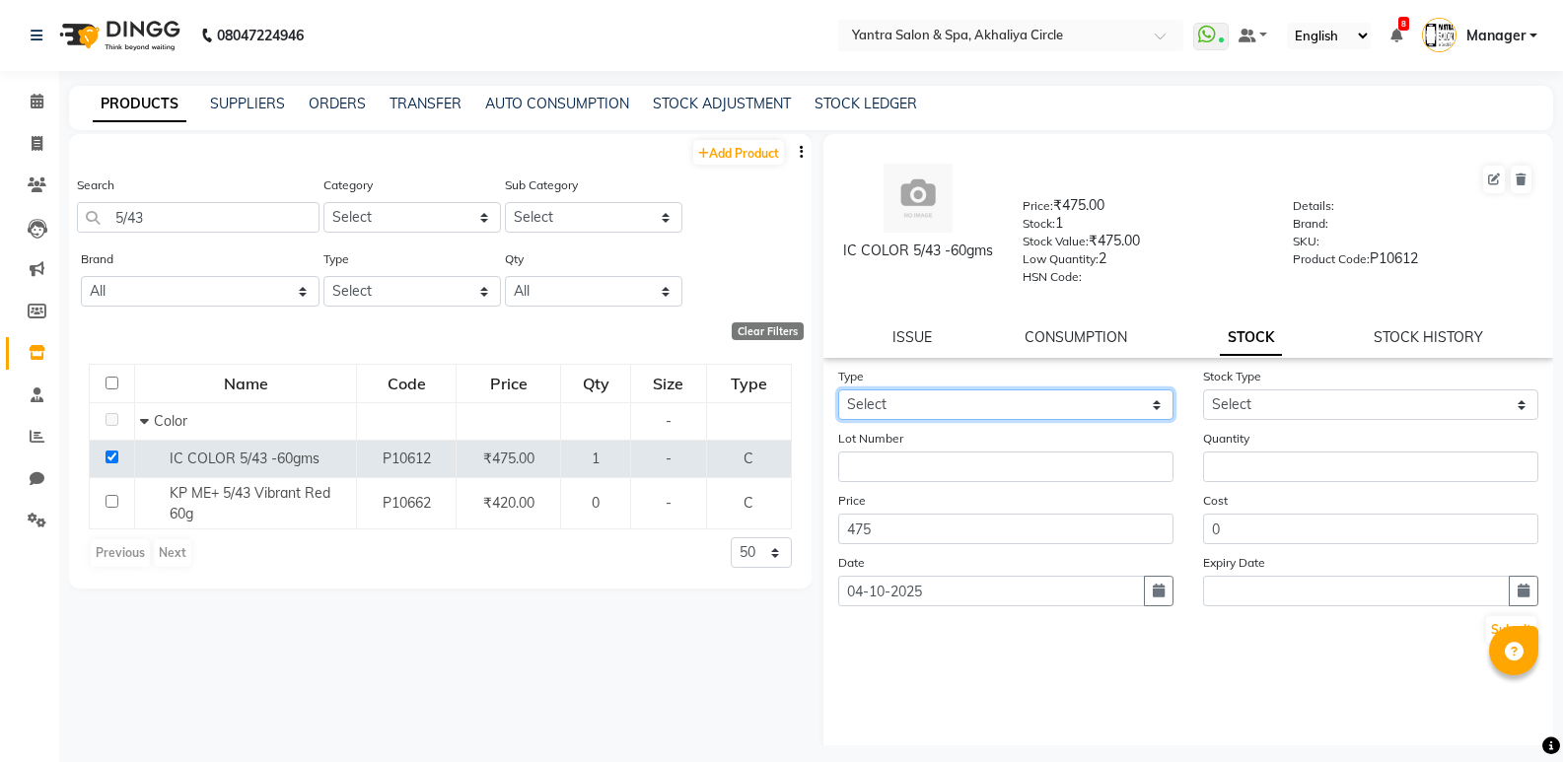
click at [1007, 406] on select "Select In Out" at bounding box center [1005, 404] width 335 height 31
click at [1000, 500] on div "Price 475" at bounding box center [1005, 517] width 365 height 54
click at [1079, 392] on select "Select In Out" at bounding box center [1005, 404] width 335 height 31
select select "out"
click at [838, 389] on select "Select In Out" at bounding box center [1005, 404] width 335 height 31
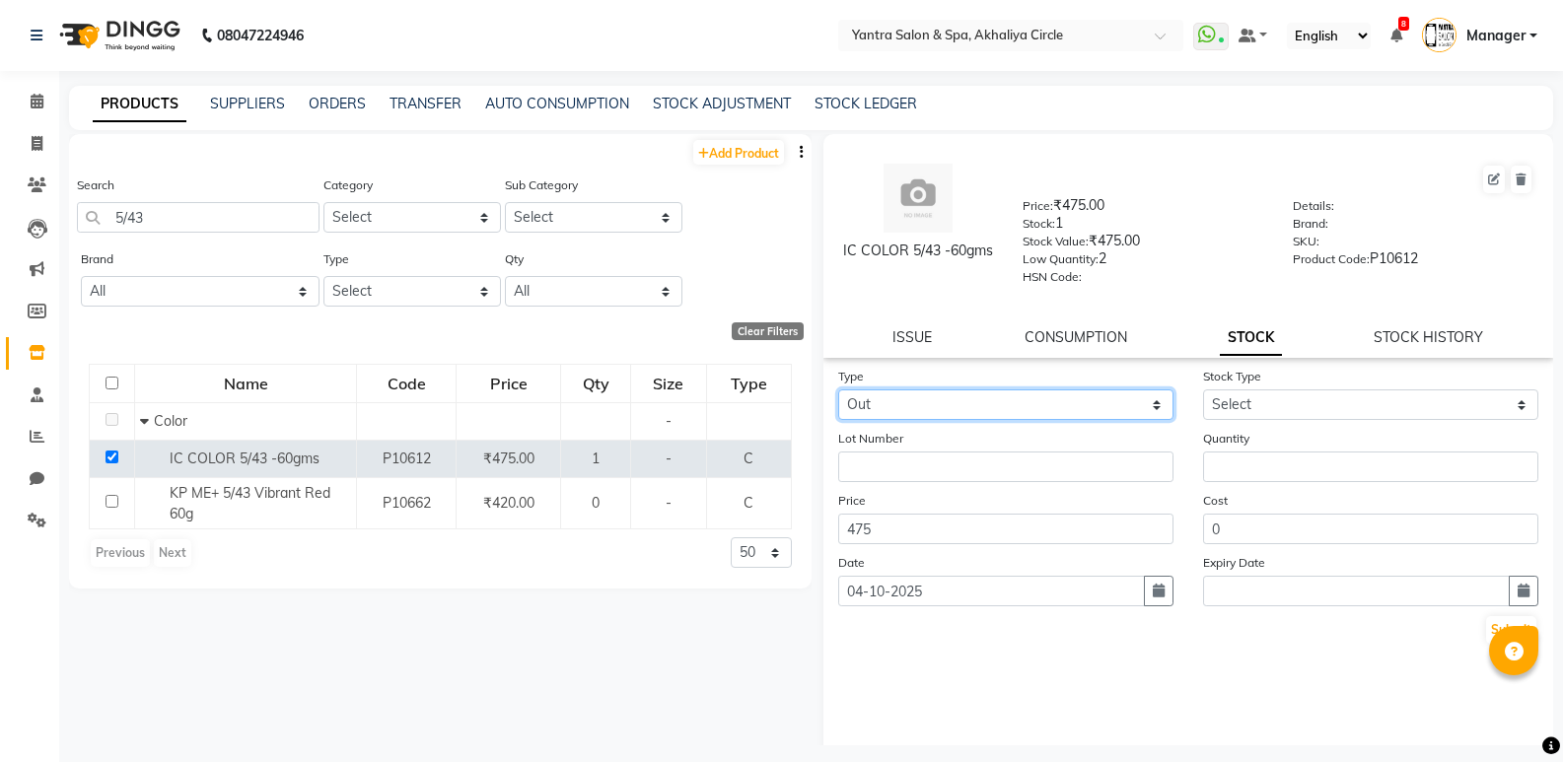
select select
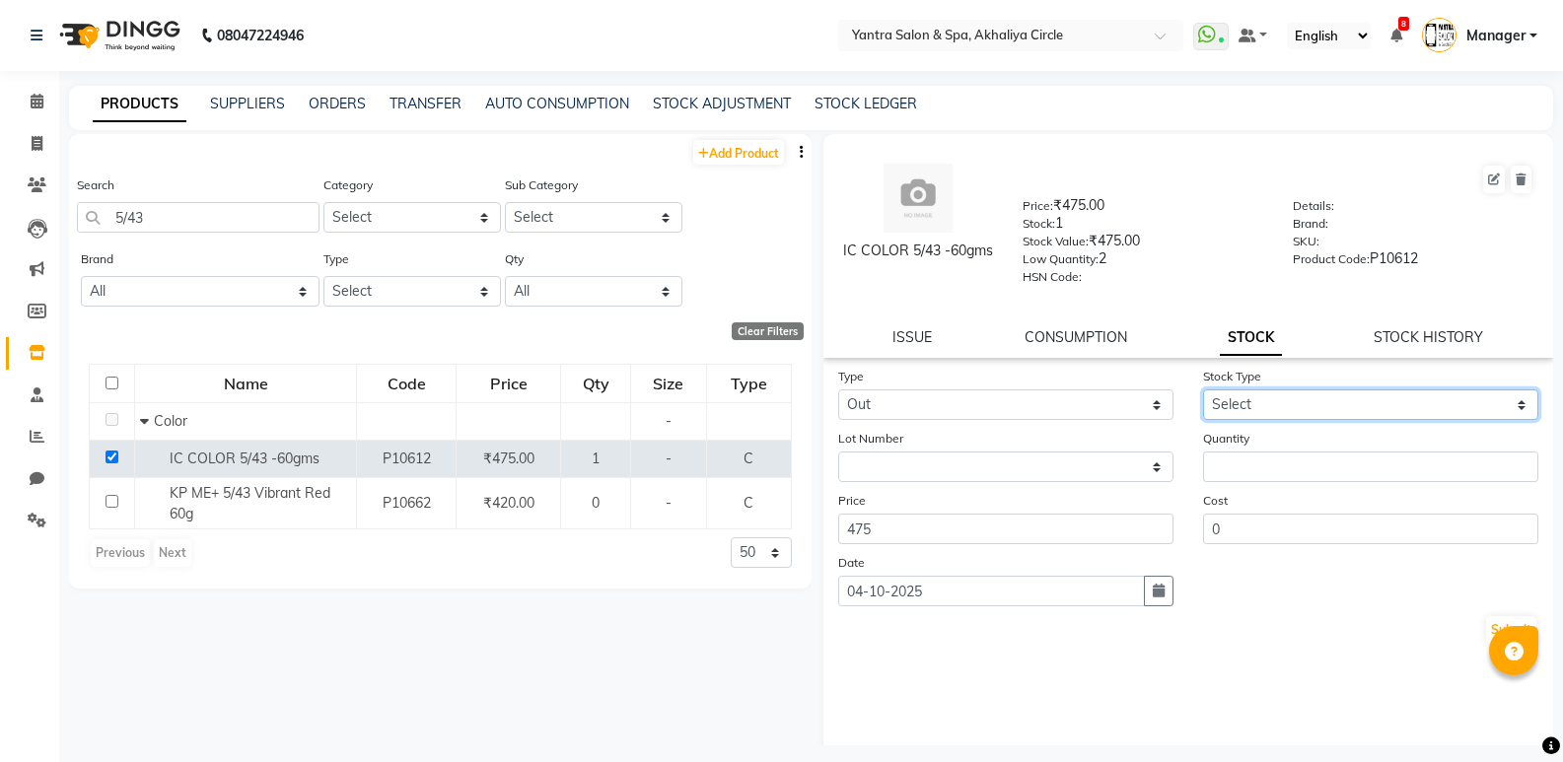
click at [1237, 409] on select "Select Internal Use Damaged Expired Adjustment Return Other" at bounding box center [1370, 404] width 335 height 31
select select "internal use"
click at [1203, 389] on select "Select Internal Use Damaged Expired Adjustment Return Other" at bounding box center [1370, 404] width 335 height 31
click at [1241, 451] on div "Quantity" at bounding box center [1370, 455] width 365 height 54
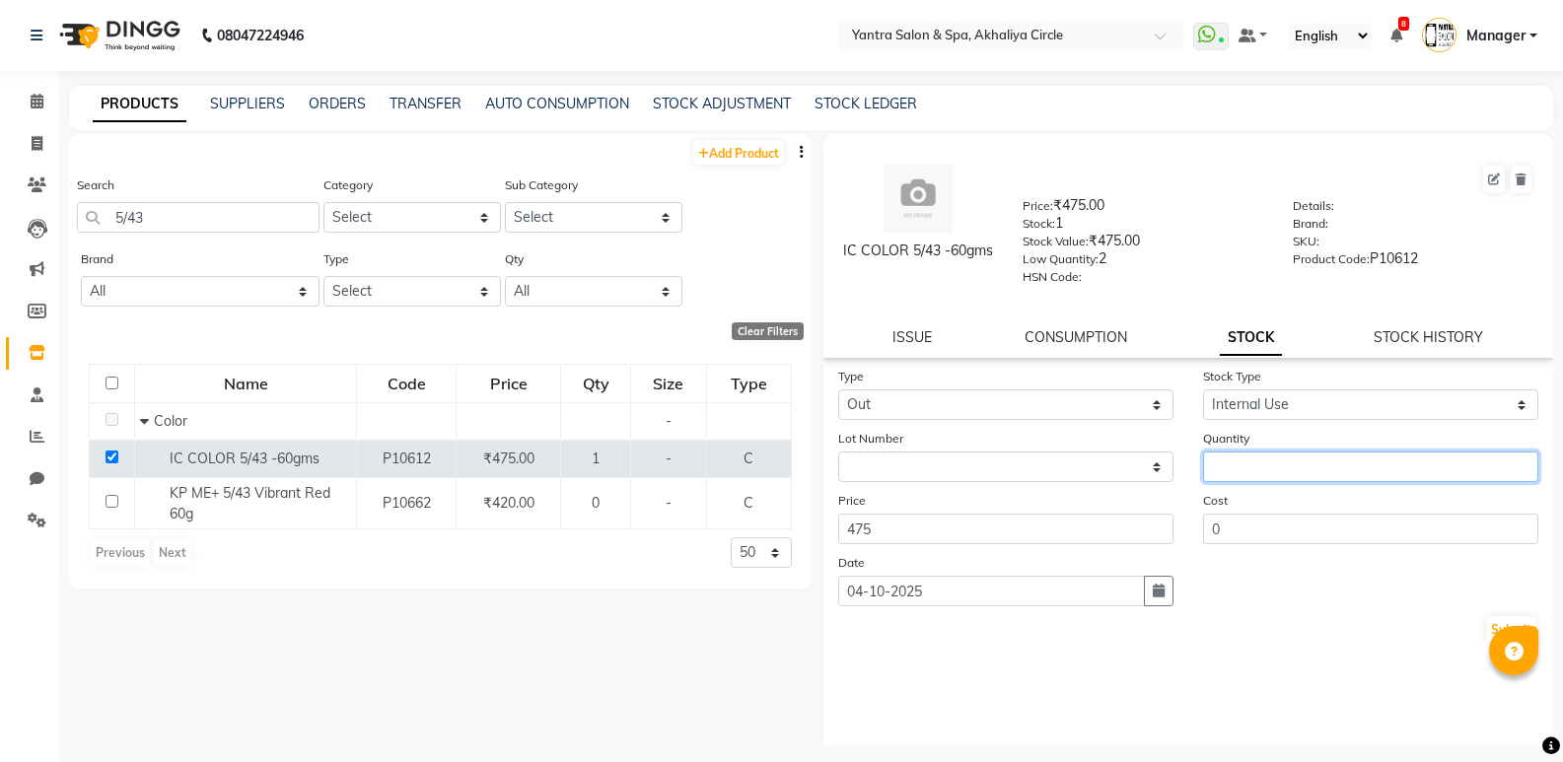
click at [1241, 459] on input "number" at bounding box center [1370, 467] width 335 height 31
type input "1"
click at [1263, 665] on div "Type Select In Out Stock Type Select Internal Use Damaged Expired Adjustment Re…" at bounding box center [1188, 563] width 731 height 394
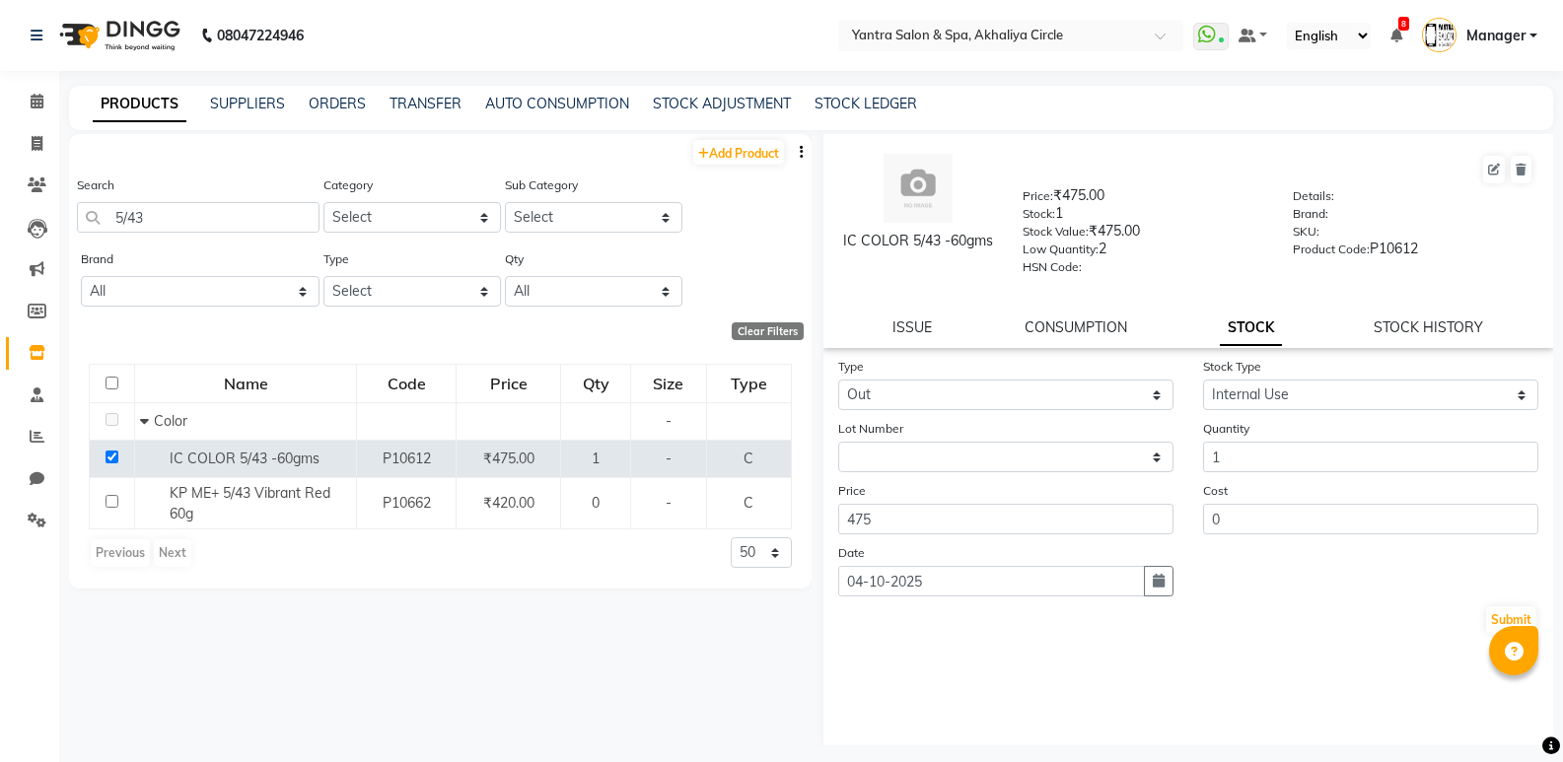
scroll to position [15, 0]
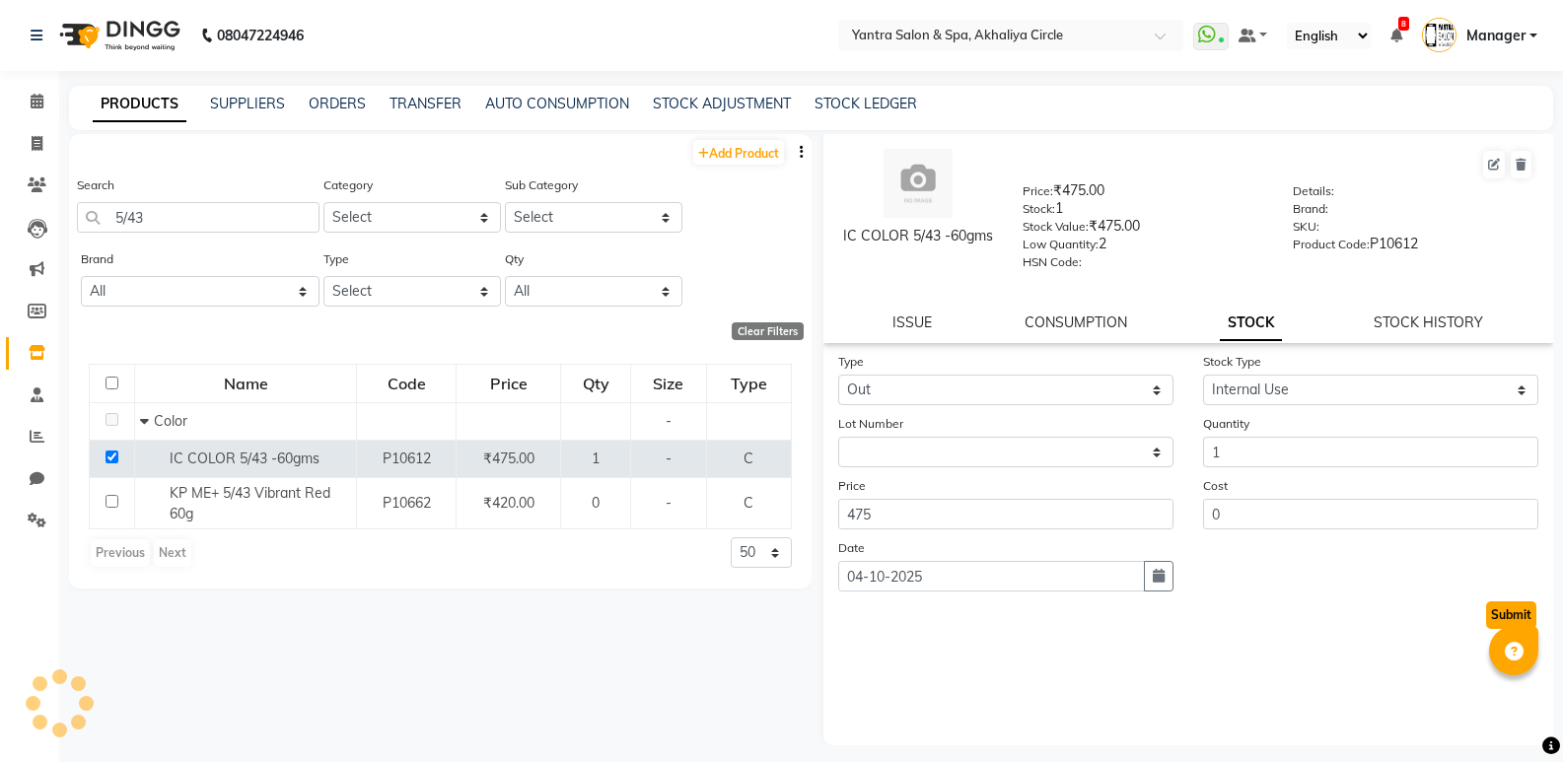
click at [1495, 613] on button "Submit" at bounding box center [1511, 615] width 50 height 28
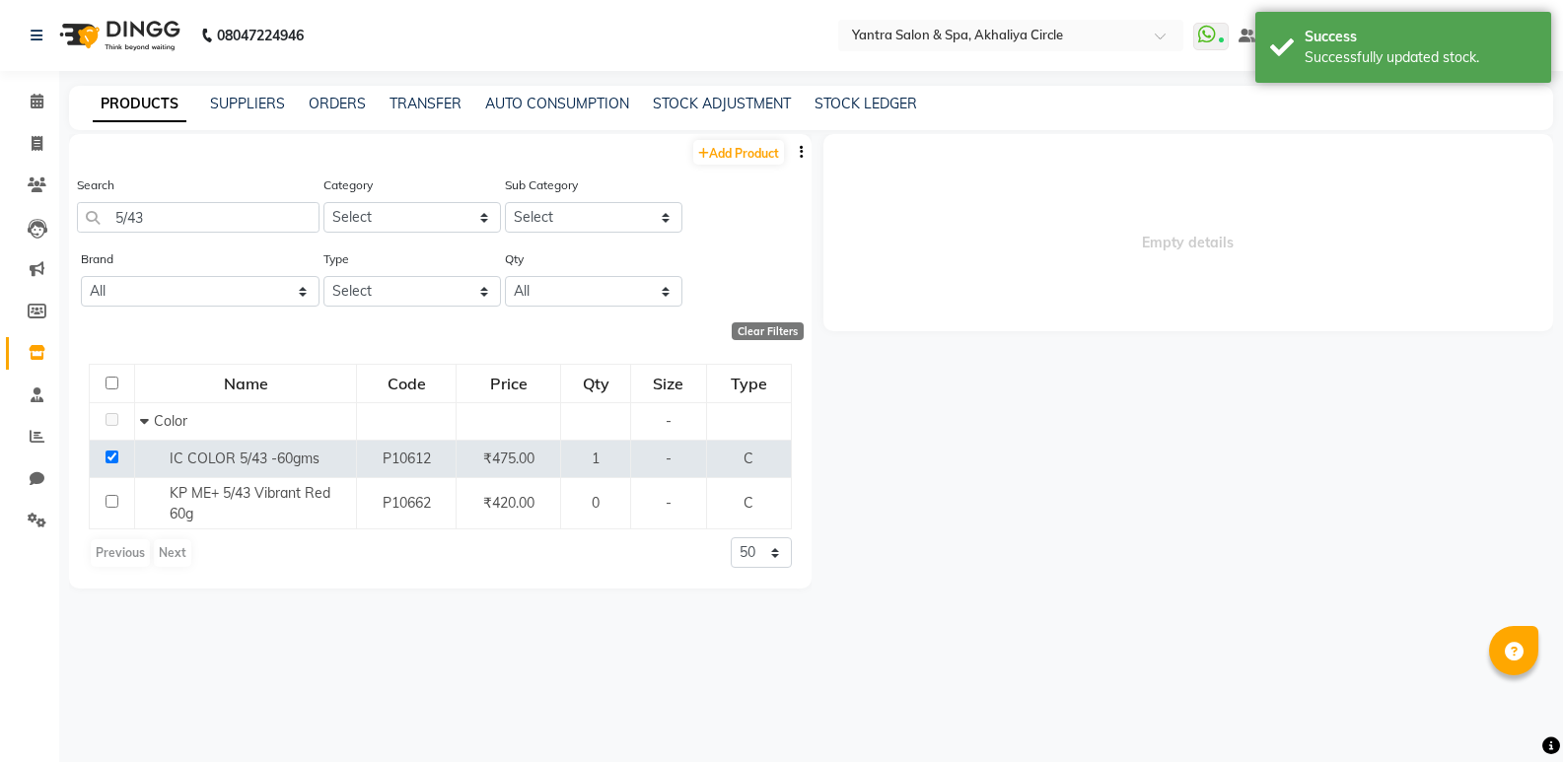
scroll to position [0, 0]
select select
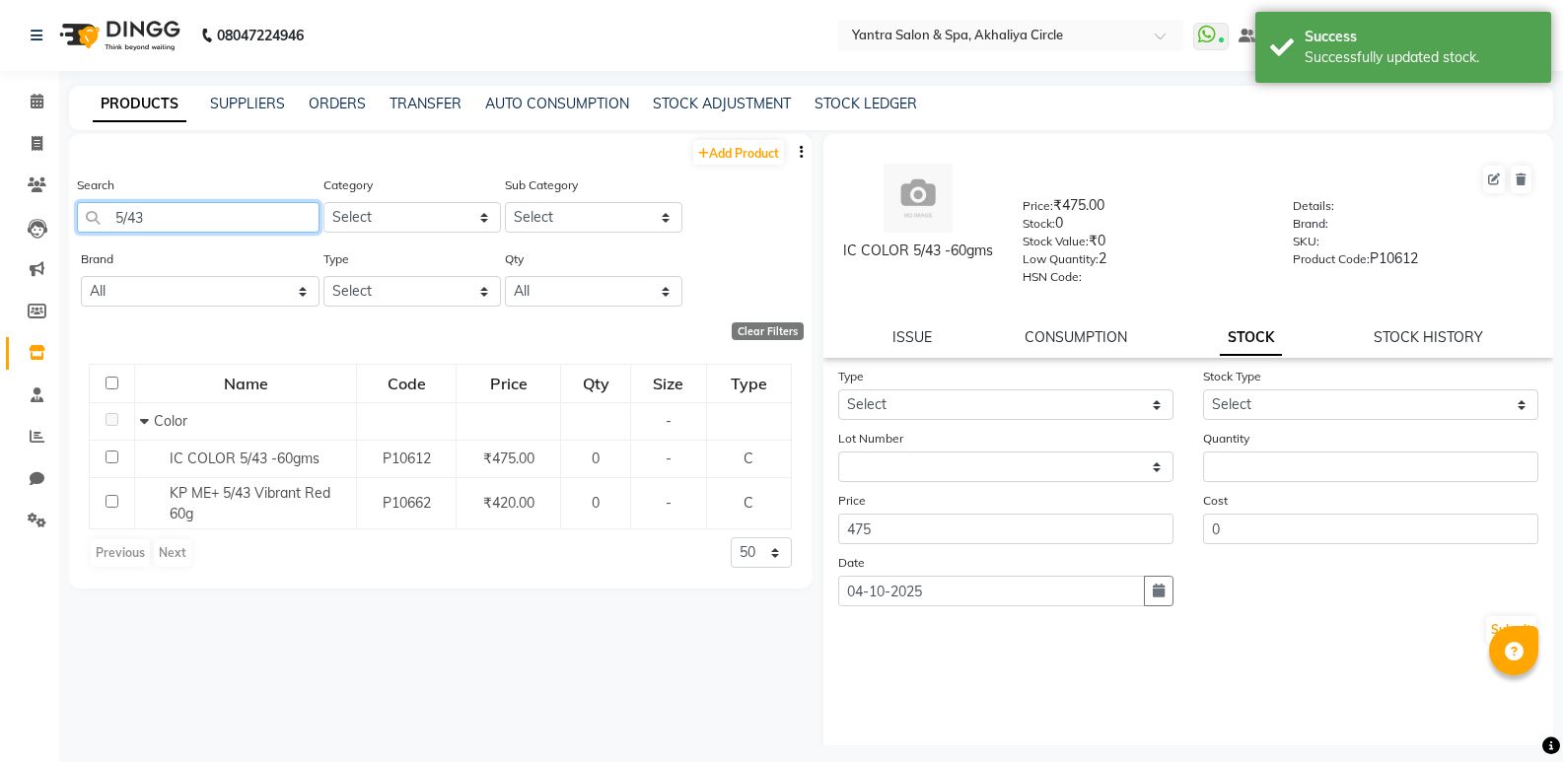
click at [249, 219] on input "5/43" at bounding box center [198, 217] width 243 height 31
type input "5"
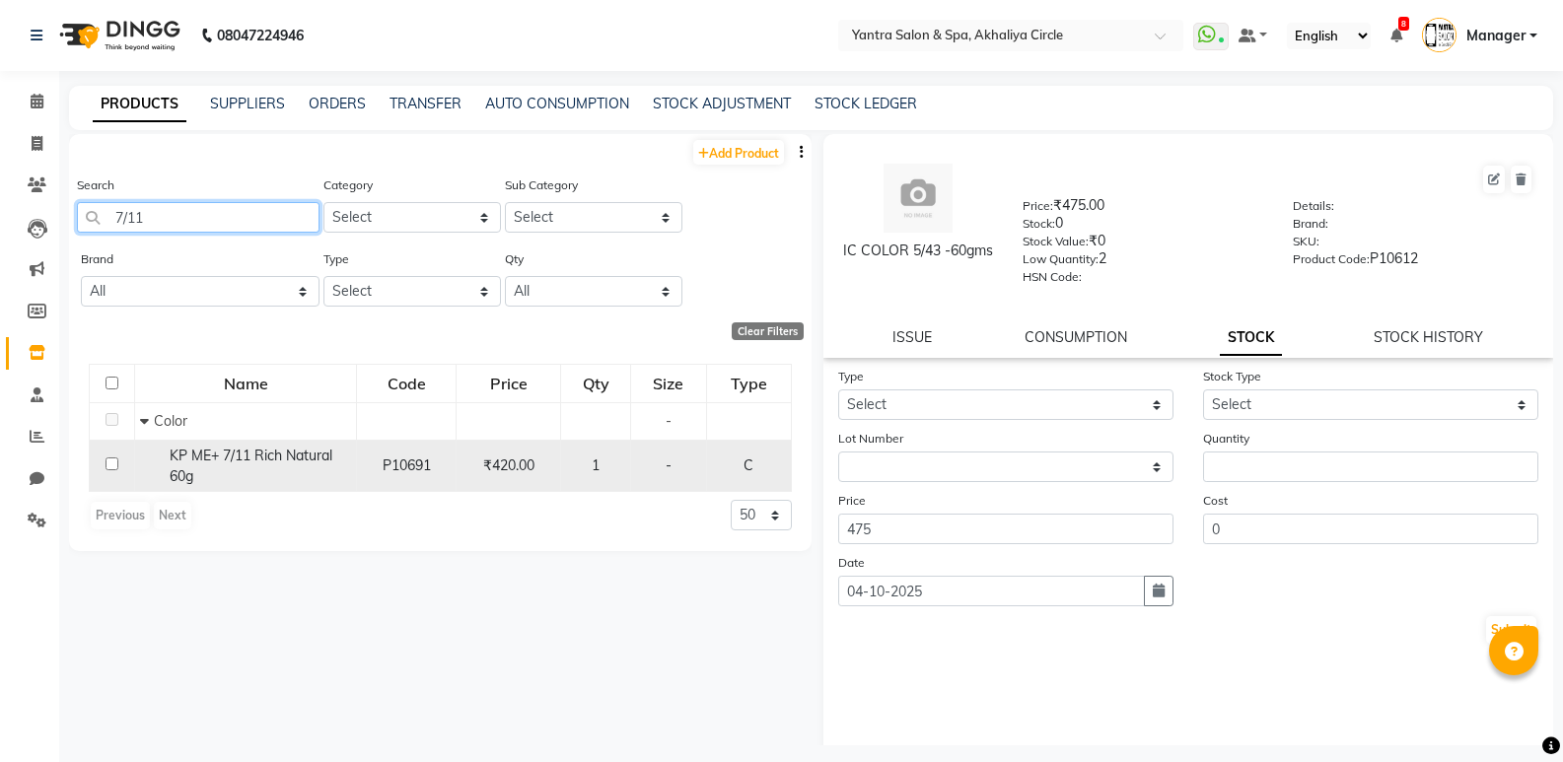
type input "7/11"
click at [113, 462] on input "checkbox" at bounding box center [112, 463] width 13 height 13
checkbox input "true"
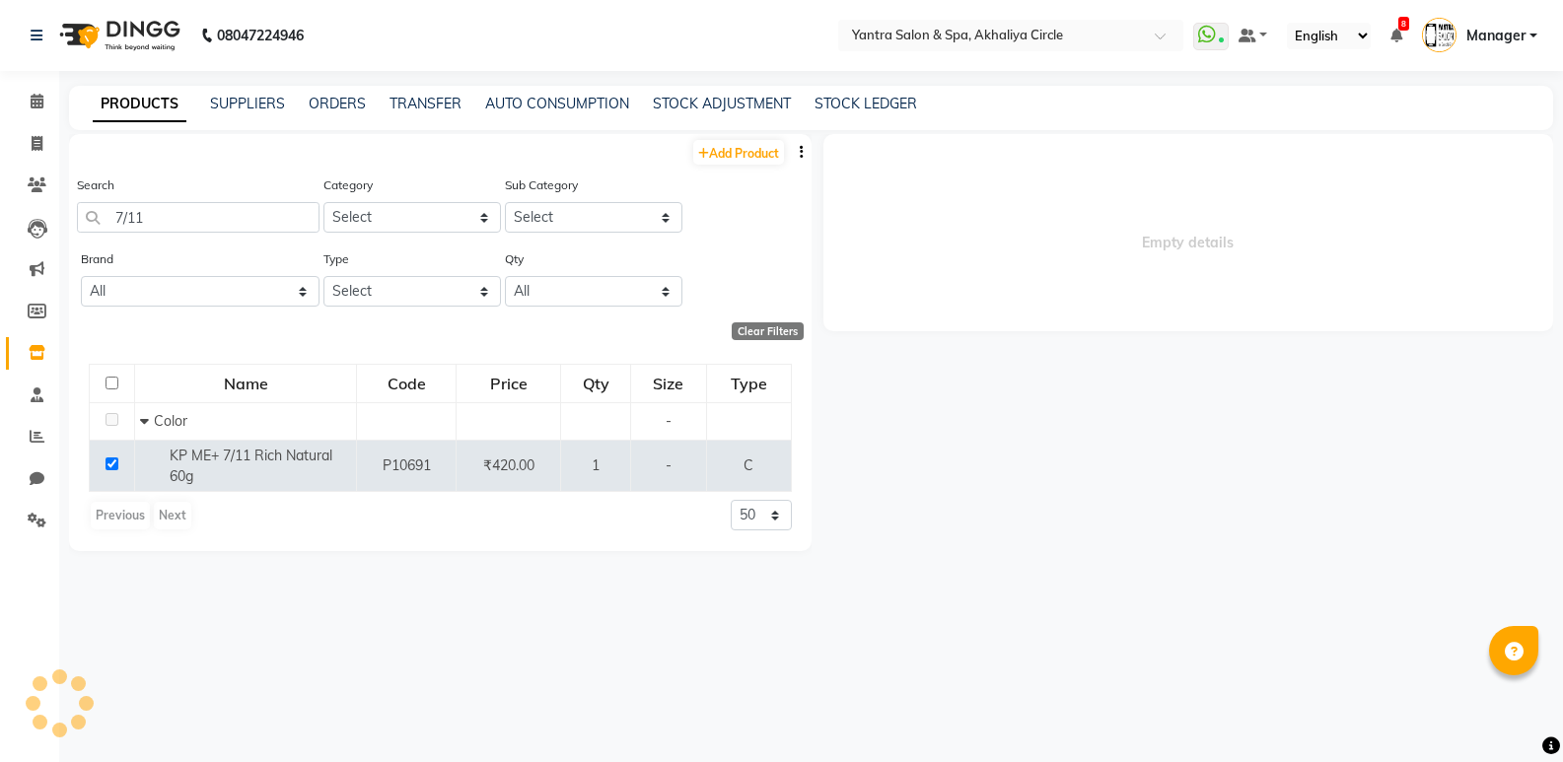
select select
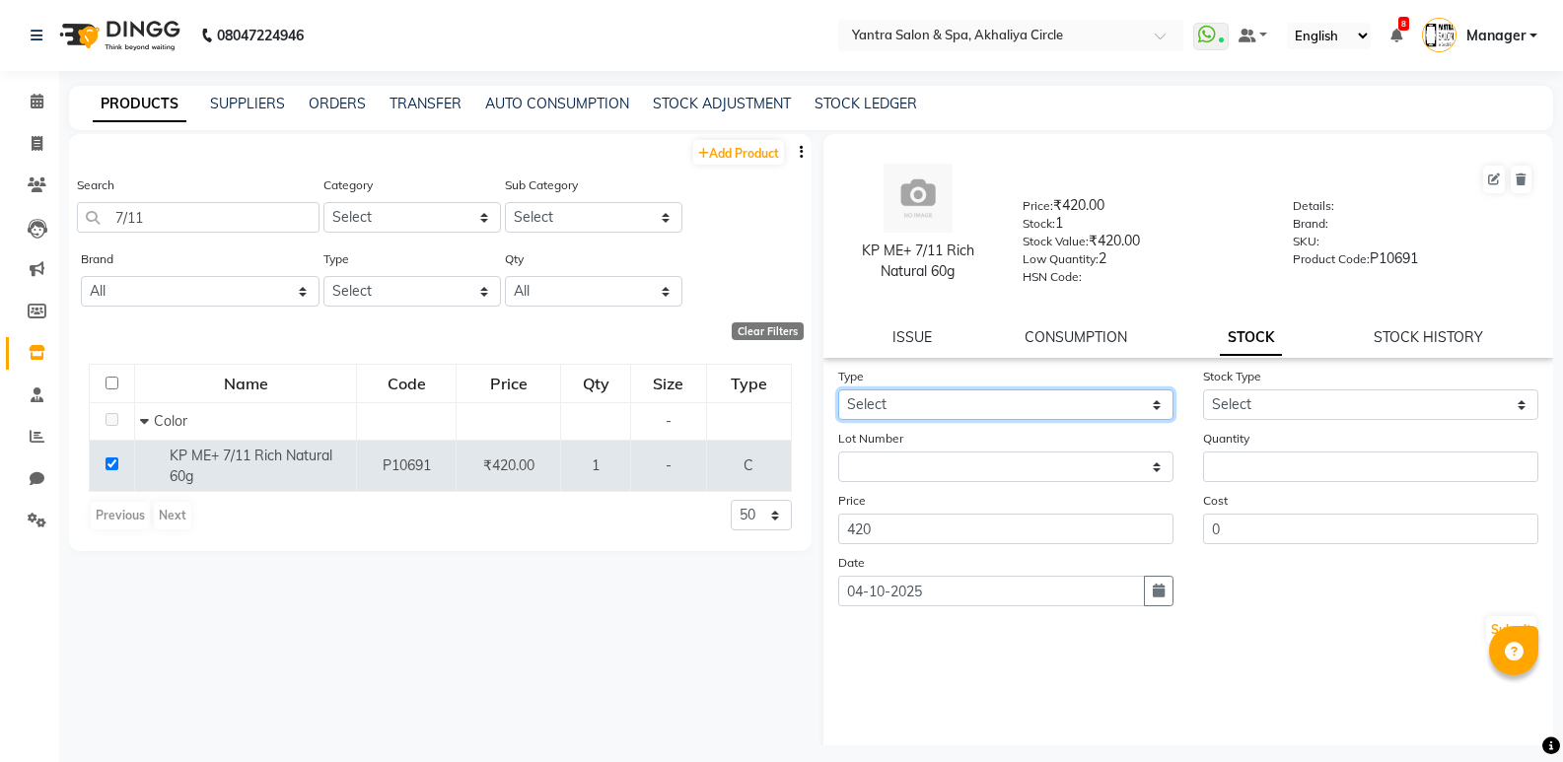
click at [1016, 399] on select "Select In Out" at bounding box center [1005, 404] width 335 height 31
select select "out"
click at [838, 389] on select "Select In Out" at bounding box center [1005, 404] width 335 height 31
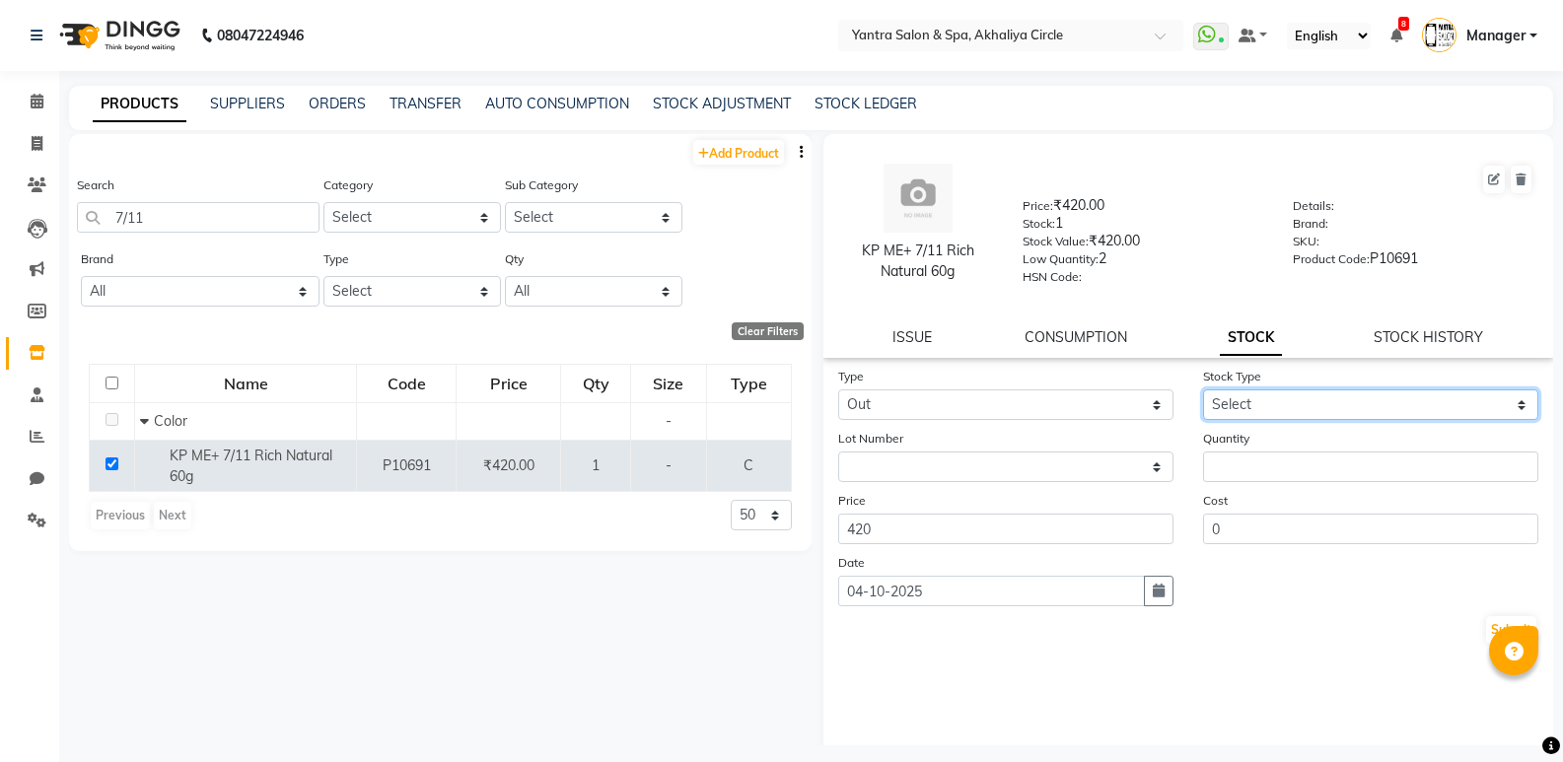
click at [1248, 405] on select "Select Internal Use Damaged Expired Adjustment Return Other" at bounding box center [1370, 404] width 335 height 31
select select "internal use"
click at [1203, 389] on select "Select Internal Use Damaged Expired Adjustment Return Other" at bounding box center [1370, 404] width 335 height 31
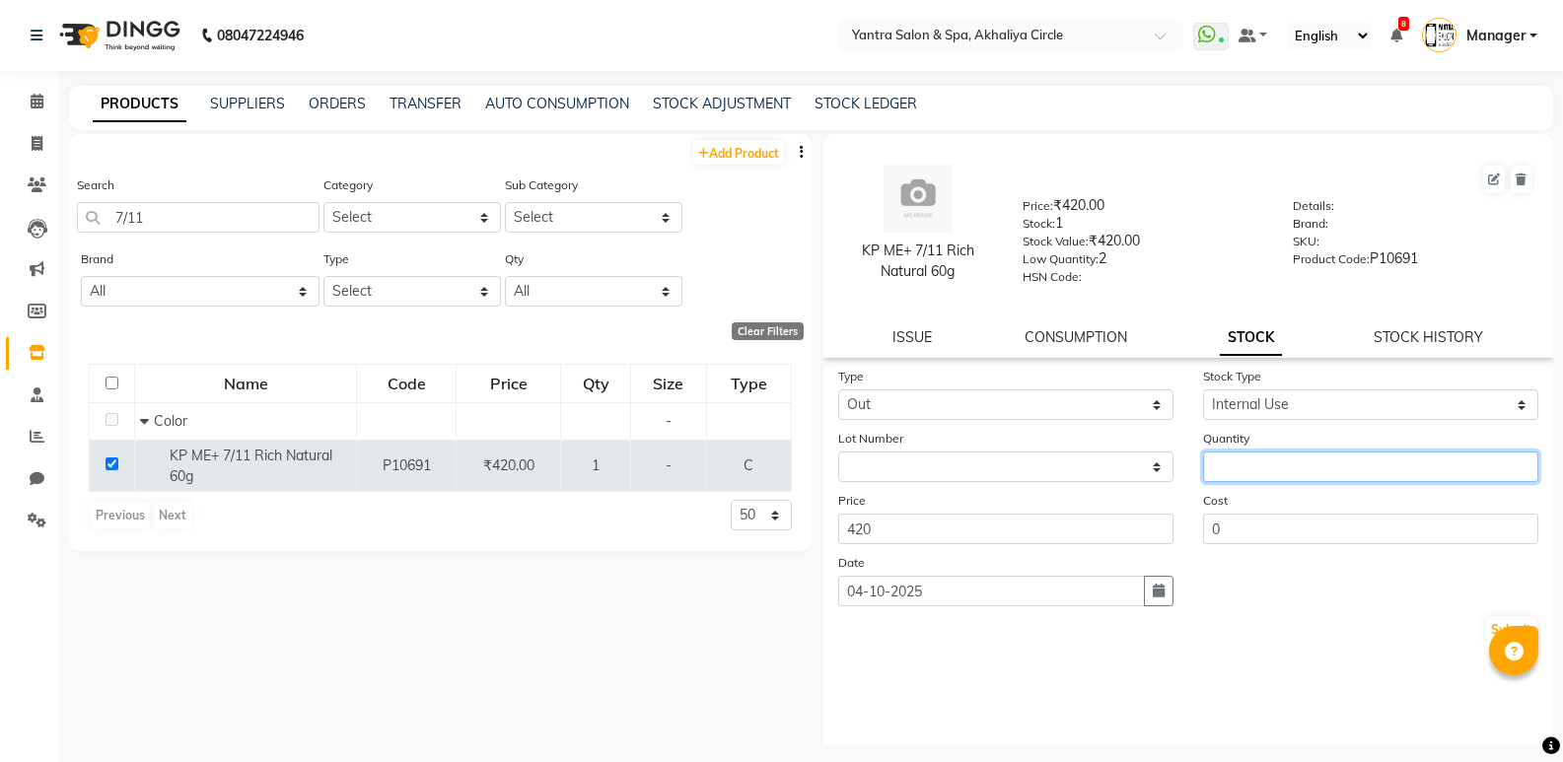
click at [1248, 458] on input "number" at bounding box center [1370, 467] width 335 height 31
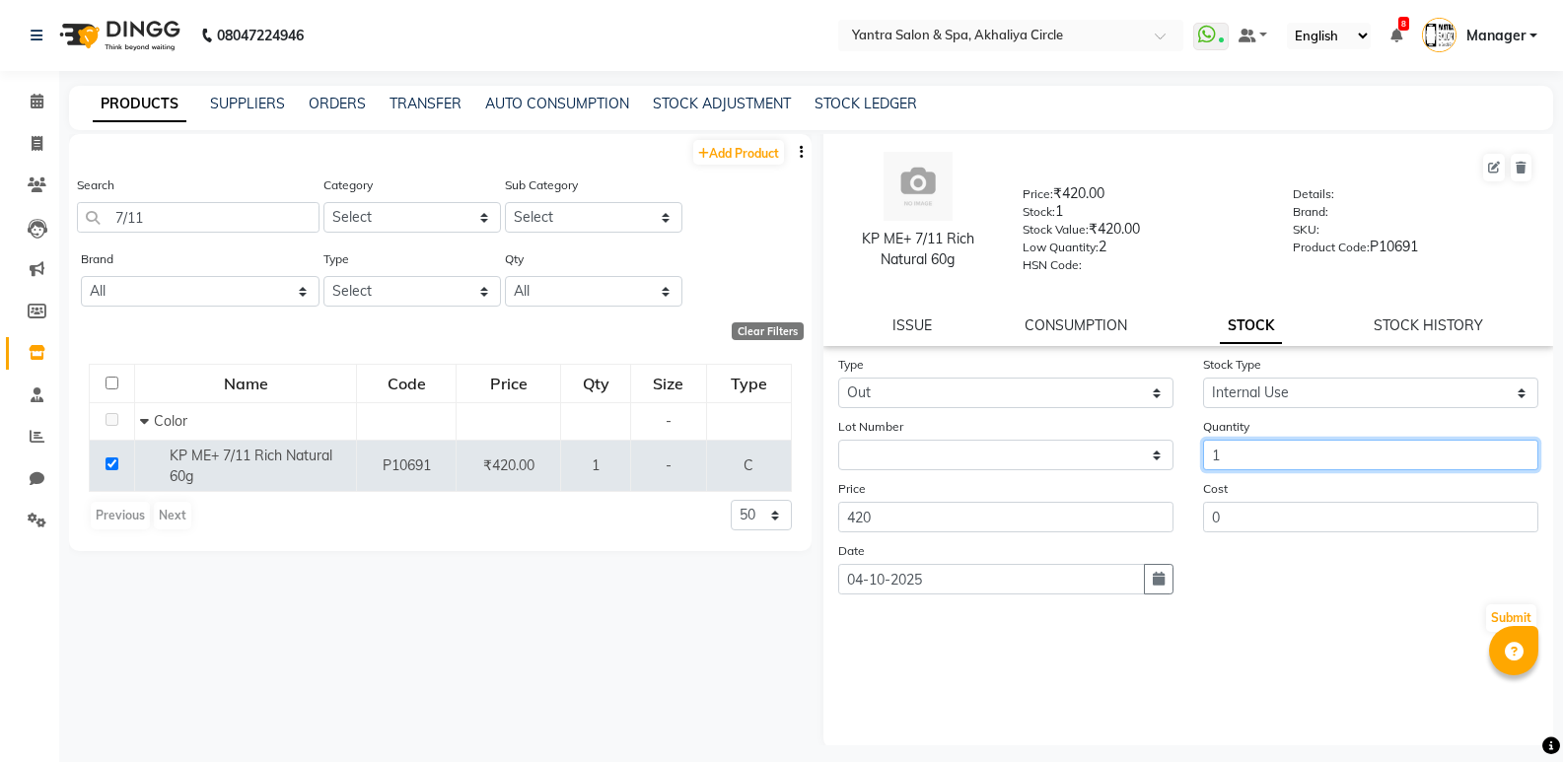
scroll to position [15, 0]
type input "1"
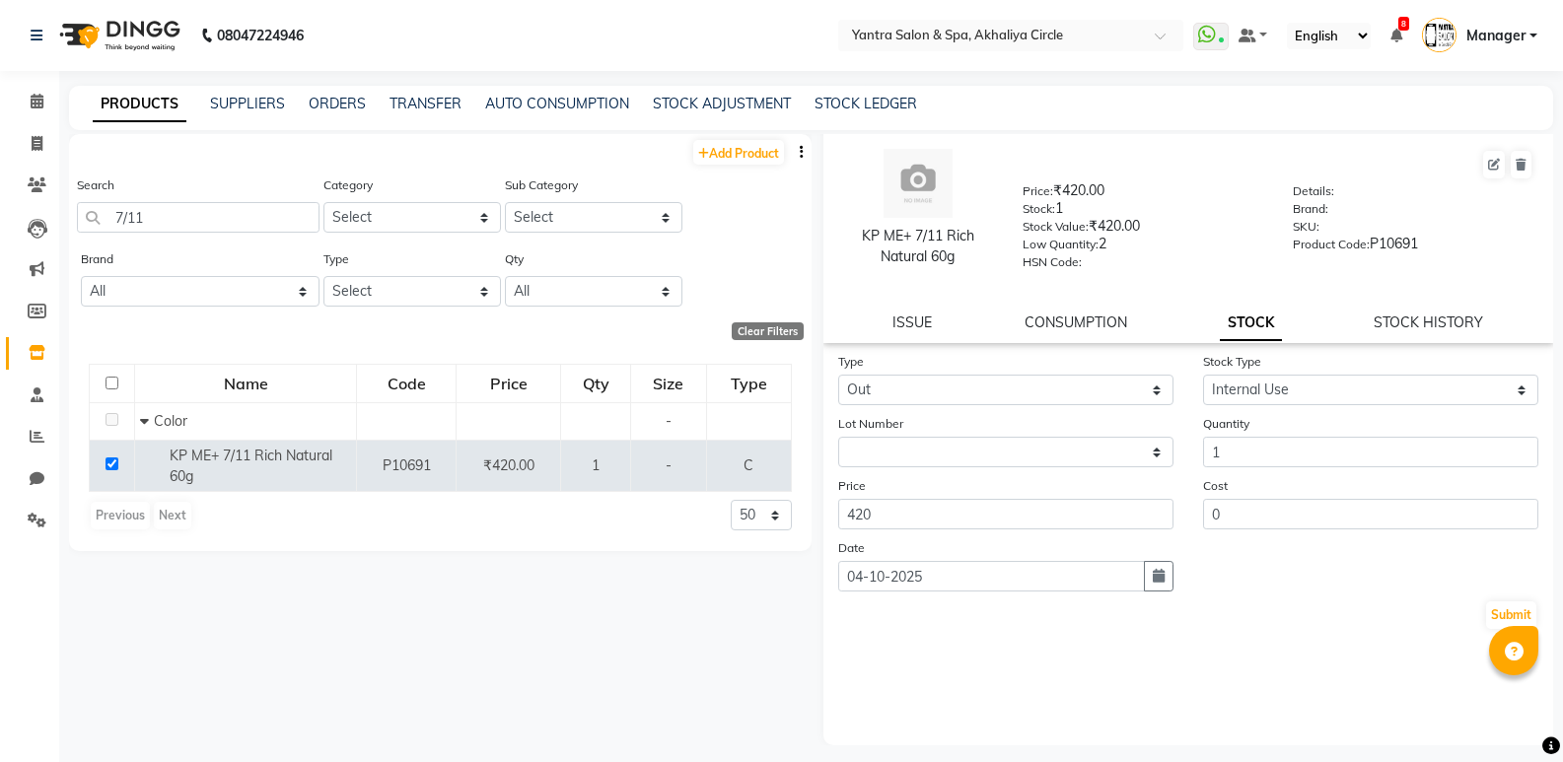
click at [1282, 676] on div "Type Select In Out Stock Type Select Internal Use Damaged Expired Adjustment Re…" at bounding box center [1188, 548] width 731 height 394
click at [1486, 609] on button "Submit" at bounding box center [1511, 615] width 50 height 28
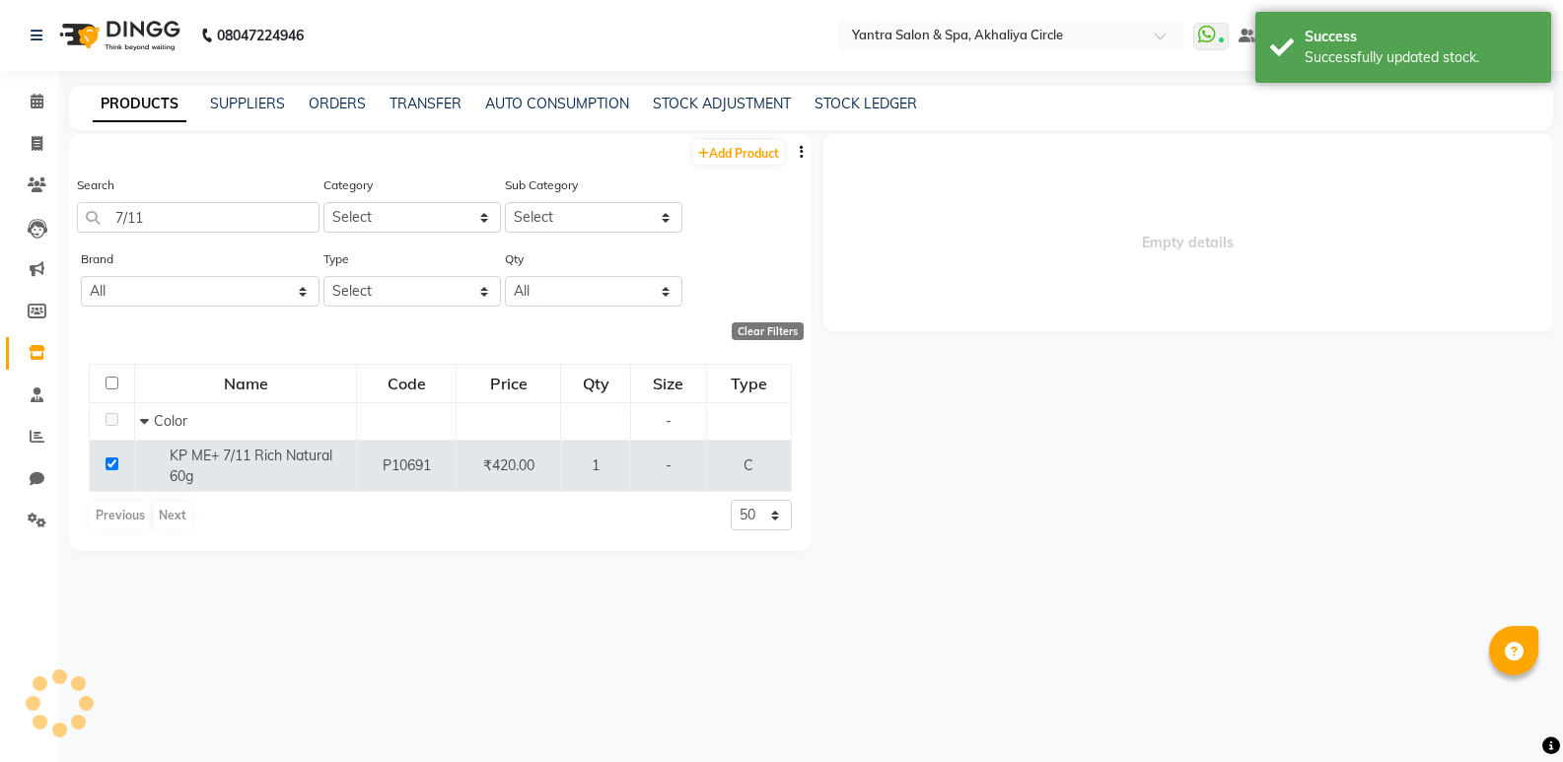
scroll to position [0, 0]
select select
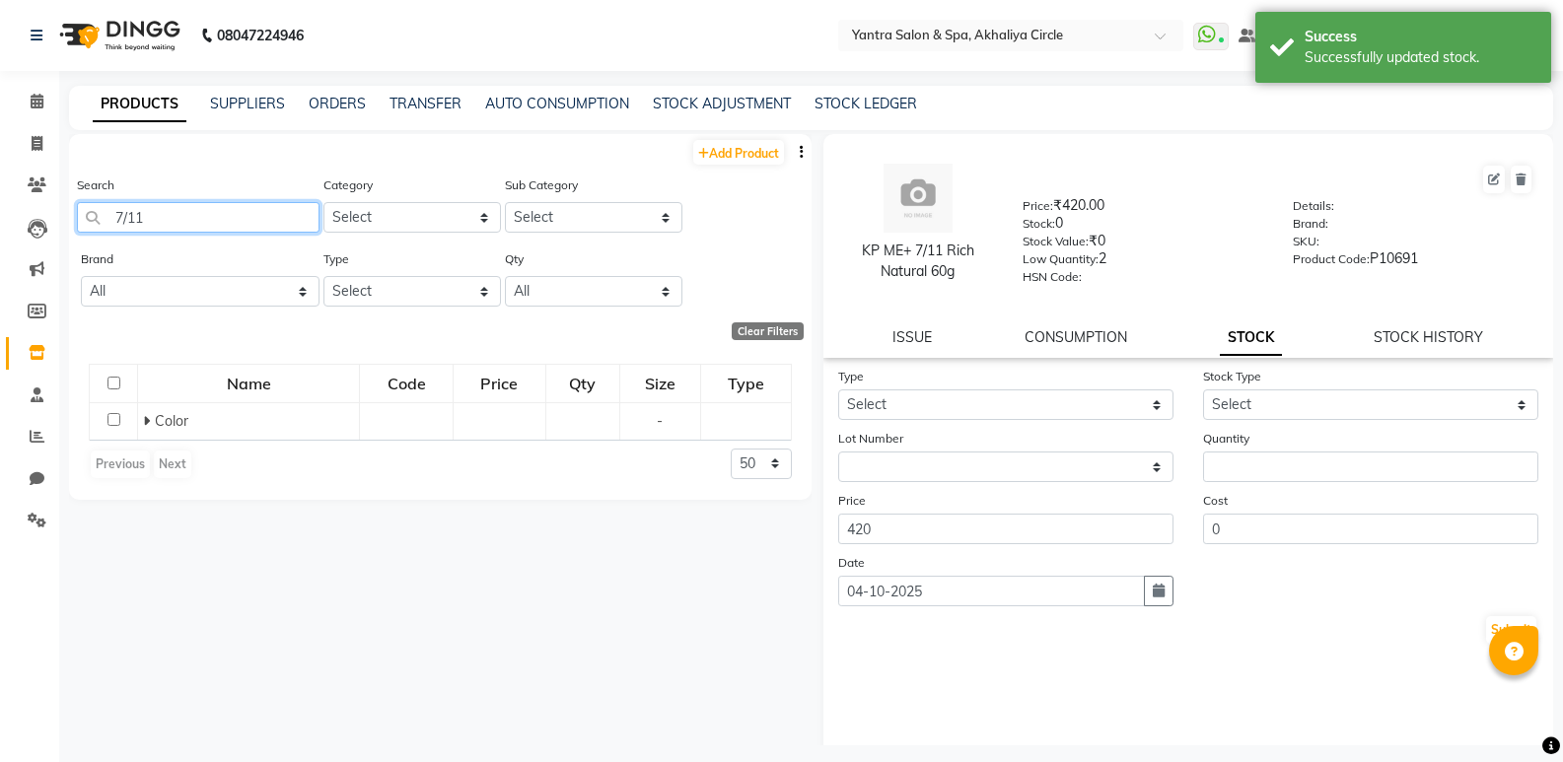
click at [176, 213] on input "7/11" at bounding box center [198, 217] width 243 height 31
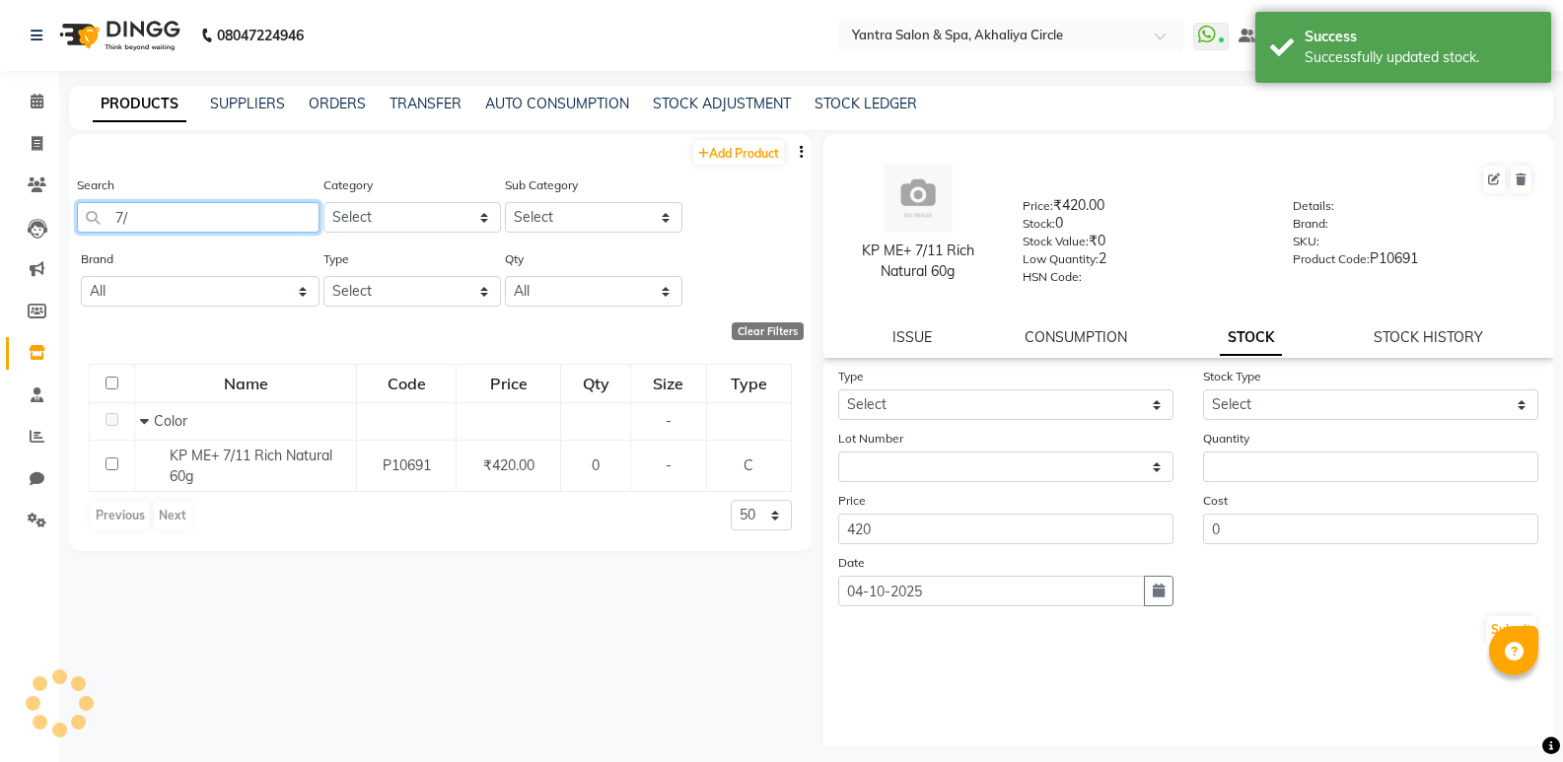
type input "7"
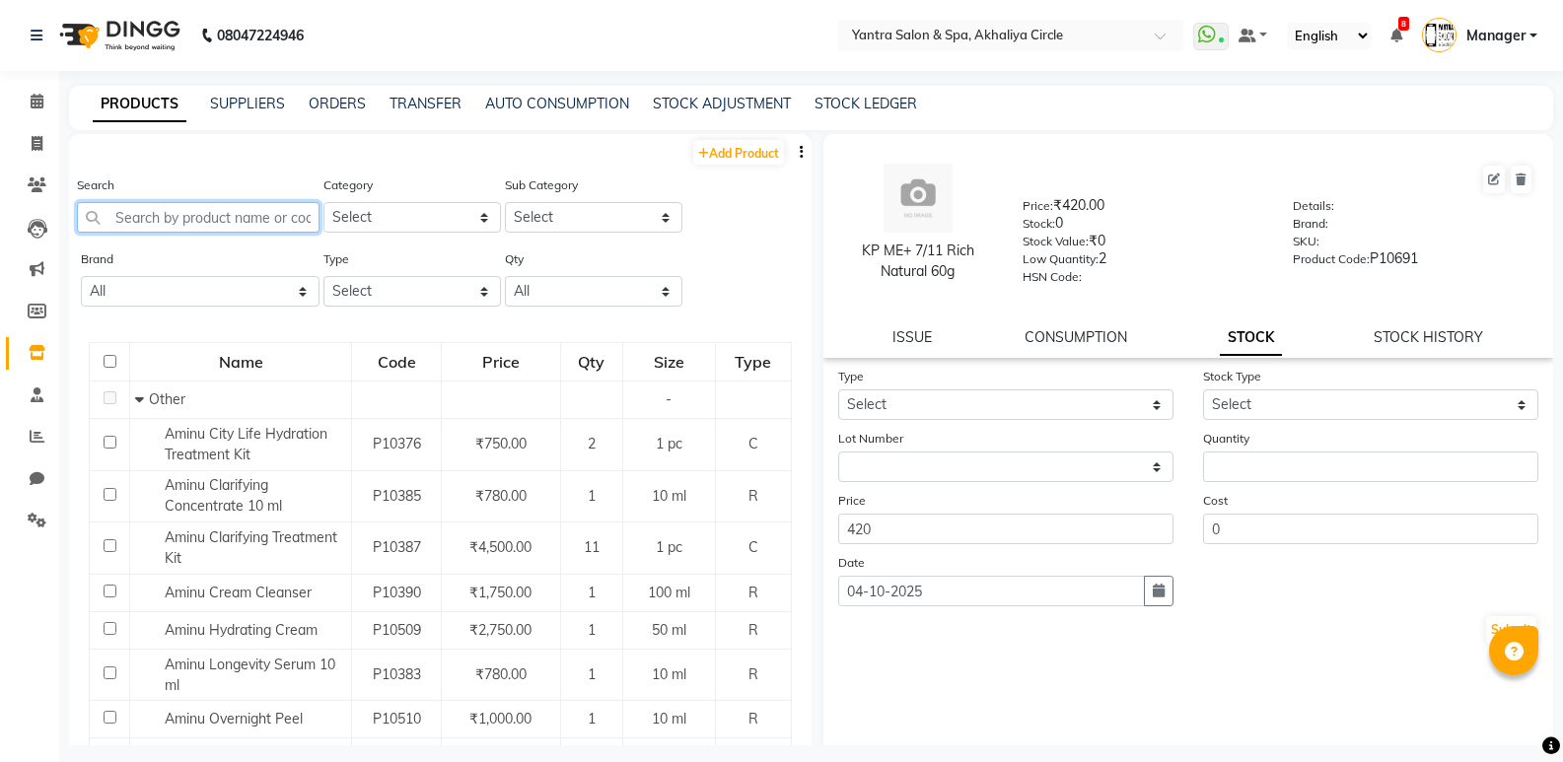
type input "l"
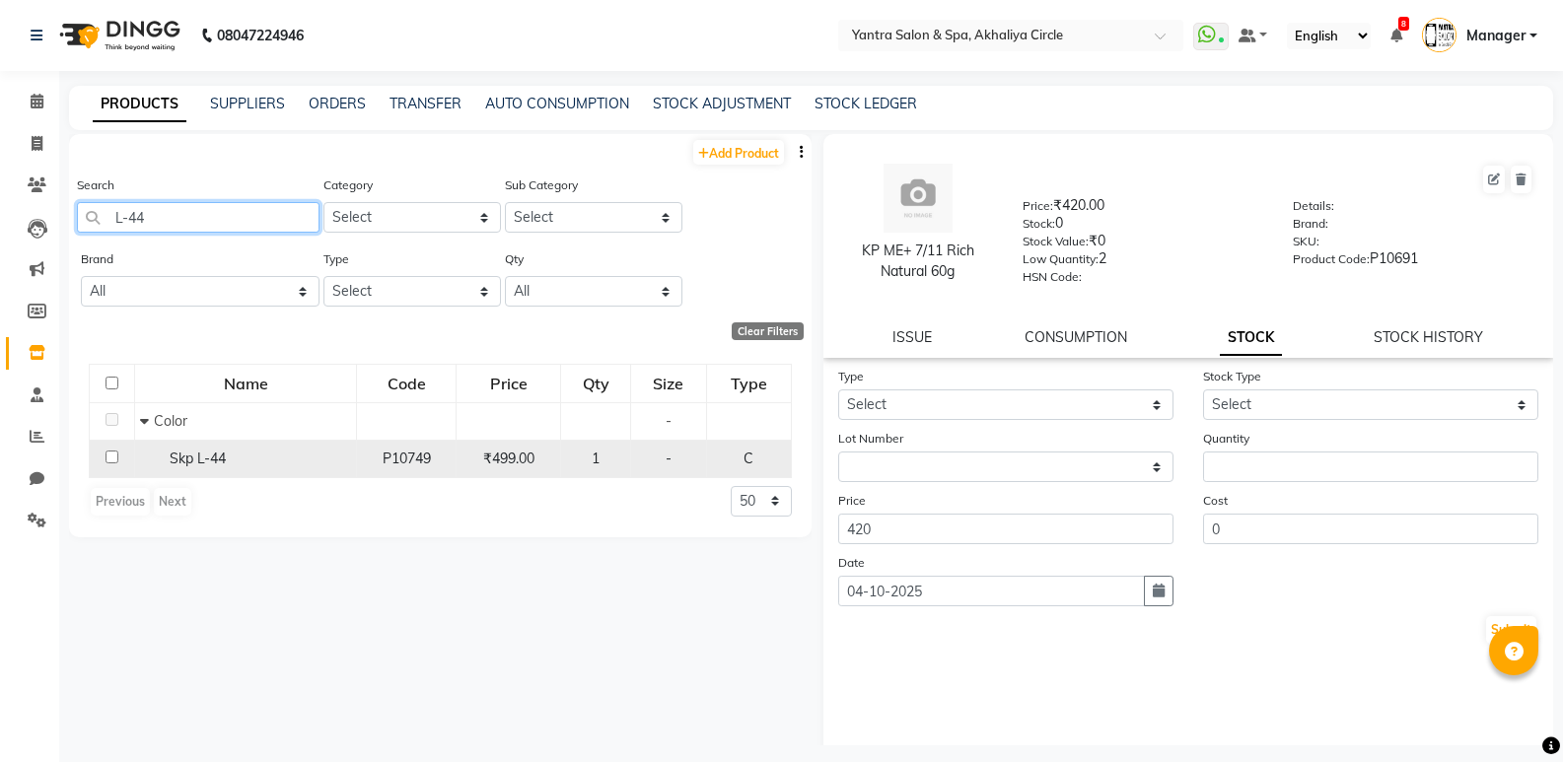
type input "L-44"
click at [109, 456] on input "checkbox" at bounding box center [112, 457] width 13 height 13
checkbox input "true"
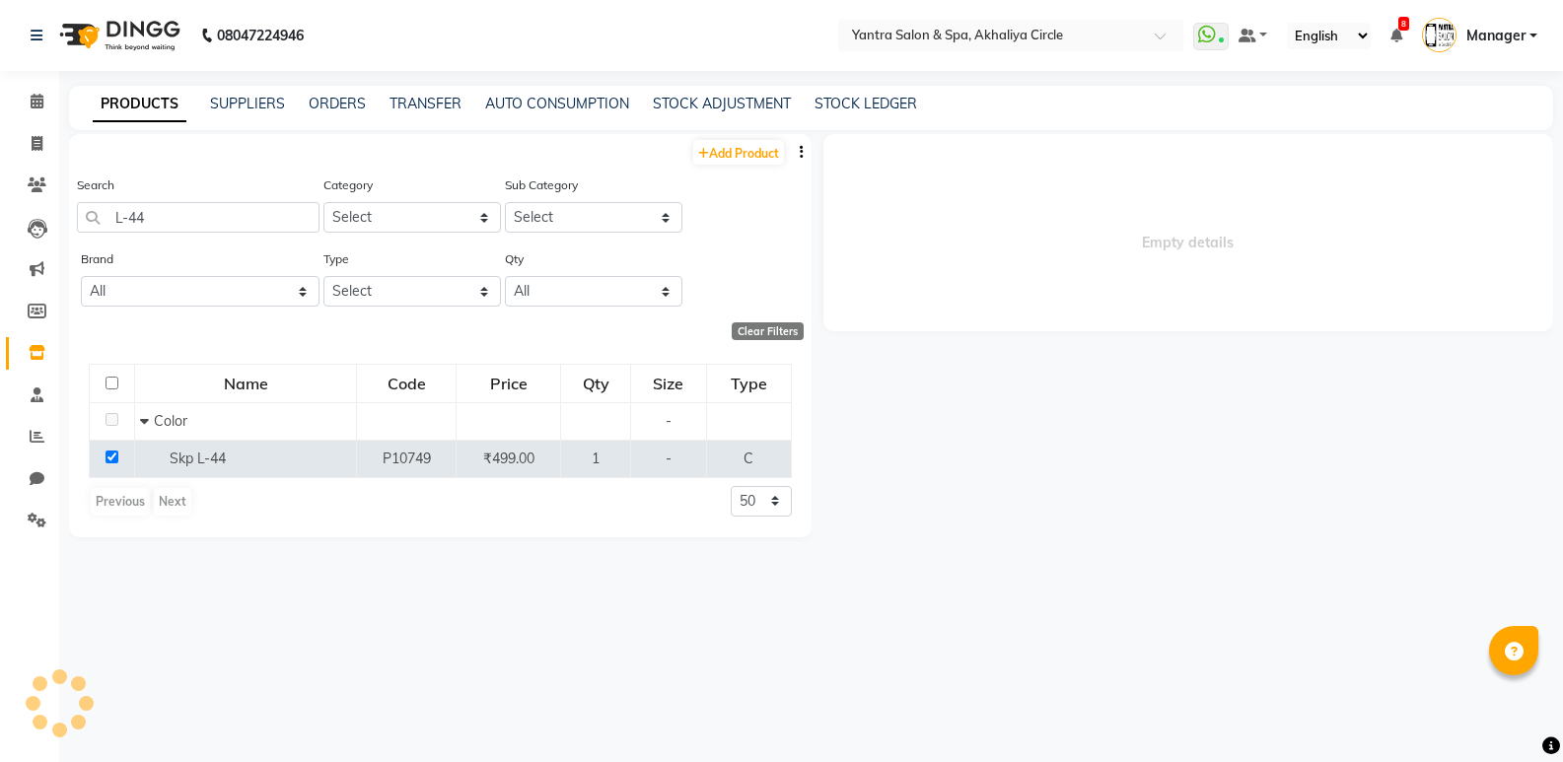
select select
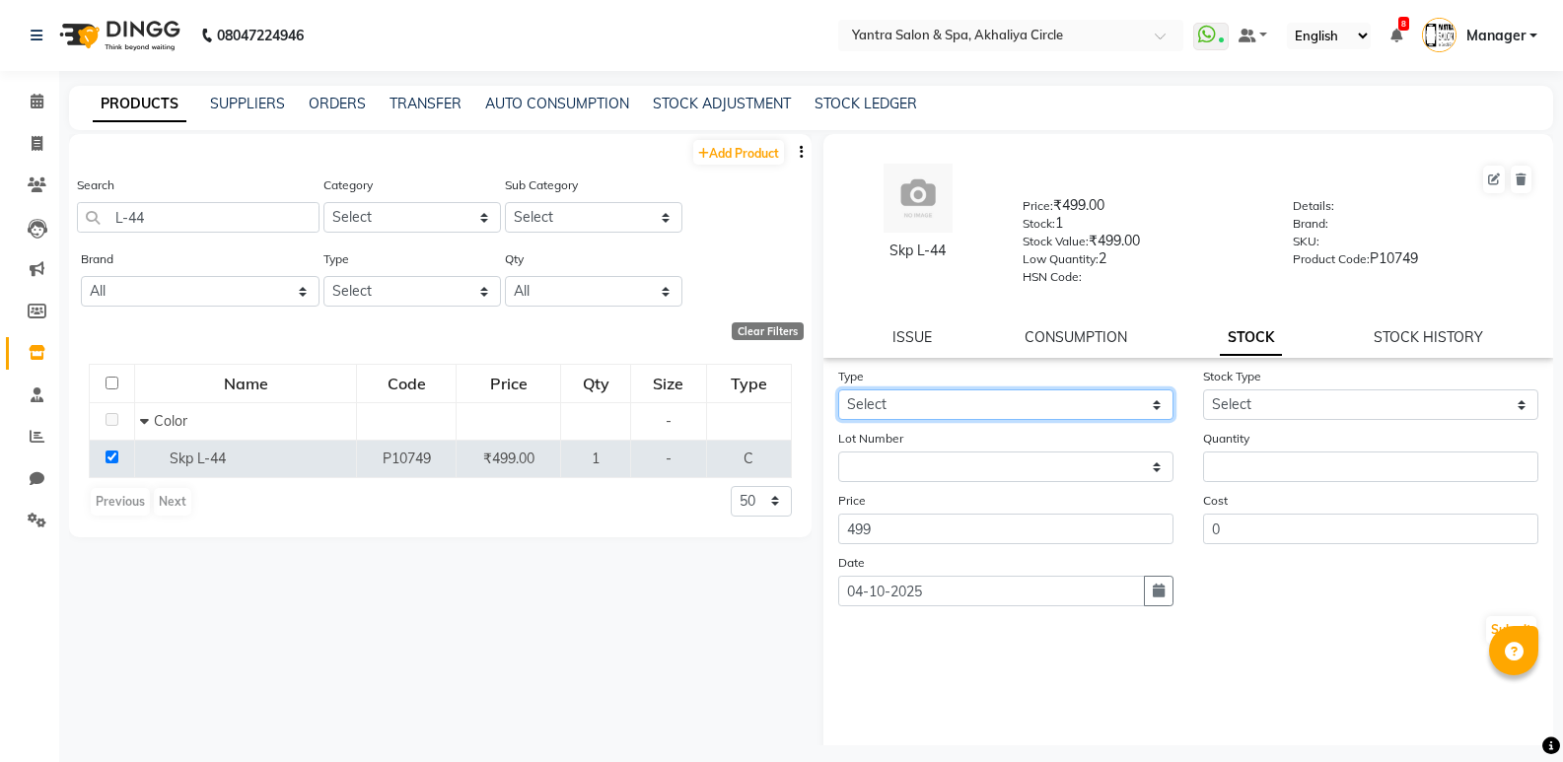
click at [900, 398] on select "Select In Out" at bounding box center [1005, 404] width 335 height 31
select select "out"
click at [838, 389] on select "Select In Out" at bounding box center [1005, 404] width 335 height 31
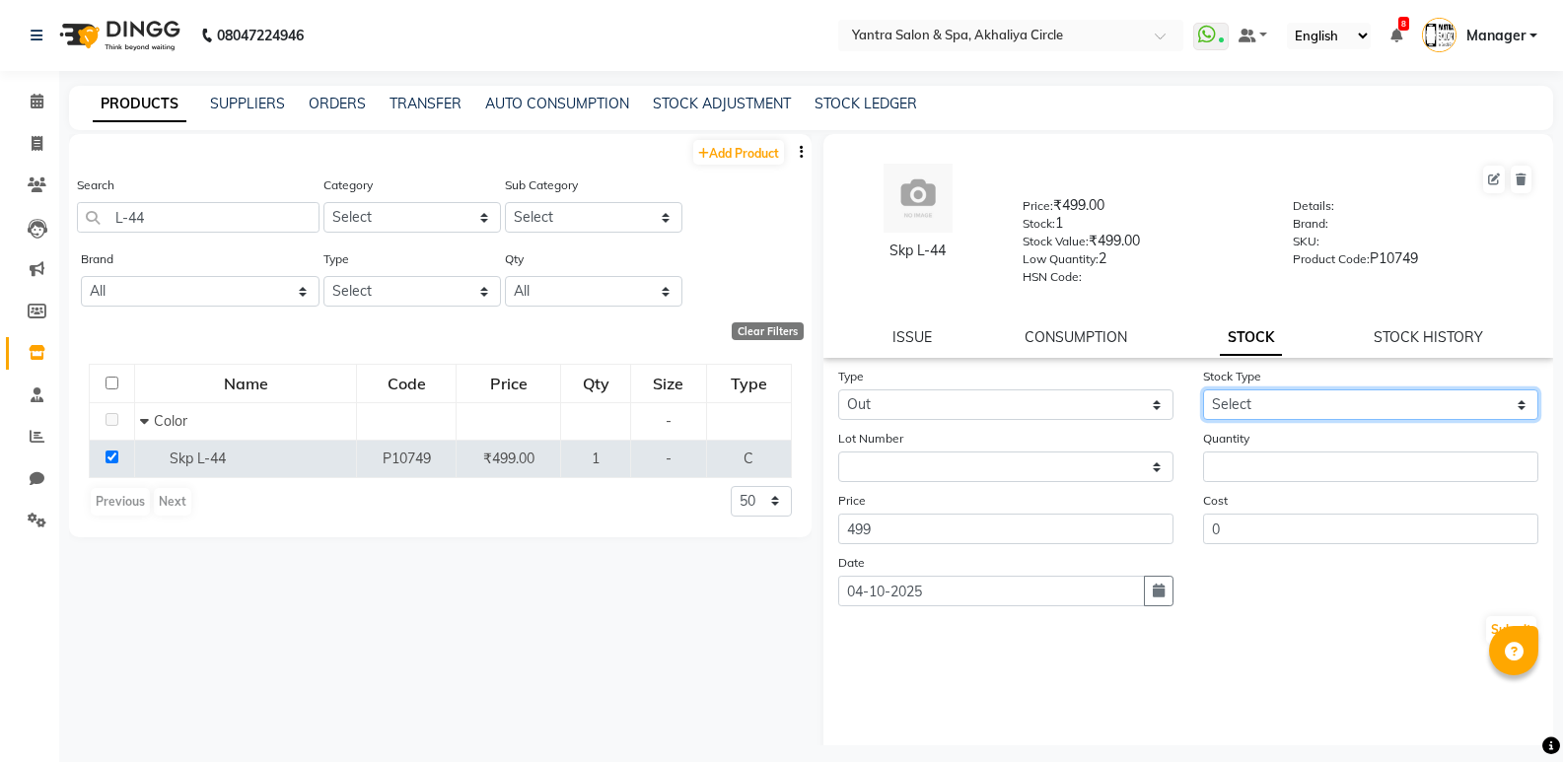
click at [1224, 401] on select "Select Internal Use Damaged Expired Adjustment Return Other" at bounding box center [1370, 404] width 335 height 31
select select "internal use"
click at [1203, 389] on select "Select Internal Use Damaged Expired Adjustment Return Other" at bounding box center [1370, 404] width 335 height 31
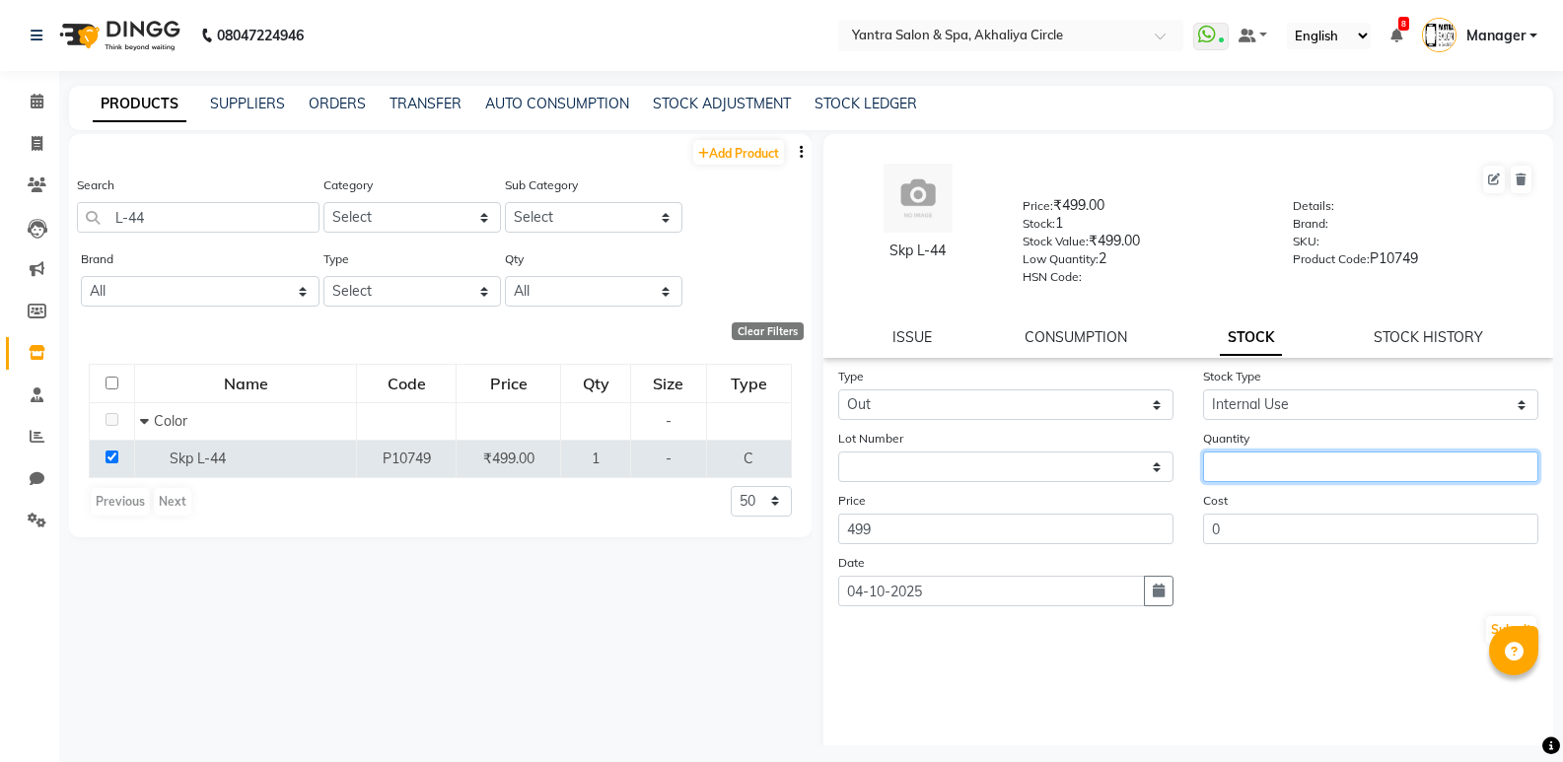
click at [1229, 465] on input "number" at bounding box center [1370, 467] width 335 height 31
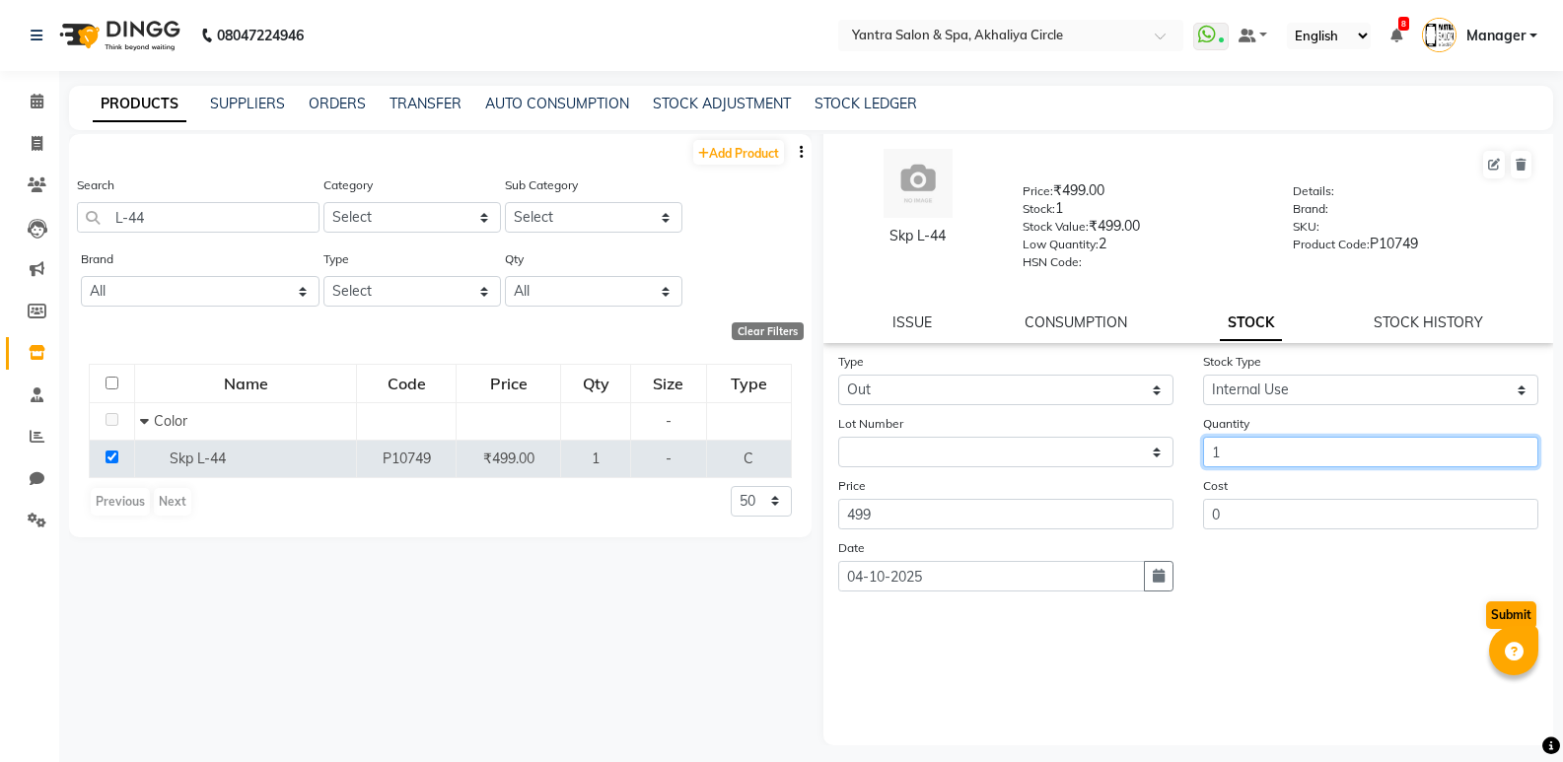
type input "1"
click at [1486, 615] on button "Submit" at bounding box center [1511, 615] width 50 height 28
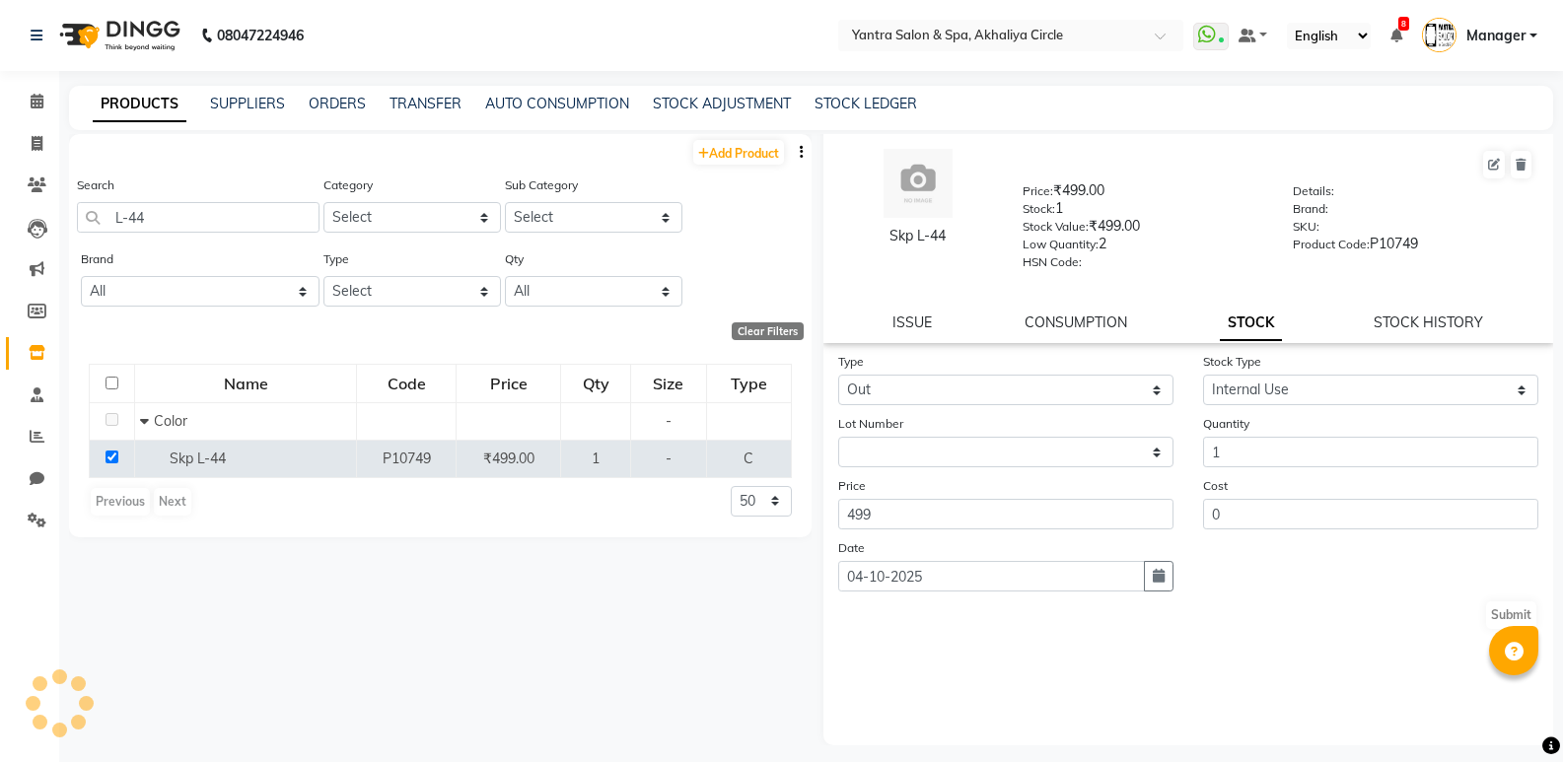
scroll to position [0, 0]
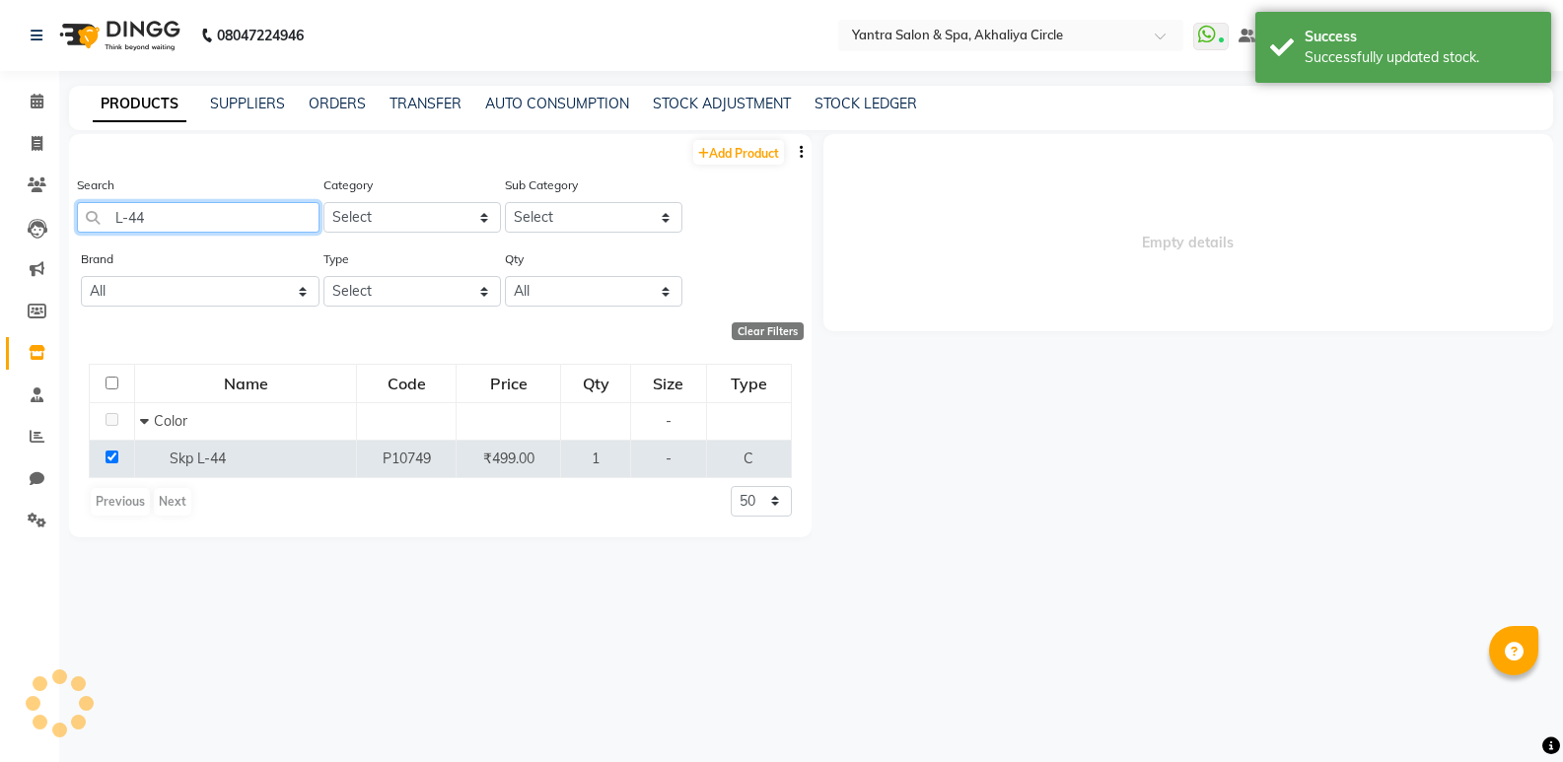
select select
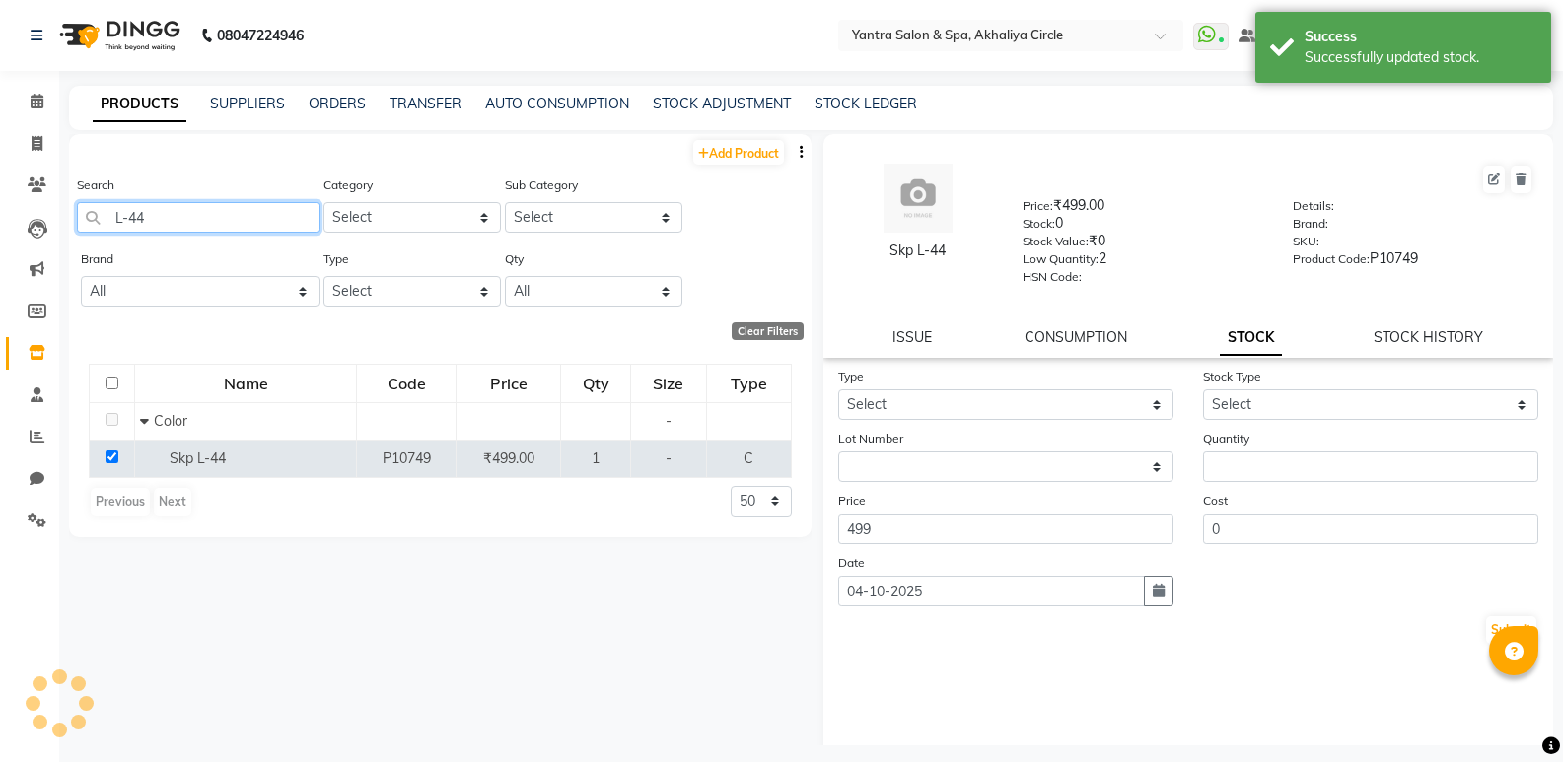
click at [201, 221] on input "L-44" at bounding box center [198, 217] width 243 height 31
type input "L-00"
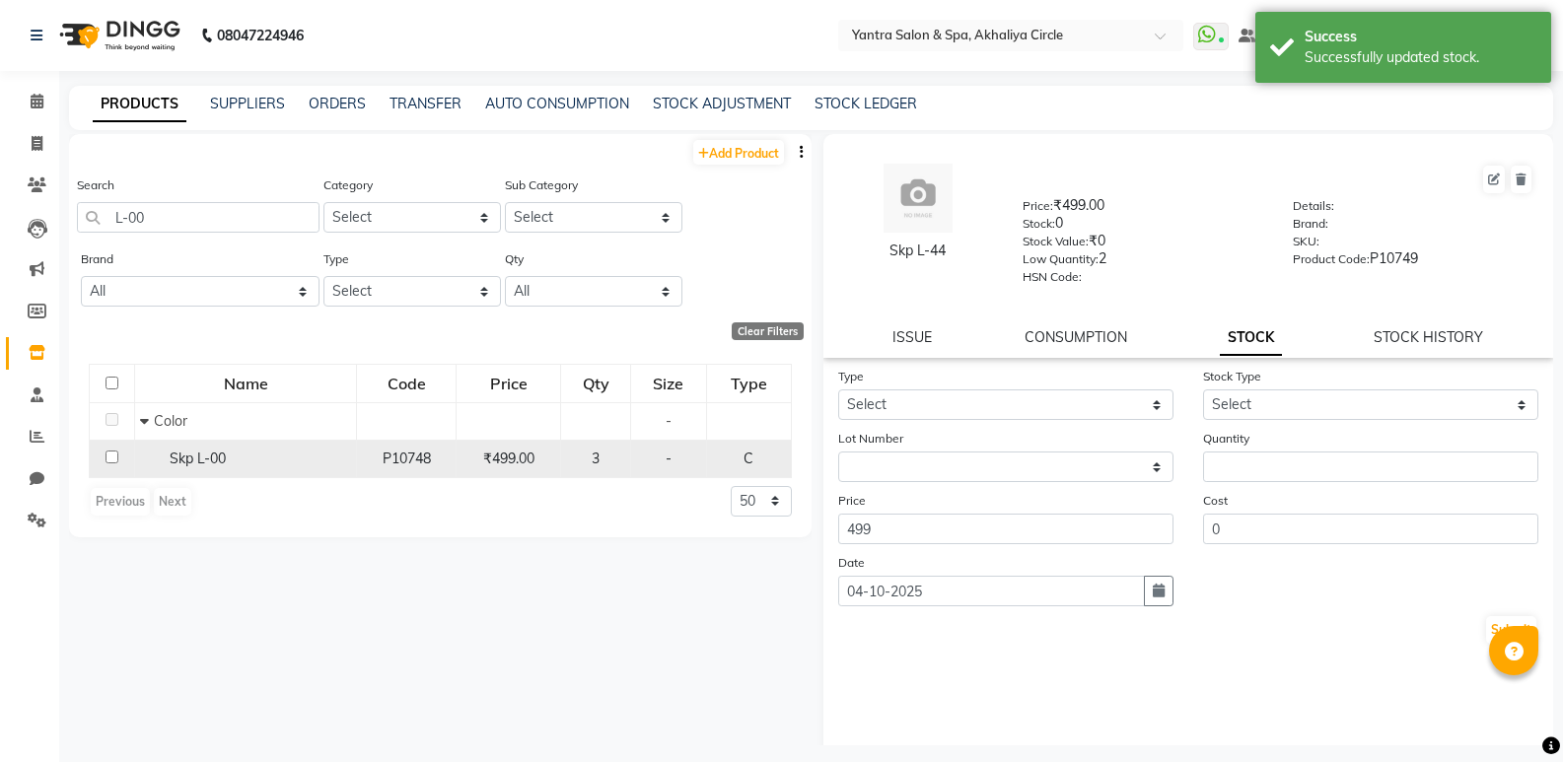
click at [111, 454] on input "checkbox" at bounding box center [112, 457] width 13 height 13
checkbox input "true"
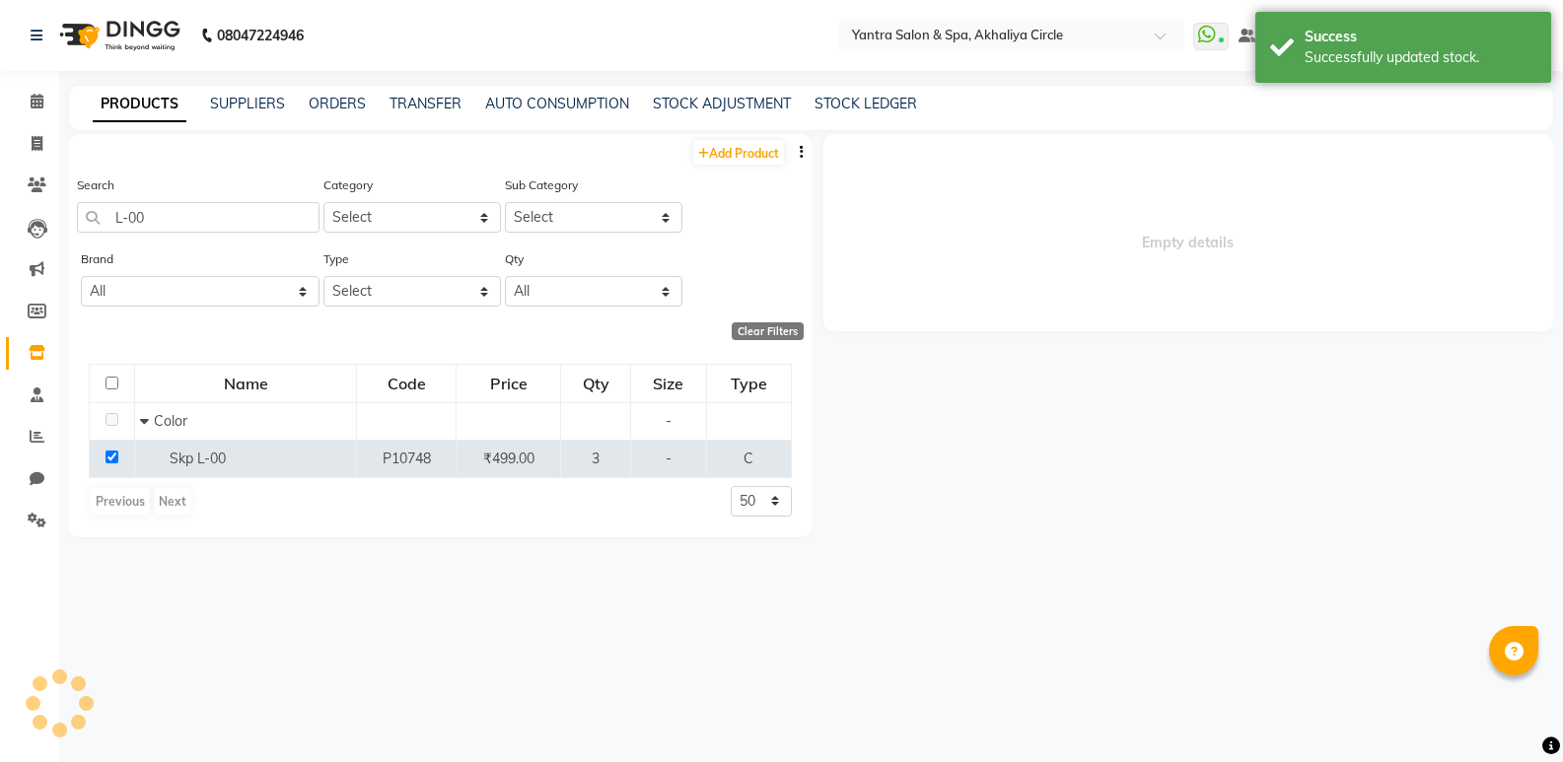
select select
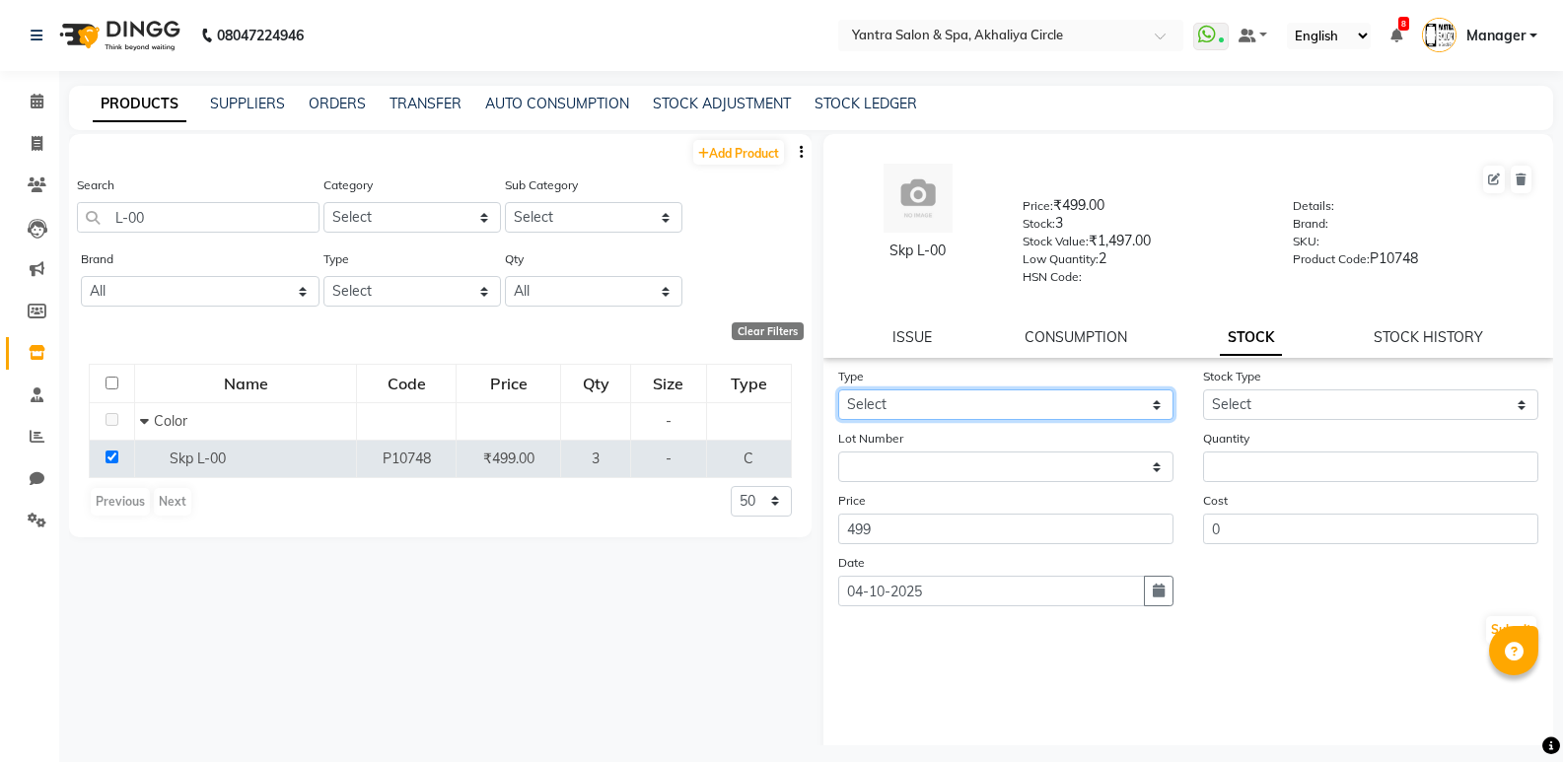
click at [1033, 410] on select "Select In Out" at bounding box center [1005, 404] width 335 height 31
select select "out"
click at [838, 389] on select "Select In Out" at bounding box center [1005, 404] width 335 height 31
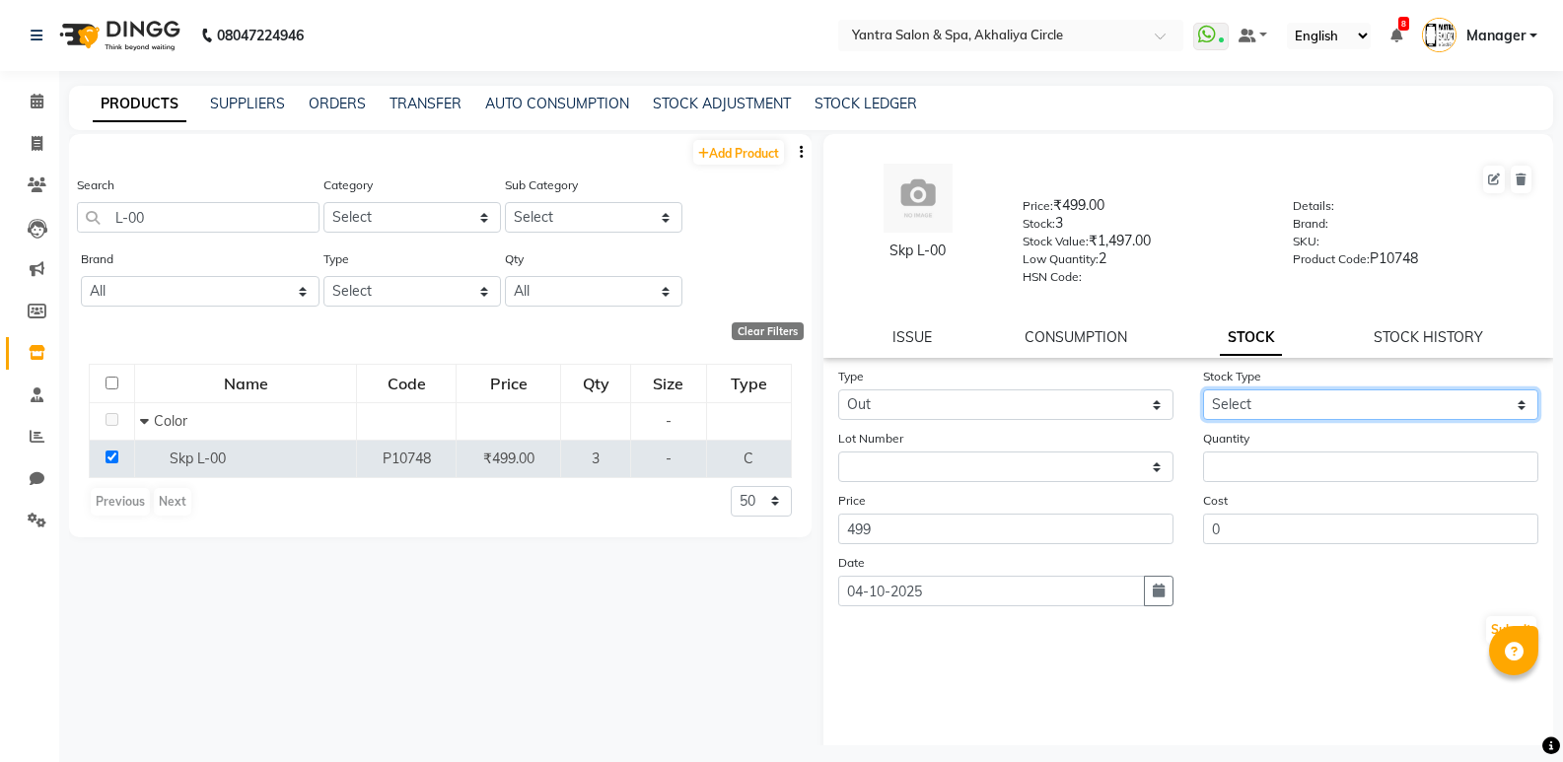
click at [1210, 412] on select "Select Internal Use Damaged Expired Adjustment Return Other" at bounding box center [1370, 404] width 335 height 31
select select "internal use"
click at [1203, 389] on select "Select Internal Use Damaged Expired Adjustment Return Other" at bounding box center [1370, 404] width 335 height 31
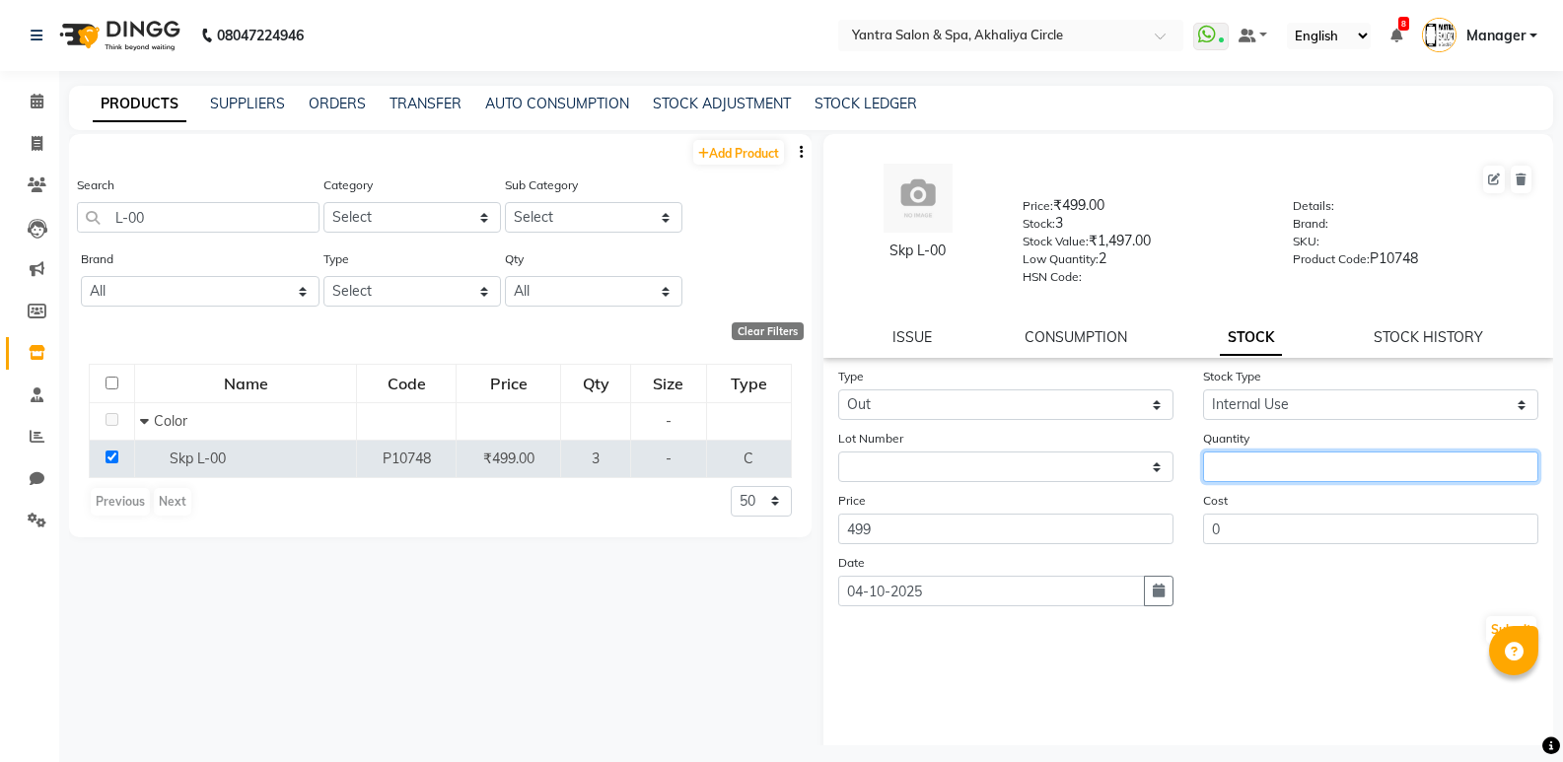
click at [1210, 475] on input "number" at bounding box center [1370, 467] width 335 height 31
type input "1"
click at [1201, 696] on div "Type Select In Out Stock Type Select Internal Use Damaged Expired Adjustment Re…" at bounding box center [1188, 563] width 731 height 394
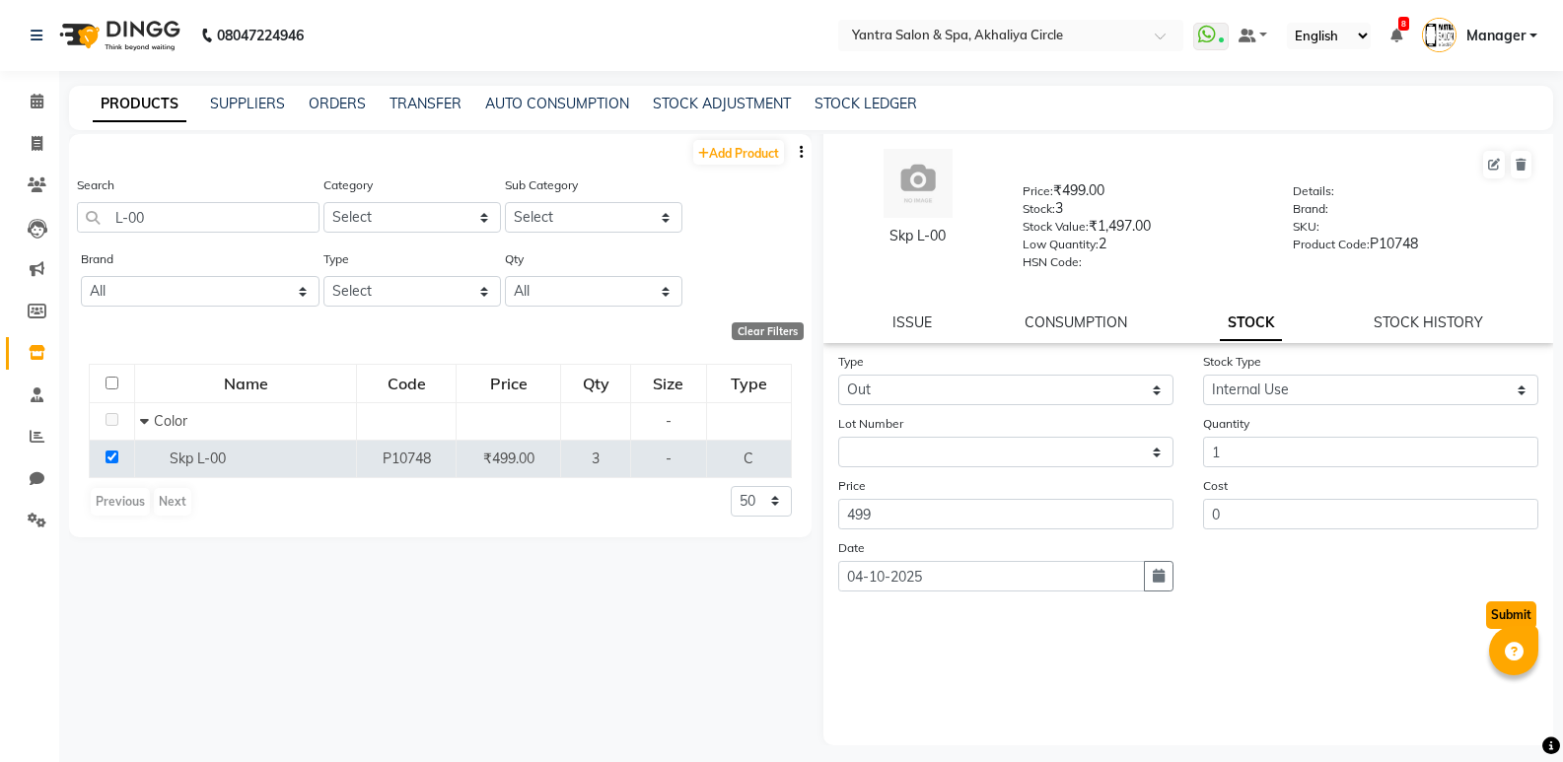
click at [1497, 618] on button "Submit" at bounding box center [1511, 615] width 50 height 28
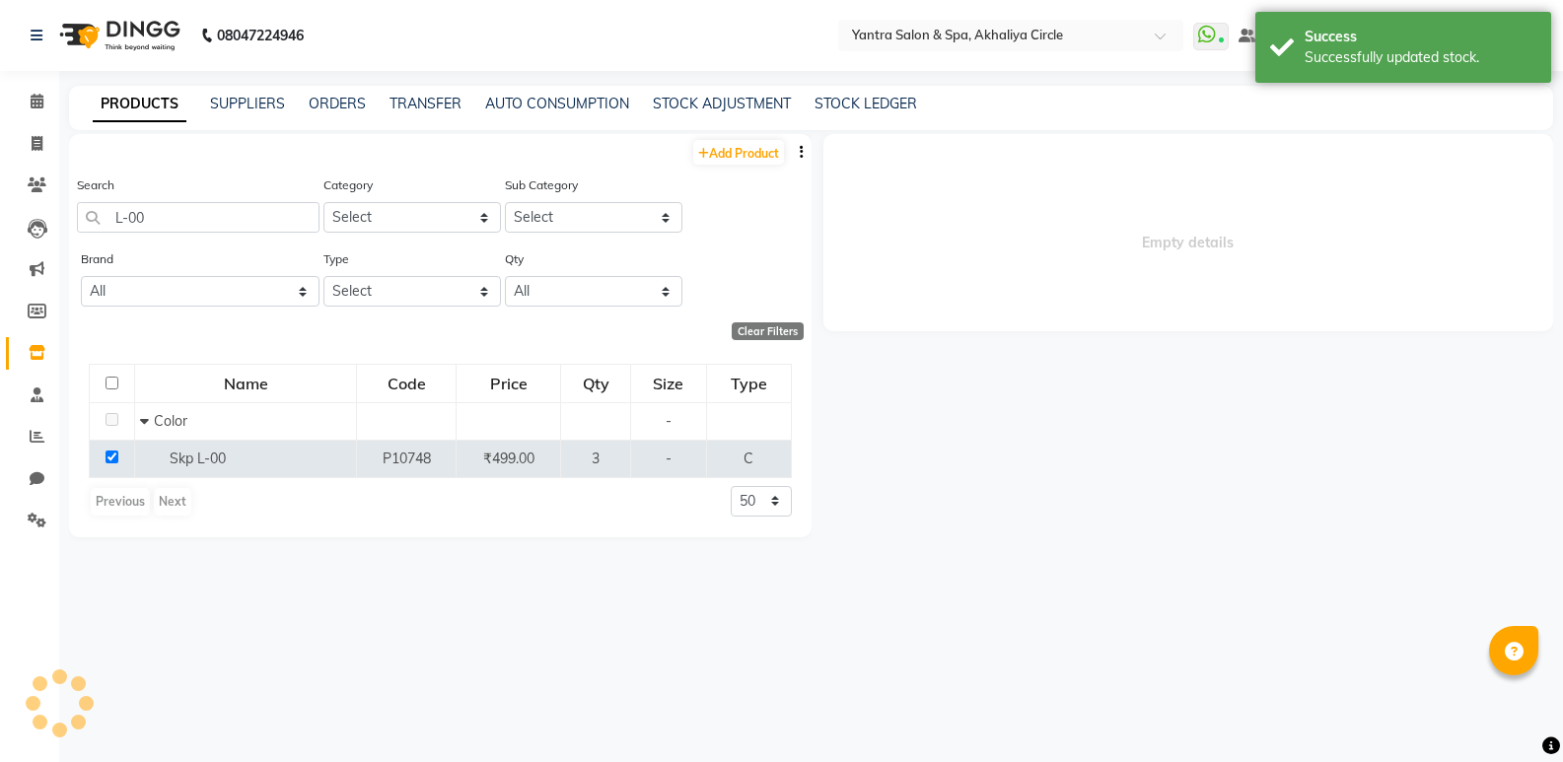
scroll to position [0, 0]
select select
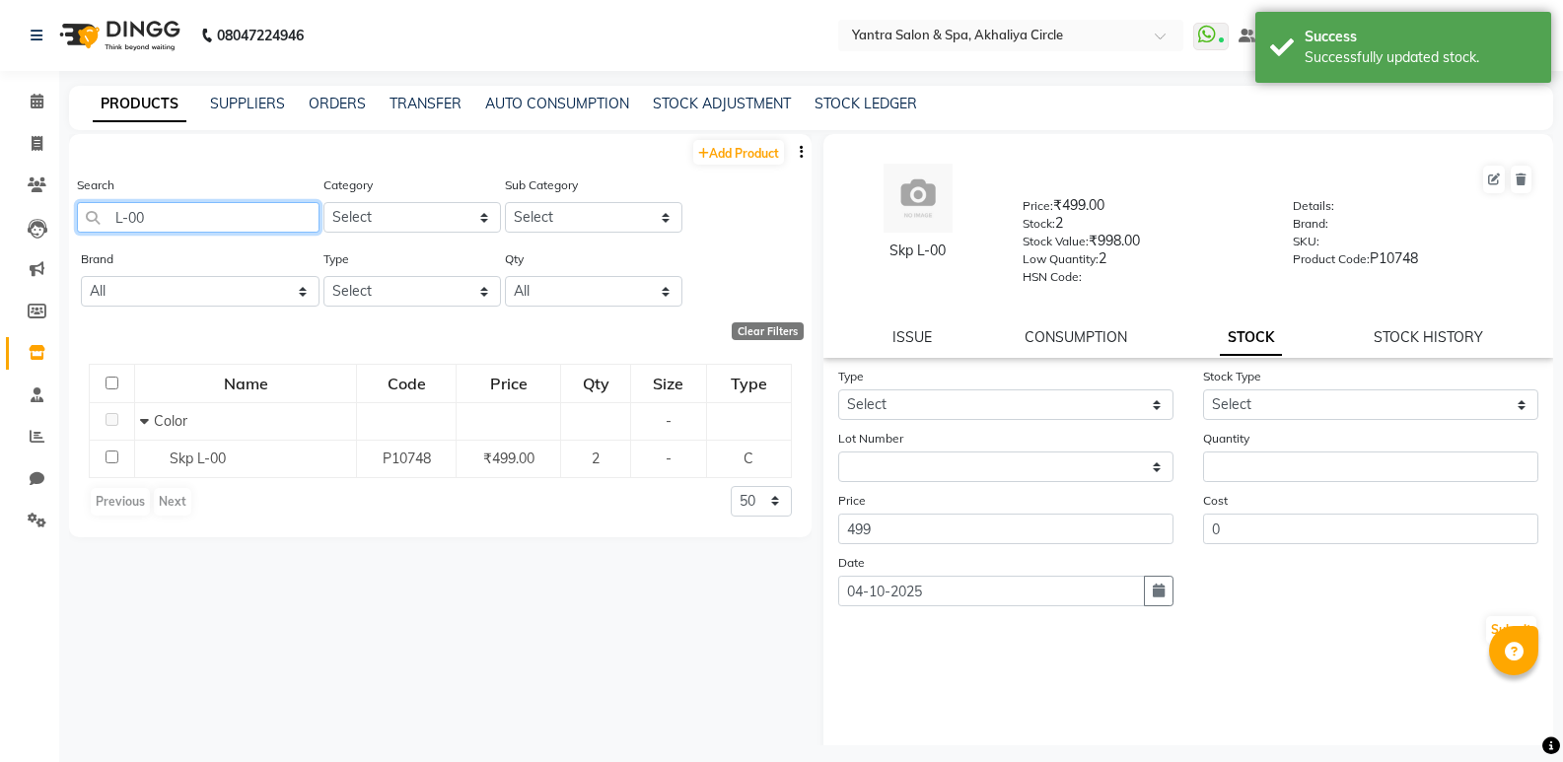
click at [177, 219] on input "L-00" at bounding box center [198, 217] width 243 height 31
type input "L"
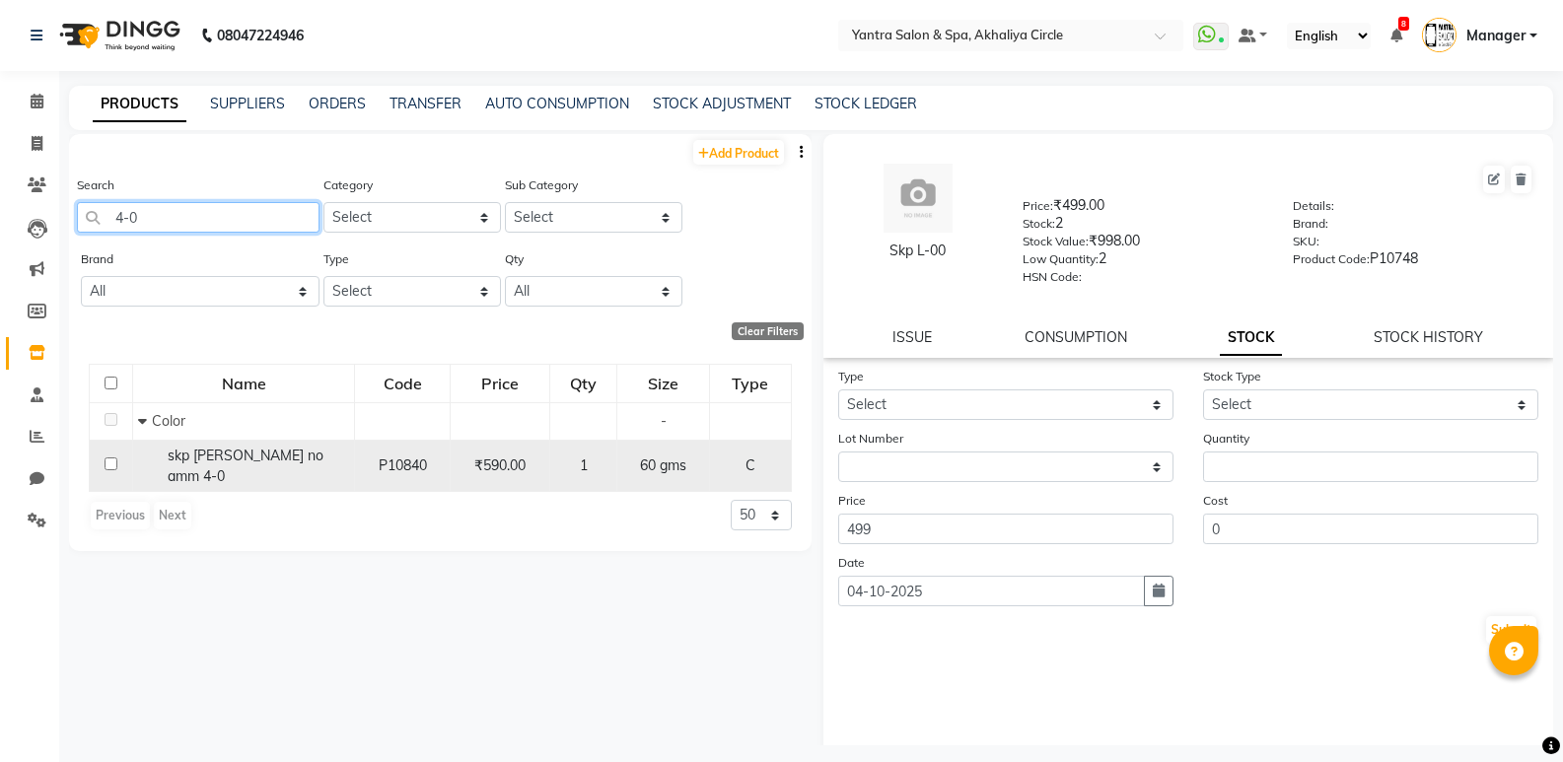
type input "4-0"
click at [107, 457] on input "checkbox" at bounding box center [111, 463] width 13 height 13
checkbox input "true"
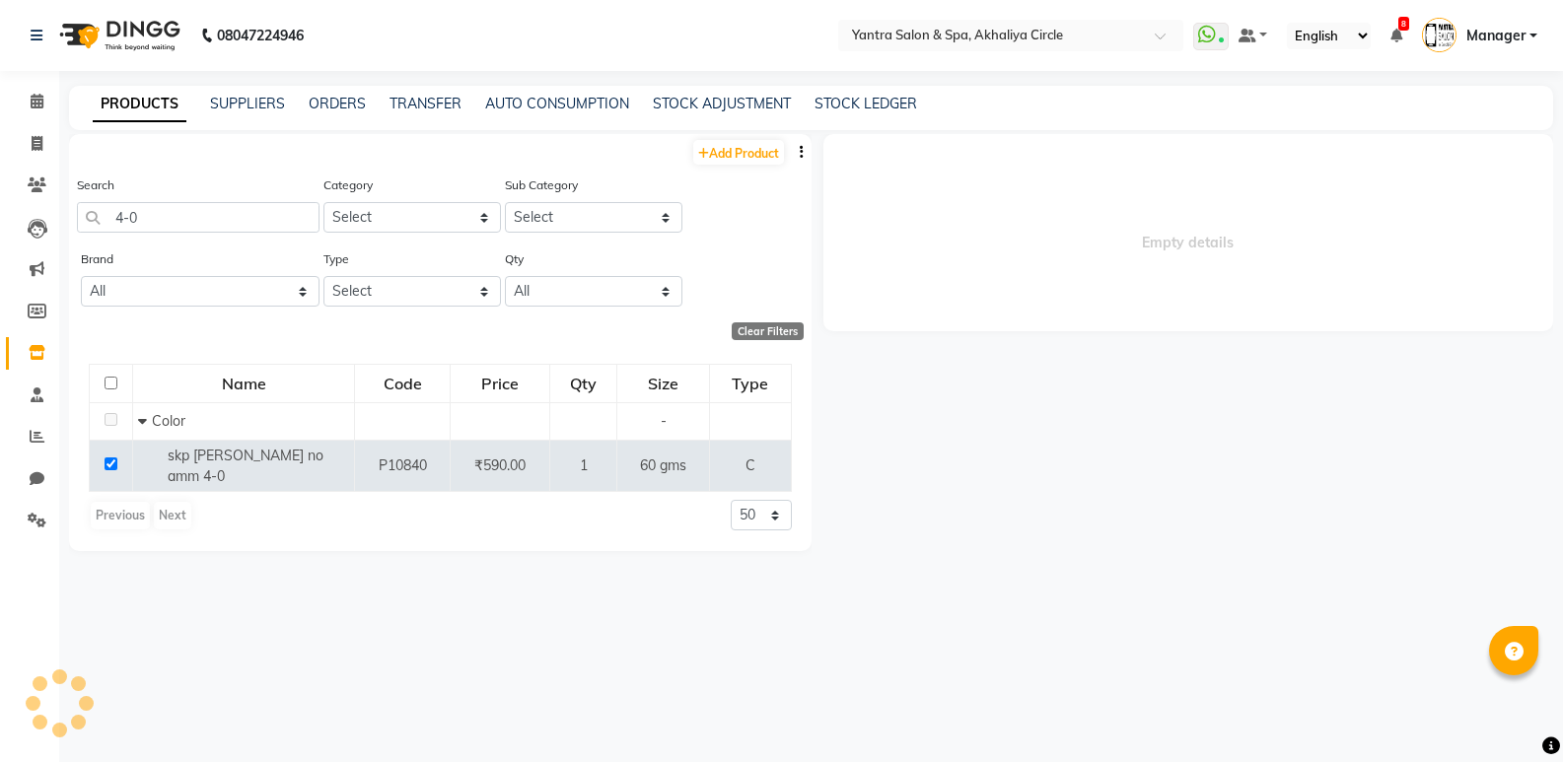
select select
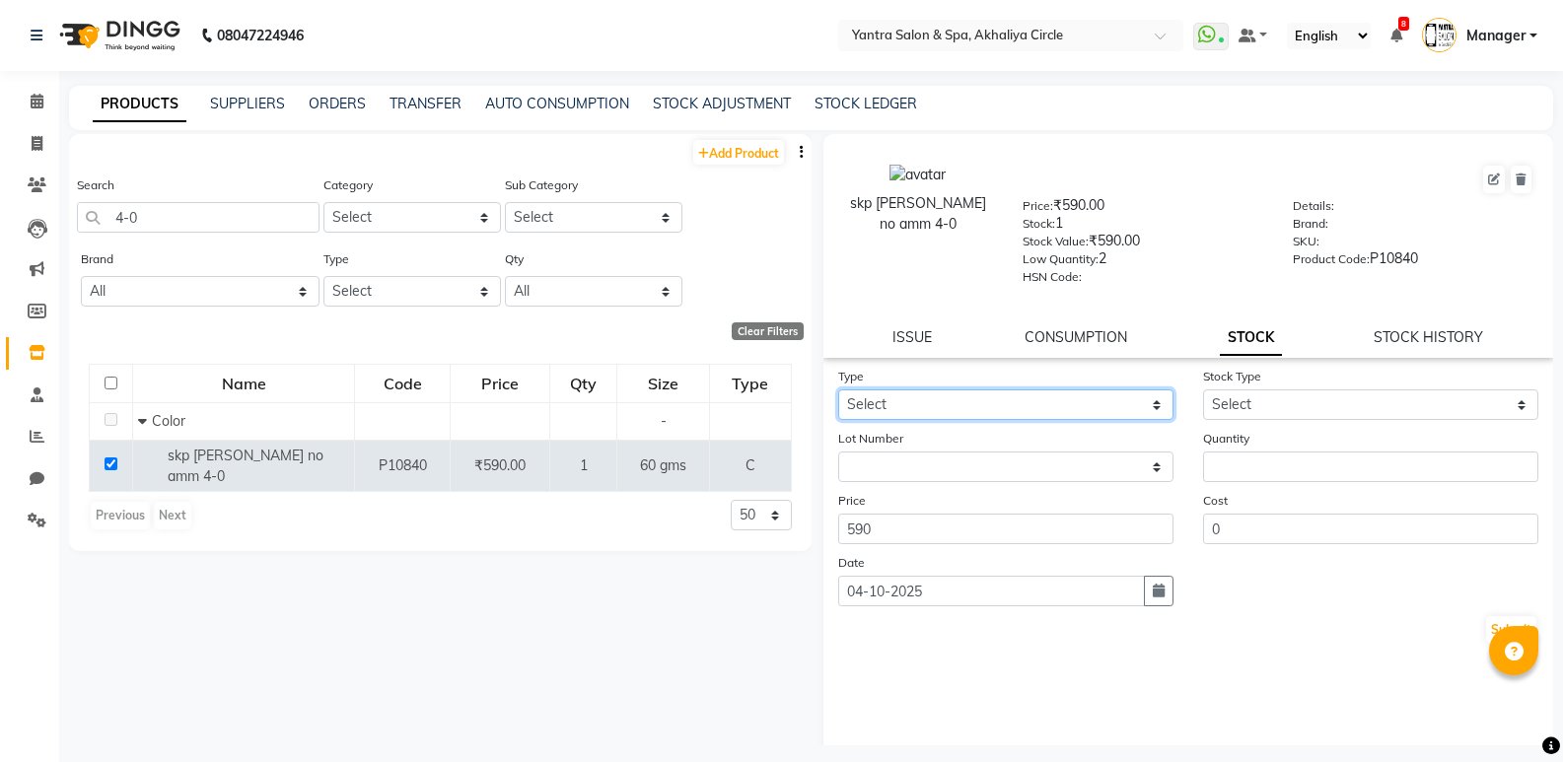
click at [854, 403] on select "Select In Out" at bounding box center [1005, 404] width 335 height 31
select select "out"
click at [838, 389] on select "Select In Out" at bounding box center [1005, 404] width 335 height 31
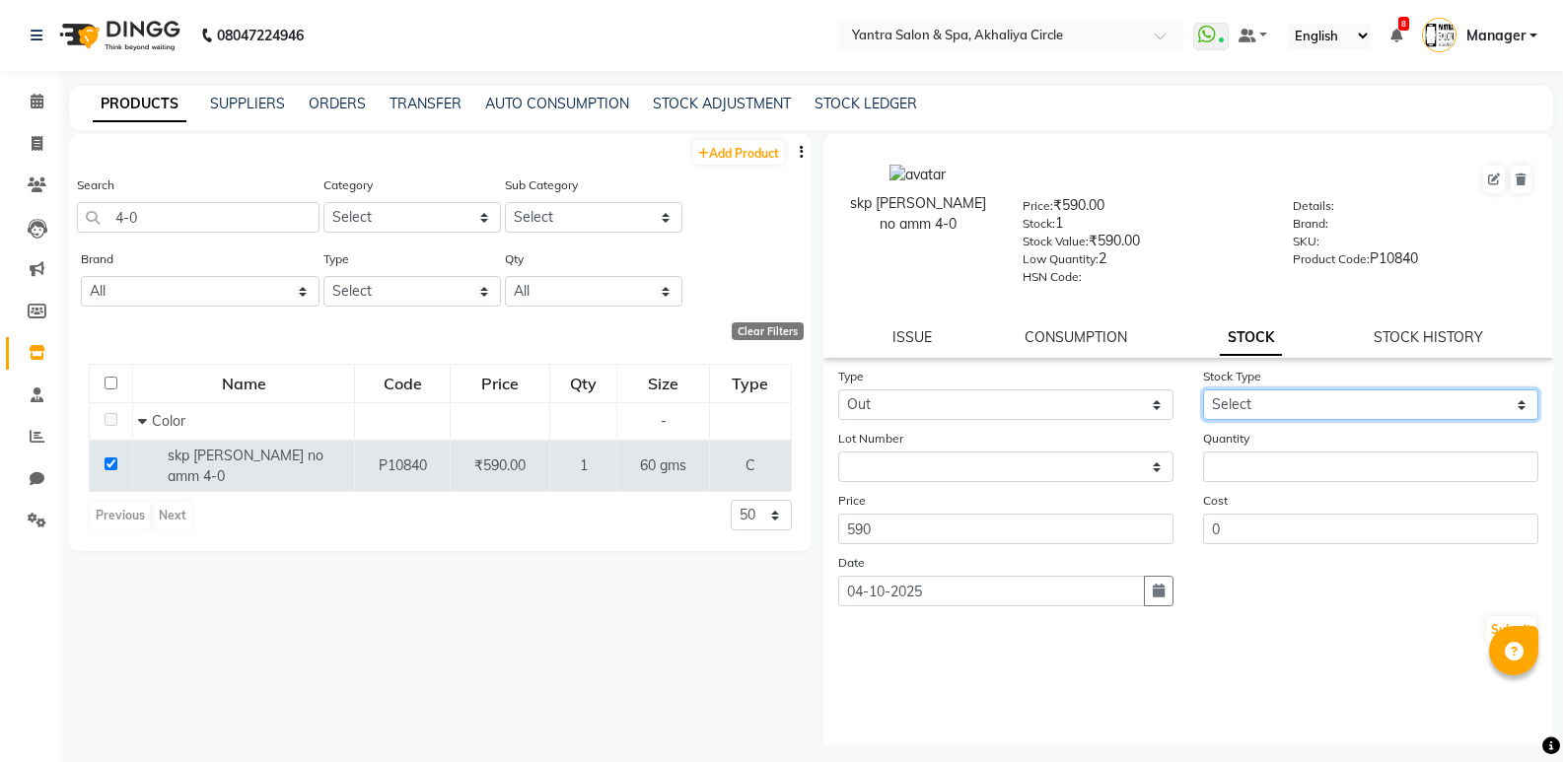
click at [1222, 405] on select "Select Internal Use Damaged Expired Adjustment Return Other" at bounding box center [1370, 404] width 335 height 31
select select "internal use"
click at [1203, 389] on select "Select Internal Use Damaged Expired Adjustment Return Other" at bounding box center [1370, 404] width 335 height 31
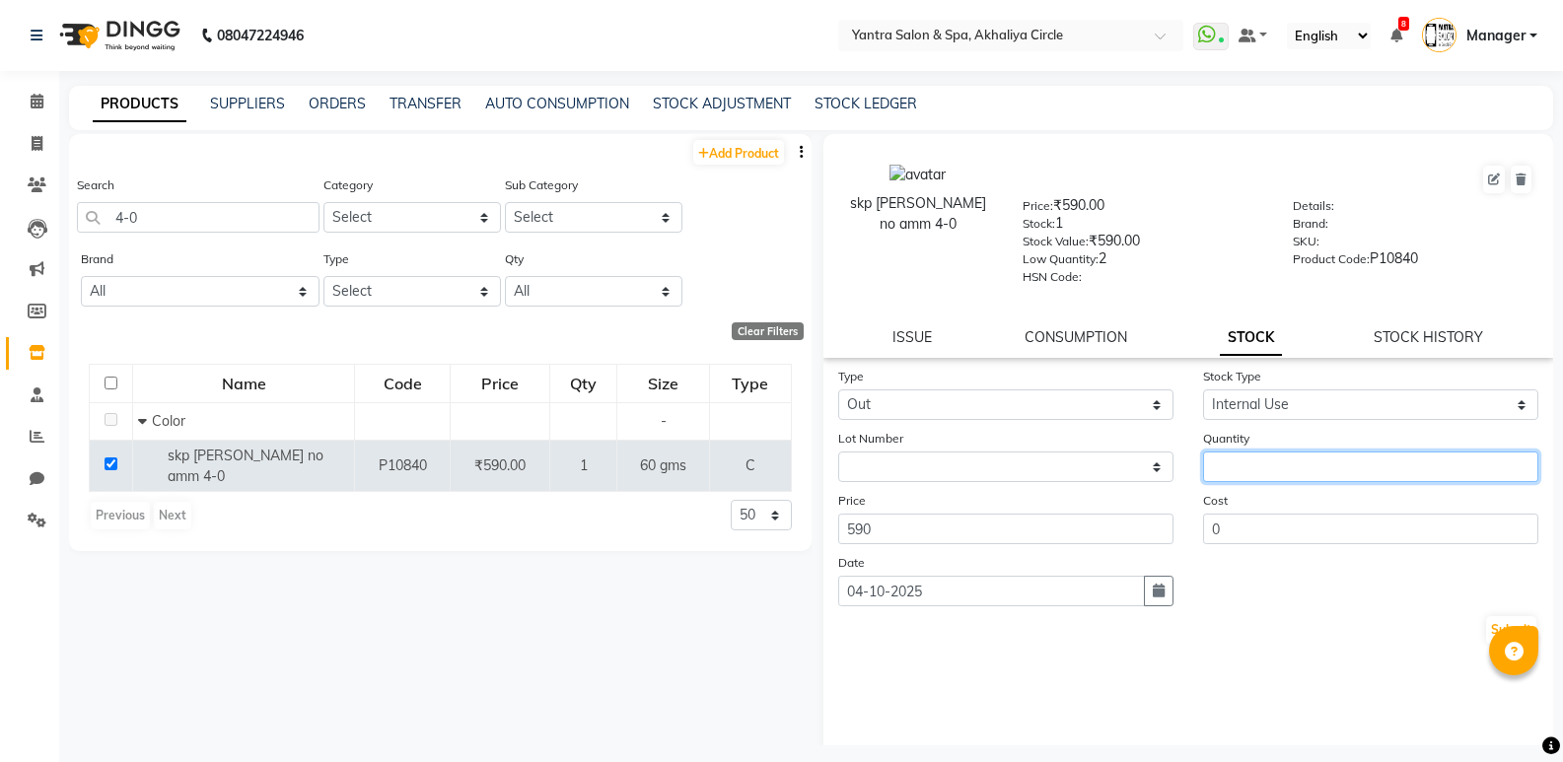
click at [1230, 474] on input "number" at bounding box center [1370, 467] width 335 height 31
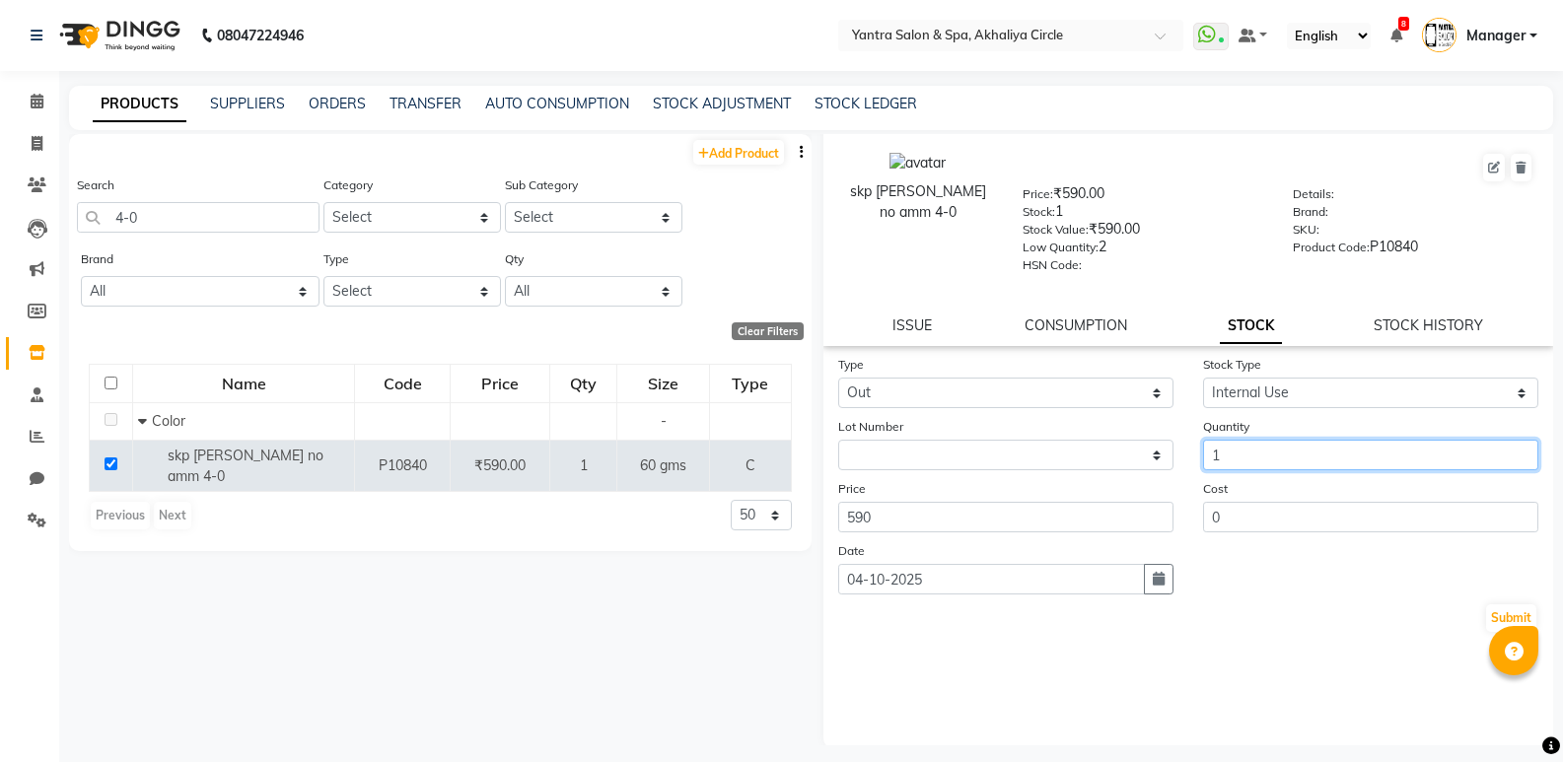
scroll to position [15, 0]
type input "1"
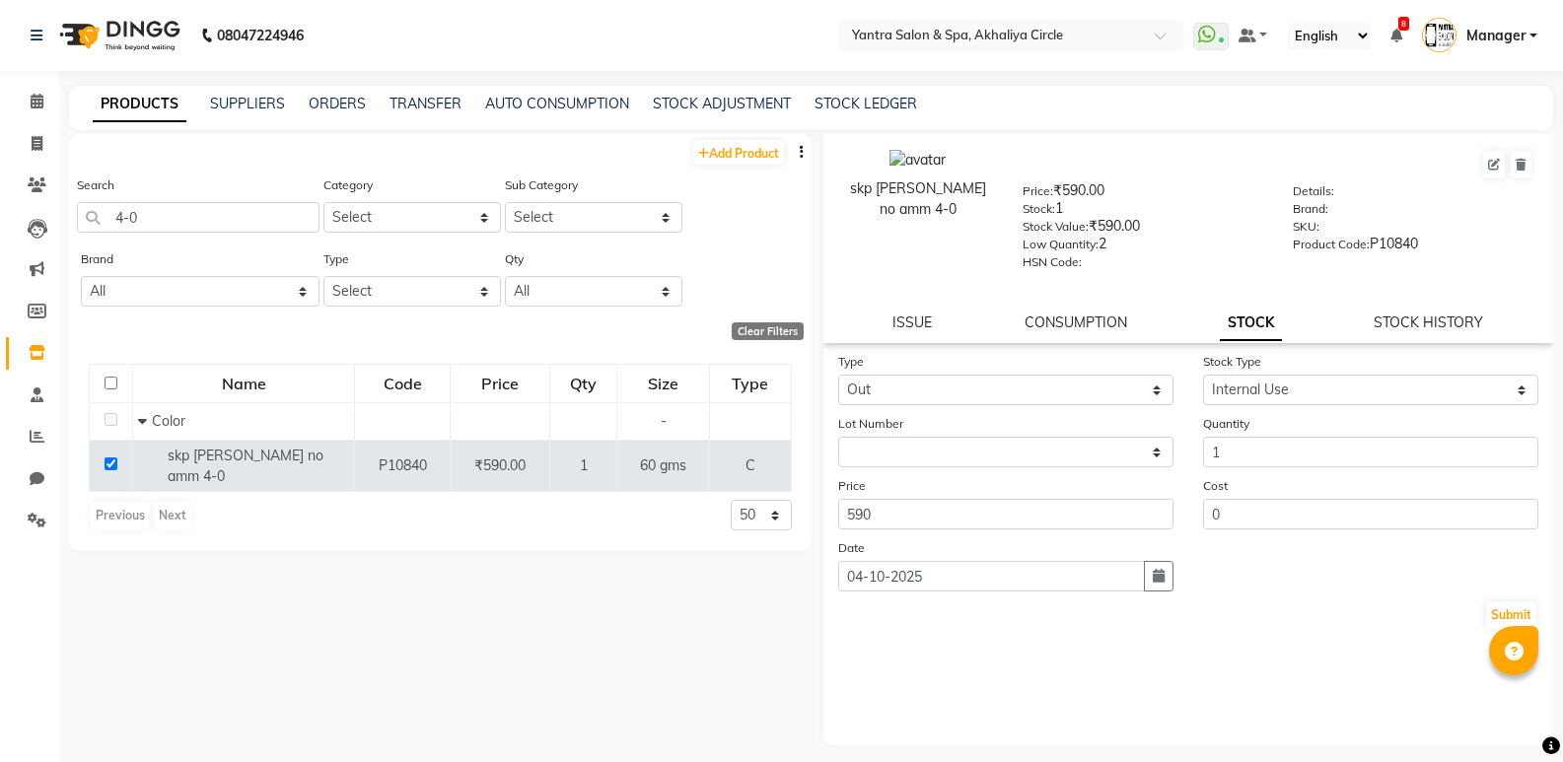
click at [1249, 647] on div "Type Select In Out Stock Type Select Internal Use Damaged Expired Adjustment Re…" at bounding box center [1188, 548] width 731 height 394
click at [1492, 608] on button "Submit" at bounding box center [1511, 615] width 50 height 28
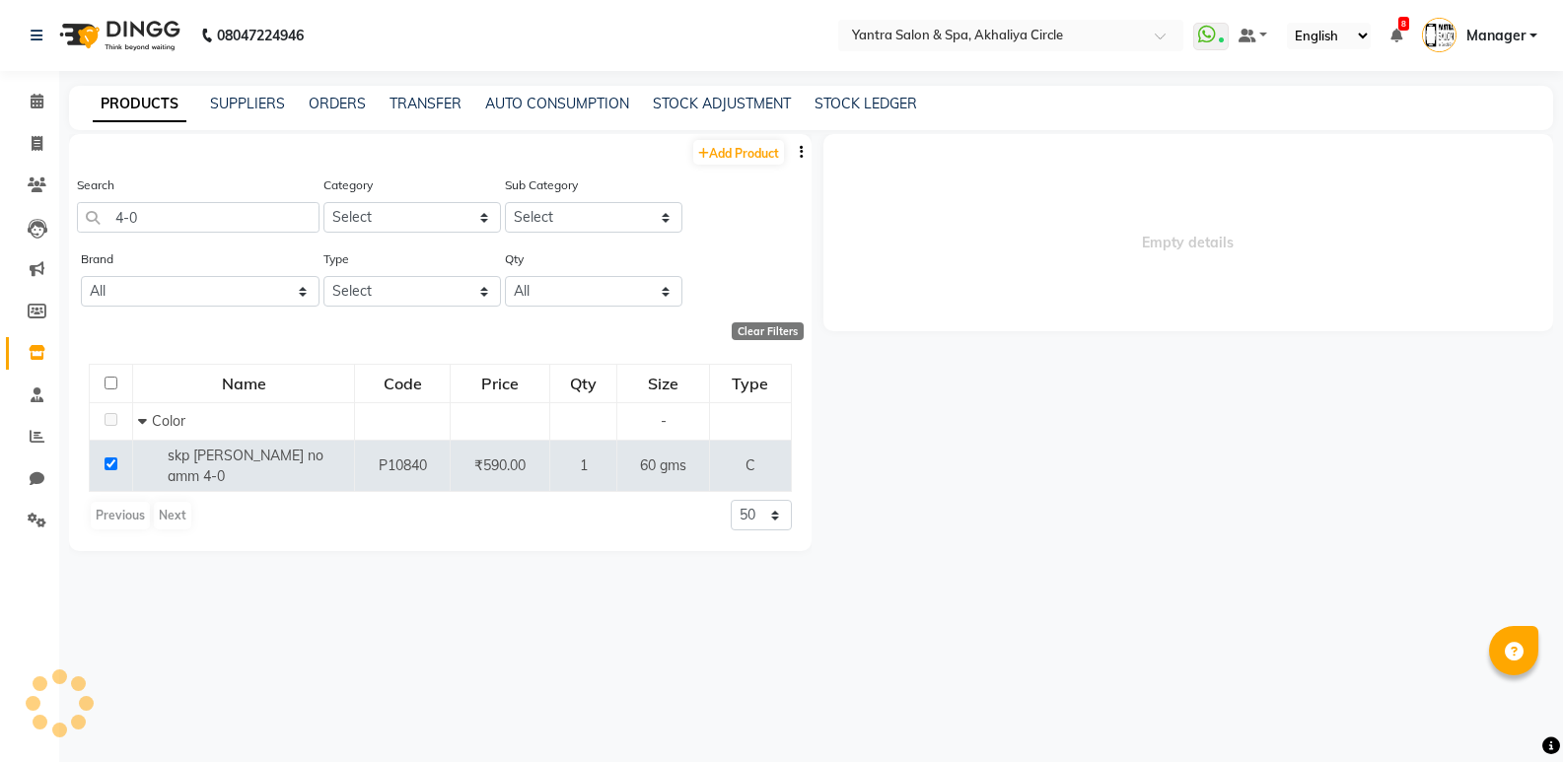
scroll to position [0, 0]
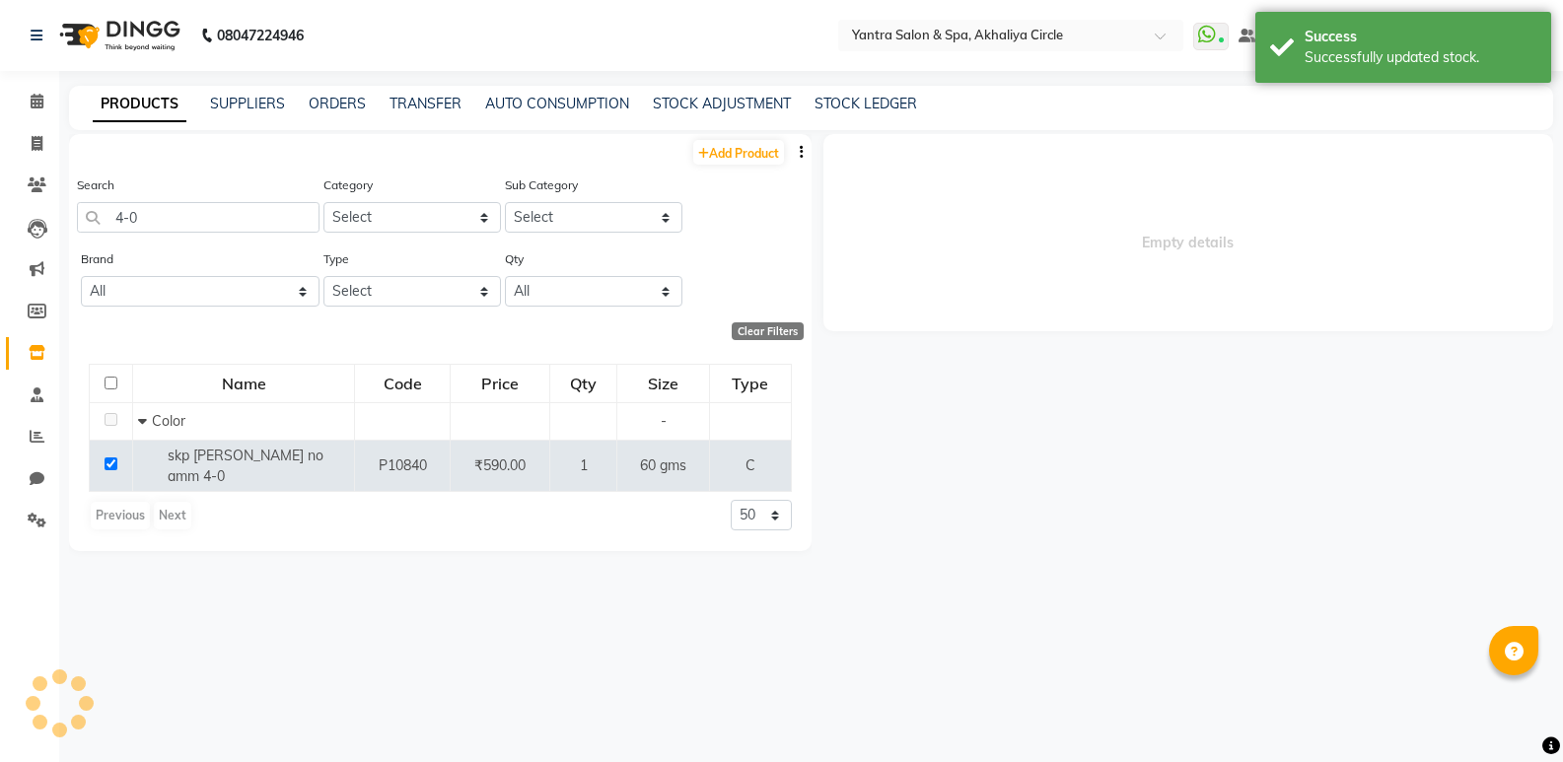
select select
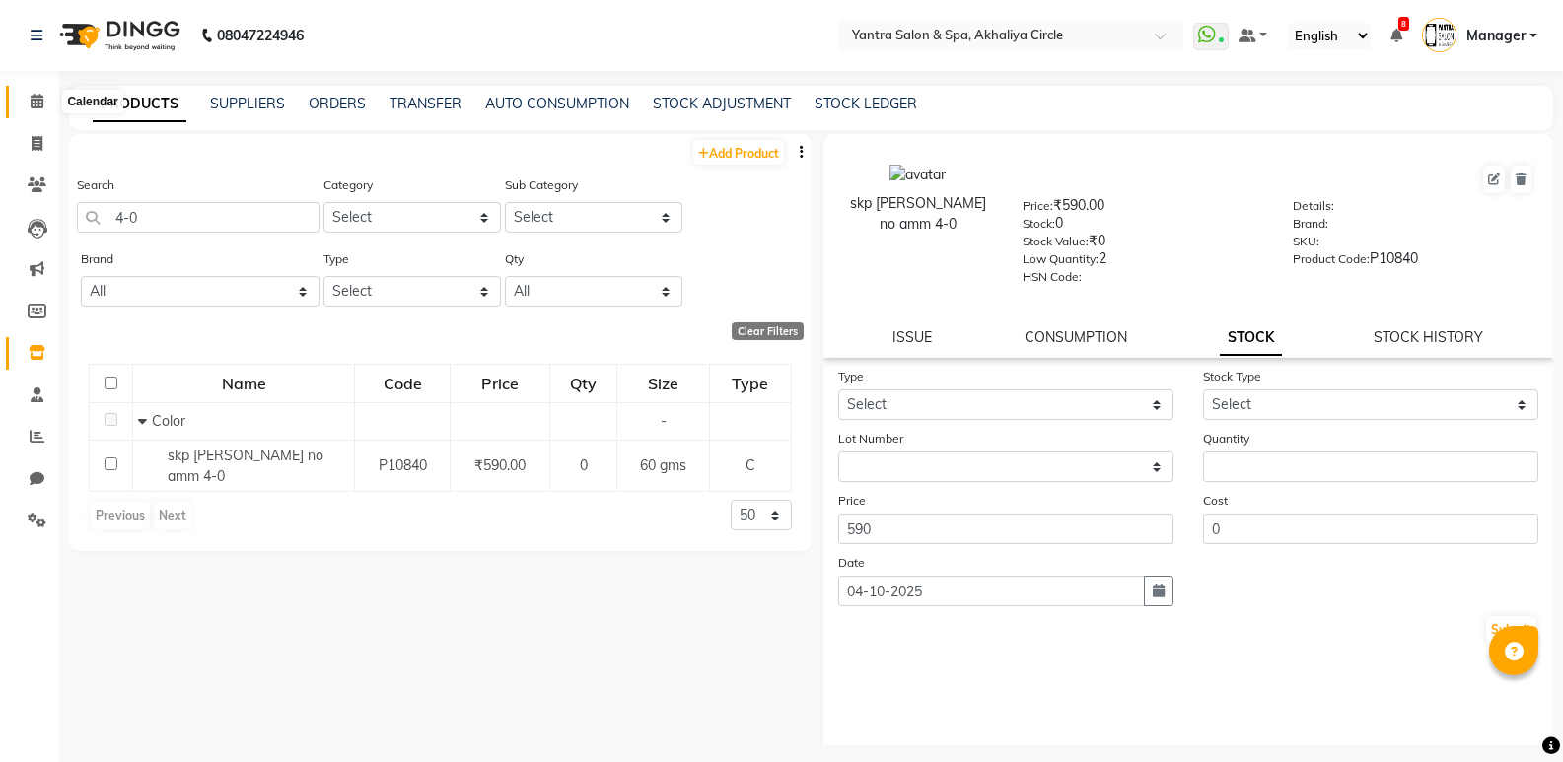
click at [36, 102] on icon at bounding box center [37, 101] width 13 height 15
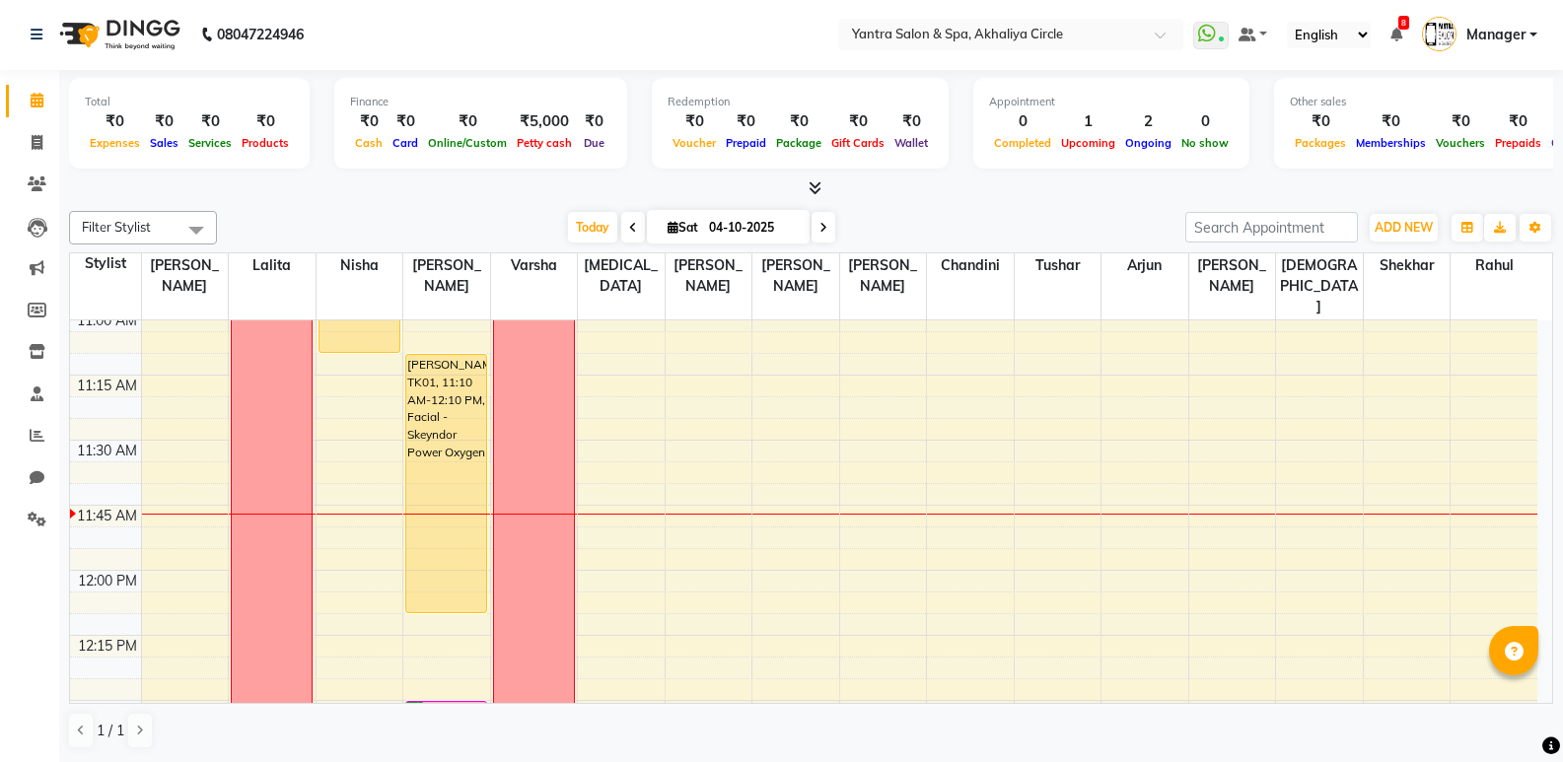
scroll to position [789, 0]
click at [35, 145] on icon at bounding box center [37, 142] width 11 height 15
select select "service"
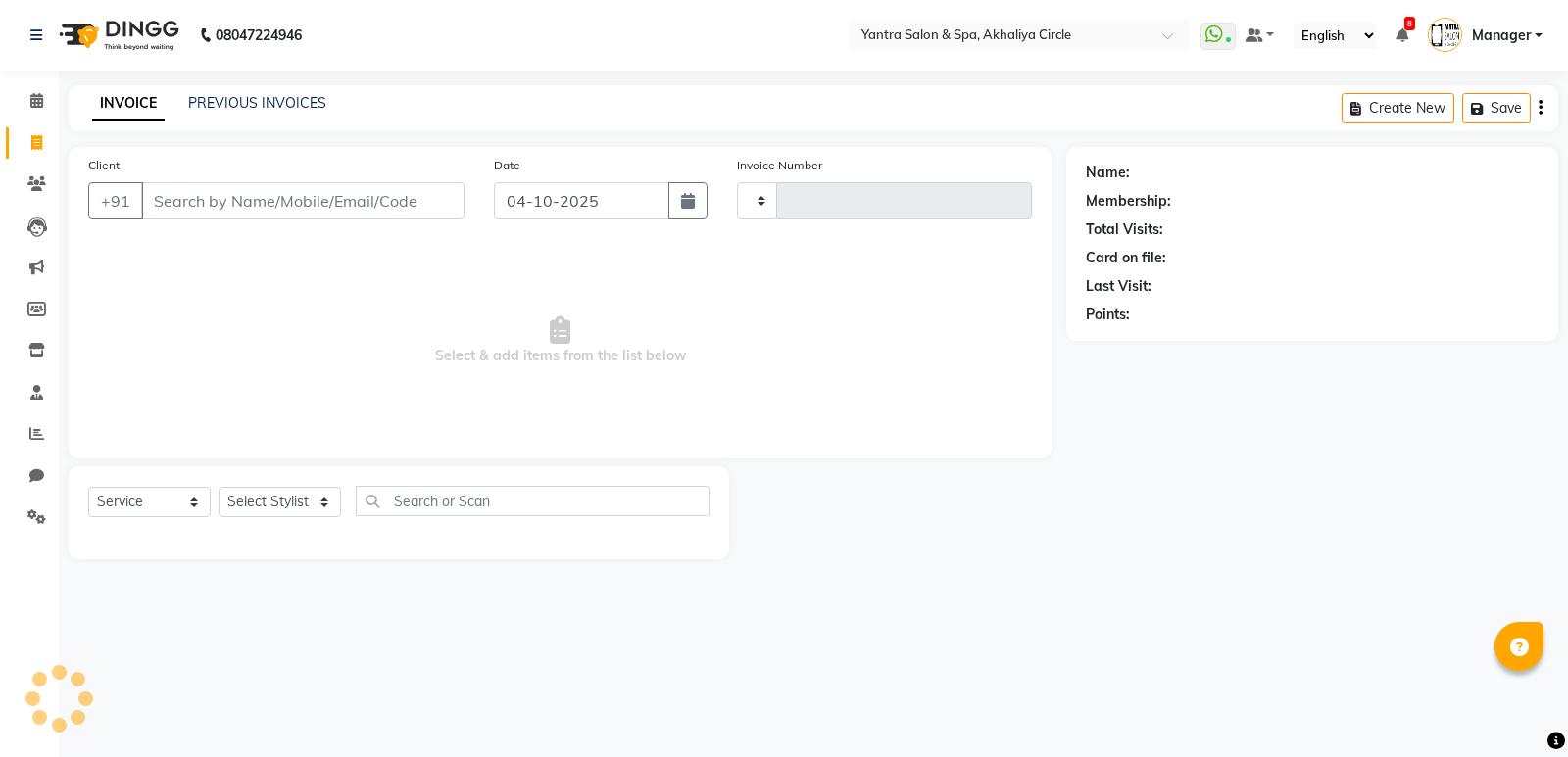
type input "4604"
select select "152"
click at [210, 207] on input "Client" at bounding box center [302, 200] width 323 height 37
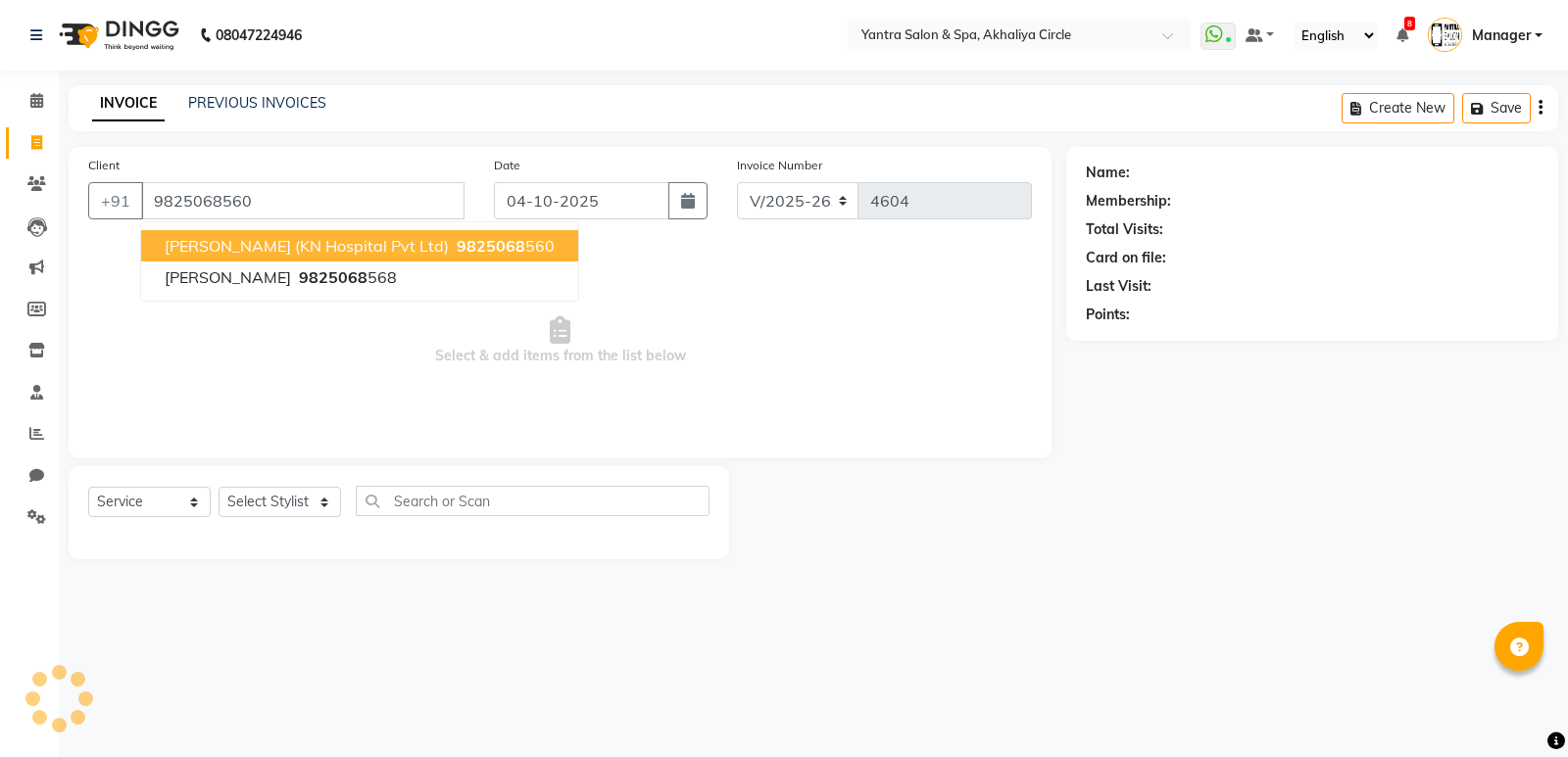
type input "9825068560"
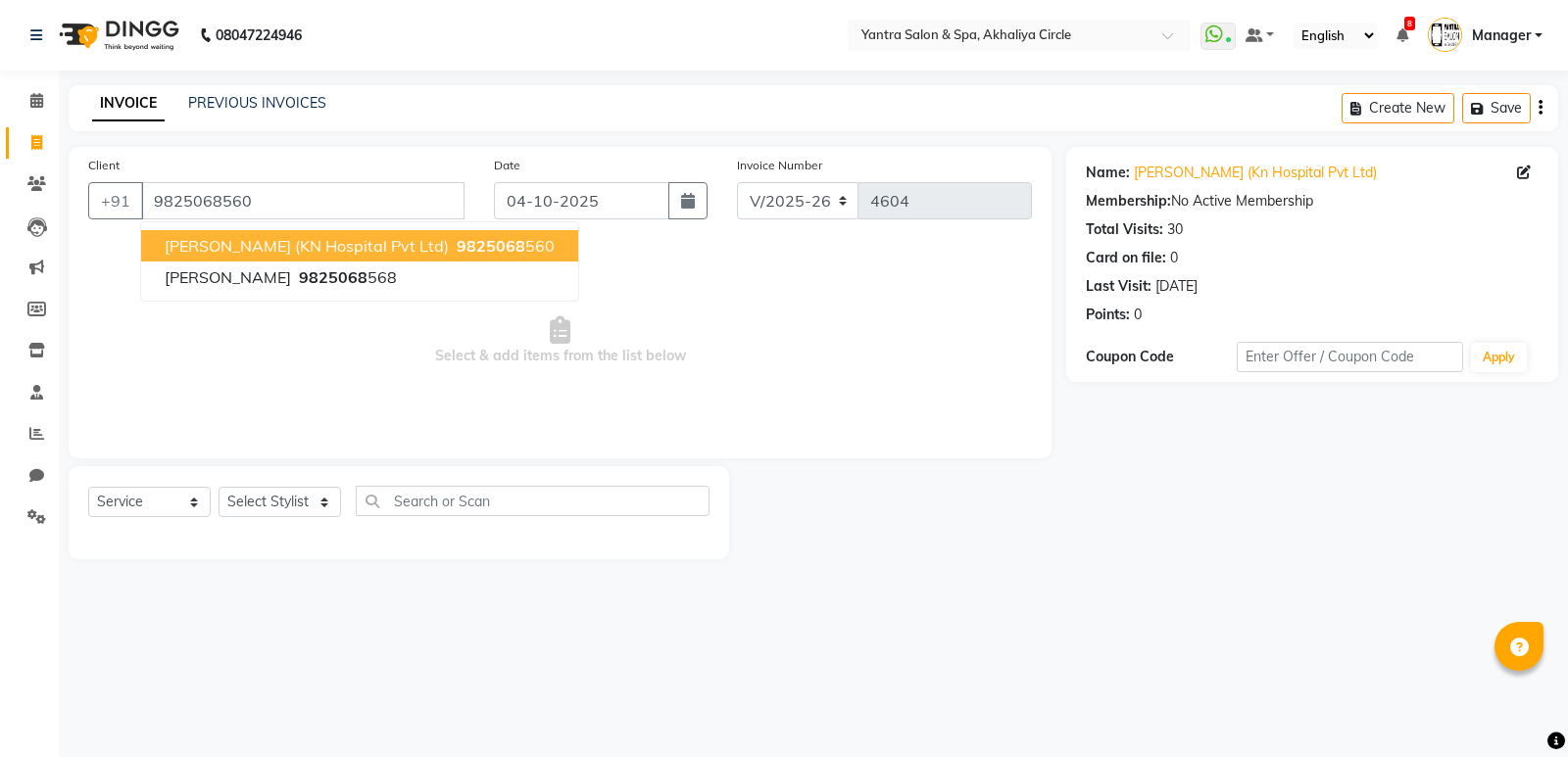
click at [456, 245] on span "9825068" at bounding box center [490, 246] width 69 height 20
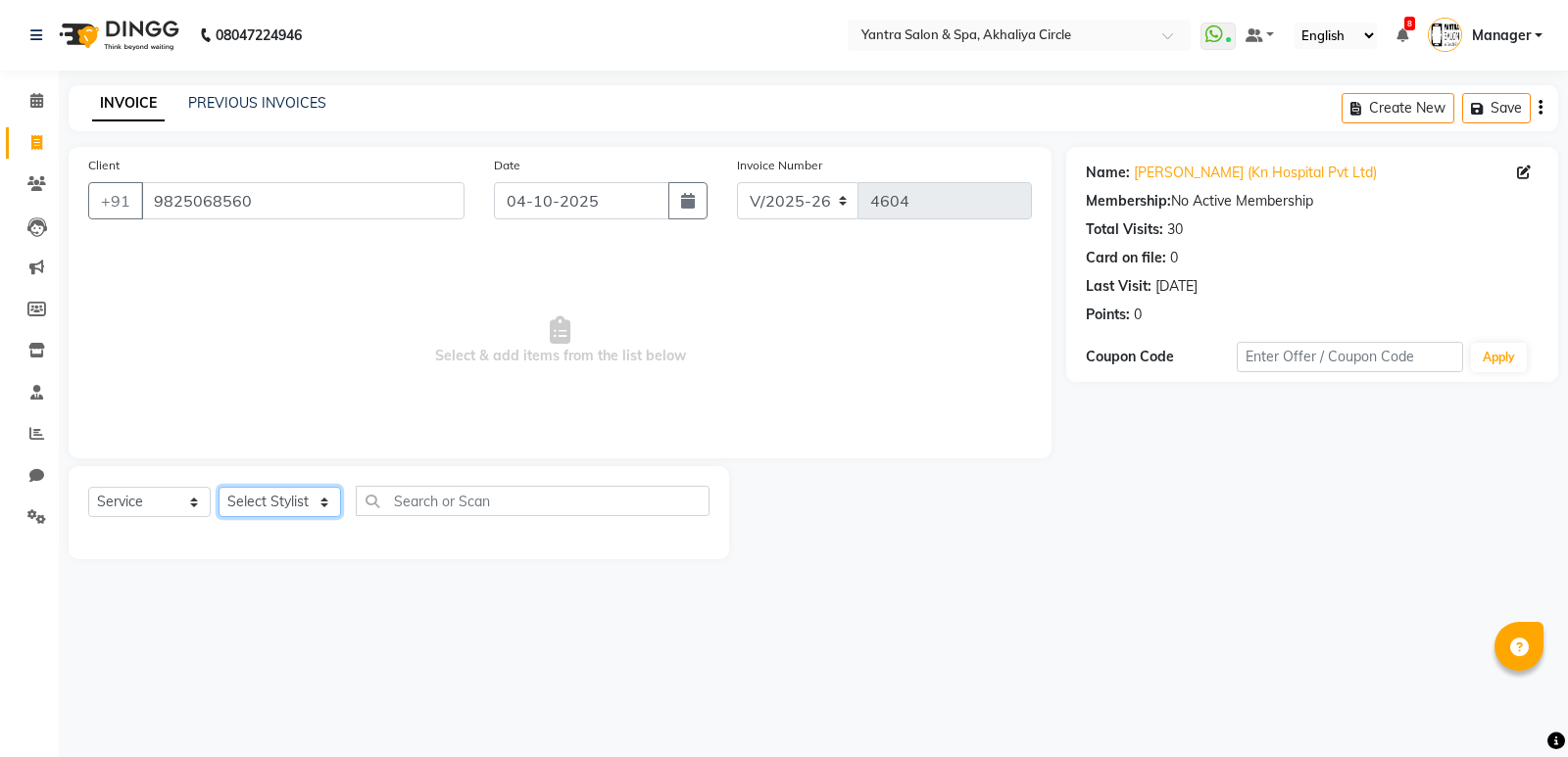
click at [276, 492] on select "Select Stylist [PERSON_NAME] [PERSON_NAME] [PERSON_NAME] [PERSON_NAME] Manager …" at bounding box center [279, 502] width 122 height 31
select select "11925"
click at [219, 487] on select "Select Stylist [PERSON_NAME] [PERSON_NAME] [PERSON_NAME] [PERSON_NAME] Manager …" at bounding box center [279, 502] width 122 height 31
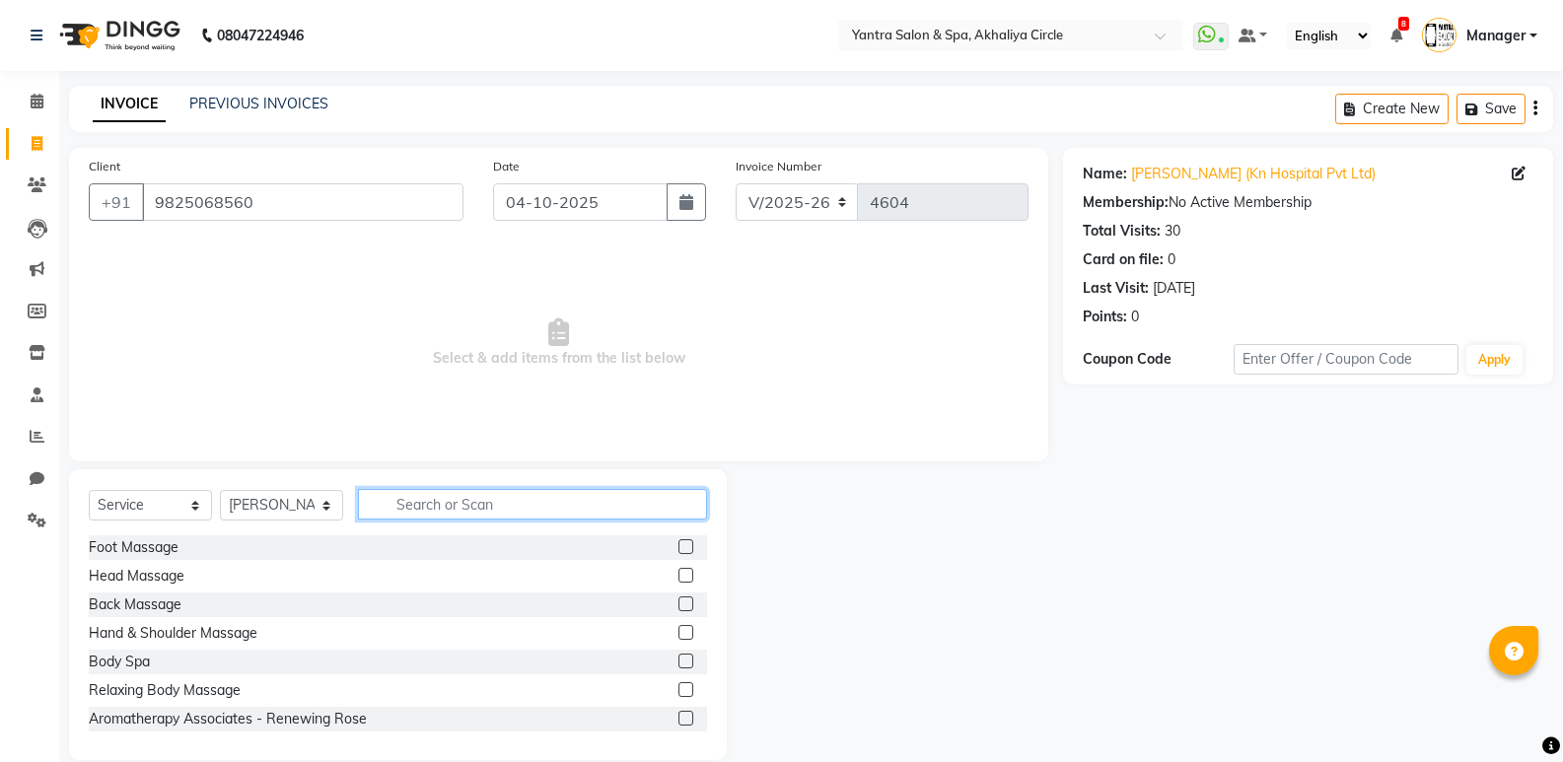
click at [515, 499] on input "text" at bounding box center [532, 504] width 349 height 31
type input "BODY"
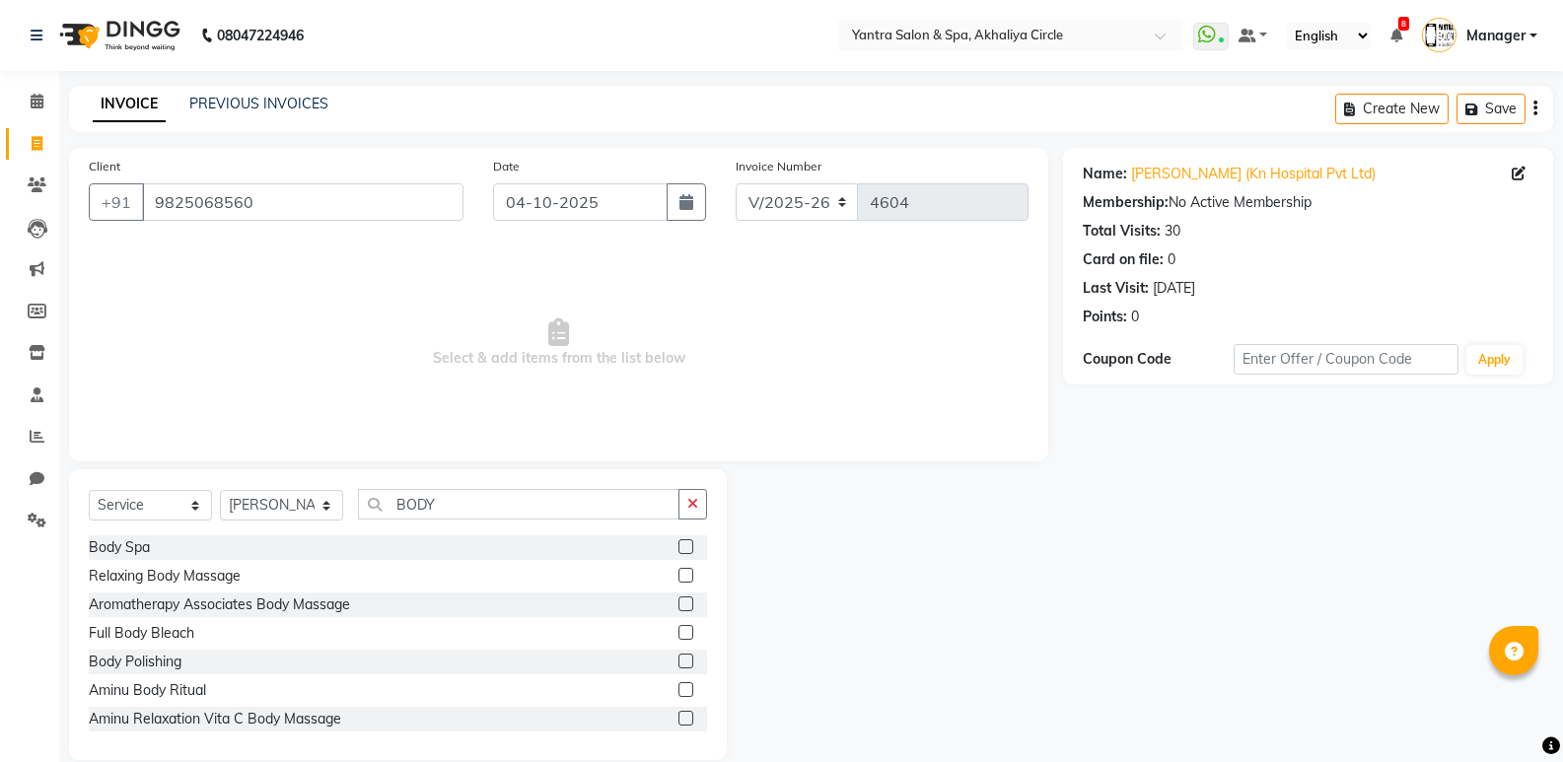
click at [678, 576] on label at bounding box center [685, 575] width 15 height 15
click at [678, 576] on input "checkbox" at bounding box center [684, 576] width 13 height 13
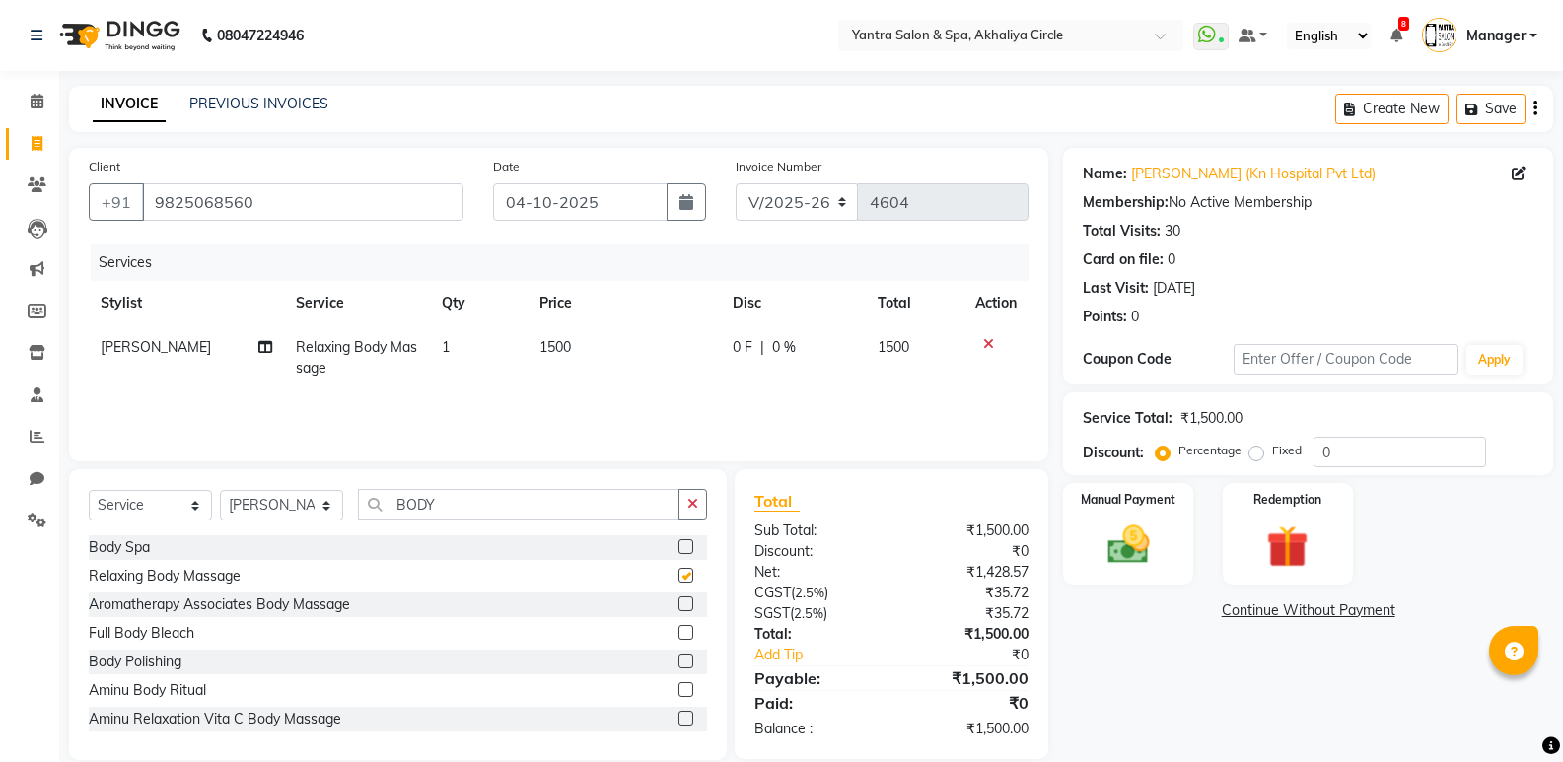
checkbox input "false"
drag, startPoint x: 1149, startPoint y: 685, endPoint x: 1115, endPoint y: 549, distance: 140.1
click at [1149, 678] on div "Name: [PERSON_NAME] (Kn Hospital Pvt Ltd) Membership: No Active Membership Tota…" at bounding box center [1315, 454] width 505 height 612
click at [1115, 549] on img at bounding box center [1127, 545] width 70 height 50
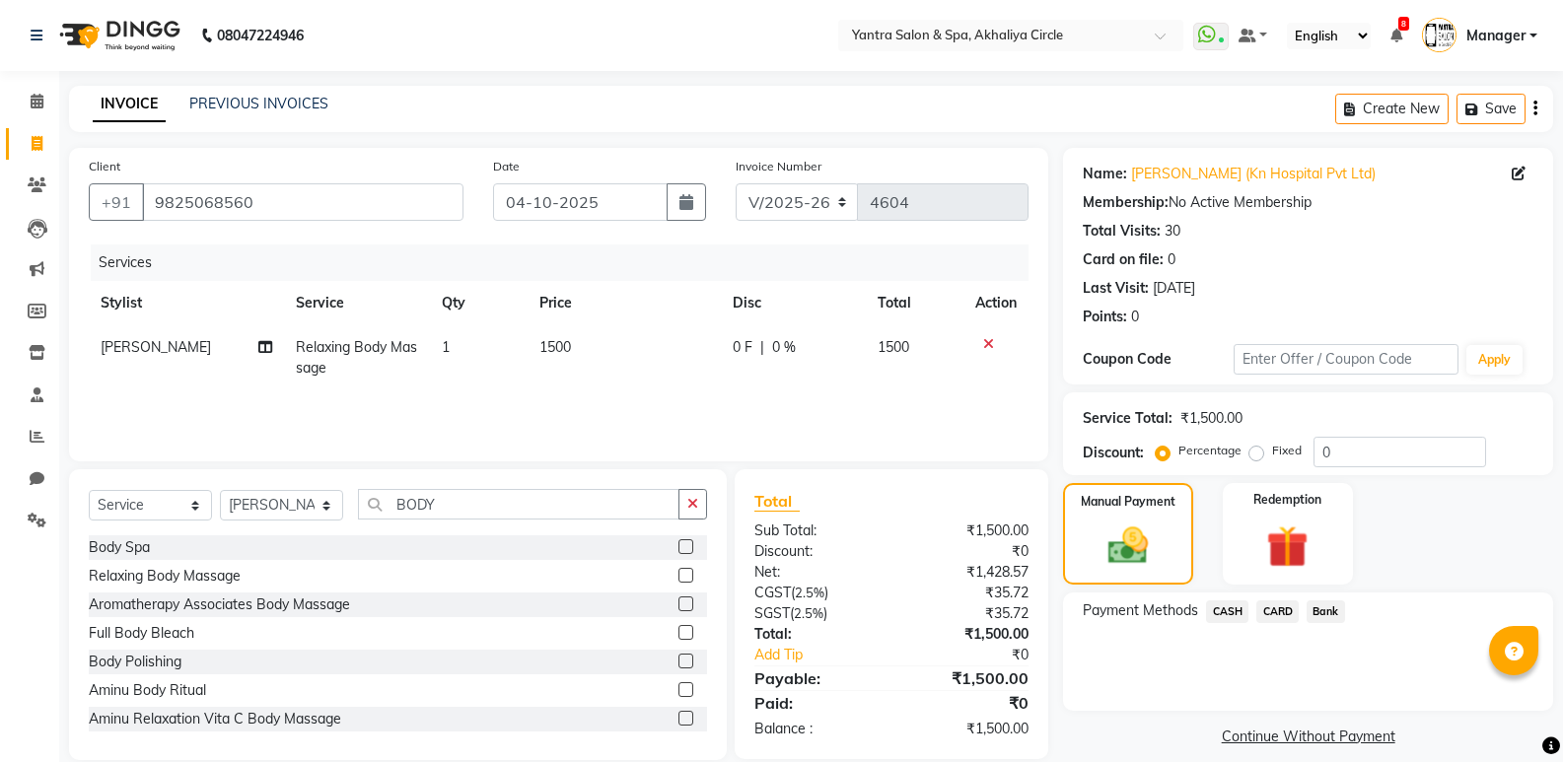
click at [1319, 613] on span "Bank" at bounding box center [1325, 611] width 38 height 23
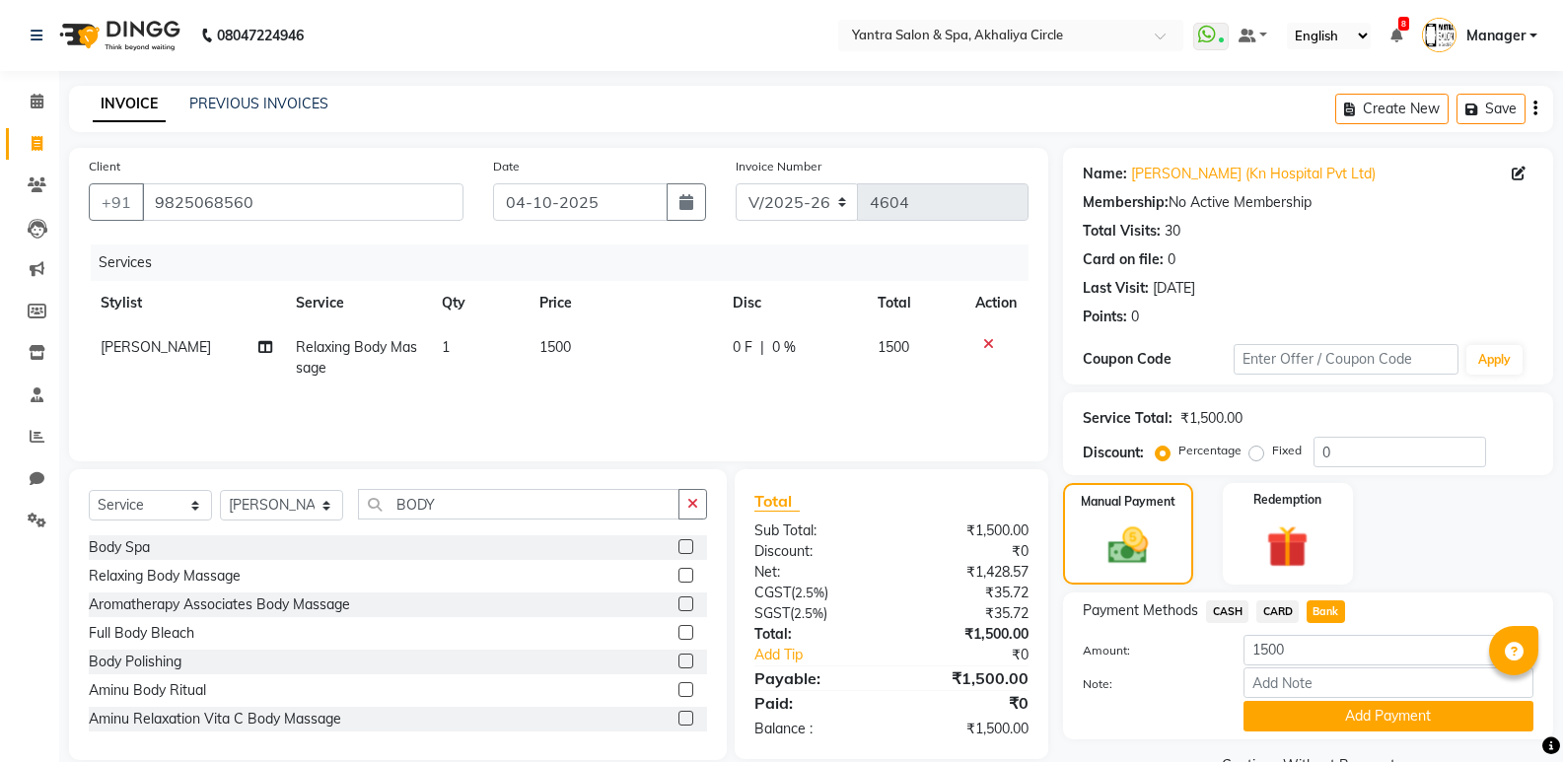
drag, startPoint x: 1341, startPoint y: 718, endPoint x: 1335, endPoint y: 704, distance: 15.0
click at [1341, 717] on button "Add Payment" at bounding box center [1388, 716] width 290 height 31
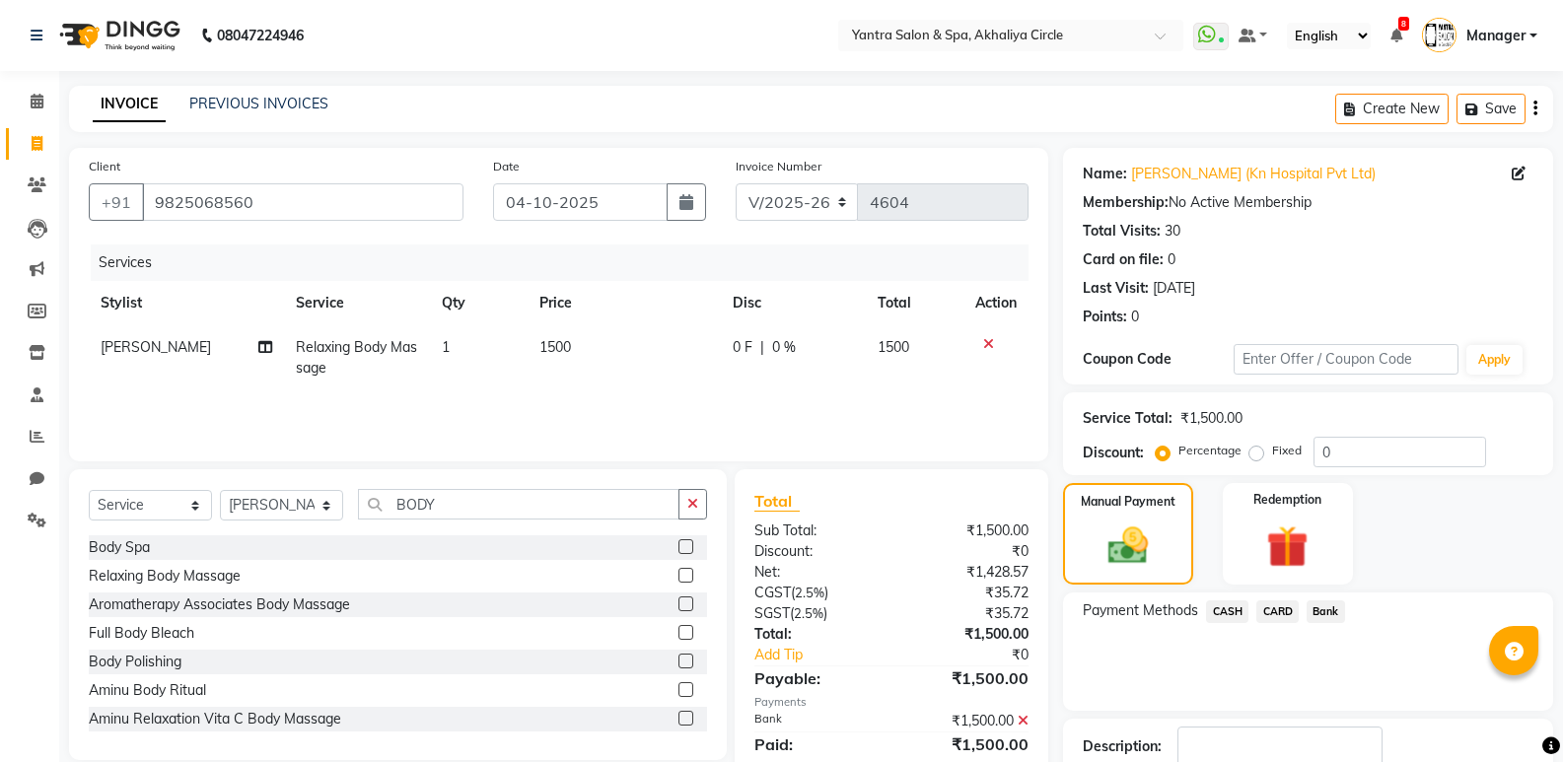
scroll to position [130, 0]
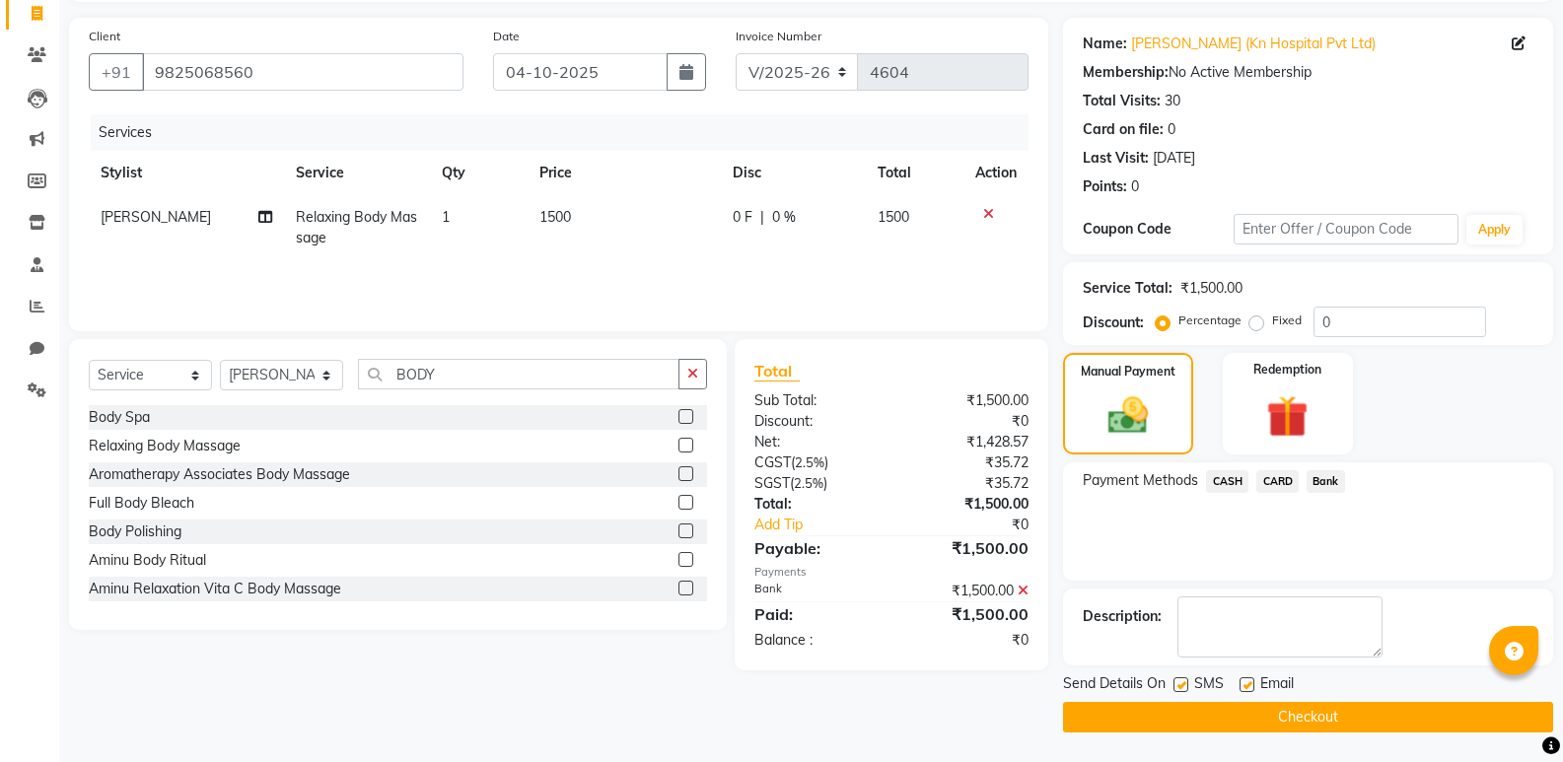
click at [1329, 712] on button "Checkout" at bounding box center [1308, 717] width 490 height 31
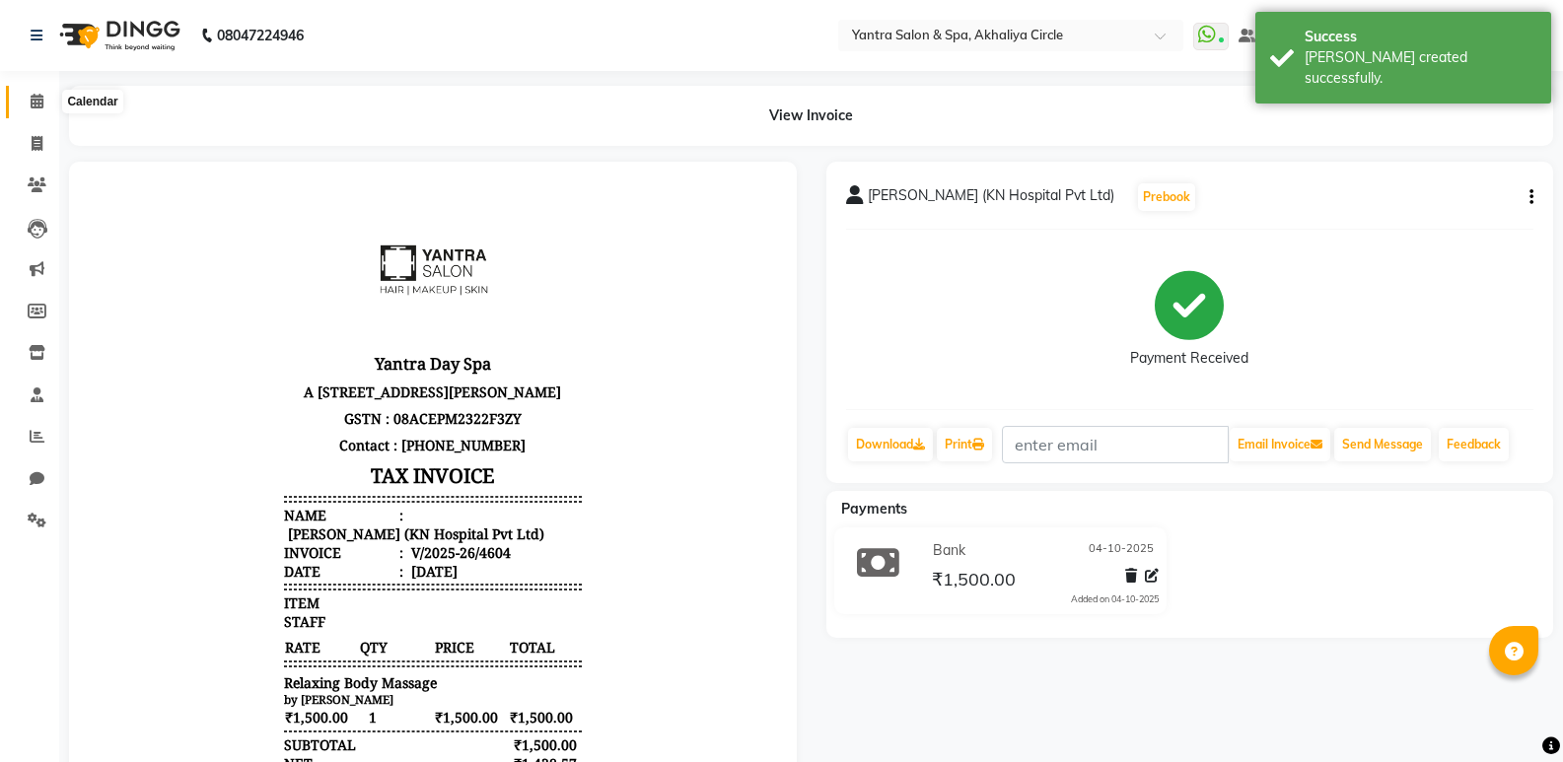
click at [40, 106] on icon at bounding box center [37, 101] width 13 height 15
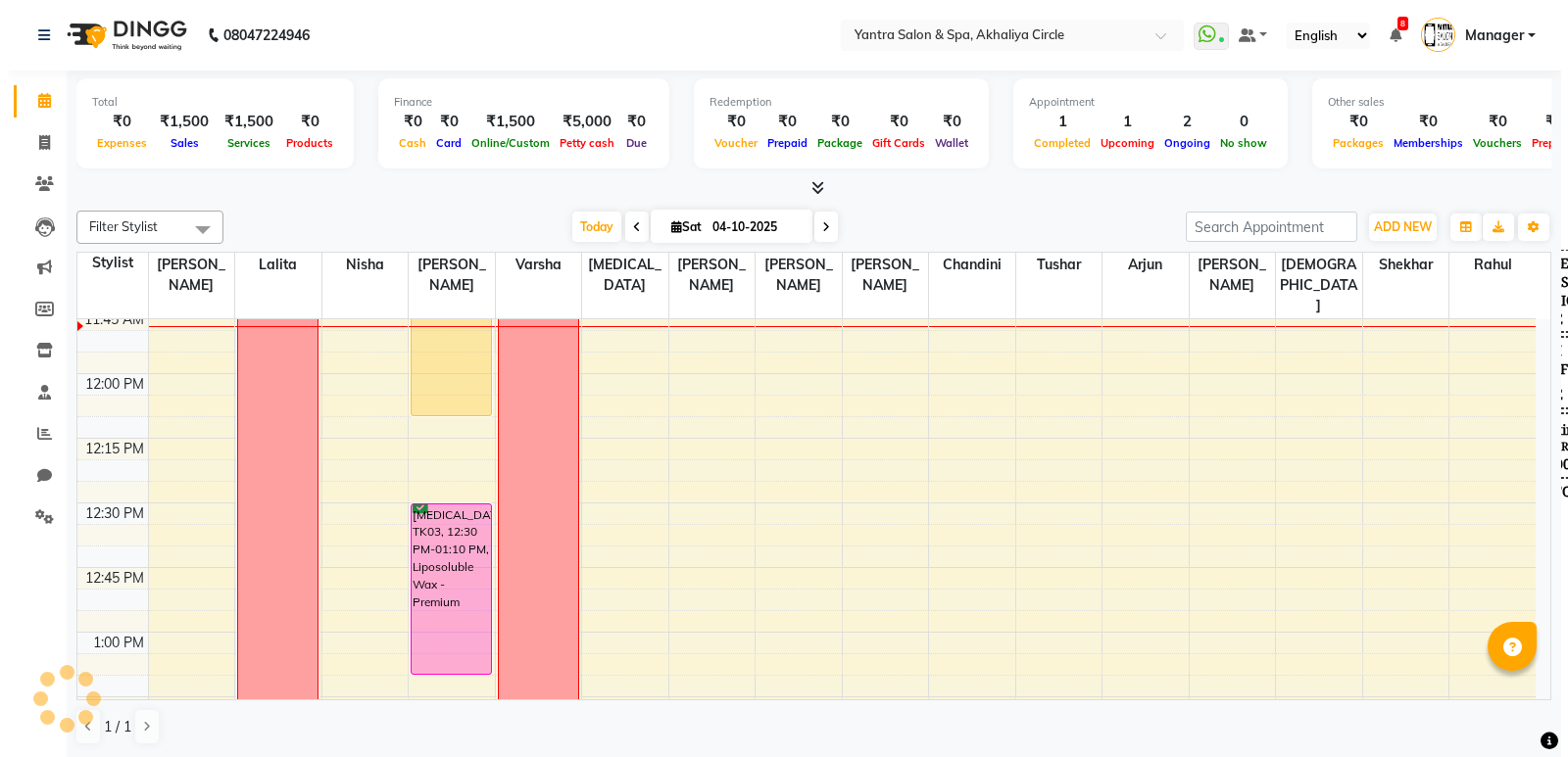
scroll to position [784, 0]
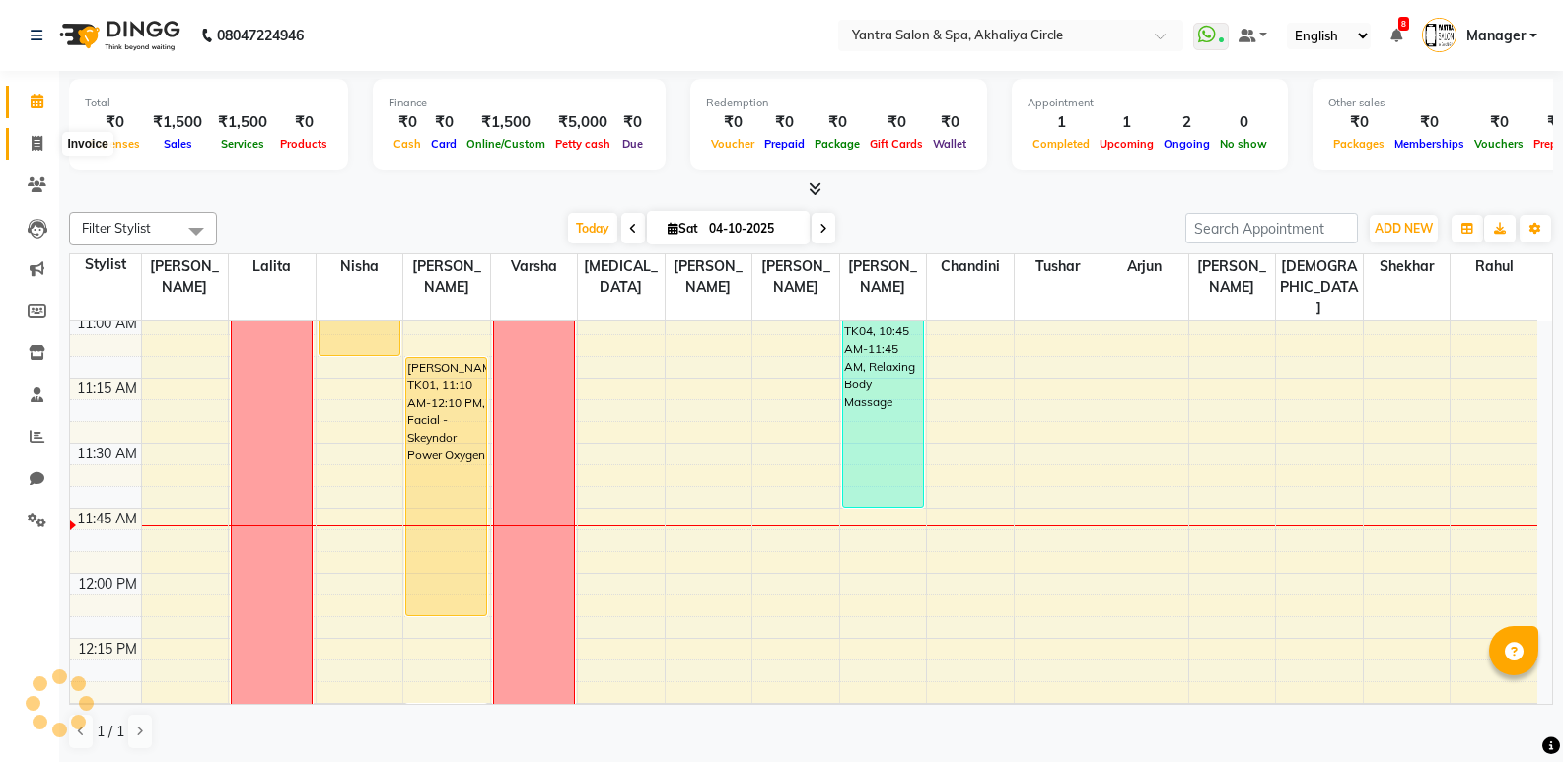
click at [35, 147] on icon at bounding box center [37, 143] width 11 height 15
select select "service"
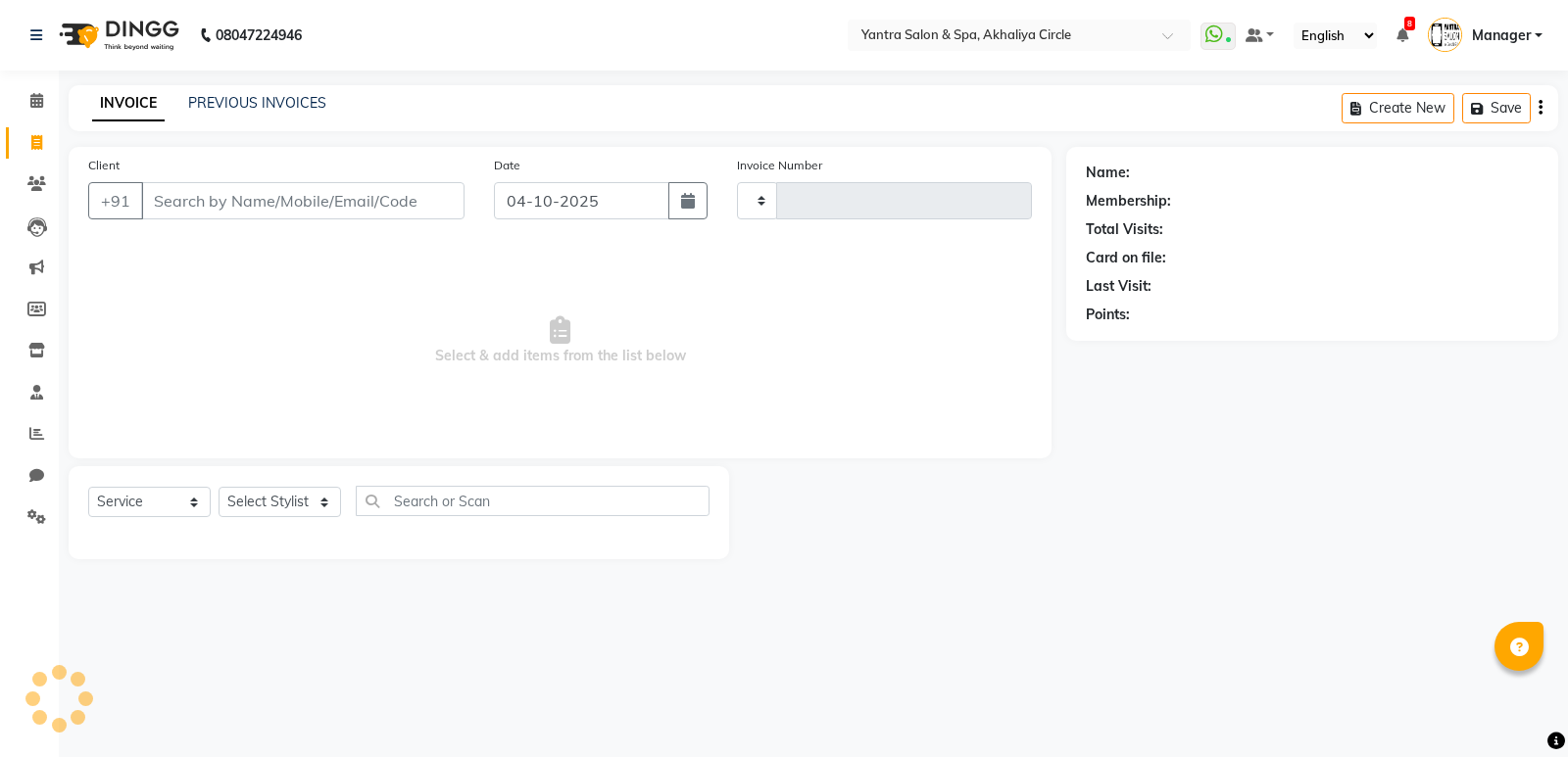
click at [206, 196] on input "Client" at bounding box center [302, 200] width 323 height 37
type input "9680805187"
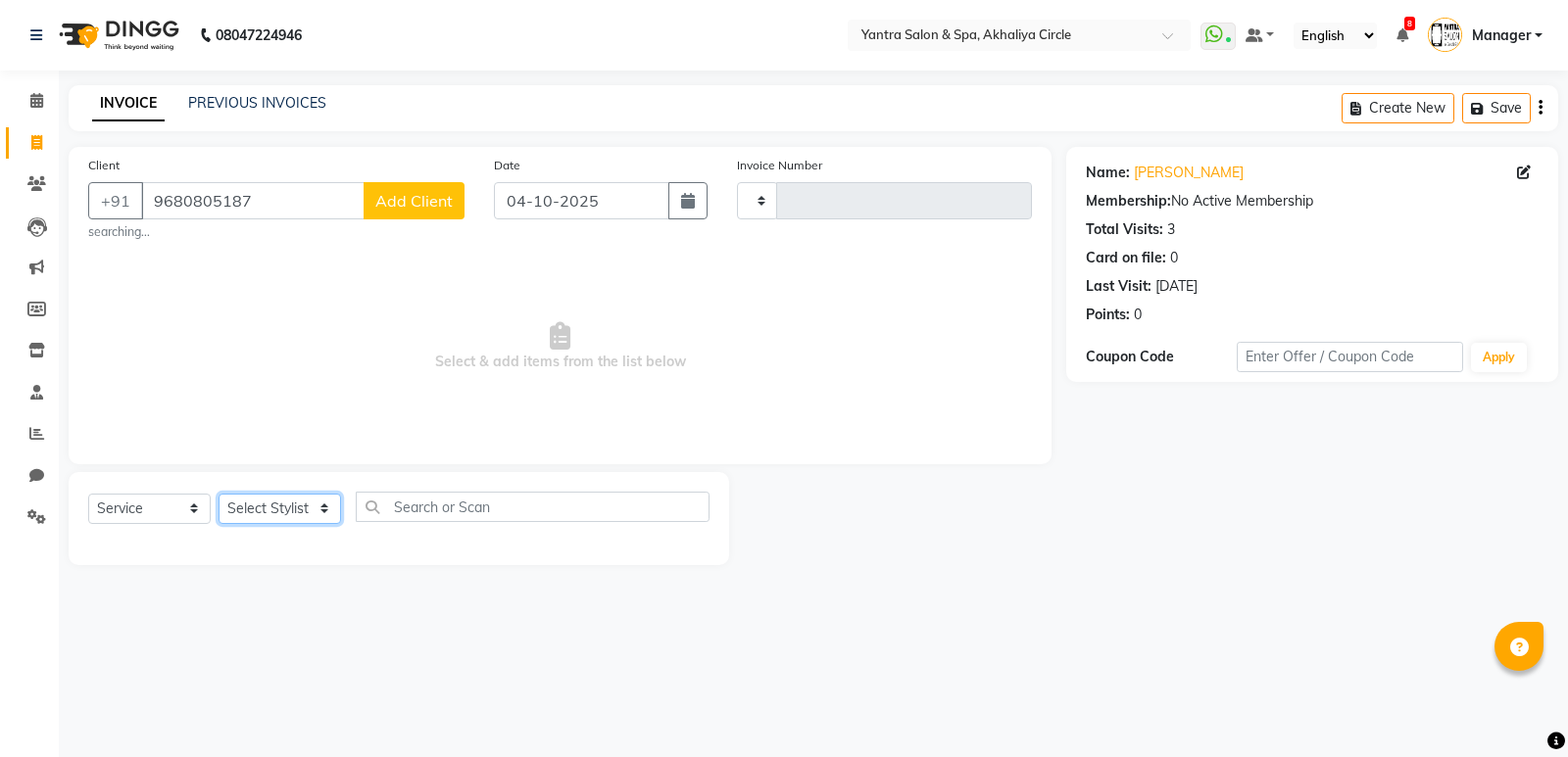
click at [280, 515] on select "Select Stylist" at bounding box center [279, 509] width 122 height 31
click at [264, 497] on select "Select Stylist" at bounding box center [279, 509] width 122 height 31
click at [243, 515] on select "Select Stylist" at bounding box center [279, 509] width 122 height 31
click at [306, 507] on select "Select Stylist" at bounding box center [279, 509] width 122 height 31
click at [262, 497] on select "Select Stylist" at bounding box center [279, 509] width 122 height 31
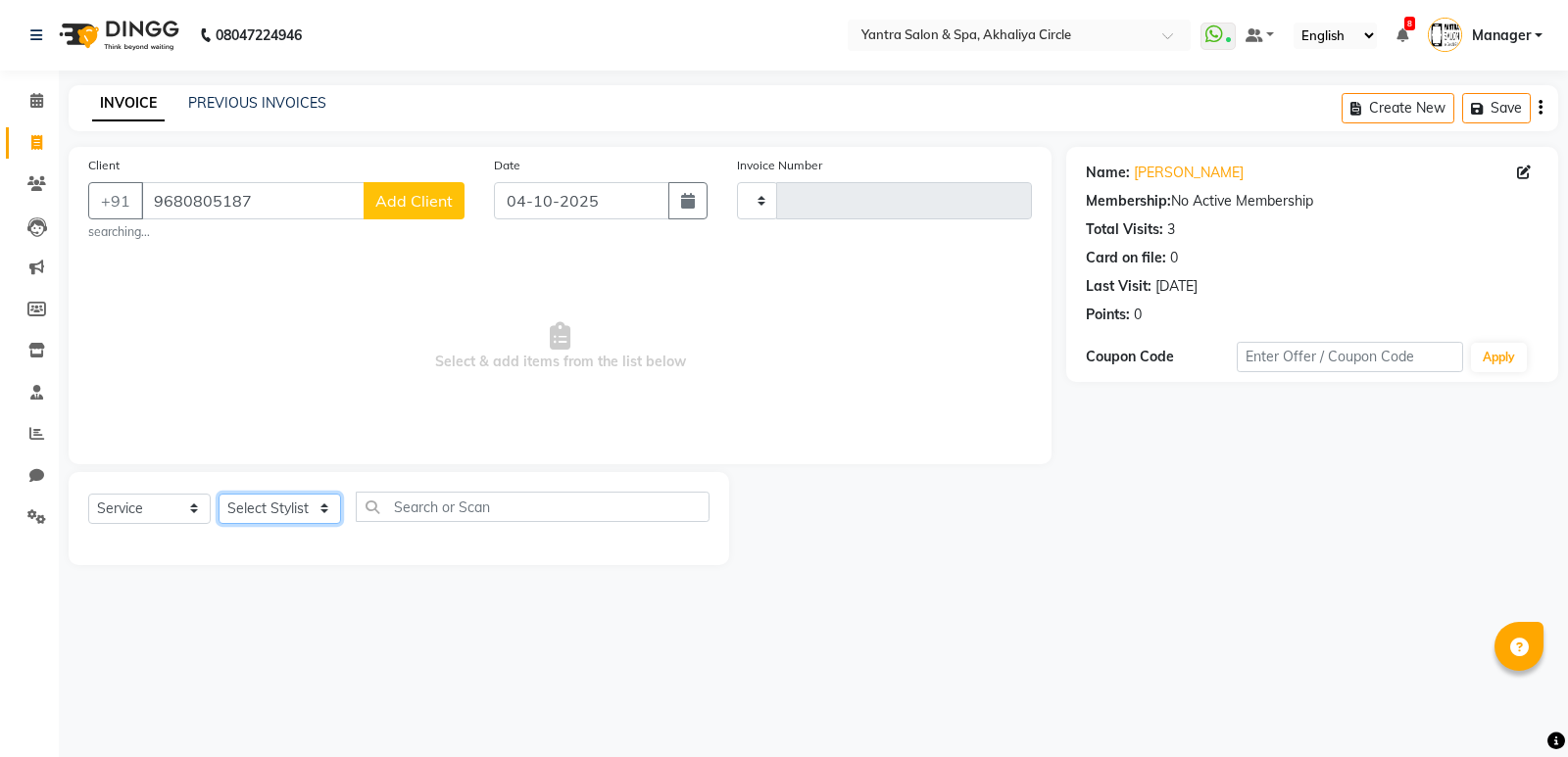
click at [219, 494] on select "Select Stylist" at bounding box center [279, 509] width 122 height 31
click at [236, 517] on select "Select Stylist" at bounding box center [279, 509] width 122 height 31
click at [219, 494] on select "Select Stylist" at bounding box center [279, 509] width 122 height 31
click at [273, 508] on select "Select Stylist" at bounding box center [279, 509] width 122 height 31
click at [219, 494] on select "Select Stylist" at bounding box center [279, 509] width 122 height 31
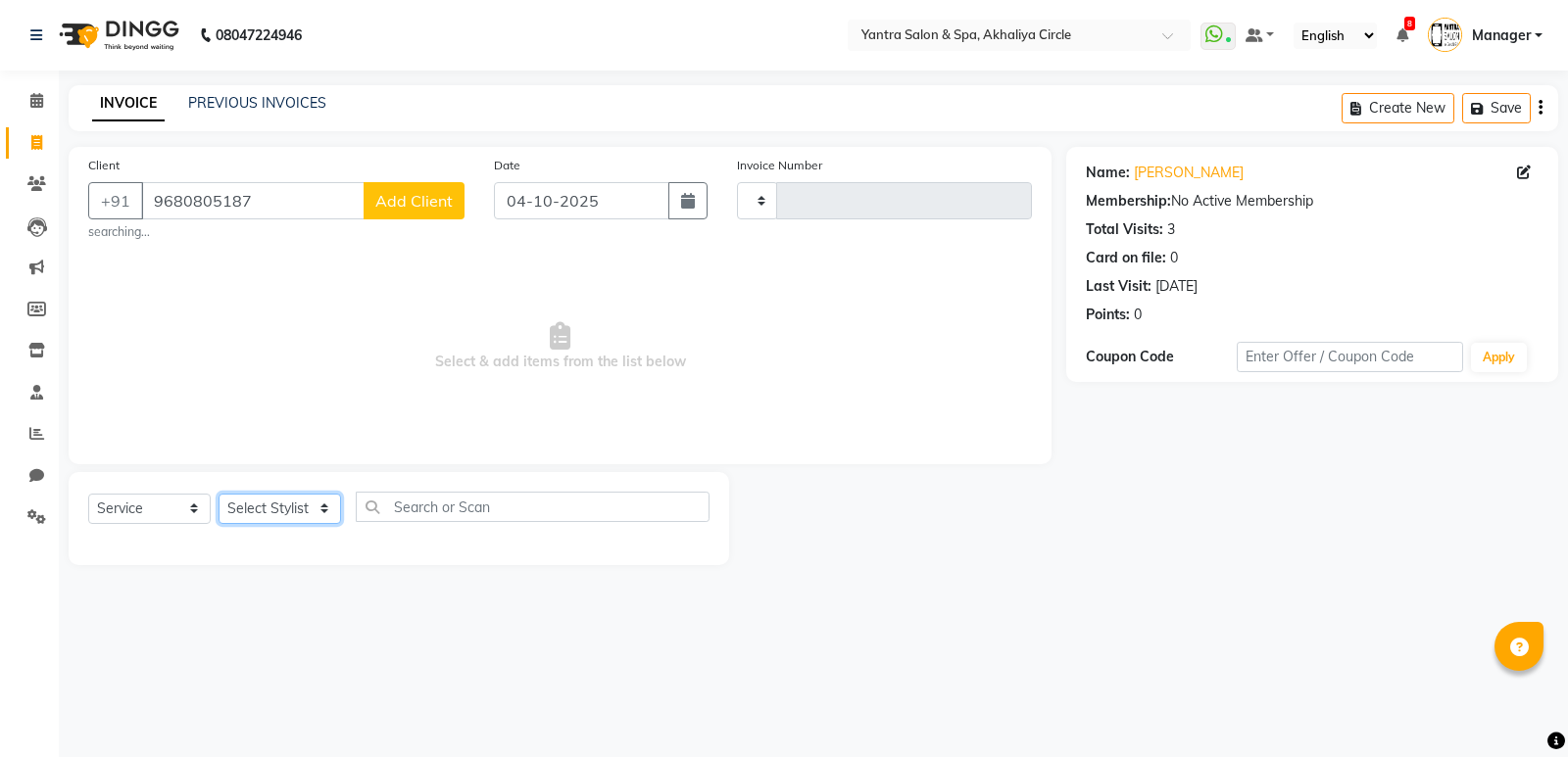
click at [324, 510] on select "Select Stylist" at bounding box center [279, 509] width 122 height 31
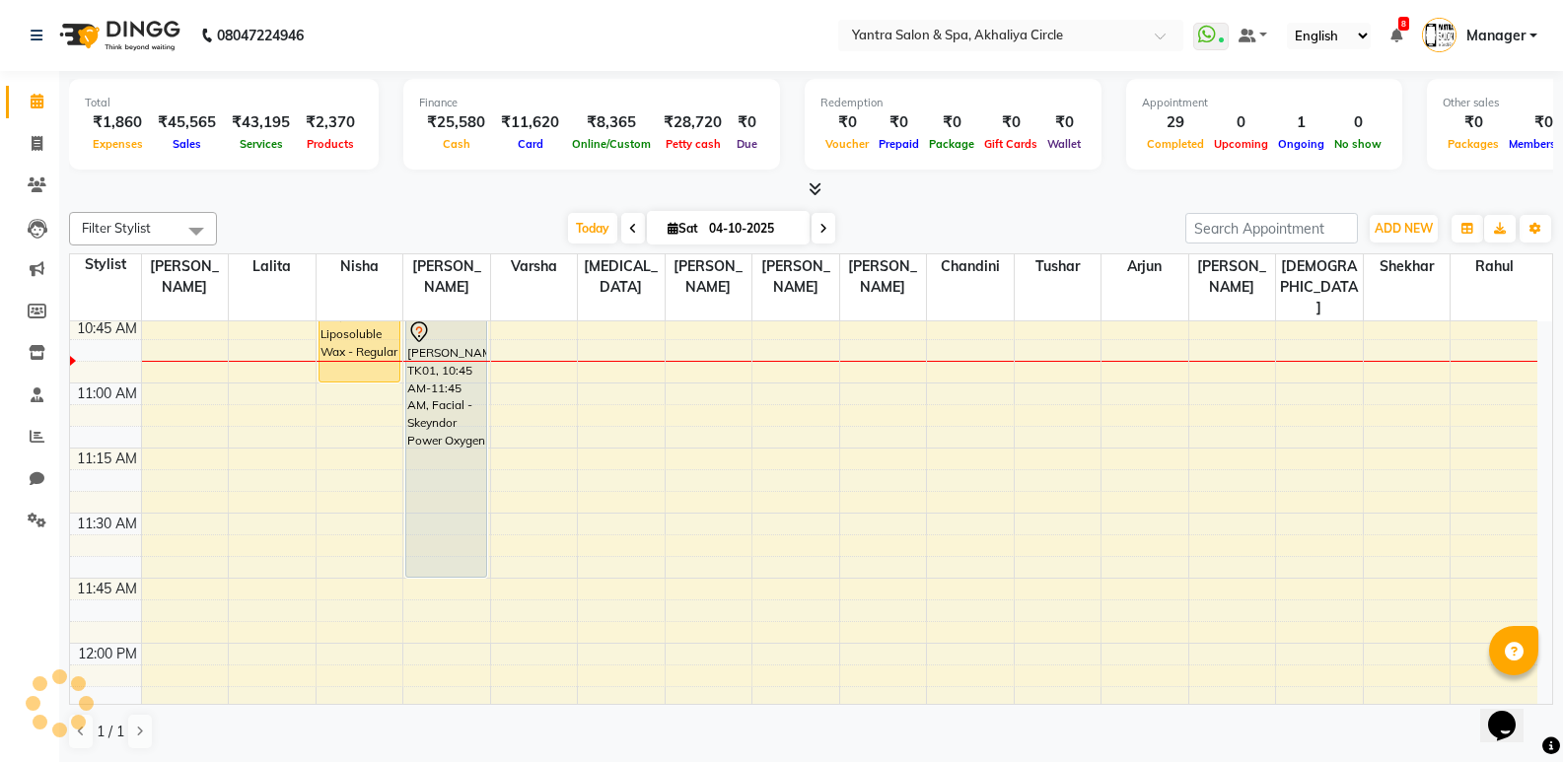
scroll to position [620, 0]
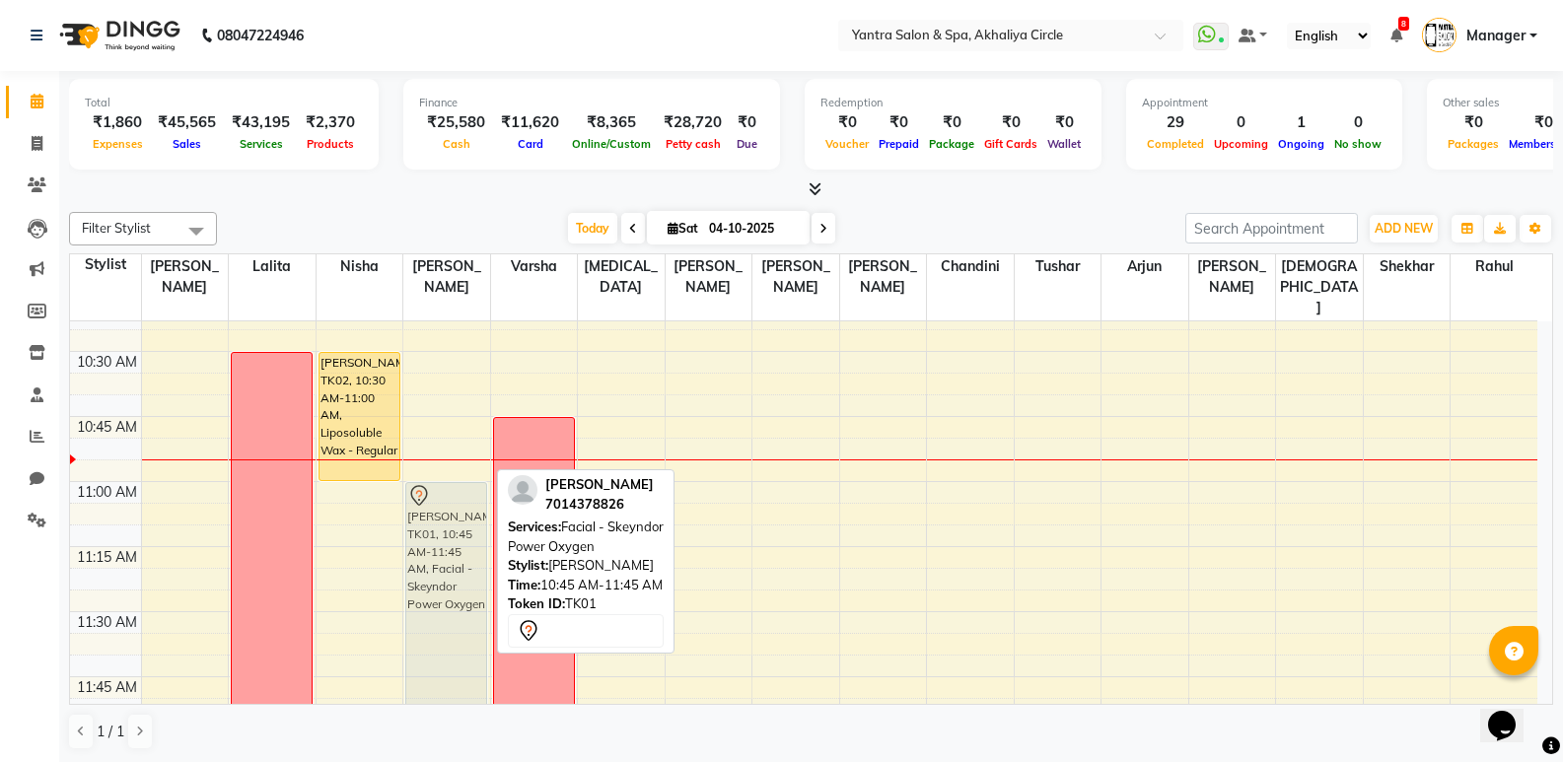
drag, startPoint x: 436, startPoint y: 454, endPoint x: 436, endPoint y: 523, distance: 69.0
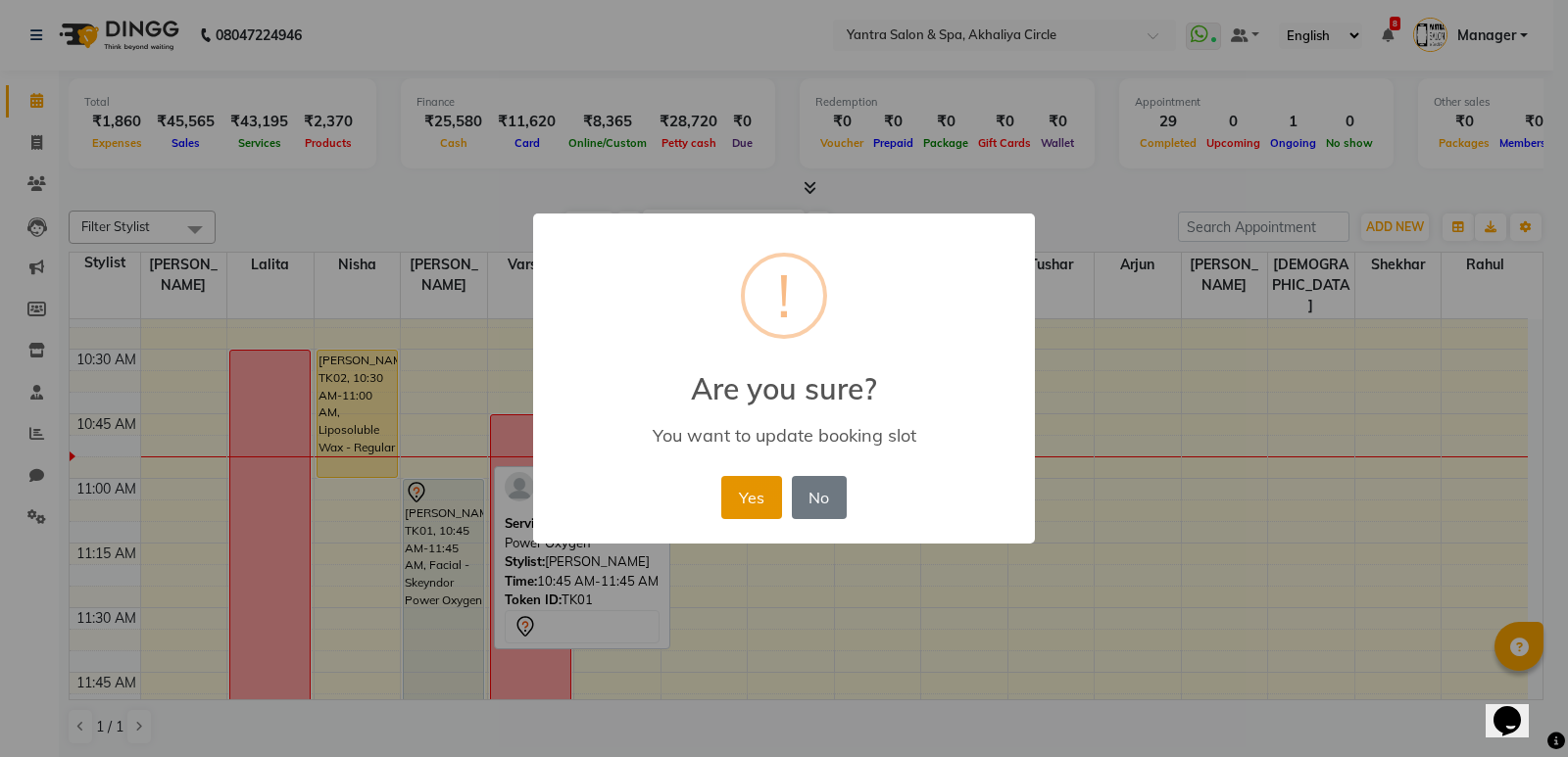
click at [750, 503] on button "Yes" at bounding box center [751, 497] width 60 height 43
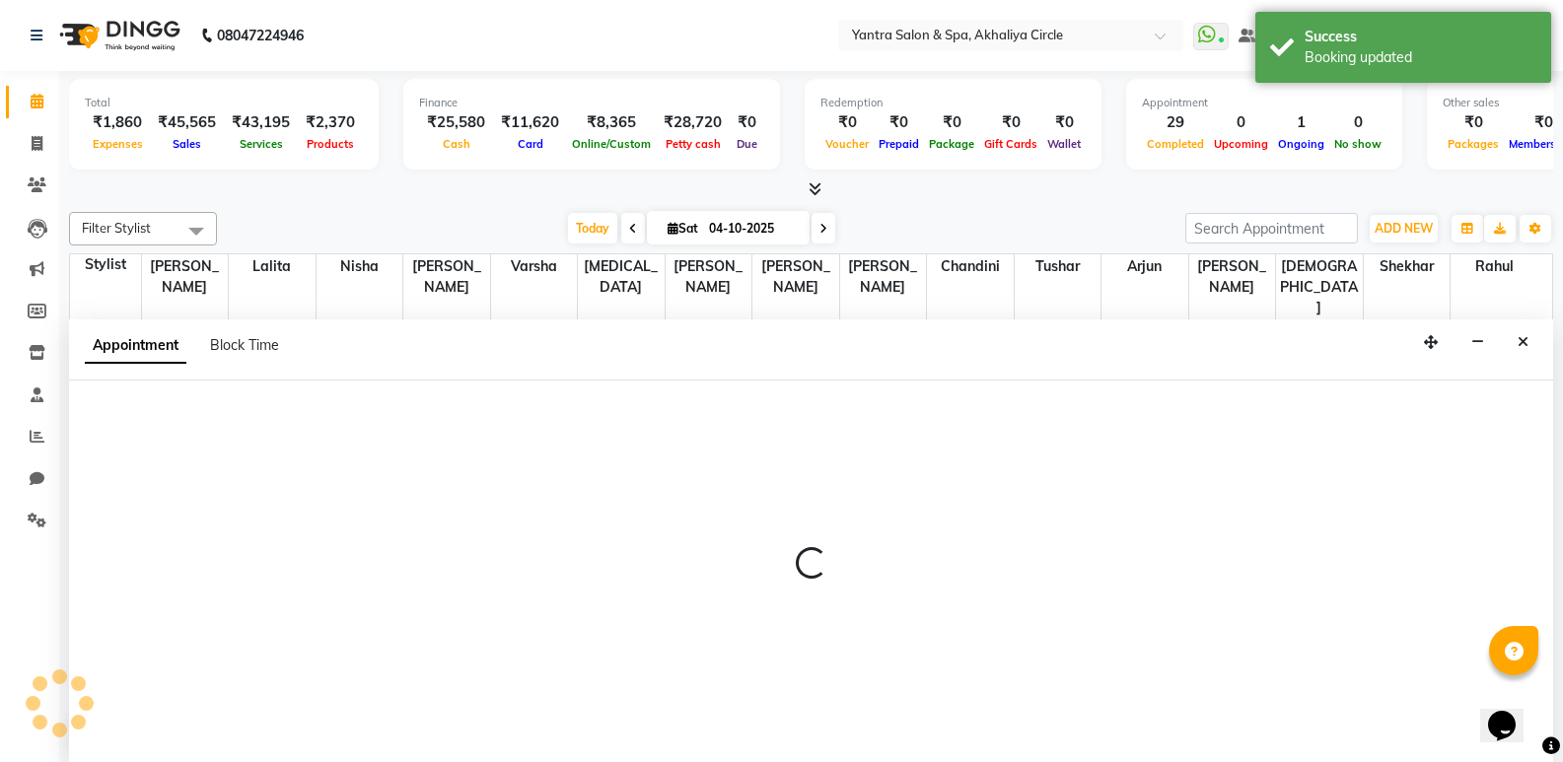
scroll to position [1, 0]
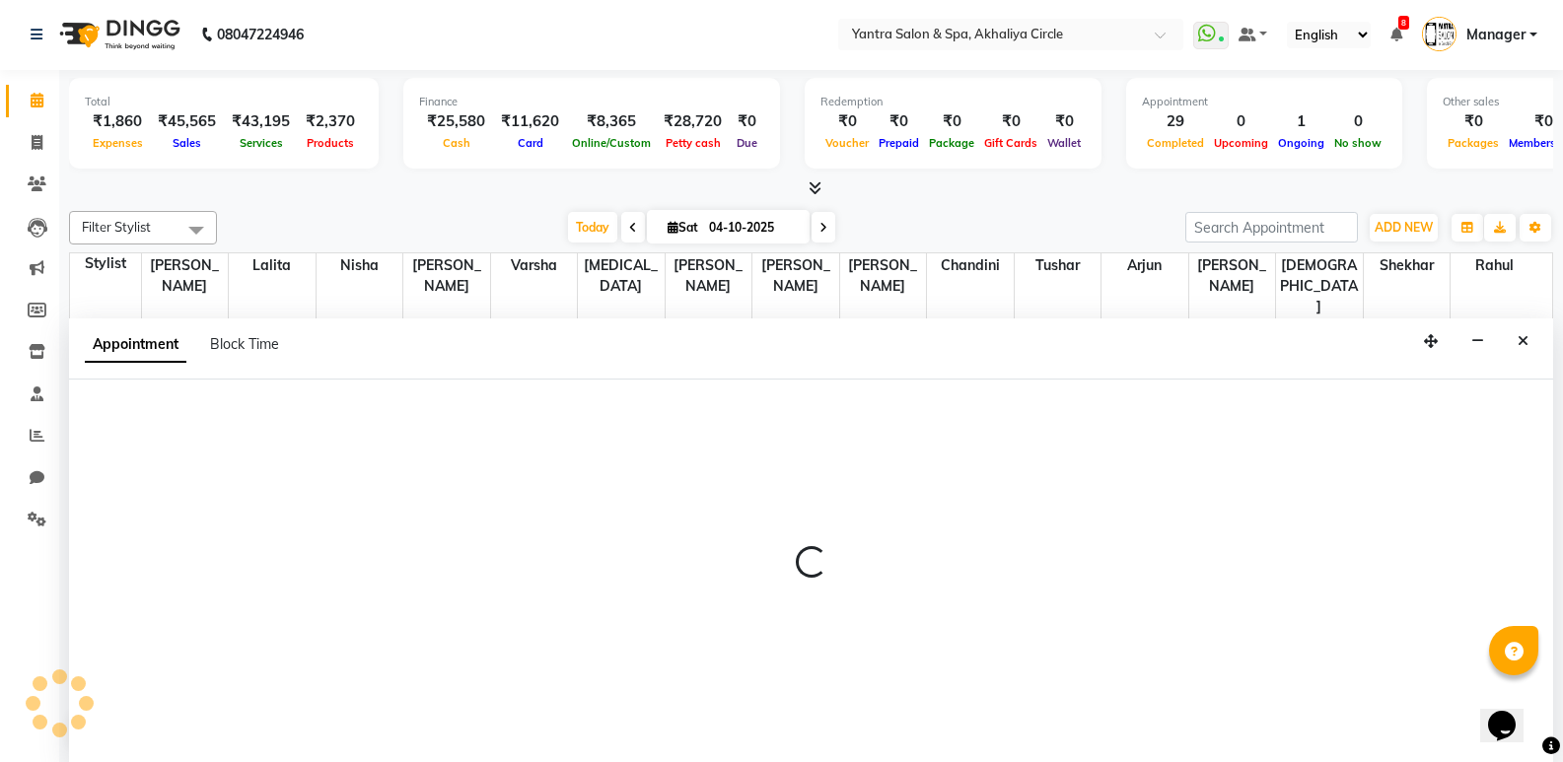
select select "11925"
select select "tentative"
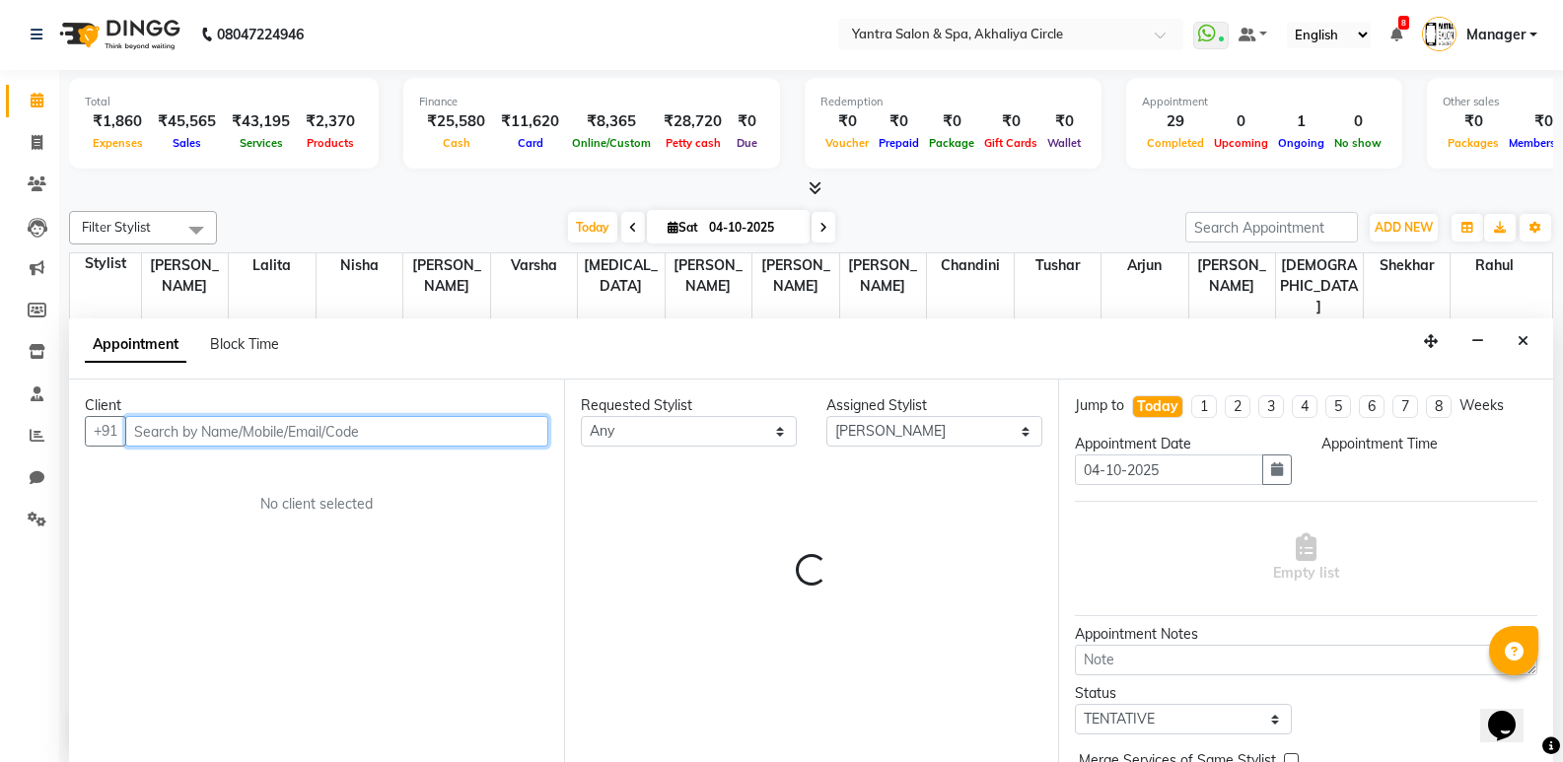
select select "660"
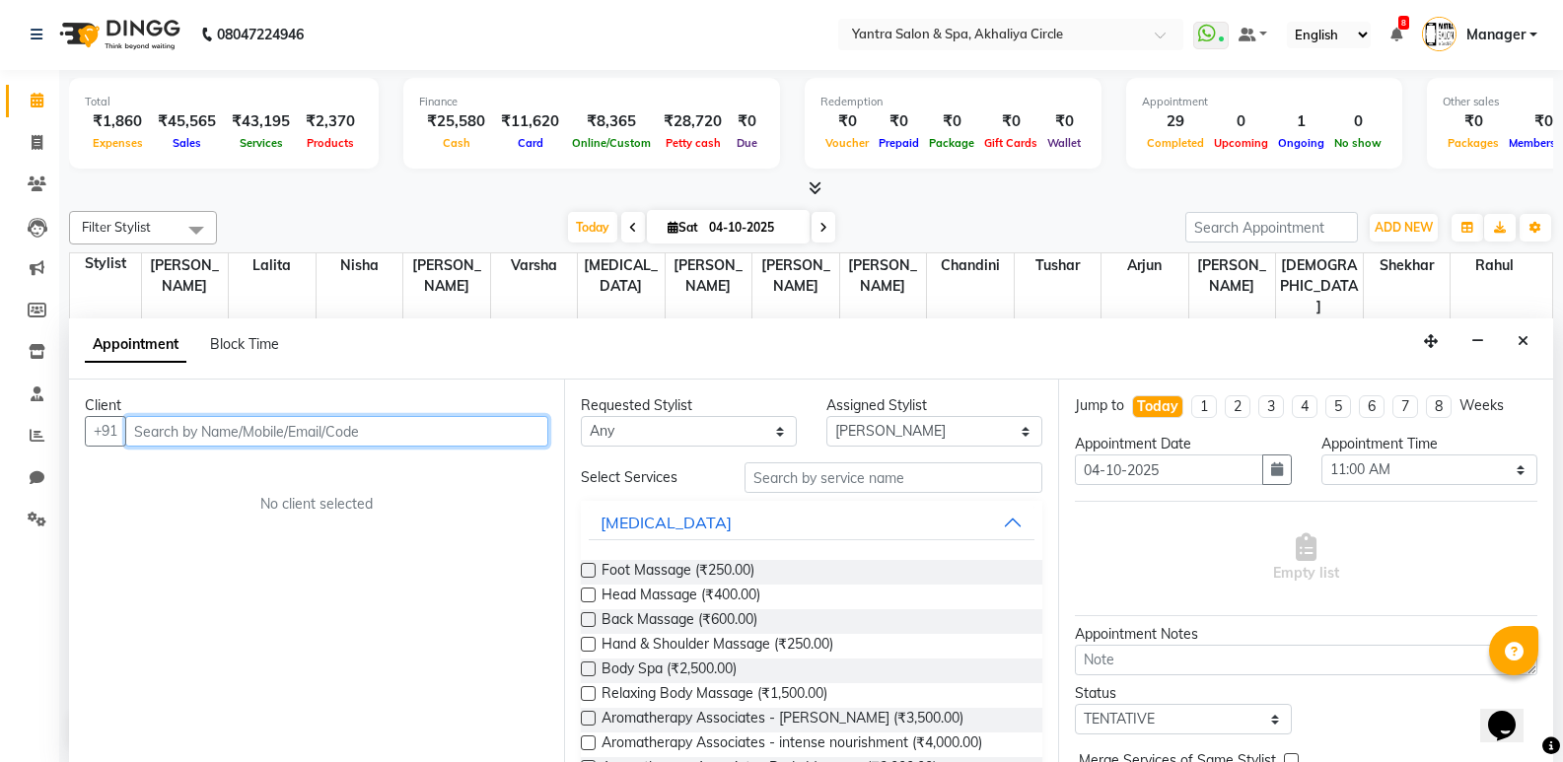
click at [345, 419] on input "text" at bounding box center [336, 431] width 423 height 31
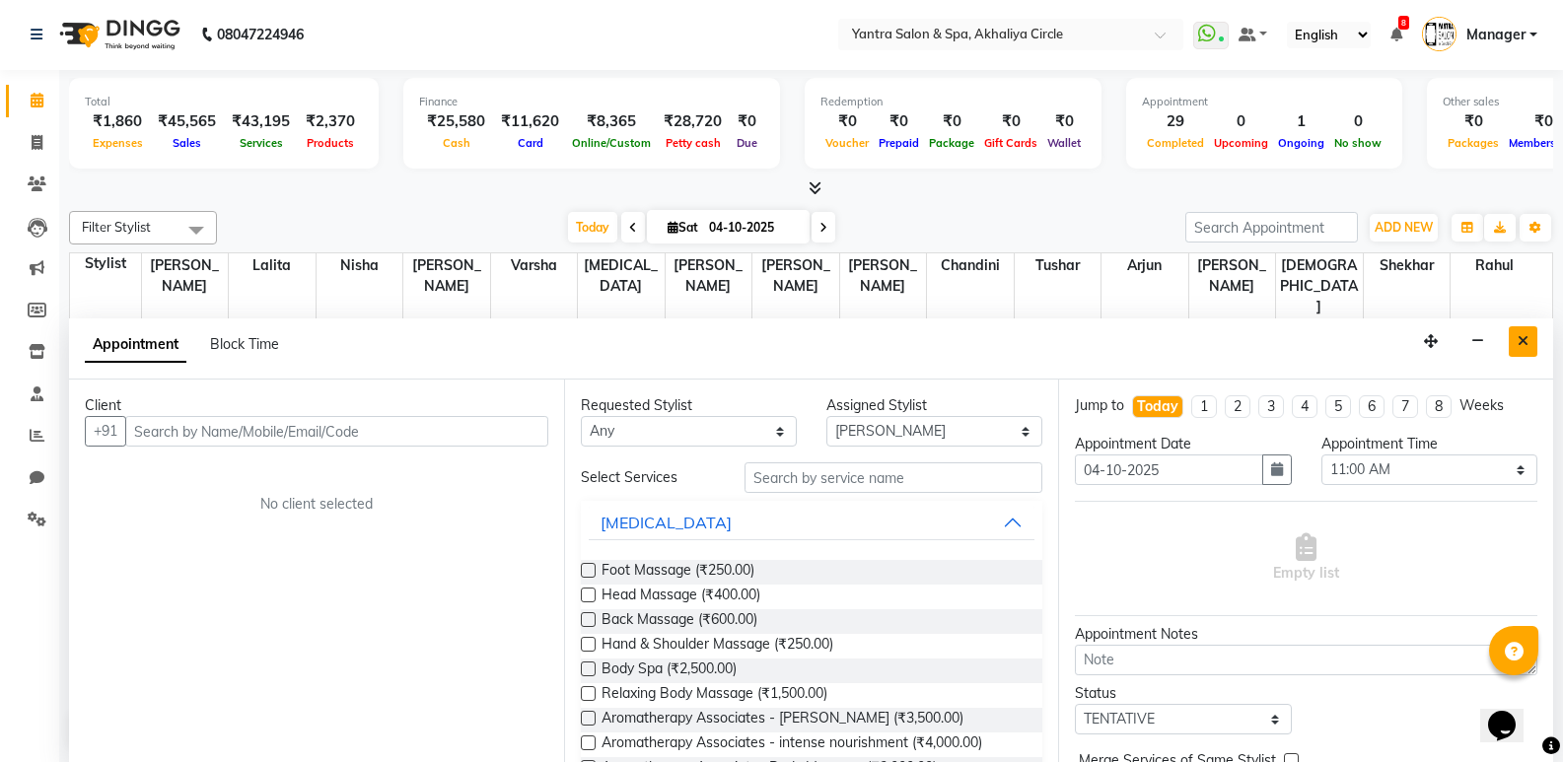
click at [1528, 341] on button "Close" at bounding box center [1523, 341] width 29 height 31
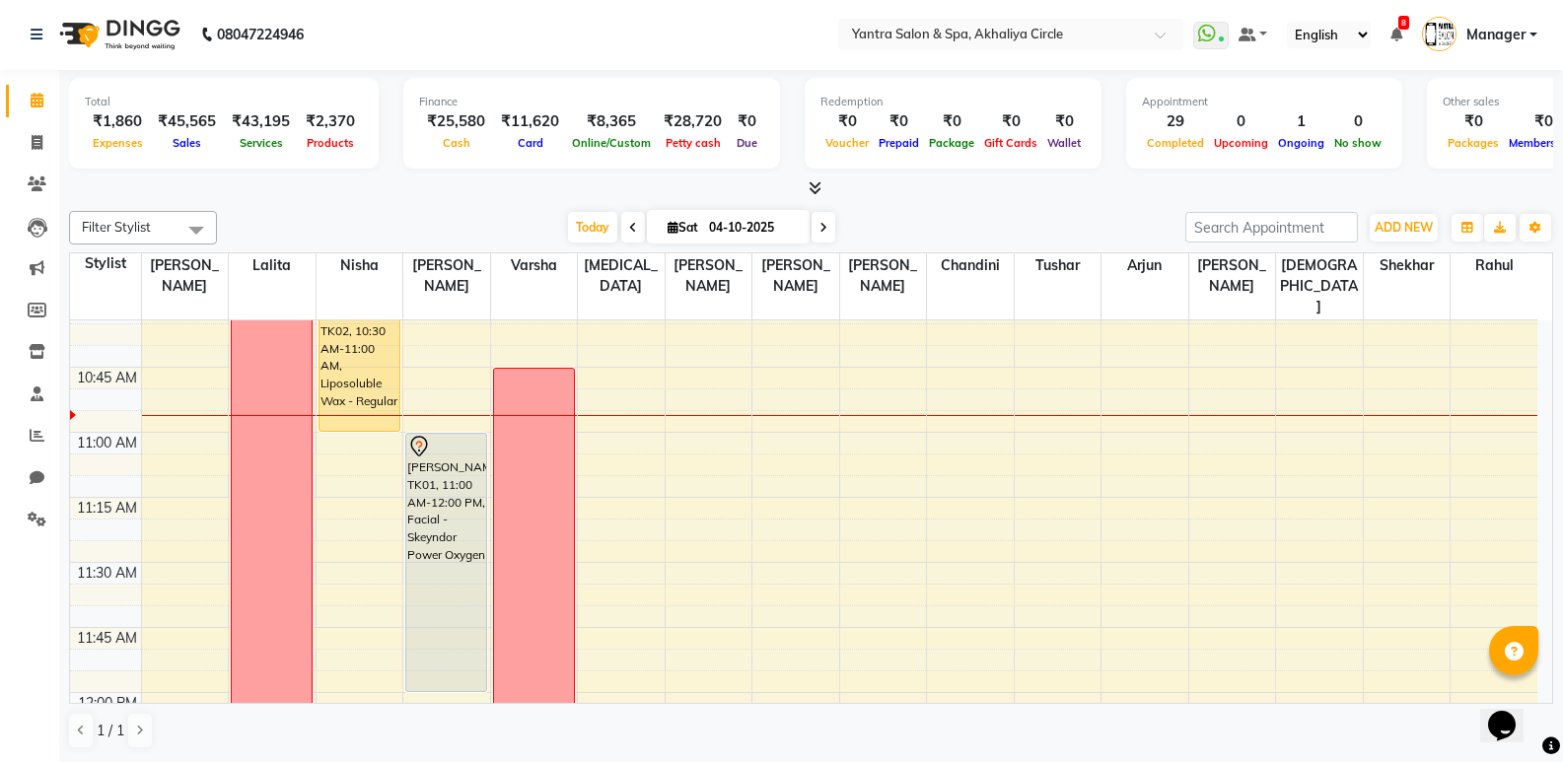
scroll to position [620, 0]
